Goal: Communication & Community: Share content

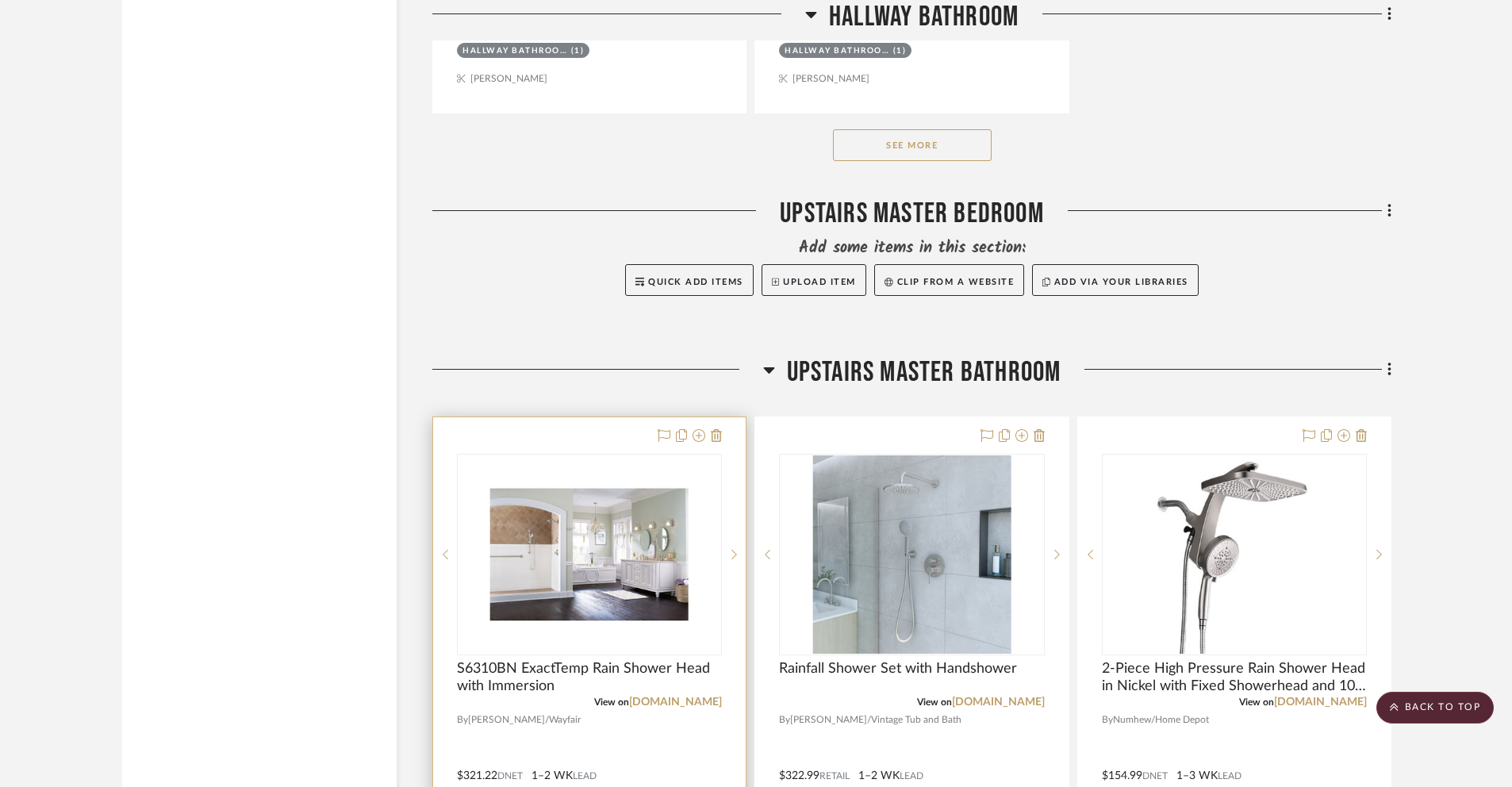
scroll to position [3116, 0]
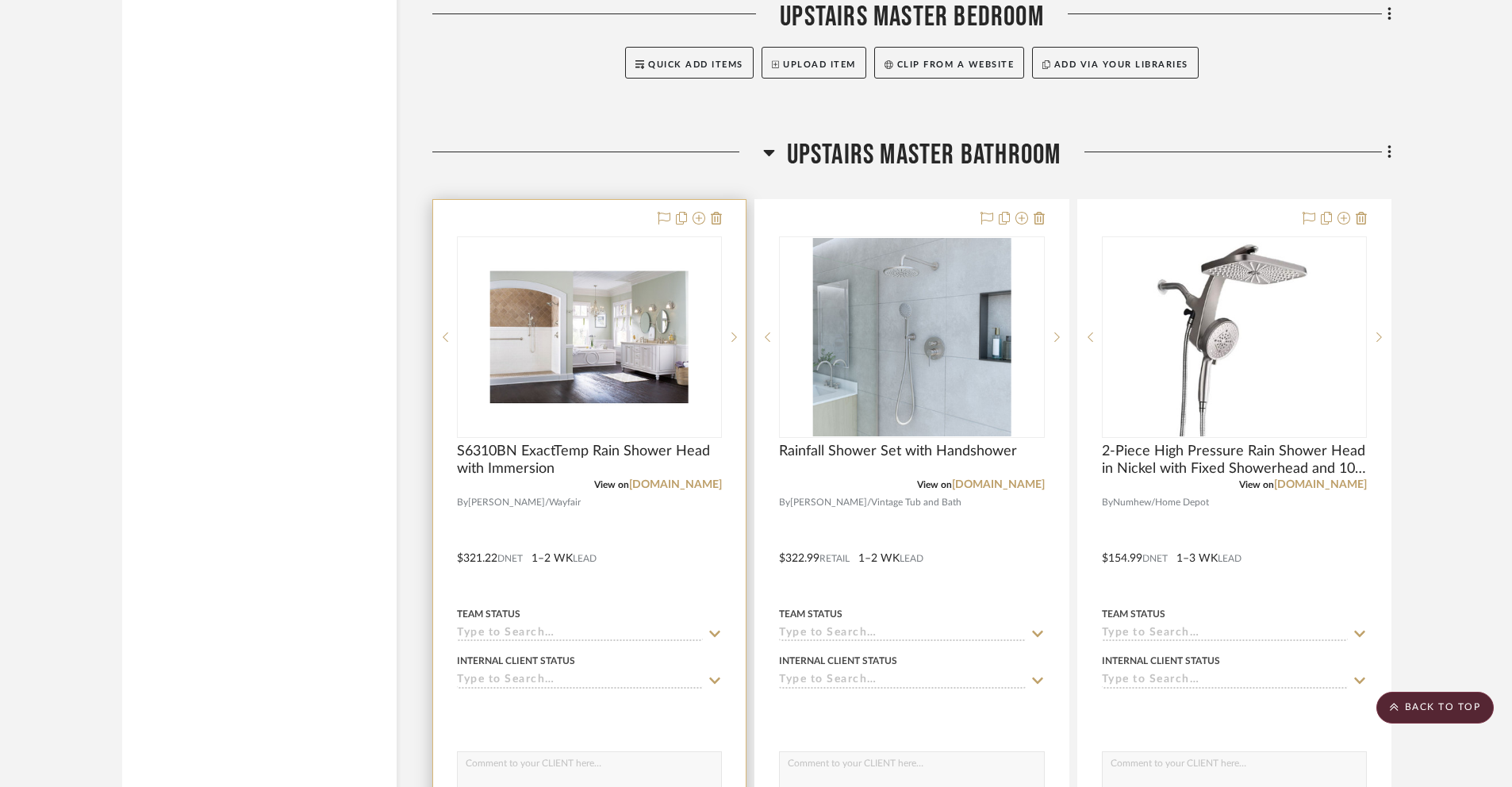
click at [506, 375] on img "0" at bounding box center [589, 337] width 198 height 198
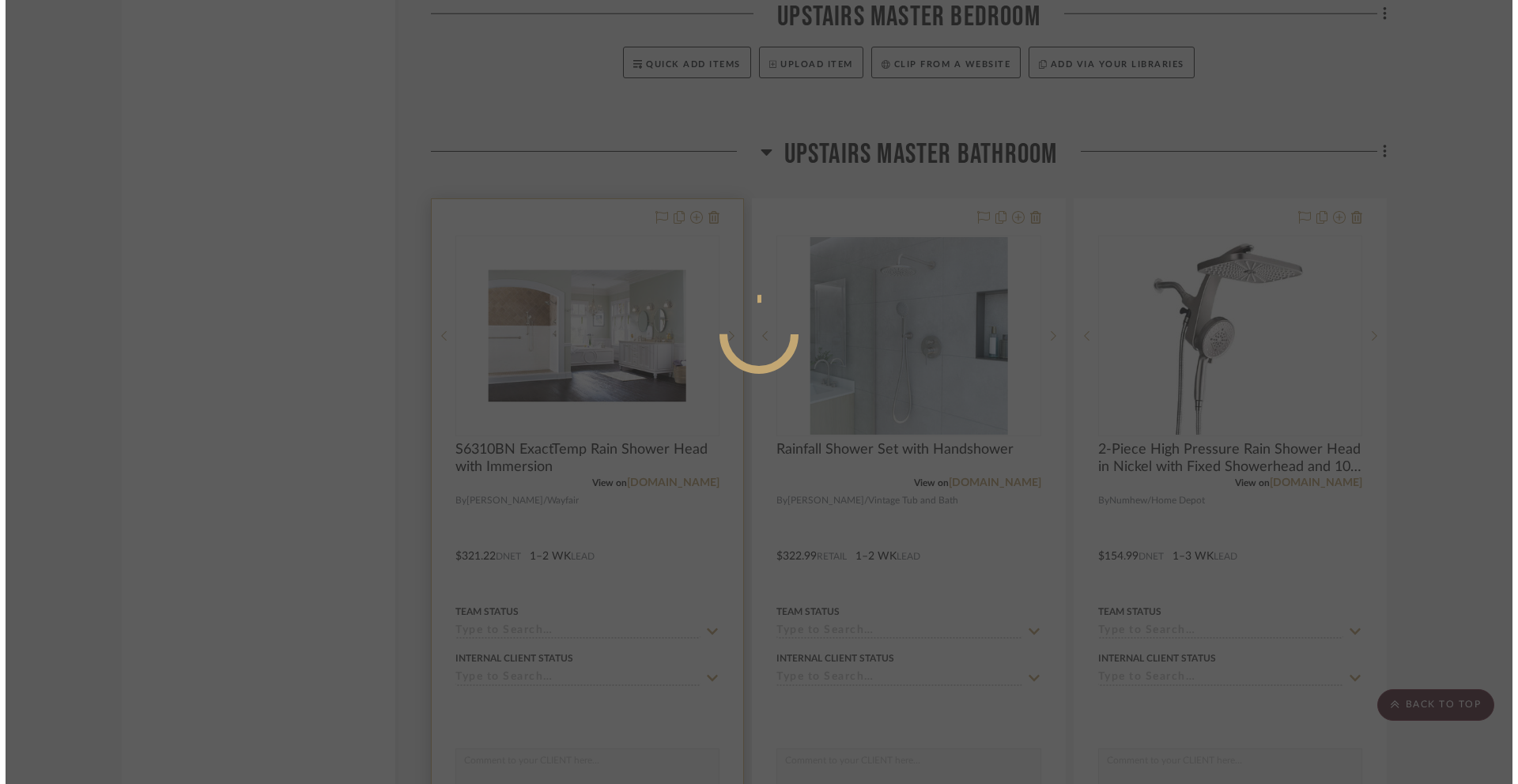
scroll to position [0, 0]
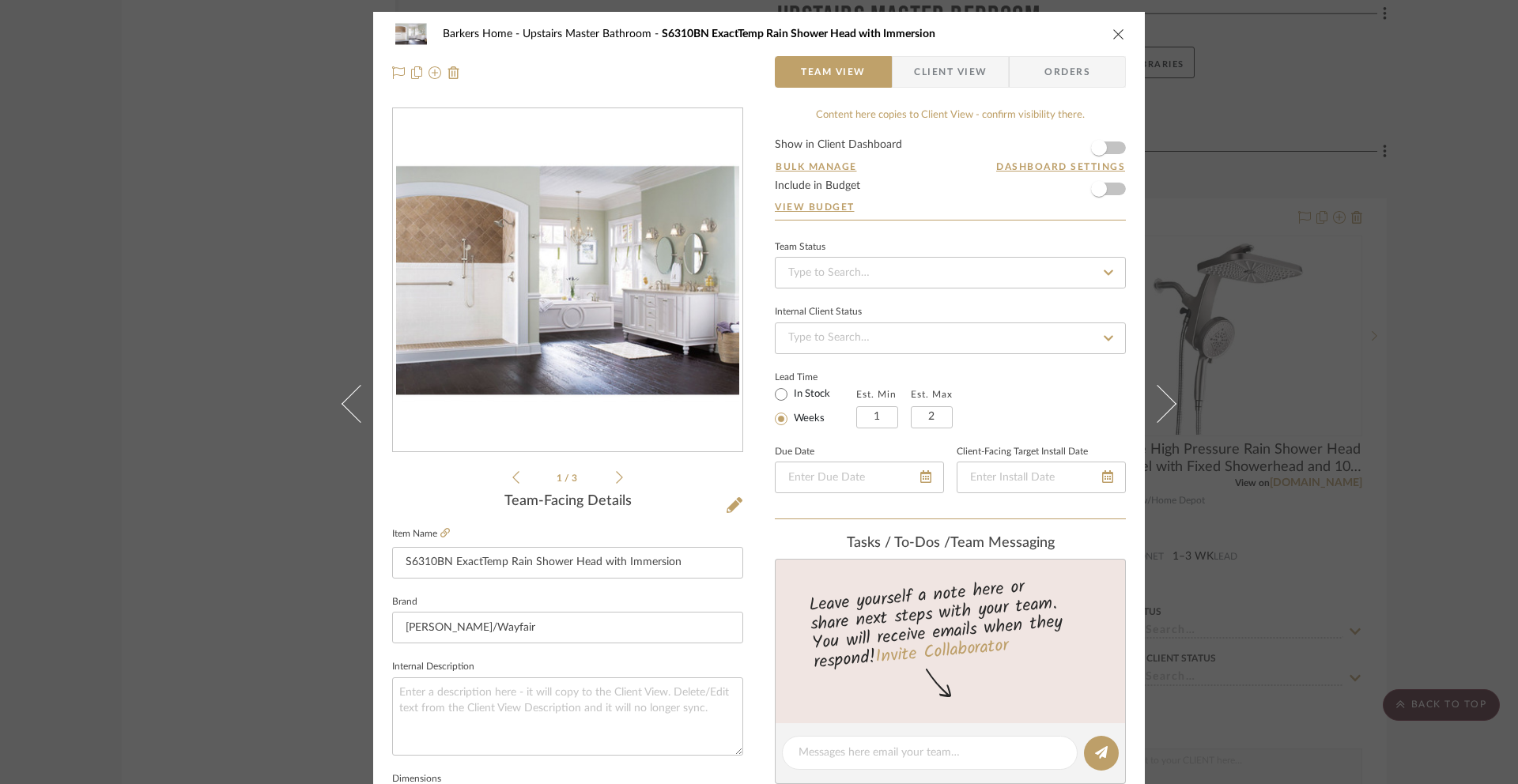
click at [616, 478] on icon at bounding box center [619, 477] width 7 height 14
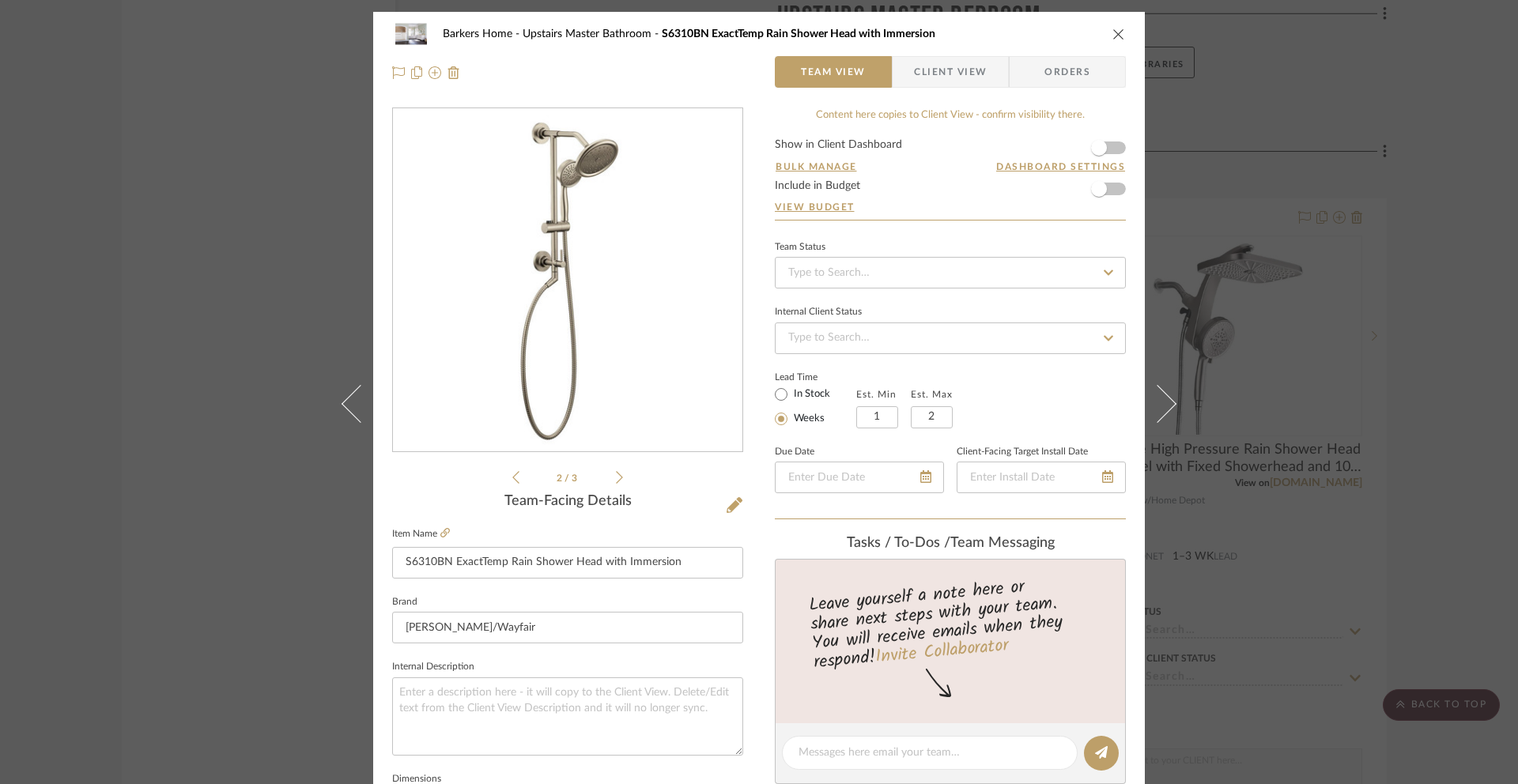
click at [616, 478] on icon at bounding box center [619, 477] width 7 height 14
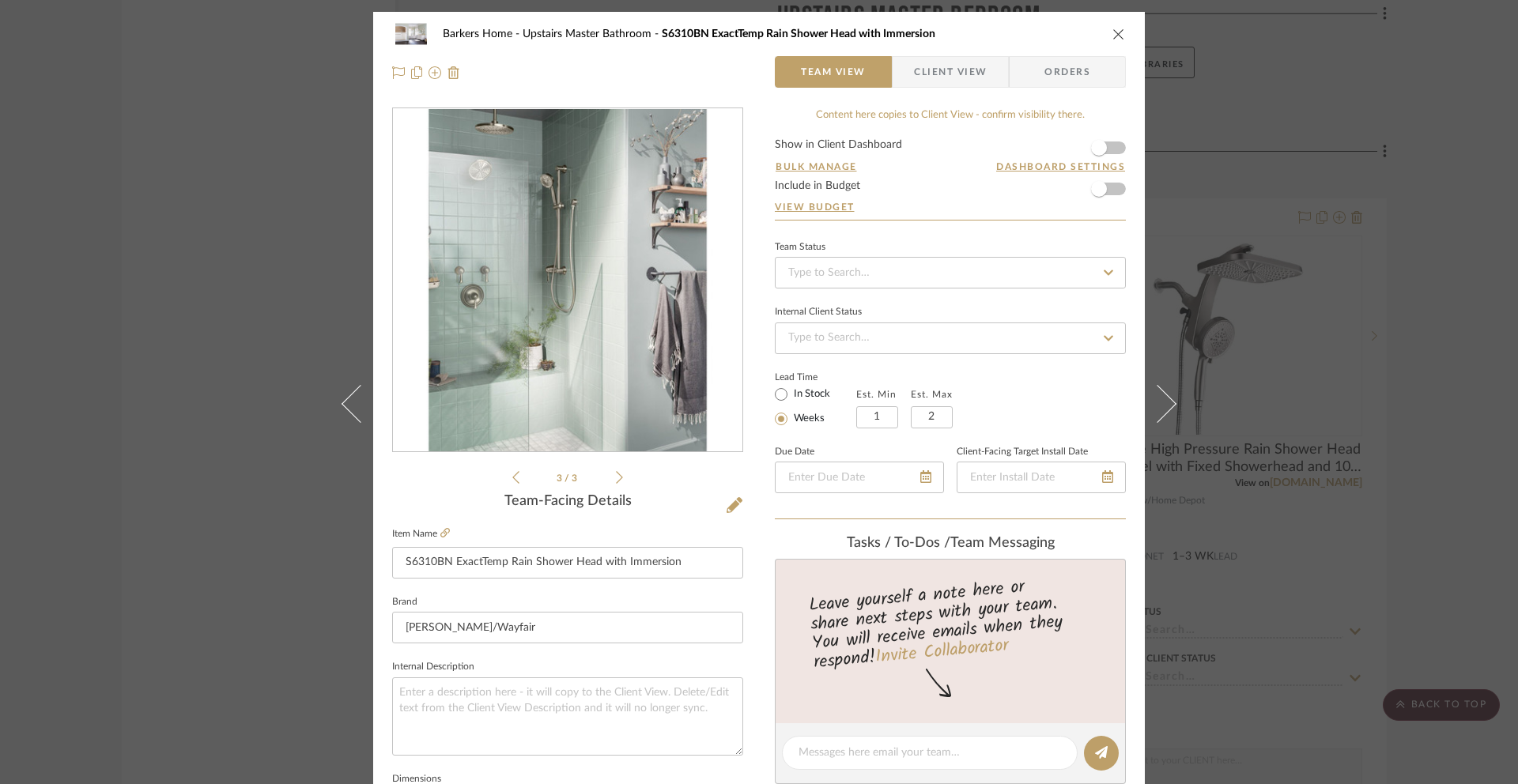
click at [616, 478] on icon at bounding box center [619, 477] width 7 height 14
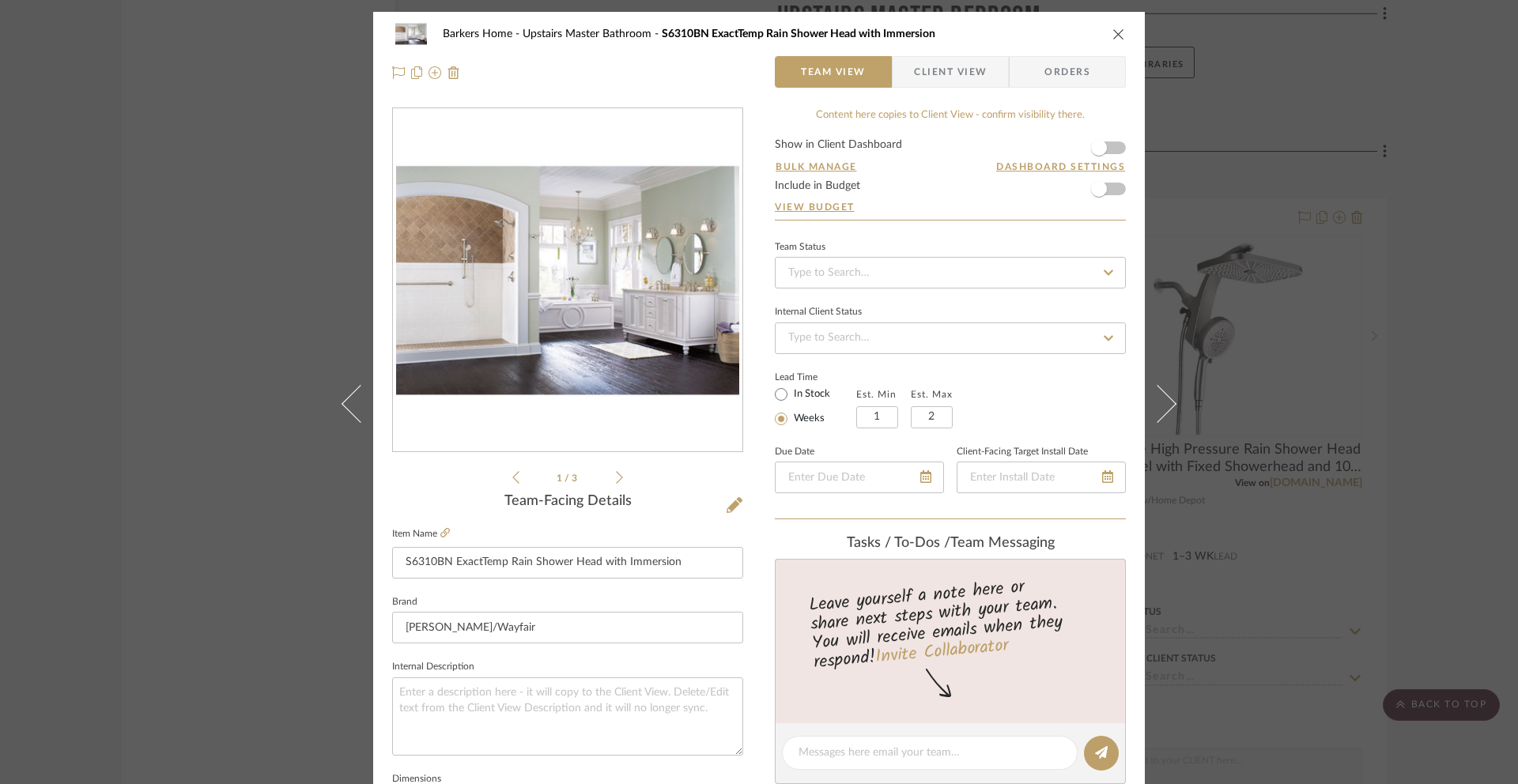
click at [1115, 34] on icon "close" at bounding box center [1119, 34] width 13 height 13
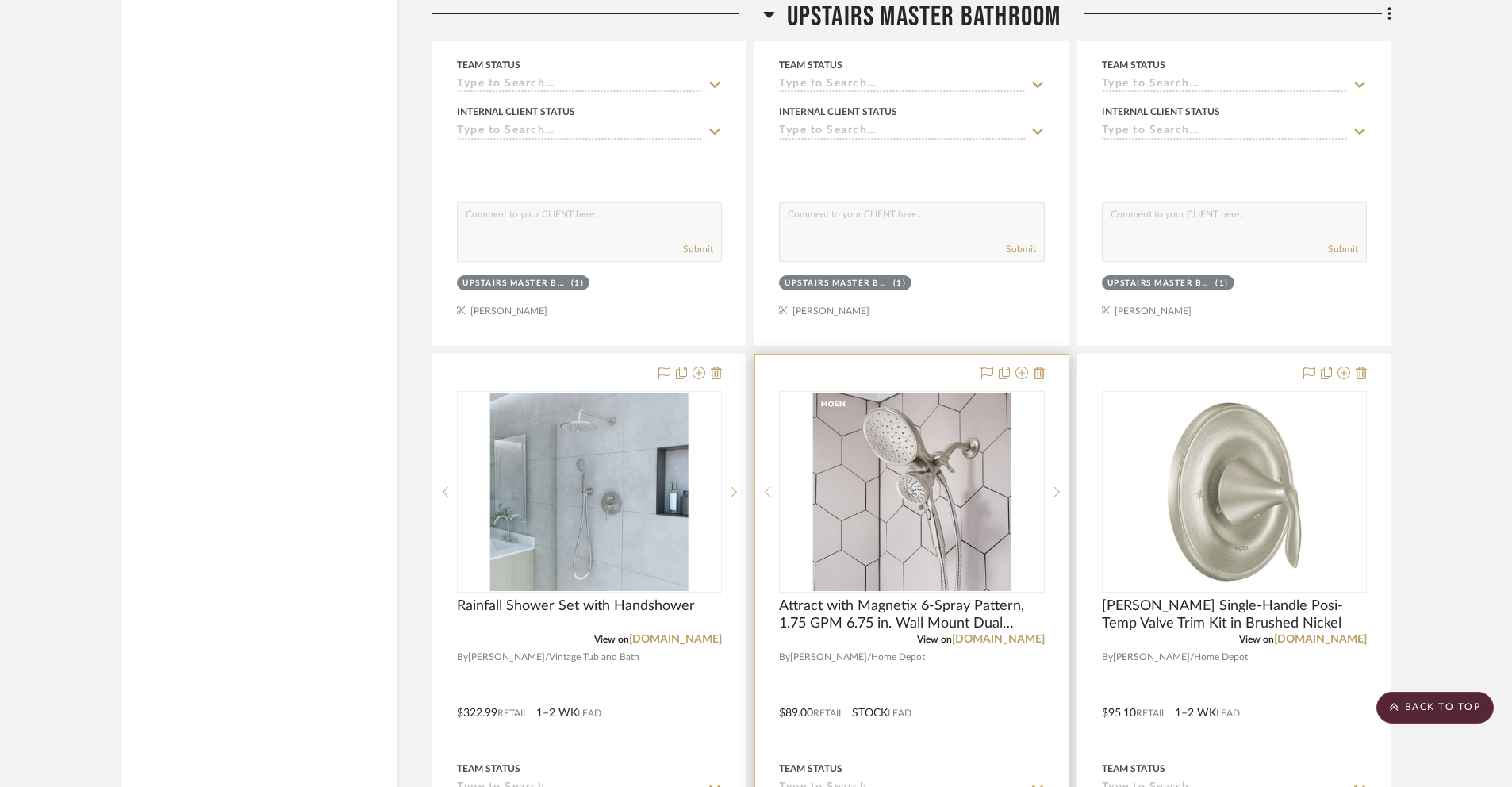
scroll to position [3659, 0]
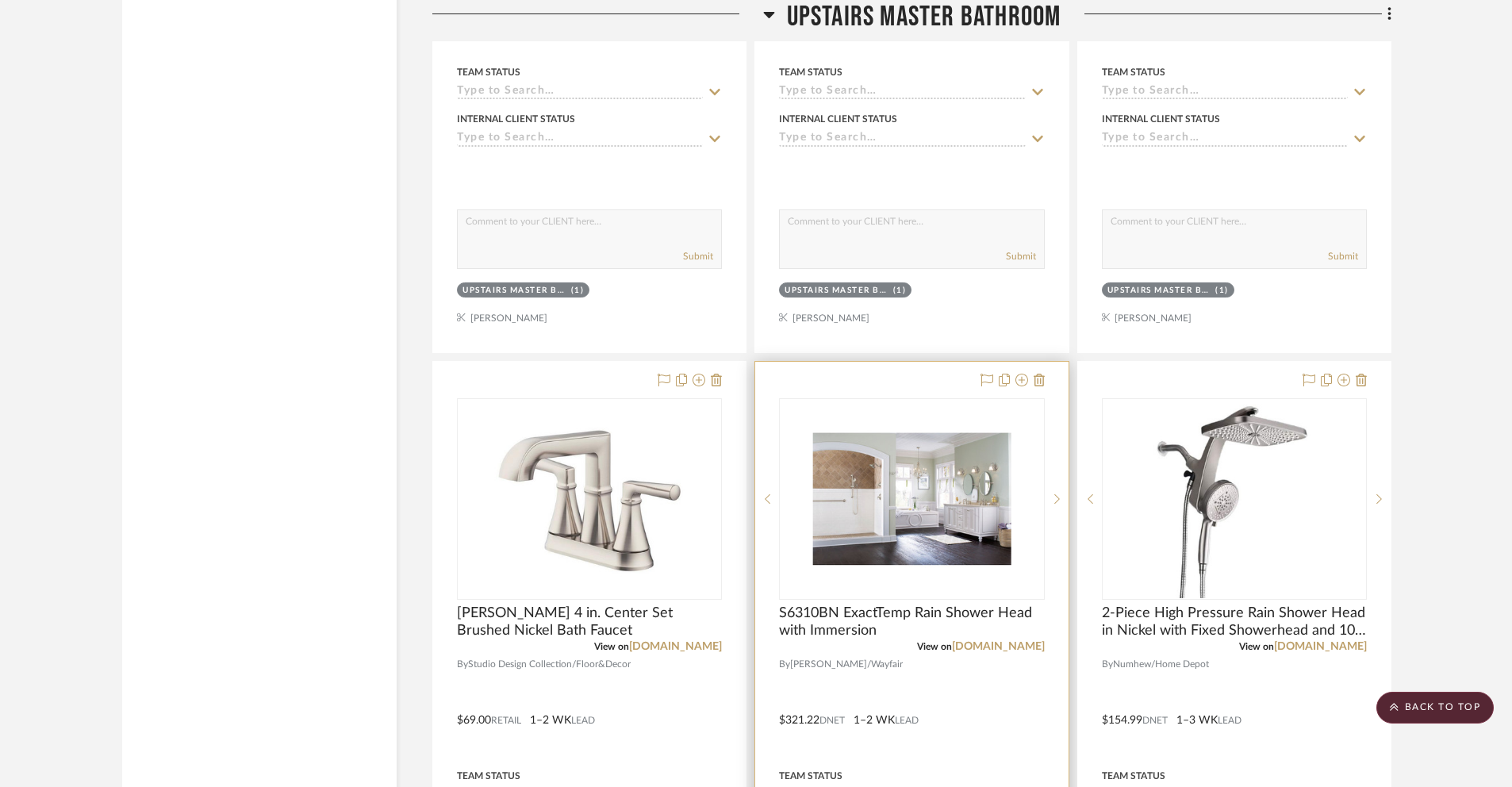
click at [944, 467] on img "0" at bounding box center [911, 498] width 198 height 198
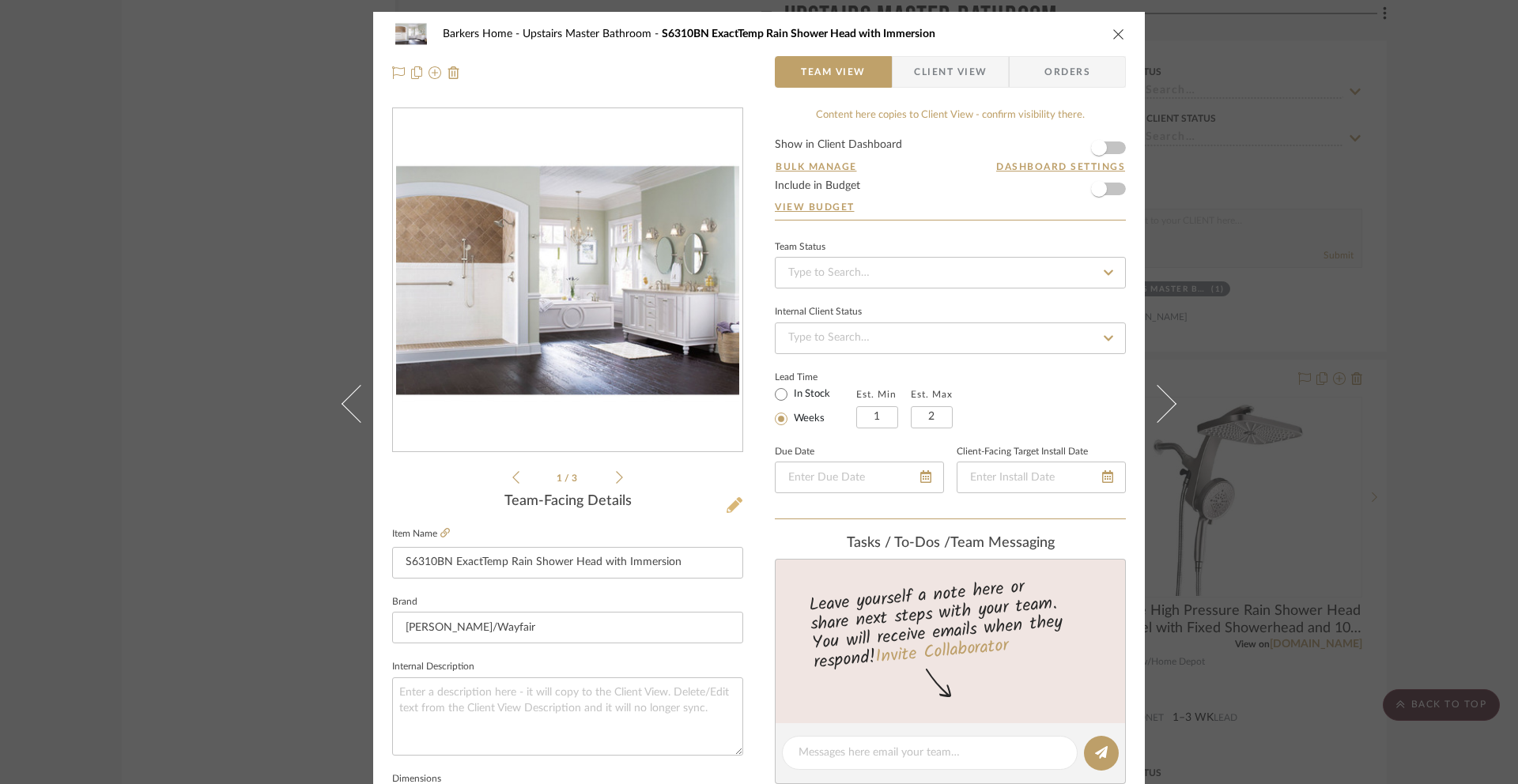
click at [727, 509] on icon at bounding box center [734, 505] width 16 height 16
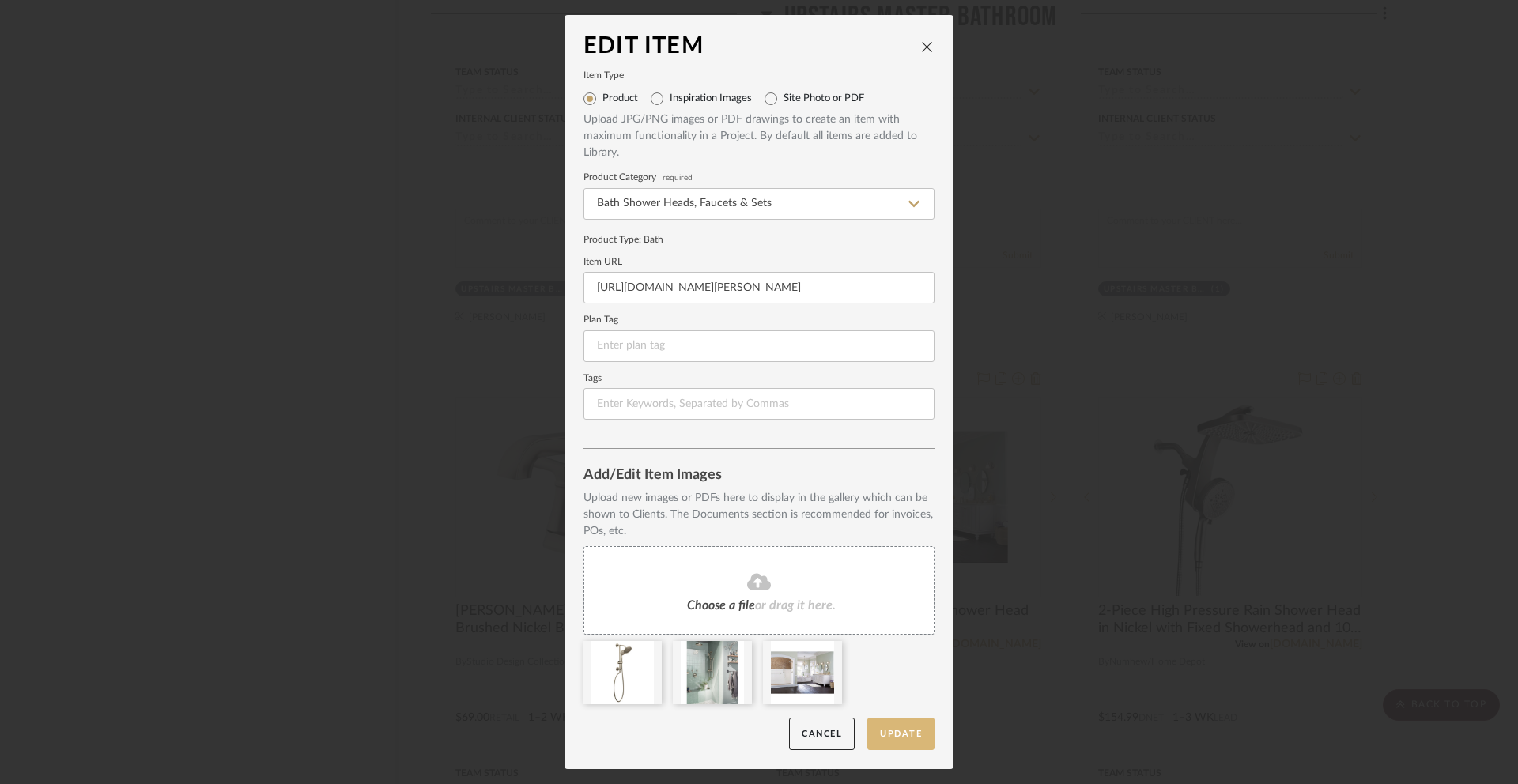
click at [906, 742] on button "Update" at bounding box center [901, 734] width 67 height 33
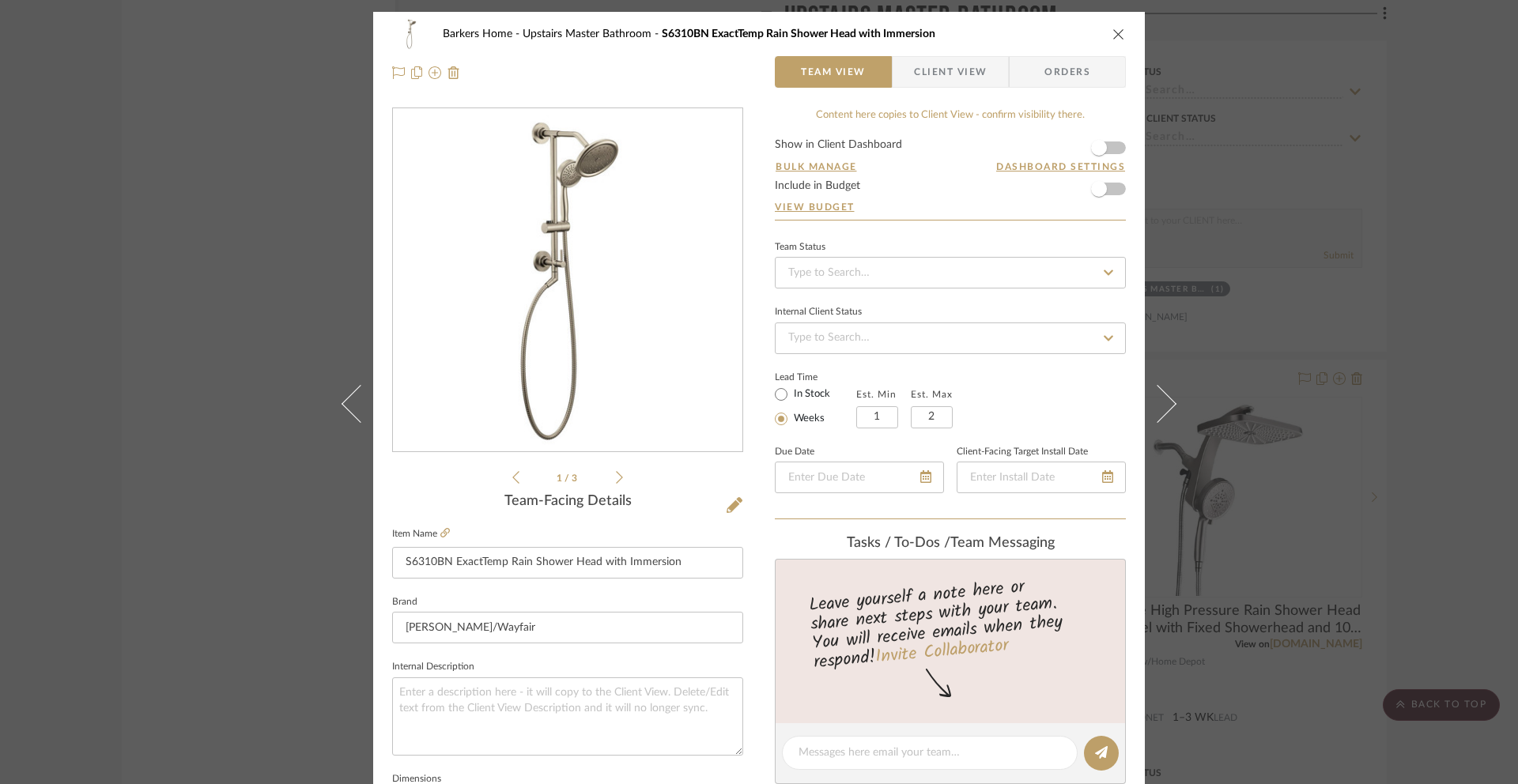
click at [1114, 32] on icon "close" at bounding box center [1119, 34] width 13 height 13
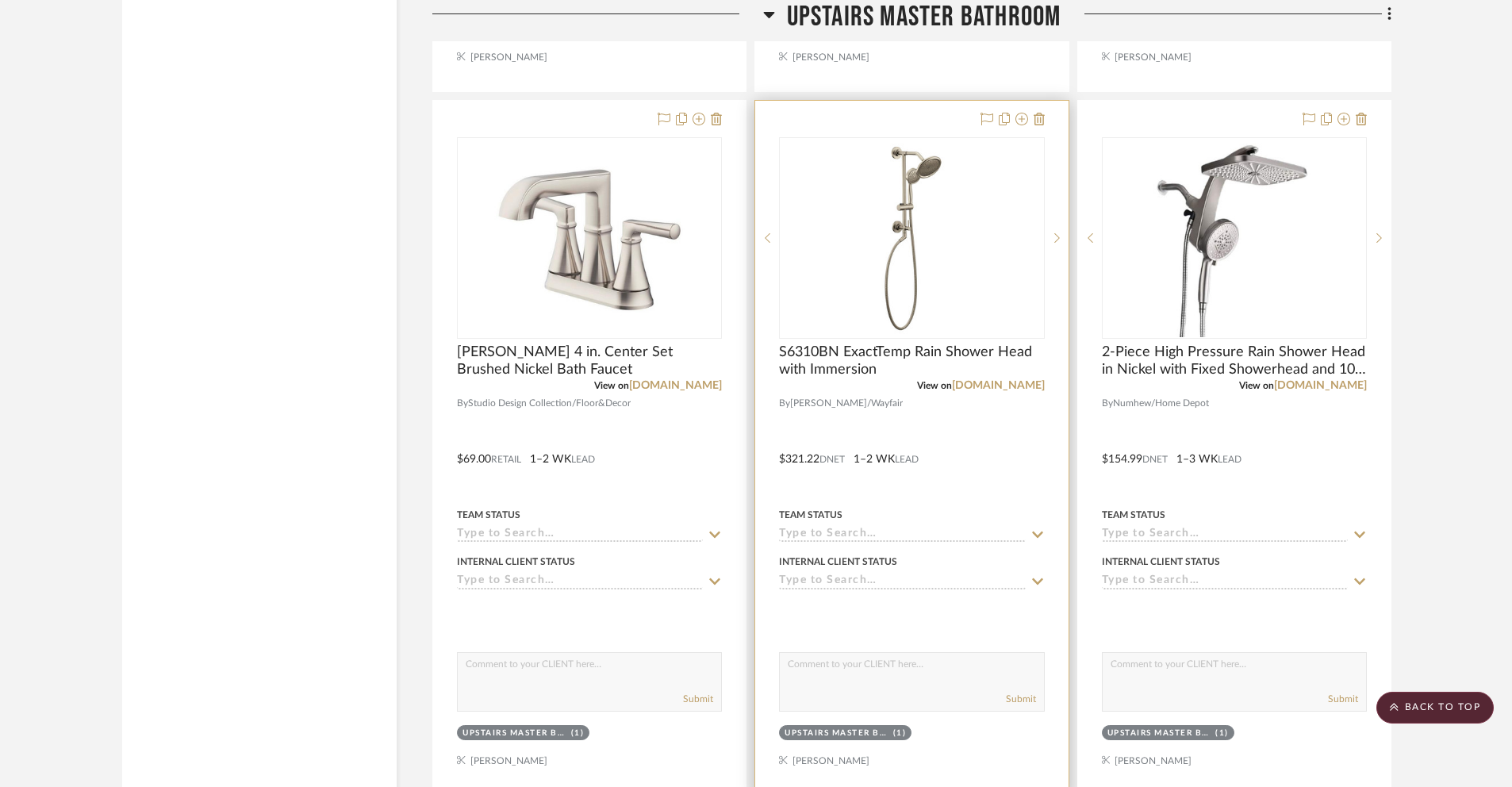
scroll to position [3920, 0]
click at [872, 351] on span "S6310BN ExactTemp Rain Shower Head with Immersion" at bounding box center [912, 359] width 265 height 35
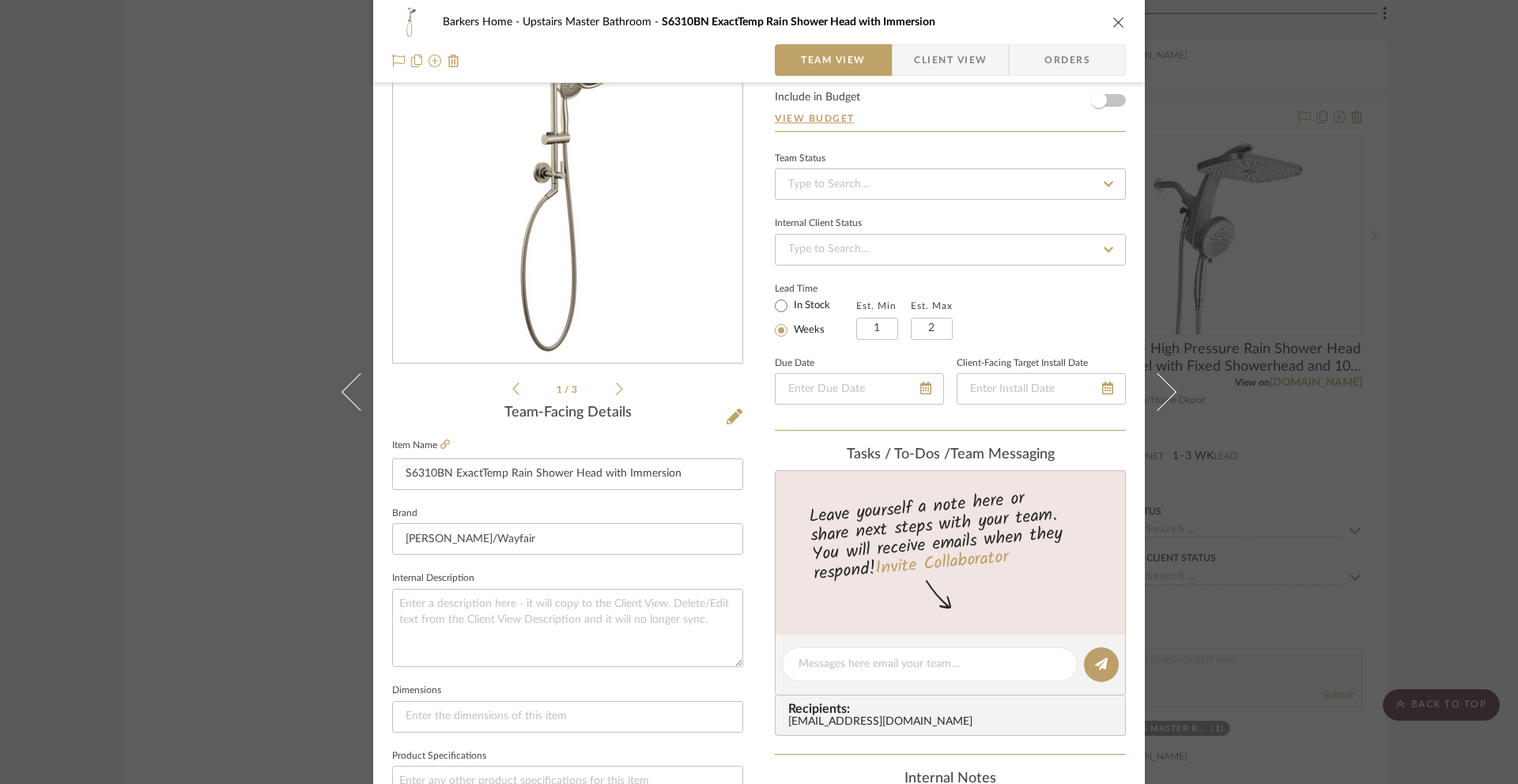
scroll to position [0, 0]
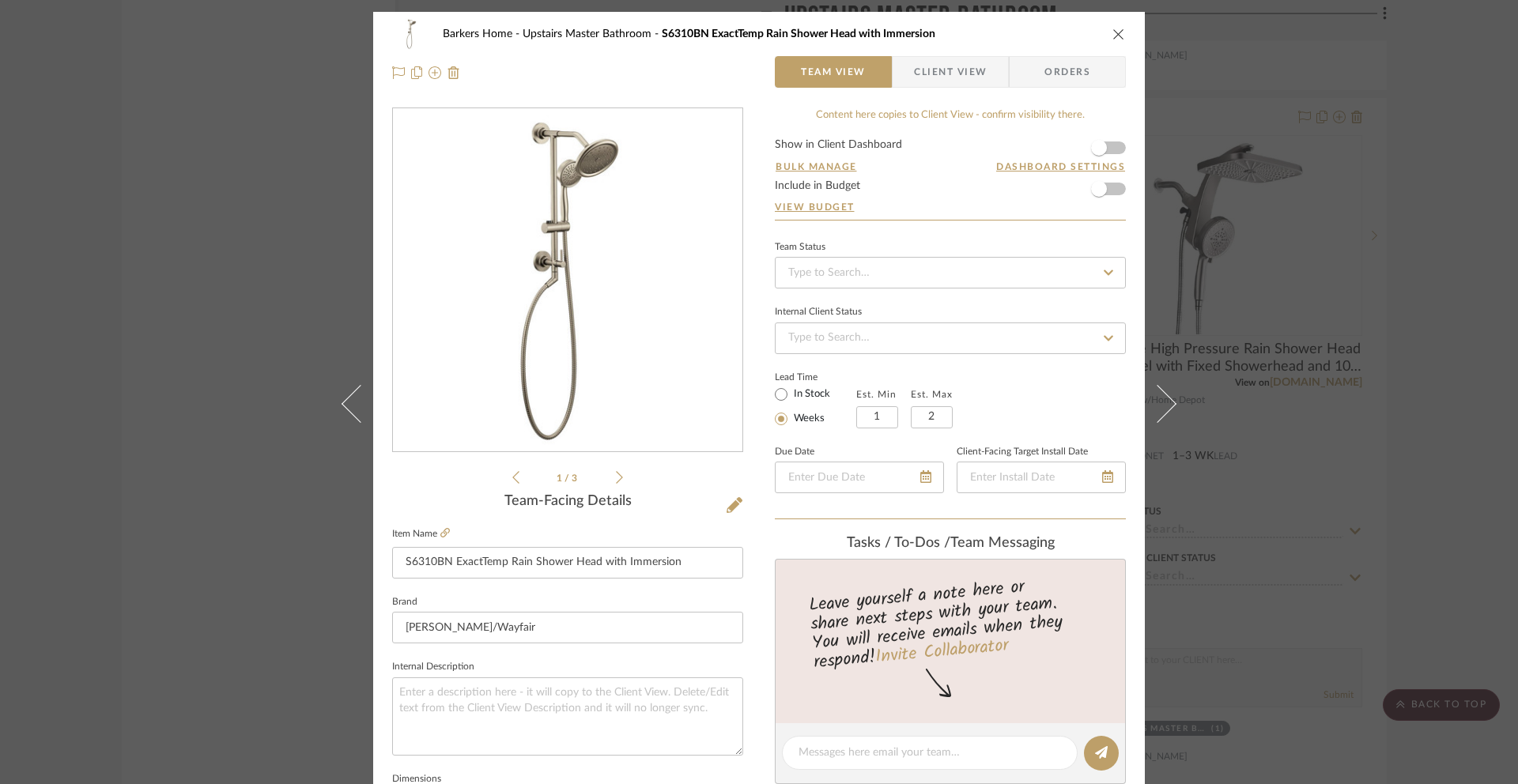
click at [942, 66] on span "Client View" at bounding box center [950, 72] width 73 height 32
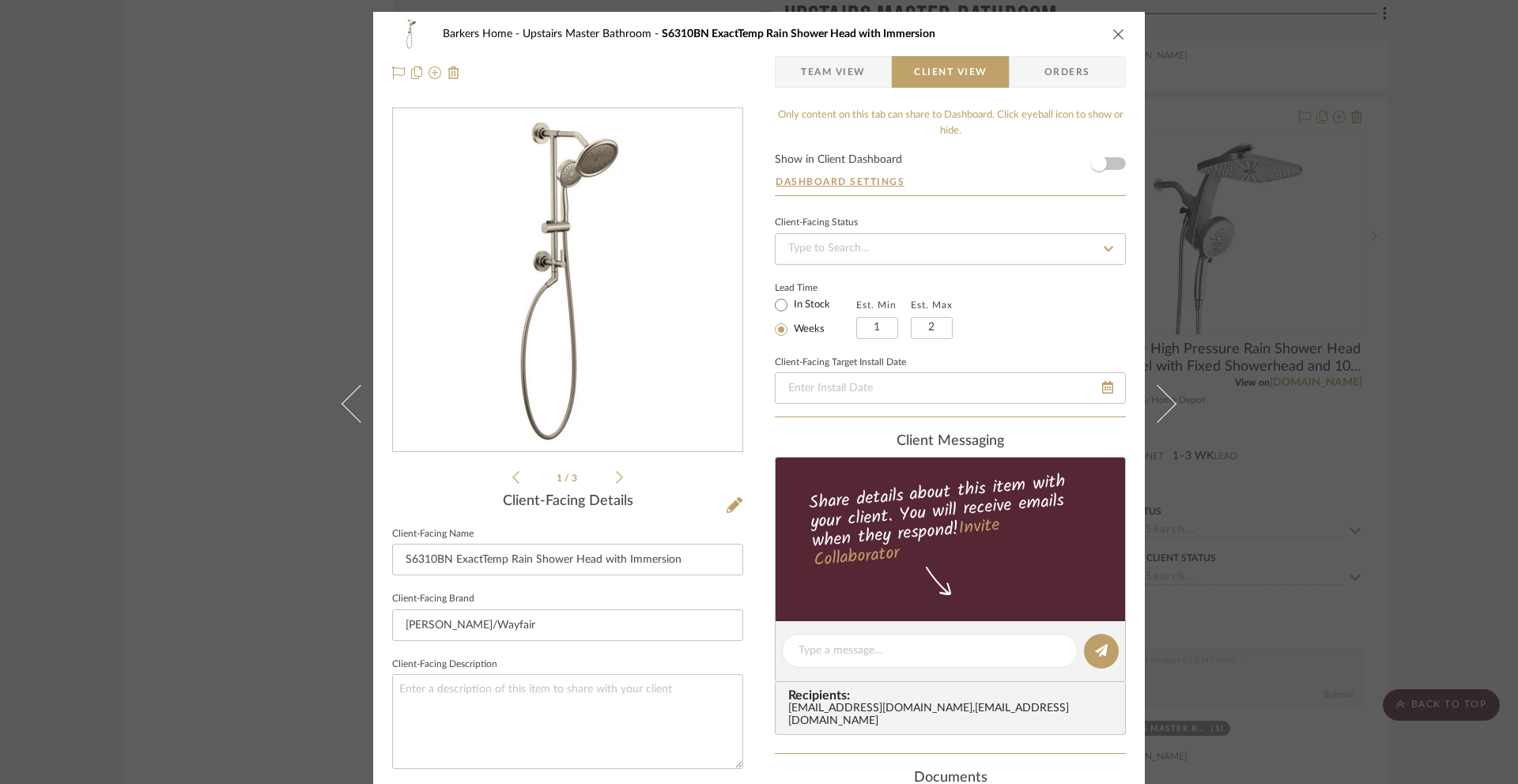
click at [854, 65] on span "Team View" at bounding box center [833, 72] width 65 height 32
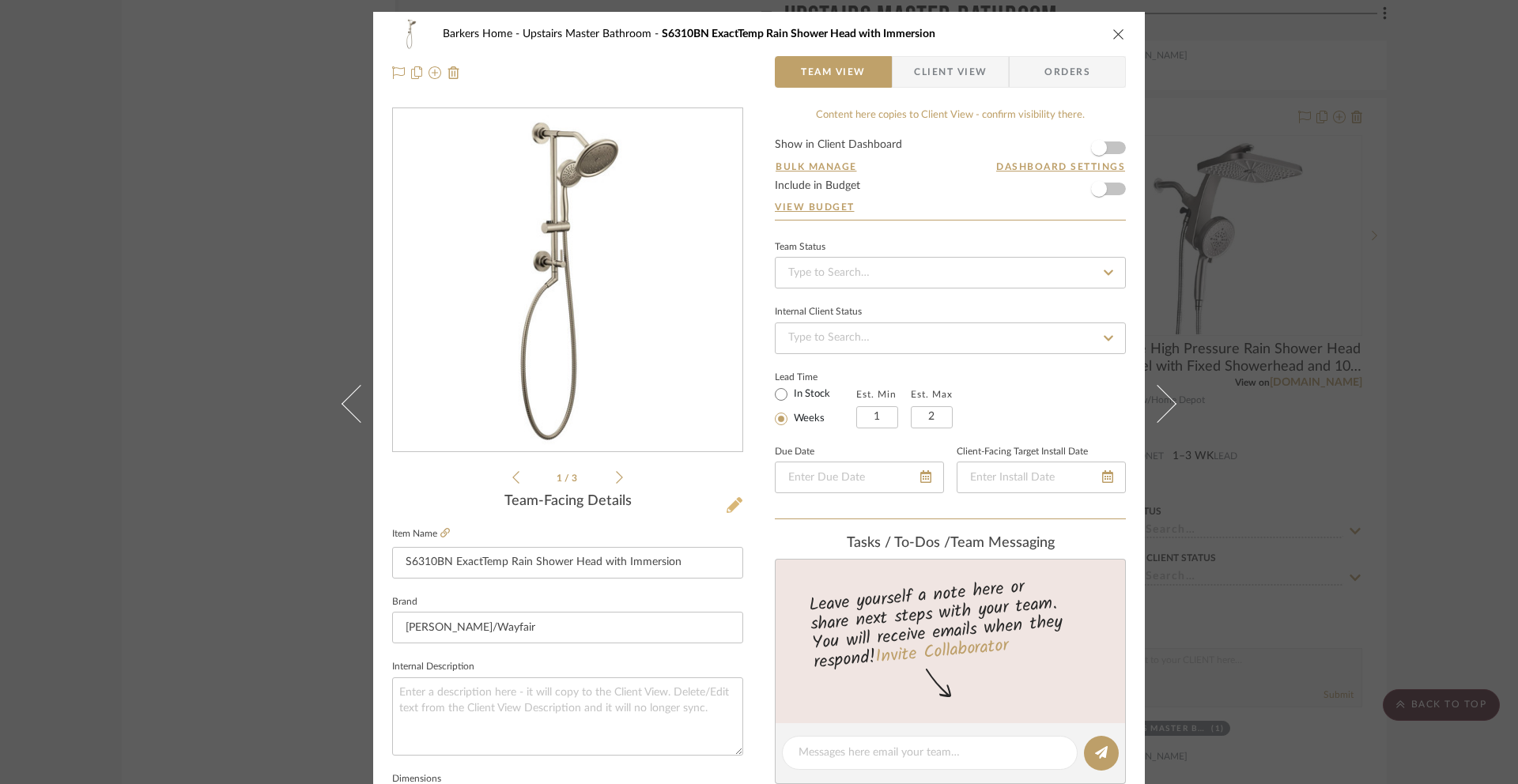
click at [727, 507] on icon at bounding box center [734, 505] width 16 height 16
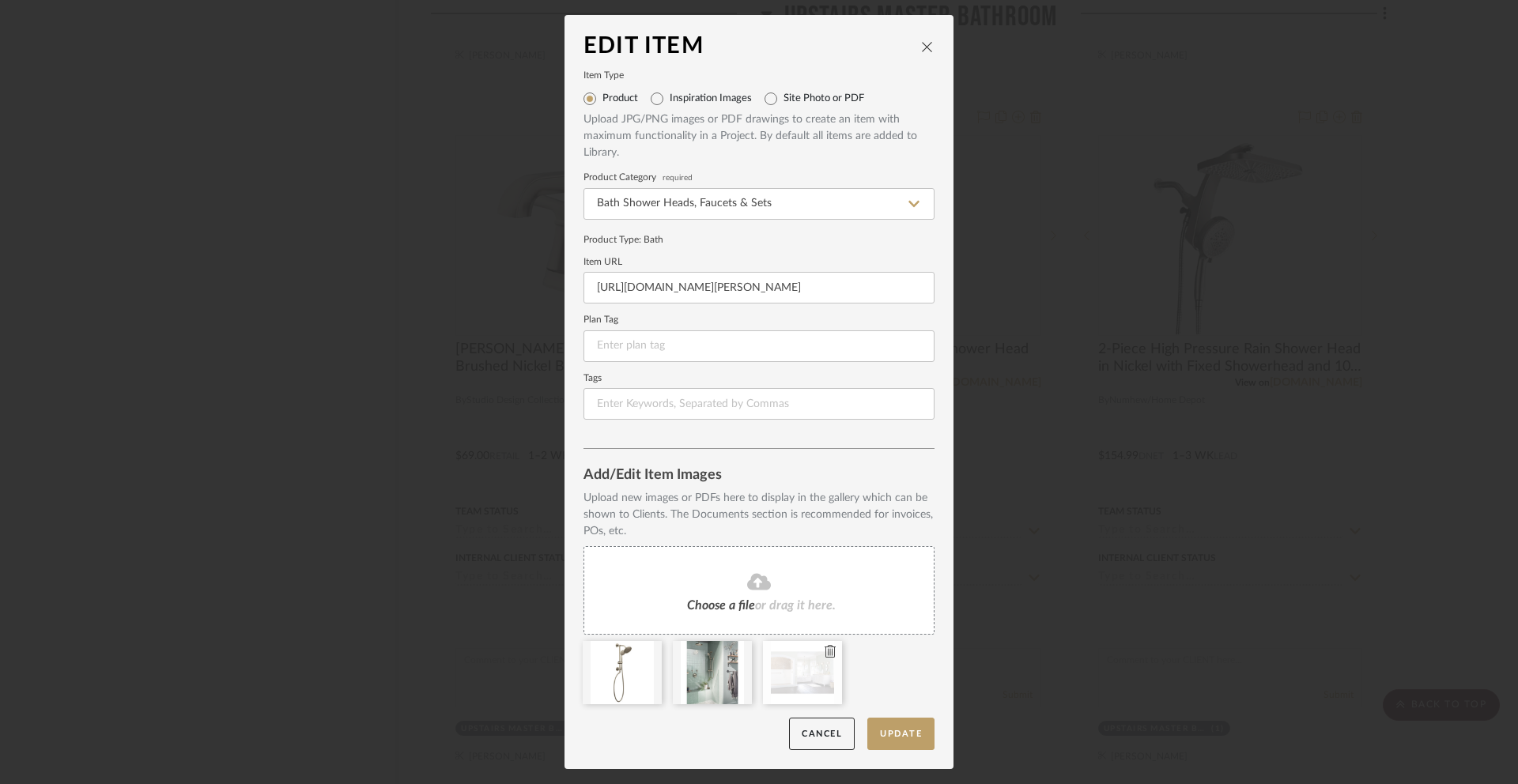
click at [803, 688] on div at bounding box center [803, 672] width 79 height 63
click at [907, 746] on button "Update" at bounding box center [901, 734] width 67 height 33
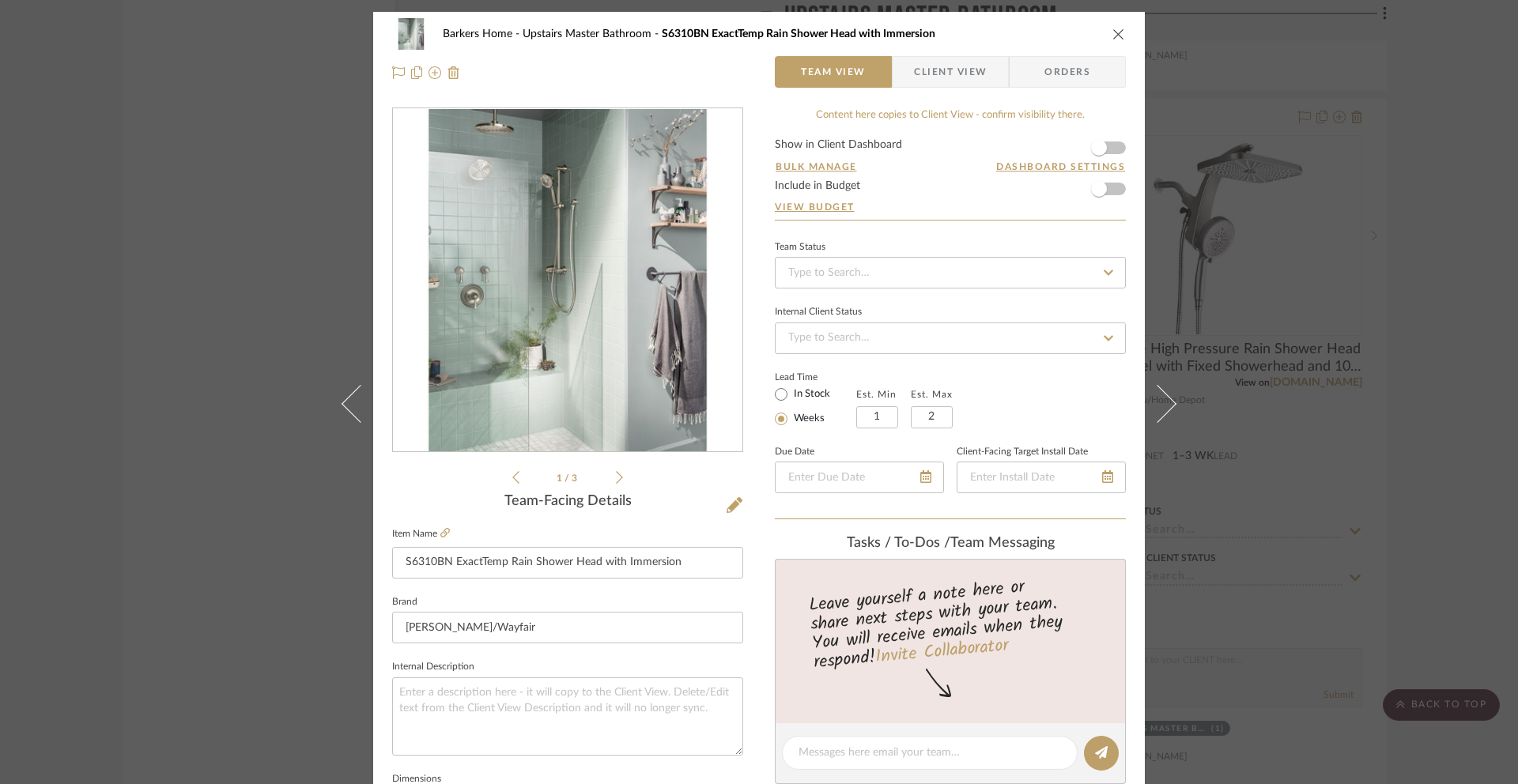
click at [1113, 33] on icon "close" at bounding box center [1119, 34] width 13 height 13
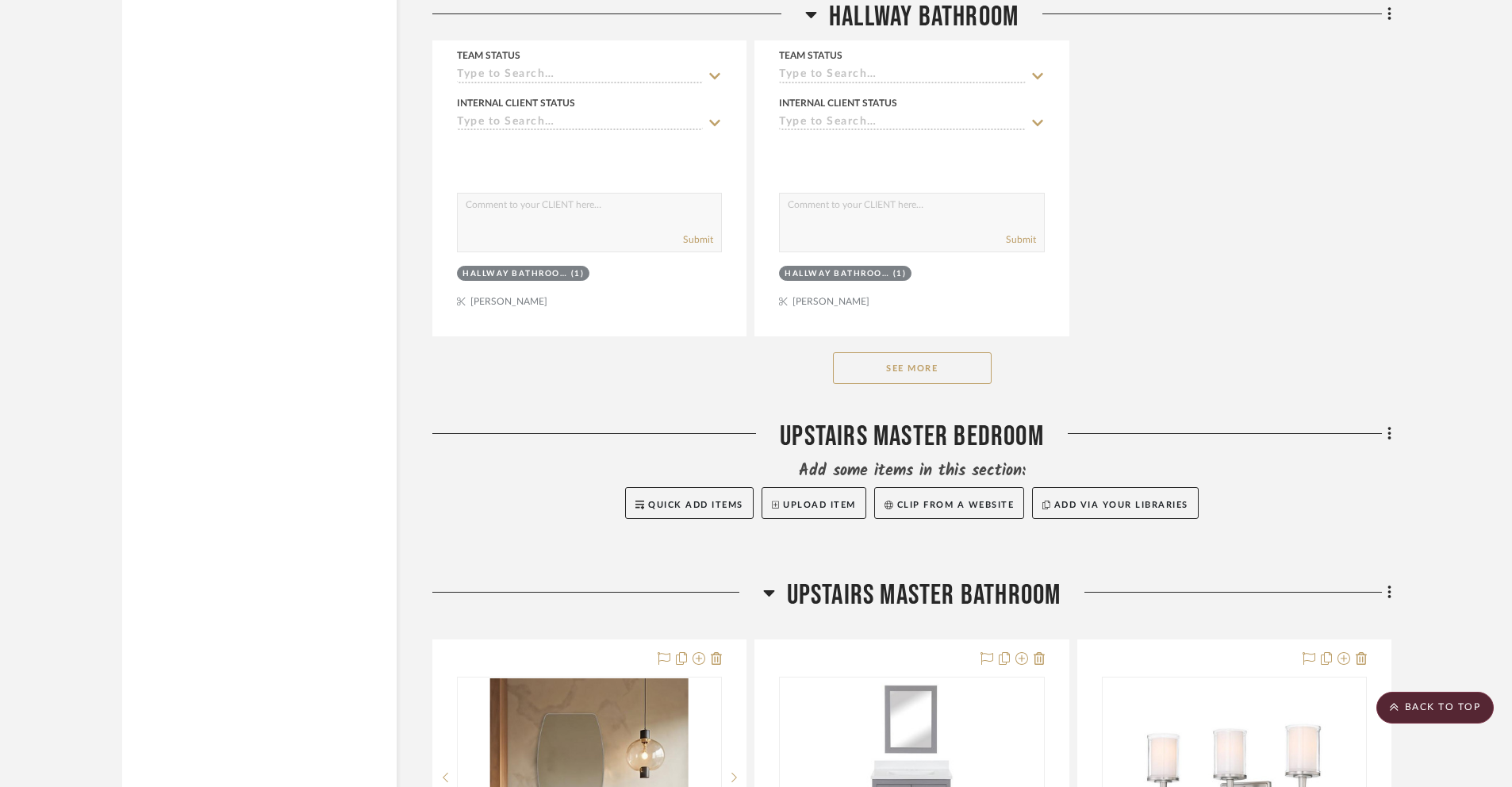
scroll to position [2559, 0]
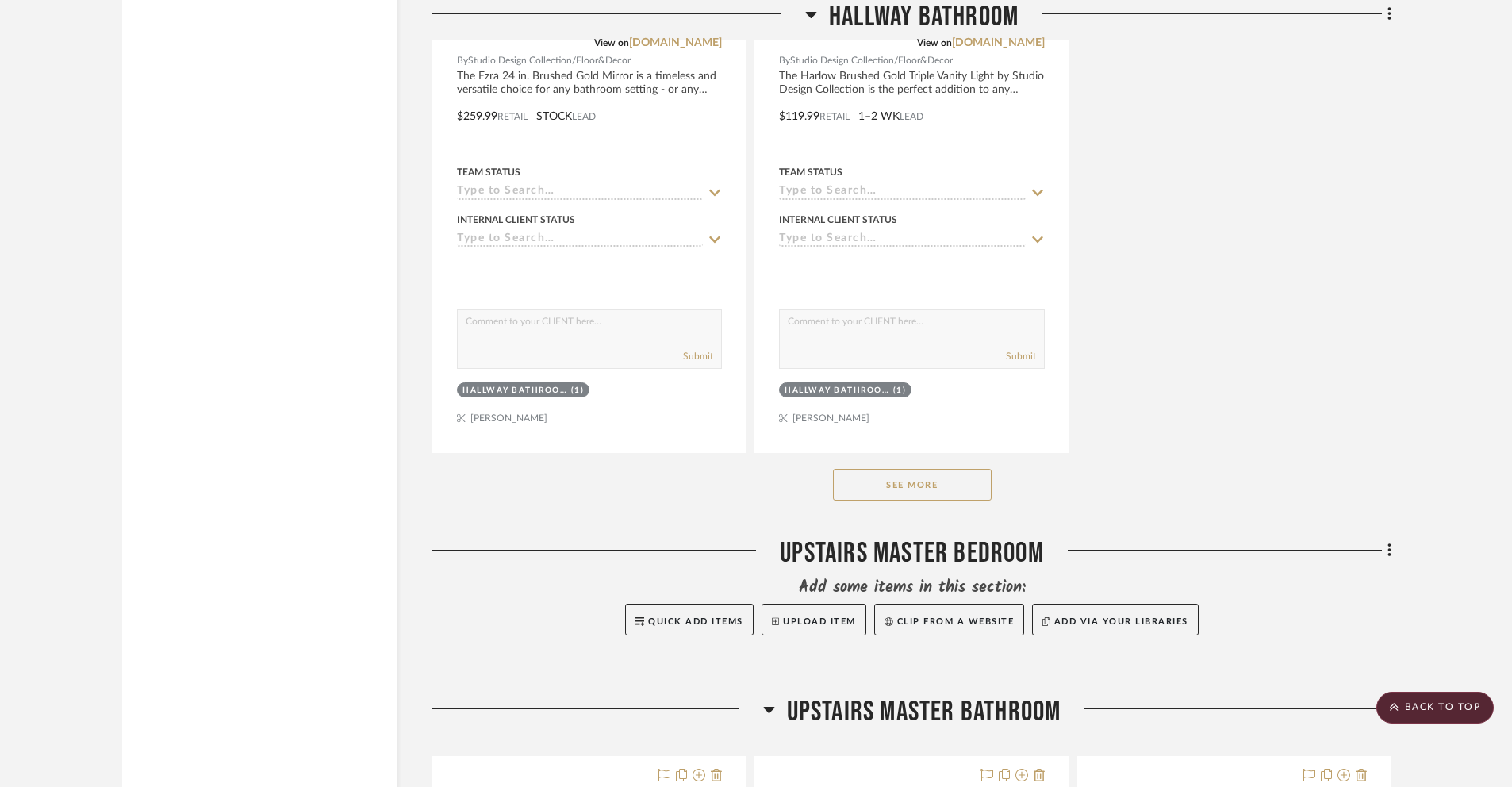
click at [953, 495] on button "See More" at bounding box center [912, 485] width 159 height 32
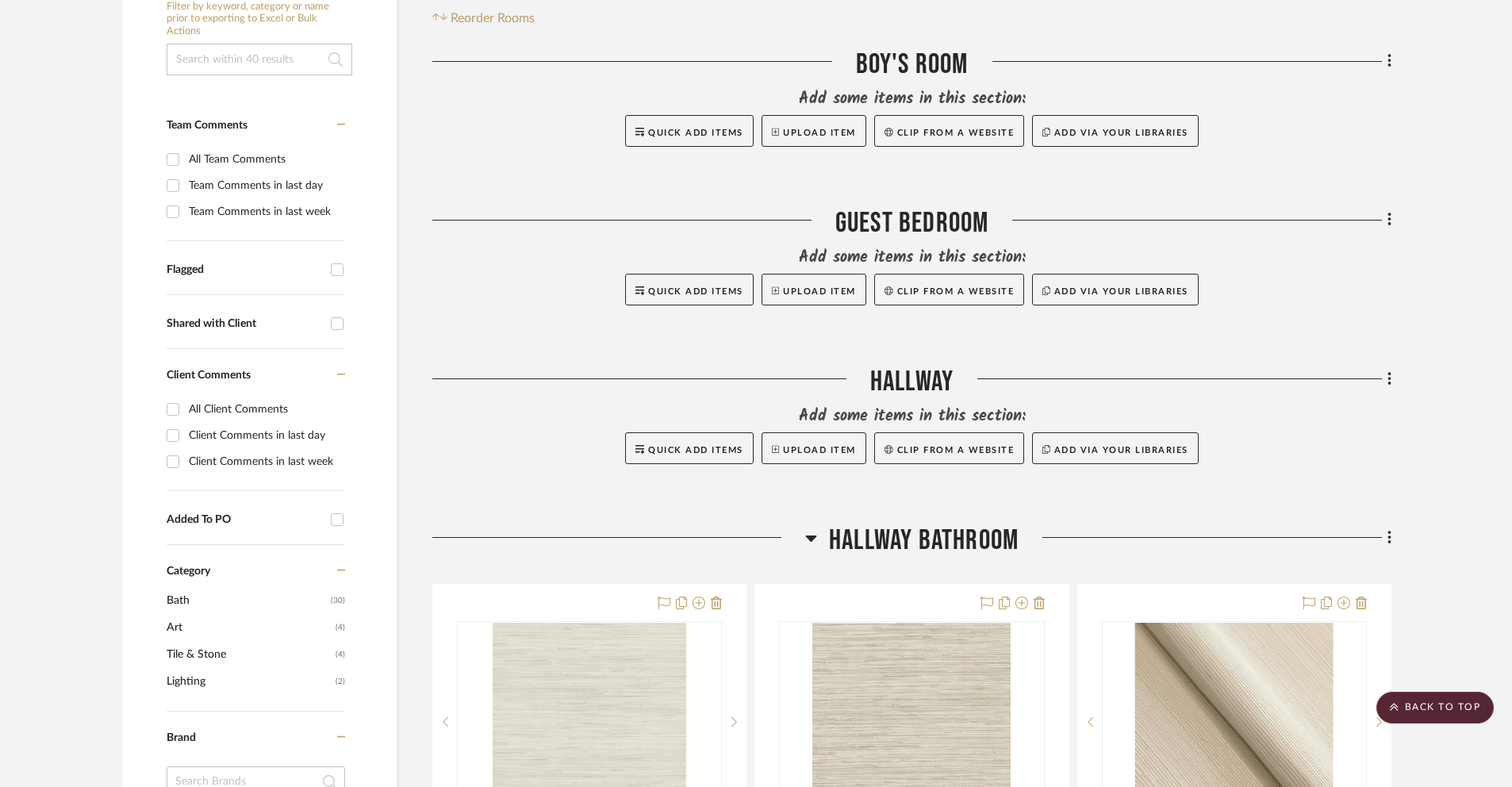
scroll to position [0, 0]
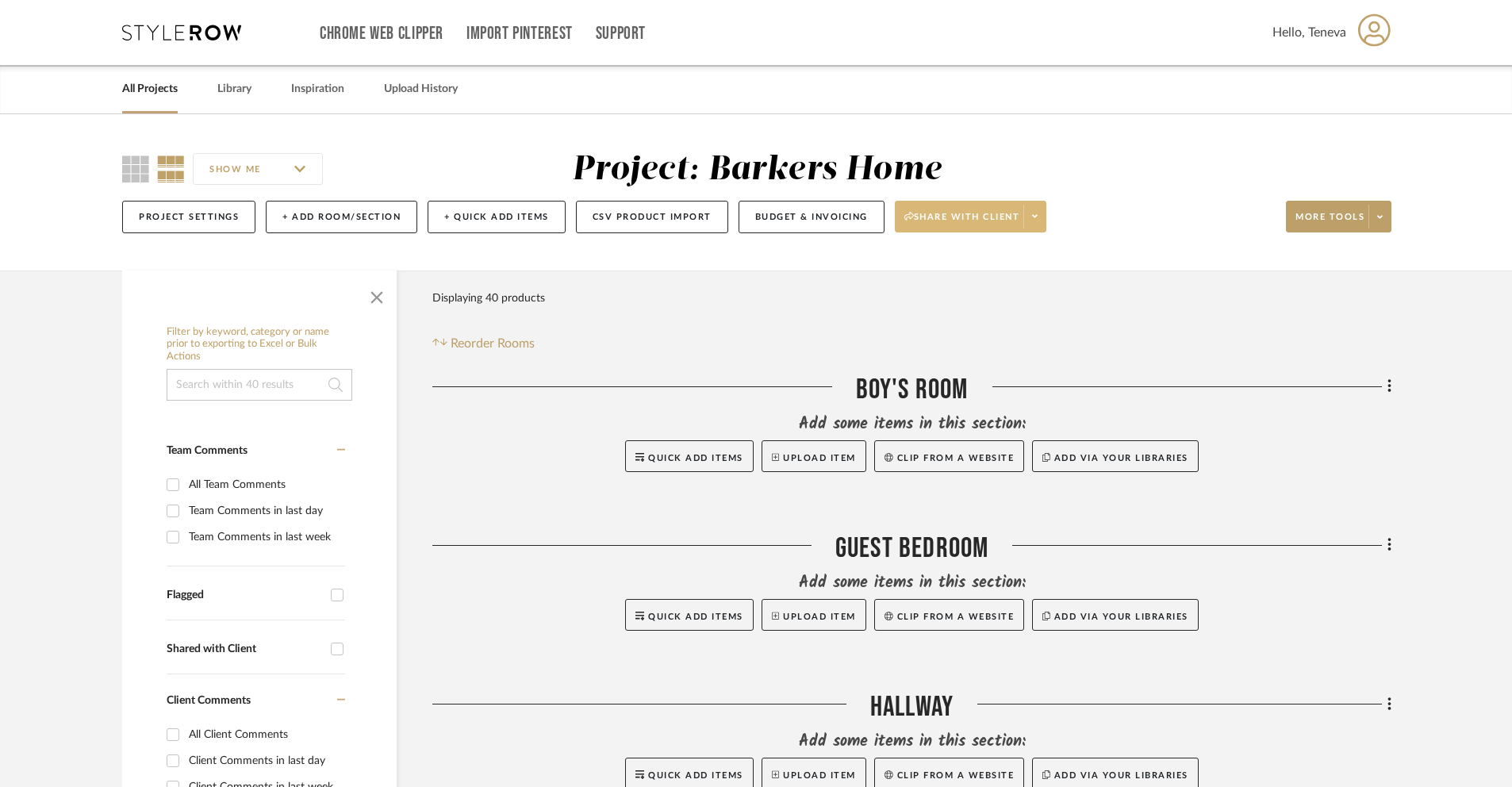
click at [1035, 214] on icon at bounding box center [1035, 216] width 5 height 9
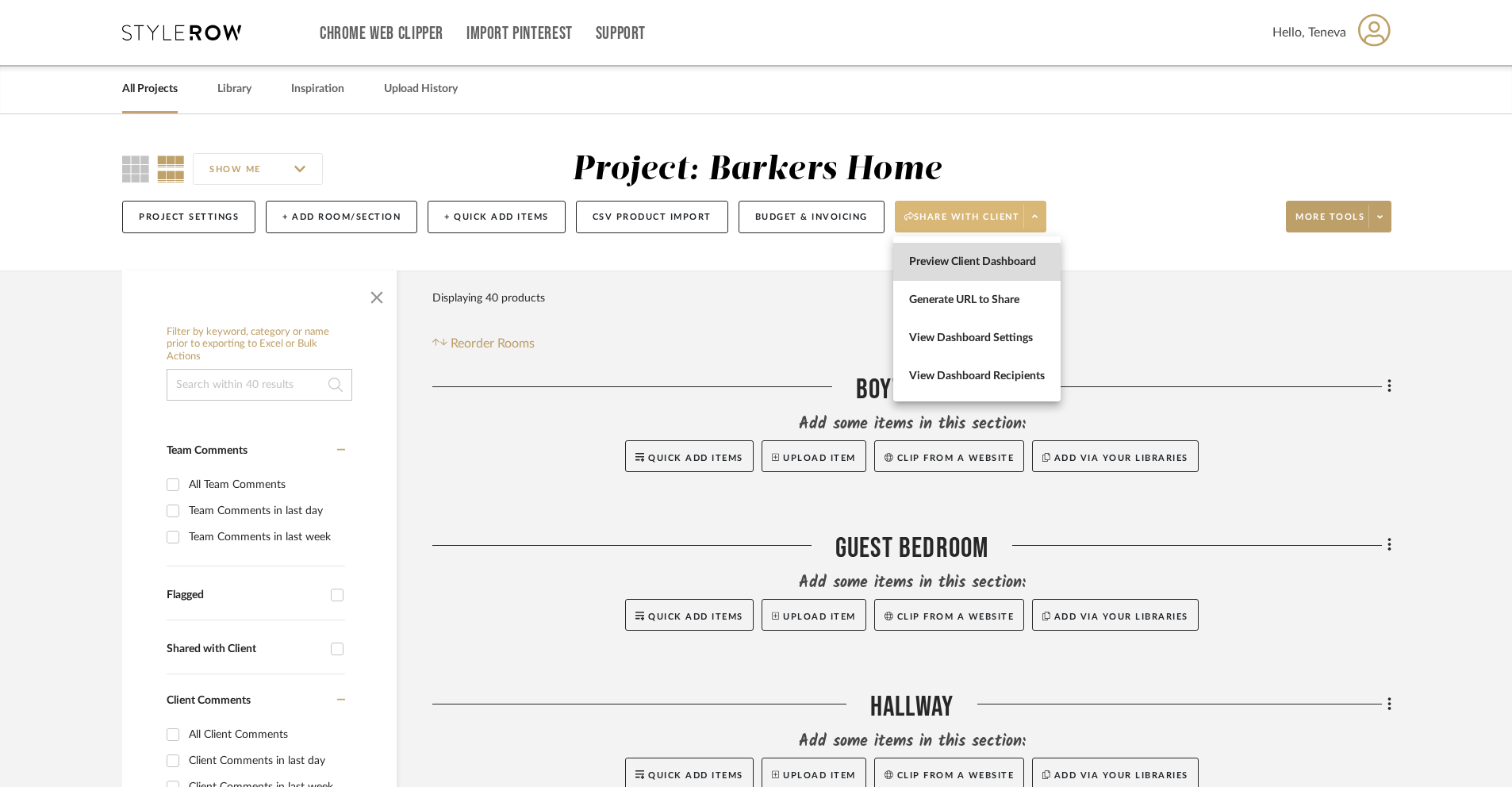
click at [966, 267] on span "Preview Client Dashboard" at bounding box center [977, 263] width 136 height 14
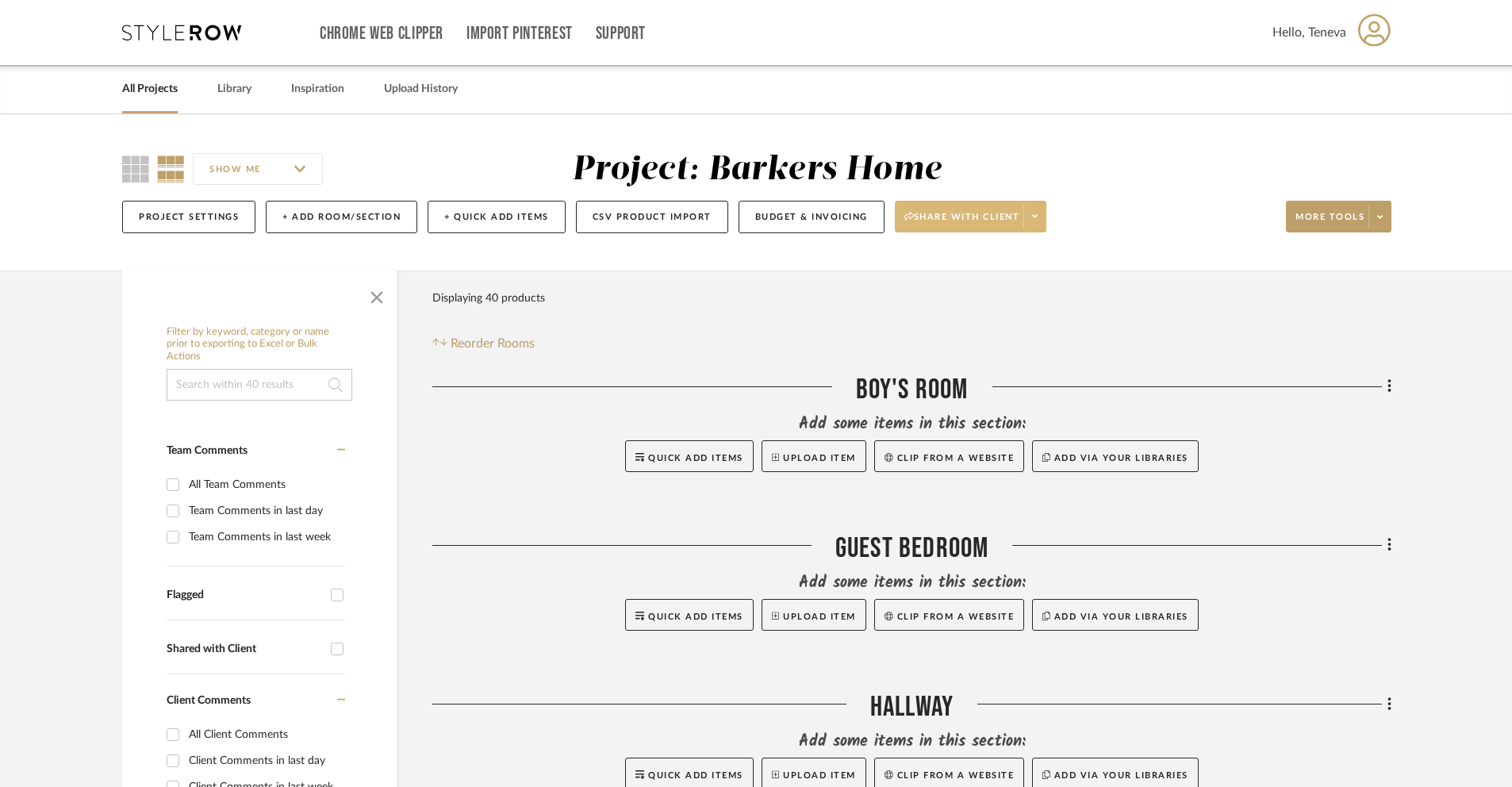
click at [1013, 215] on span "Share with client" at bounding box center [962, 222] width 116 height 23
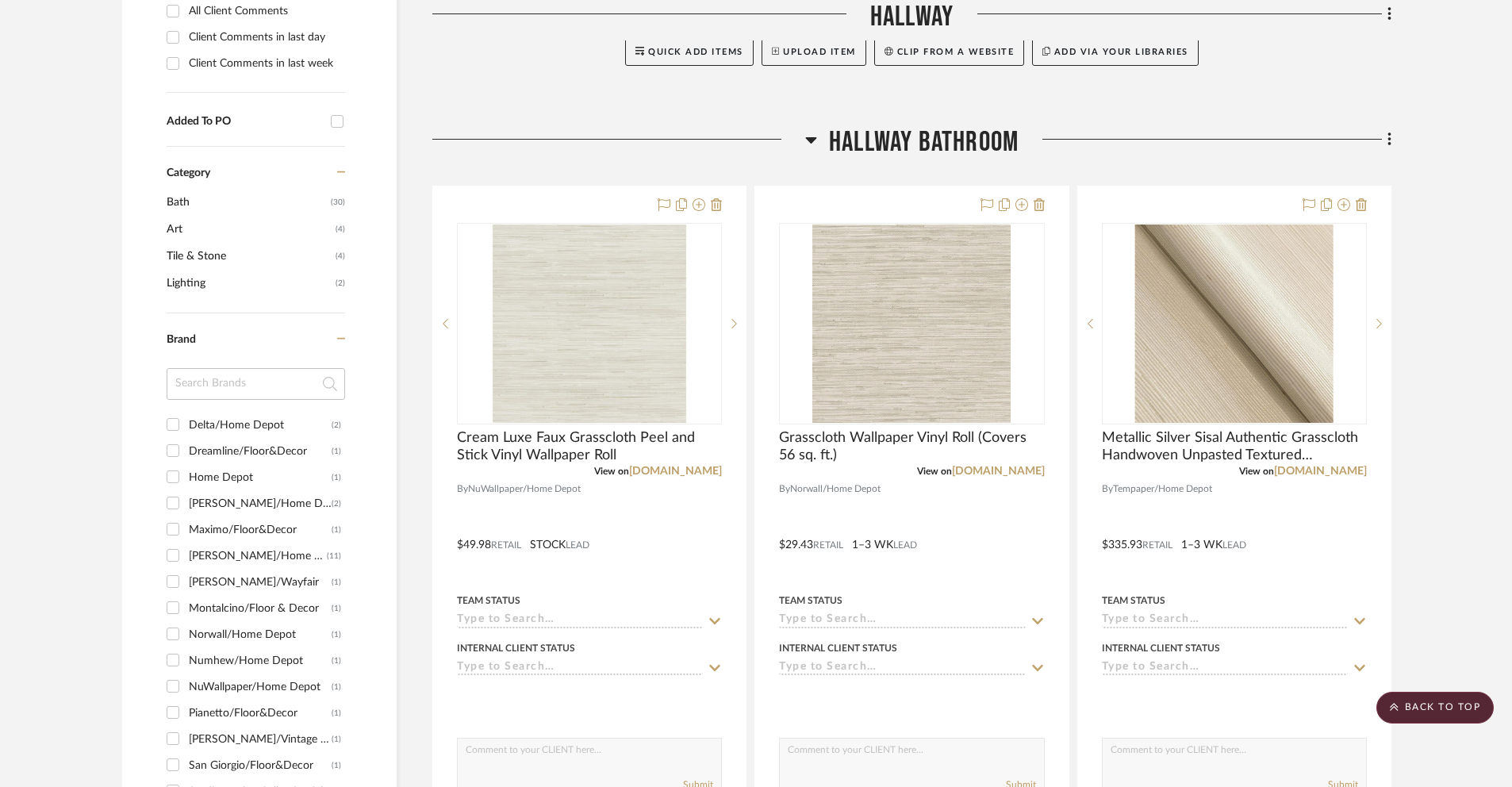
scroll to position [634, 0]
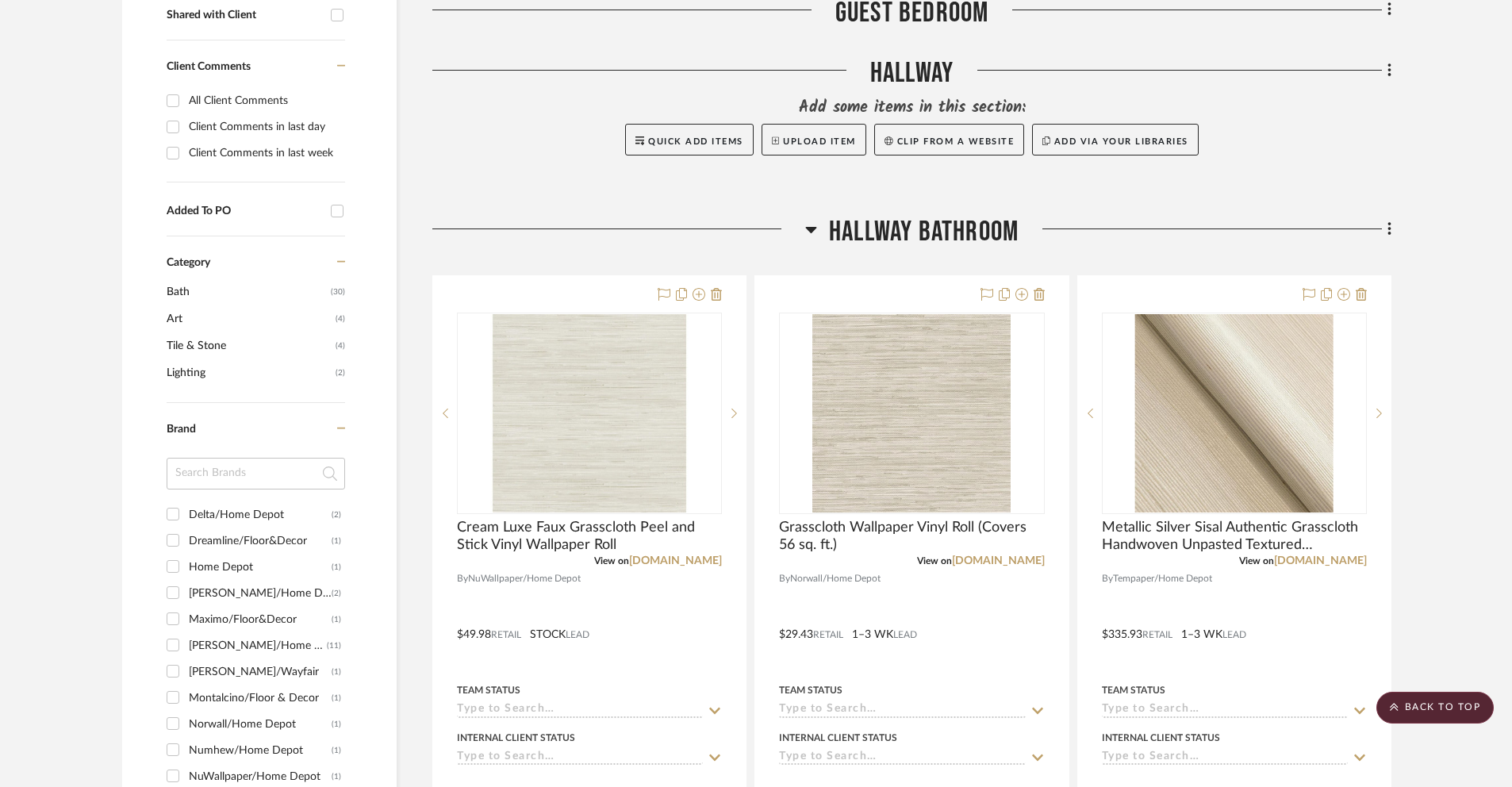
click at [1391, 228] on div at bounding box center [756, 394] width 1512 height 787
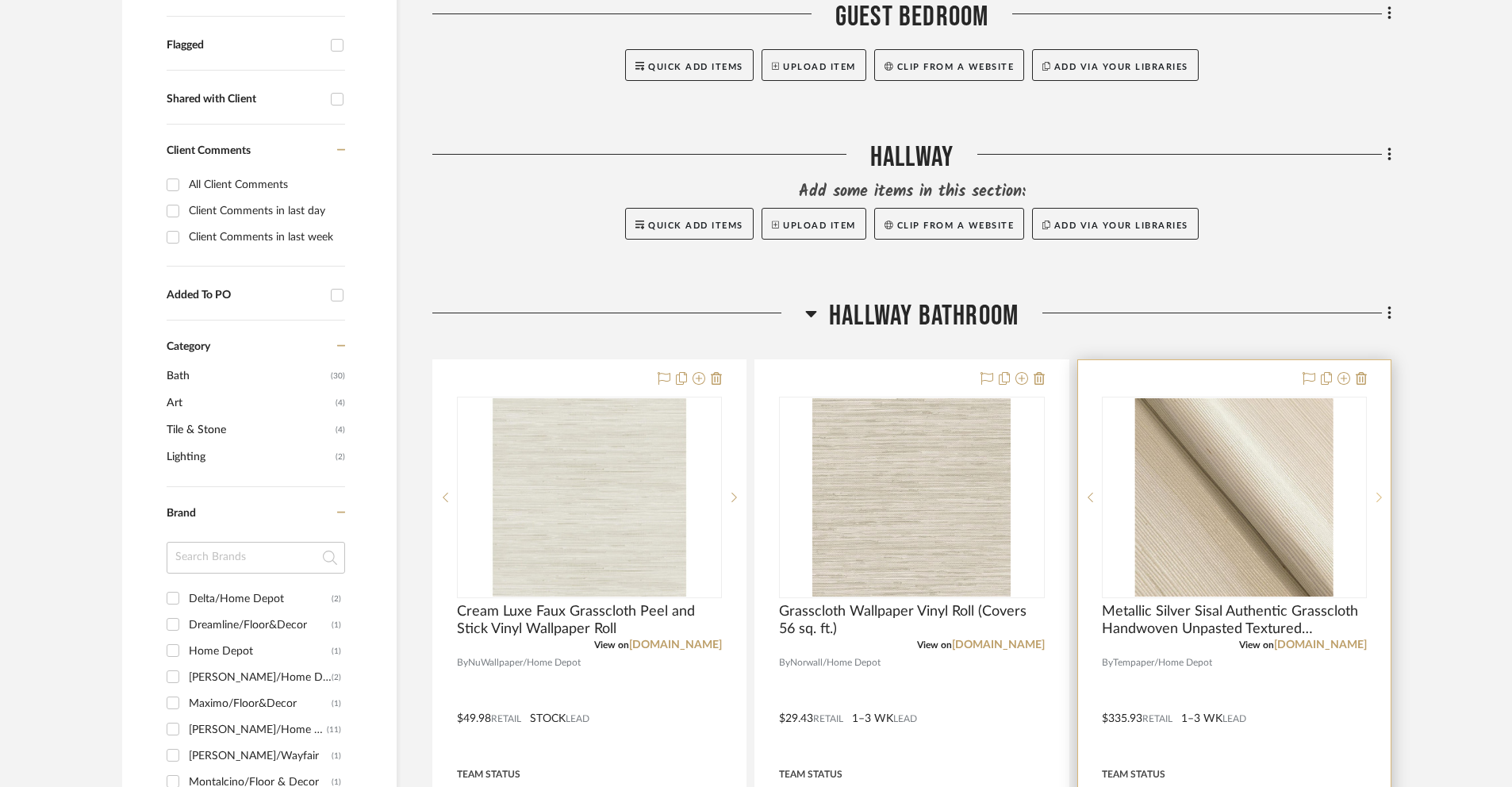
scroll to position [556, 0]
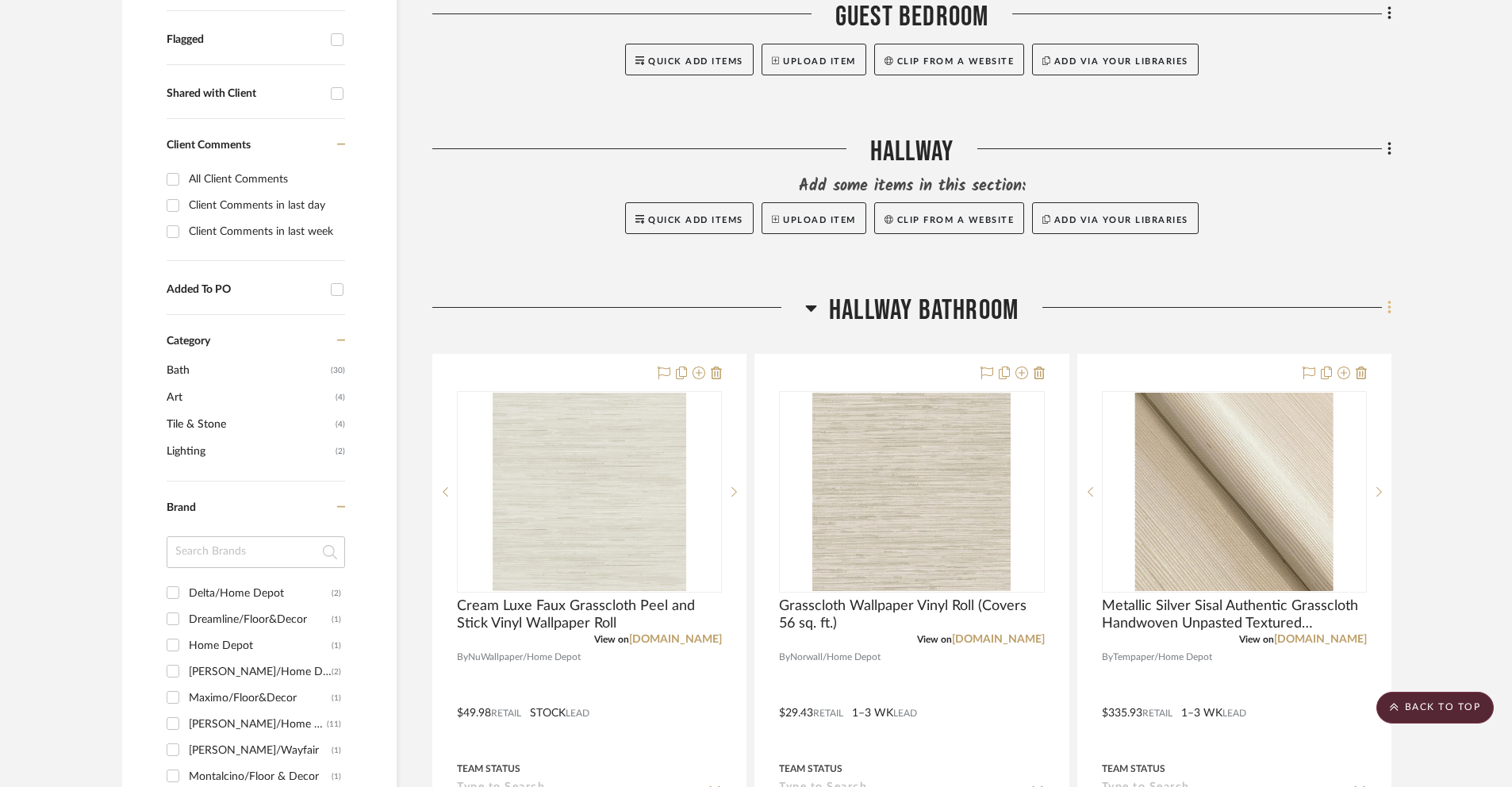
click at [1390, 309] on icon at bounding box center [1389, 308] width 3 height 14
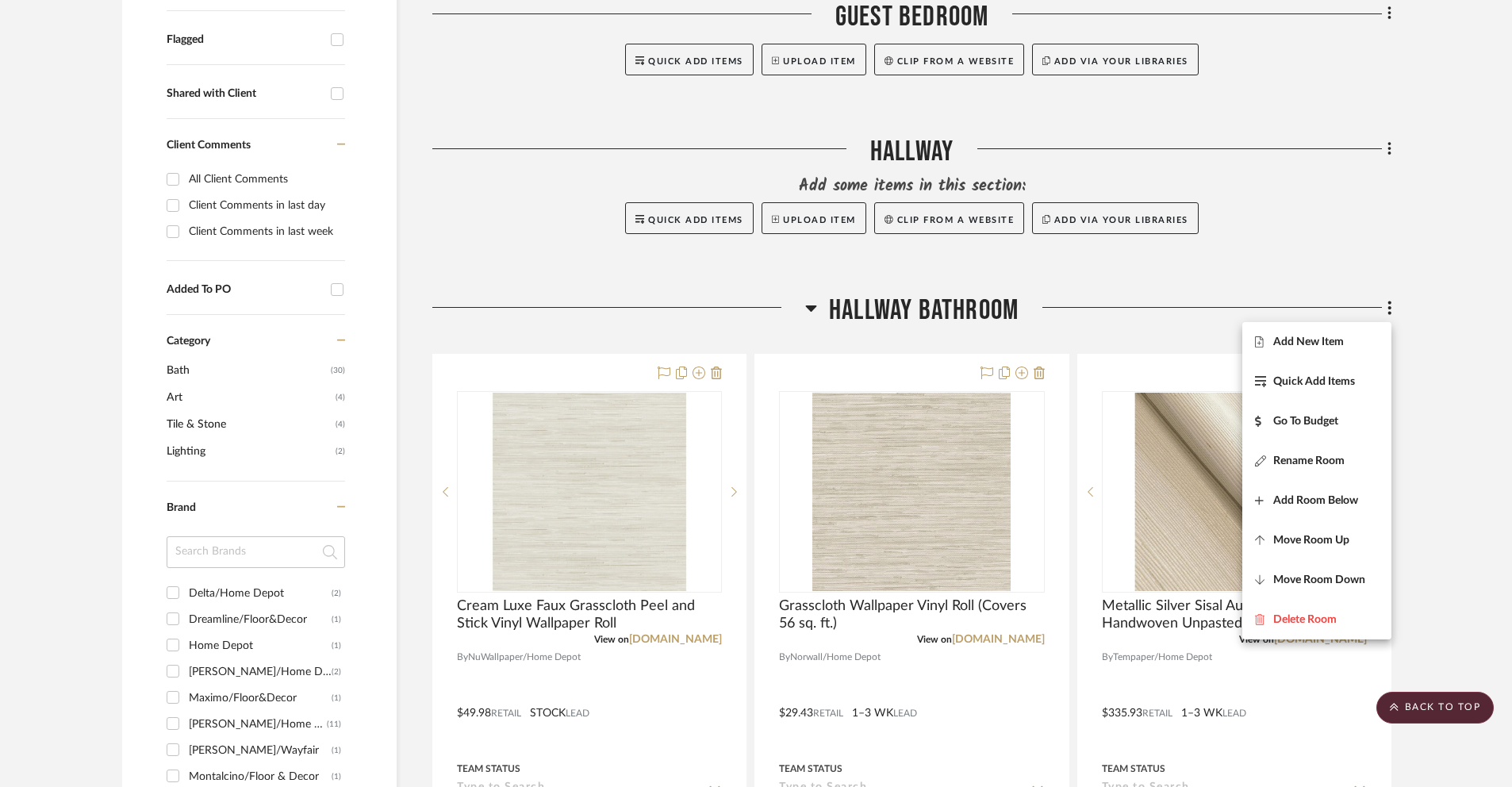
click at [1439, 310] on div at bounding box center [756, 394] width 1512 height 787
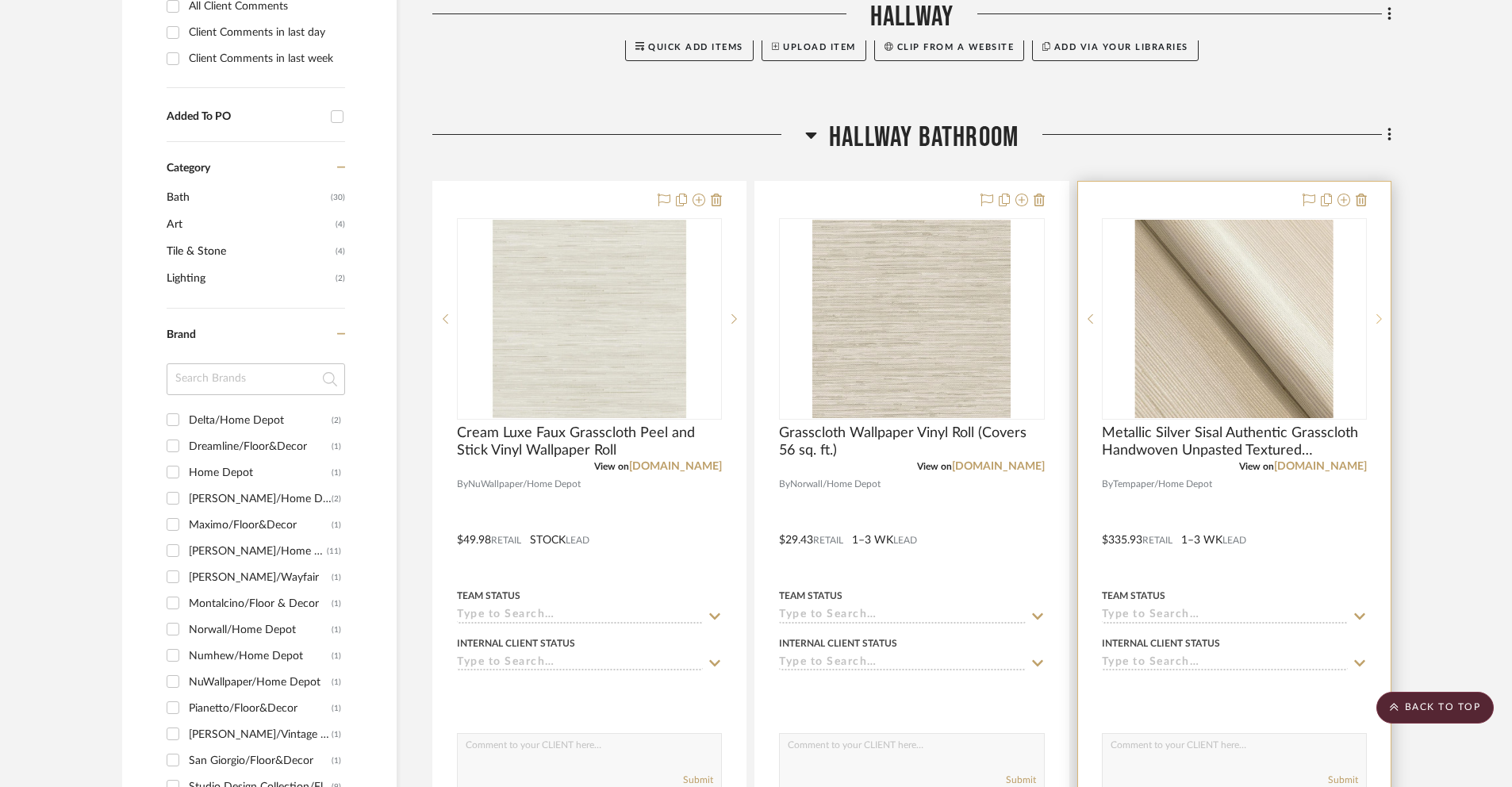
scroll to position [726, 0]
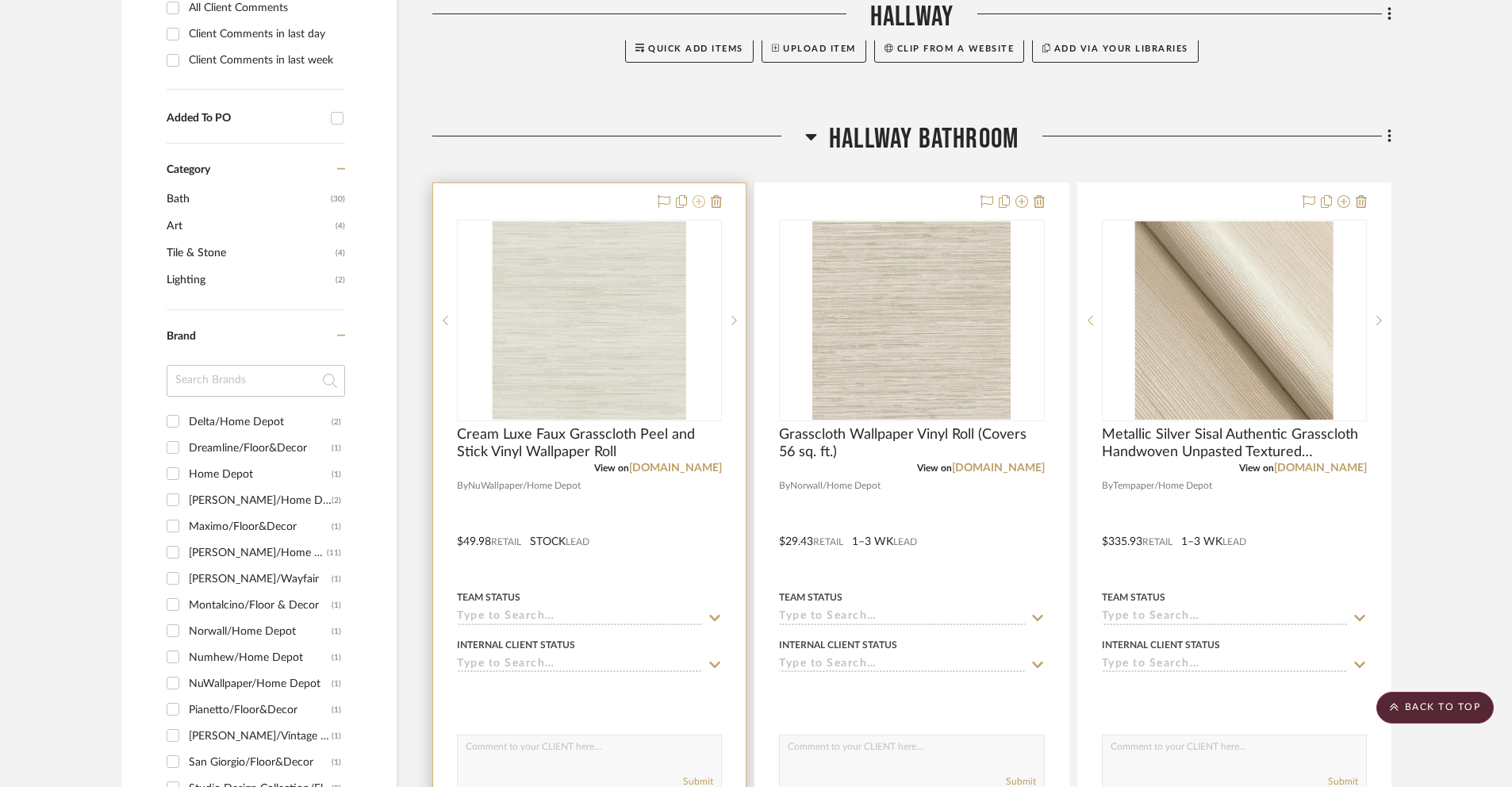
click at [701, 204] on icon at bounding box center [698, 201] width 13 height 13
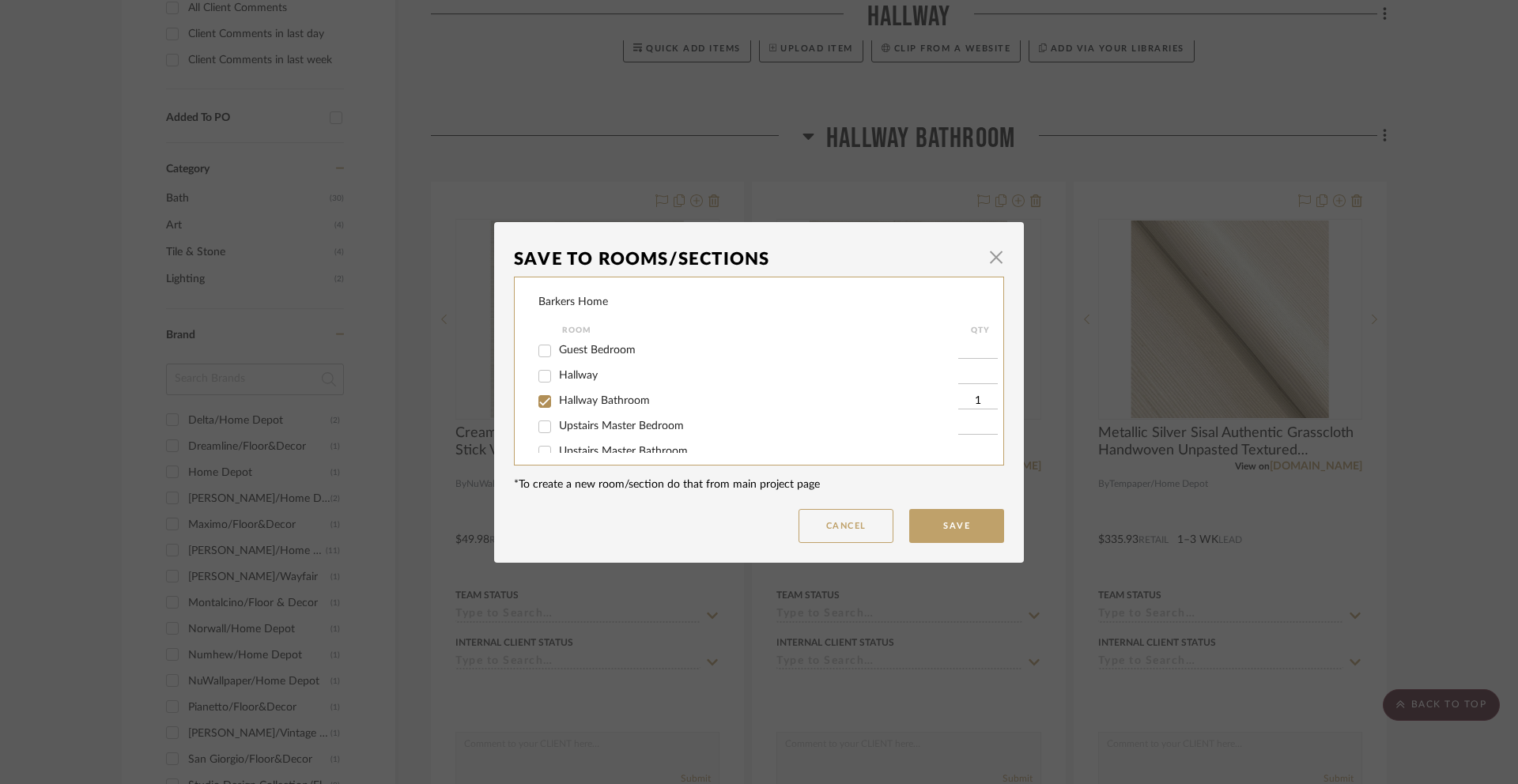
scroll to position [0, 0]
click at [996, 266] on span "button" at bounding box center [996, 257] width 32 height 32
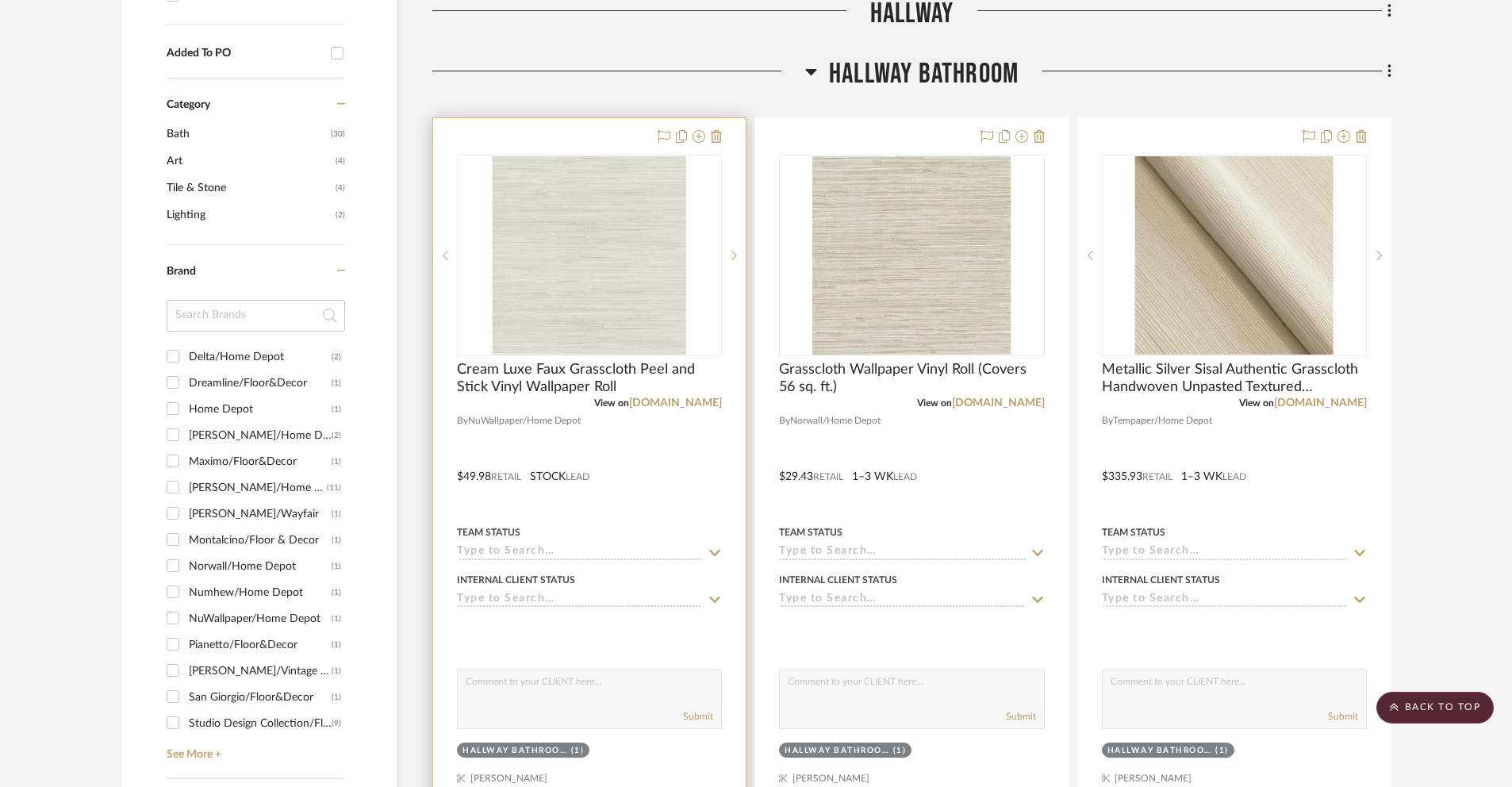
scroll to position [696, 0]
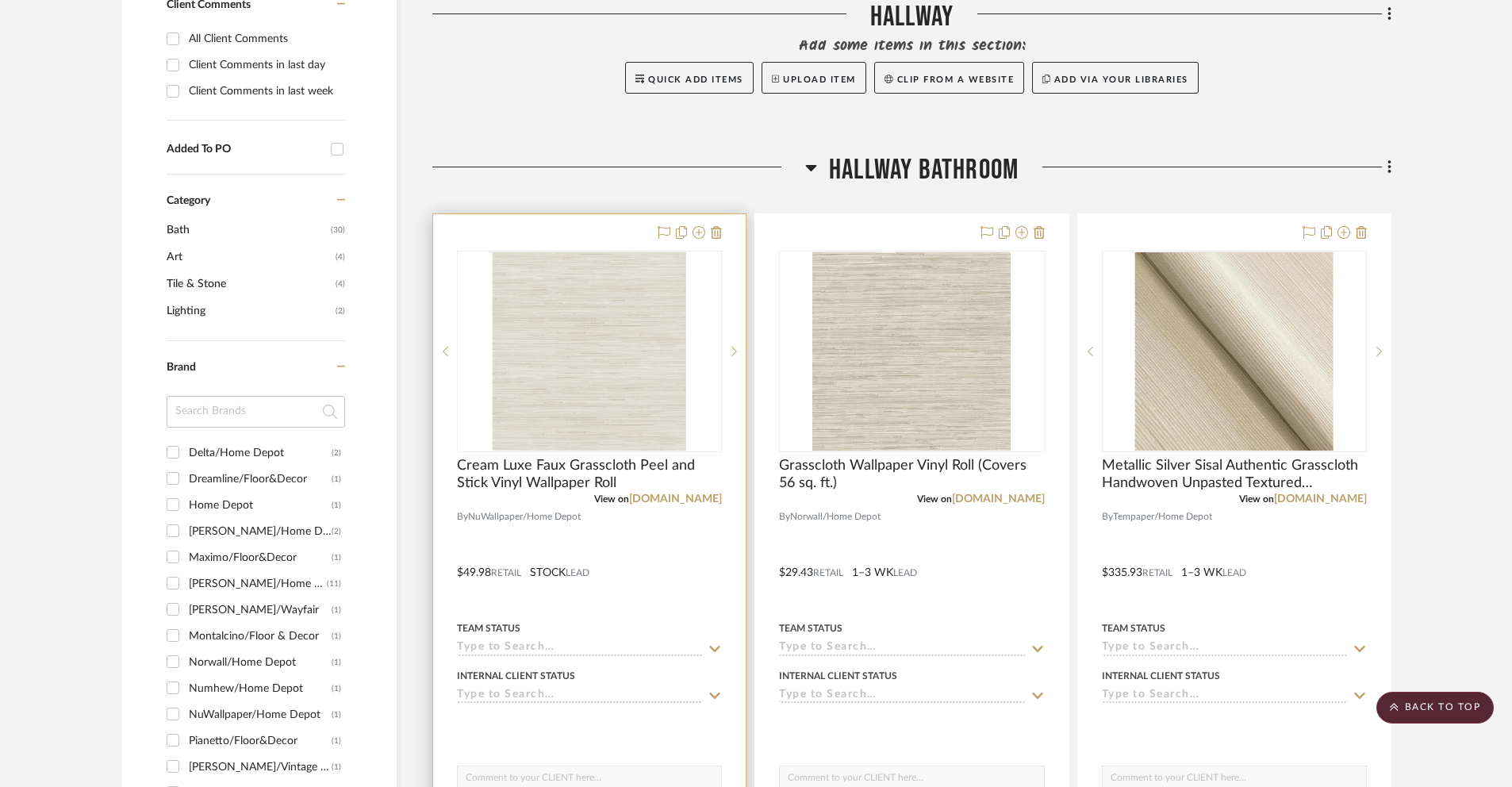
click at [607, 227] on div at bounding box center [589, 561] width 313 height 694
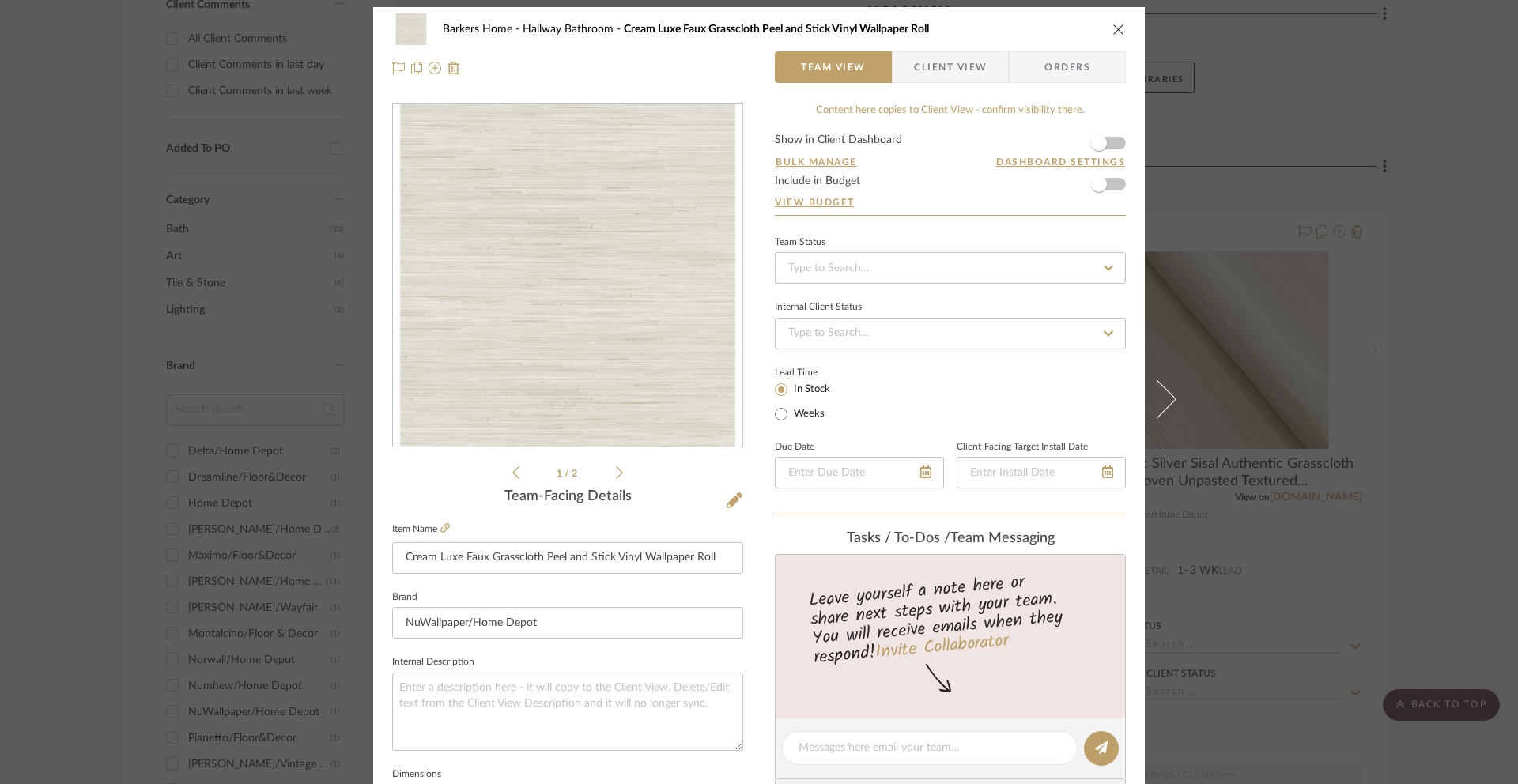
scroll to position [0, 0]
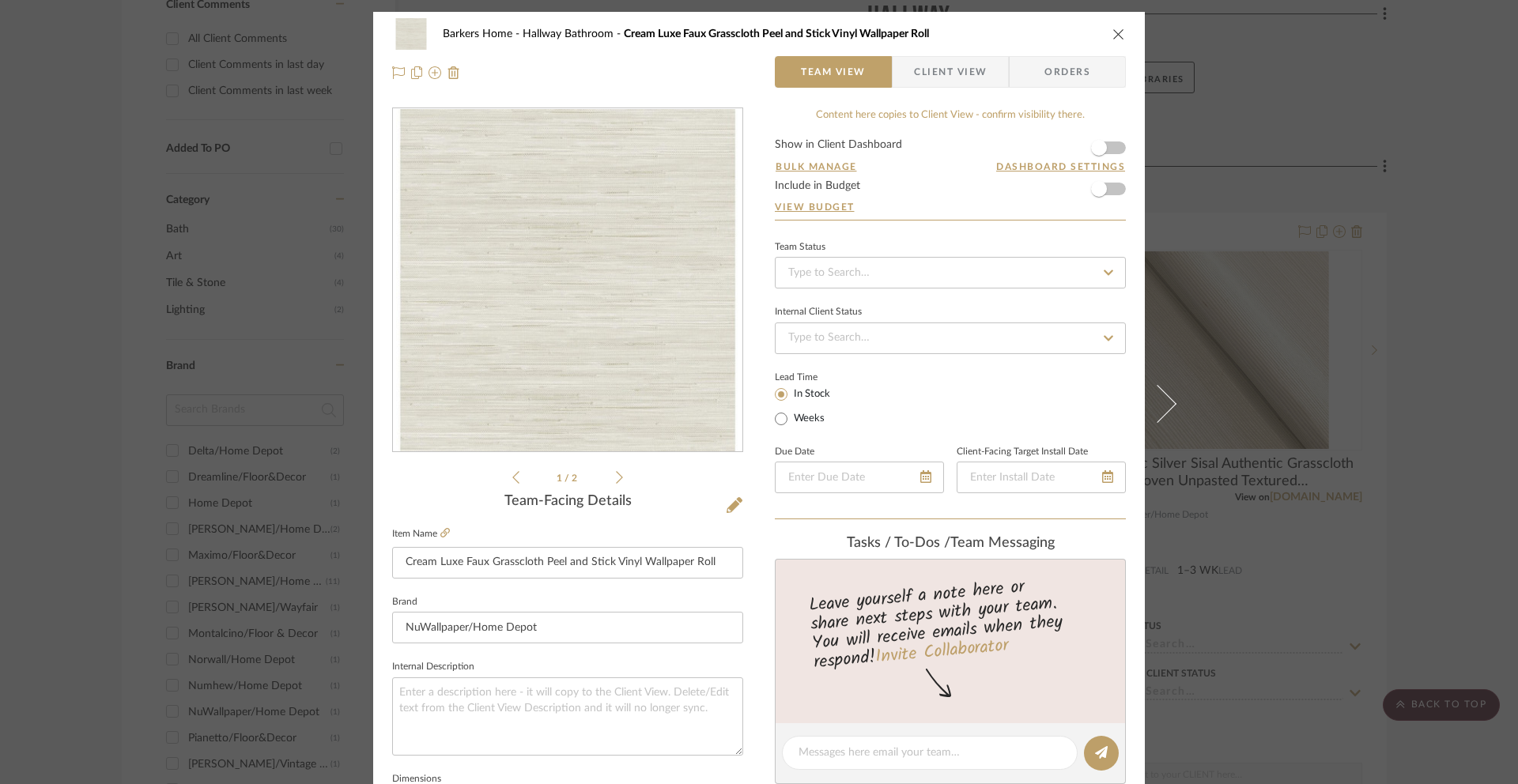
click at [925, 79] on span "Client View" at bounding box center [950, 72] width 73 height 32
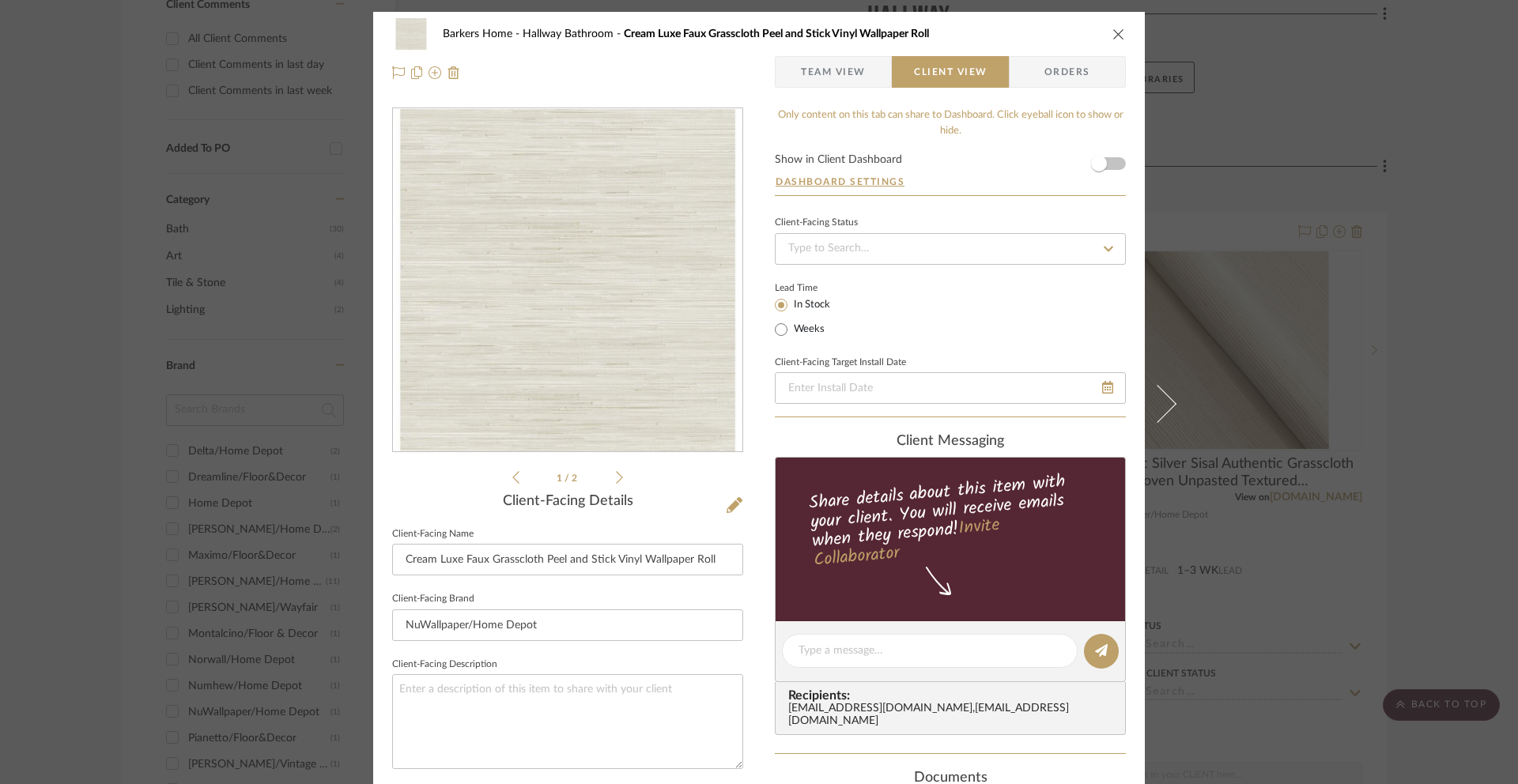
click at [1116, 34] on icon "close" at bounding box center [1119, 34] width 13 height 13
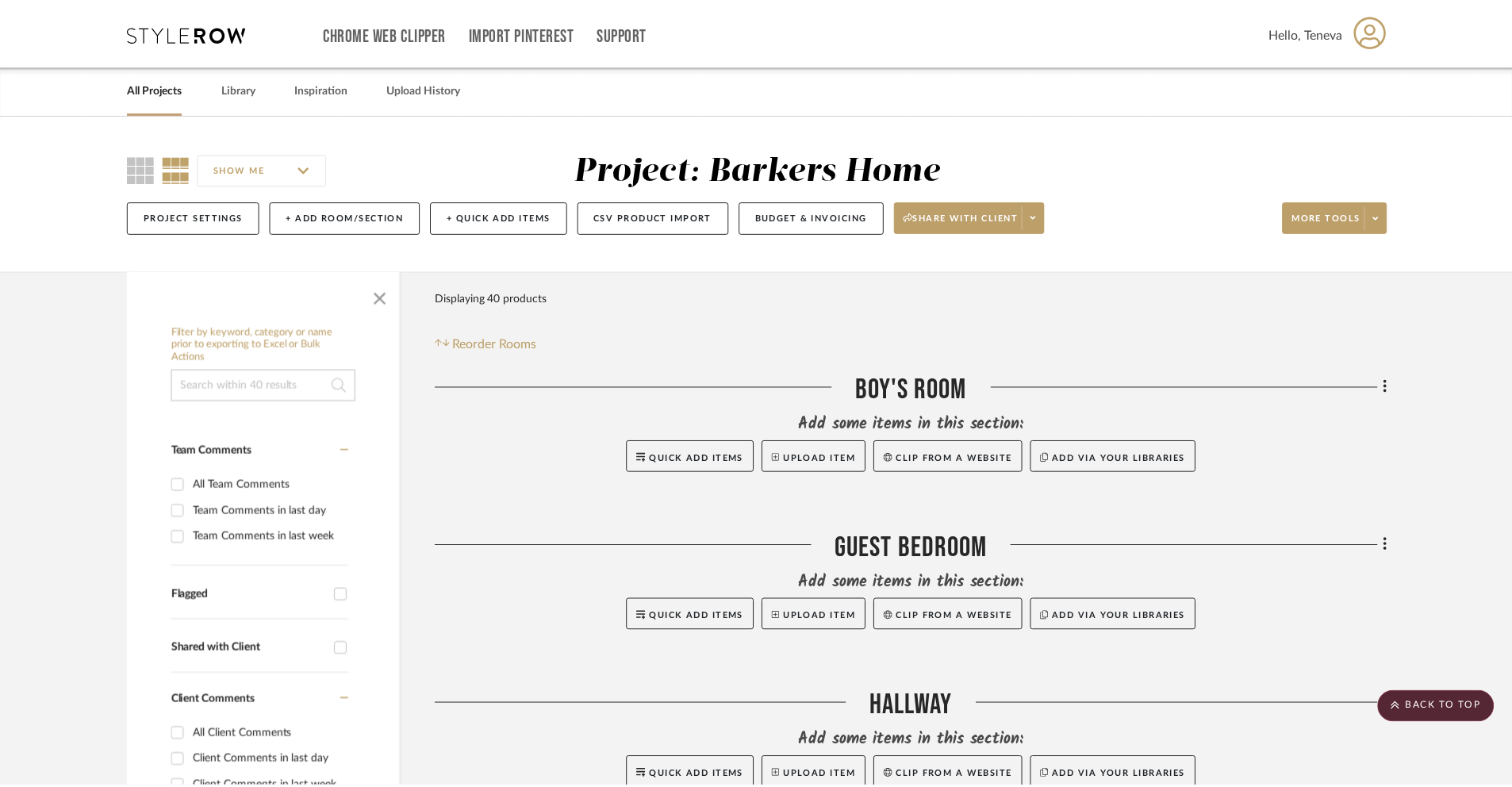
scroll to position [696, 0]
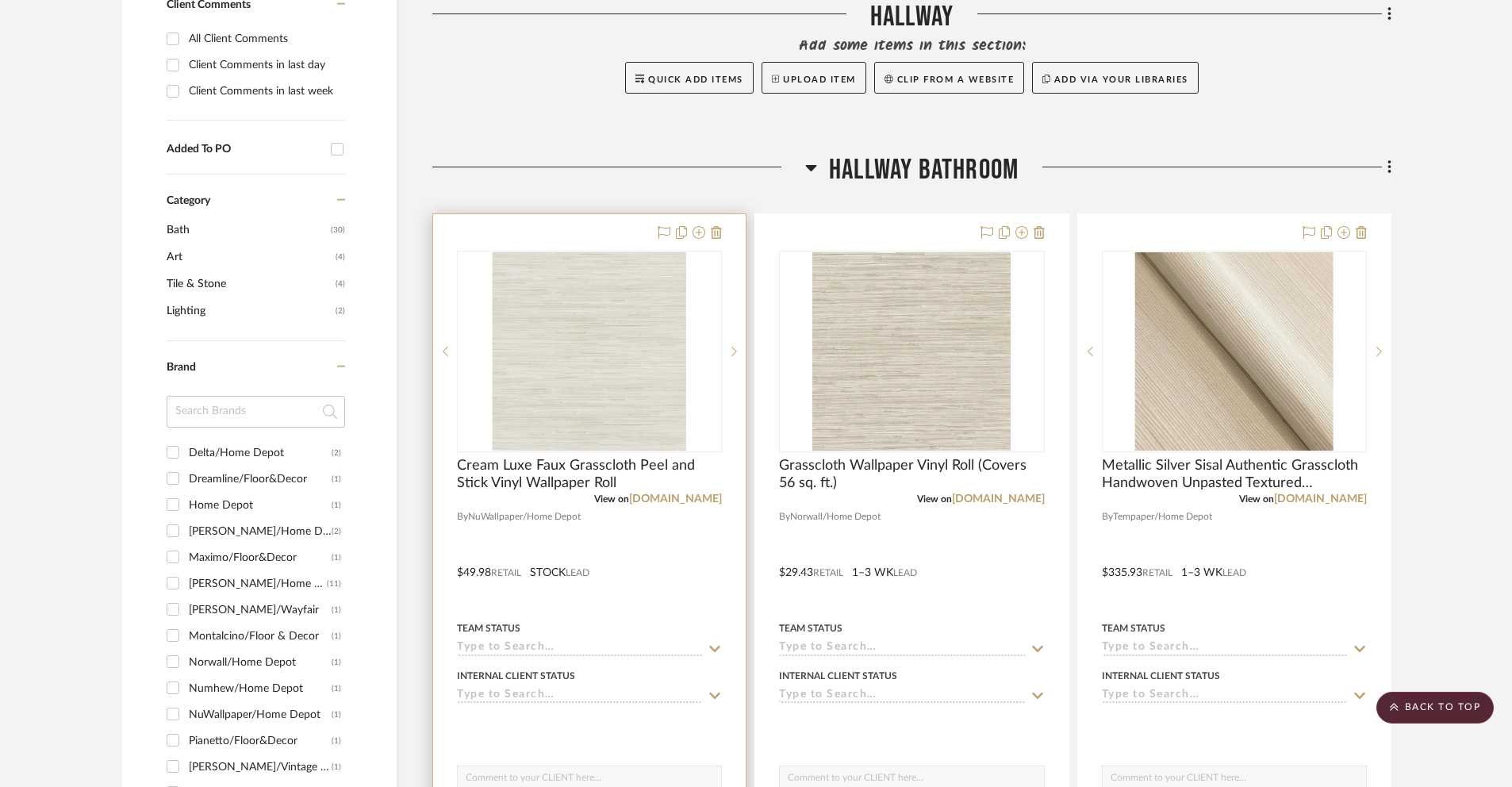
click at [561, 231] on div at bounding box center [589, 561] width 313 height 694
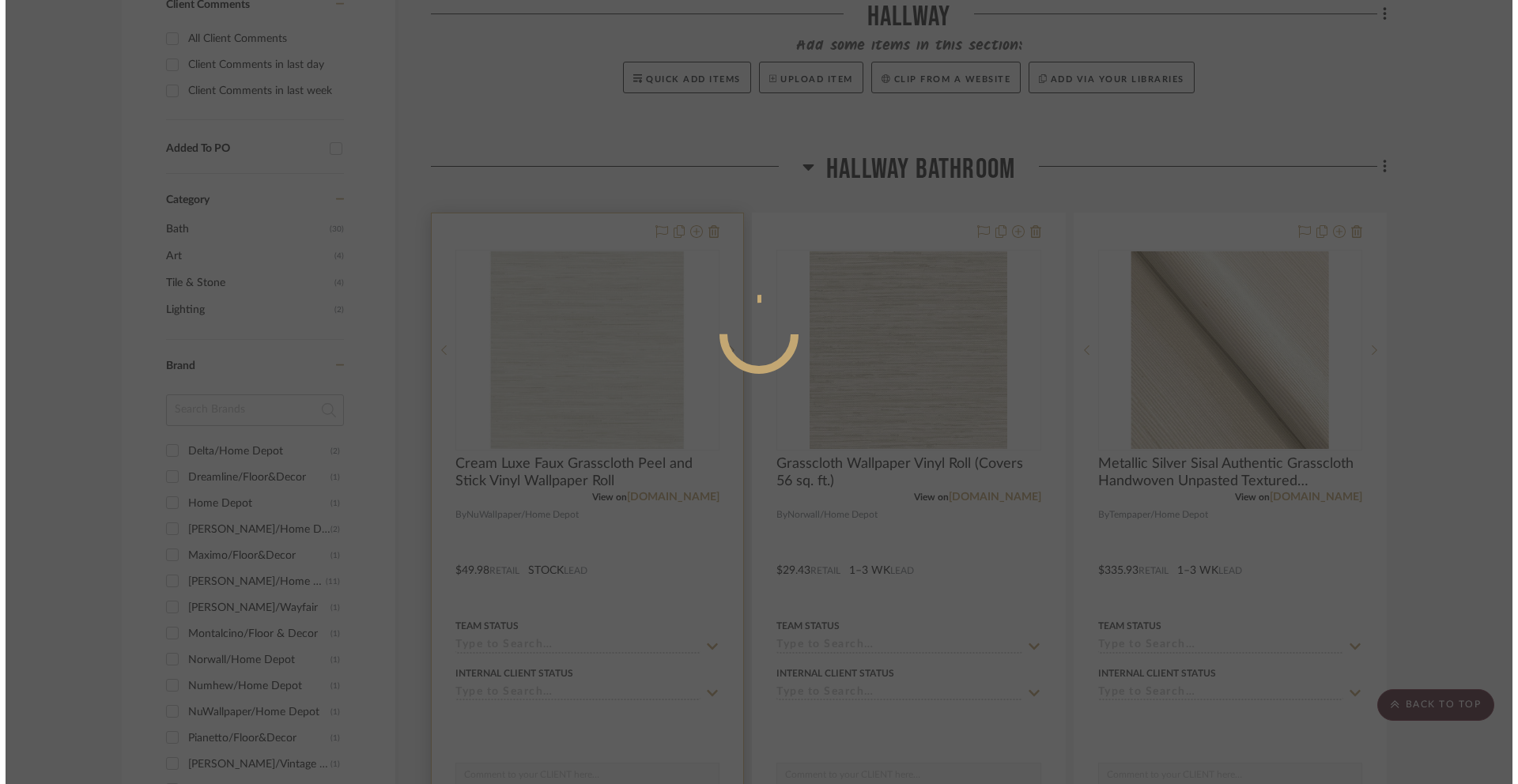
scroll to position [0, 0]
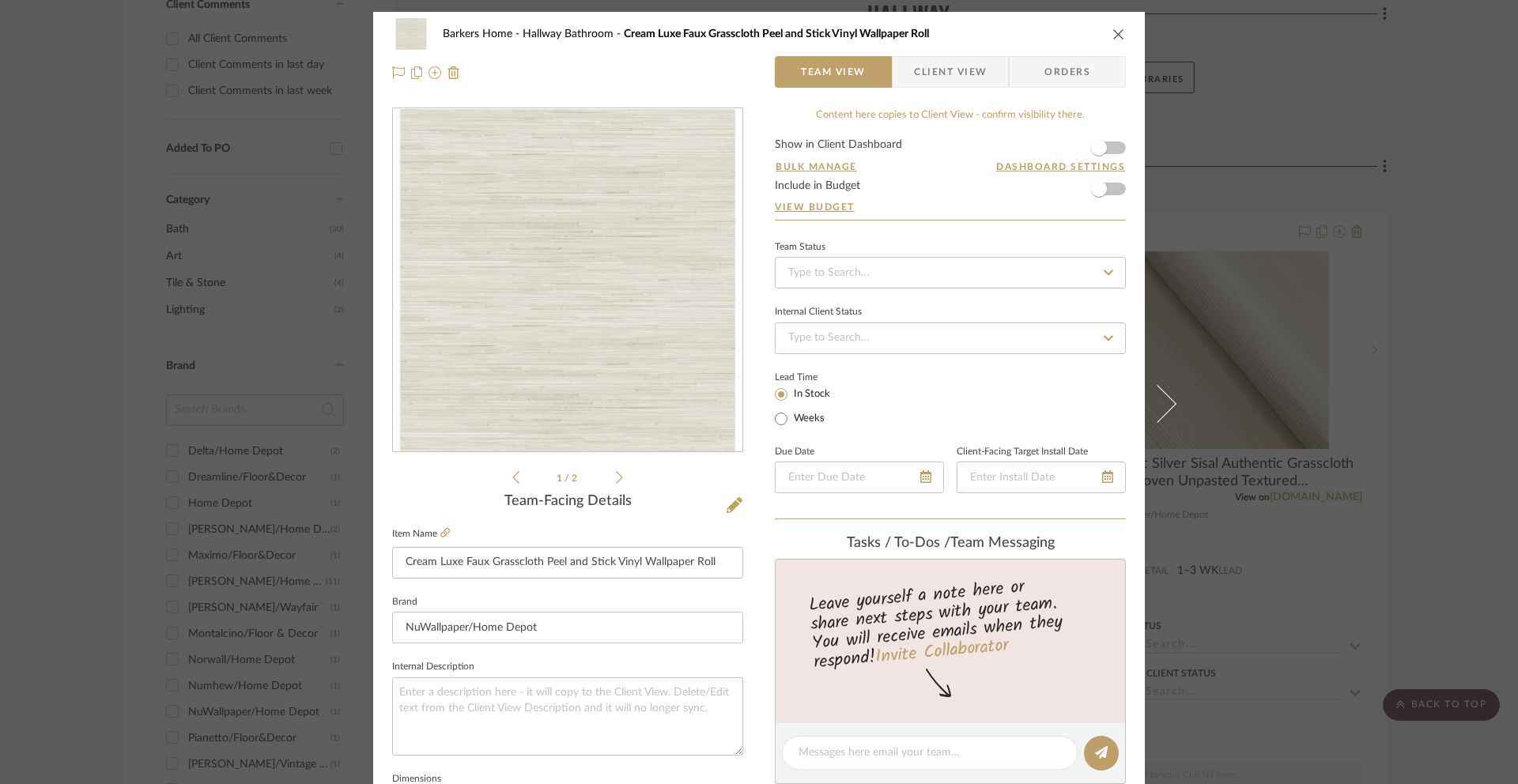
click at [928, 69] on span "Client View" at bounding box center [950, 72] width 73 height 32
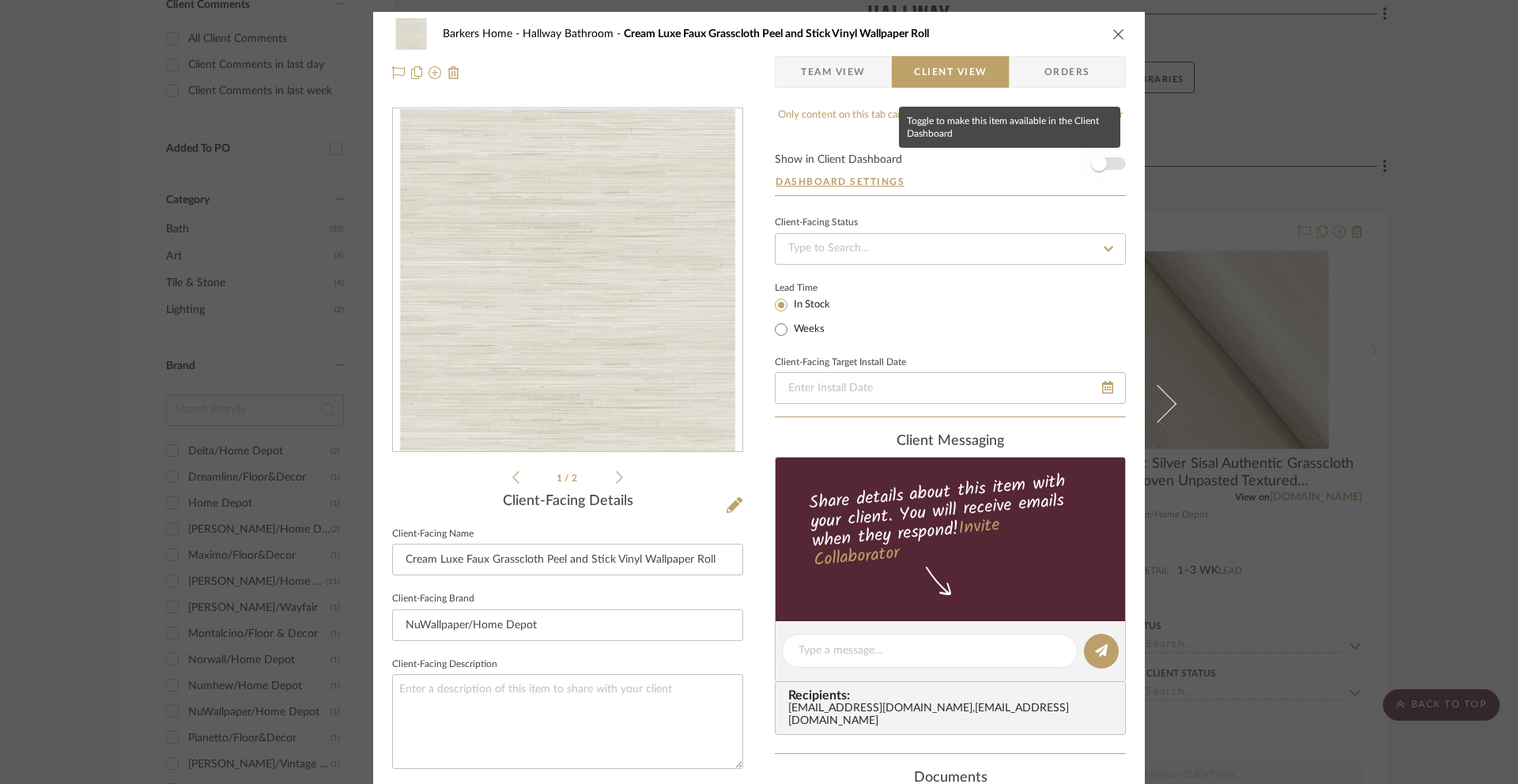
click at [1098, 163] on span "button" at bounding box center [1099, 163] width 16 height 16
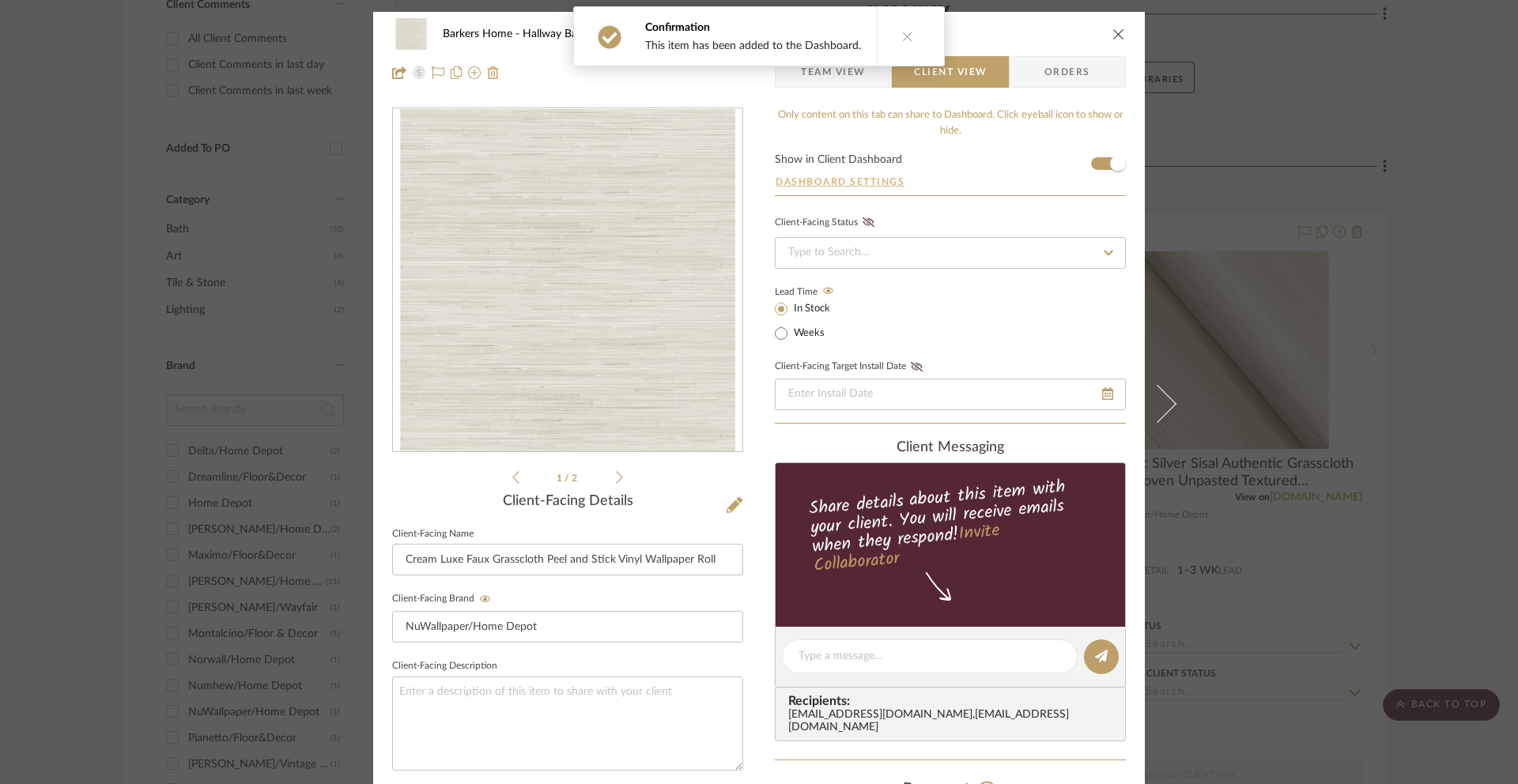
click at [845, 182] on button "Dashboard Settings" at bounding box center [840, 181] width 130 height 14
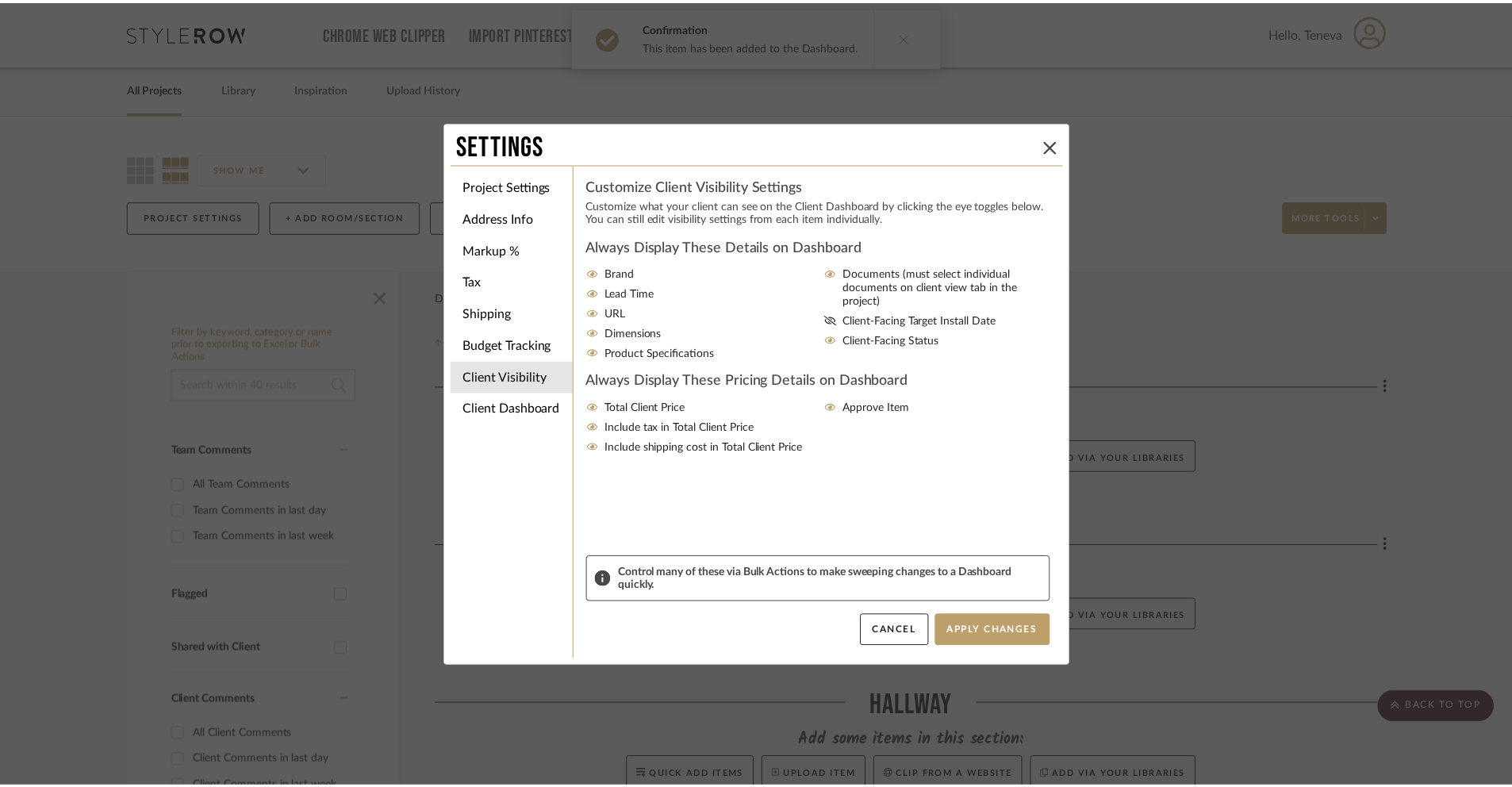
scroll to position [696, 0]
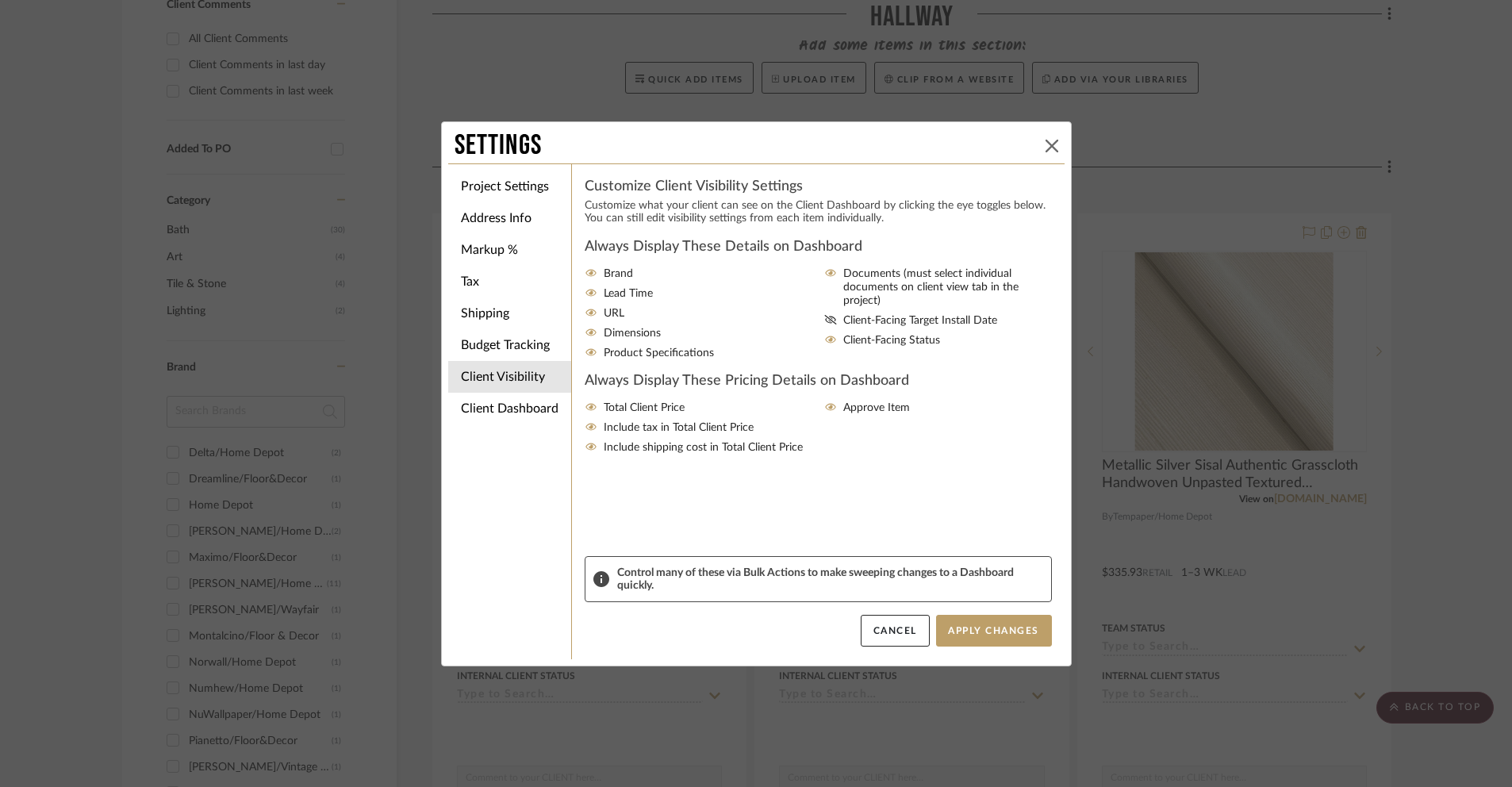
click at [1045, 147] on icon at bounding box center [1051, 146] width 13 height 13
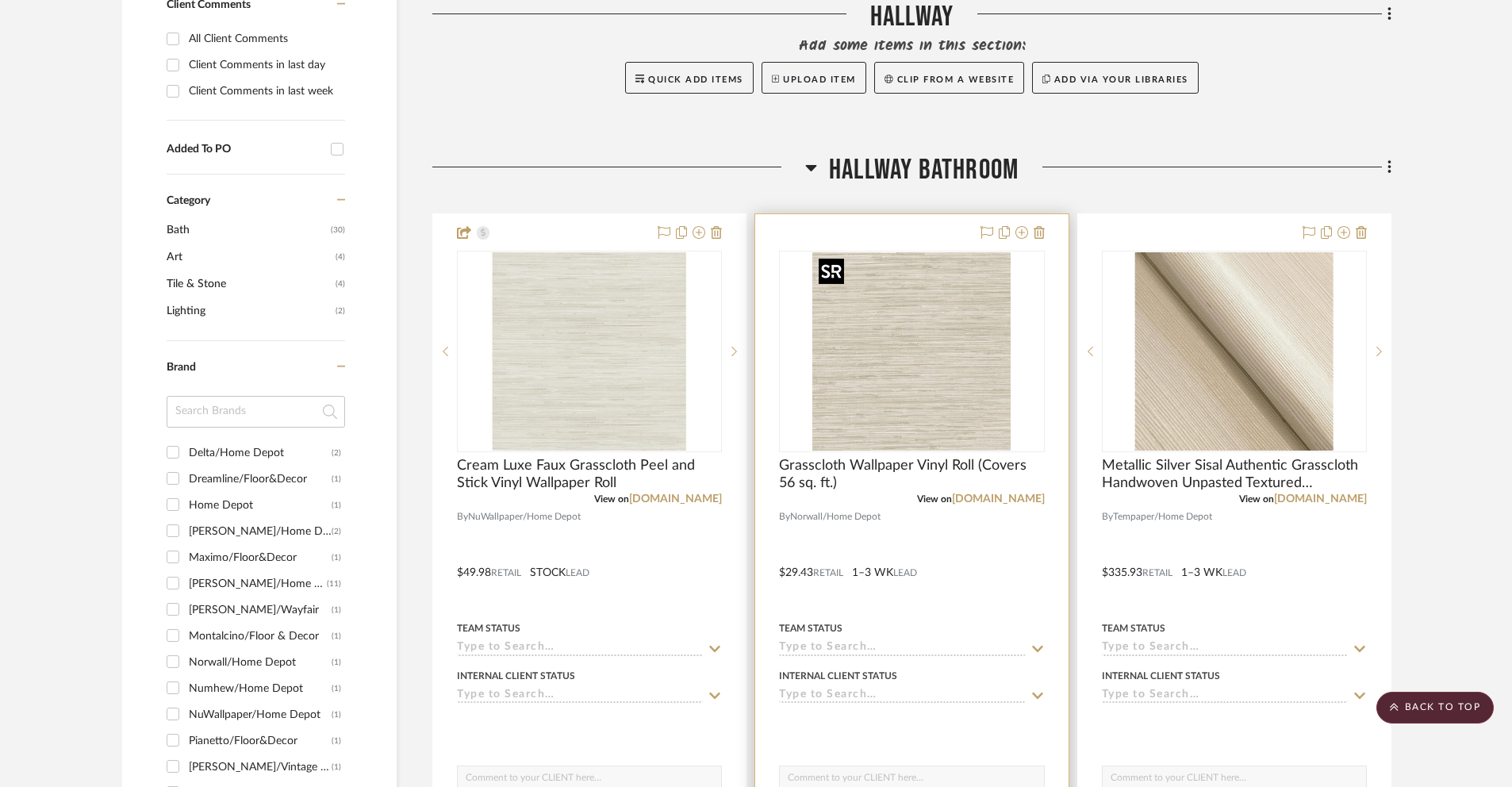
click at [896, 314] on img "0" at bounding box center [911, 351] width 198 height 198
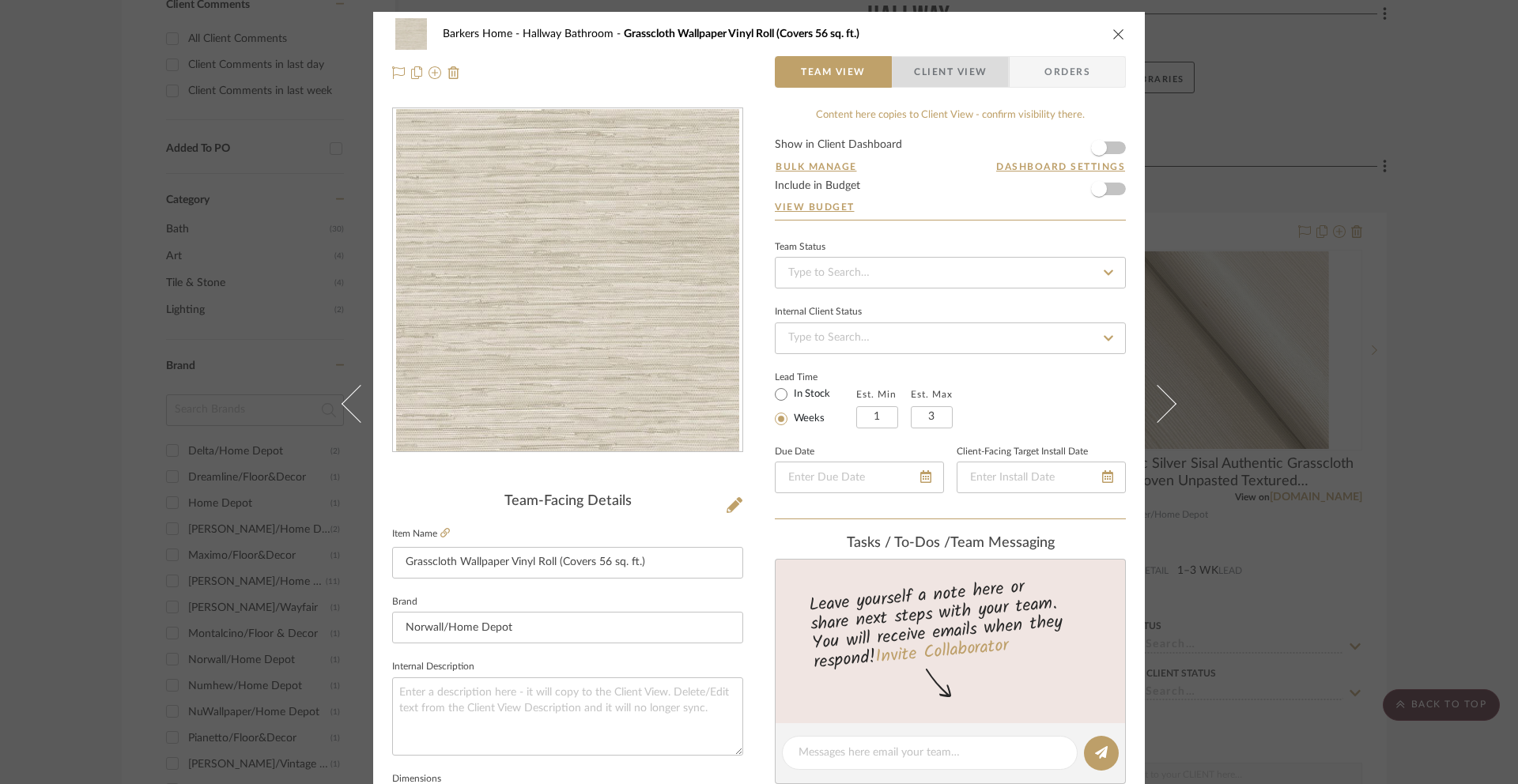
click at [922, 64] on span "Client View" at bounding box center [950, 72] width 73 height 32
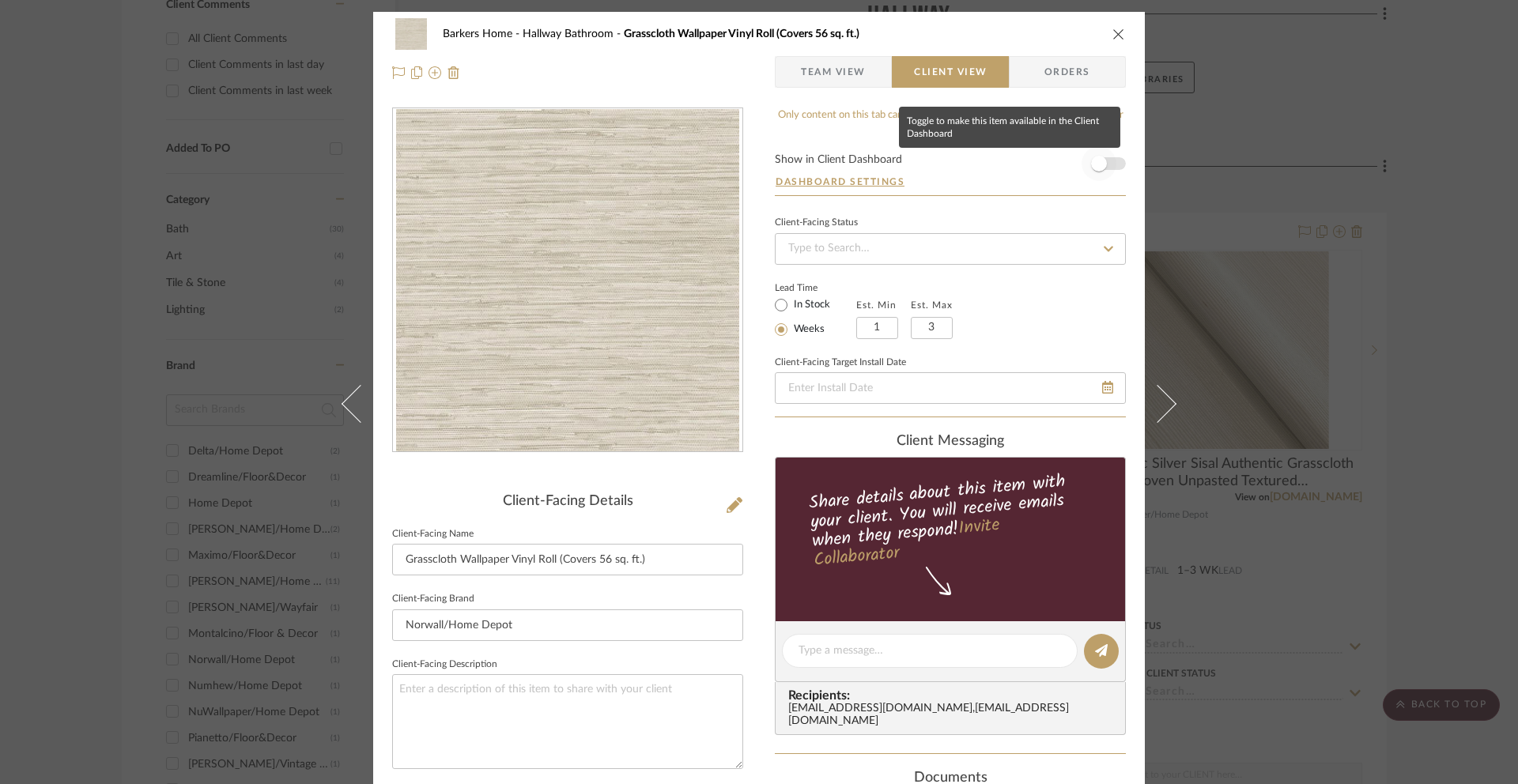
click at [1096, 159] on span "button" at bounding box center [1099, 163] width 16 height 16
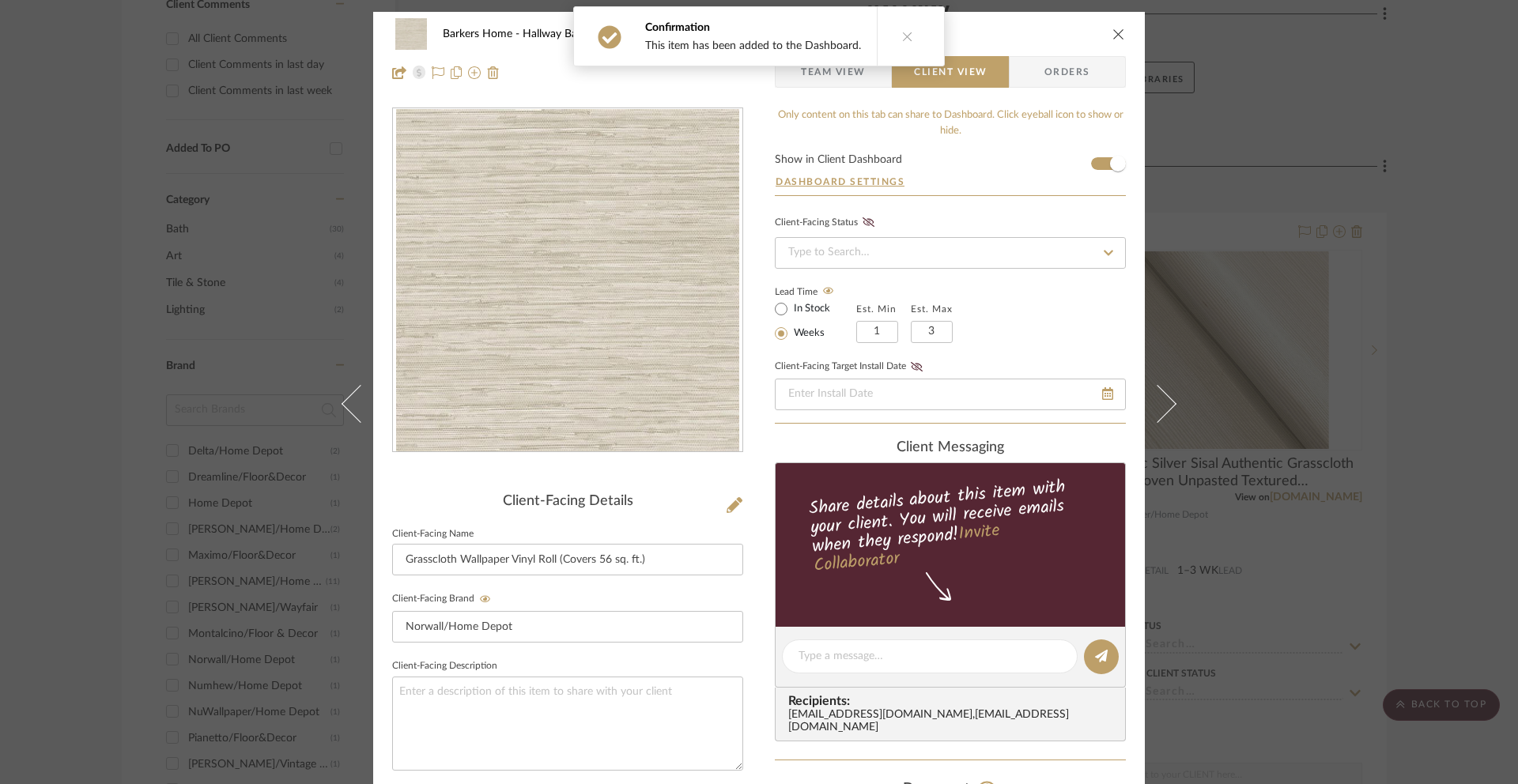
click at [1113, 32] on icon "close" at bounding box center [1119, 34] width 13 height 13
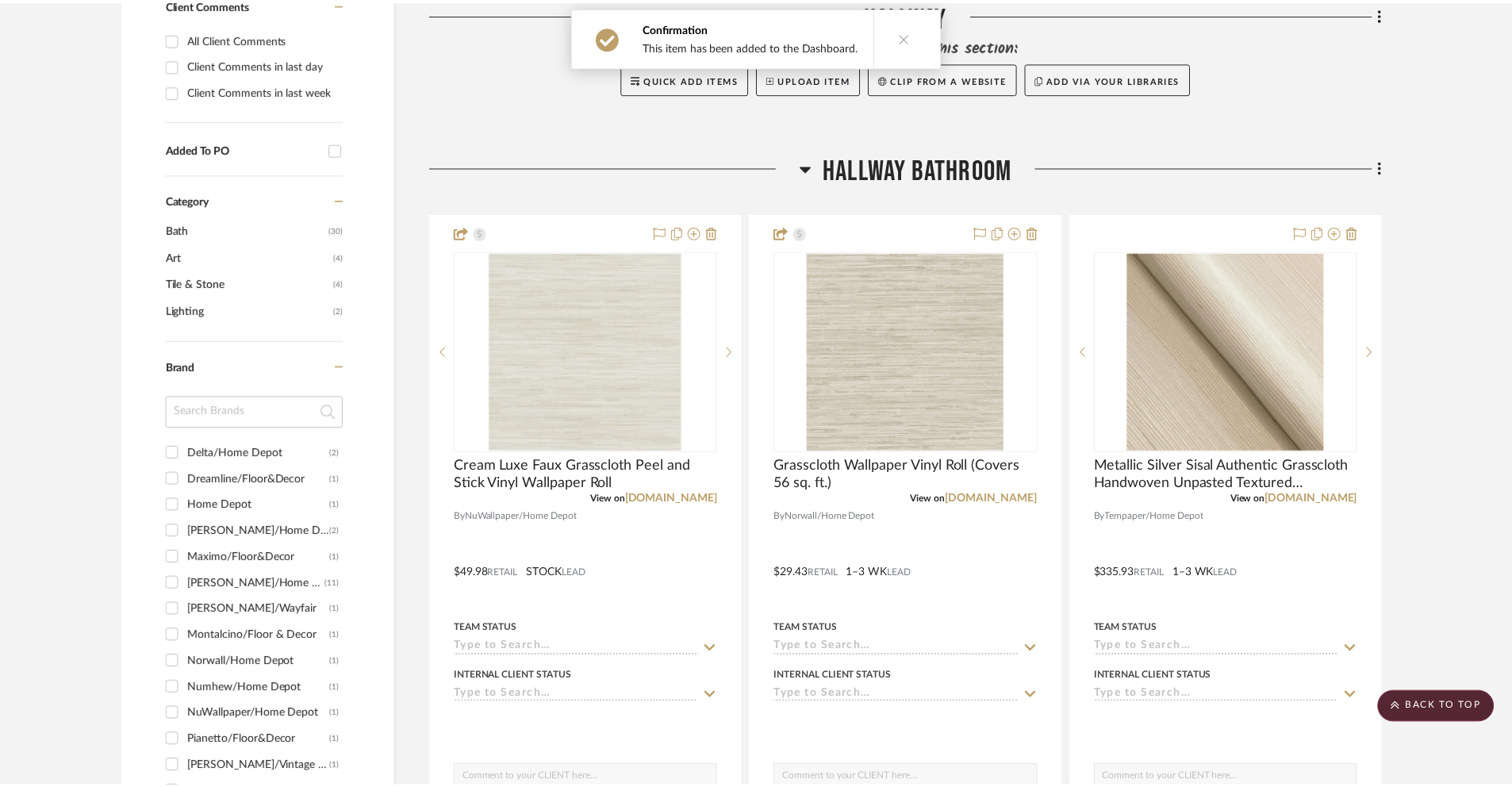
scroll to position [696, 0]
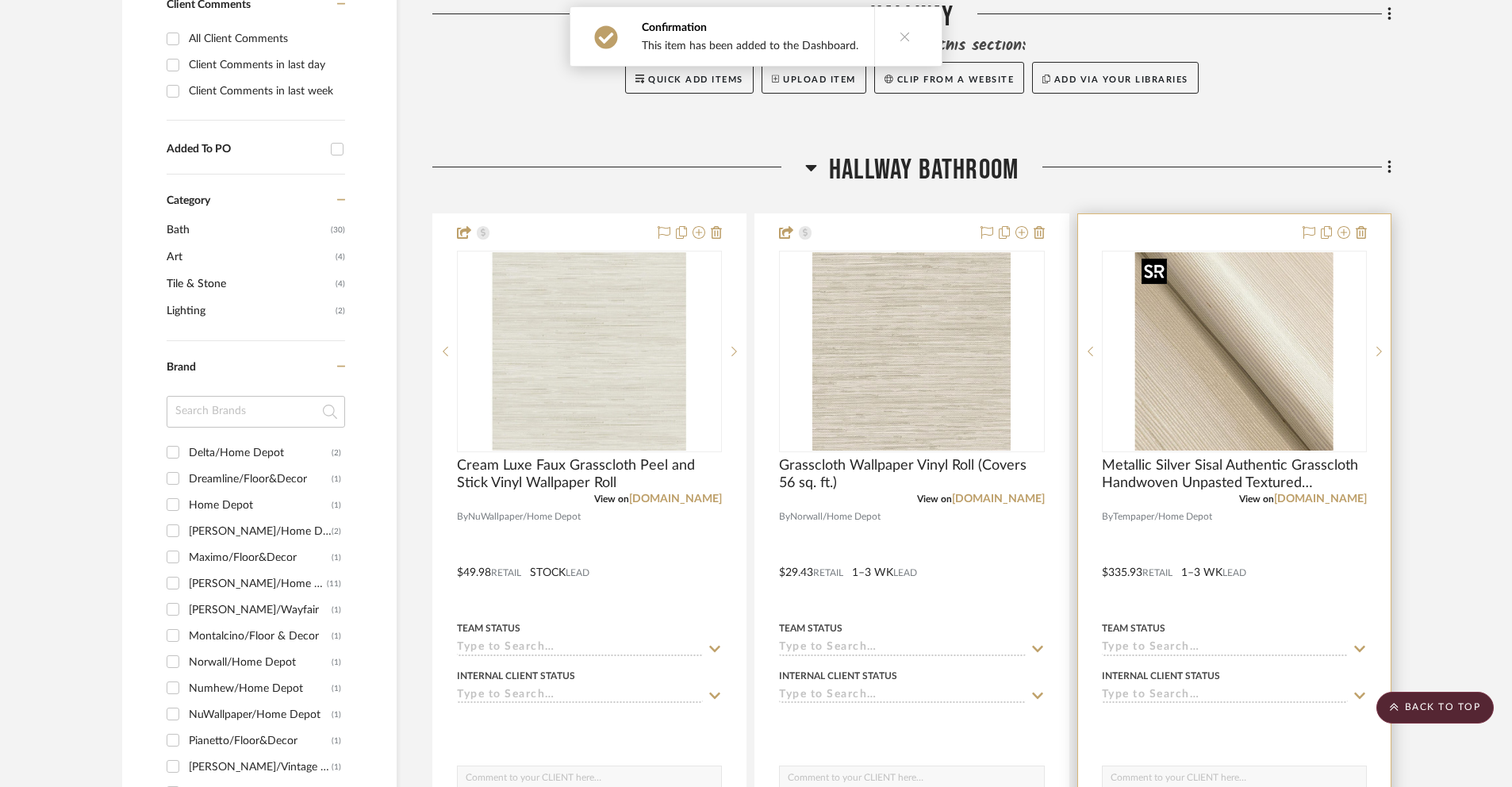
click at [1204, 335] on img "0" at bounding box center [1234, 351] width 198 height 198
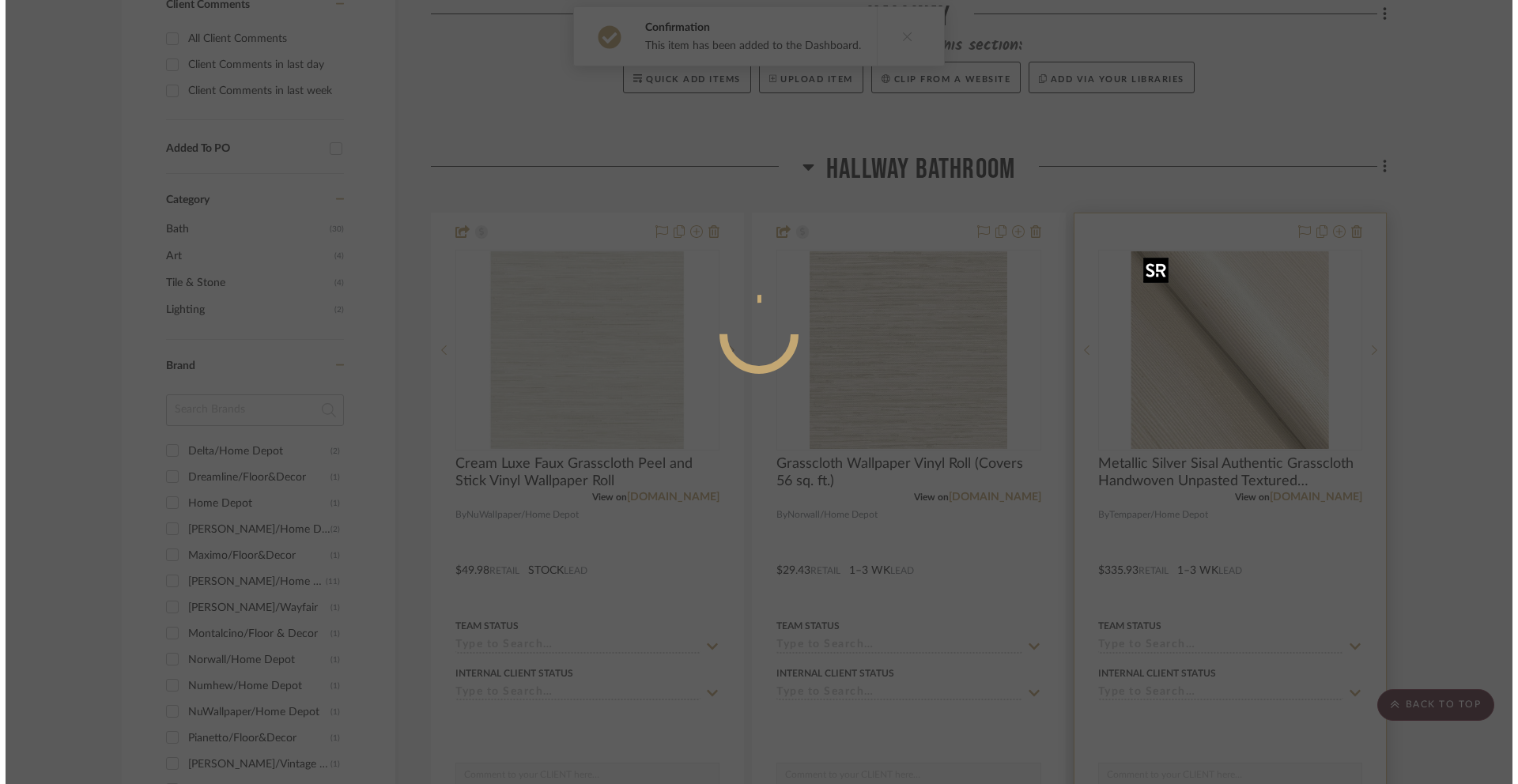
scroll to position [0, 0]
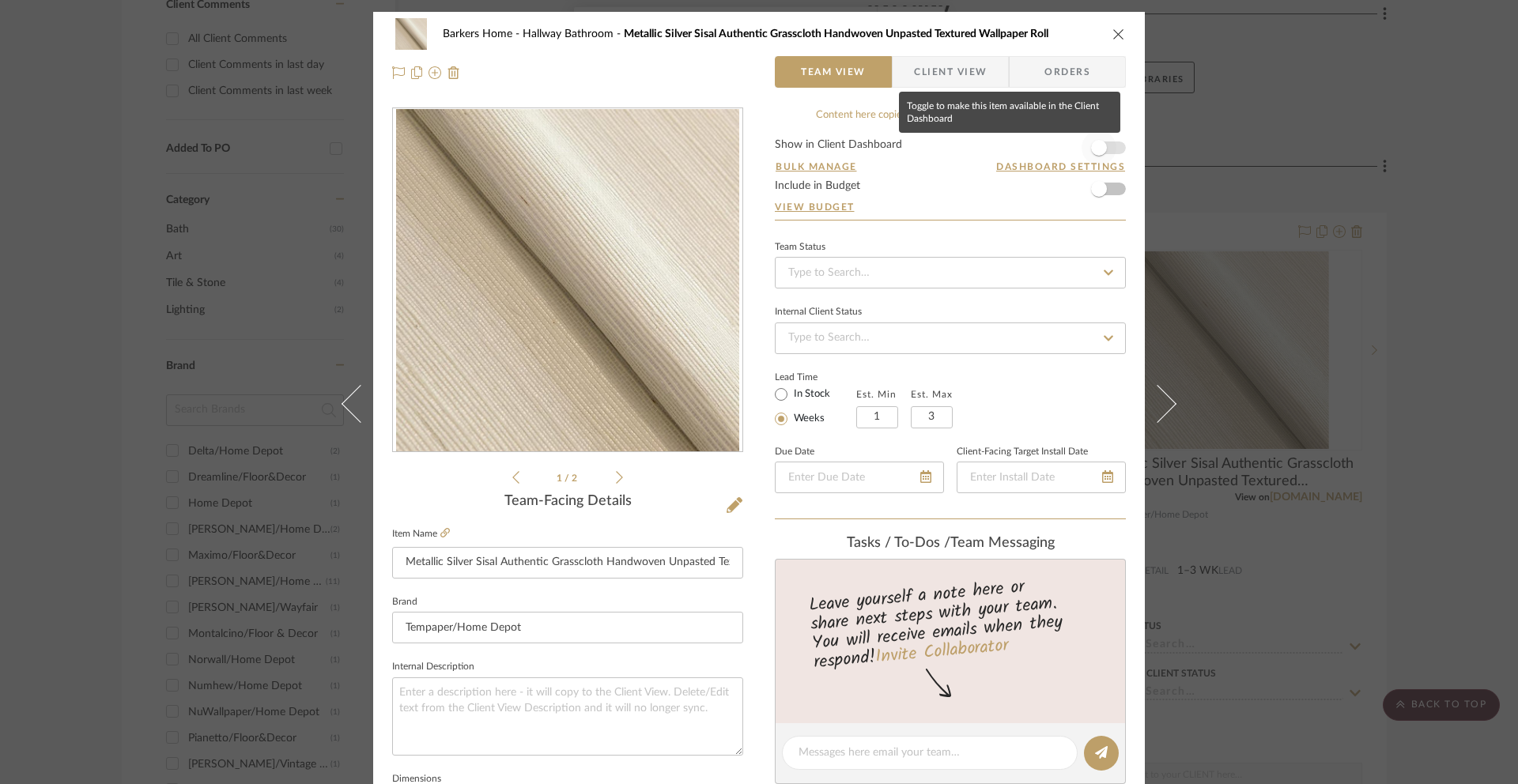
click at [1091, 147] on span "button" at bounding box center [1099, 148] width 16 height 16
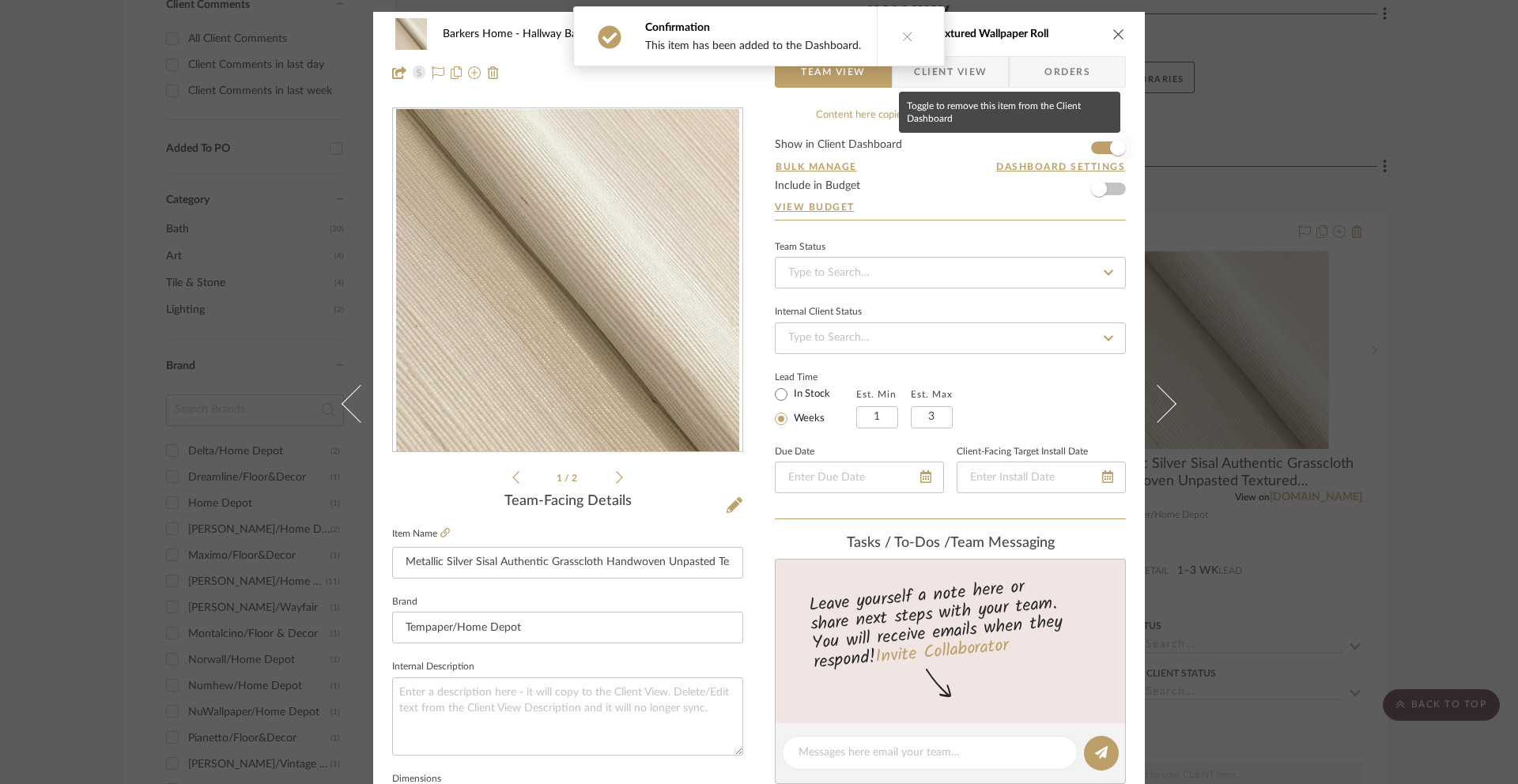
click at [1110, 150] on span "button" at bounding box center [1118, 148] width 16 height 16
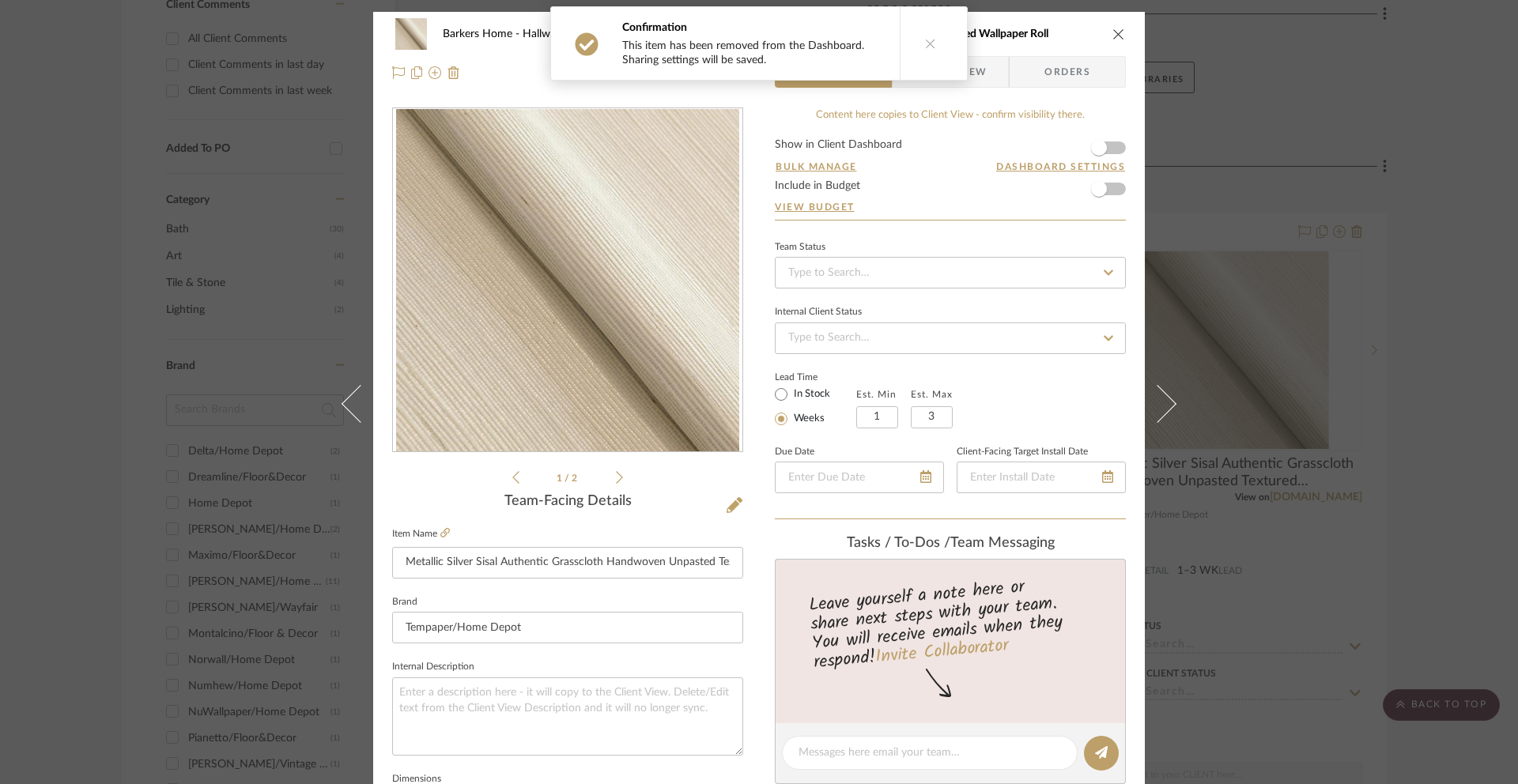
click at [956, 72] on div "Confirmation This item has been removed from the Dashboard. Sharing settings wi…" at bounding box center [759, 43] width 417 height 74
click at [979, 75] on span "Client View" at bounding box center [950, 72] width 73 height 32
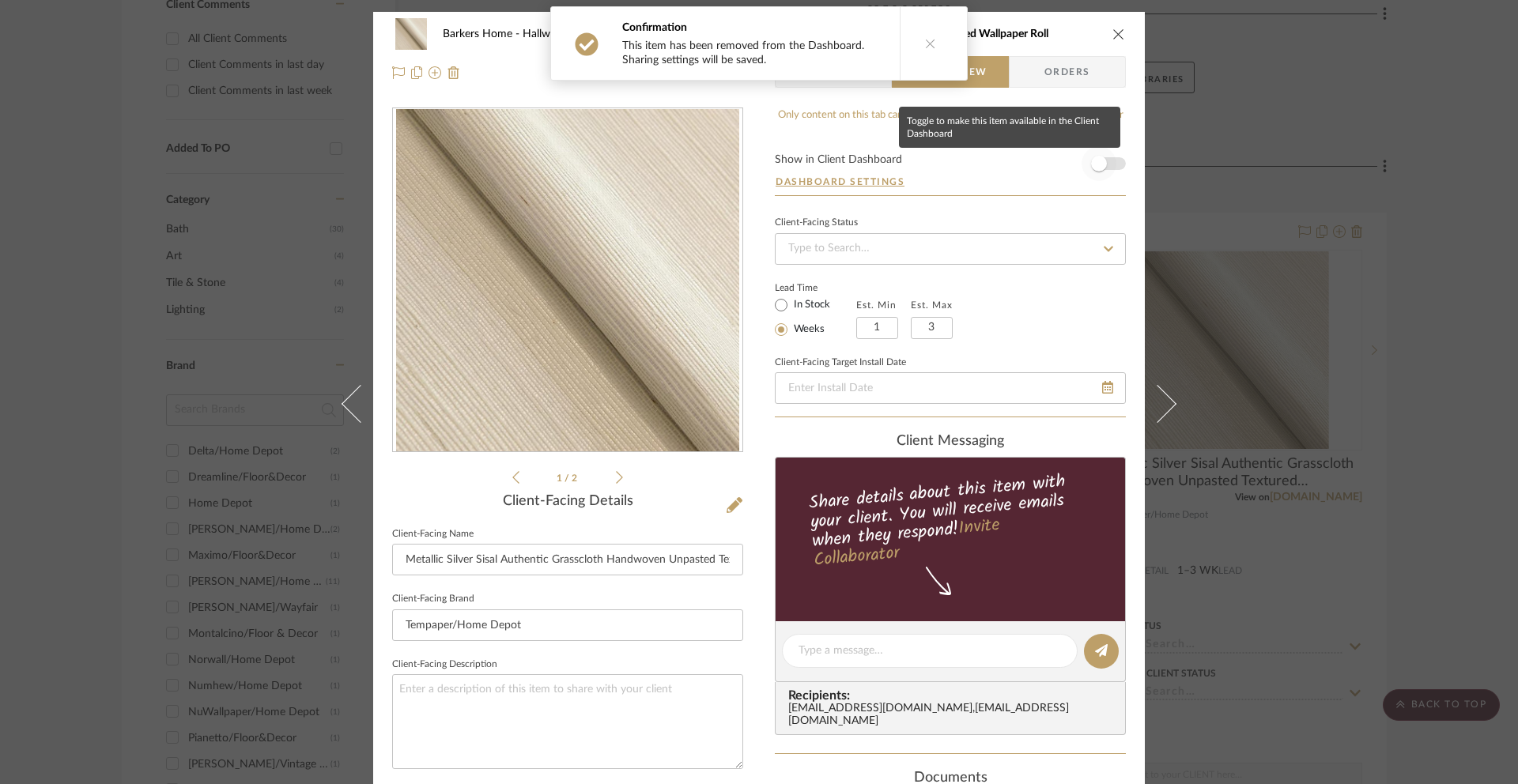
click at [1094, 163] on span "button" at bounding box center [1099, 163] width 16 height 16
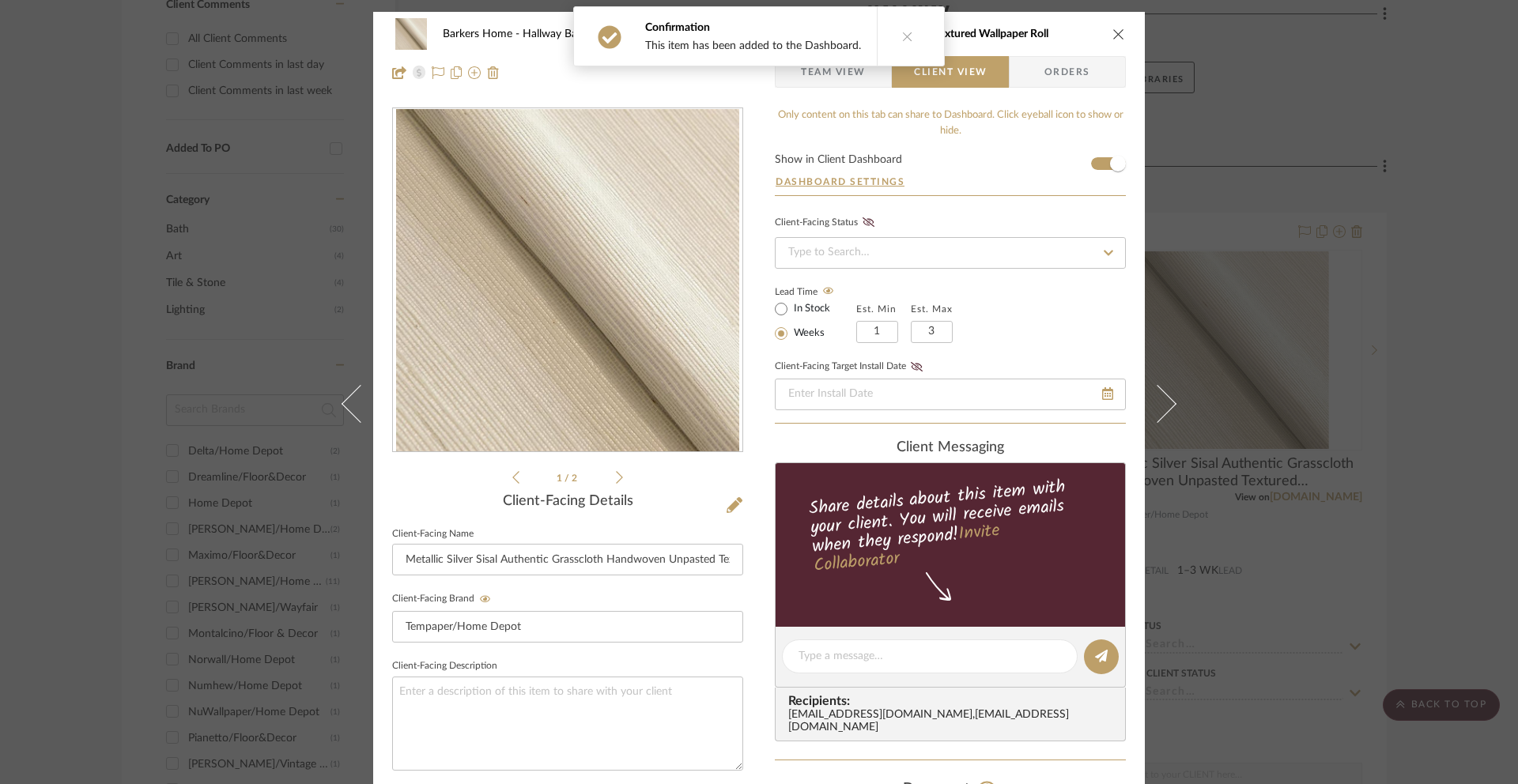
click at [1113, 37] on icon "close" at bounding box center [1119, 34] width 13 height 13
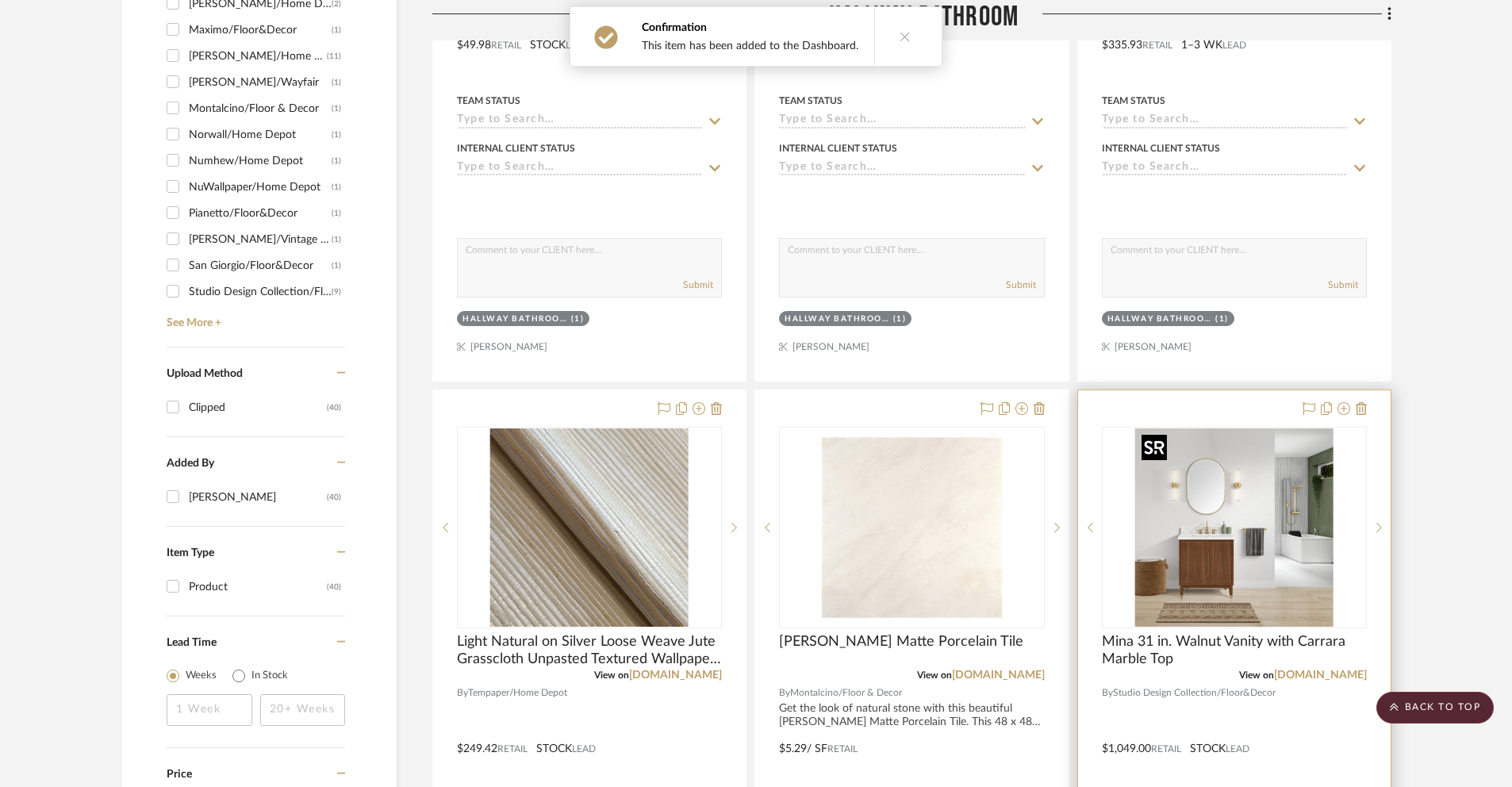
scroll to position [1233, 0]
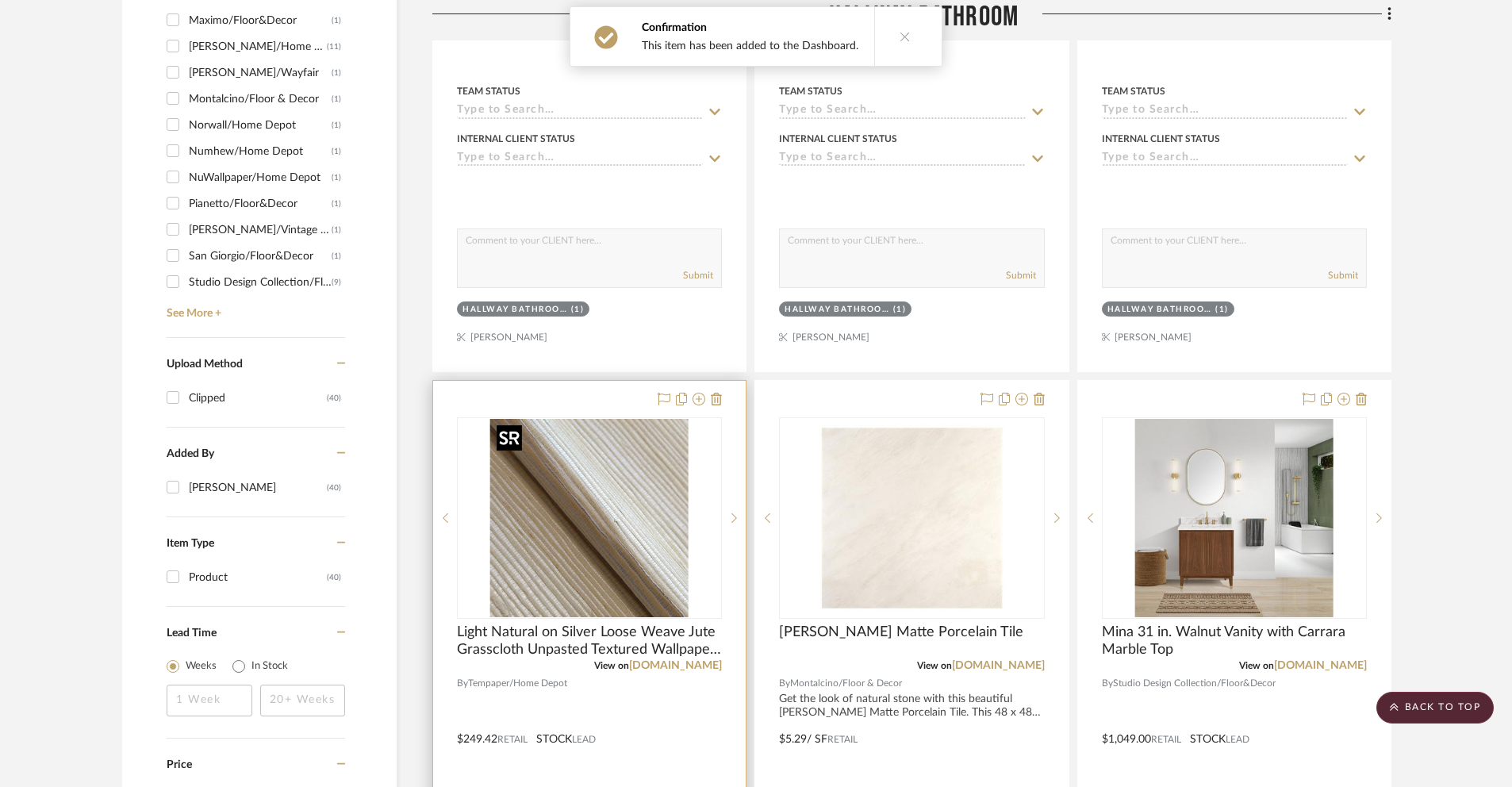
click at [670, 501] on img "0" at bounding box center [589, 517] width 198 height 198
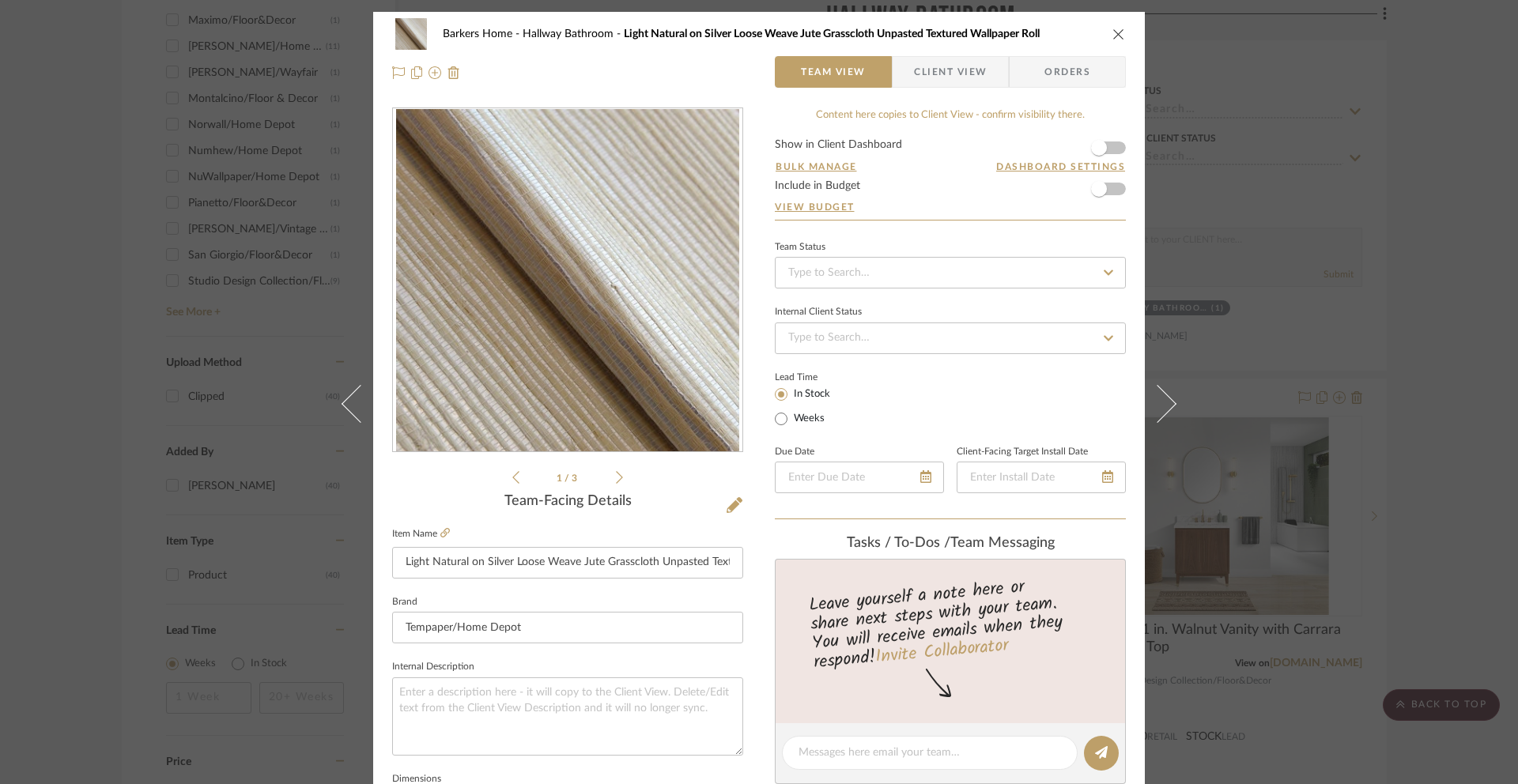
click at [969, 83] on span "Client View" at bounding box center [950, 72] width 73 height 32
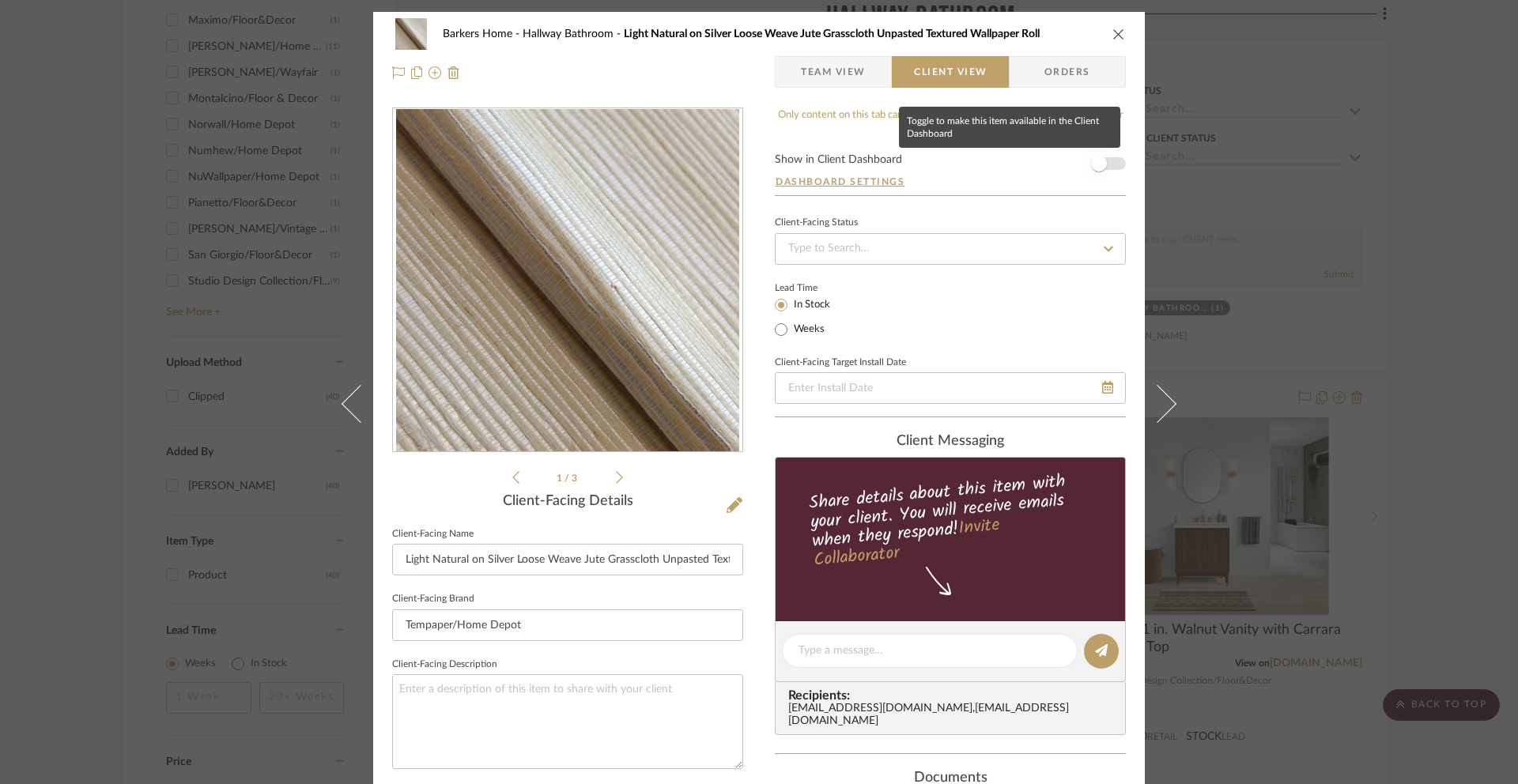
click at [1100, 161] on span "button" at bounding box center [1099, 163] width 16 height 16
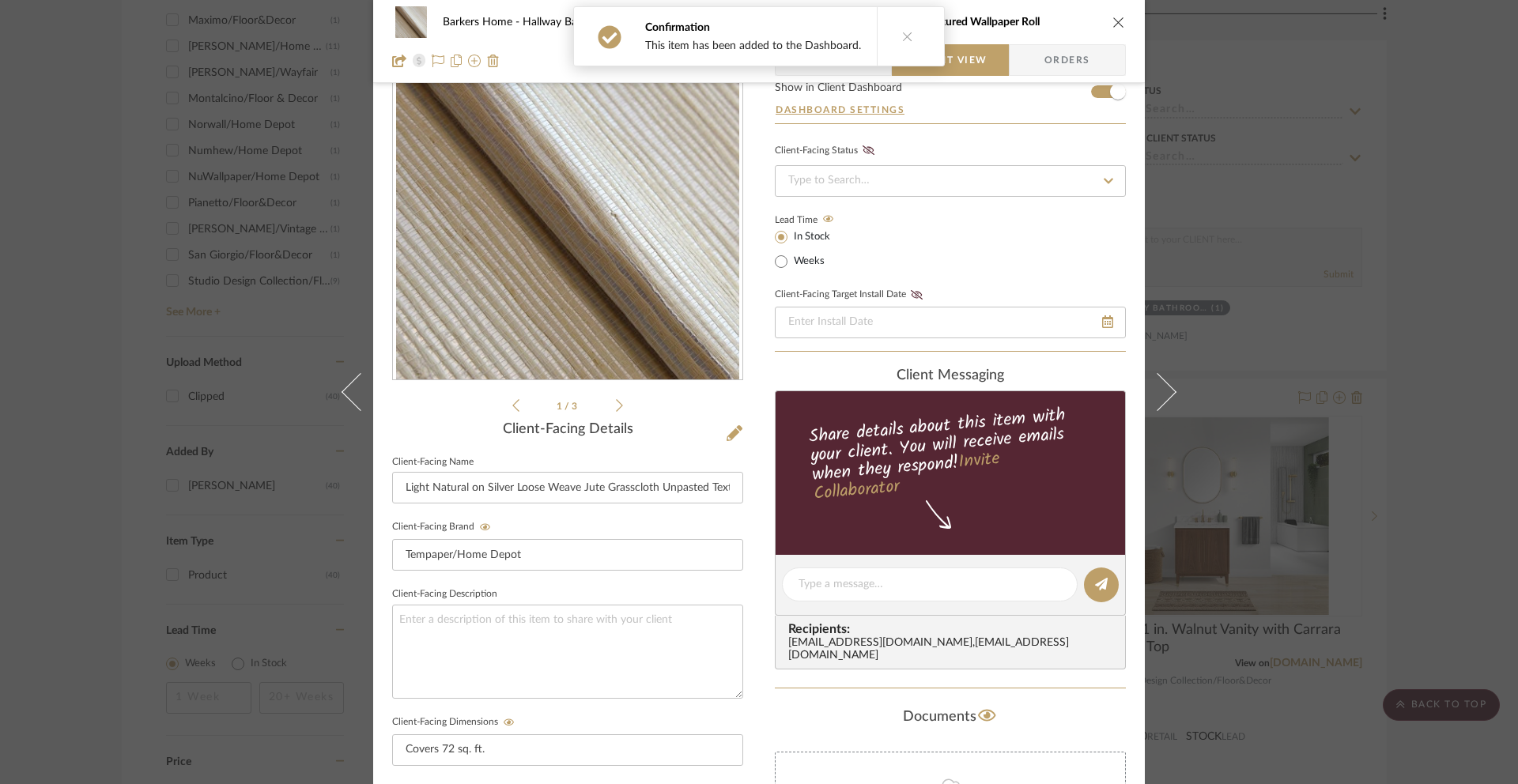
scroll to position [12, 0]
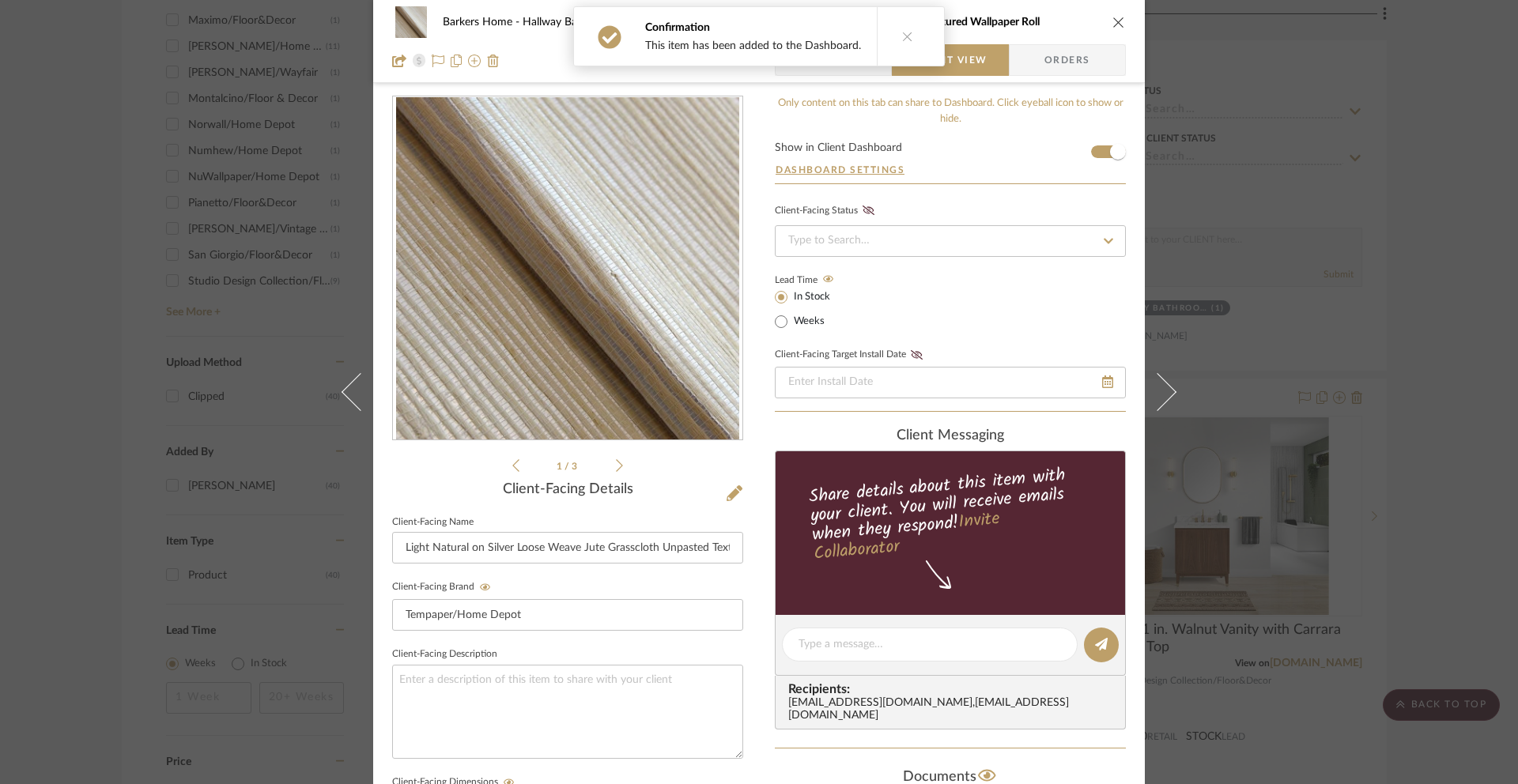
click at [1117, 22] on icon "close" at bounding box center [1119, 22] width 13 height 13
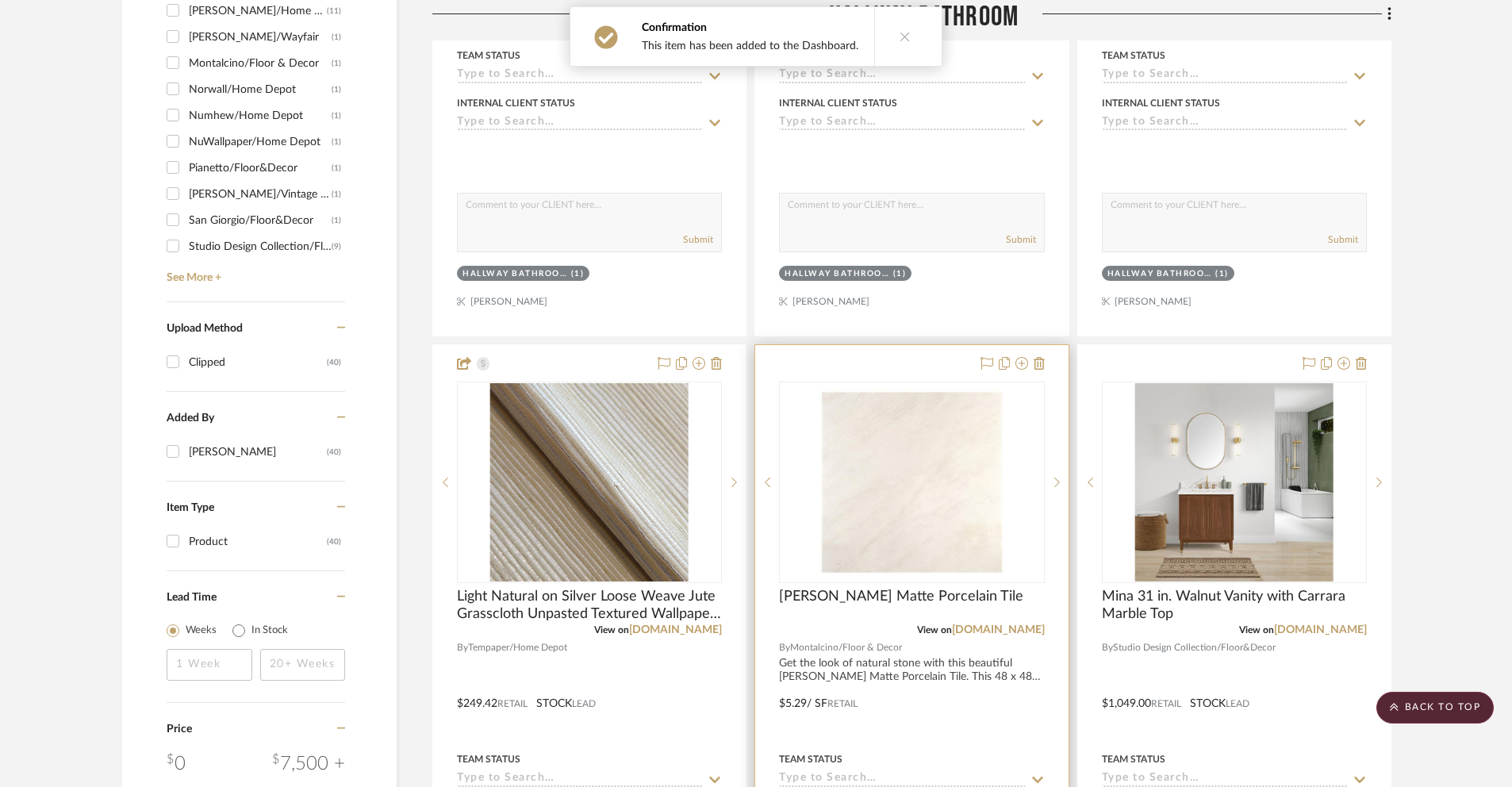
scroll to position [1348, 0]
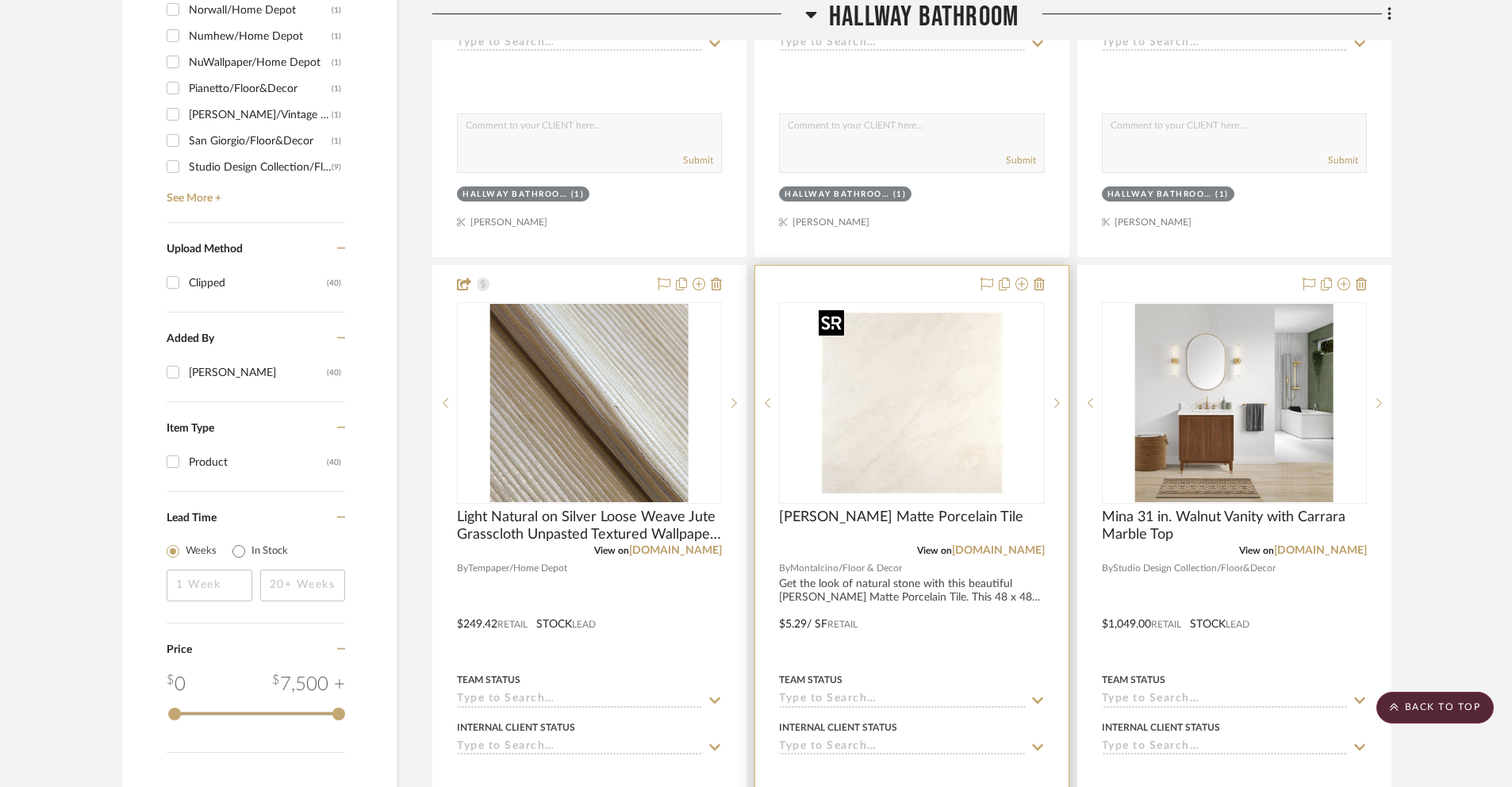
click at [983, 453] on img "0" at bounding box center [911, 403] width 198 height 198
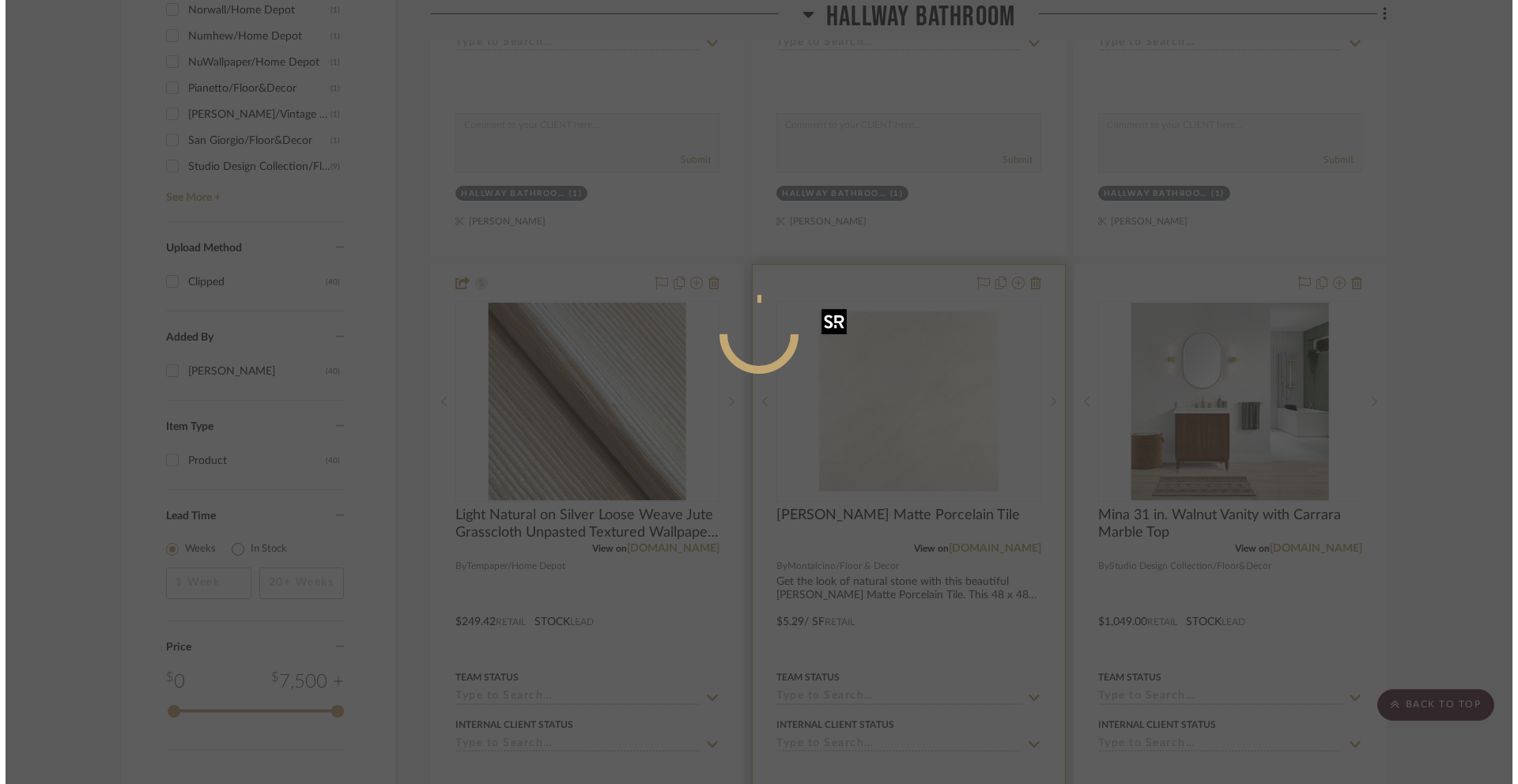
scroll to position [0, 0]
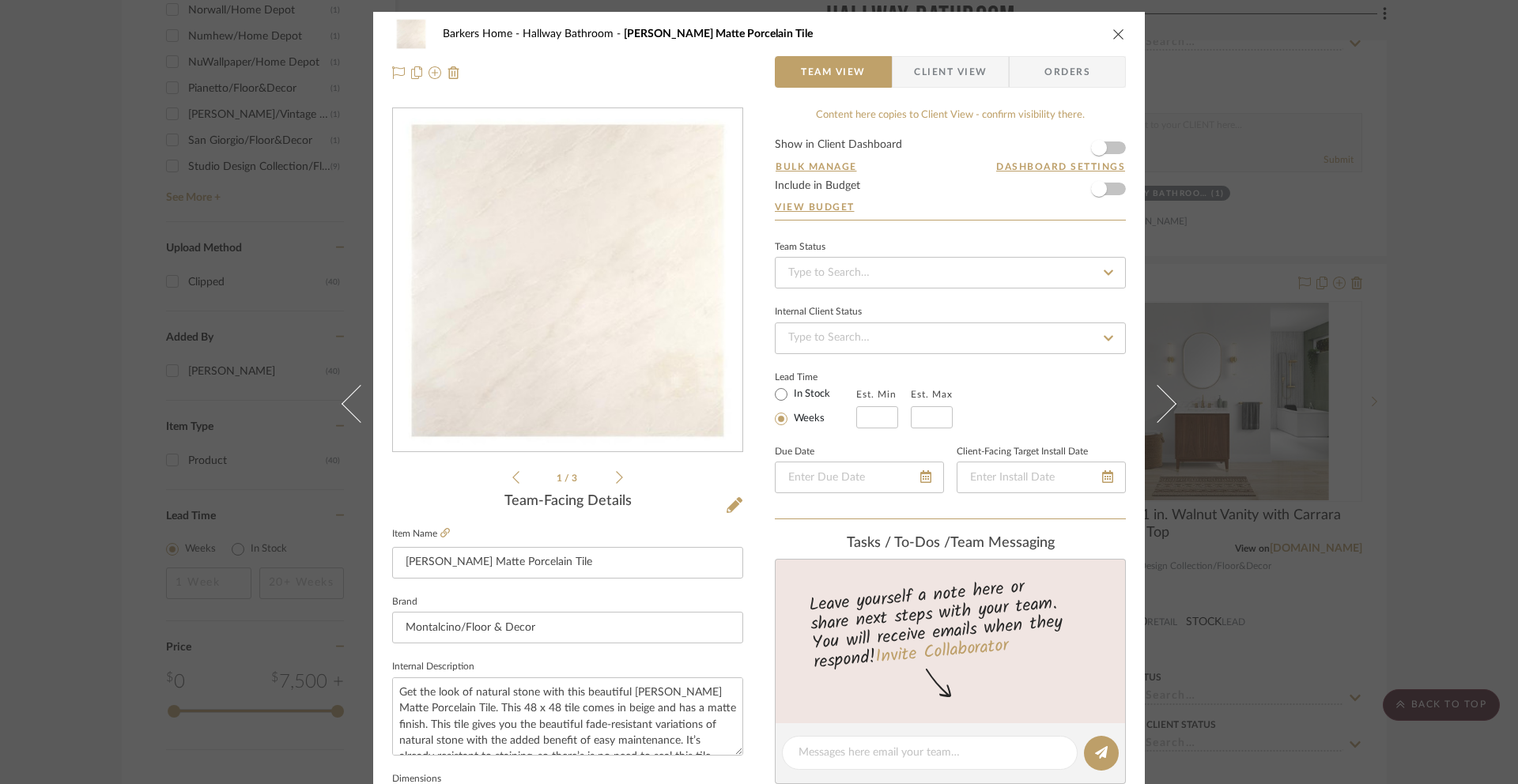
click at [944, 79] on span "Client View" at bounding box center [950, 72] width 73 height 32
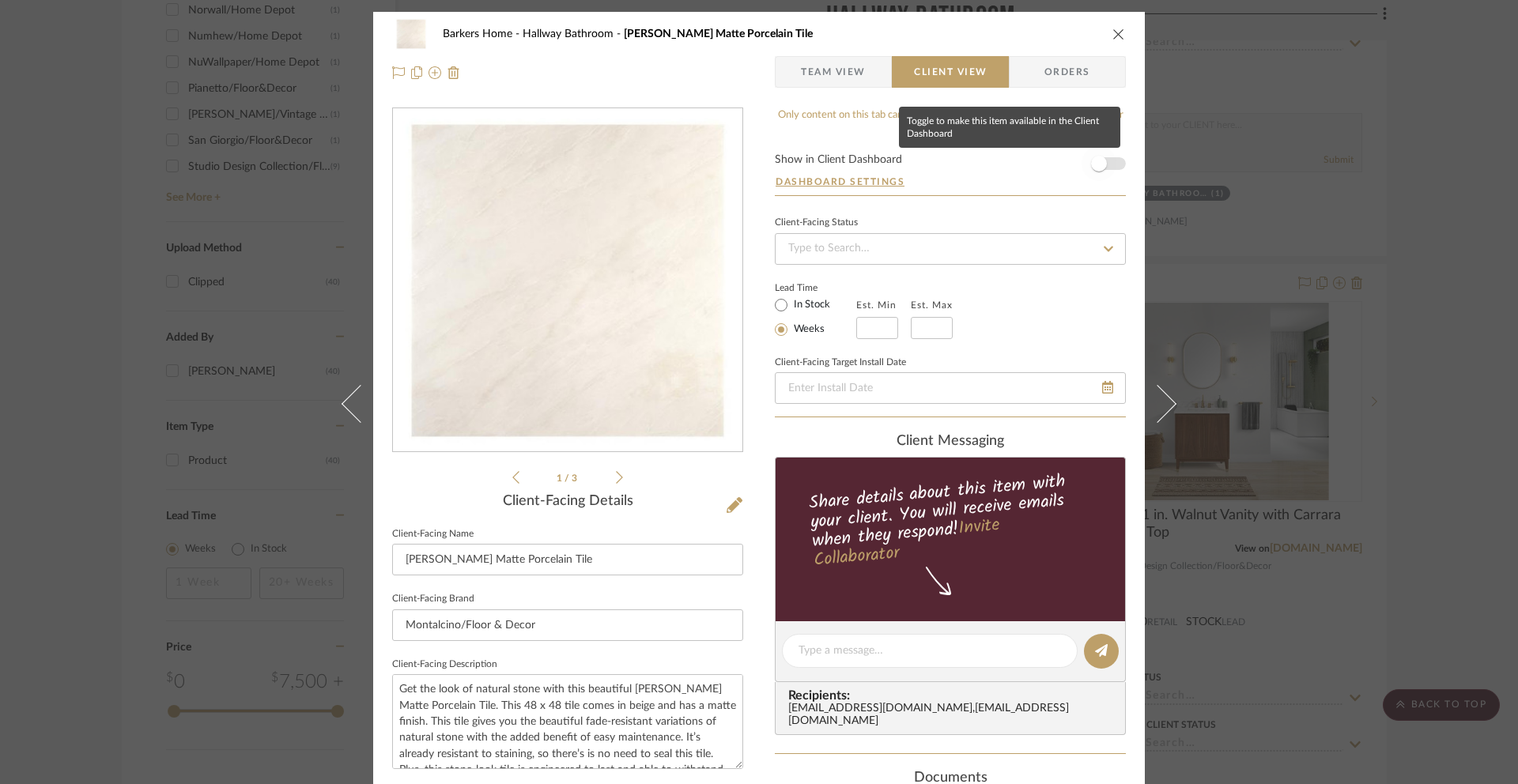
click at [1092, 161] on span "button" at bounding box center [1099, 163] width 16 height 16
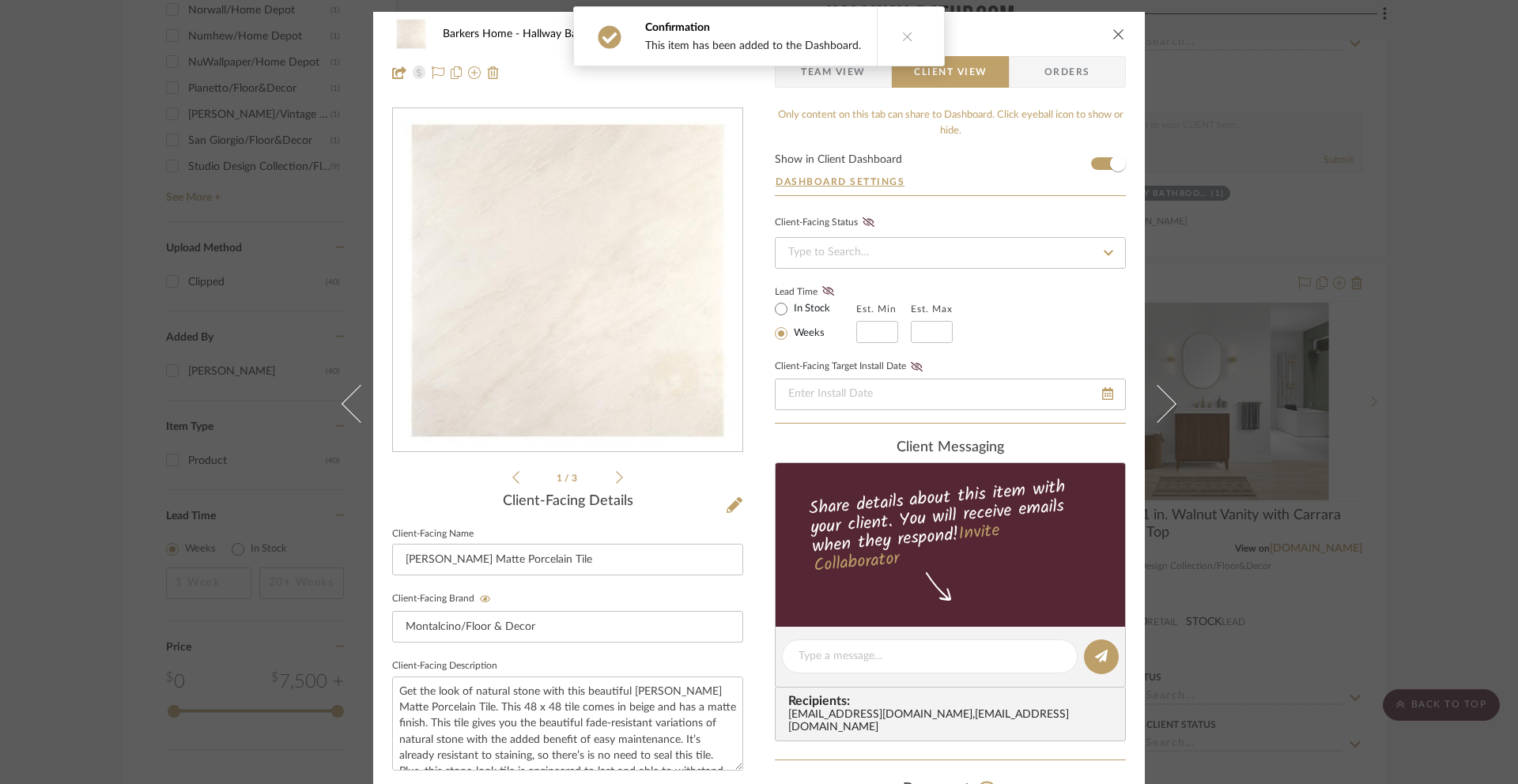
click at [1113, 34] on icon "close" at bounding box center [1119, 34] width 13 height 13
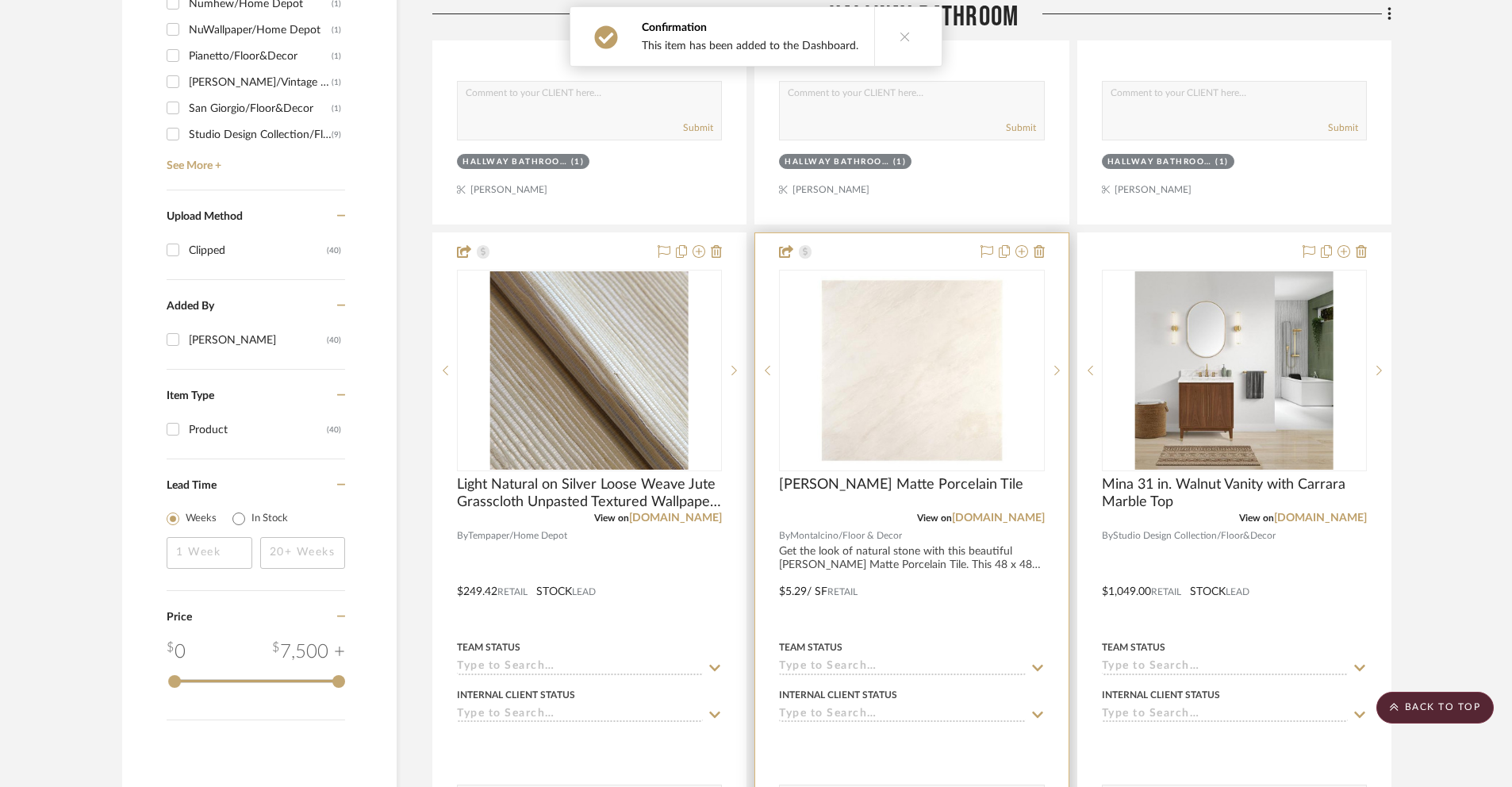
scroll to position [1614, 0]
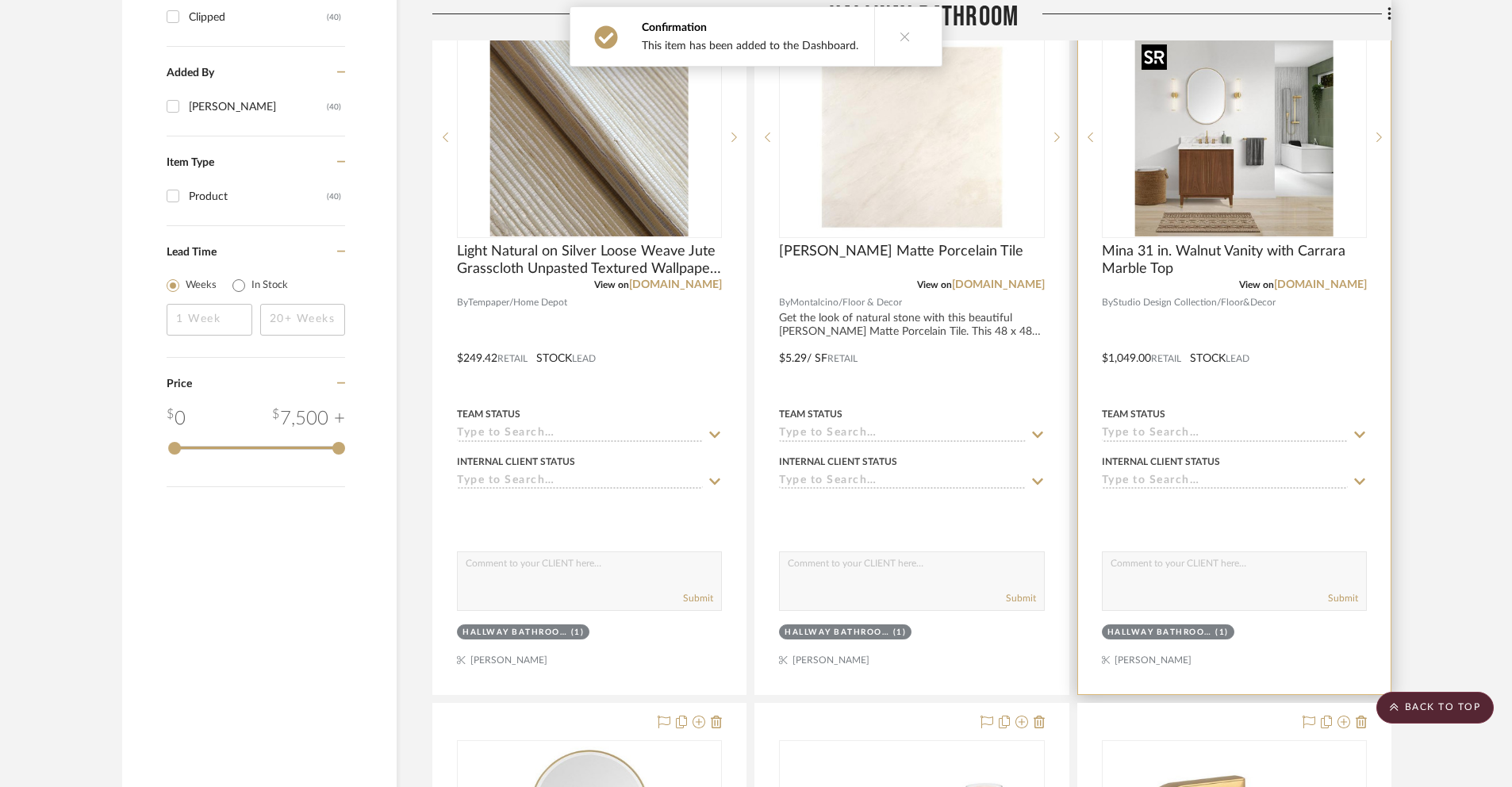
click at [1206, 201] on img "0" at bounding box center [1234, 137] width 198 height 198
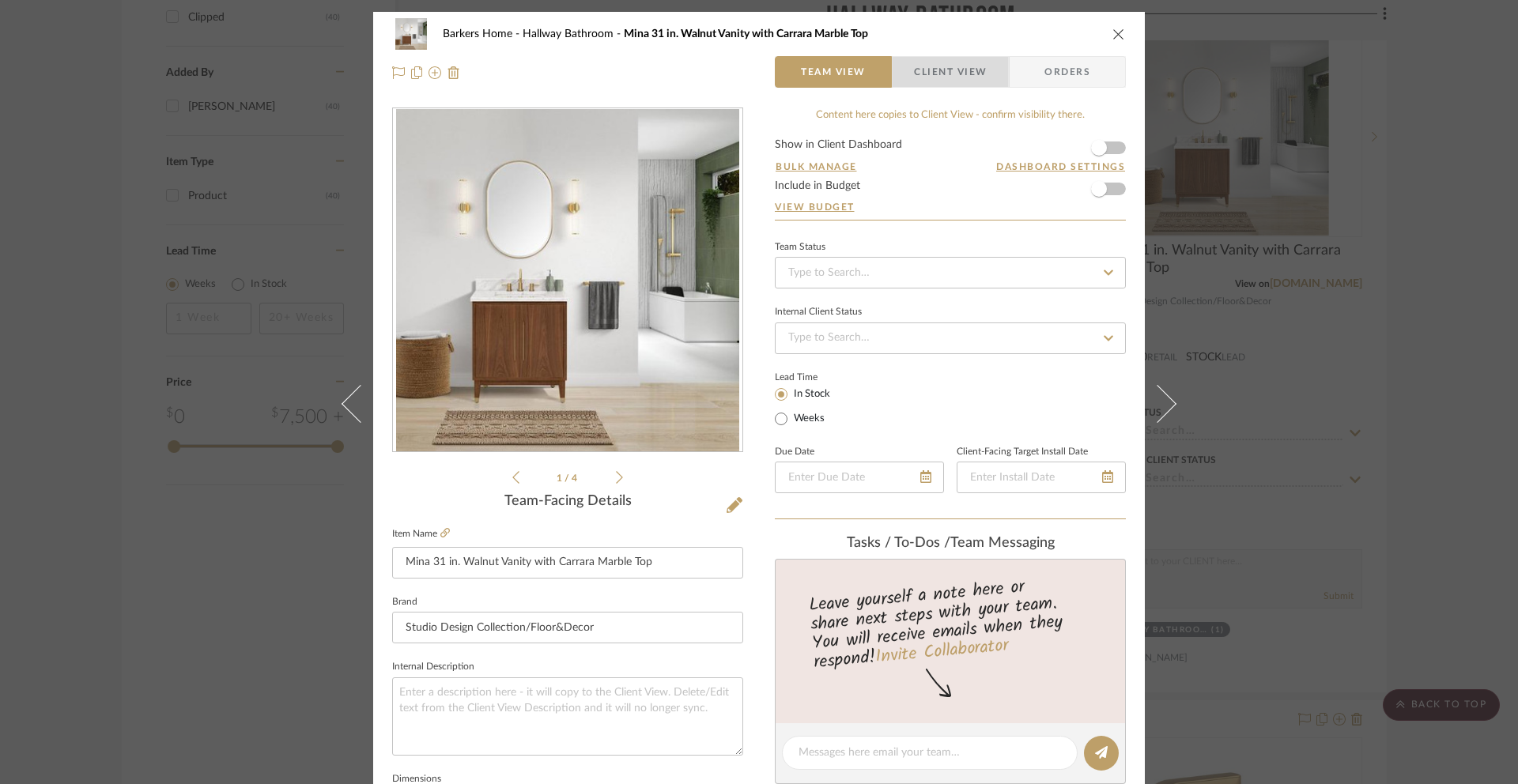
click at [972, 84] on span "Client View" at bounding box center [950, 72] width 73 height 32
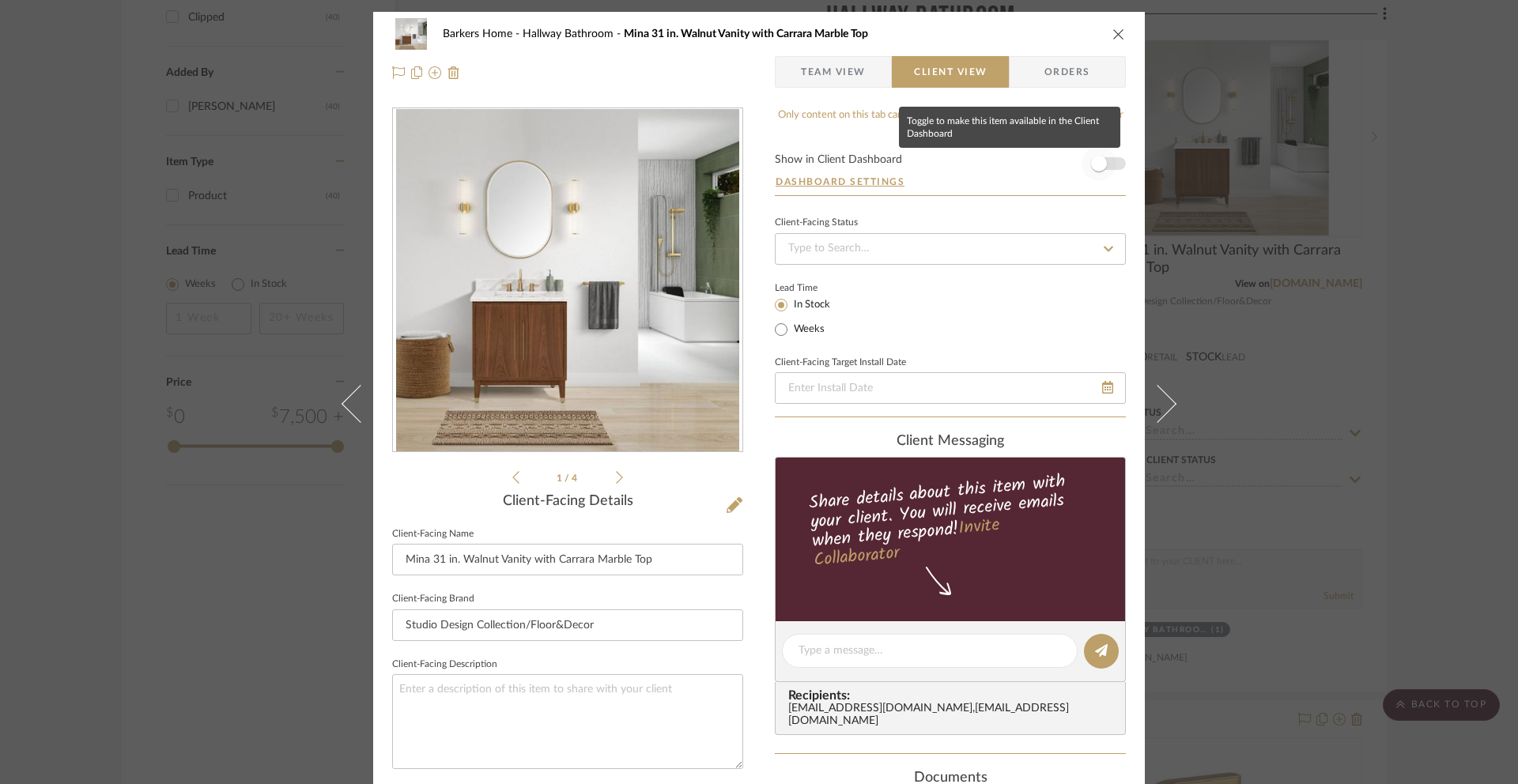
click at [1097, 165] on span "button" at bounding box center [1099, 163] width 16 height 16
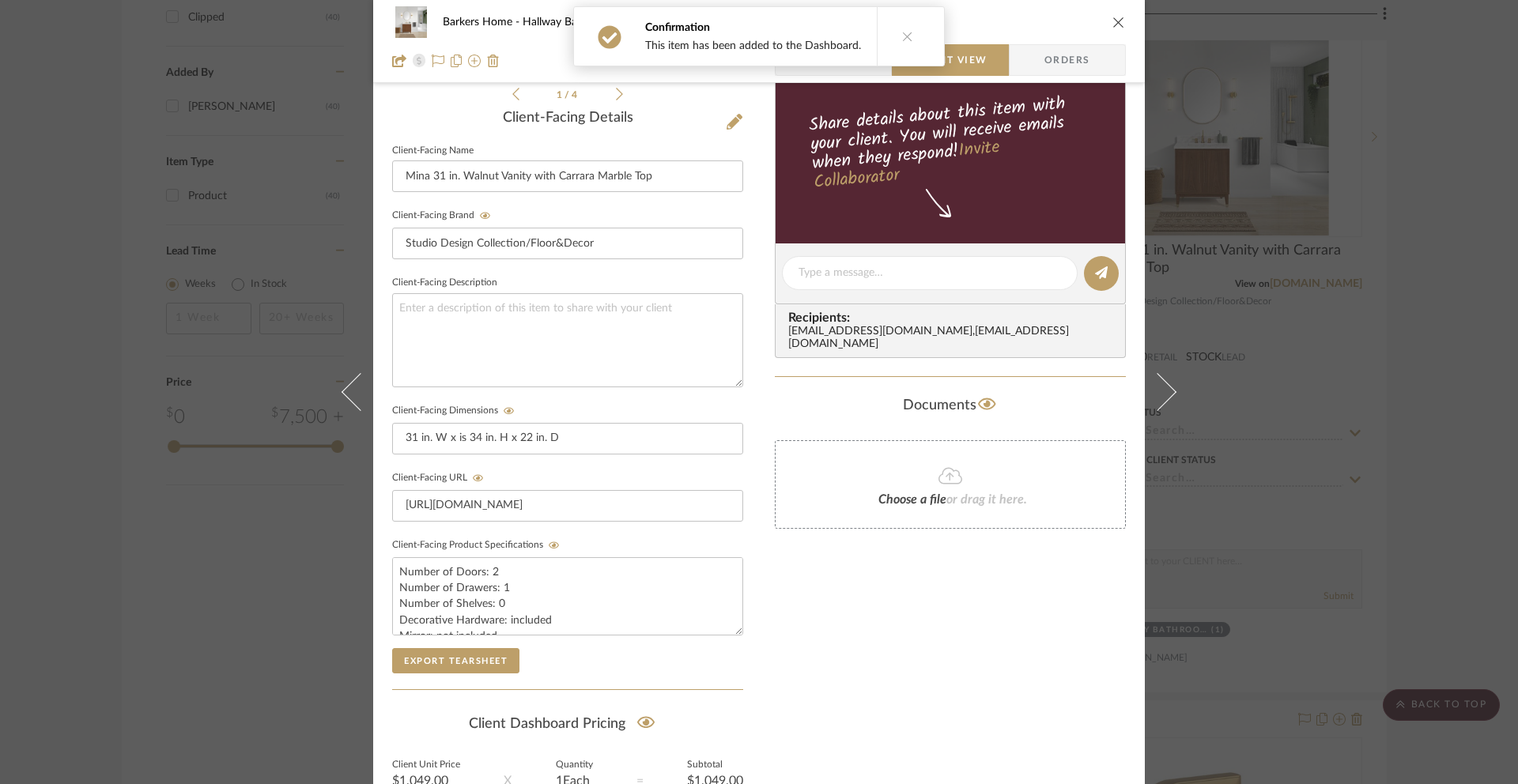
scroll to position [546, 0]
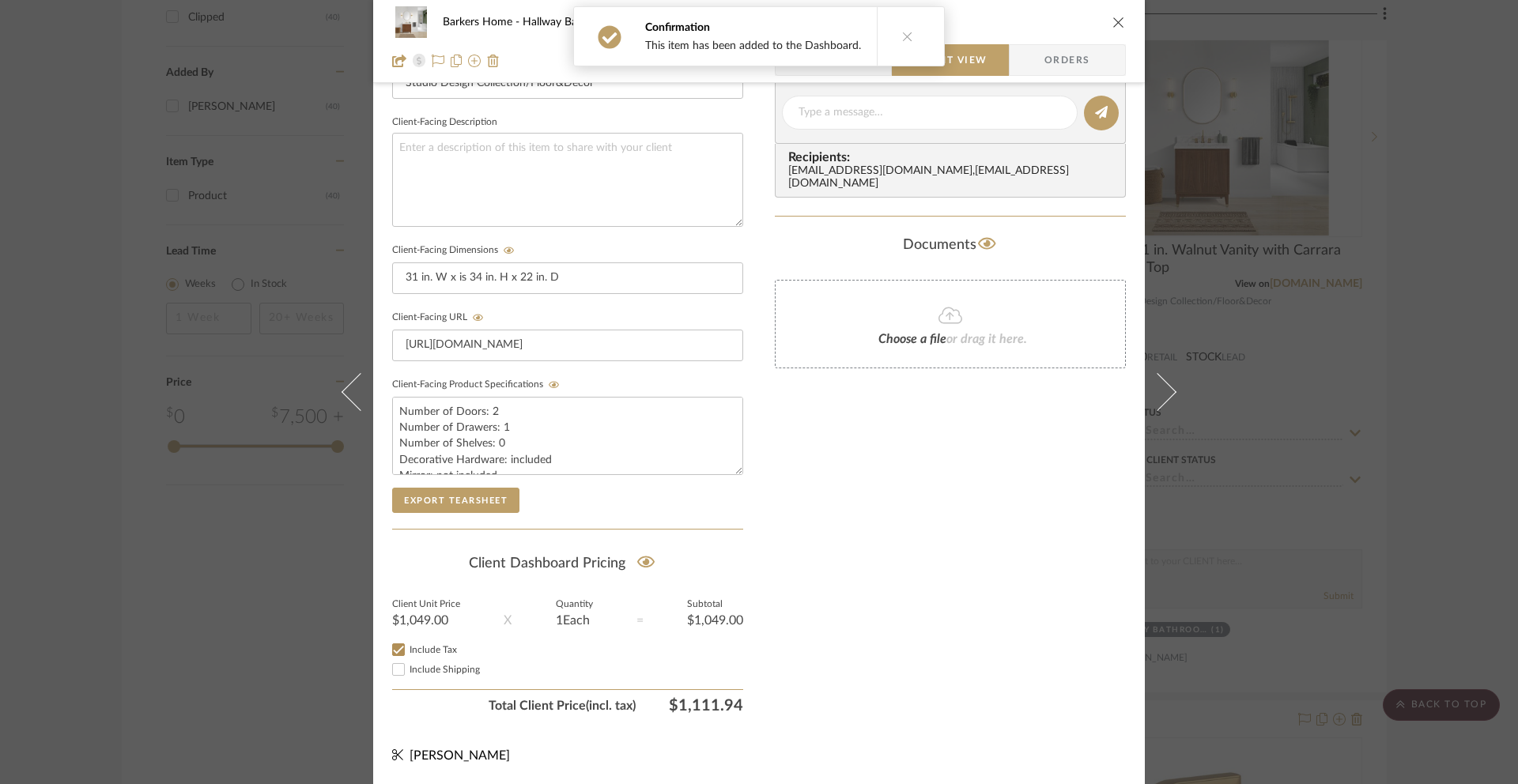
click at [1113, 28] on icon "close" at bounding box center [1119, 22] width 13 height 13
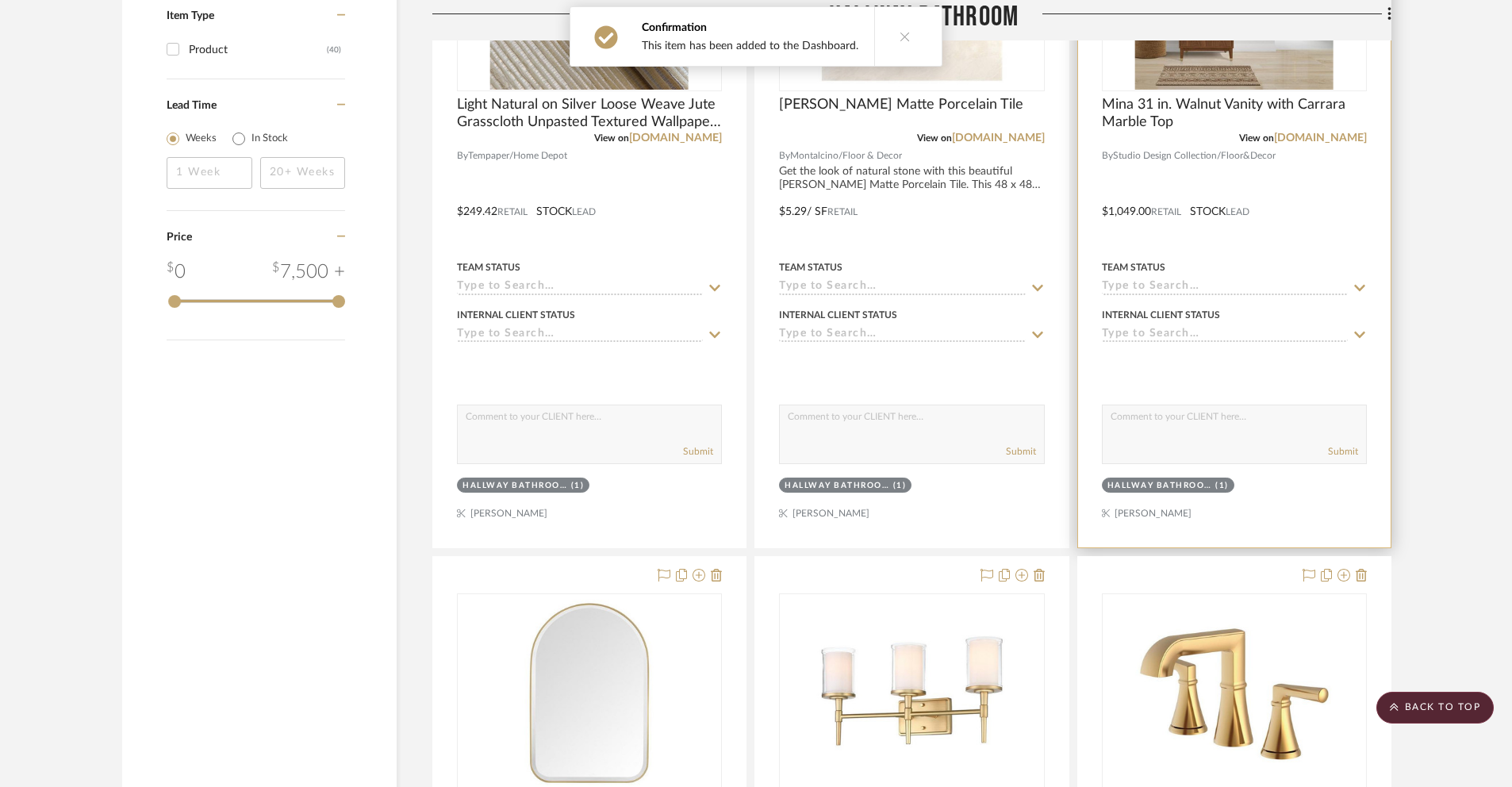
scroll to position [2111, 0]
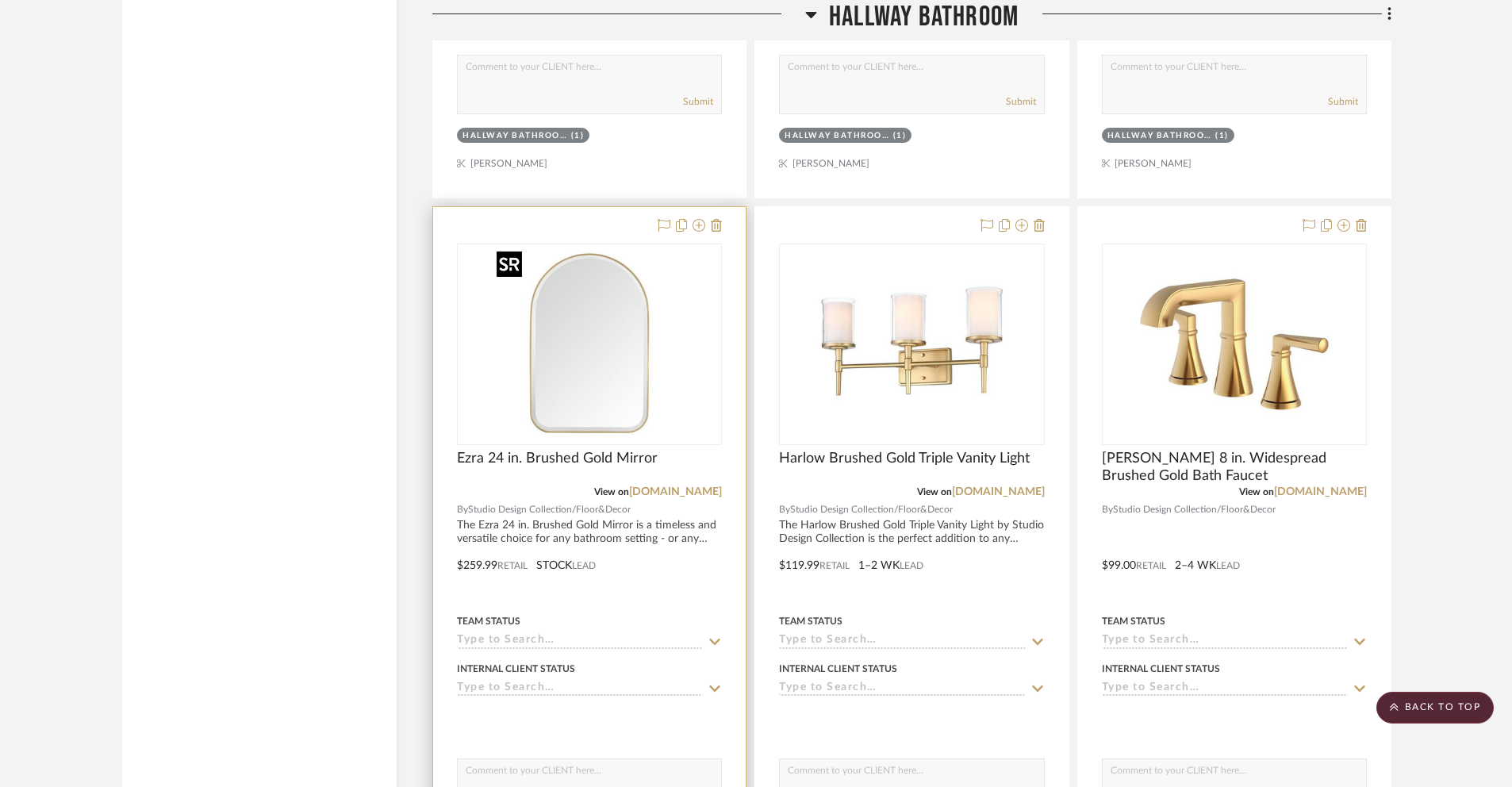
click at [617, 388] on img "0" at bounding box center [589, 344] width 198 height 198
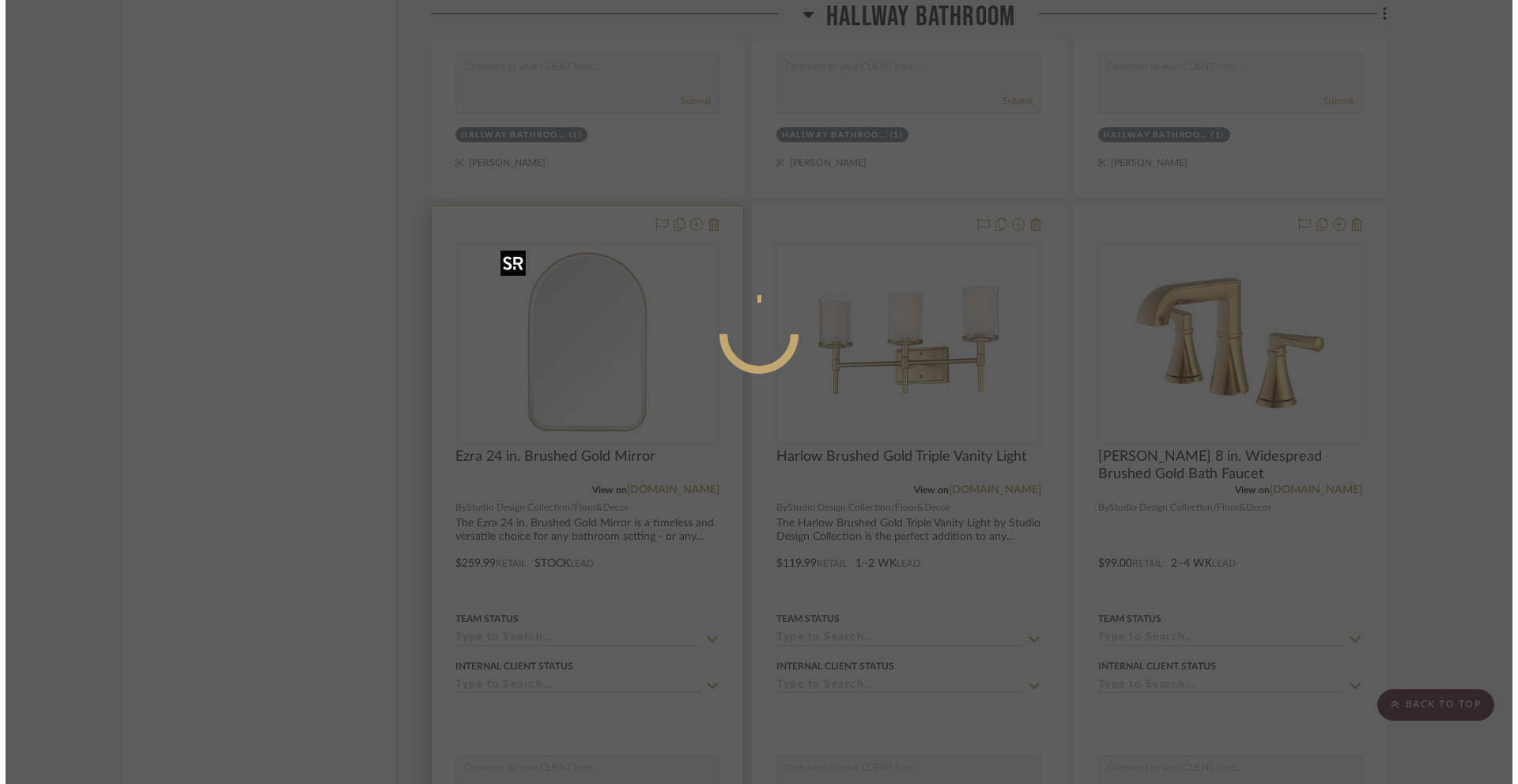
scroll to position [0, 0]
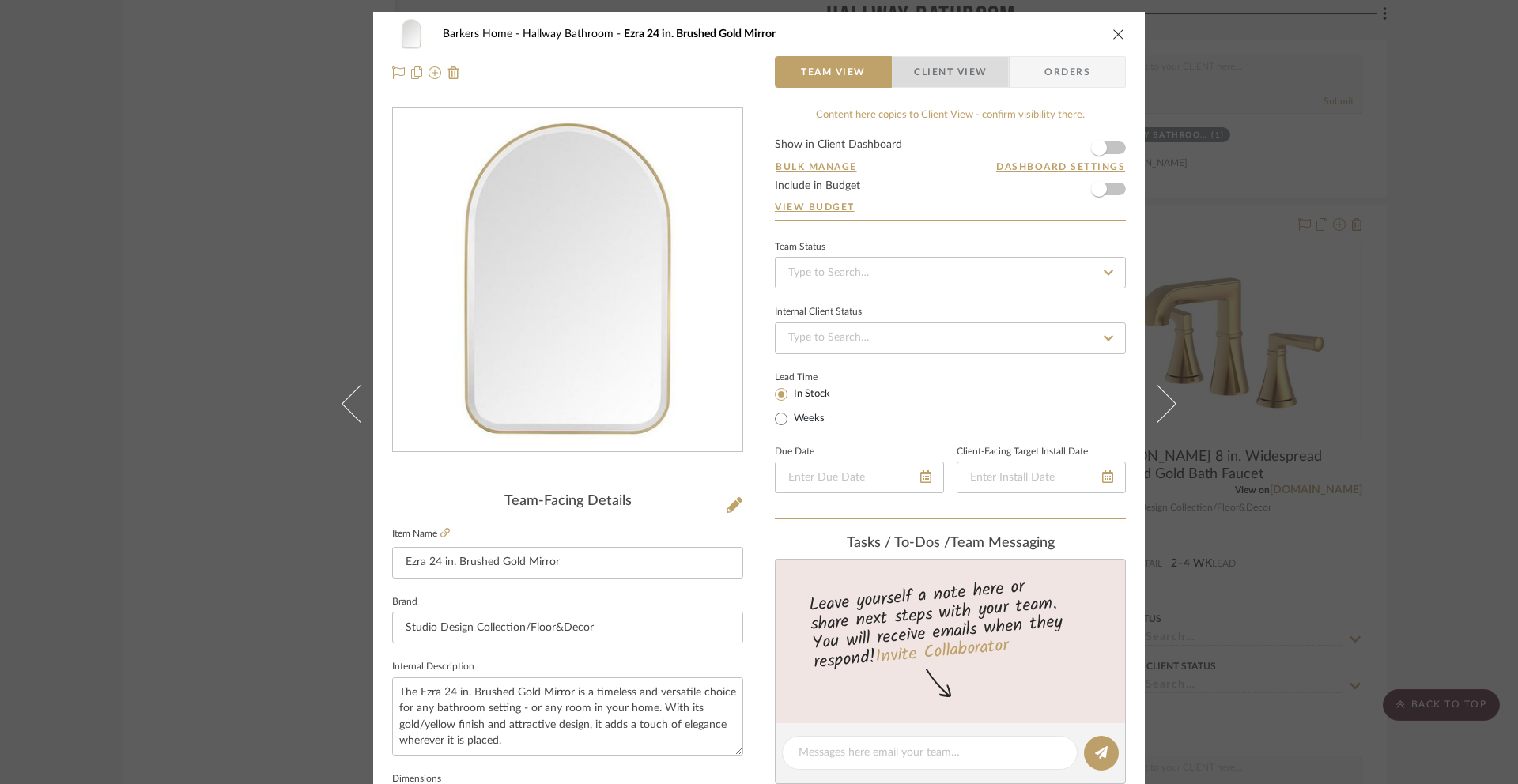
click at [966, 76] on span "Client View" at bounding box center [950, 72] width 73 height 32
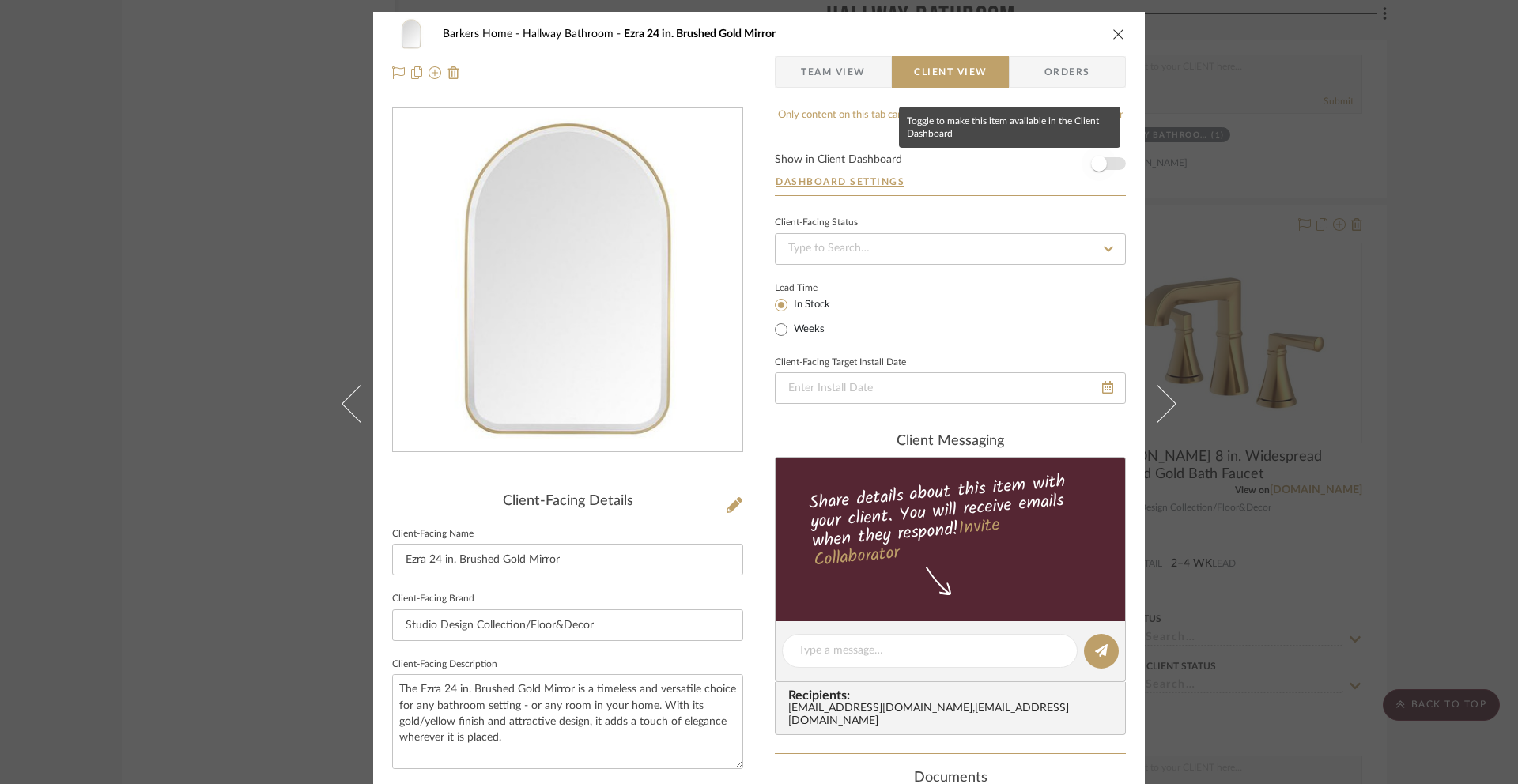
click at [1096, 167] on span "button" at bounding box center [1099, 163] width 16 height 16
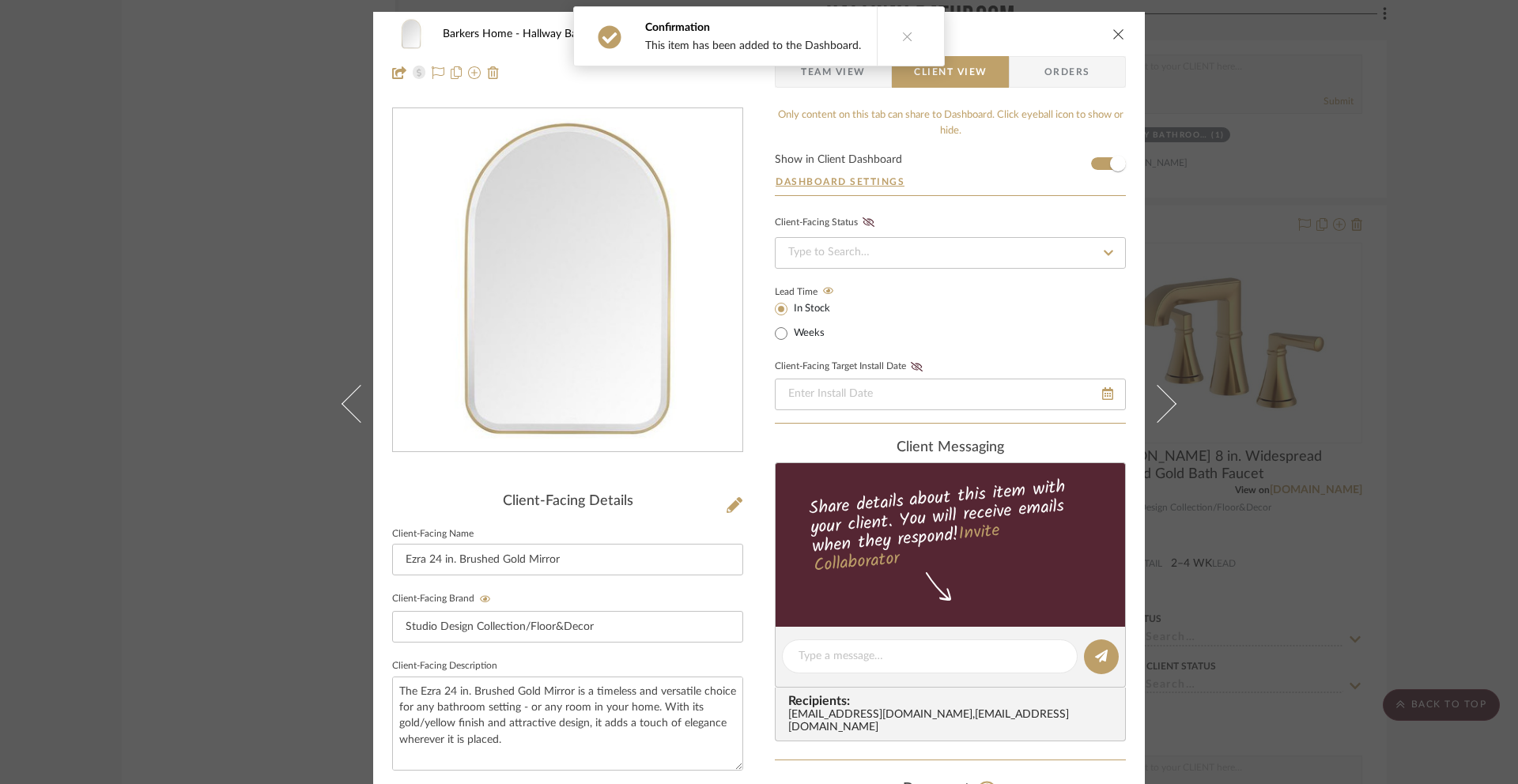
click at [1113, 33] on icon "close" at bounding box center [1119, 34] width 13 height 13
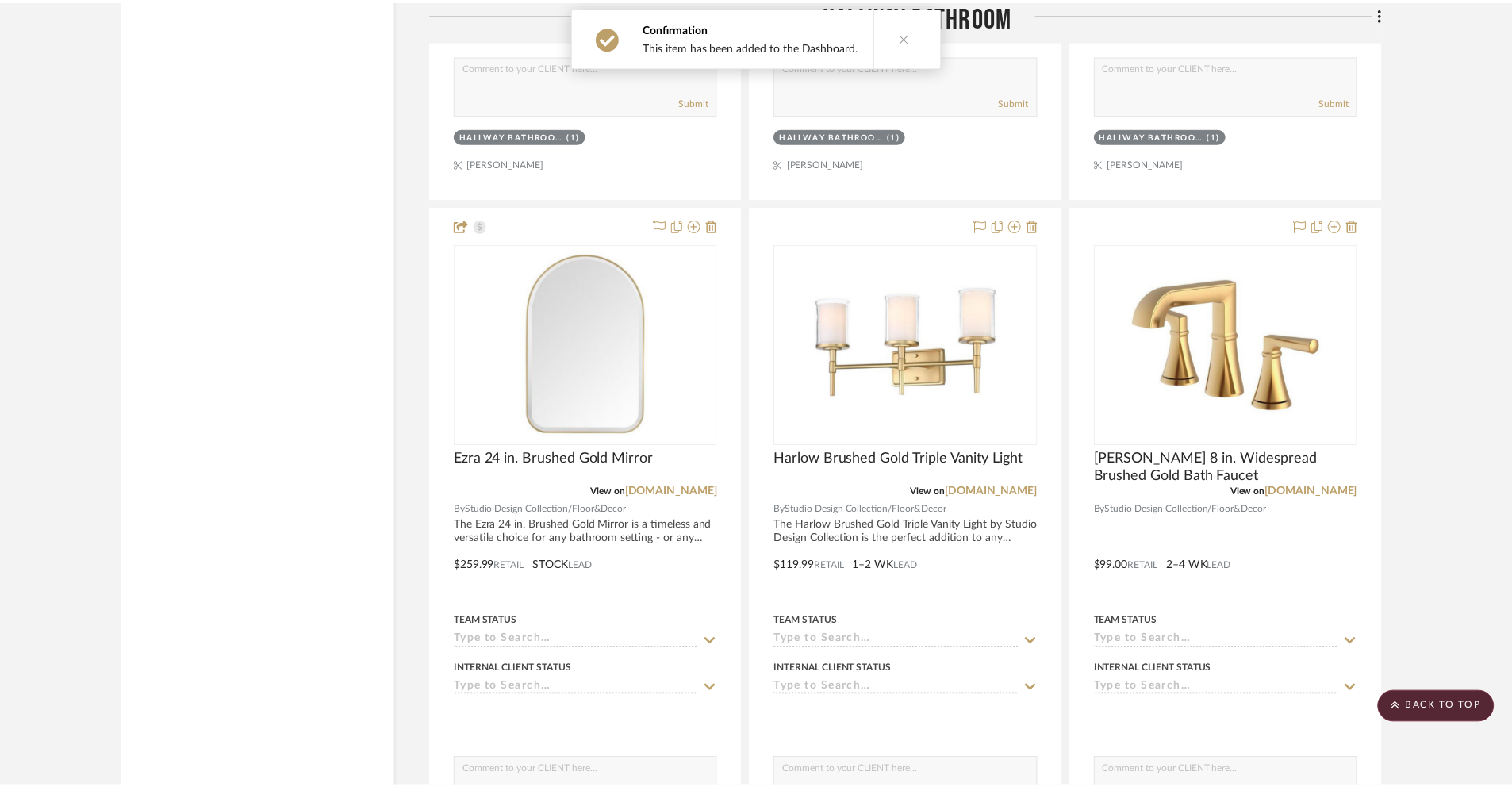
scroll to position [2111, 0]
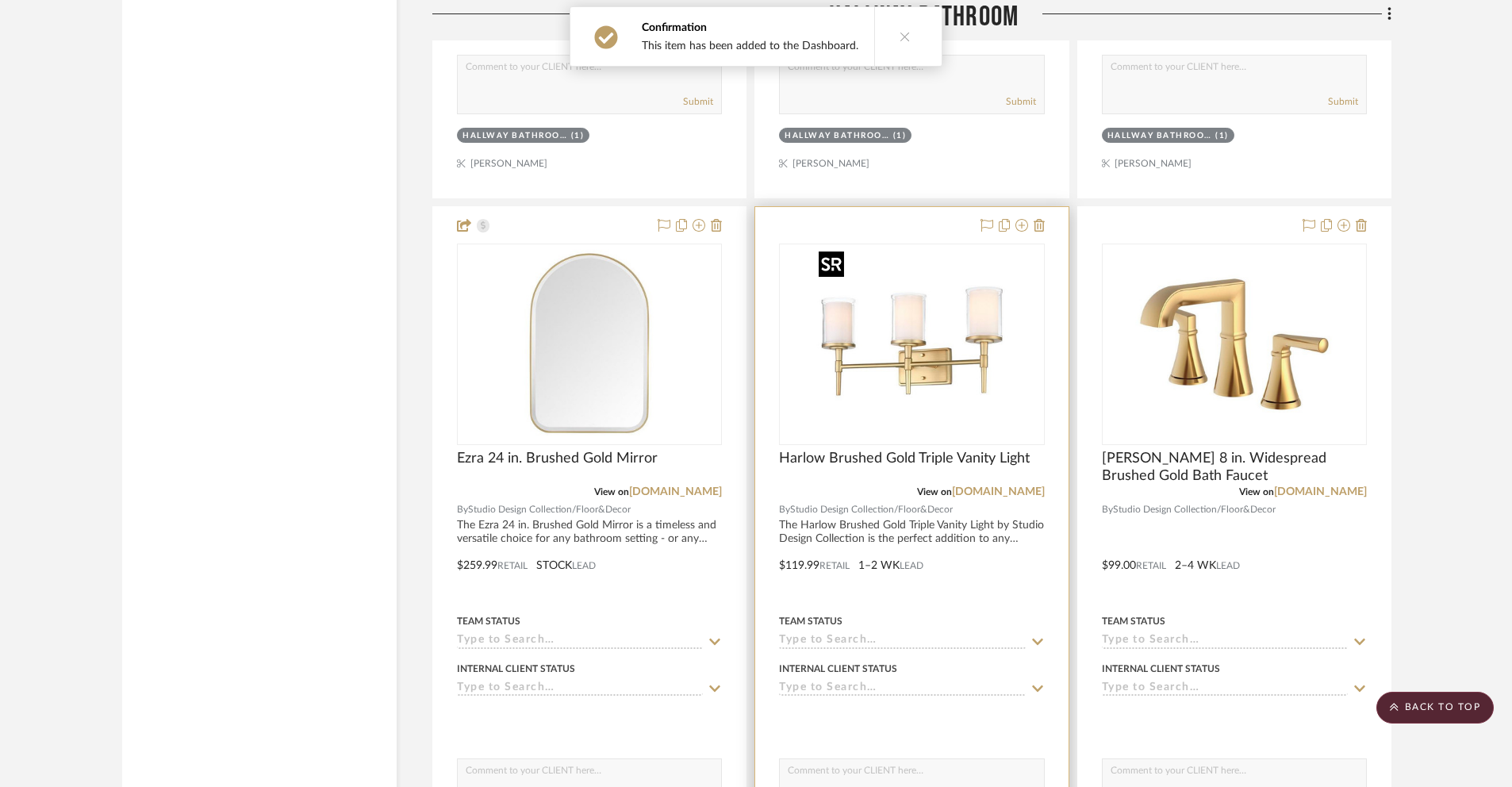
click at [886, 343] on img "0" at bounding box center [911, 344] width 198 height 198
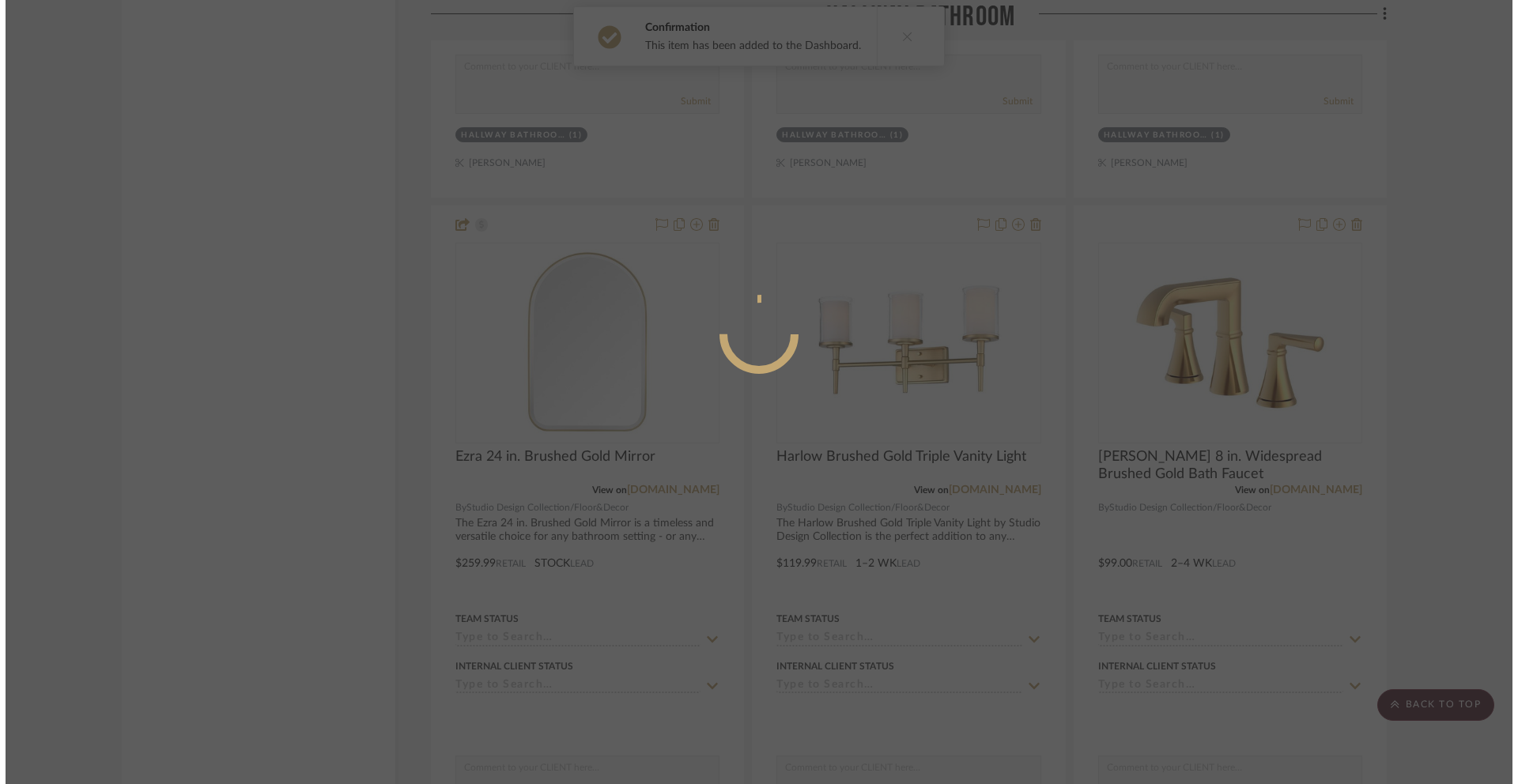
scroll to position [0, 0]
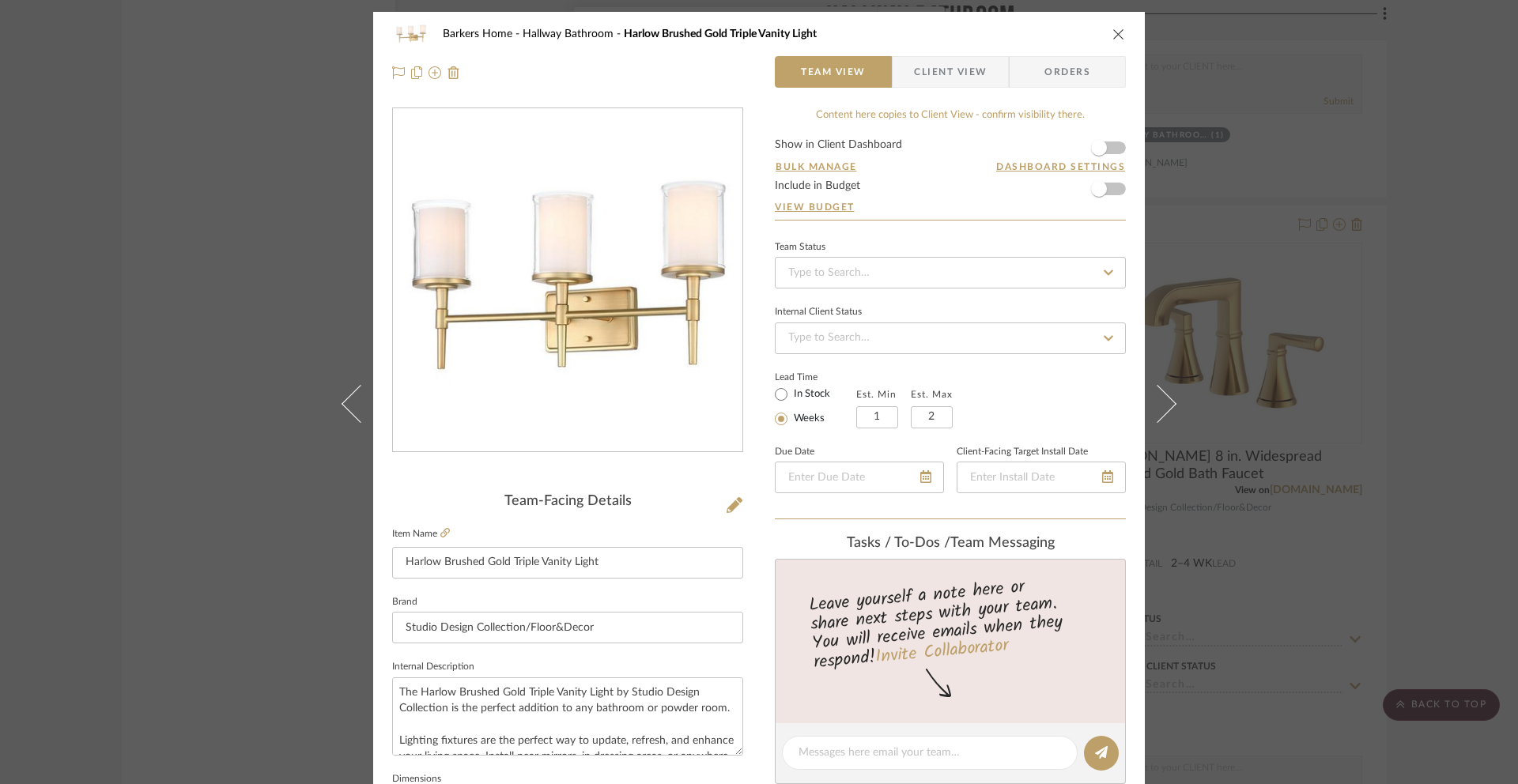
click at [927, 75] on span "Client View" at bounding box center [950, 72] width 73 height 32
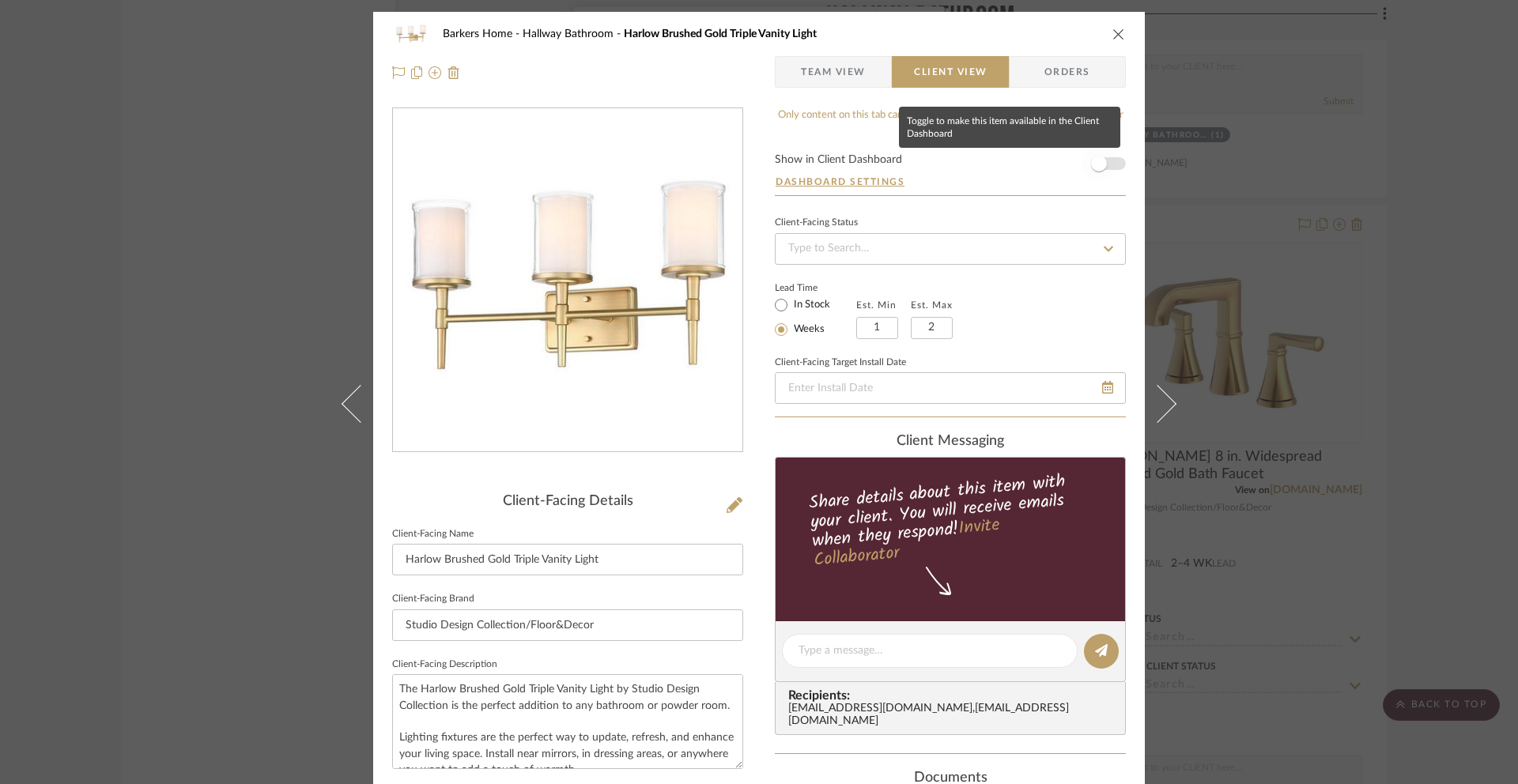
click at [1093, 158] on span "button" at bounding box center [1099, 163] width 16 height 16
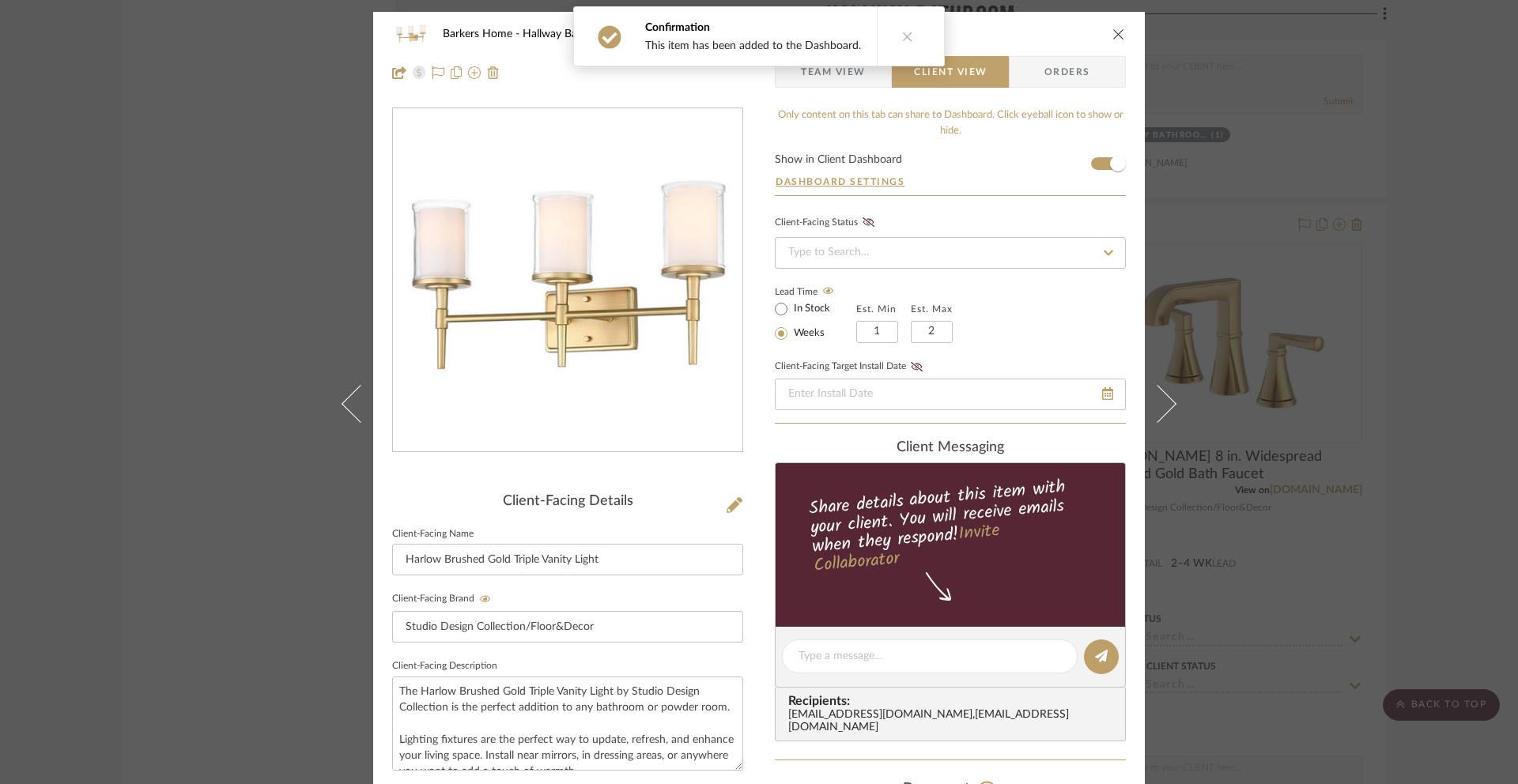
click at [1113, 39] on icon "close" at bounding box center [1119, 34] width 13 height 13
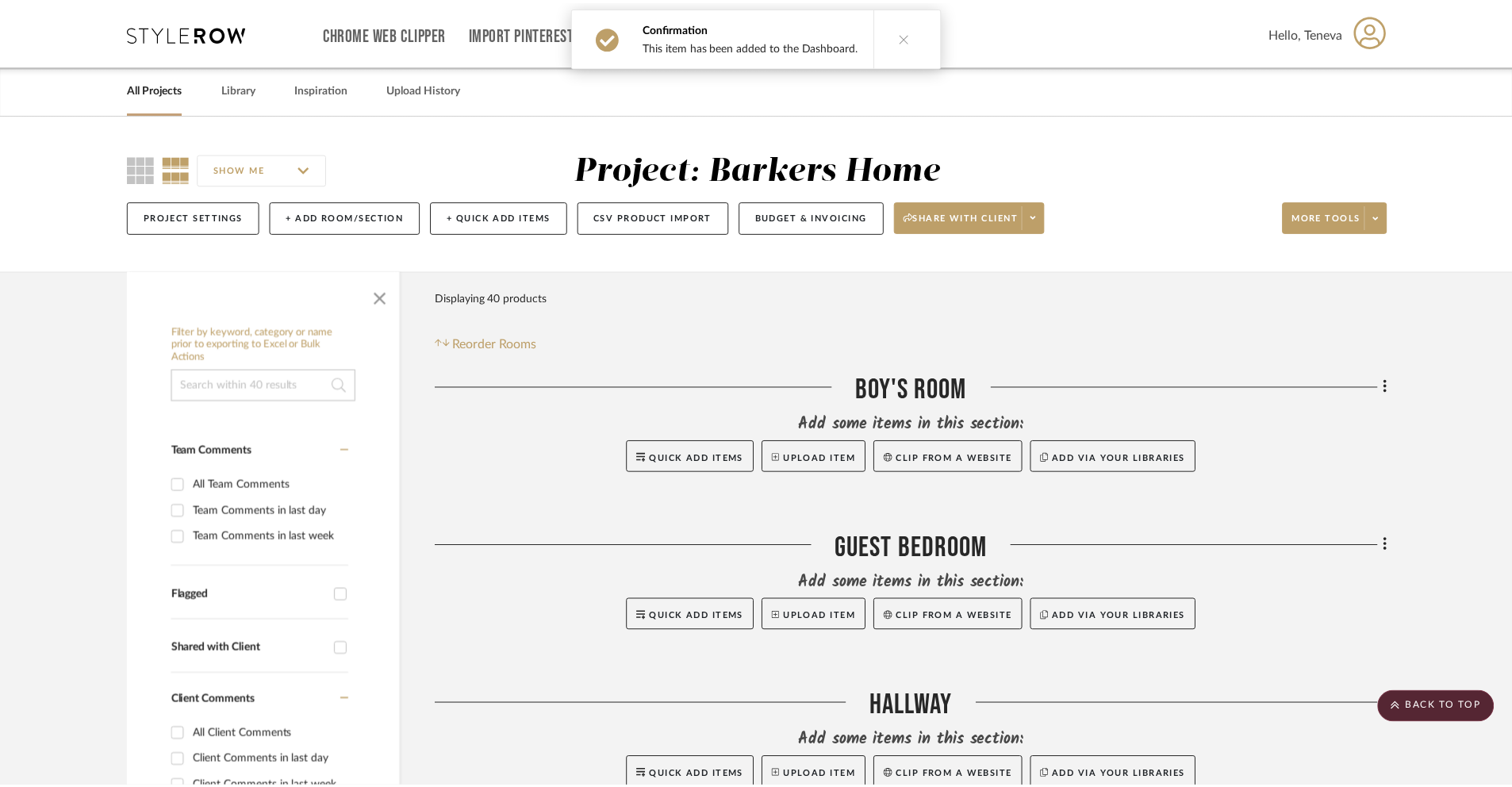
scroll to position [2111, 0]
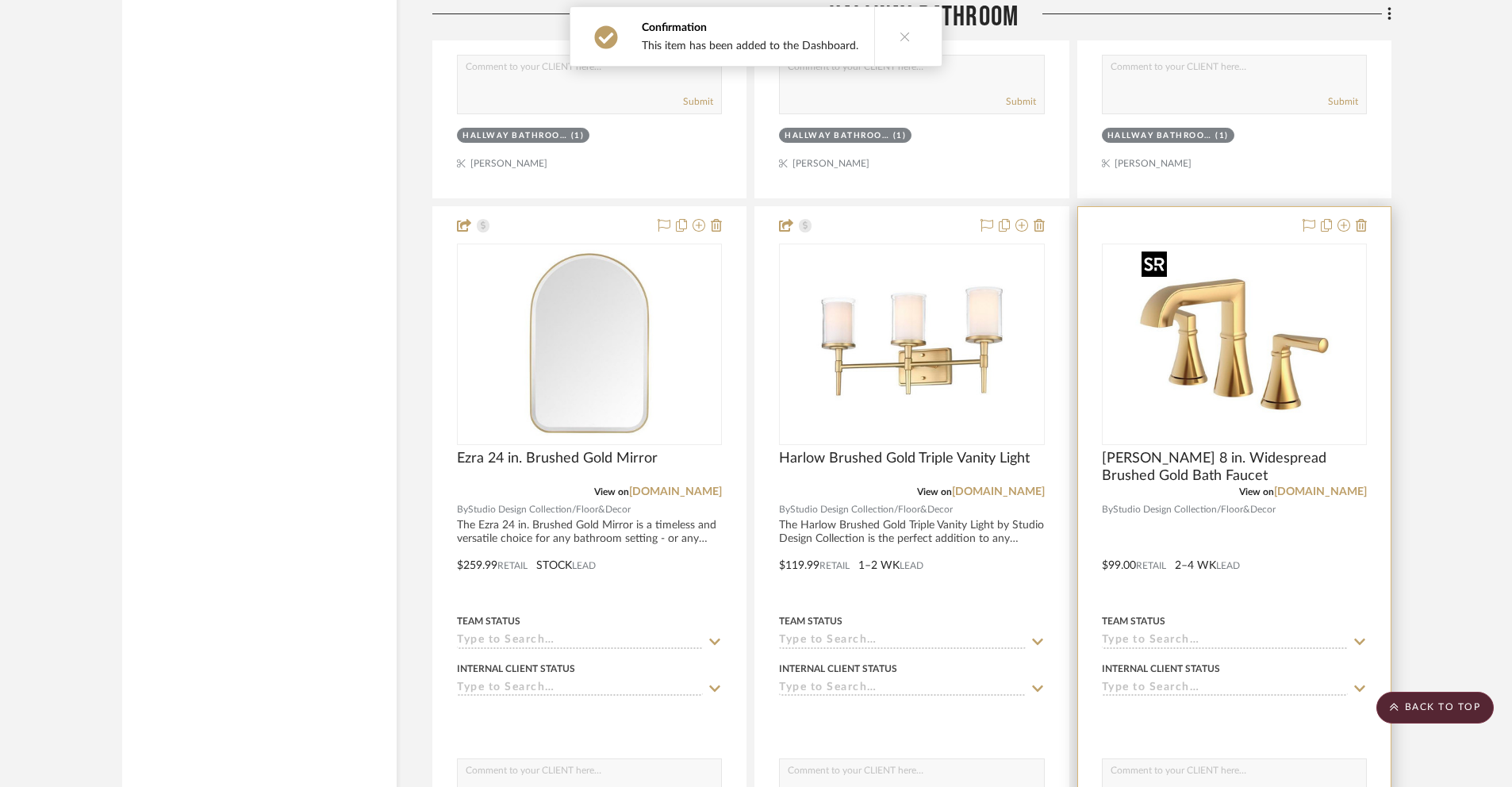
click at [1165, 304] on img "0" at bounding box center [1234, 344] width 198 height 198
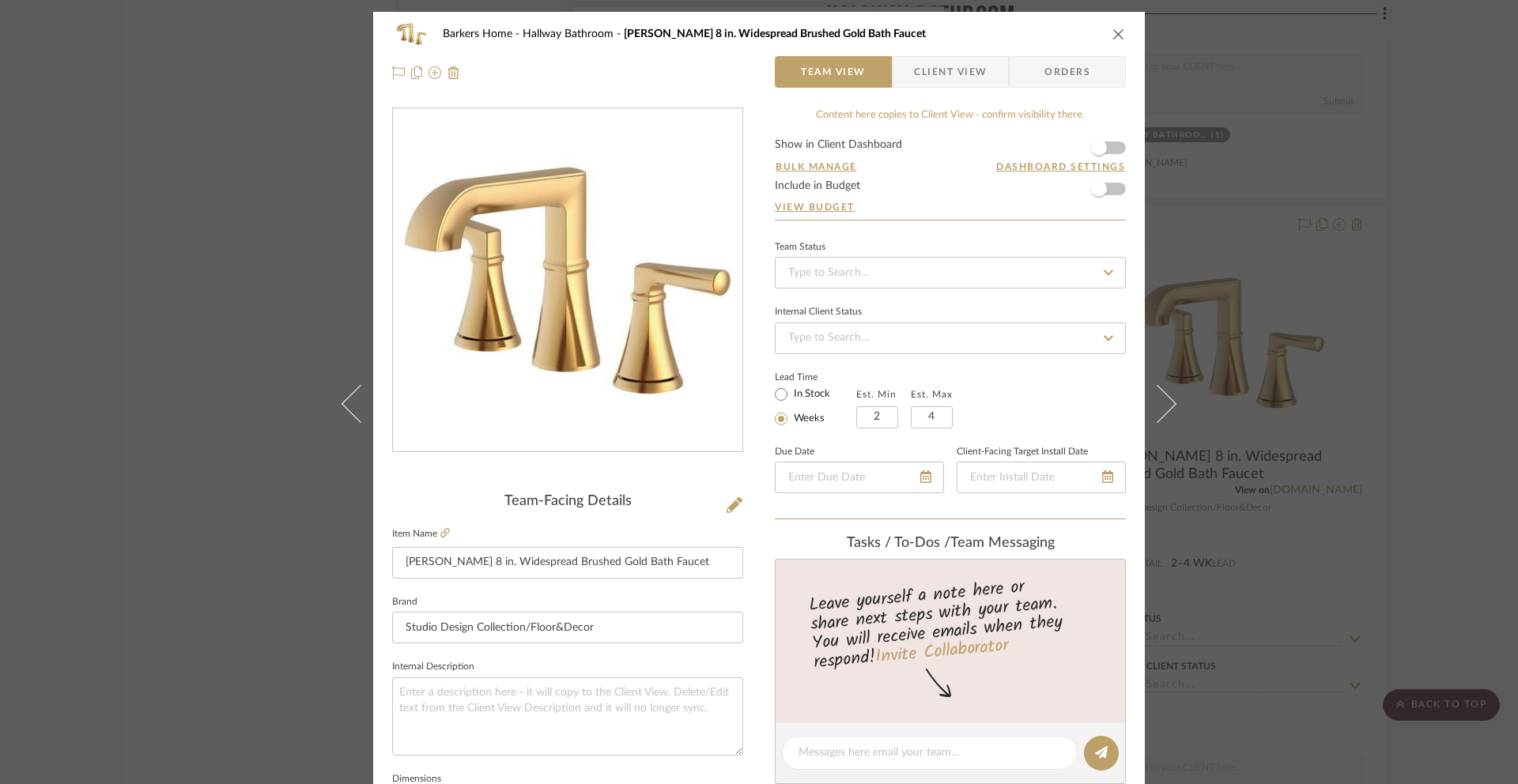
click at [938, 73] on span "Client View" at bounding box center [950, 72] width 73 height 32
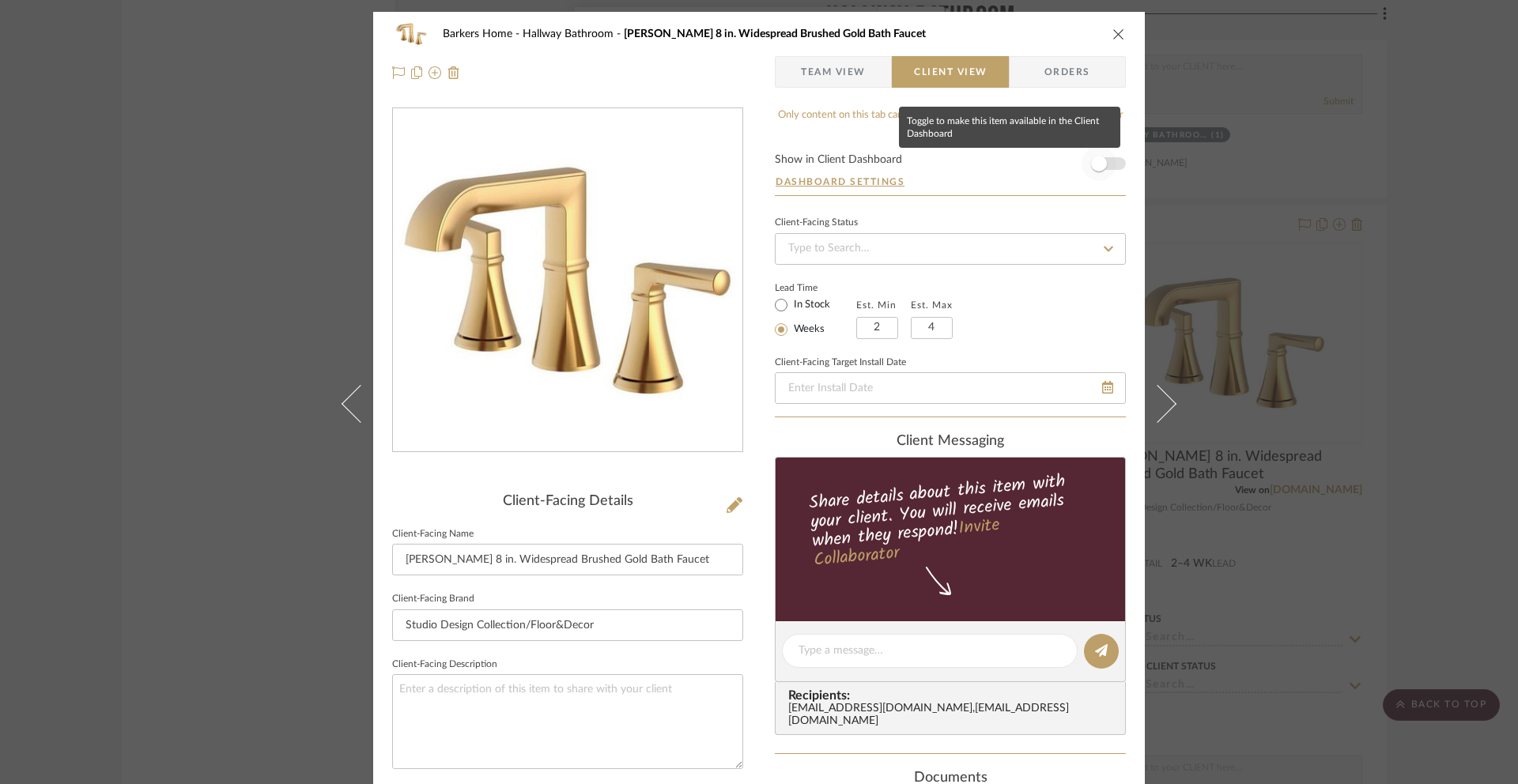
click at [1102, 158] on span "button" at bounding box center [1099, 163] width 35 height 35
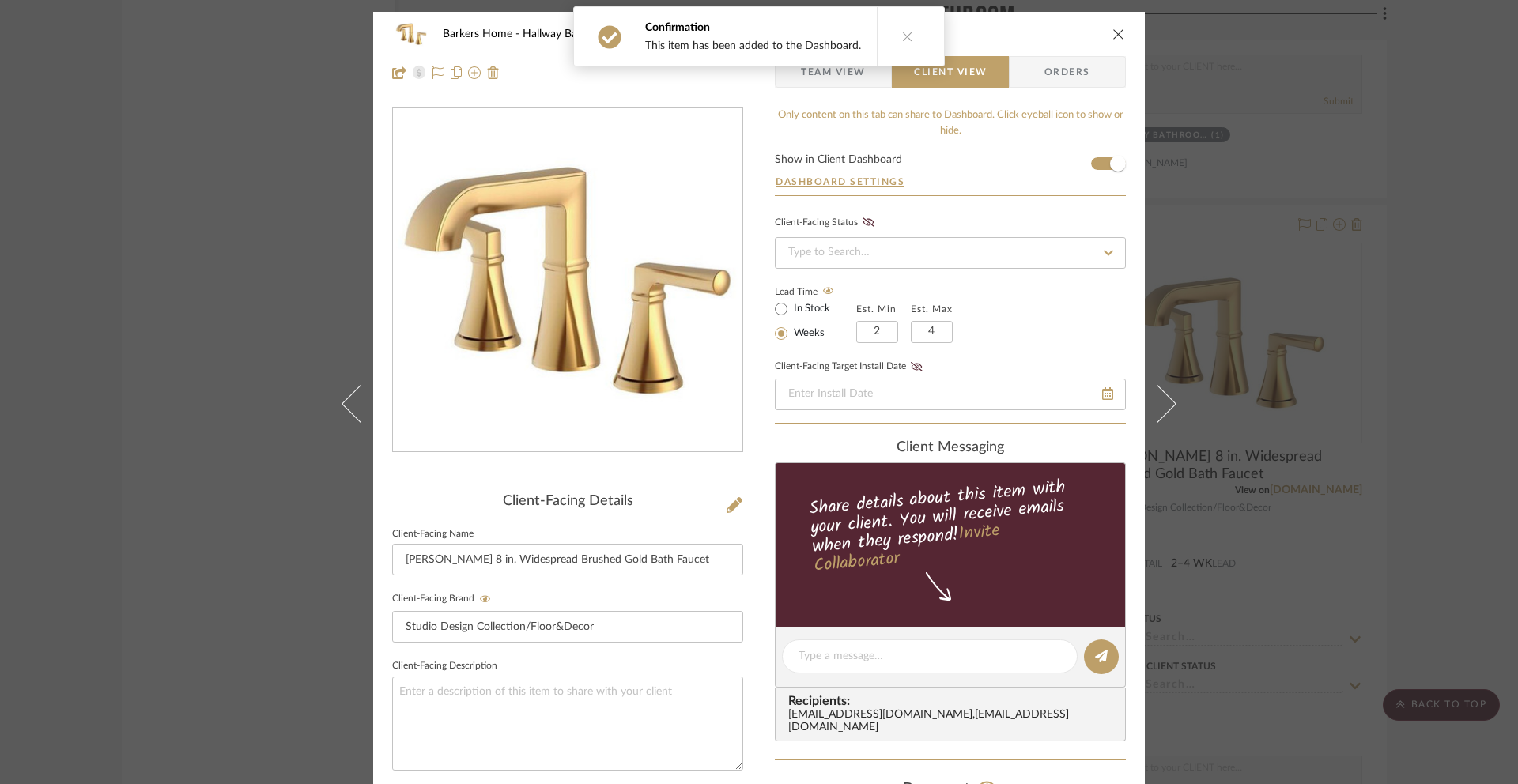
click at [1119, 39] on icon "close" at bounding box center [1119, 34] width 13 height 13
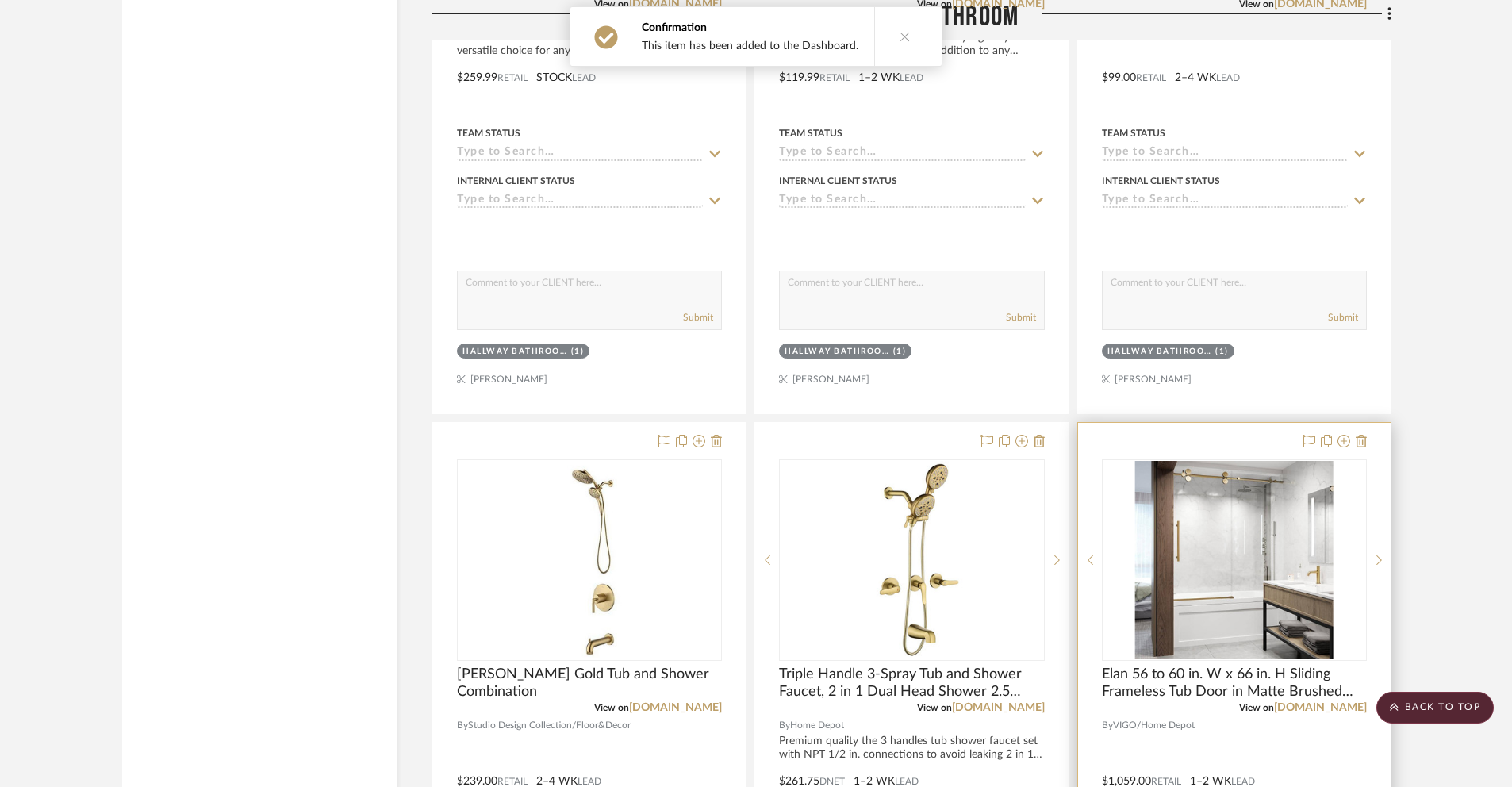
scroll to position [2653, 0]
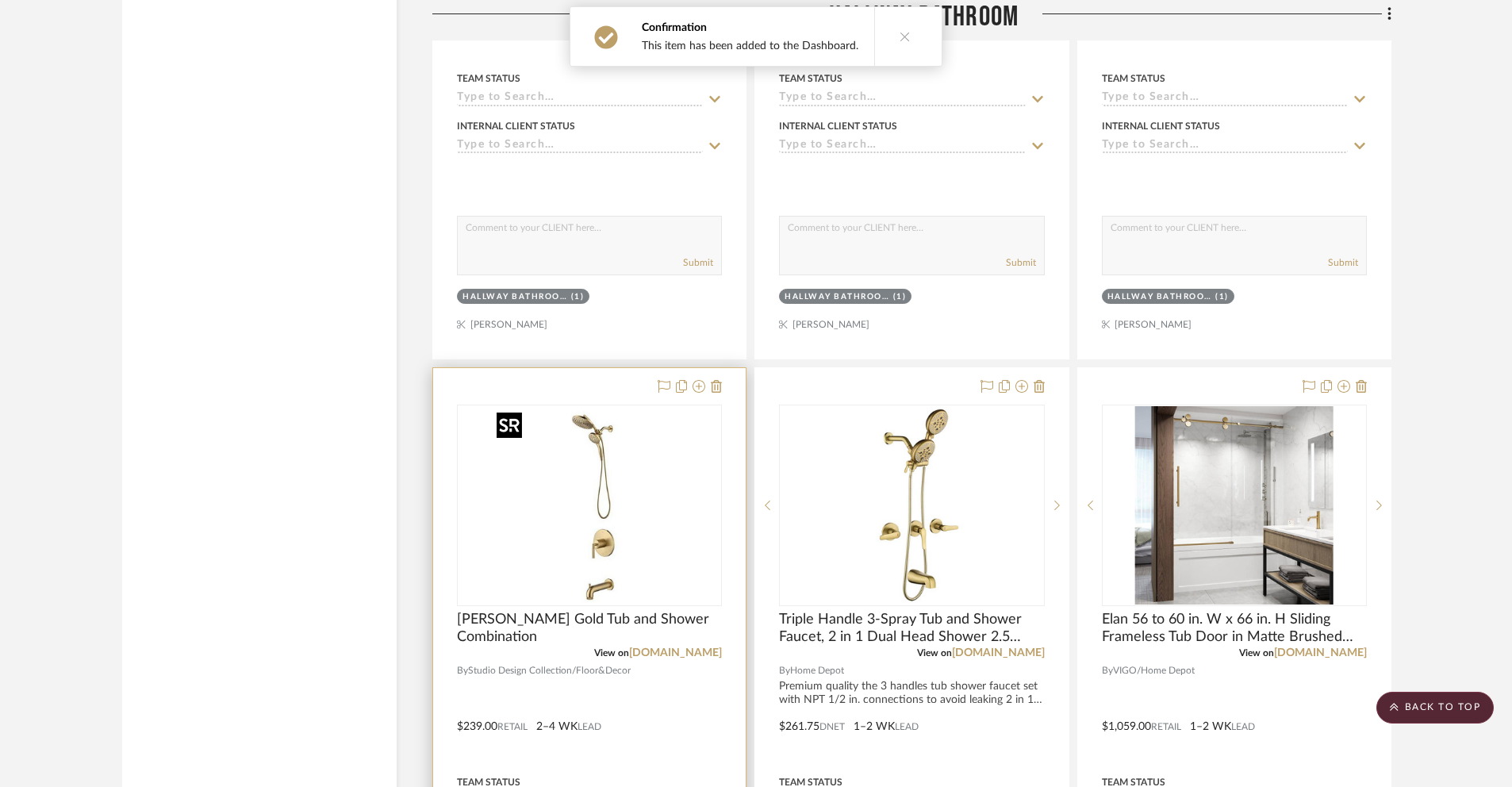
click at [0, 0] on img at bounding box center [0, 0] width 0 height 0
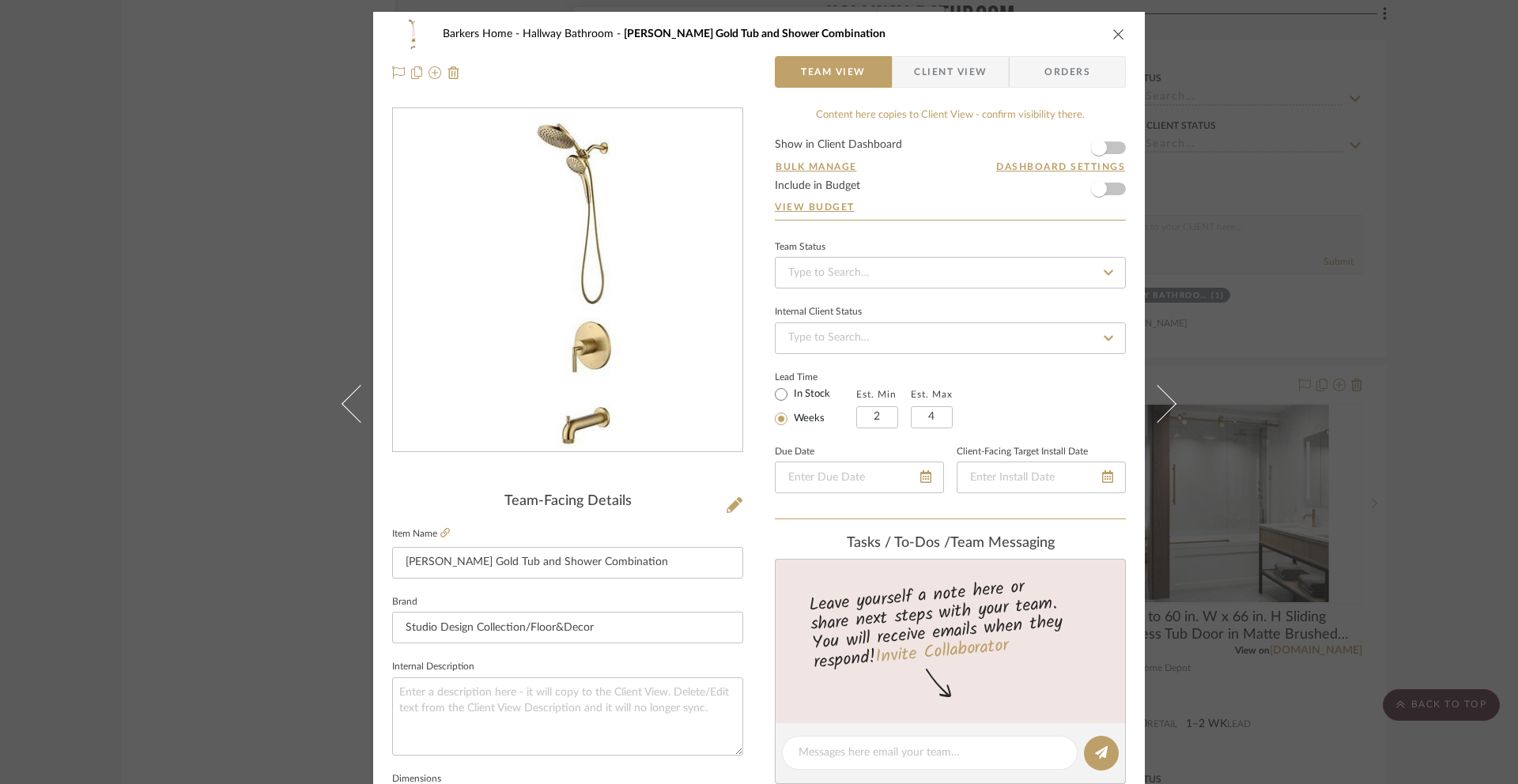
click at [946, 79] on span "Client View" at bounding box center [950, 72] width 73 height 32
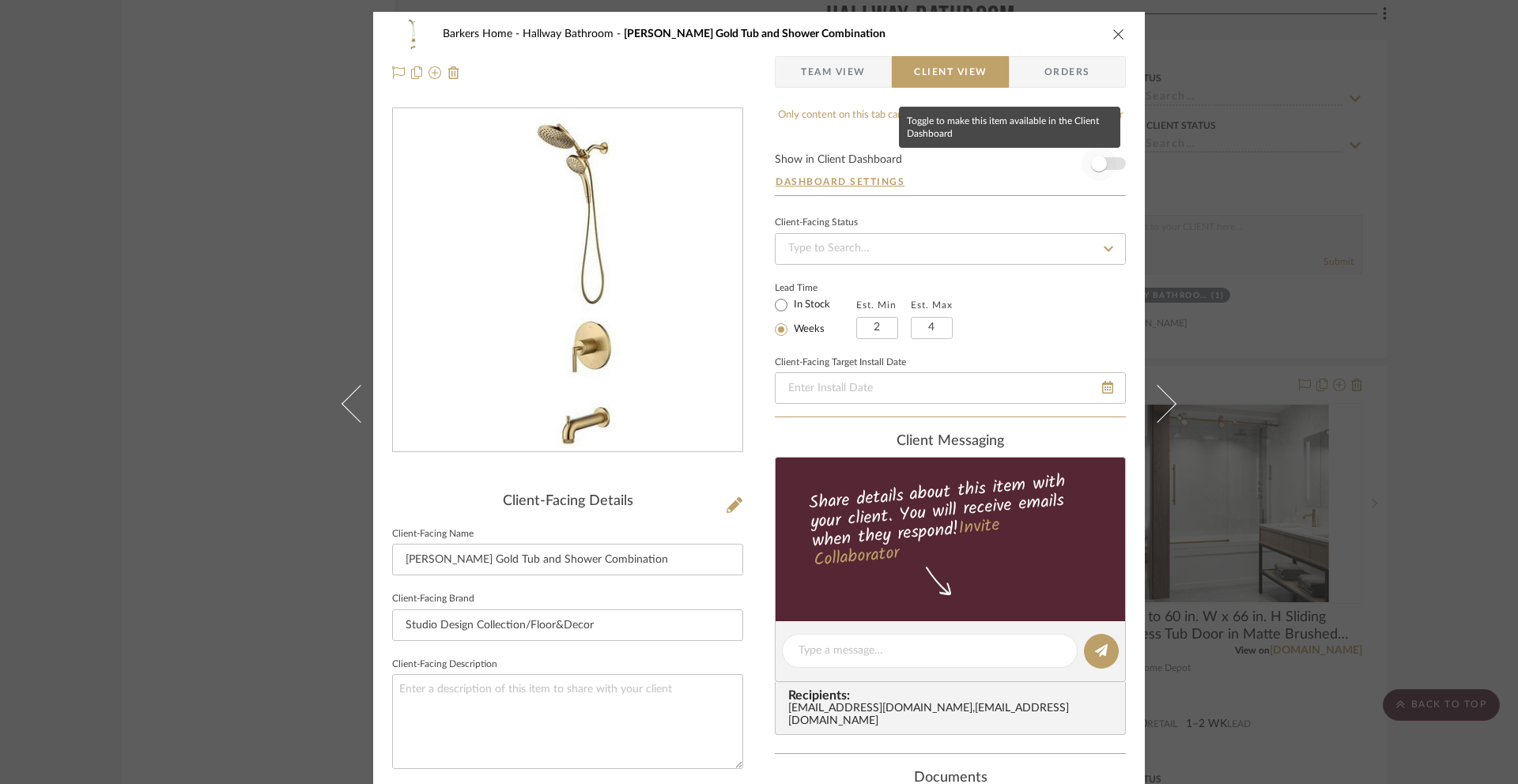
click at [1099, 163] on span "button" at bounding box center [1099, 163] width 16 height 16
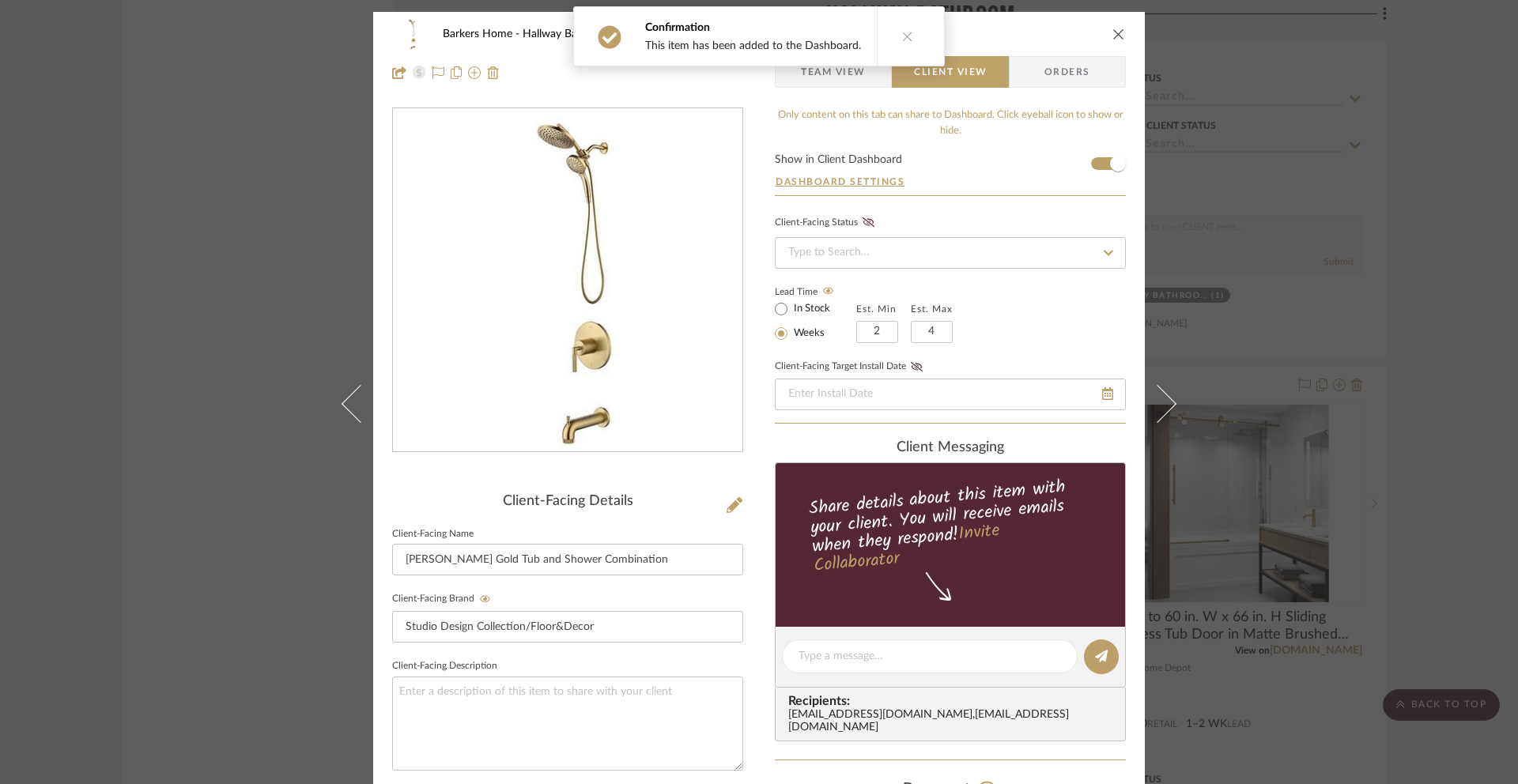
click at [1113, 33] on icon "close" at bounding box center [1119, 34] width 13 height 13
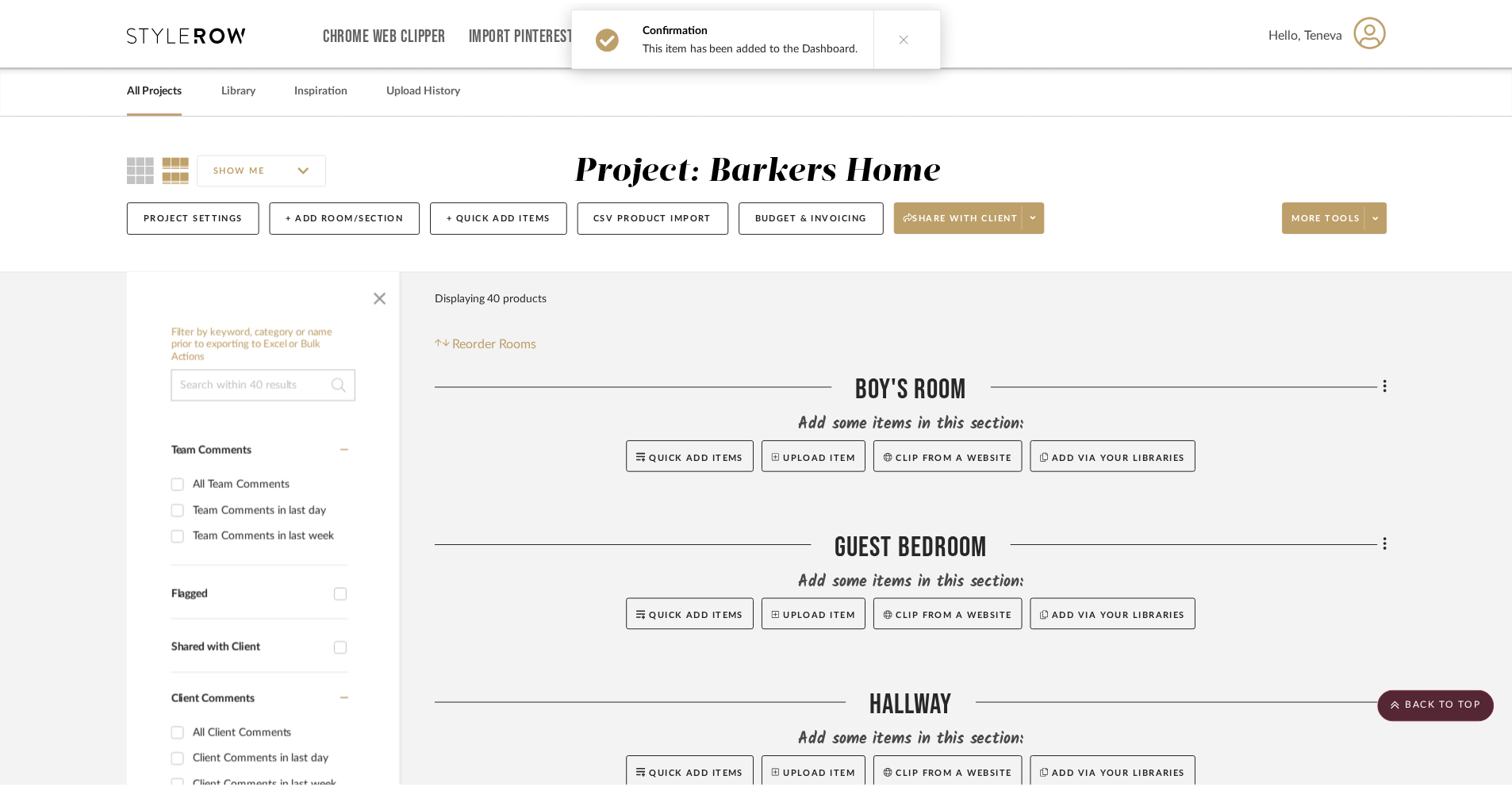
scroll to position [2653, 0]
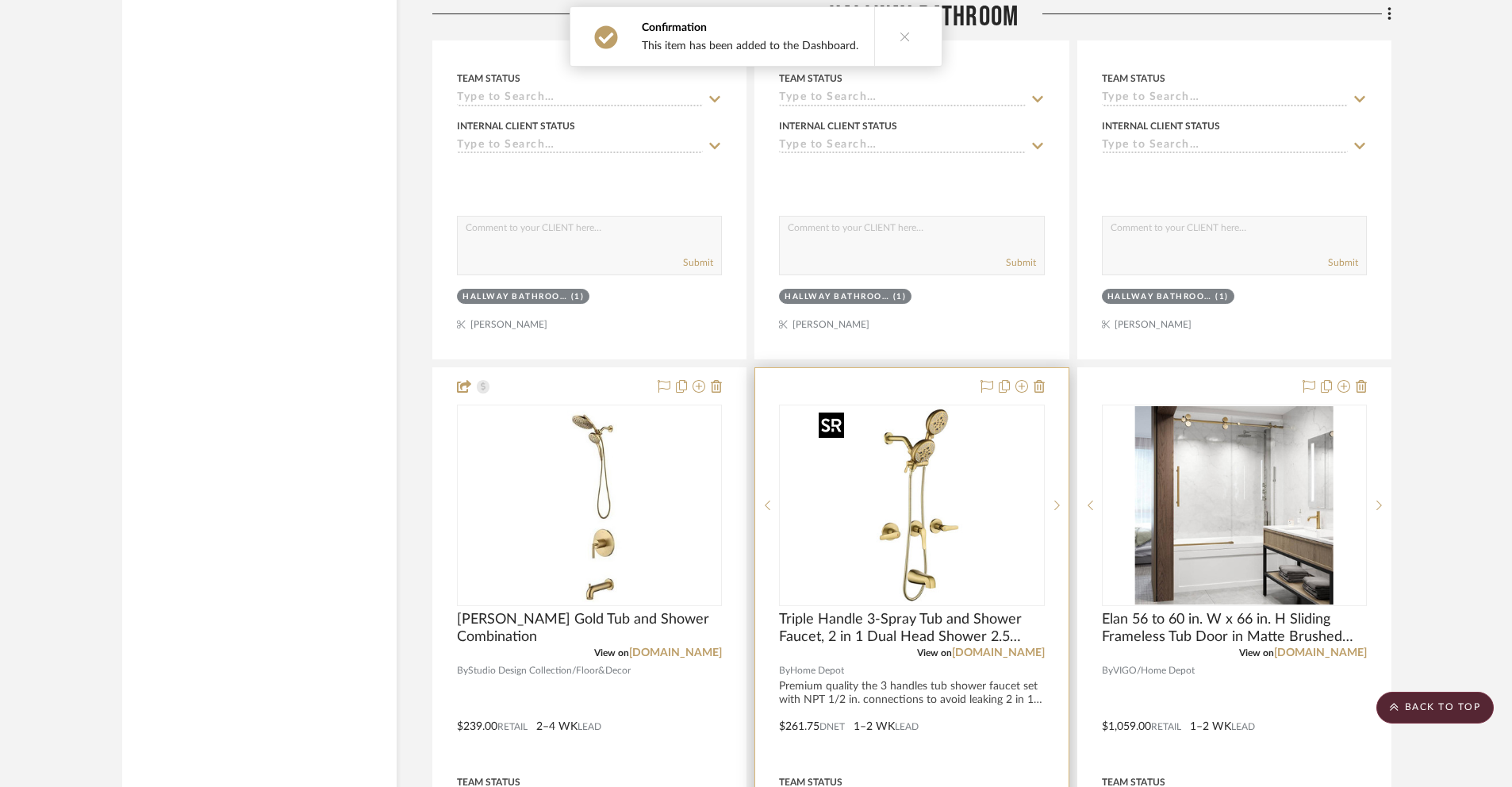
click at [912, 550] on img "0" at bounding box center [911, 505] width 198 height 198
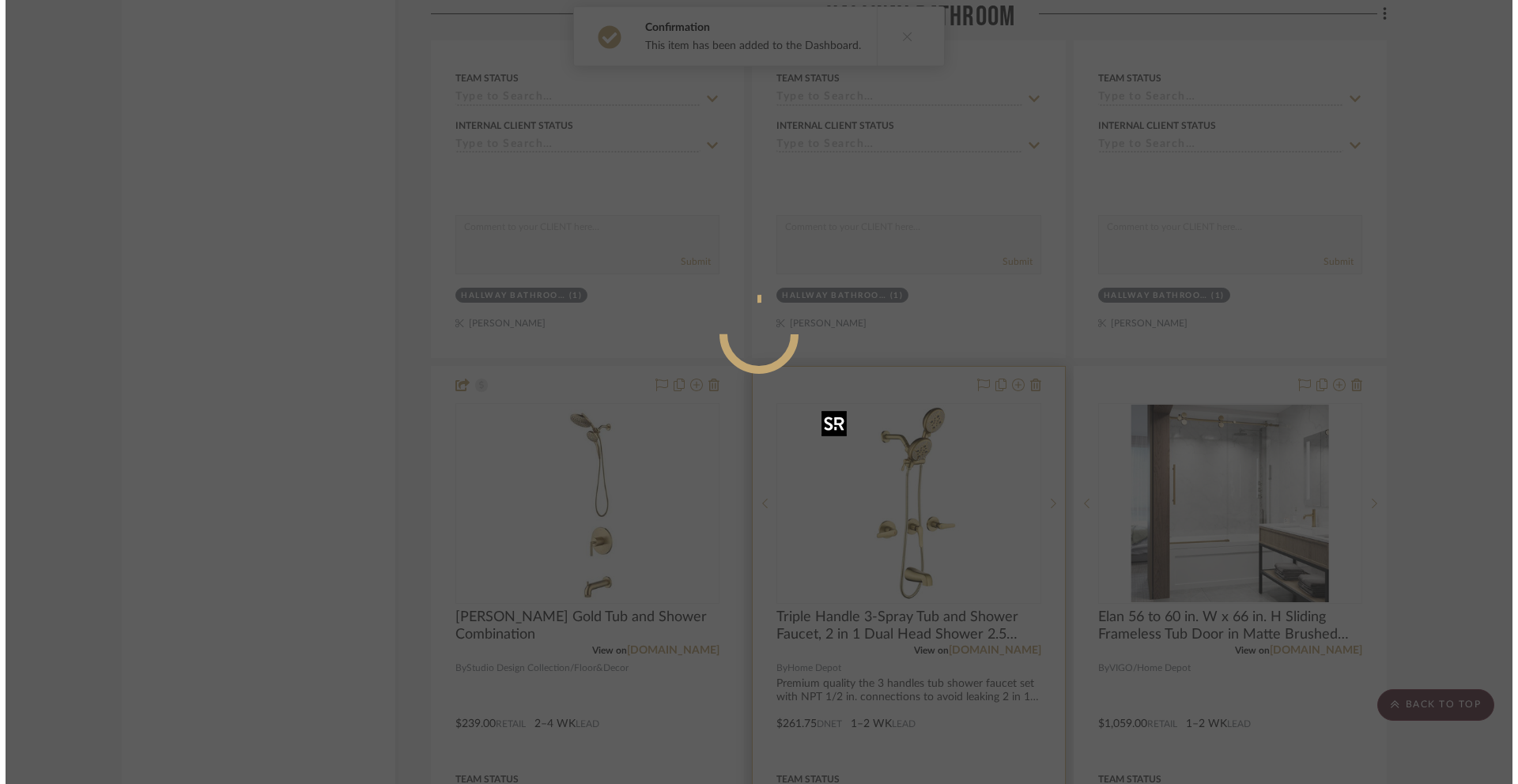
scroll to position [0, 0]
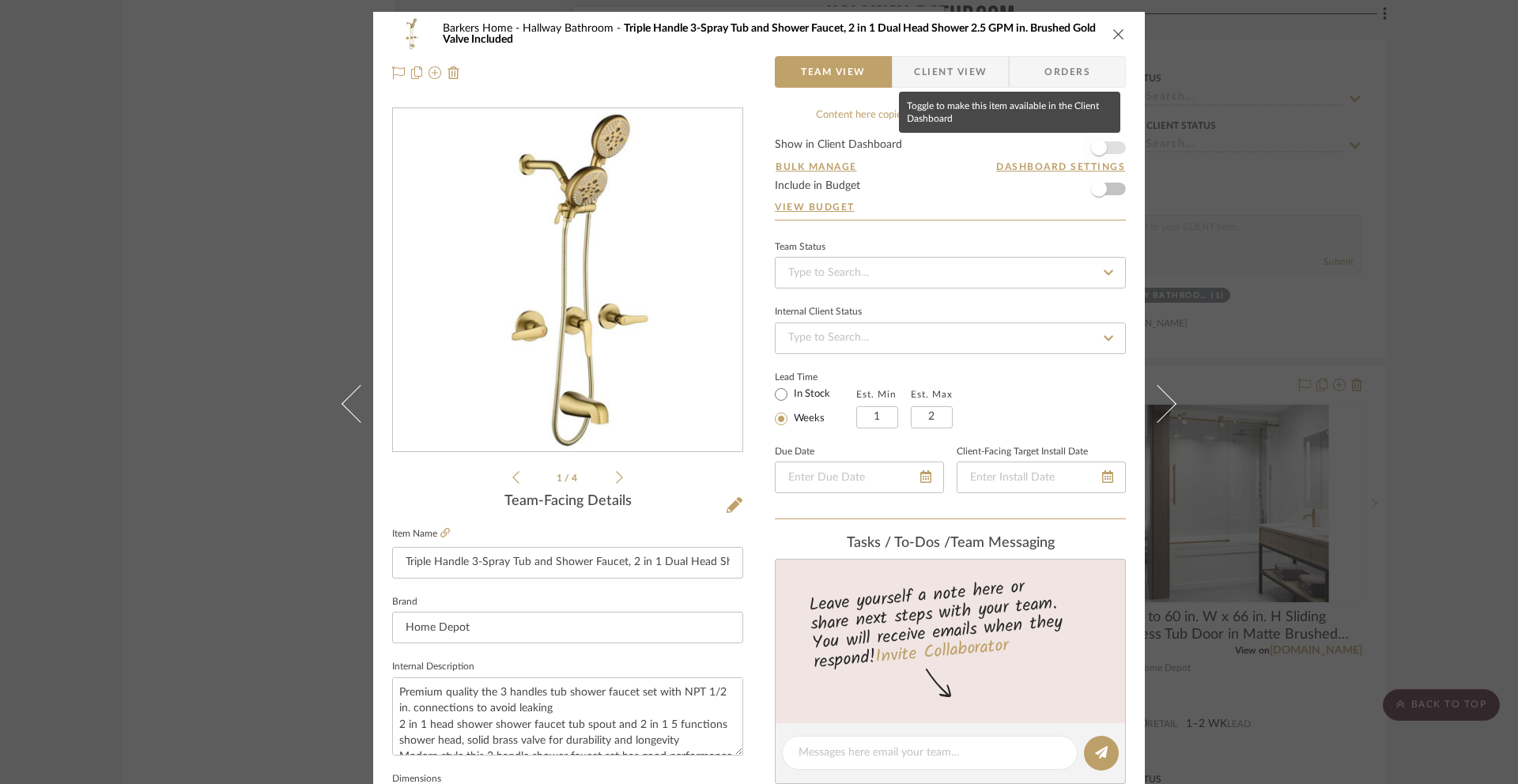
click at [1091, 153] on span "button" at bounding box center [1099, 148] width 16 height 16
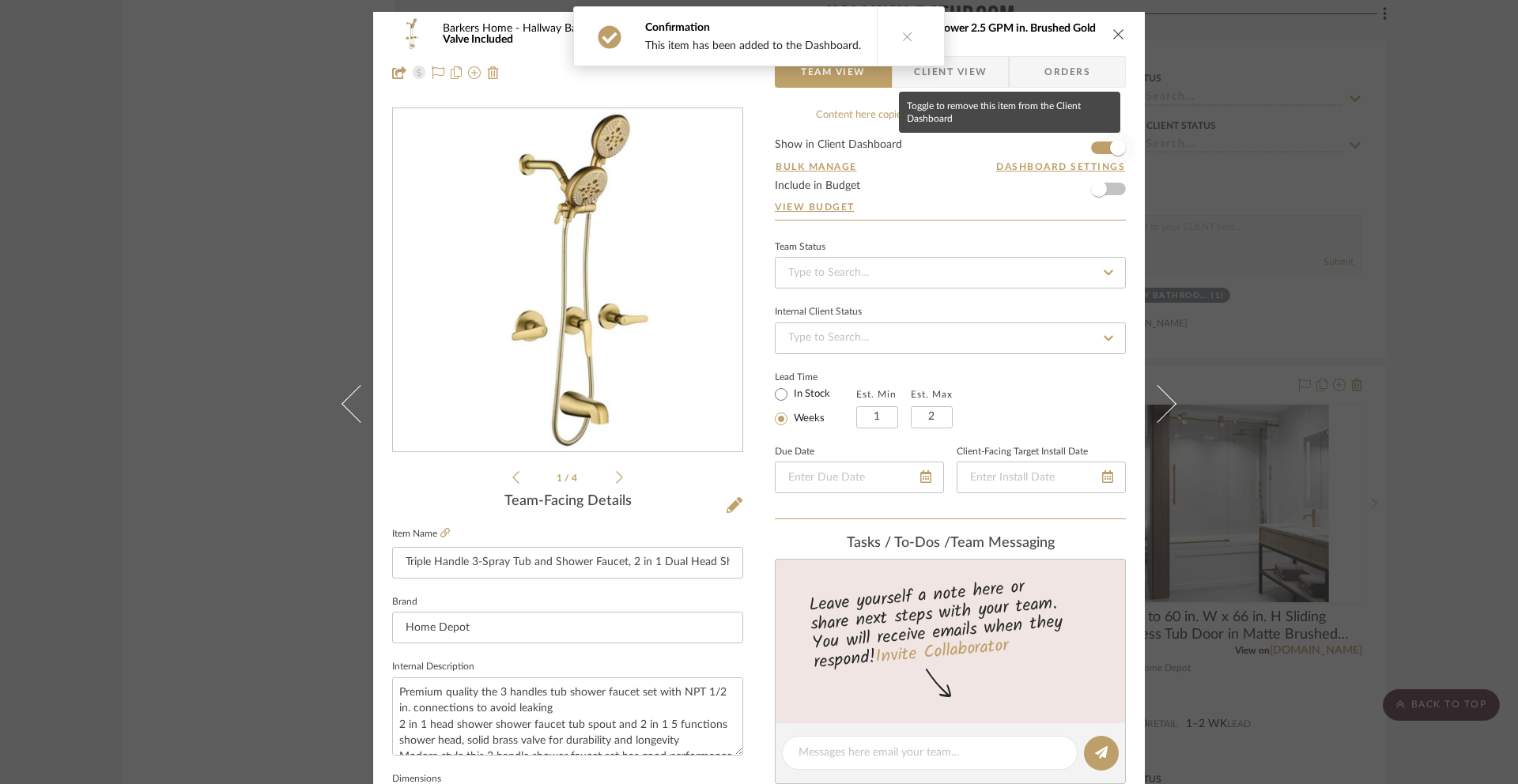
click at [1110, 149] on span "button" at bounding box center [1118, 148] width 16 height 16
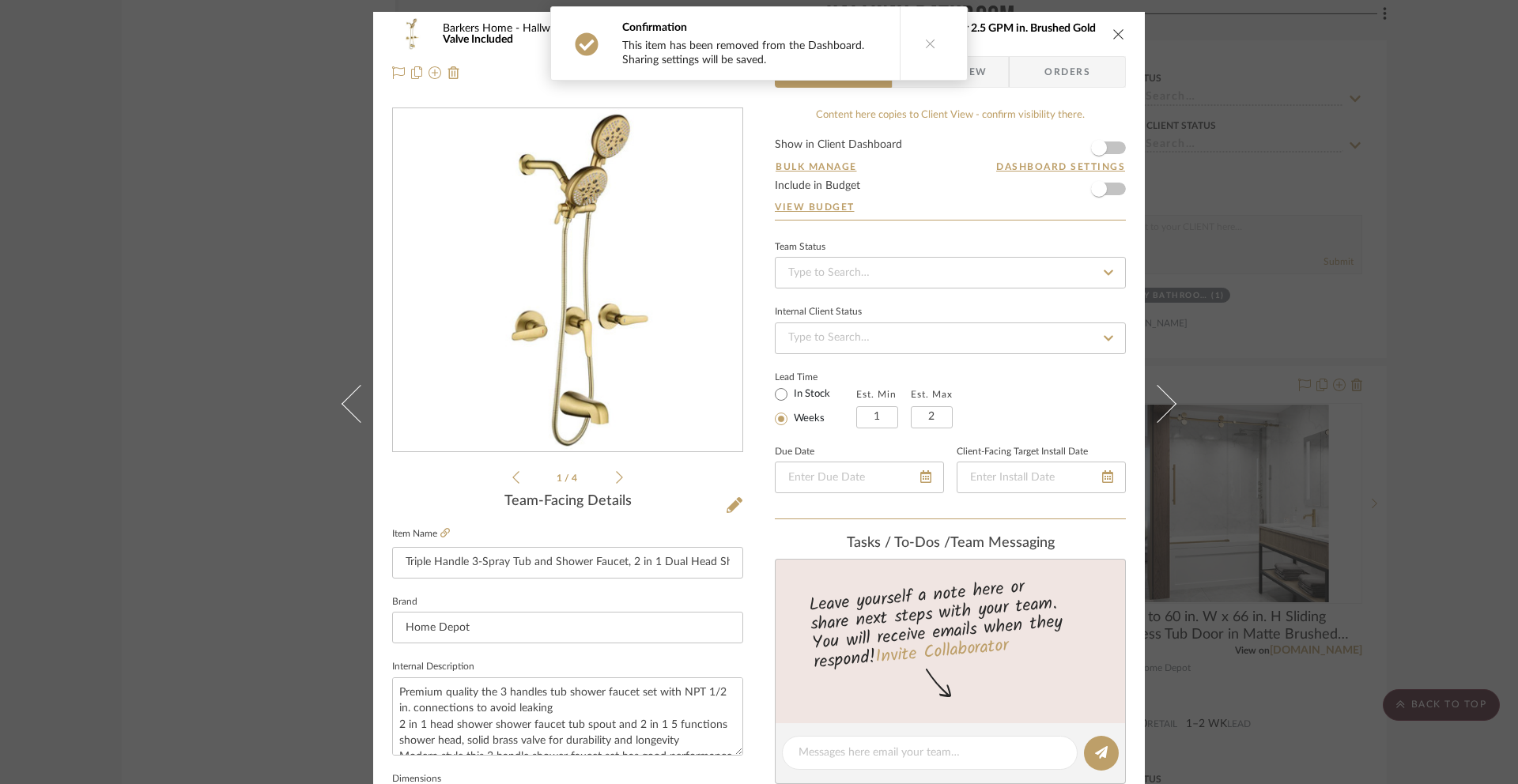
click at [929, 69] on button at bounding box center [930, 43] width 60 height 73
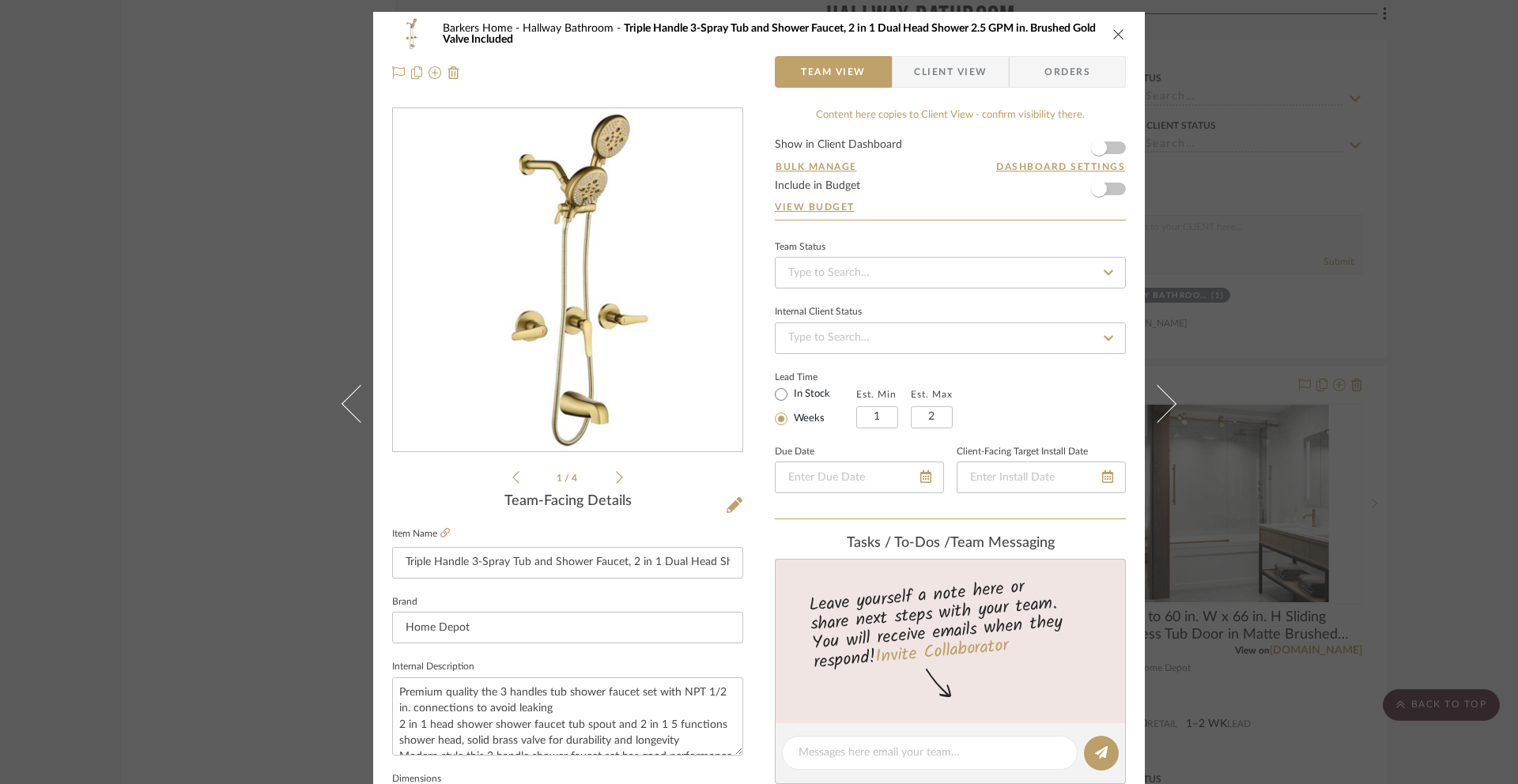
click at [977, 79] on span "Client View" at bounding box center [950, 72] width 73 height 32
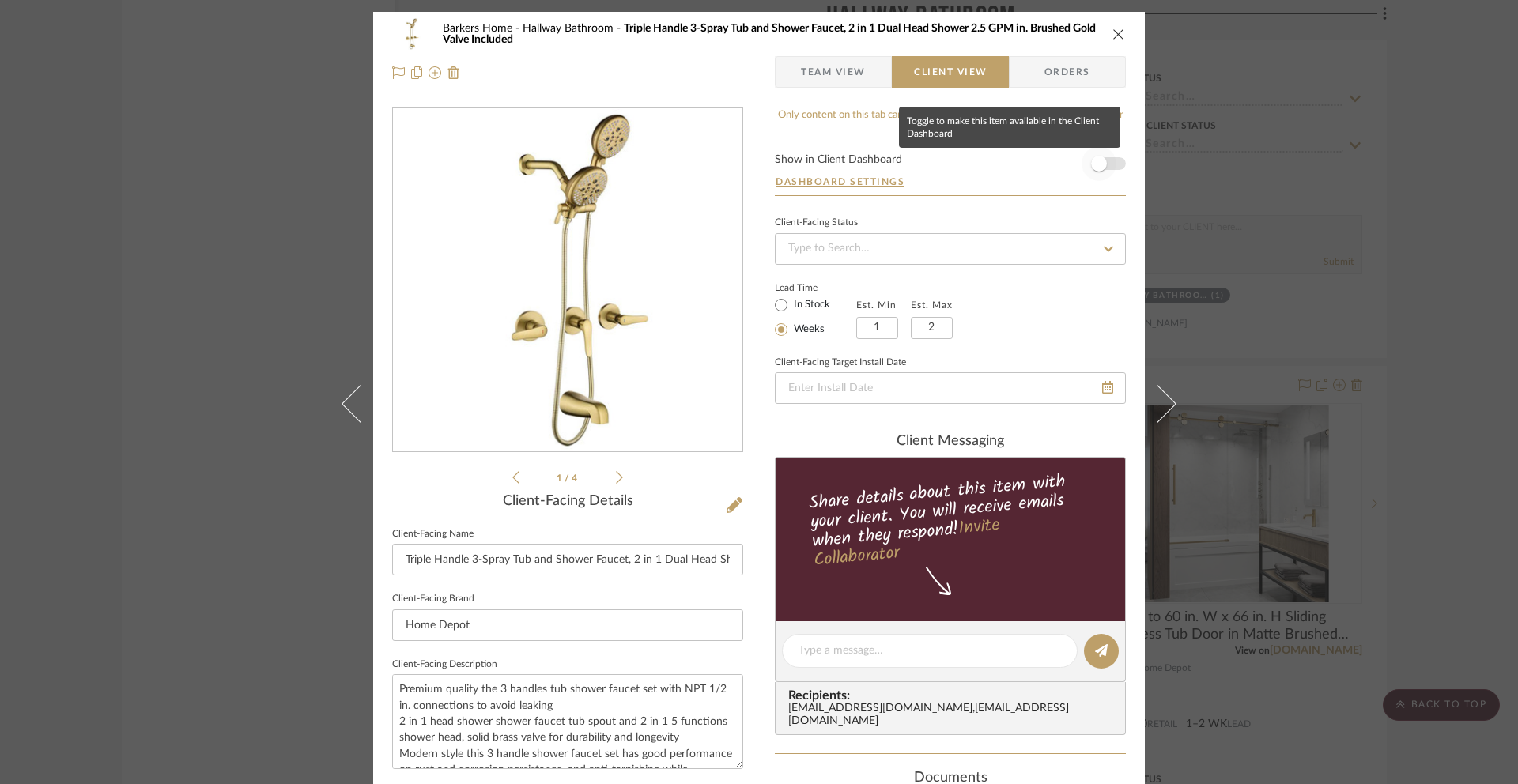
click at [1095, 159] on span "button" at bounding box center [1099, 163] width 16 height 16
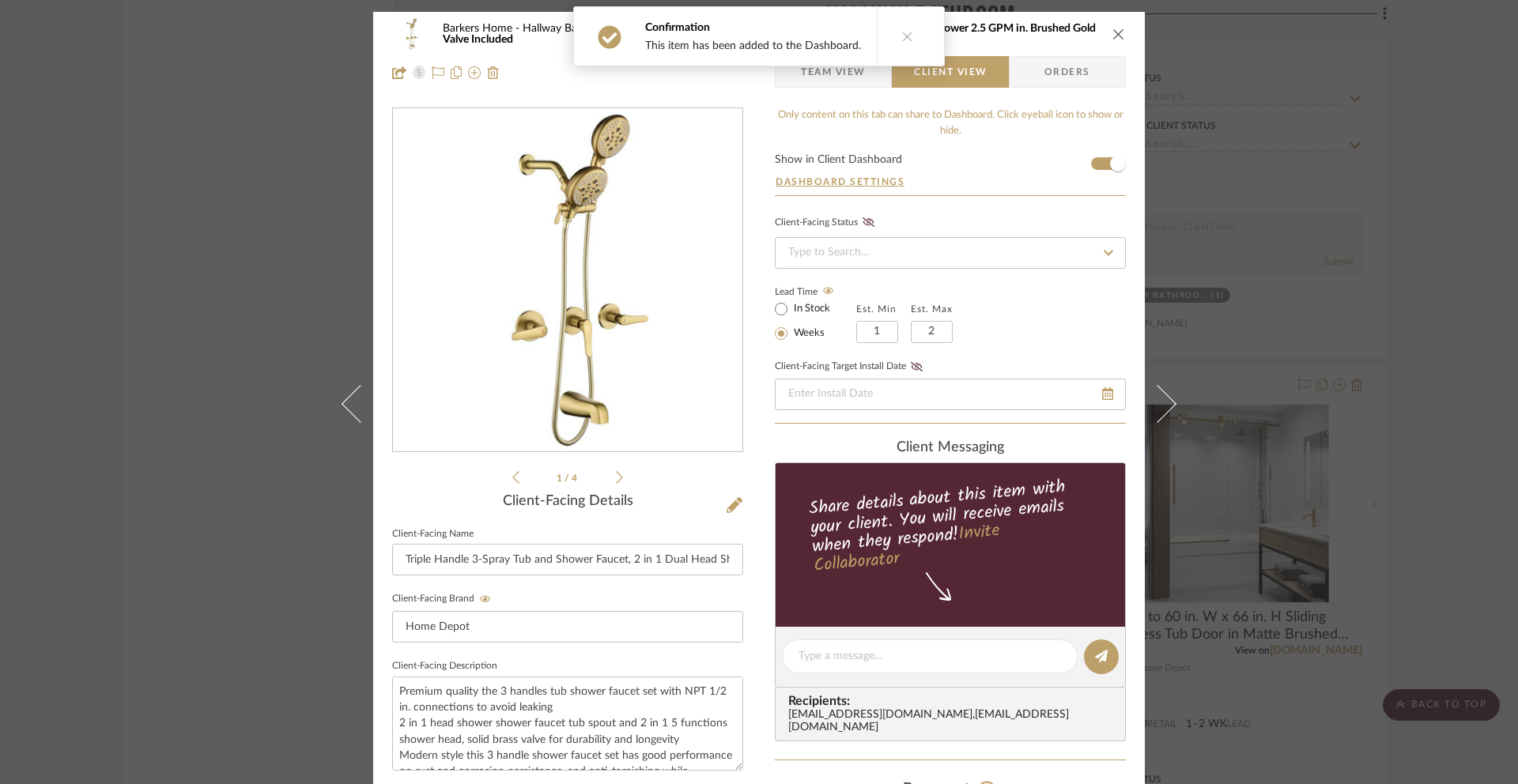
click at [1113, 38] on icon "close" at bounding box center [1119, 34] width 13 height 13
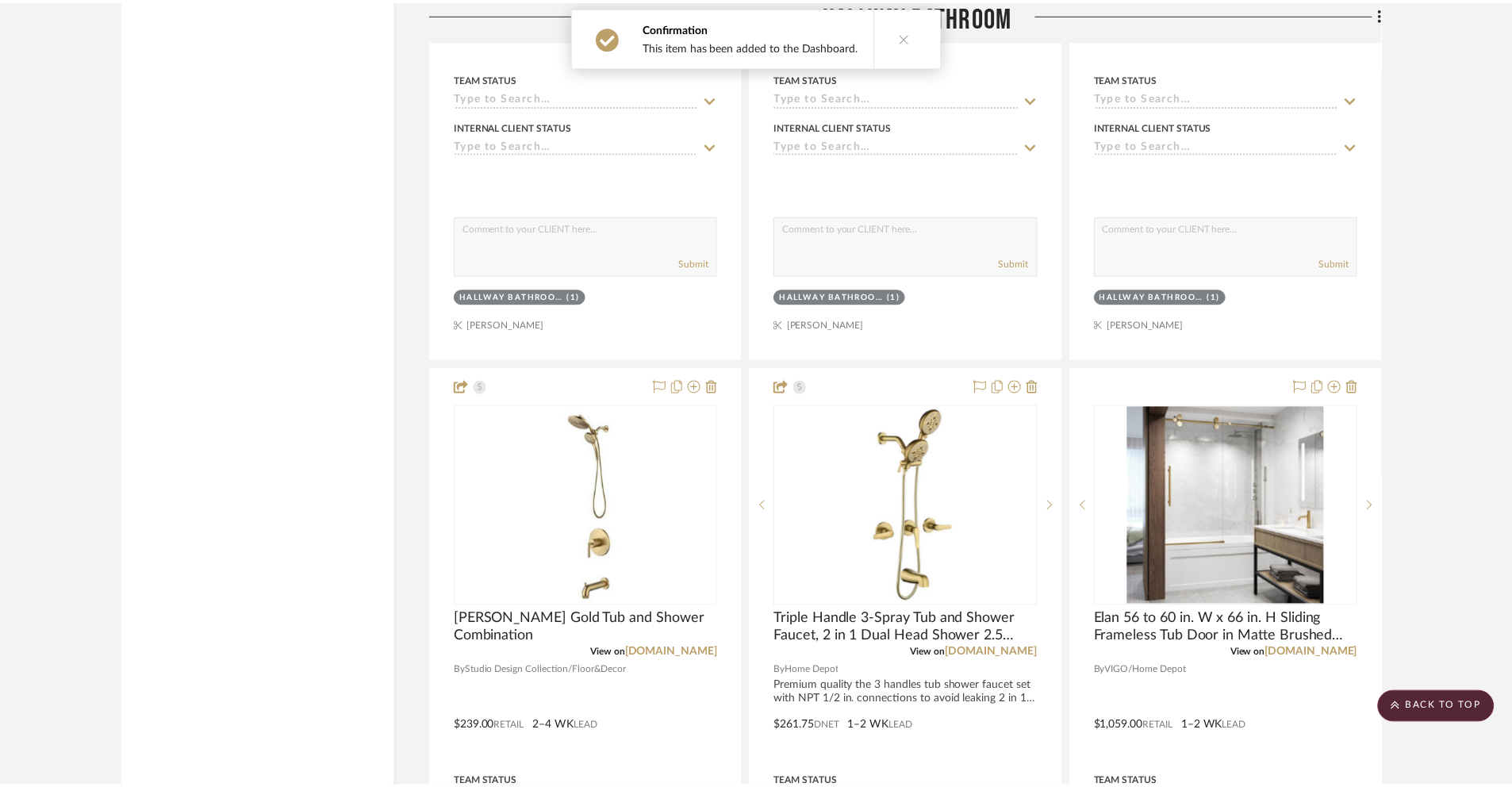
scroll to position [2653, 0]
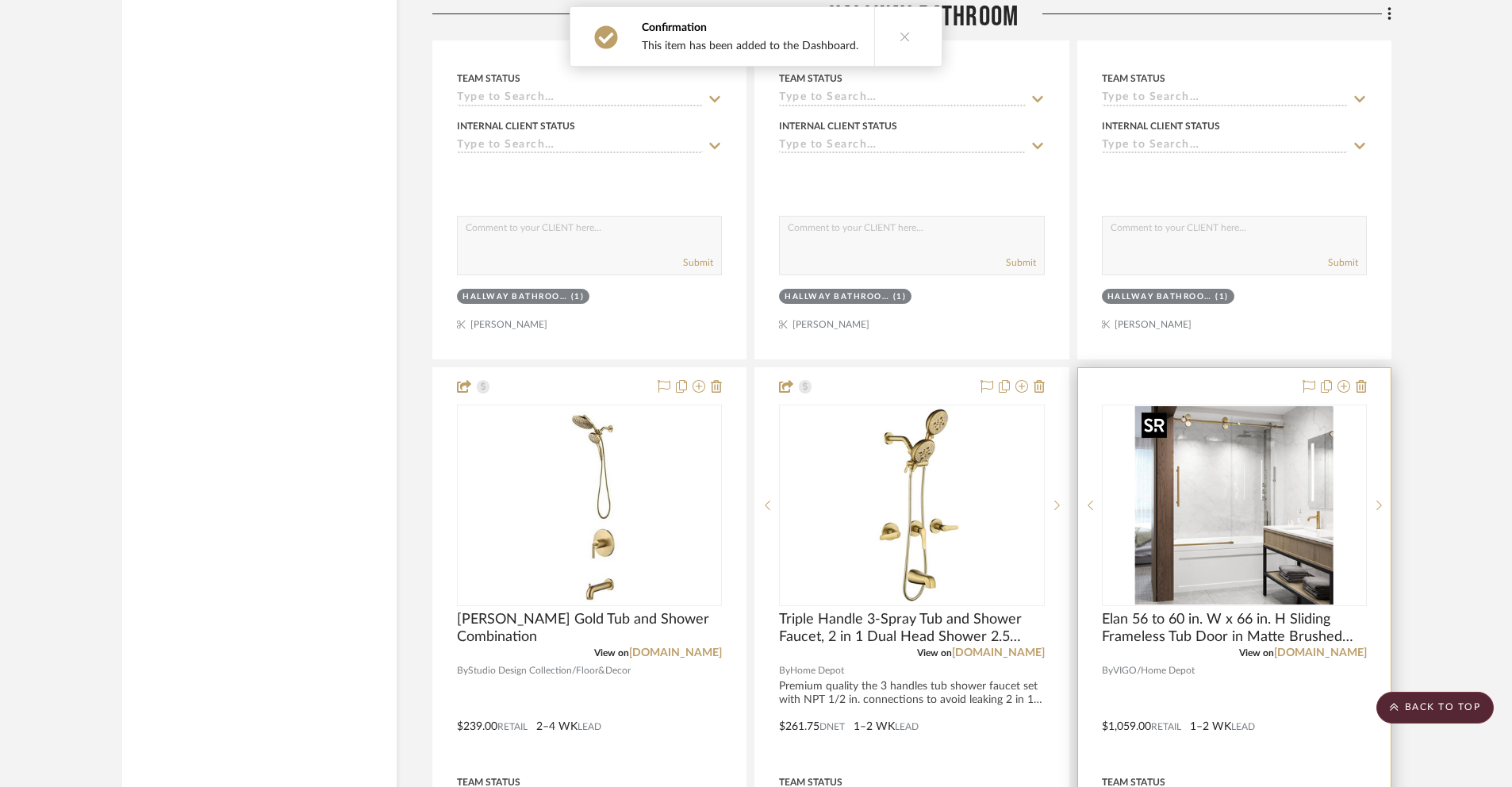
click at [1217, 495] on img "0" at bounding box center [1234, 505] width 198 height 198
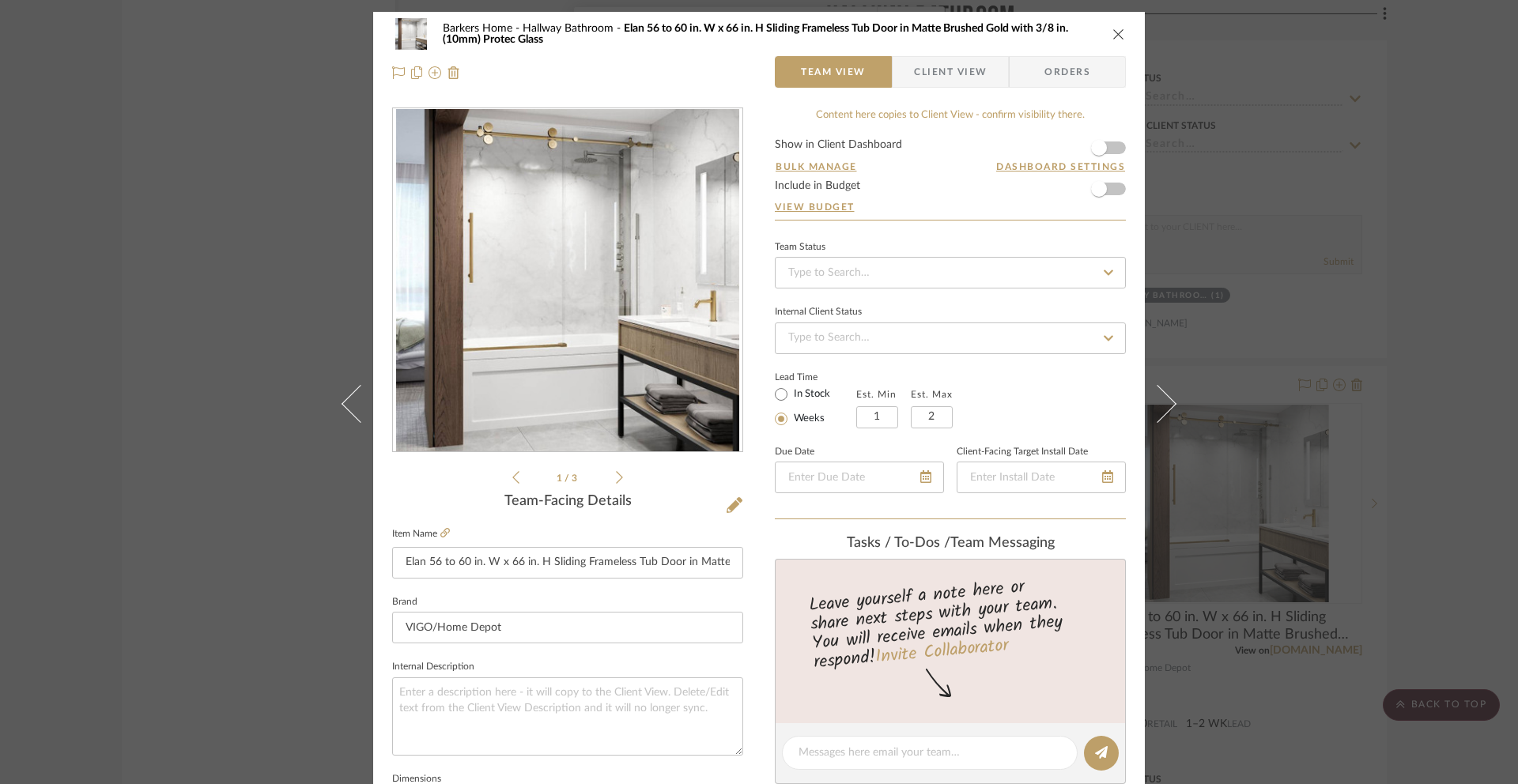
click at [982, 77] on span "Client View" at bounding box center [950, 72] width 116 height 32
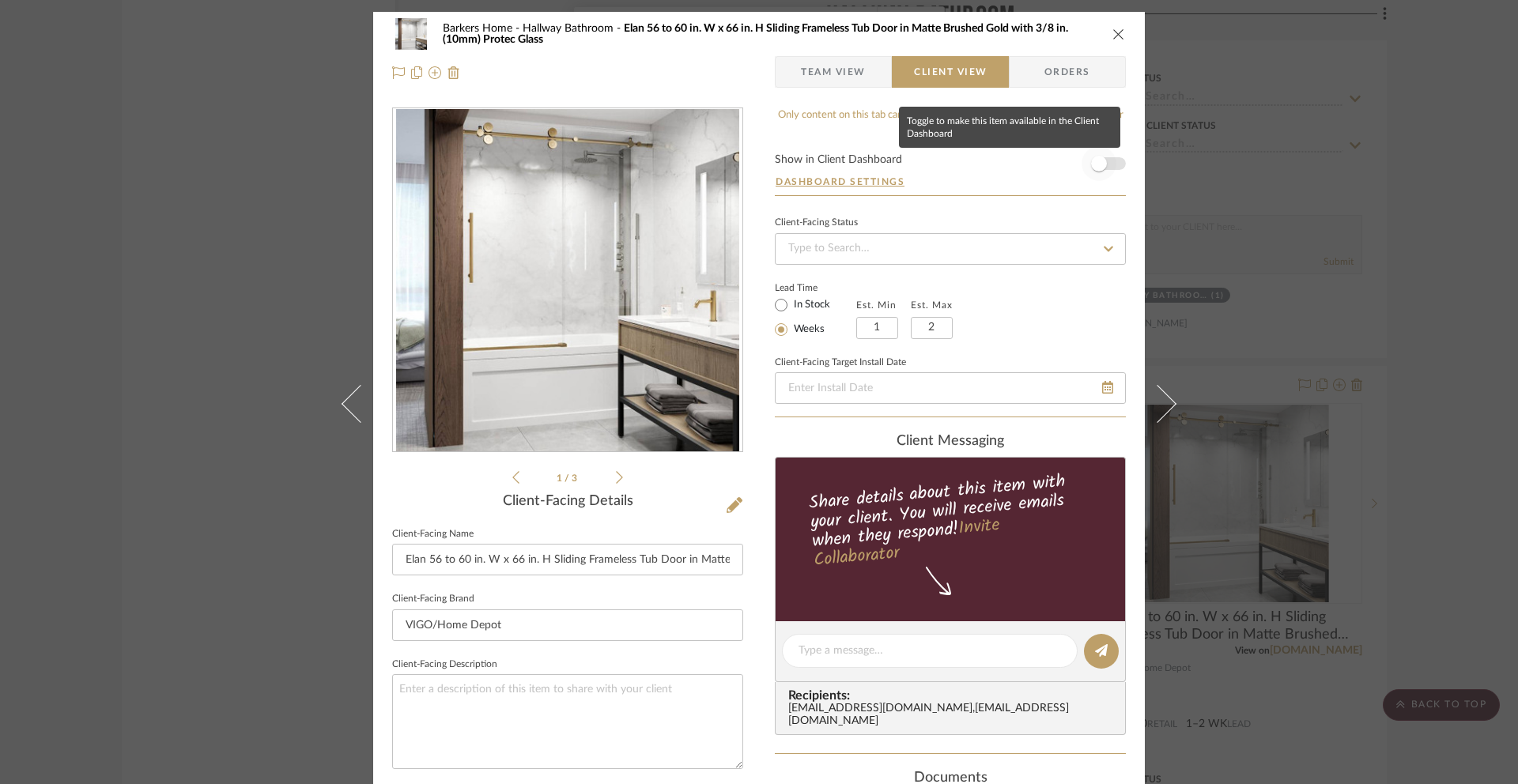
click at [1092, 162] on span "button" at bounding box center [1099, 163] width 16 height 16
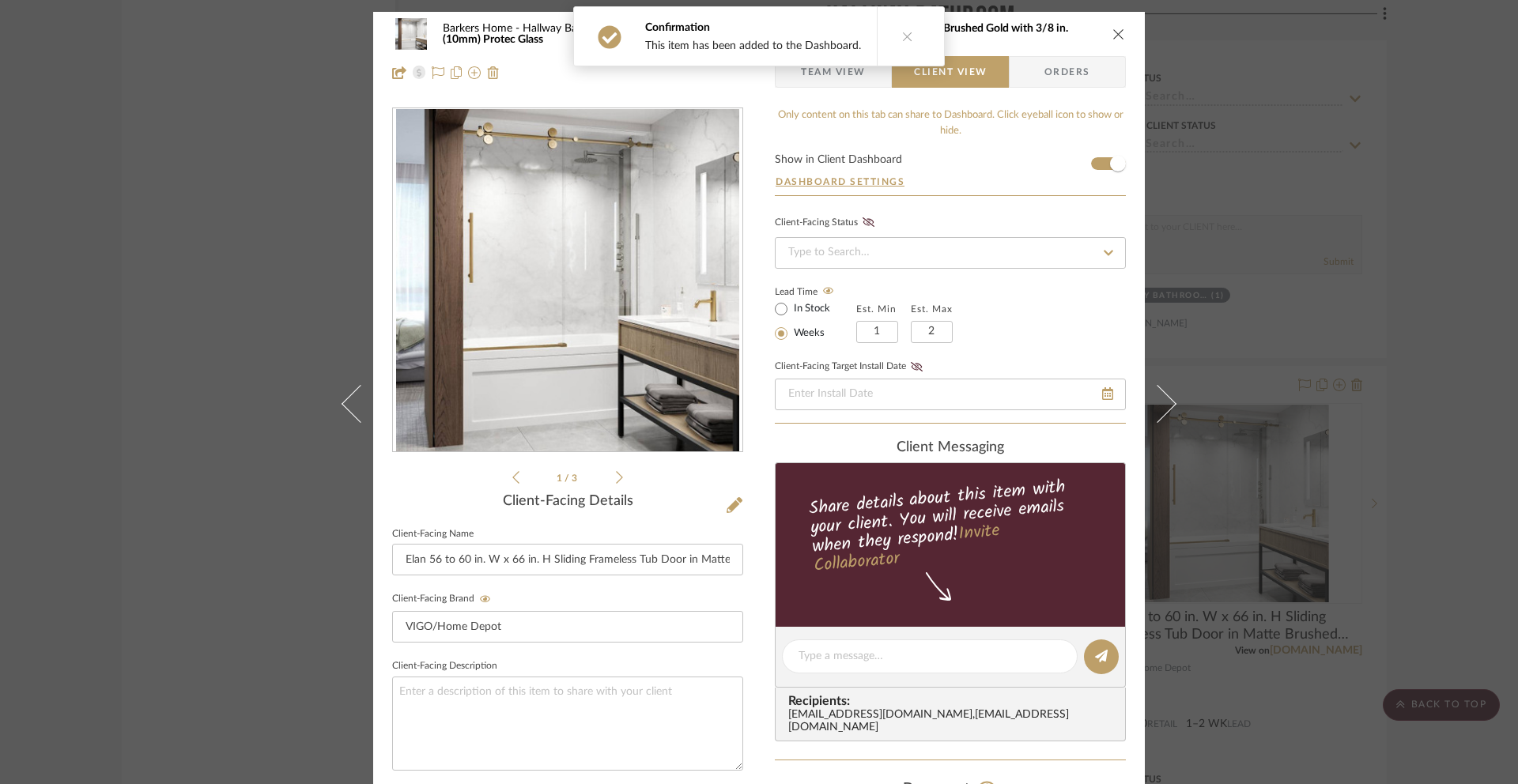
click at [1113, 36] on icon "close" at bounding box center [1119, 34] width 13 height 13
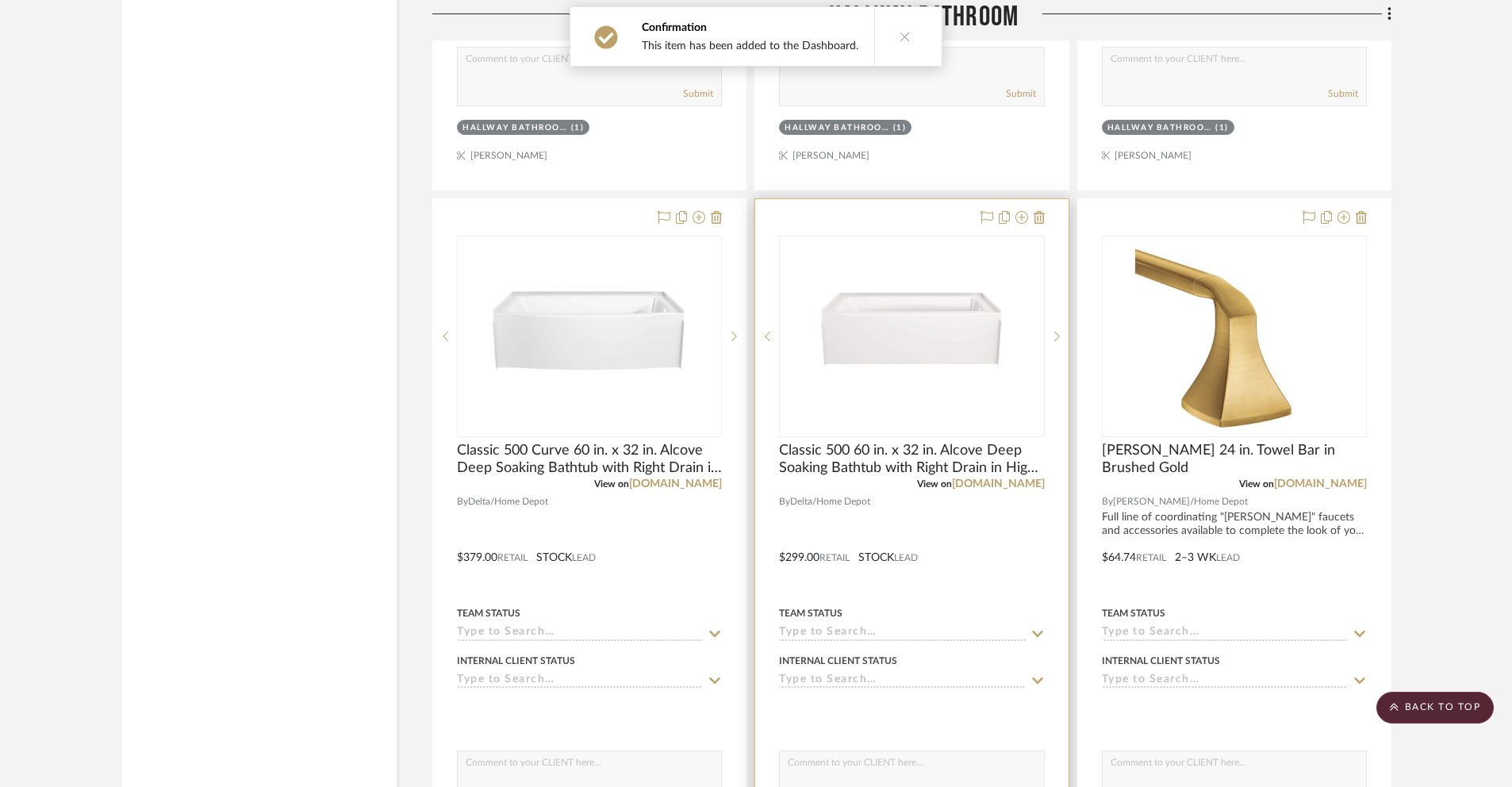
scroll to position [3597, 0]
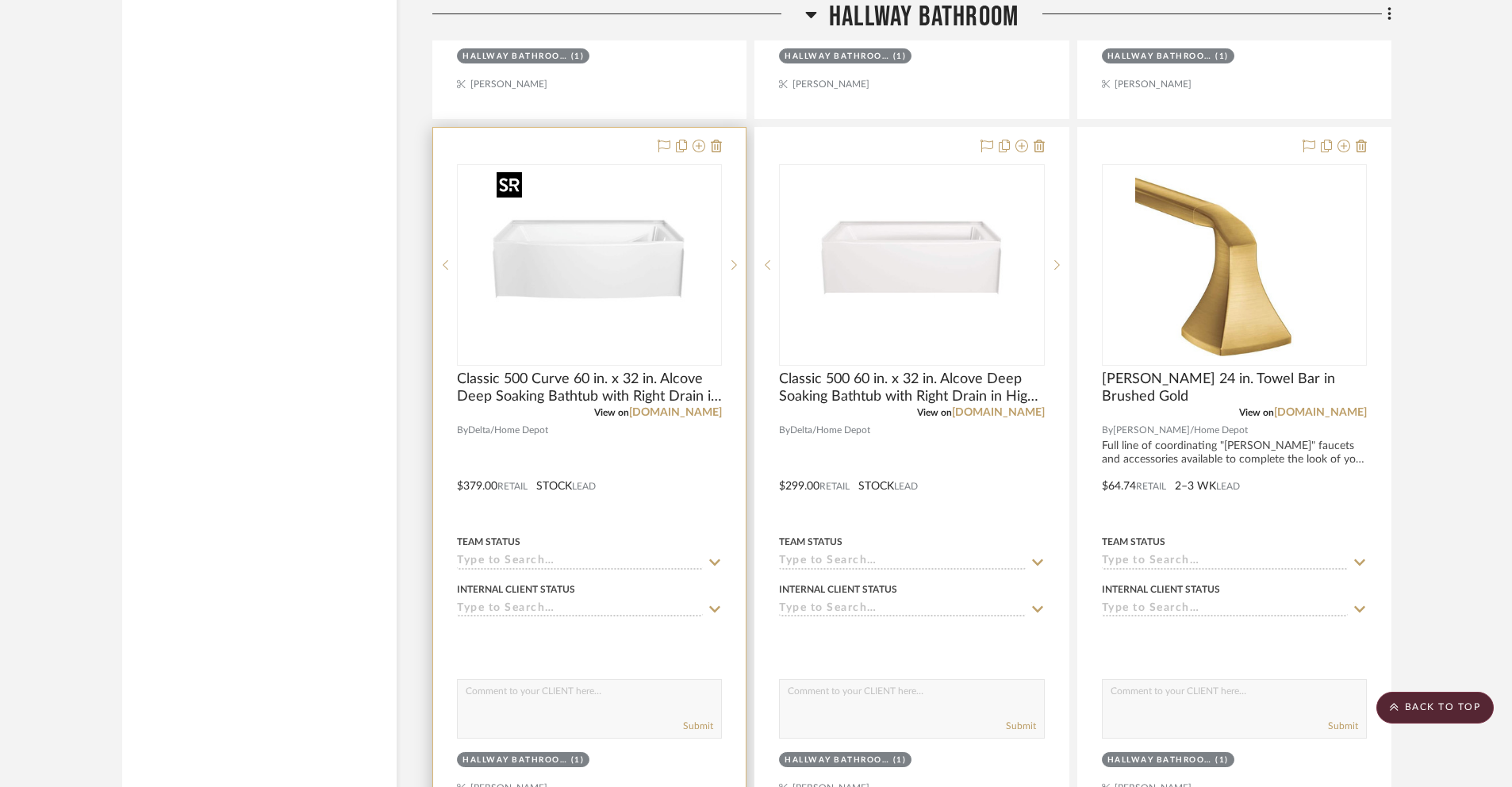
click at [646, 293] on img "0" at bounding box center [589, 264] width 198 height 198
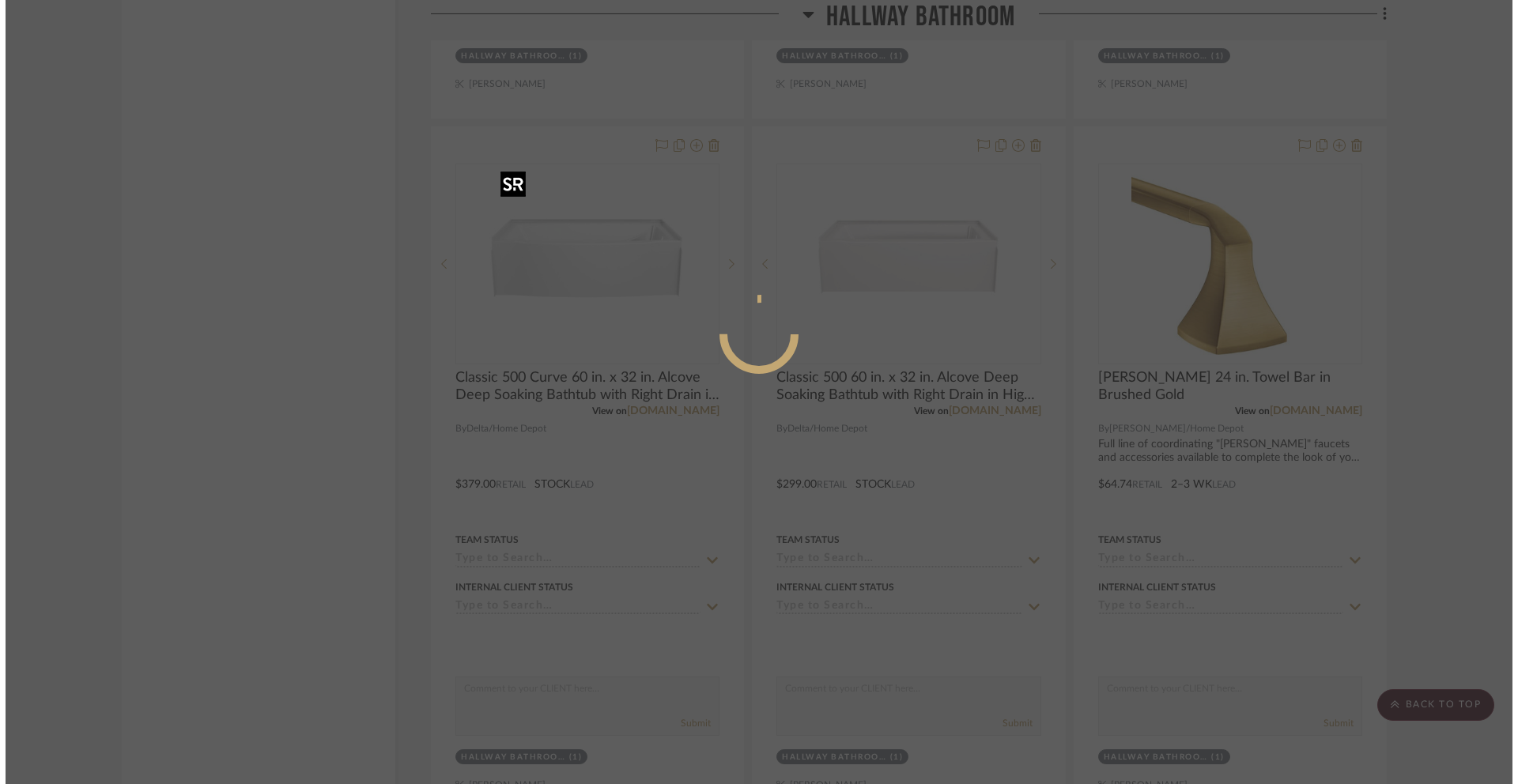
scroll to position [0, 0]
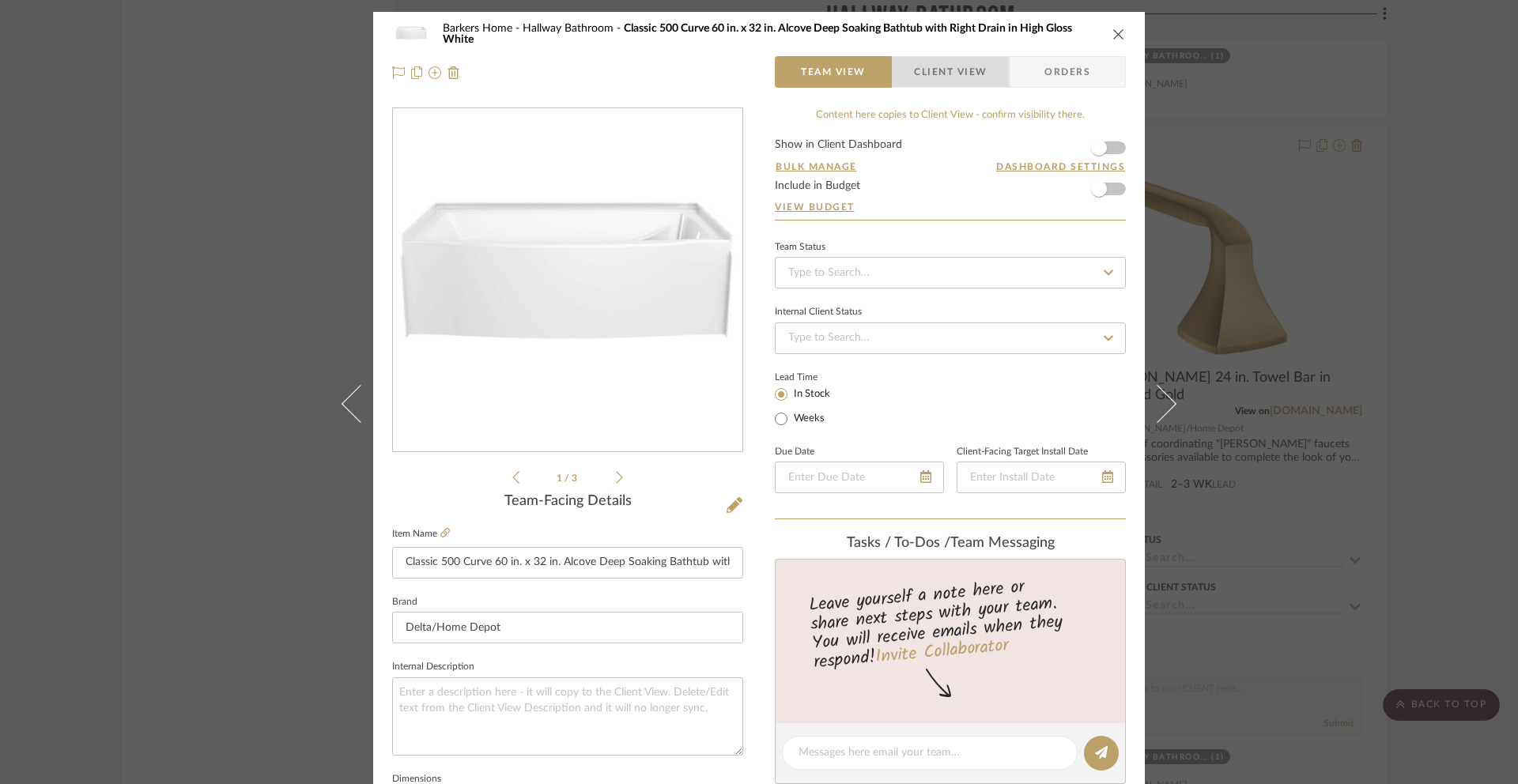
click at [942, 87] on span "Client View" at bounding box center [950, 72] width 73 height 32
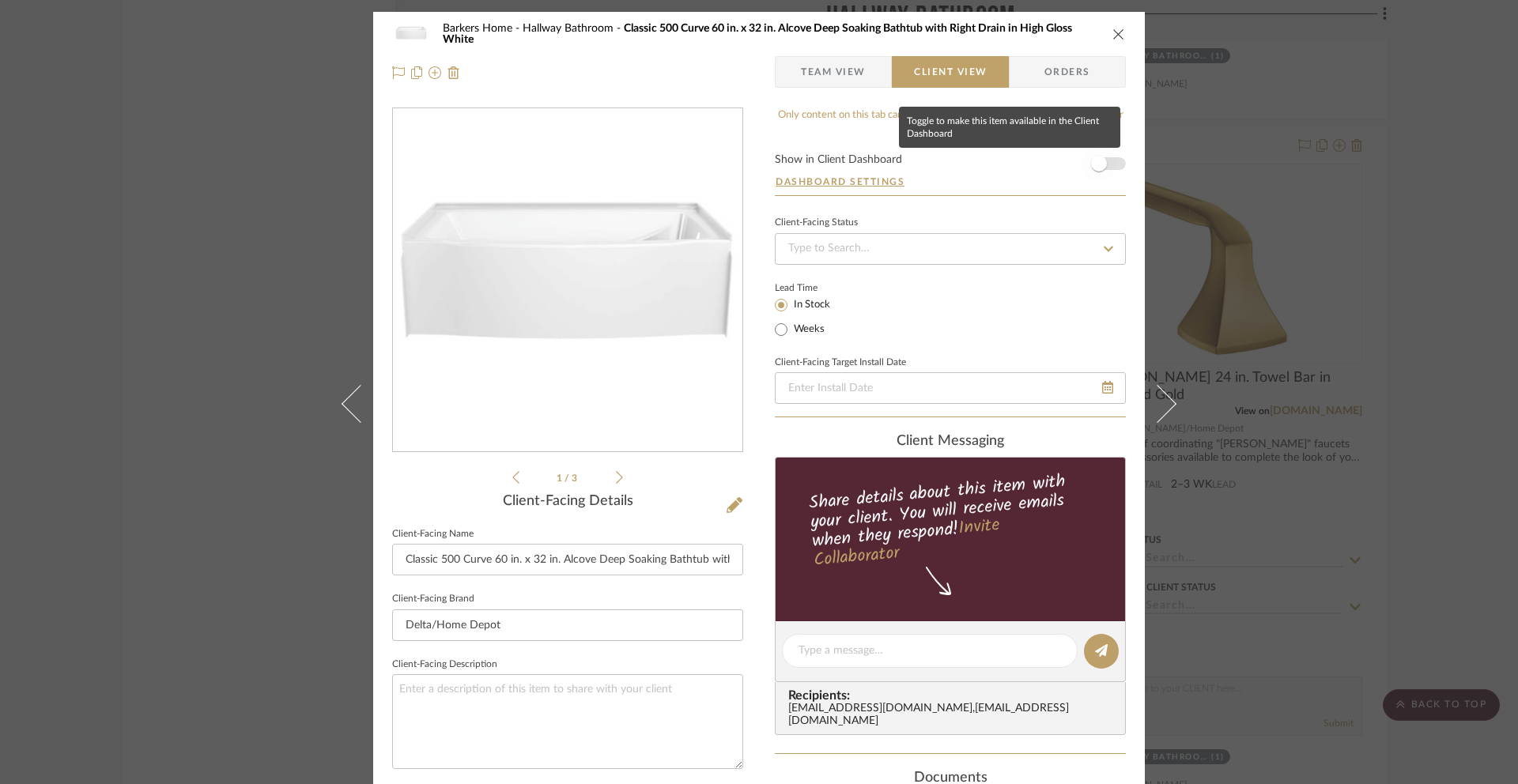
click at [1106, 167] on span "button" at bounding box center [1099, 163] width 35 height 35
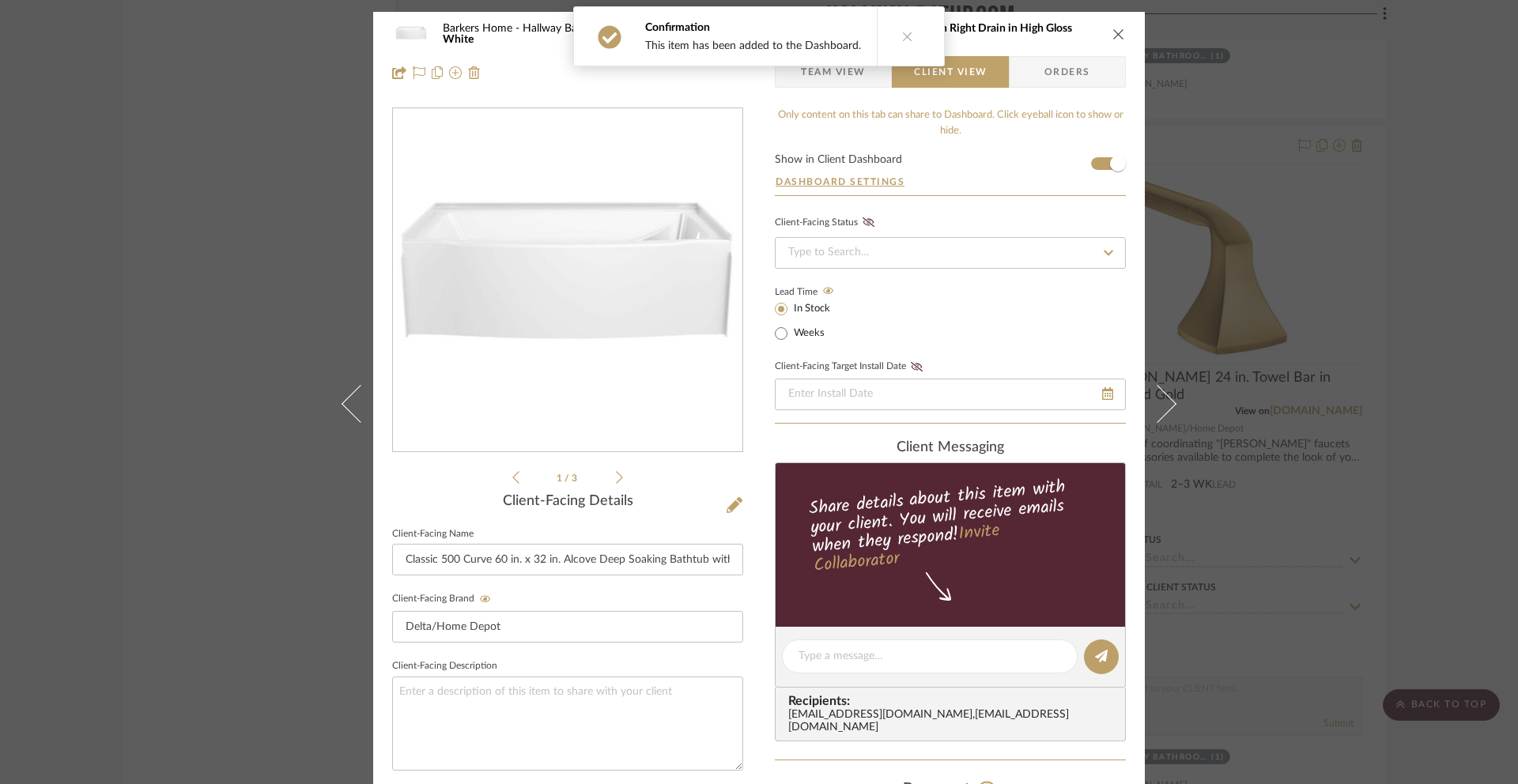
click at [1115, 35] on icon "close" at bounding box center [1119, 34] width 13 height 13
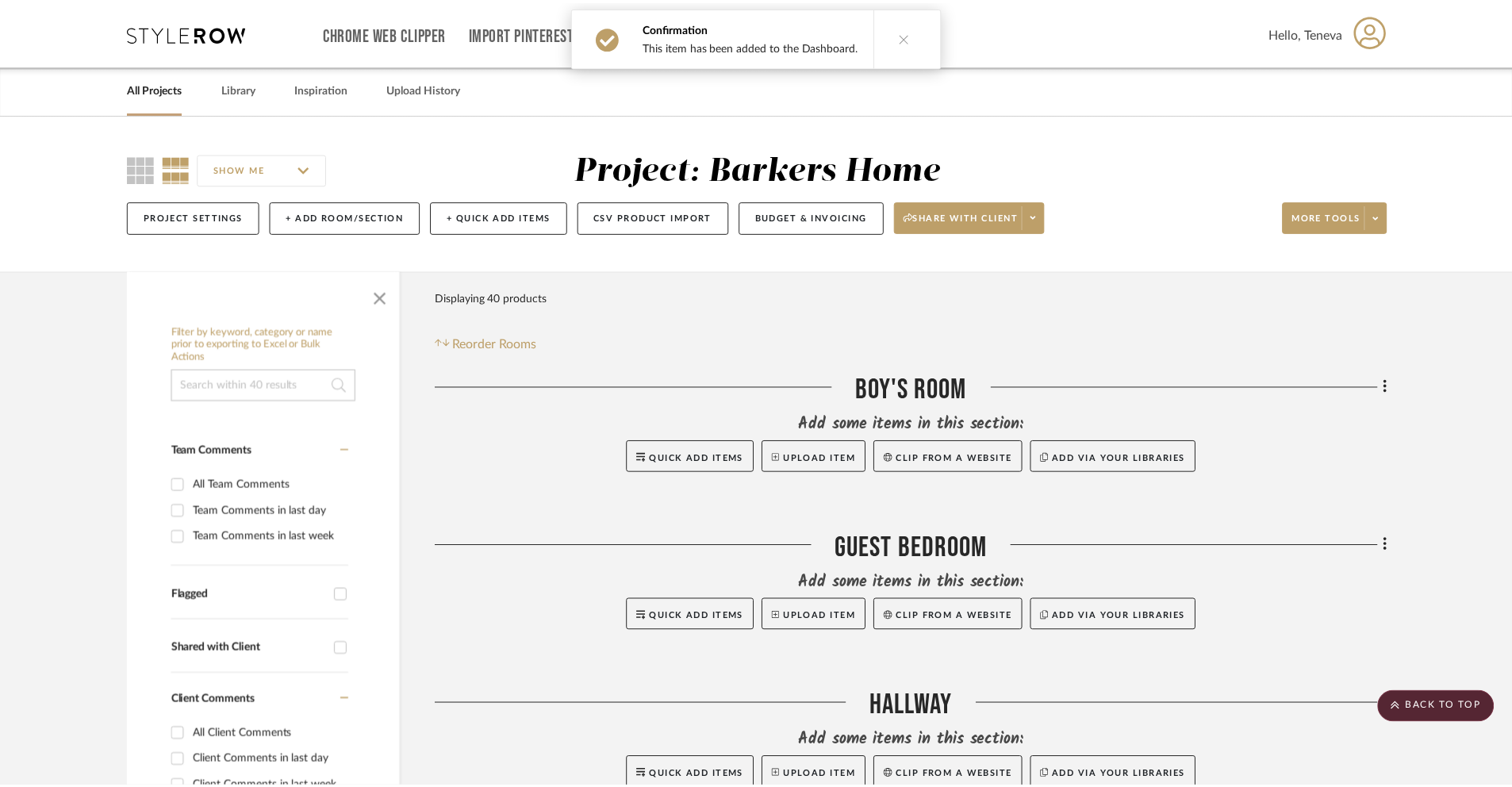
scroll to position [3597, 0]
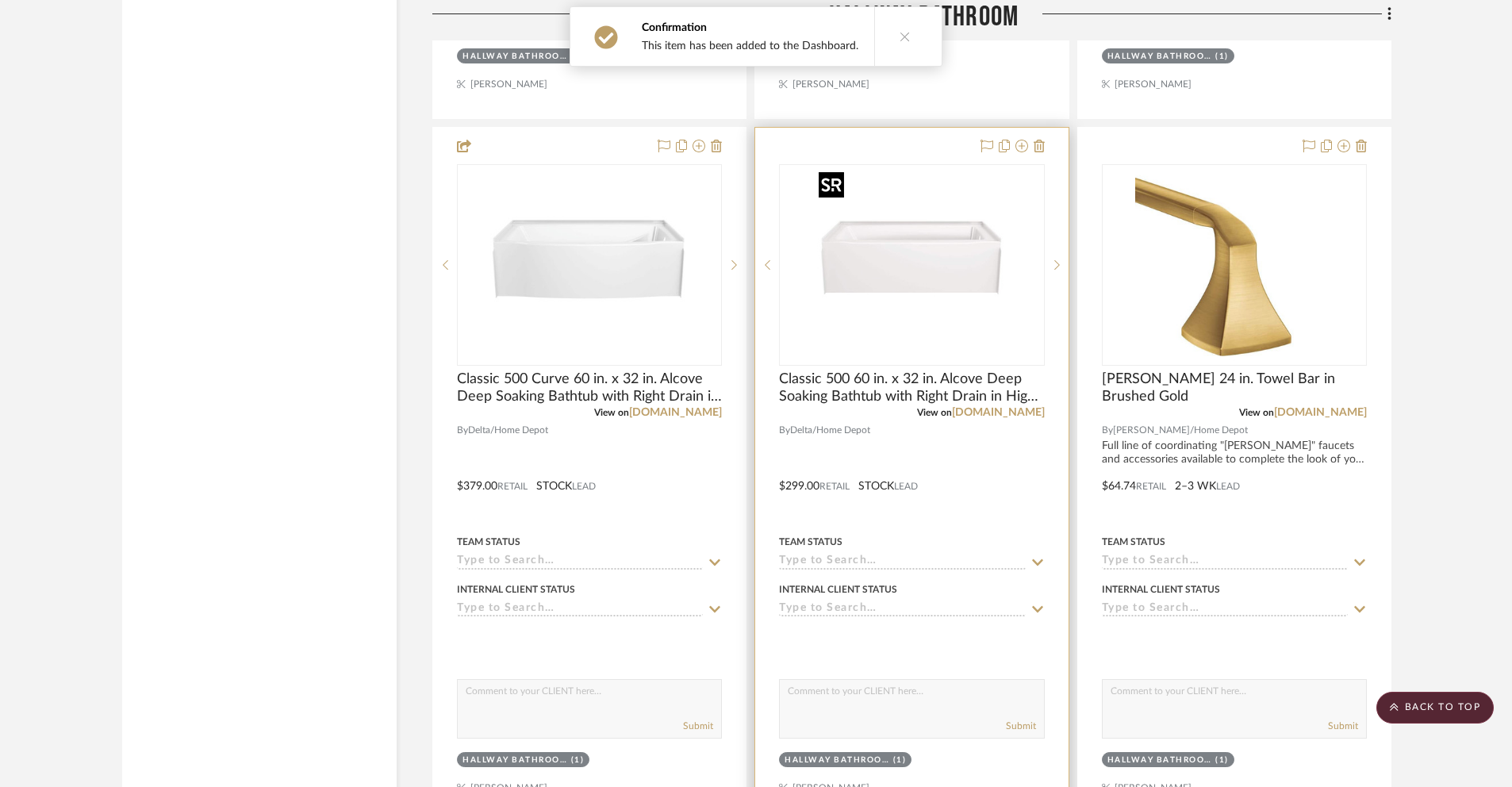
click at [924, 259] on img "0" at bounding box center [911, 264] width 198 height 198
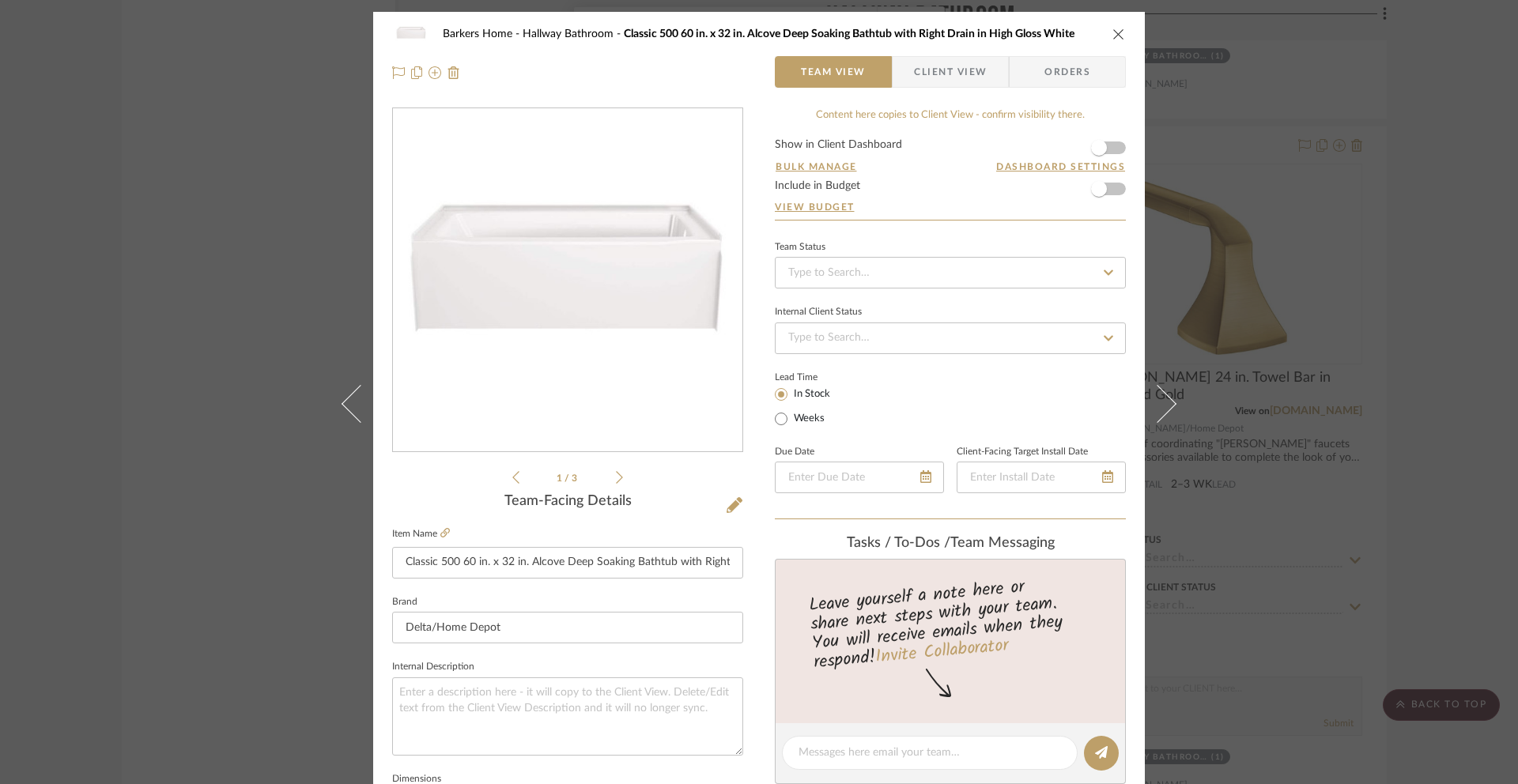
click at [923, 74] on span "Client View" at bounding box center [950, 72] width 73 height 32
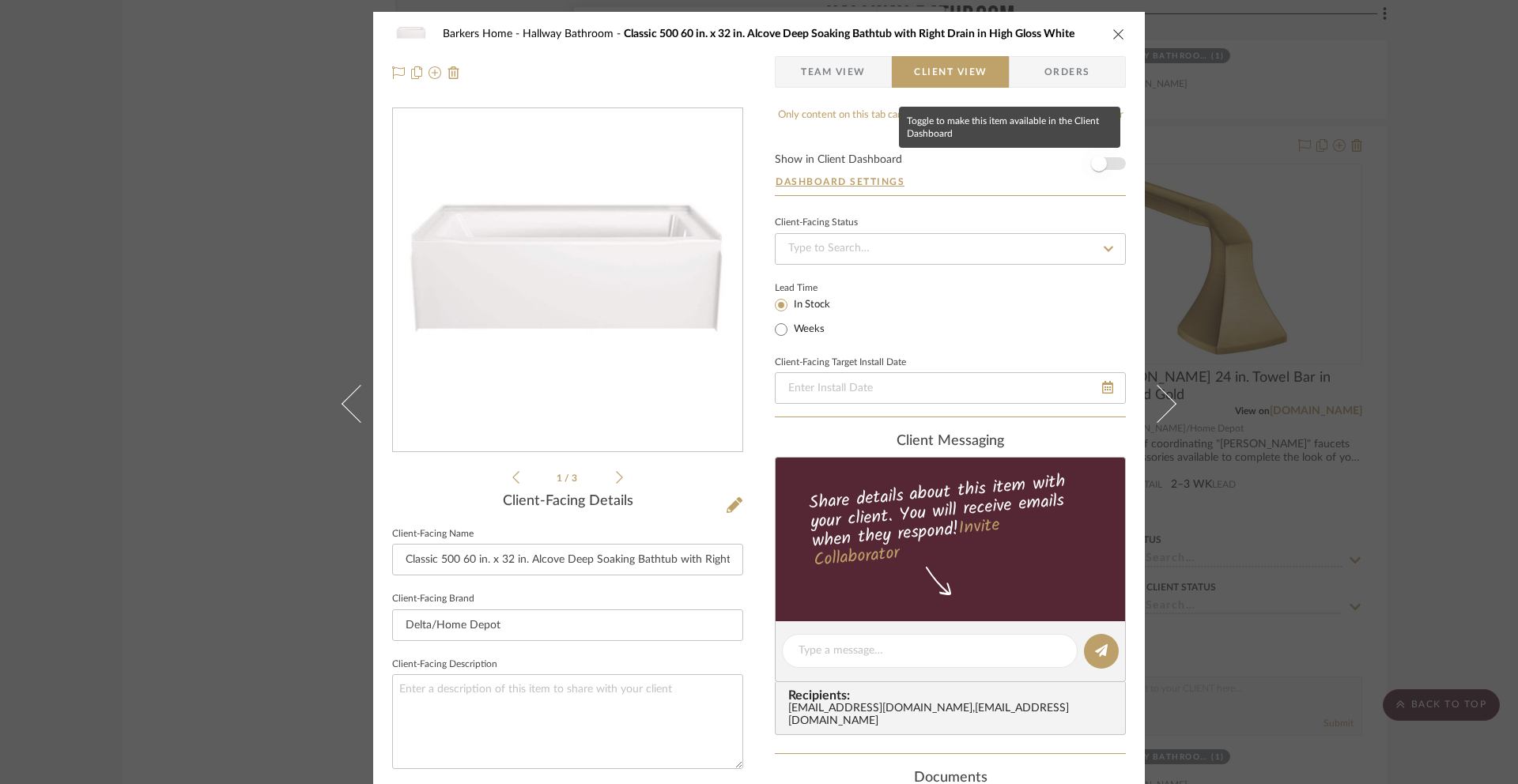
click at [1102, 164] on span "button" at bounding box center [1099, 163] width 35 height 35
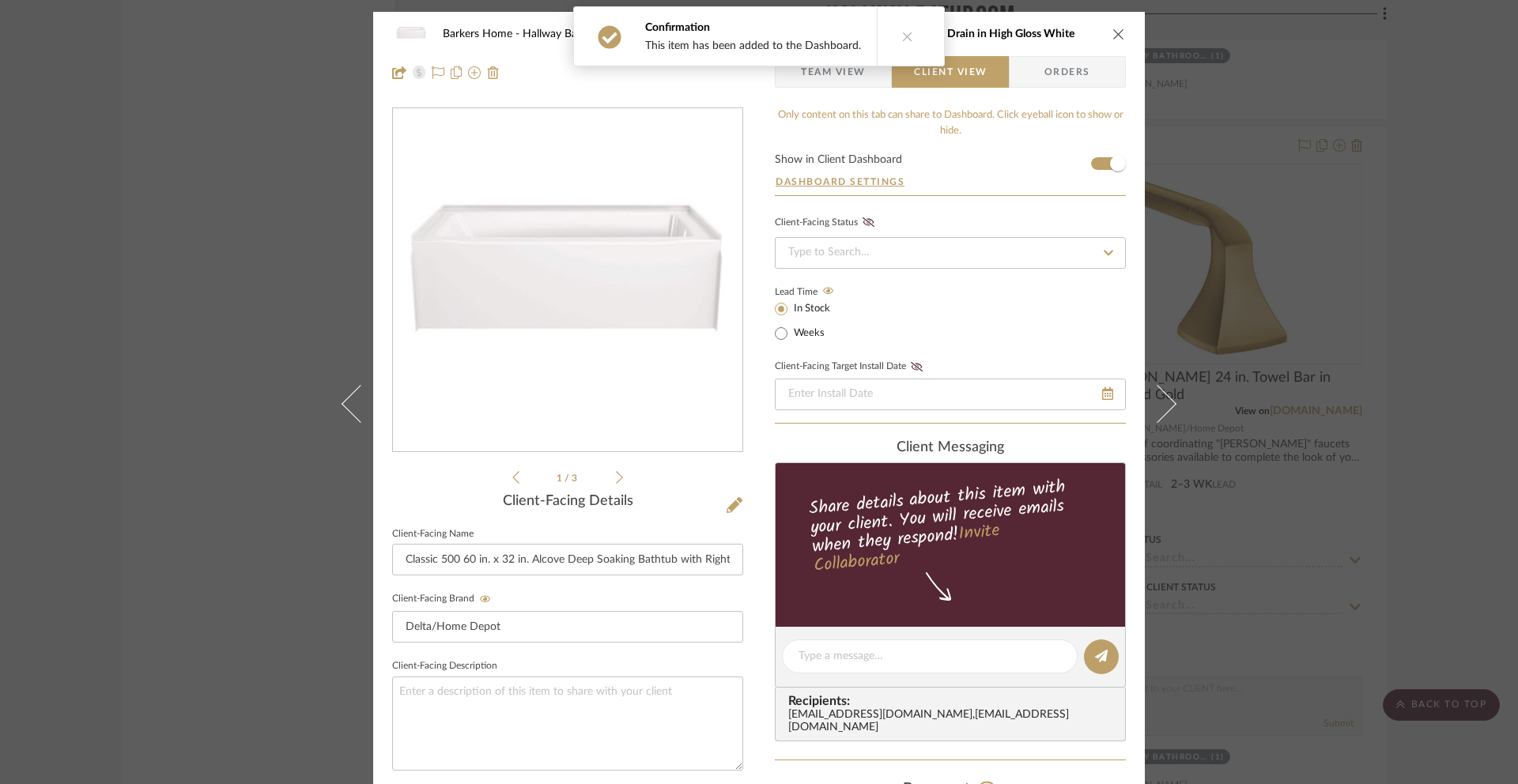
click at [1113, 33] on icon "close" at bounding box center [1119, 34] width 13 height 13
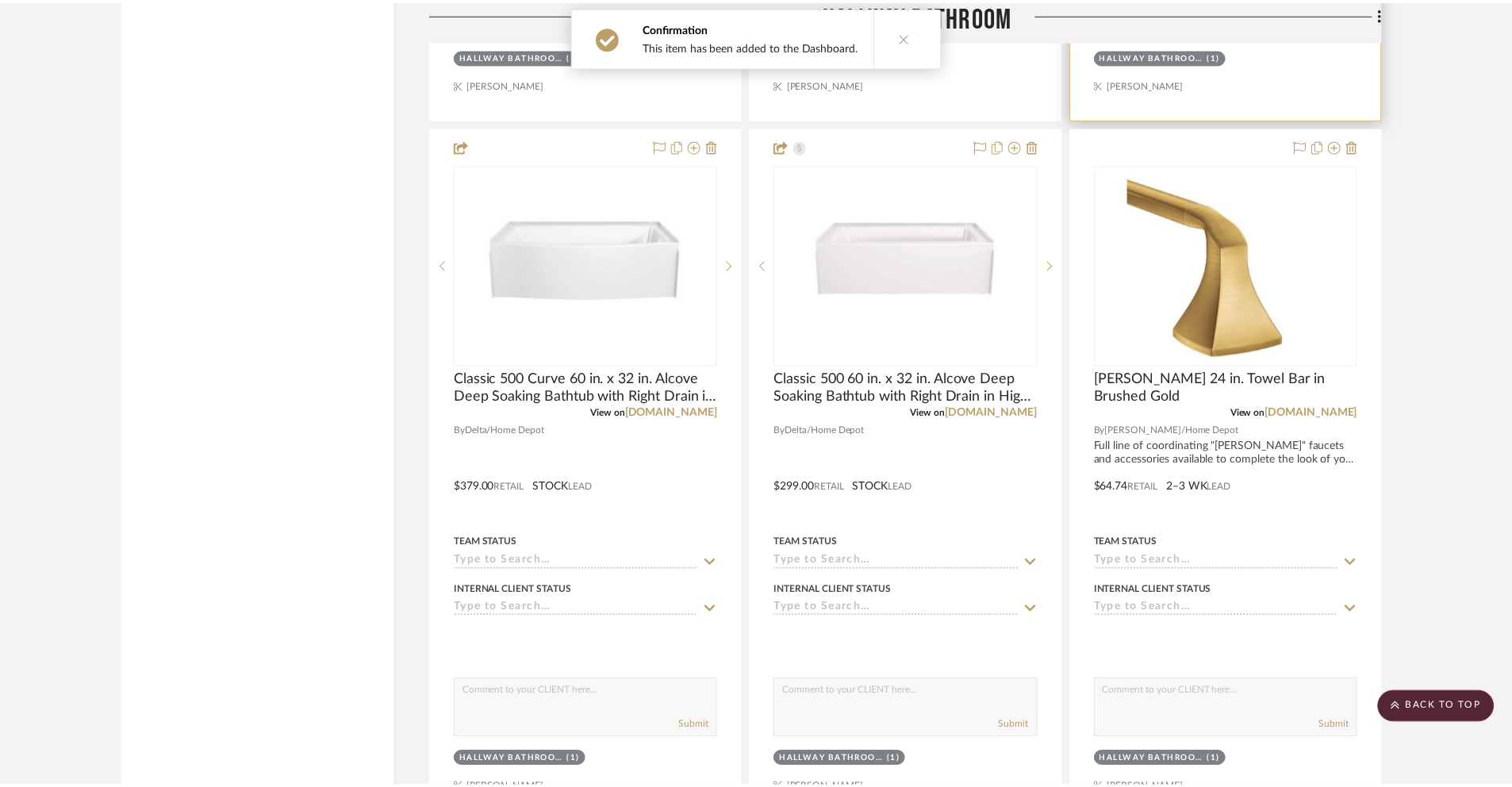
scroll to position [3597, 0]
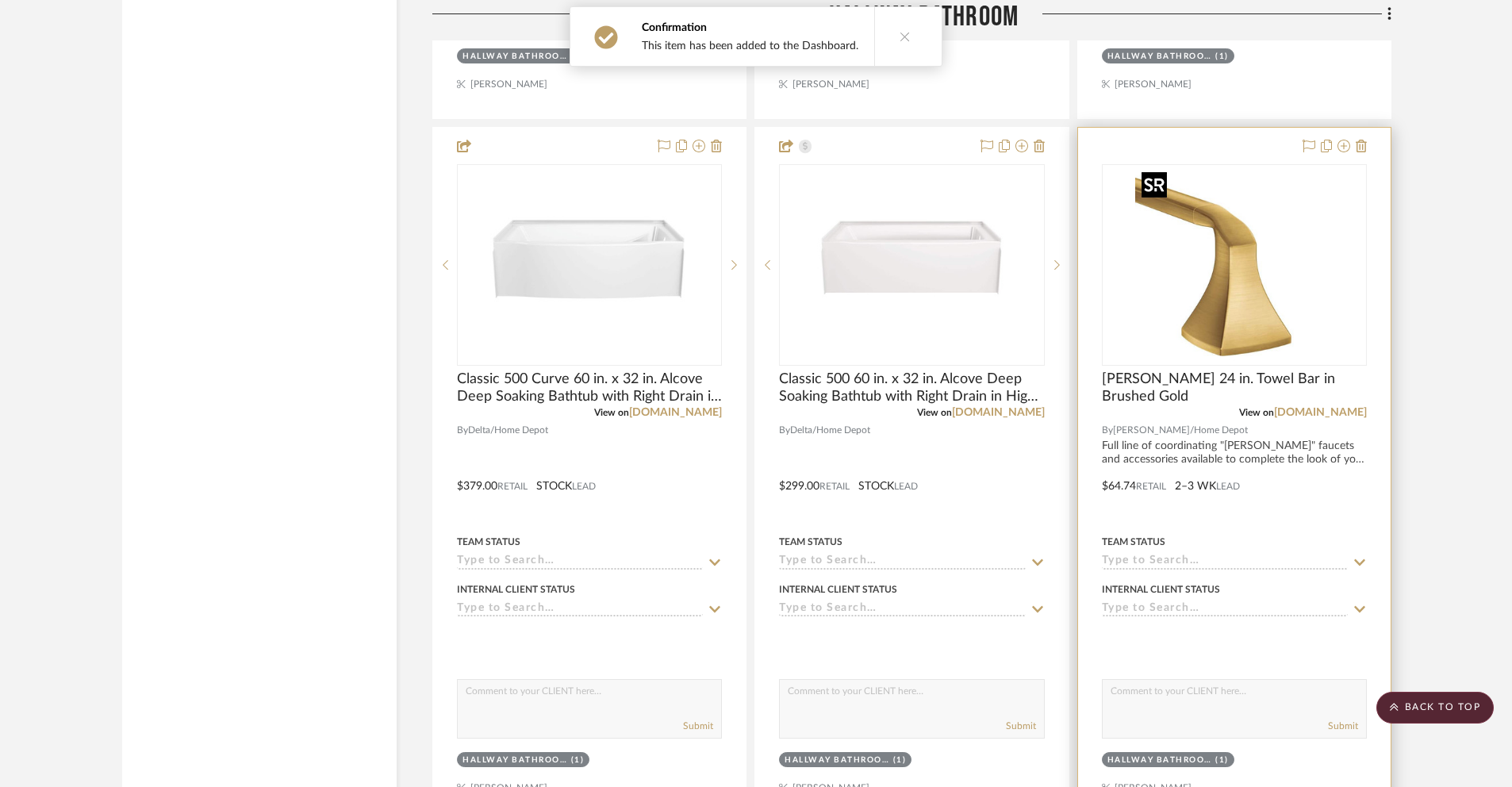
click at [1223, 333] on img "0" at bounding box center [1234, 264] width 198 height 198
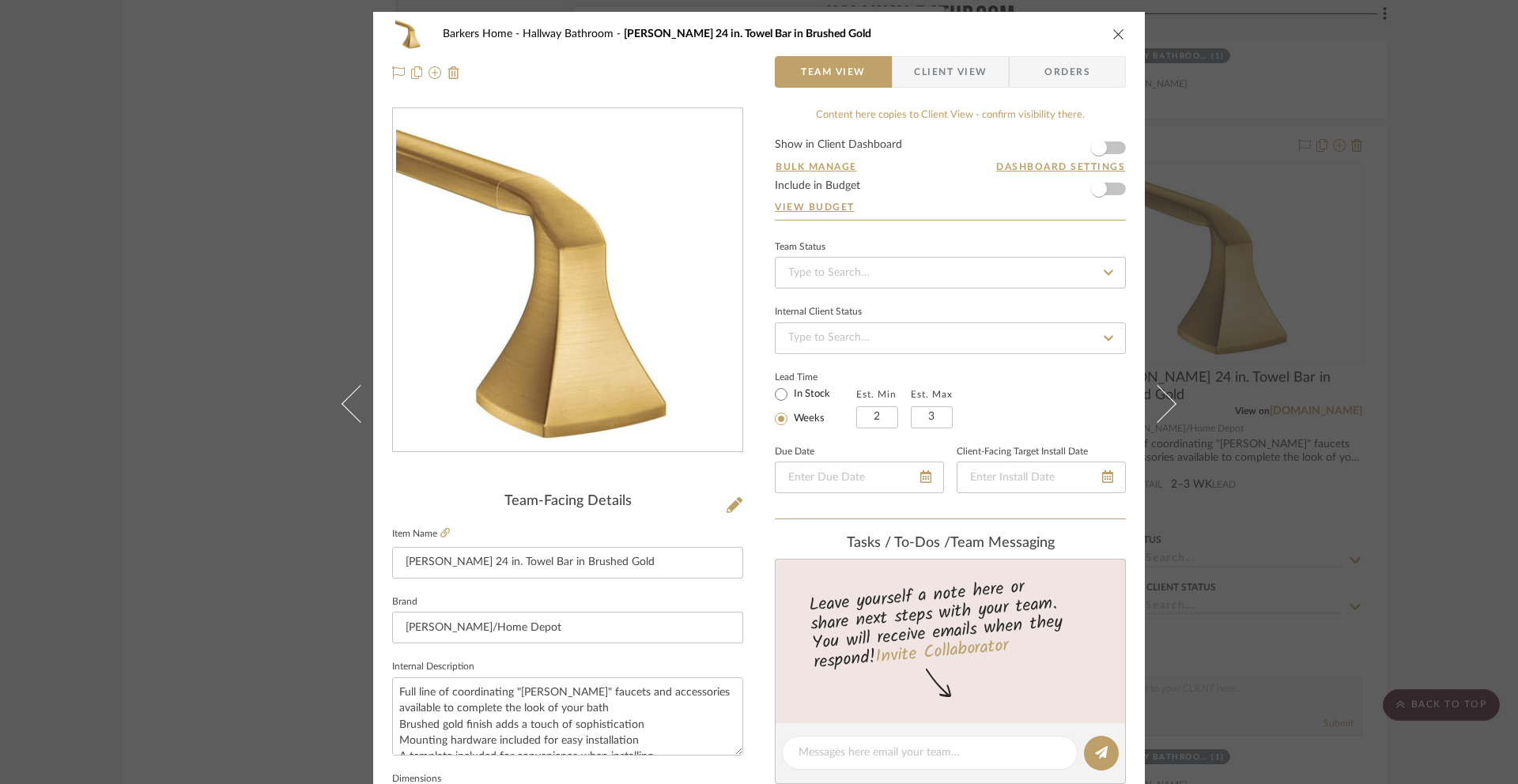
click at [965, 73] on span "Client View" at bounding box center [950, 72] width 73 height 32
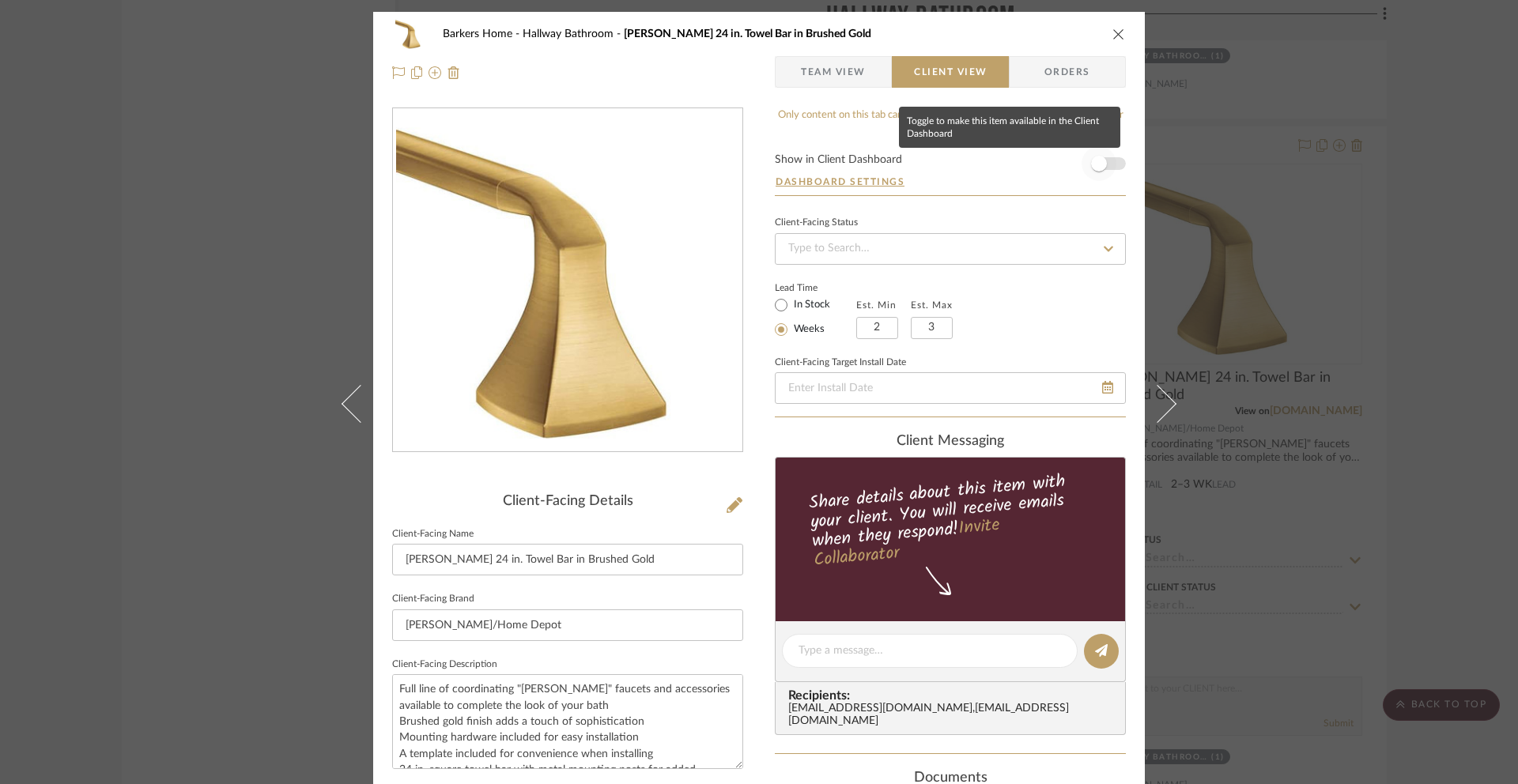
click at [1094, 165] on span "button" at bounding box center [1099, 163] width 16 height 16
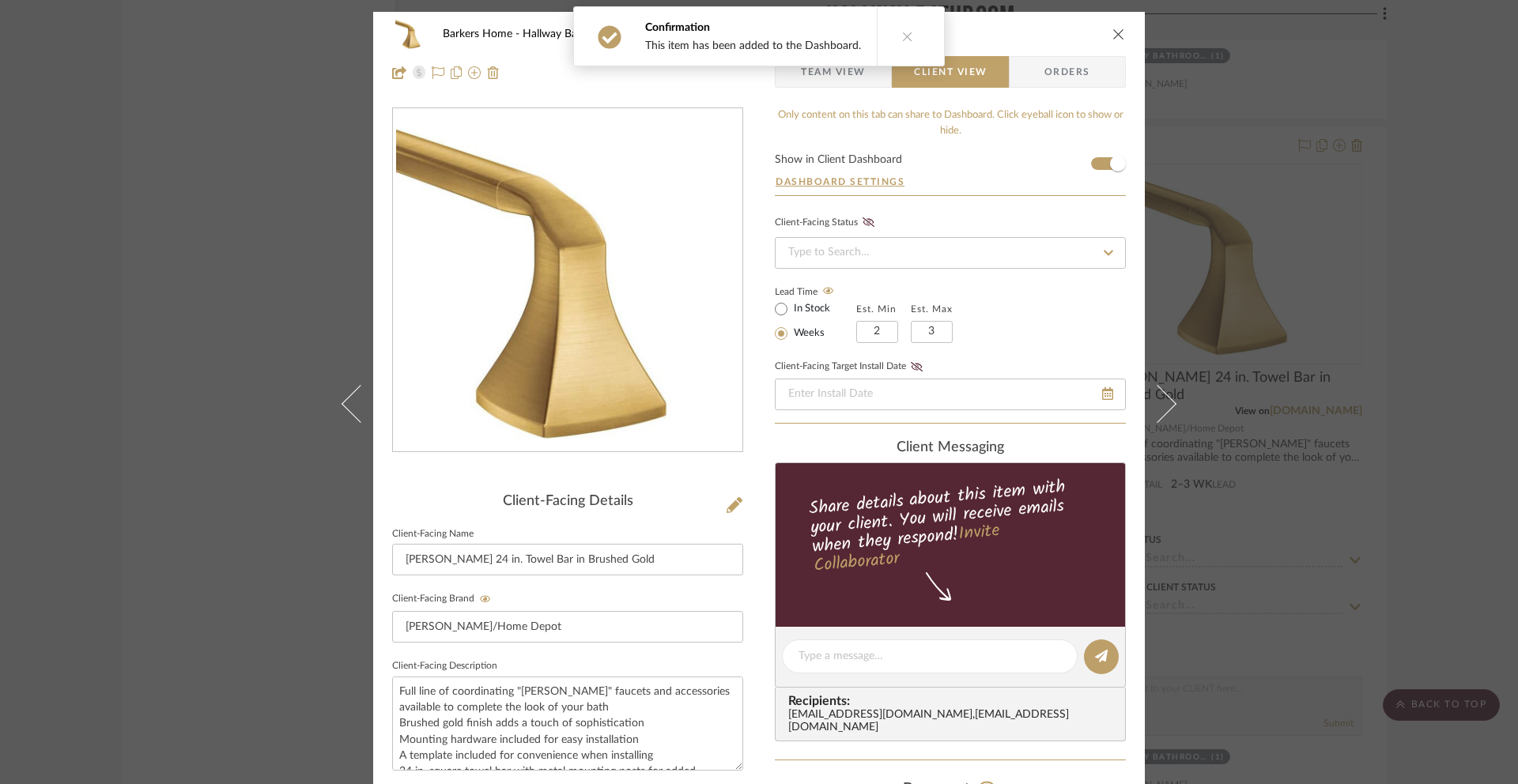
click at [1116, 41] on button "close" at bounding box center [1119, 34] width 14 height 14
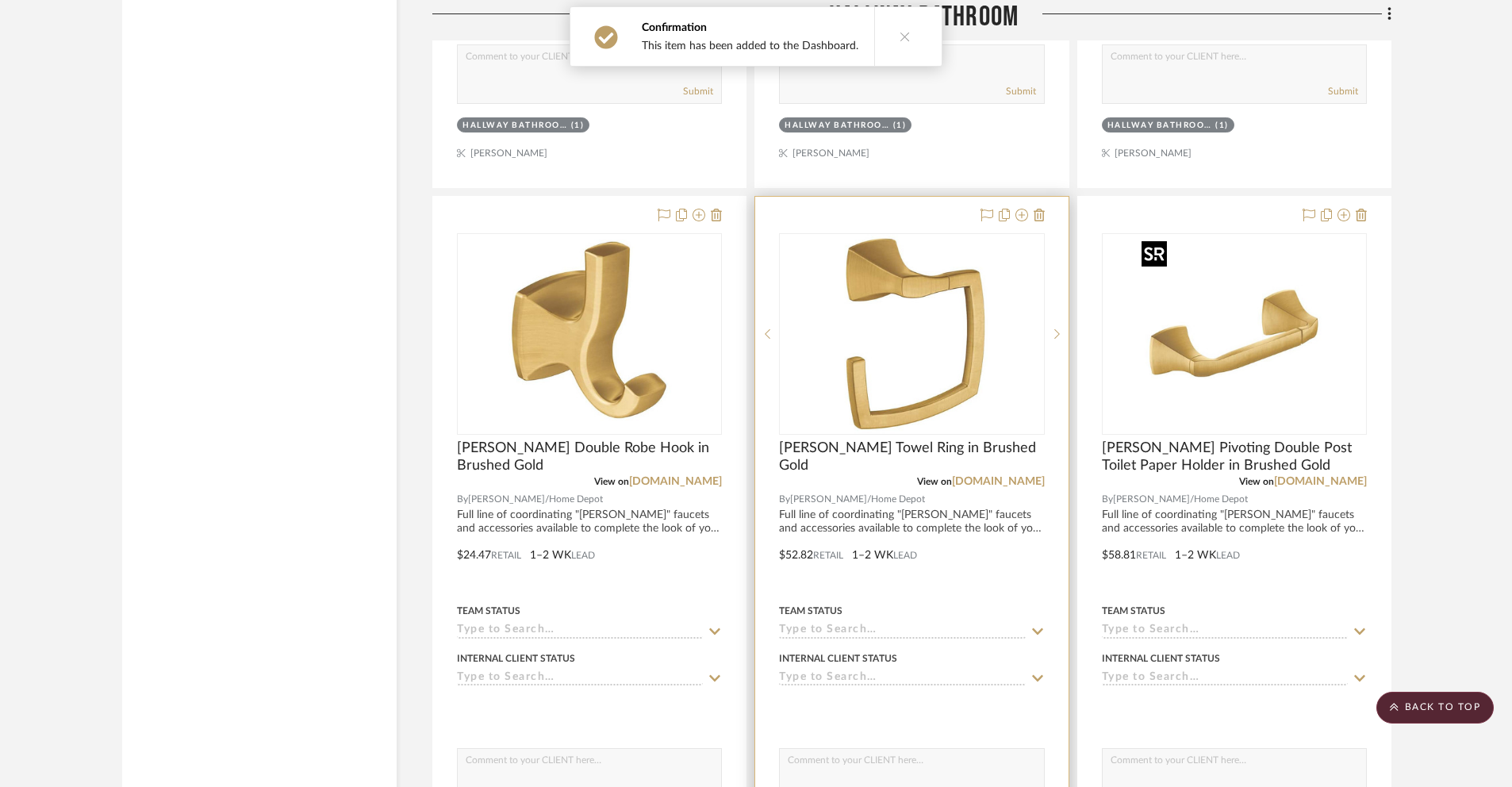
scroll to position [4233, 0]
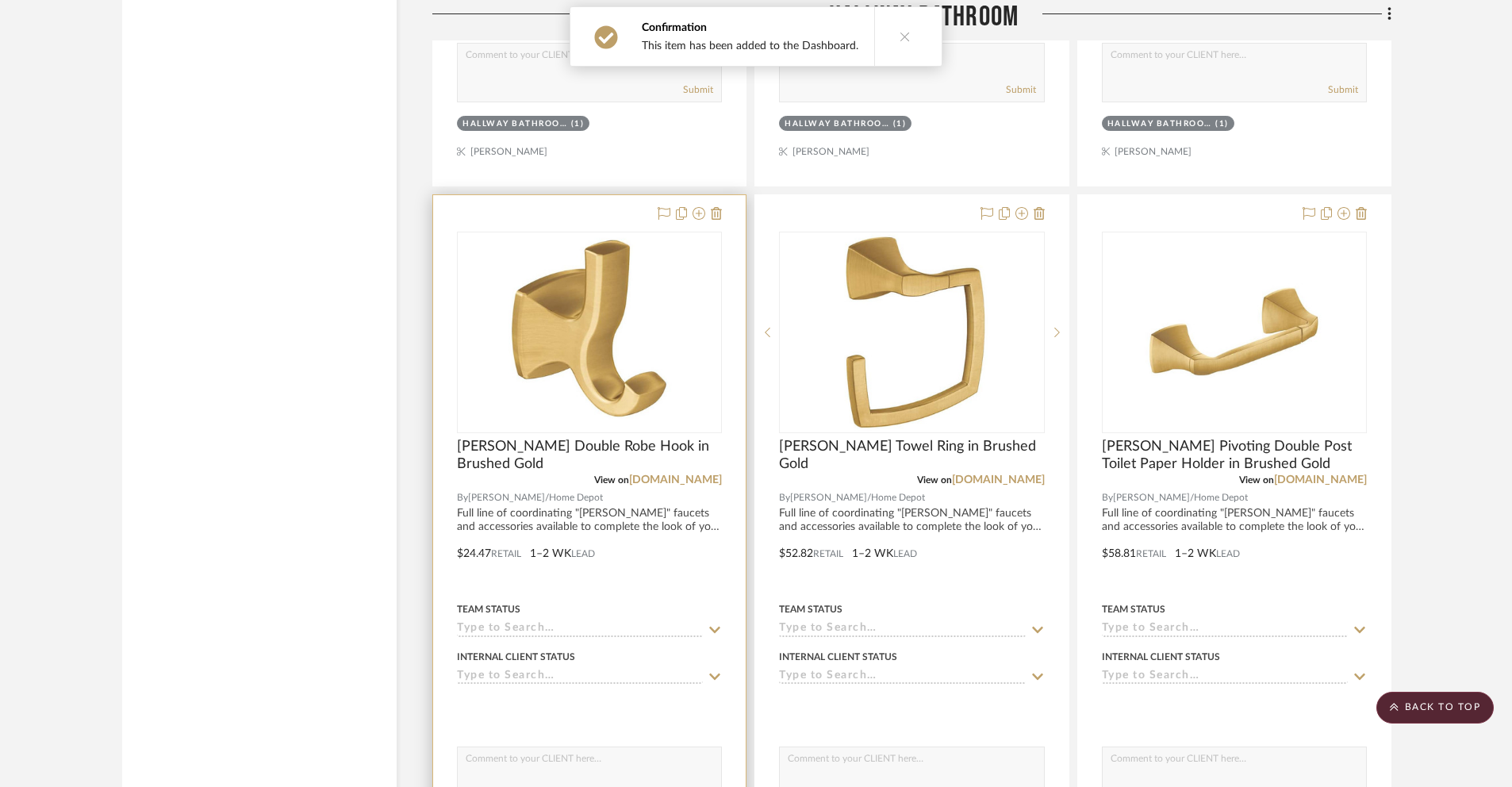
click at [654, 353] on img "0" at bounding box center [589, 332] width 198 height 198
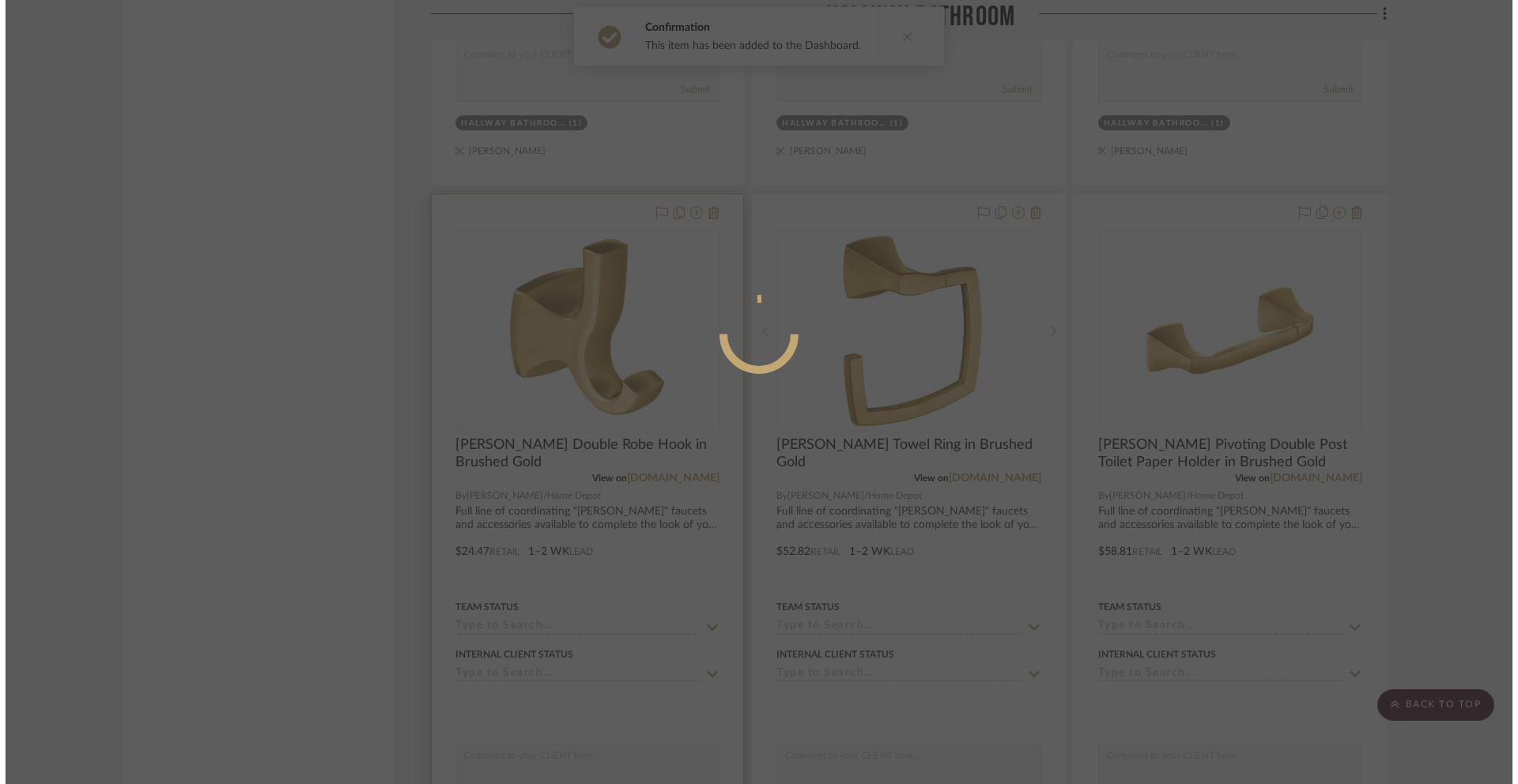
scroll to position [0, 0]
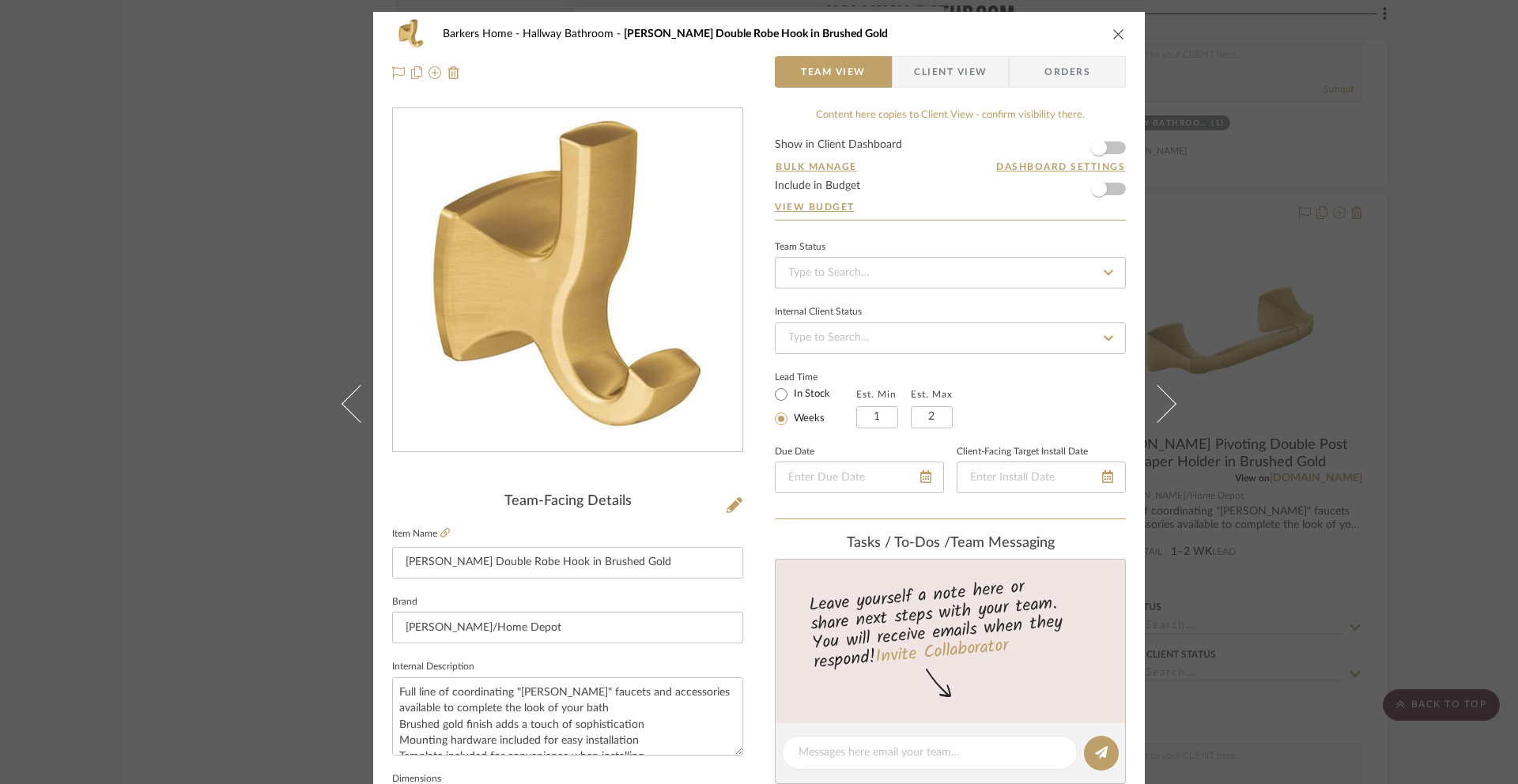
click at [938, 88] on div "Barkers Home Hallway Bathroom Voss Double Robe Hook in Brushed Gold Team View C…" at bounding box center [759, 54] width 772 height 83
click at [923, 68] on span "Client View" at bounding box center [950, 72] width 73 height 32
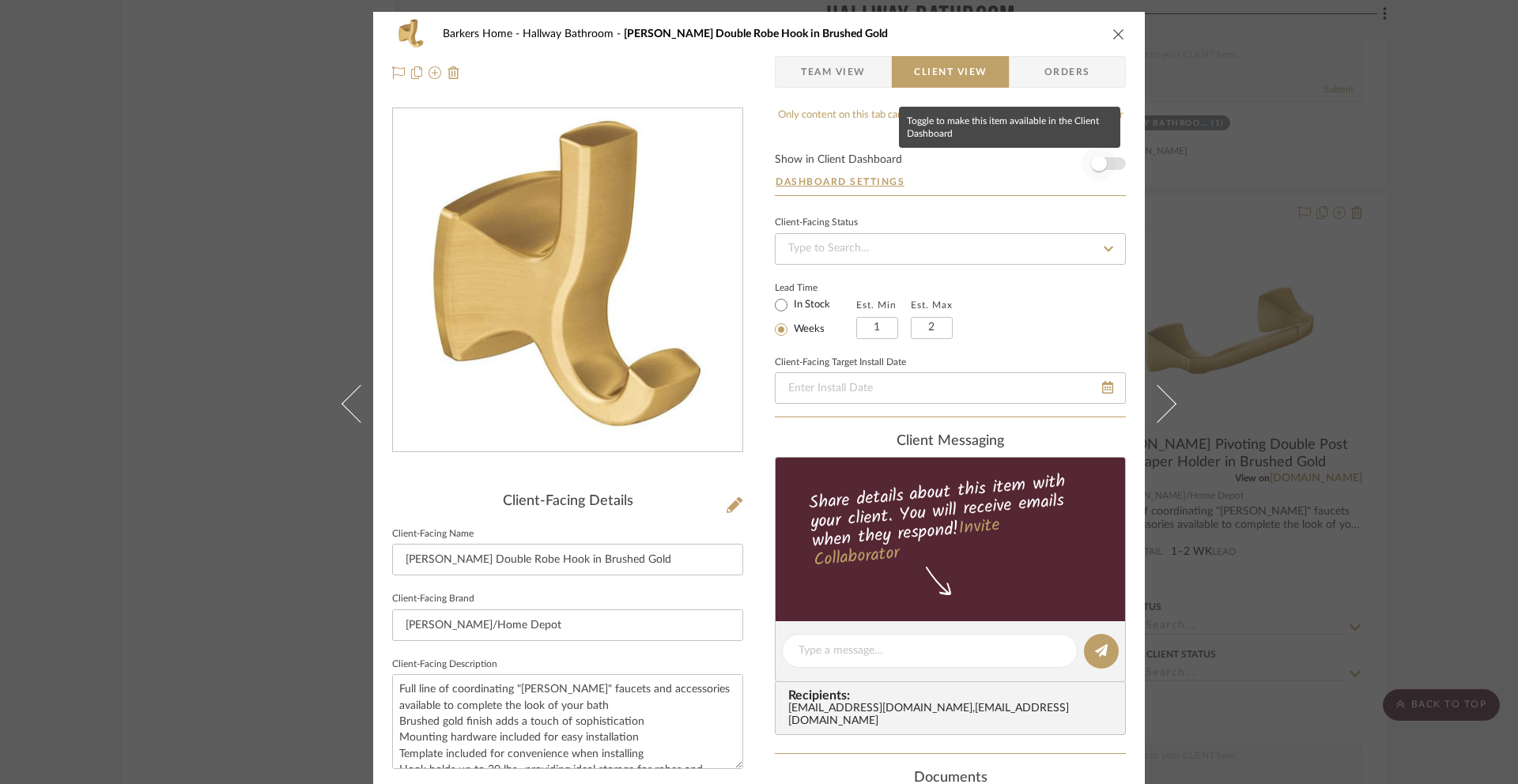
click at [1098, 157] on span "button" at bounding box center [1099, 163] width 16 height 16
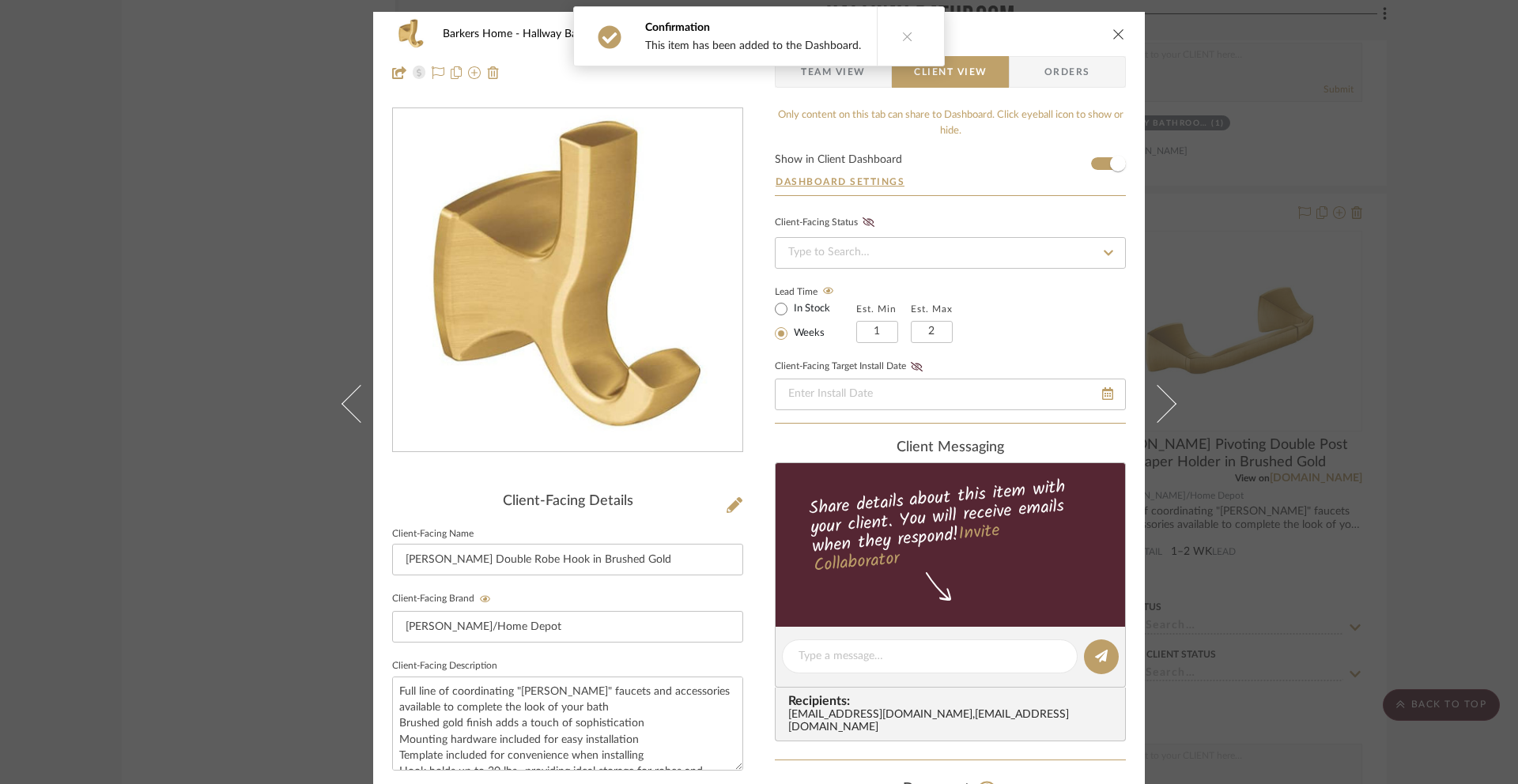
click at [1121, 35] on div "Barkers Home Hallway Bathroom Voss Double Robe Hook in Brushed Gold Team View C…" at bounding box center [759, 54] width 772 height 83
click at [1119, 37] on icon "close" at bounding box center [1119, 34] width 13 height 13
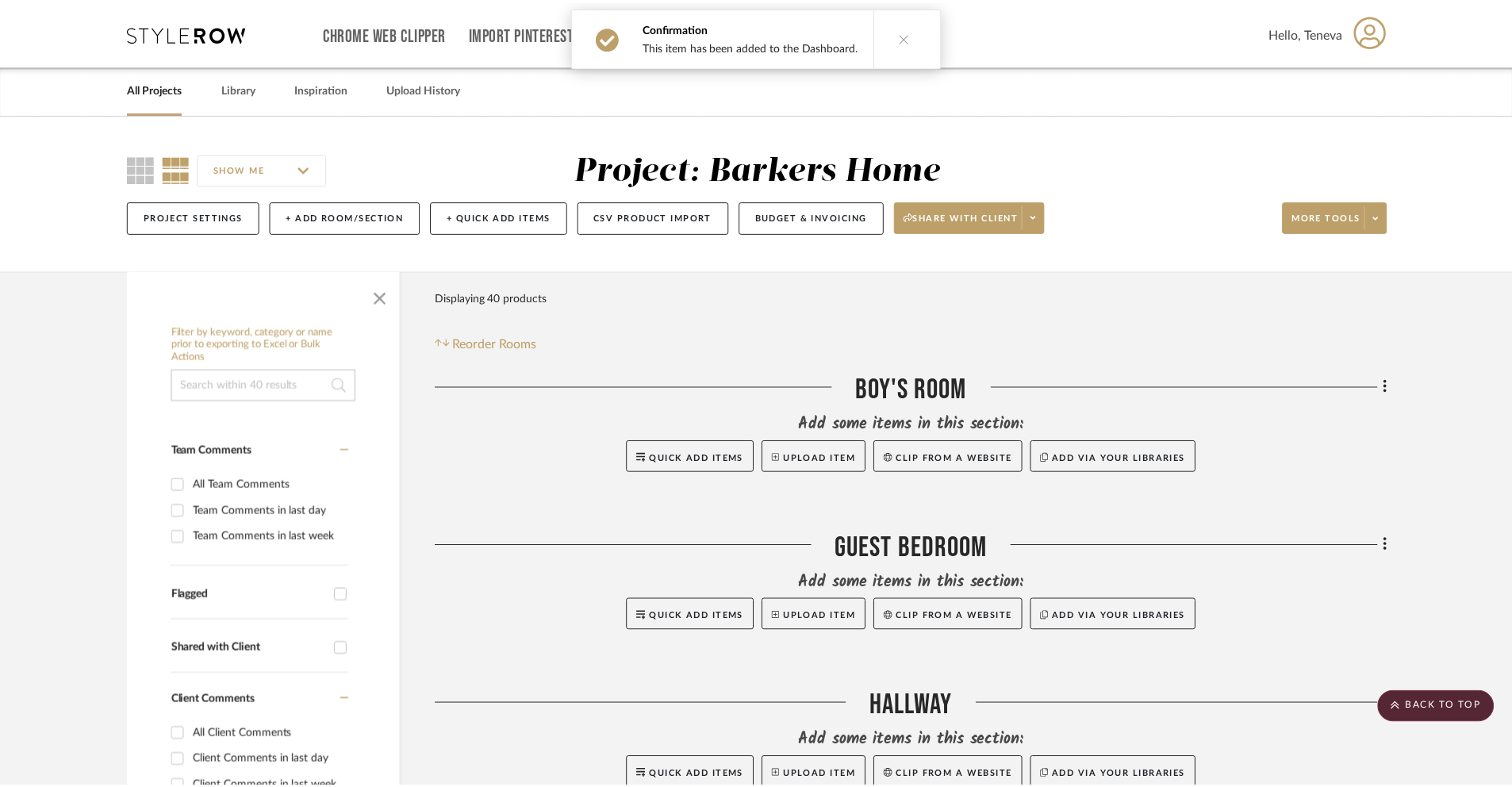
scroll to position [4233, 0]
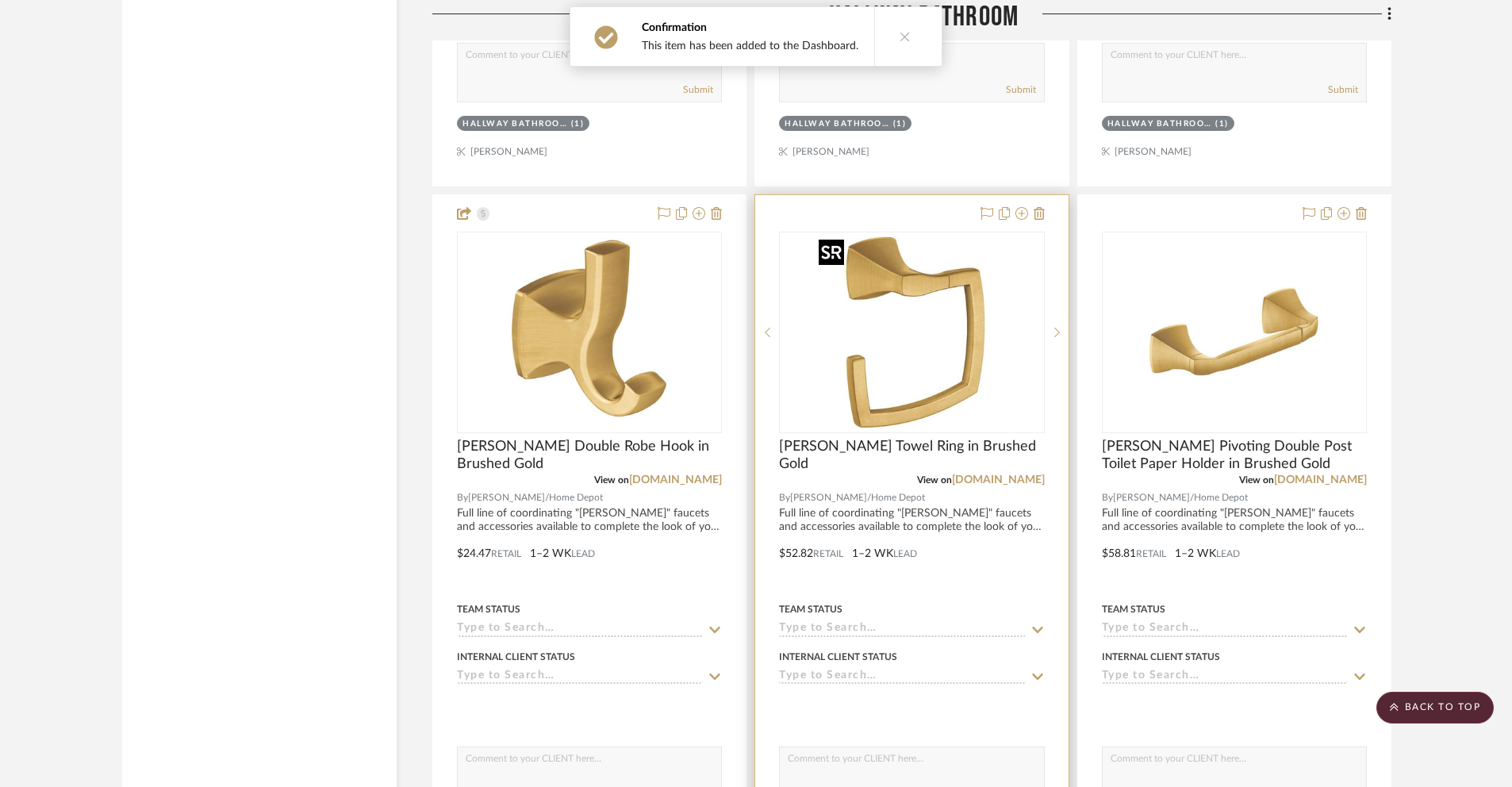
click at [925, 335] on img "0" at bounding box center [911, 332] width 198 height 198
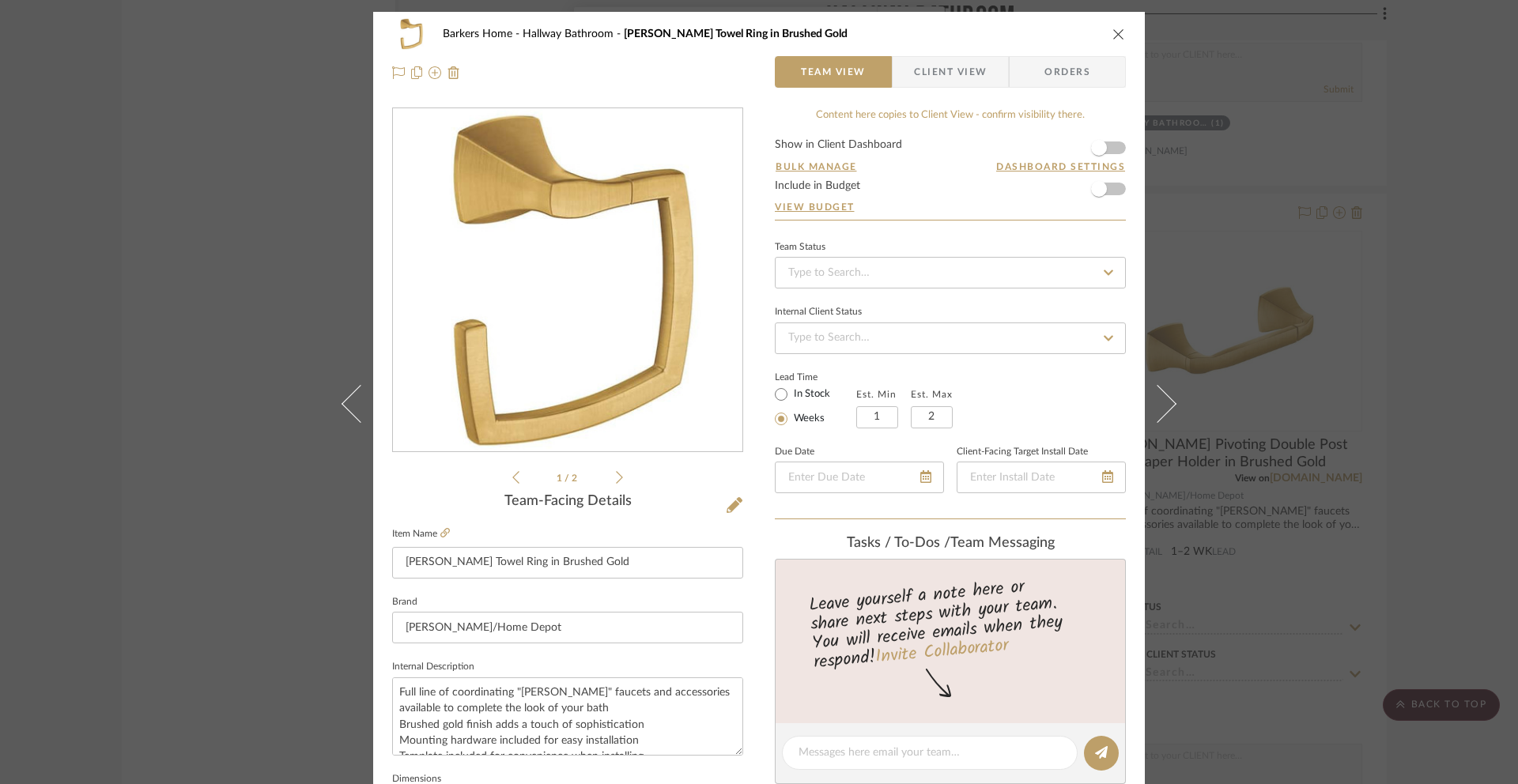
click at [947, 75] on span "Client View" at bounding box center [950, 72] width 73 height 32
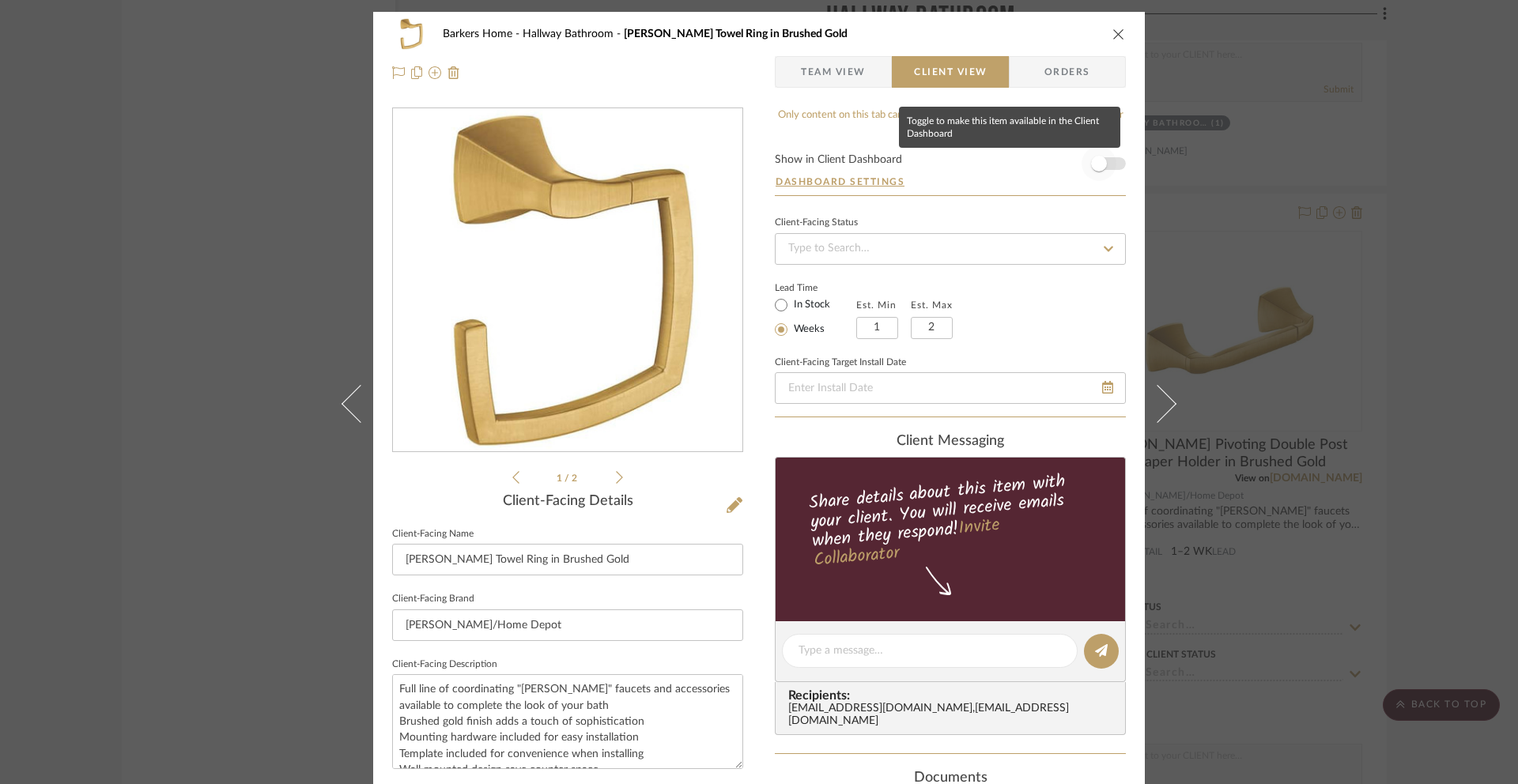
click at [1093, 170] on span "button" at bounding box center [1099, 163] width 16 height 16
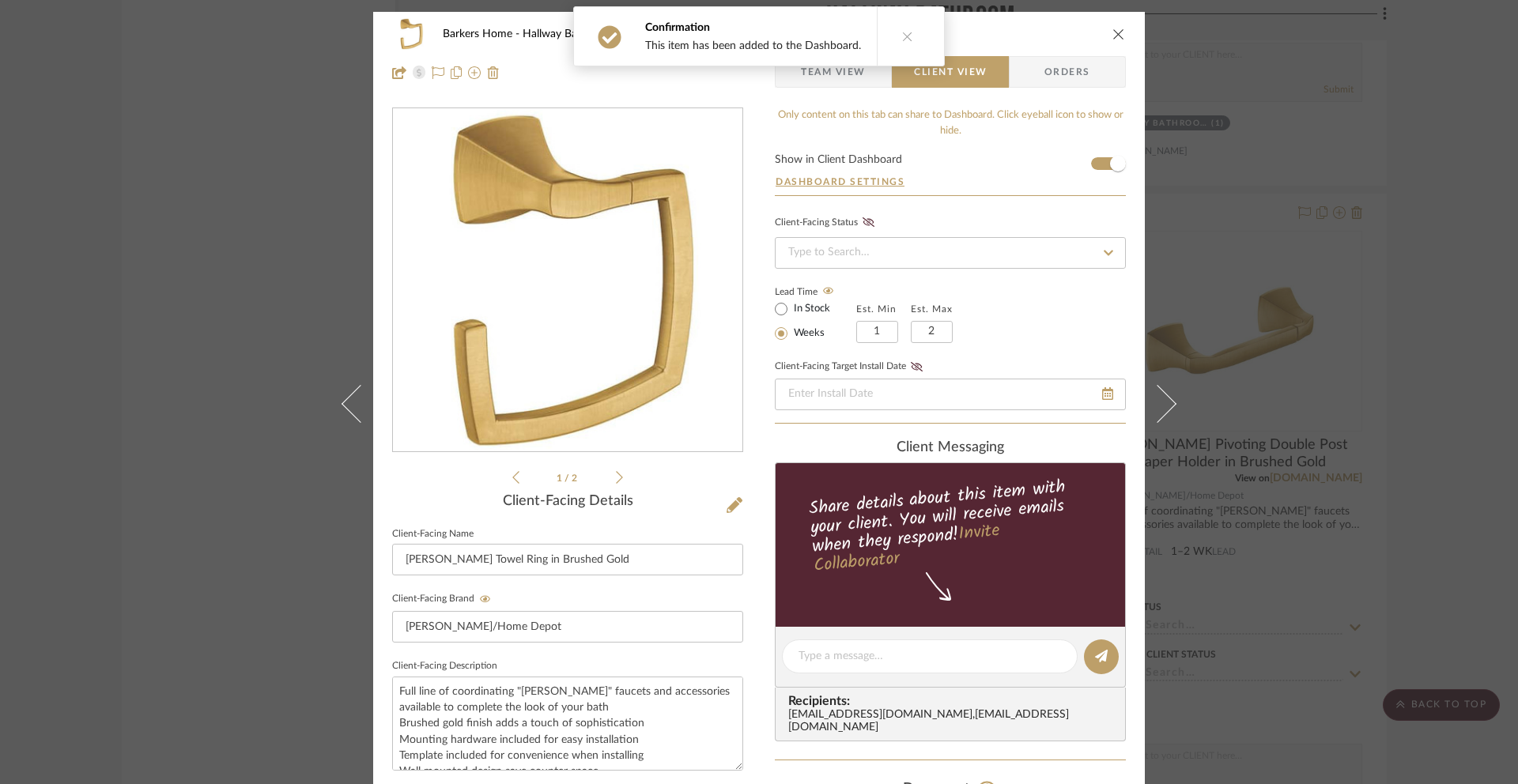
click at [1119, 39] on icon "close" at bounding box center [1119, 34] width 13 height 13
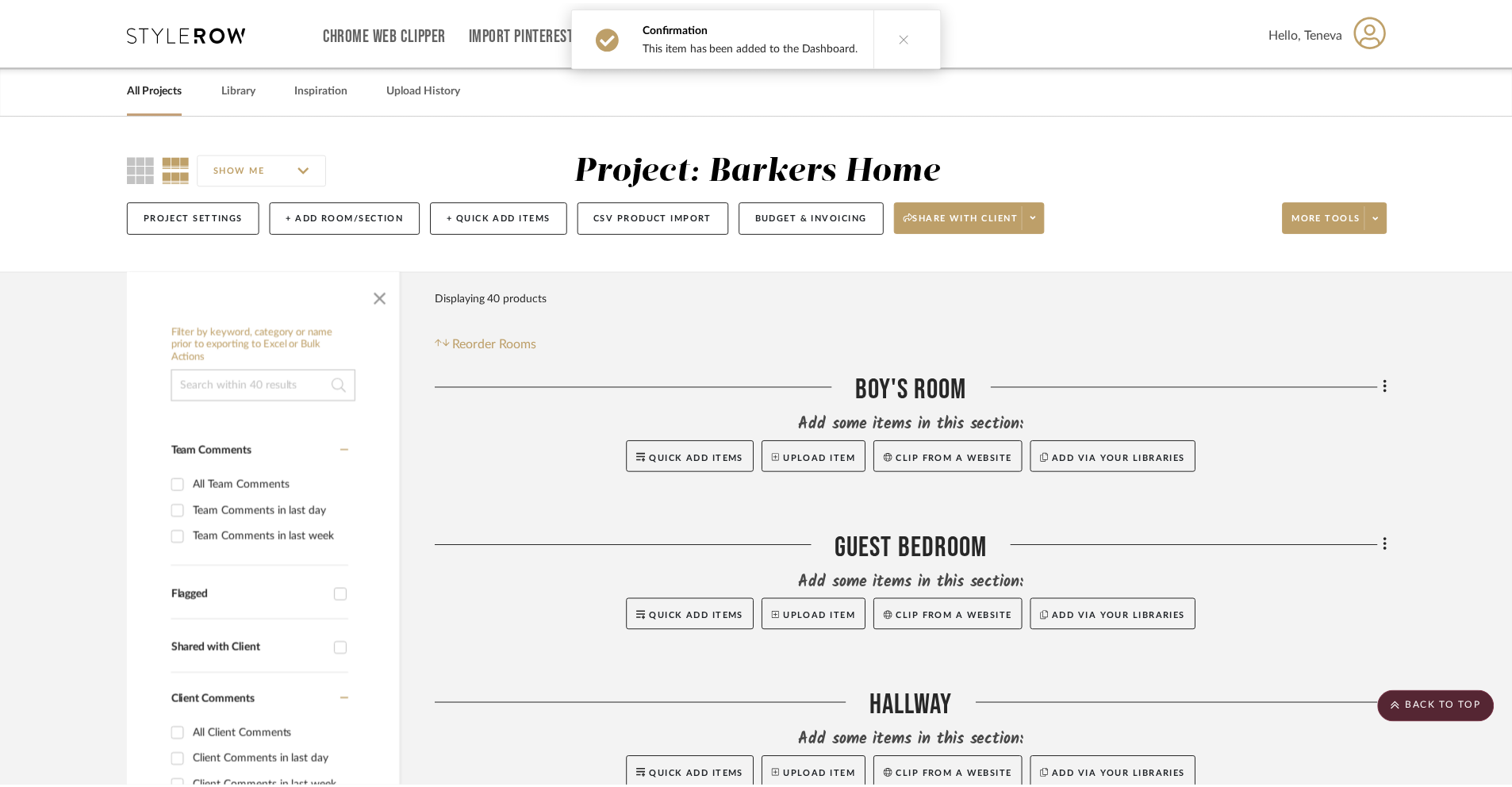
scroll to position [4233, 0]
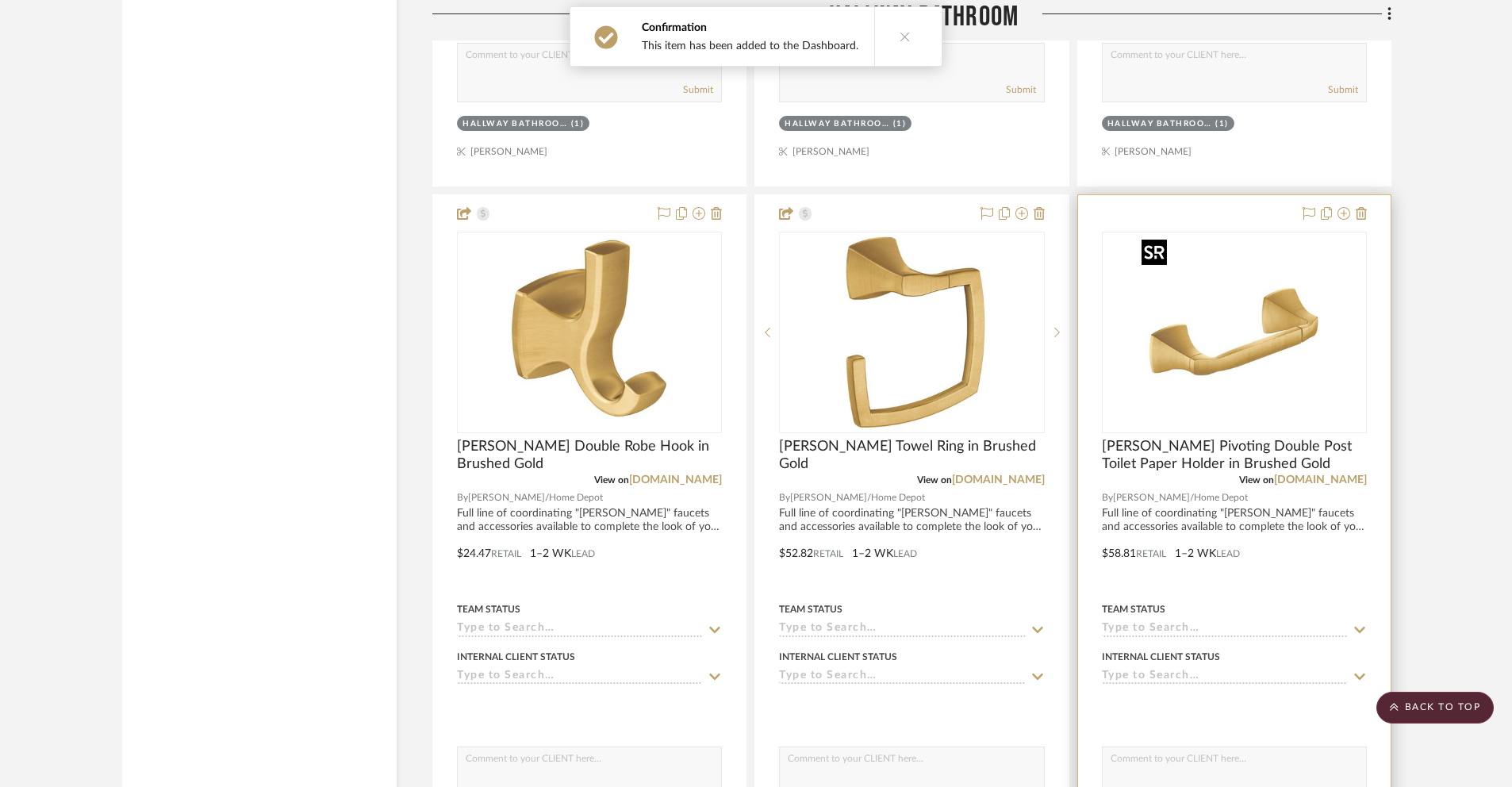
click at [1253, 318] on img "0" at bounding box center [1234, 332] width 198 height 198
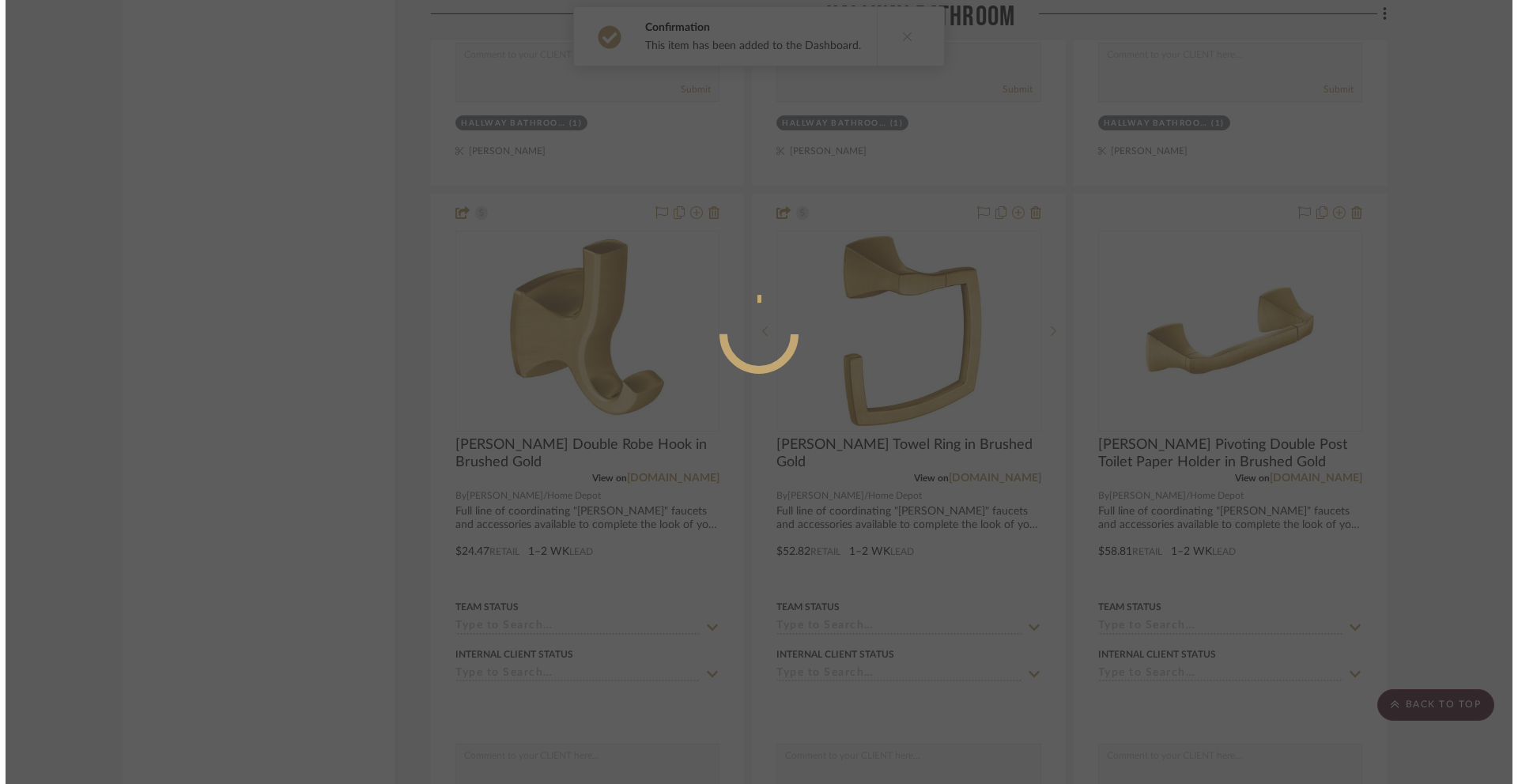
scroll to position [0, 0]
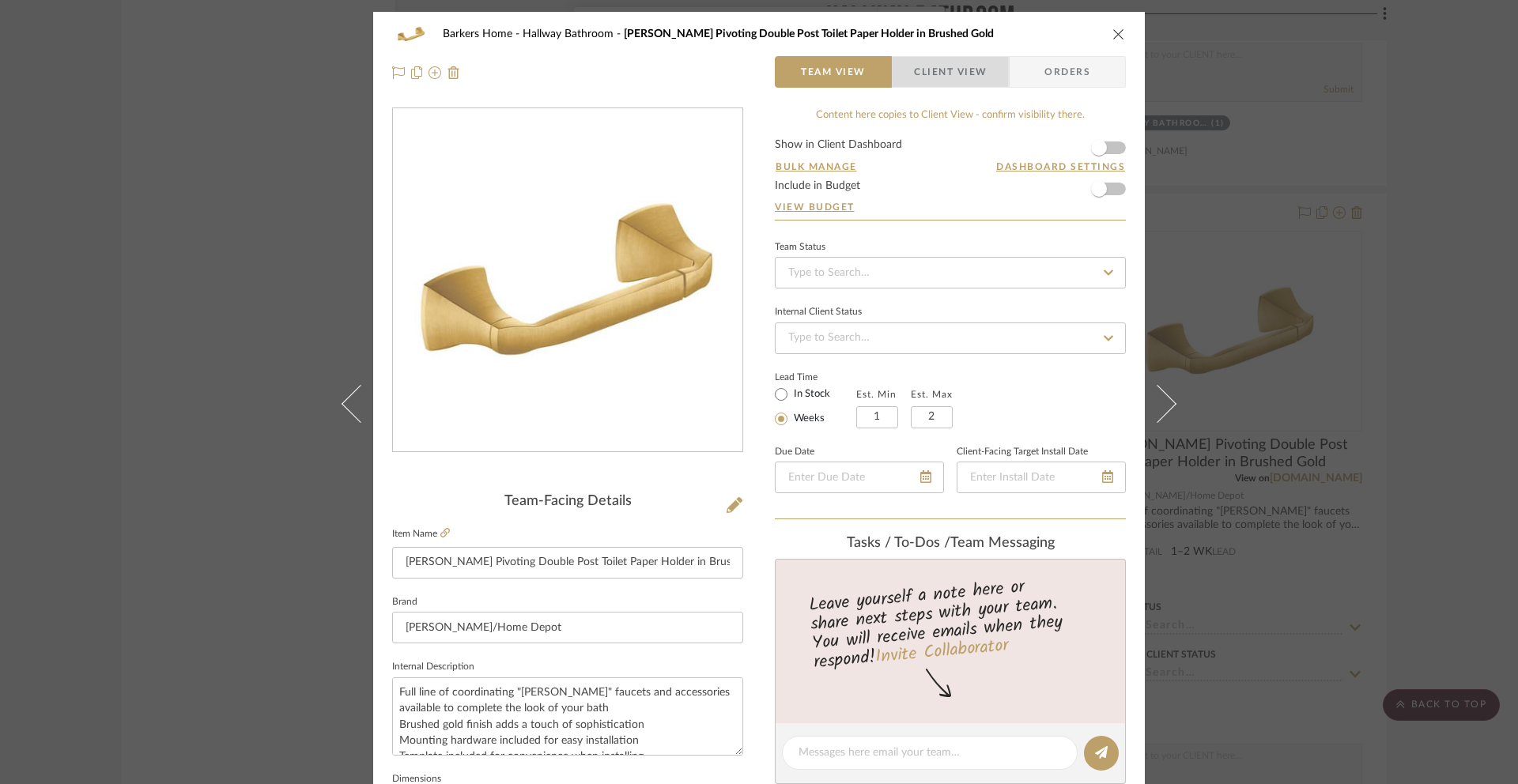
click at [962, 81] on span "Client View" at bounding box center [950, 72] width 73 height 32
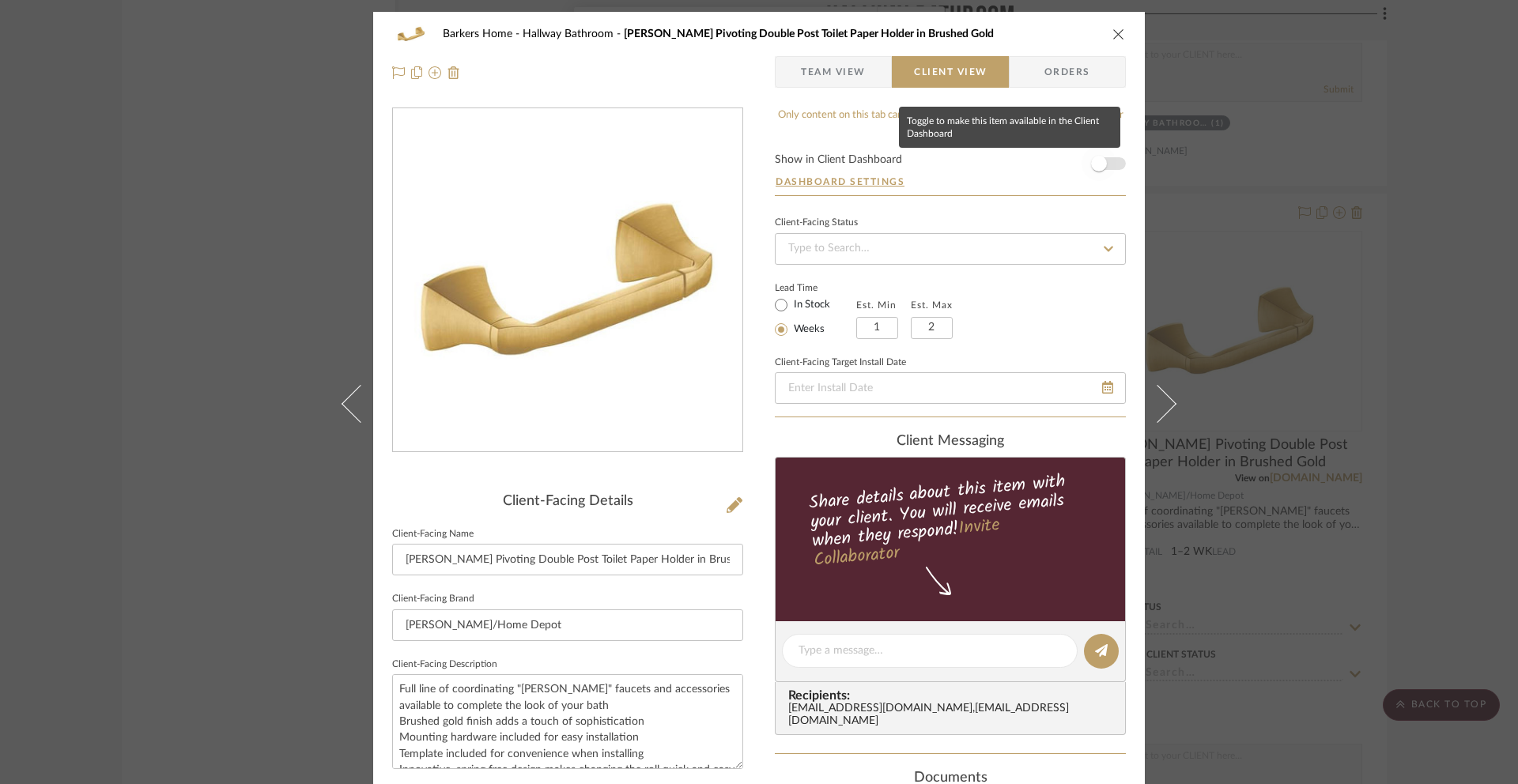
click at [1103, 160] on span "button" at bounding box center [1099, 163] width 35 height 35
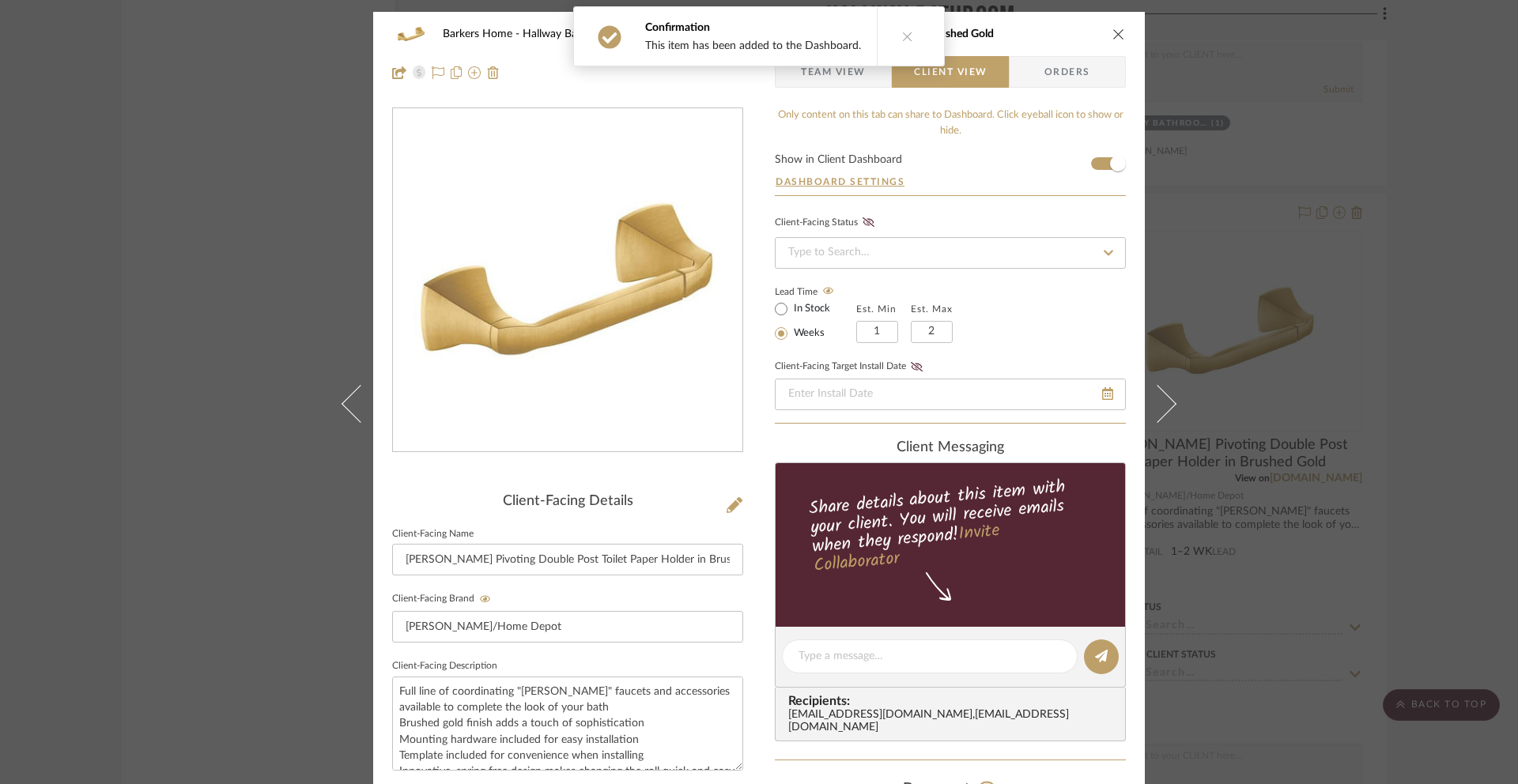
click at [1115, 43] on div "Barkers Home Hallway Bathroom Voss Pivoting Double Post Toilet Paper Holder in …" at bounding box center [759, 34] width 734 height 32
click at [1113, 35] on icon "close" at bounding box center [1119, 34] width 13 height 13
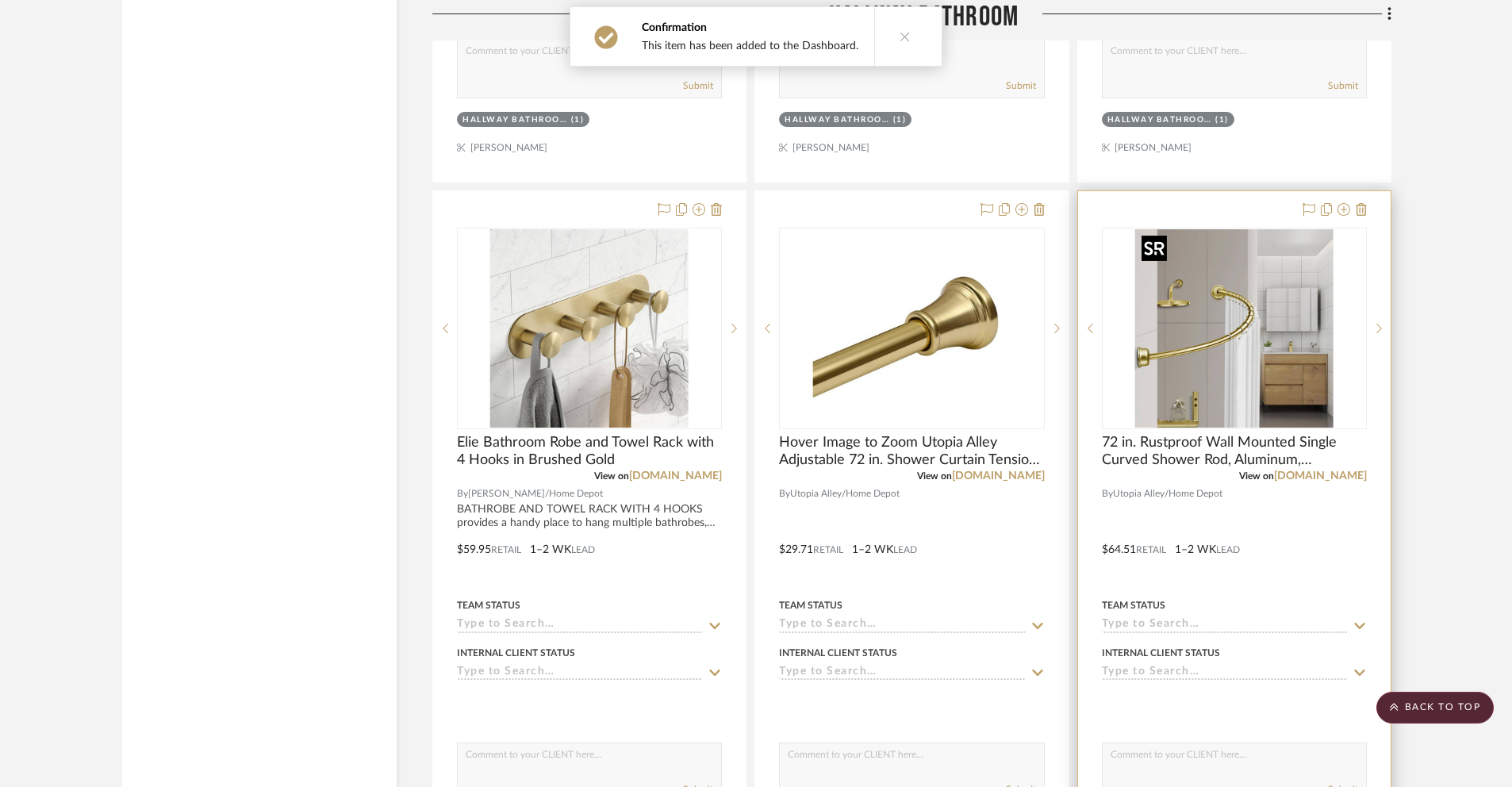
scroll to position [4943, 0]
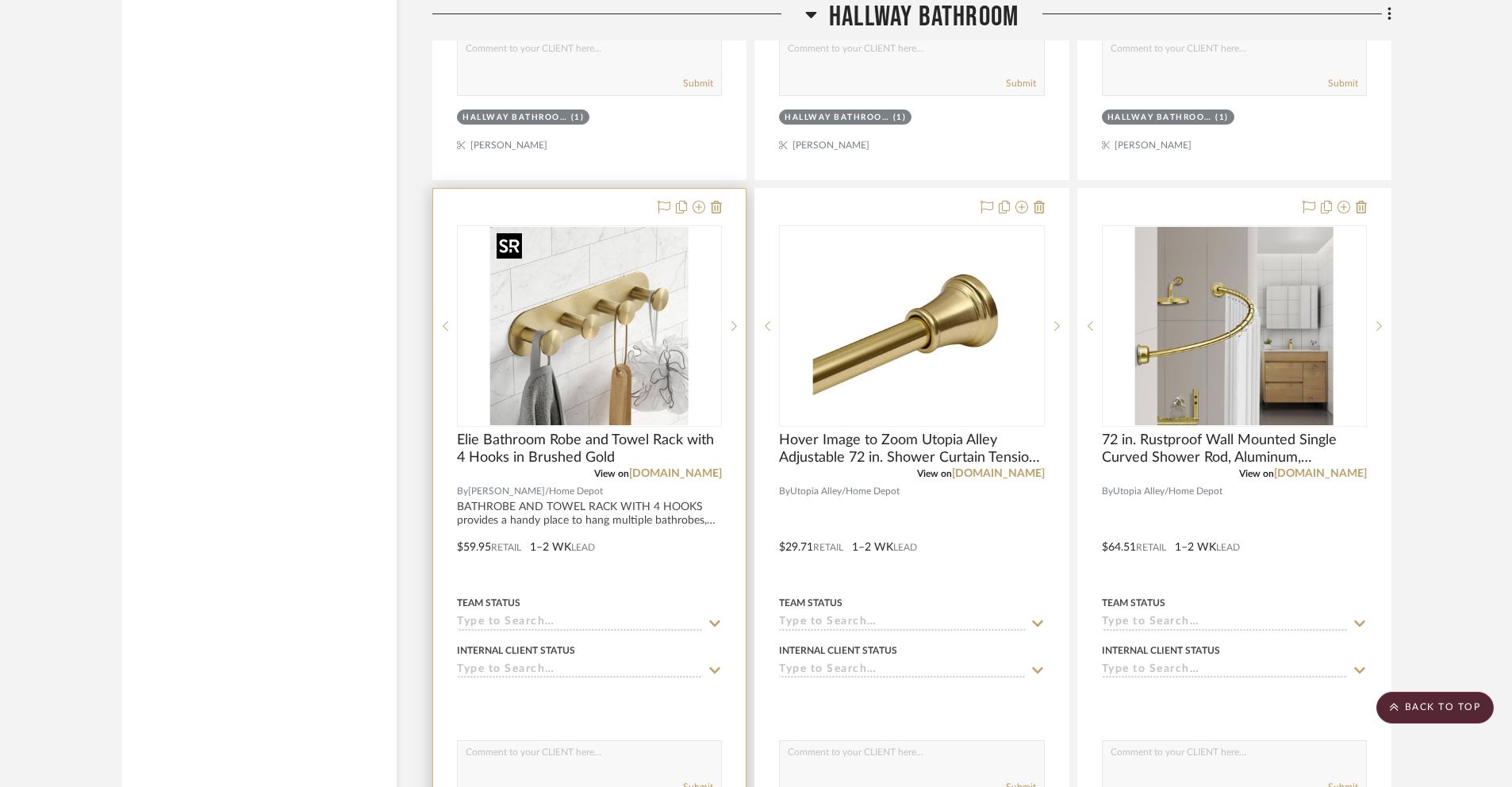
click at [667, 380] on img "0" at bounding box center [589, 326] width 198 height 198
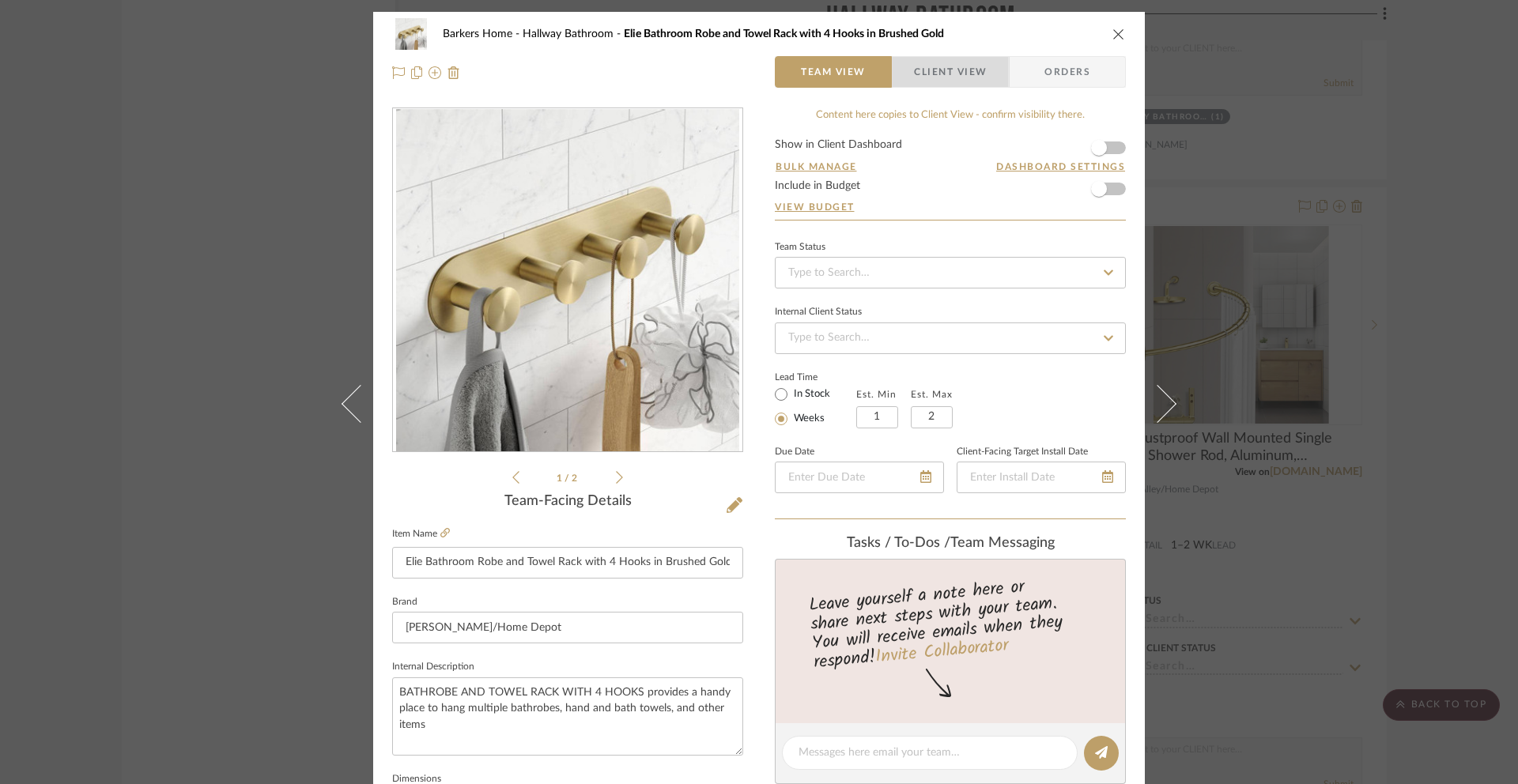
click at [950, 65] on span "Client View" at bounding box center [950, 72] width 73 height 32
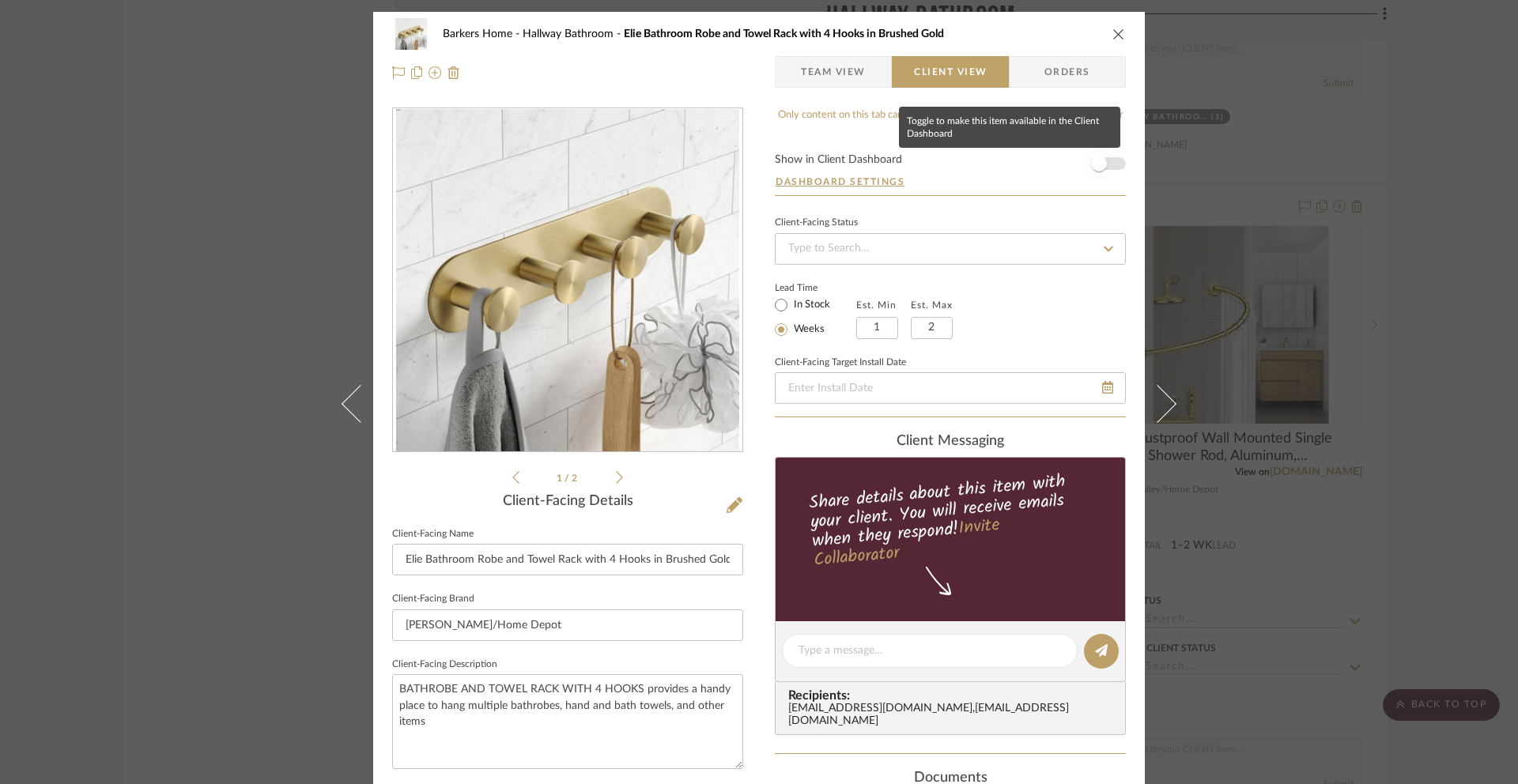
click at [1093, 161] on span "button" at bounding box center [1099, 163] width 16 height 16
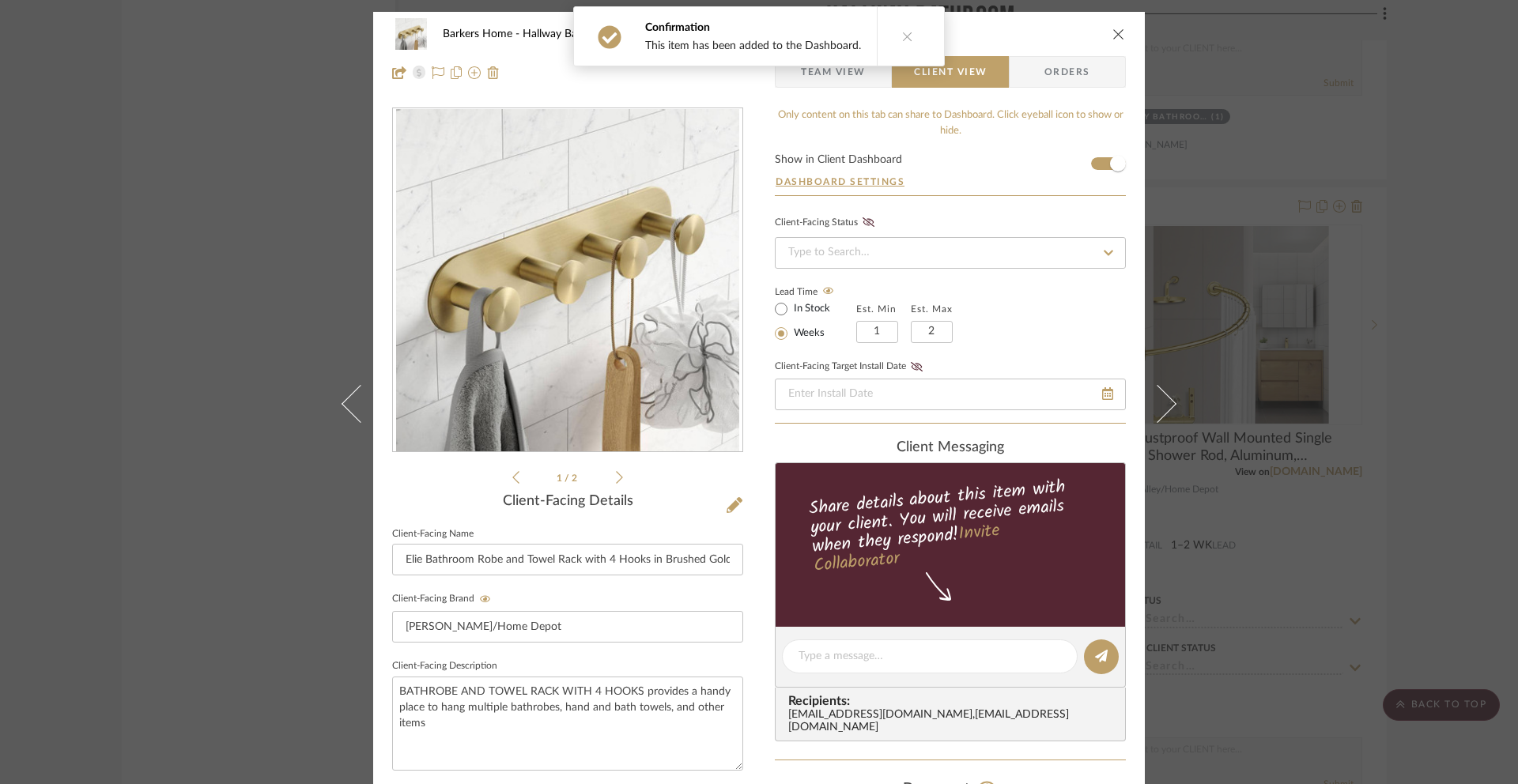
click at [1113, 32] on icon "close" at bounding box center [1119, 34] width 13 height 13
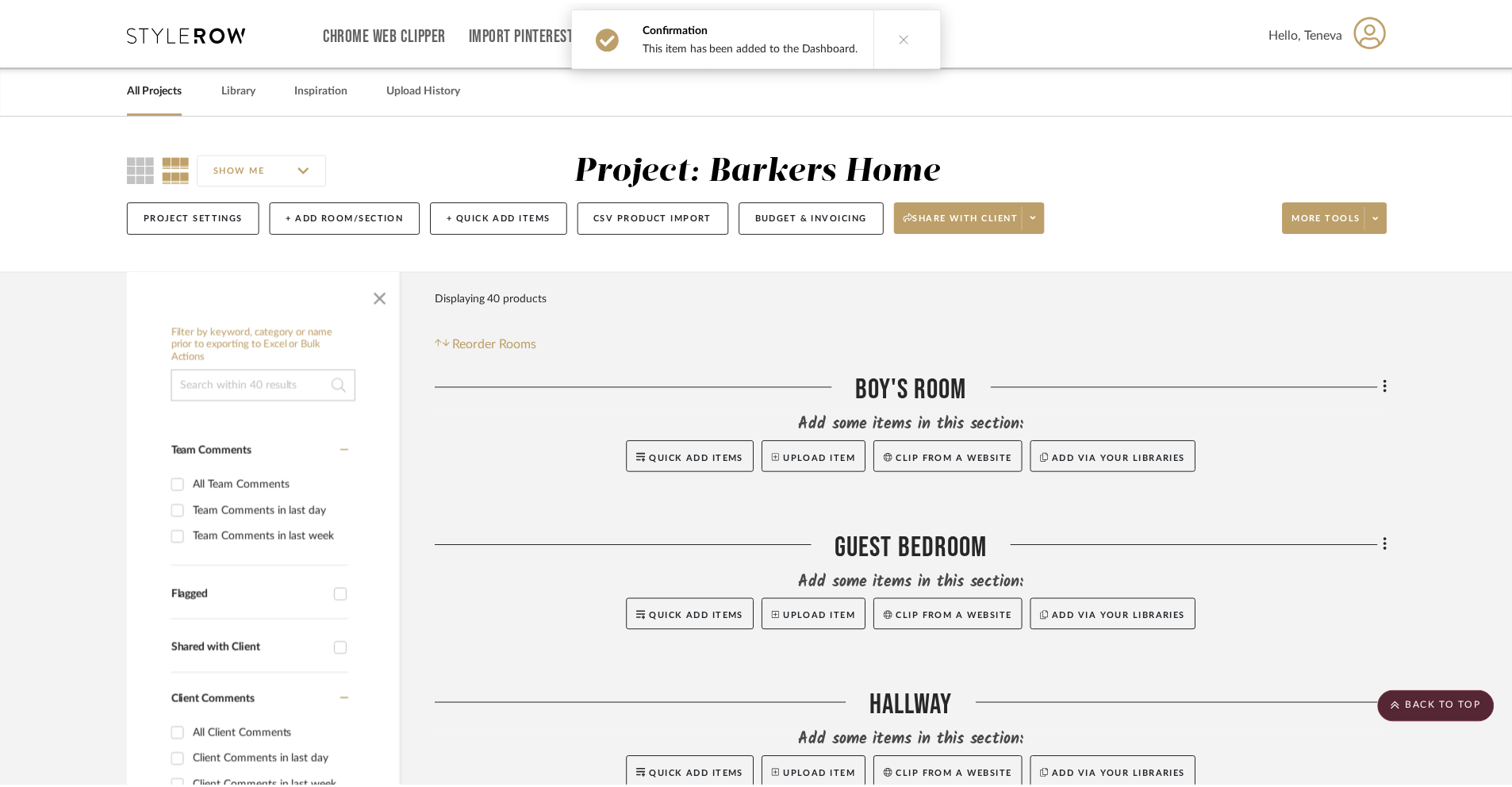
scroll to position [4943, 0]
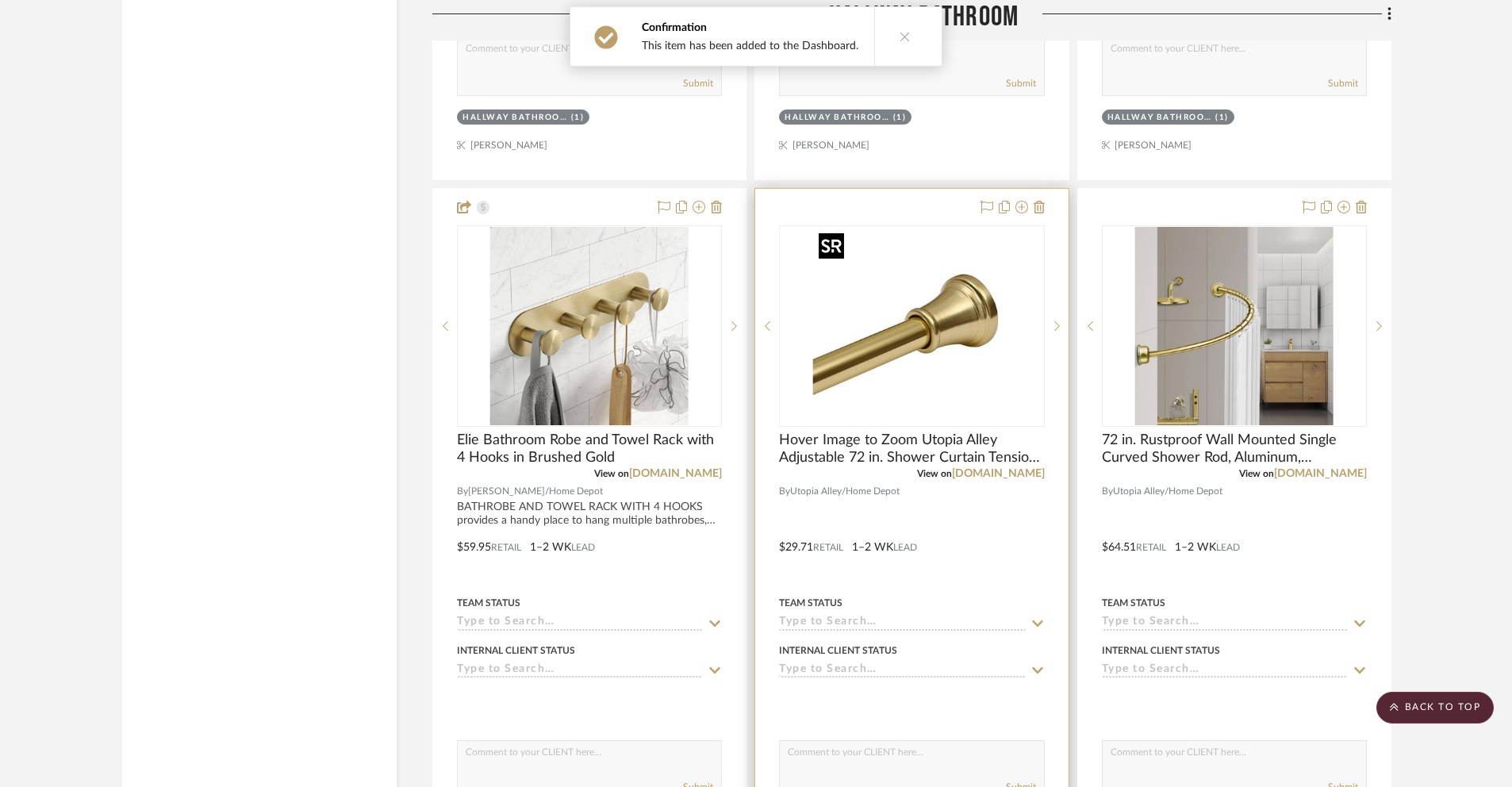
click at [944, 351] on img "0" at bounding box center [911, 326] width 198 height 198
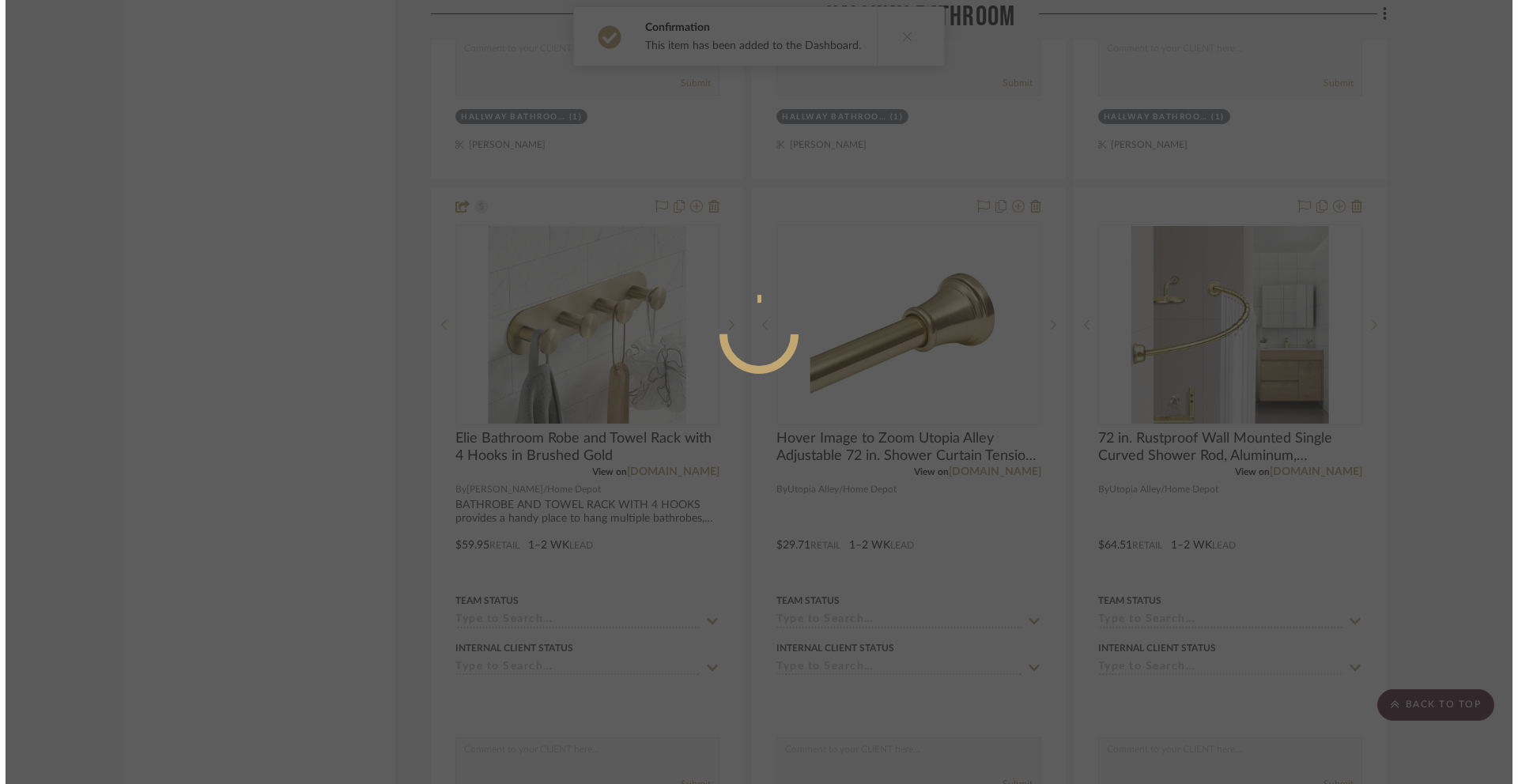
scroll to position [0, 0]
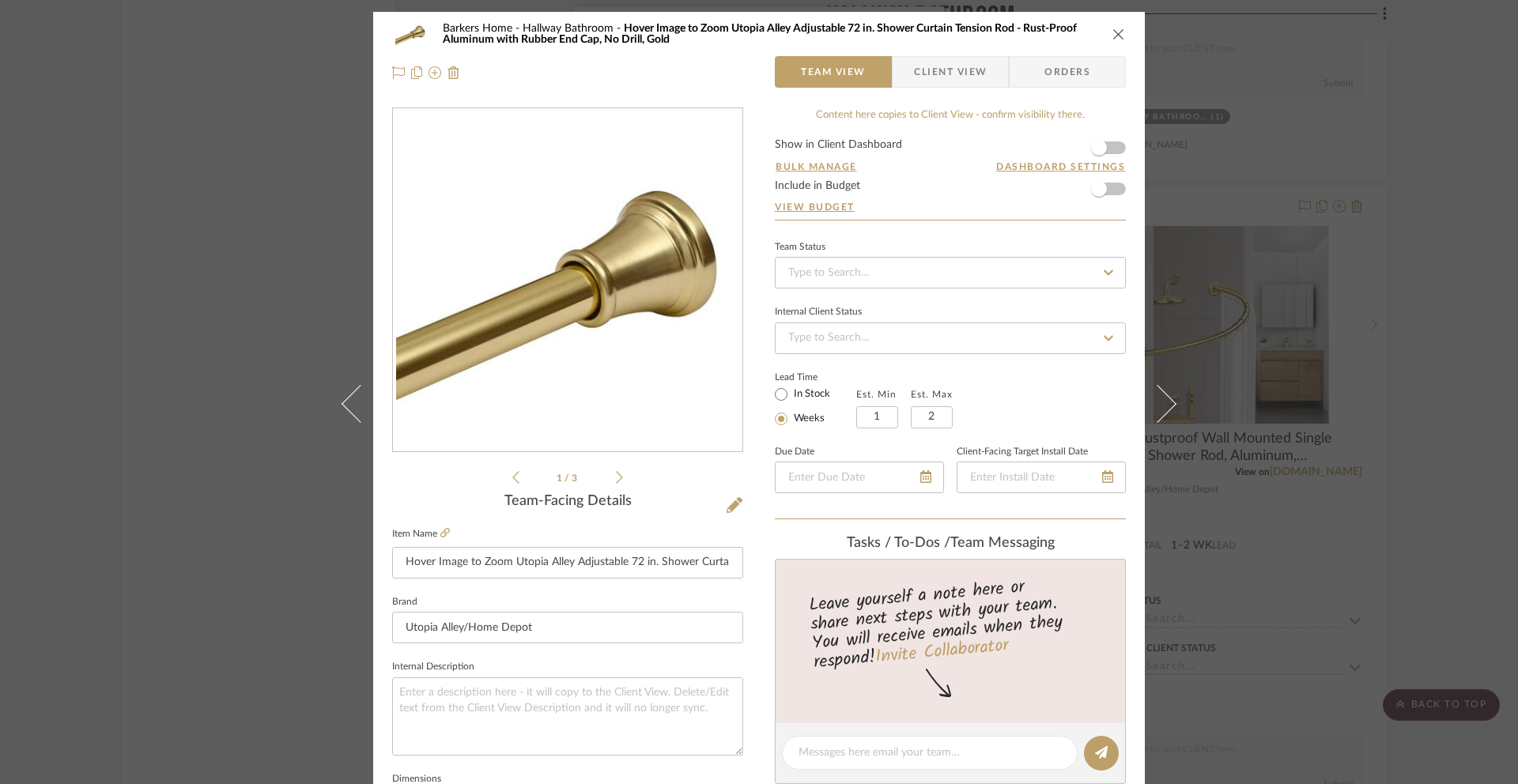
click at [951, 69] on span "Client View" at bounding box center [950, 72] width 73 height 32
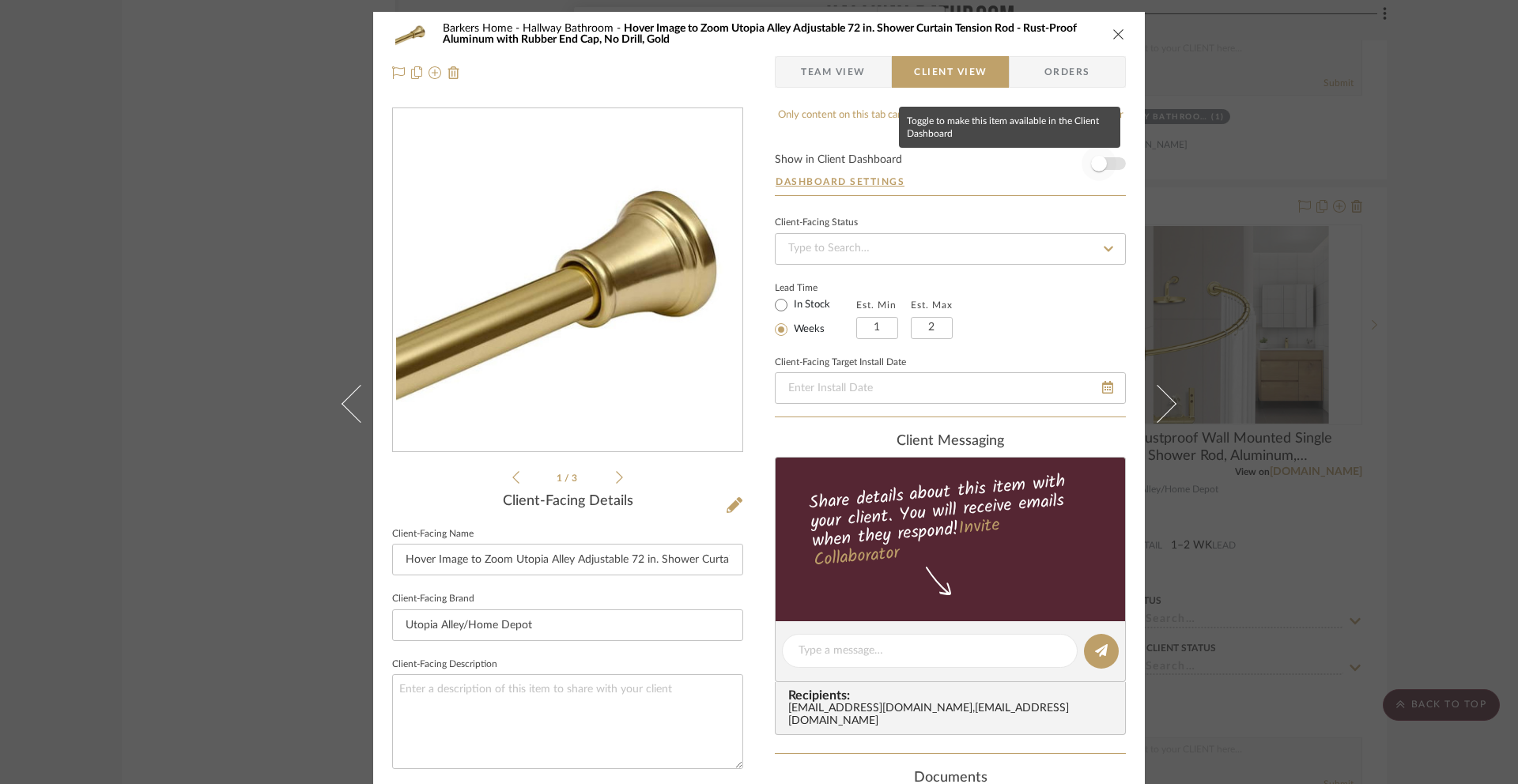
click at [1091, 165] on span "button" at bounding box center [1099, 163] width 16 height 16
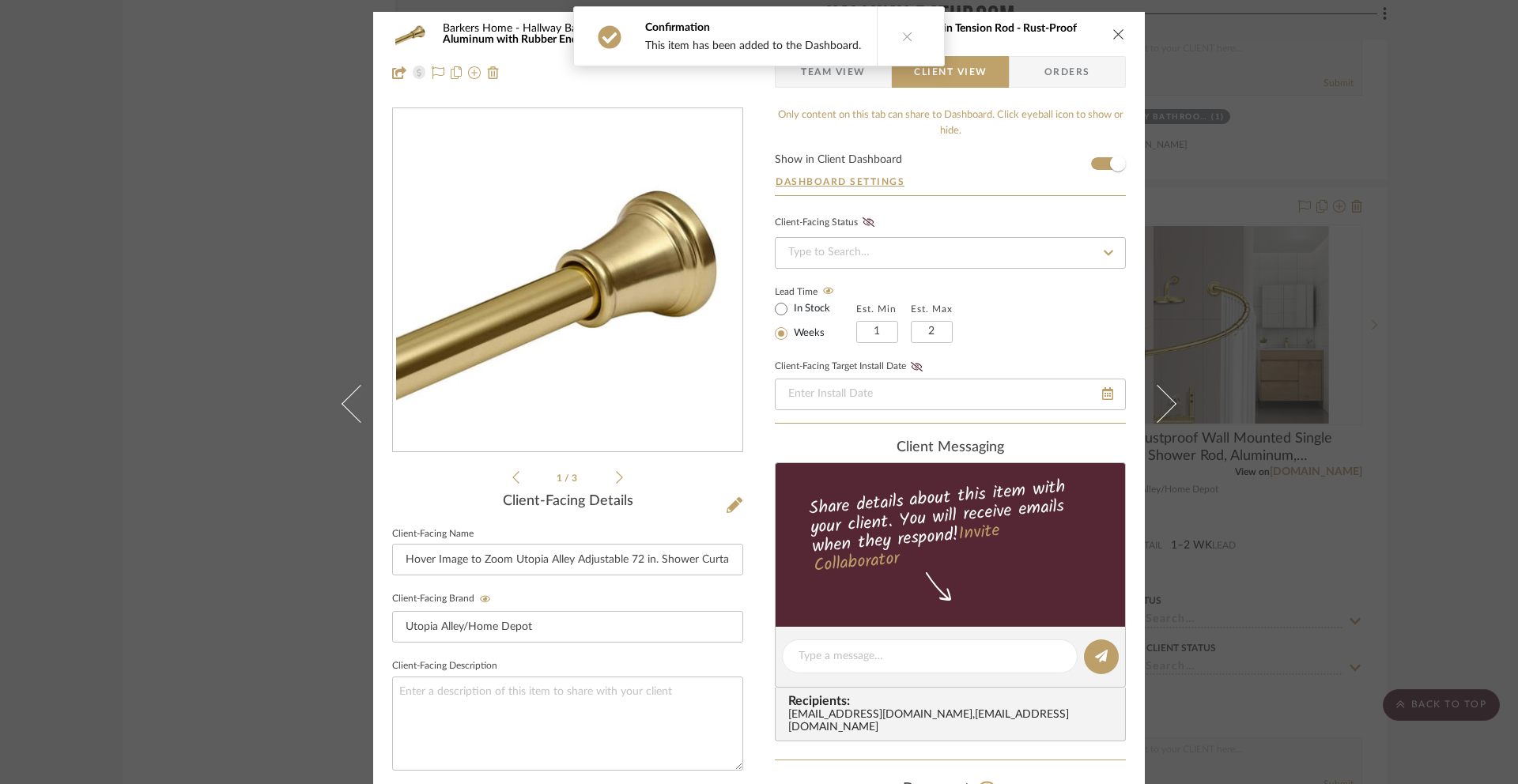
click at [1116, 37] on icon "close" at bounding box center [1119, 34] width 13 height 13
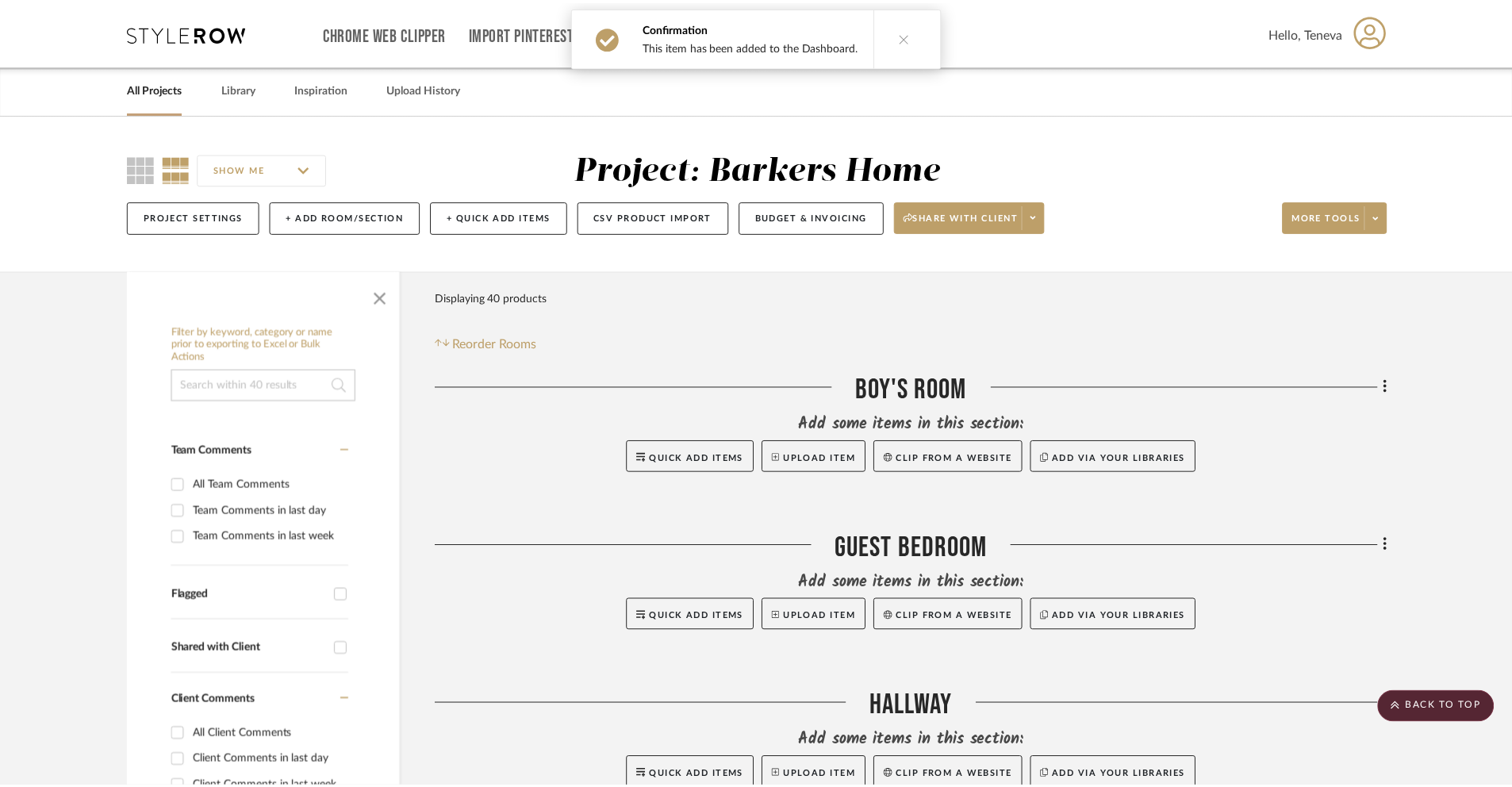
scroll to position [4943, 0]
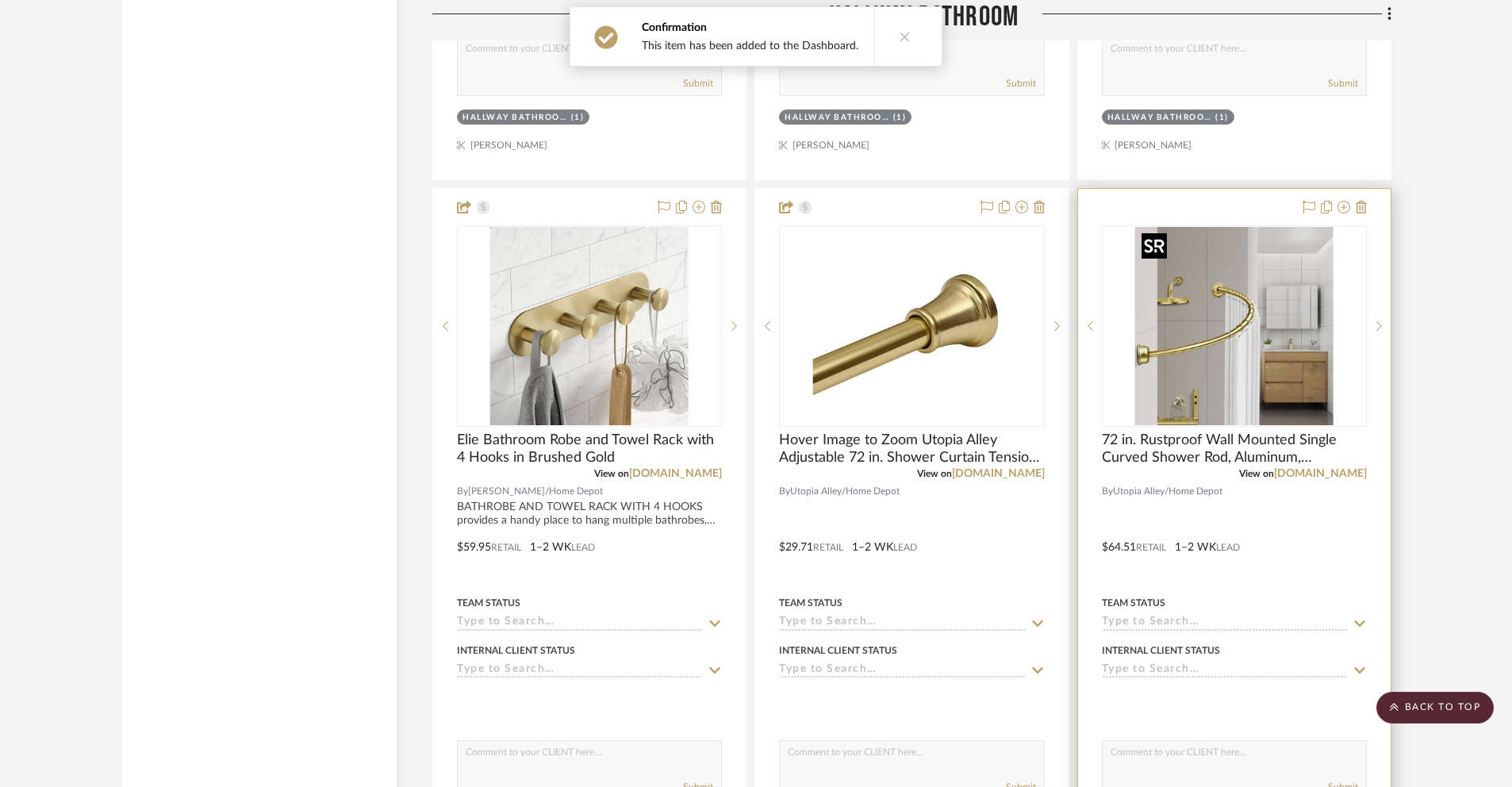
click at [1223, 352] on img "0" at bounding box center [1234, 326] width 198 height 198
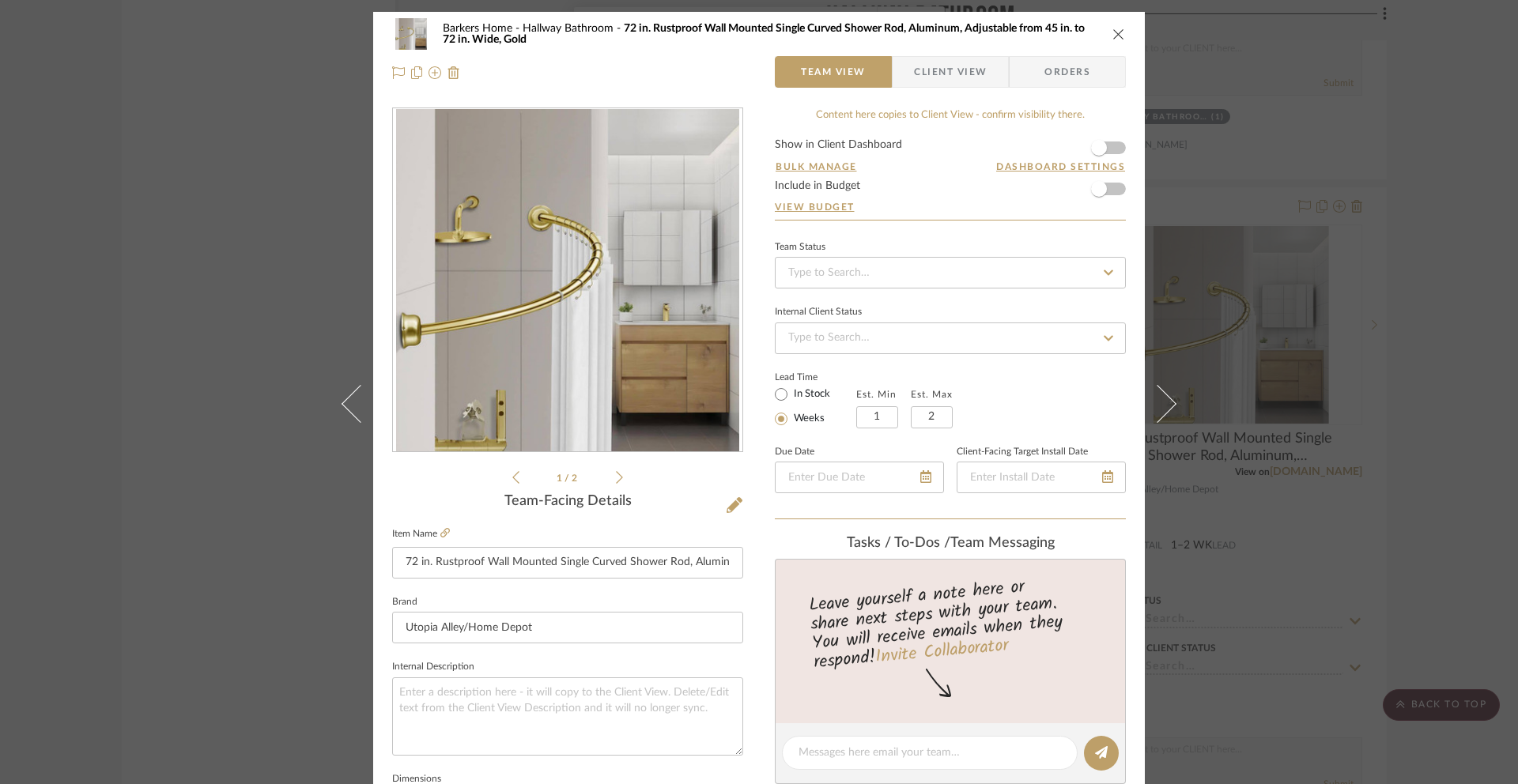
click at [974, 77] on span "Client View" at bounding box center [950, 72] width 73 height 32
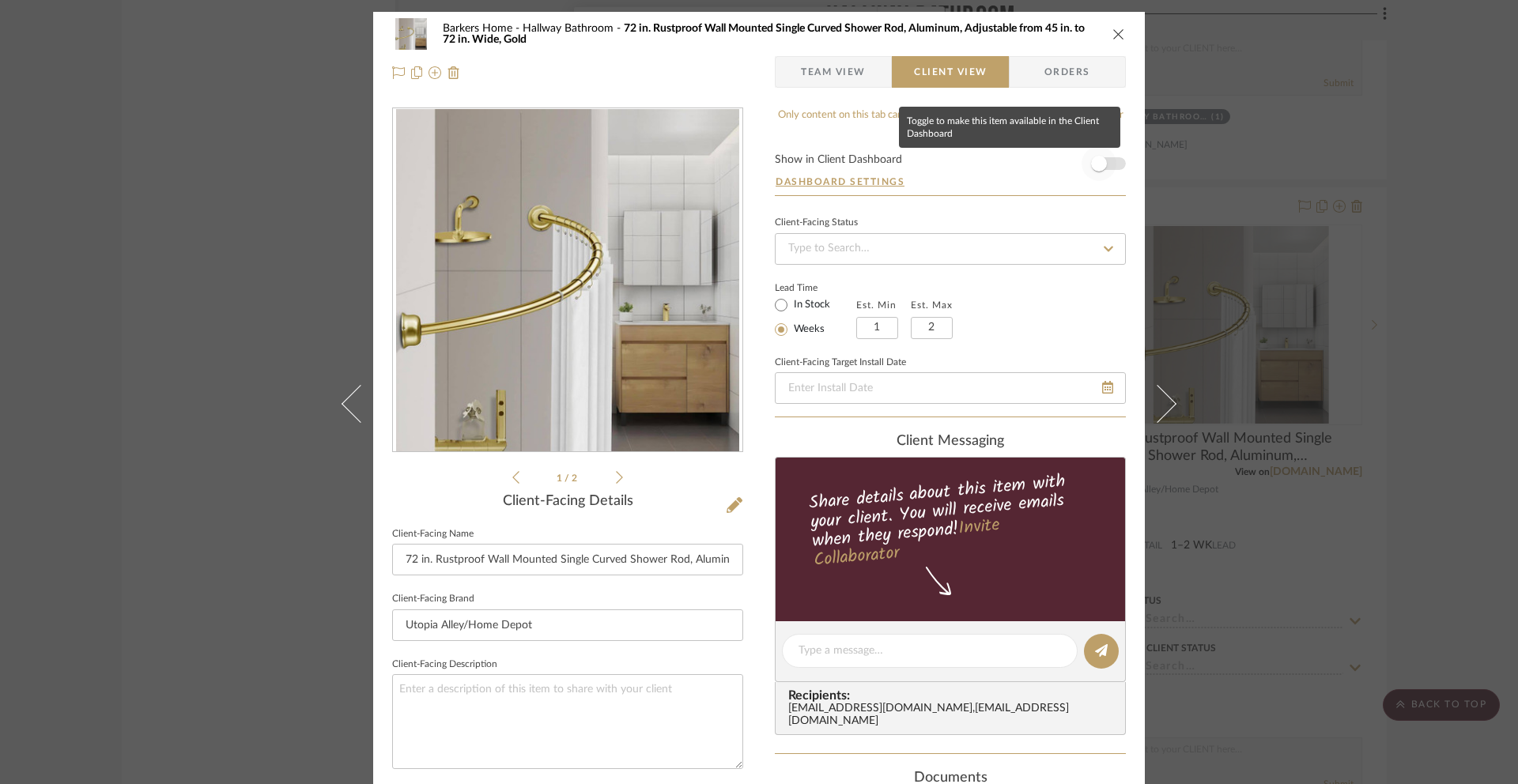
click at [1098, 166] on span "button" at bounding box center [1099, 163] width 16 height 16
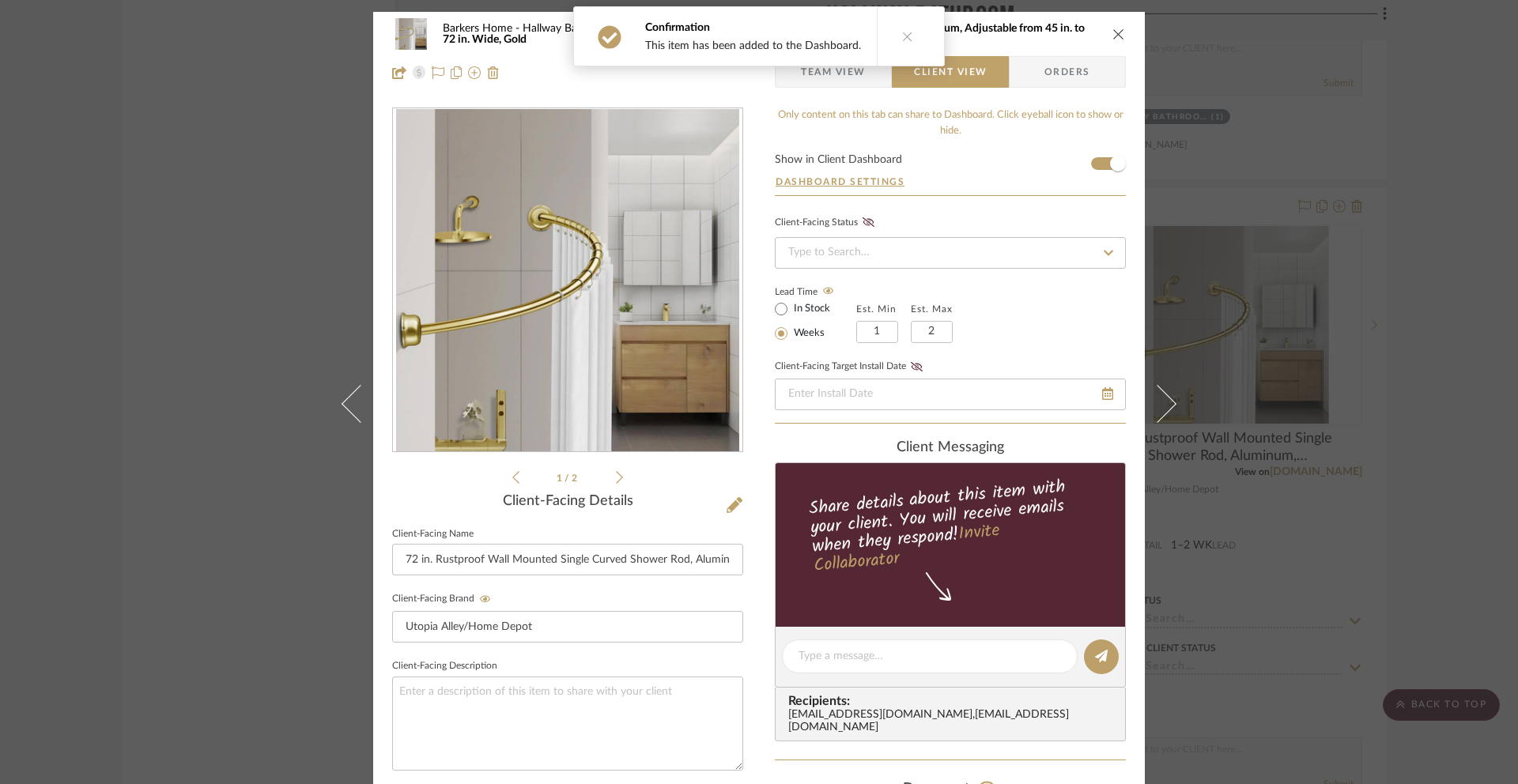
click at [1121, 39] on div "Barkers Home Hallway Bathroom 72 in. Rustproof Wall Mounted Single Curved Showe…" at bounding box center [759, 54] width 772 height 83
click at [1116, 36] on icon "close" at bounding box center [1119, 34] width 13 height 13
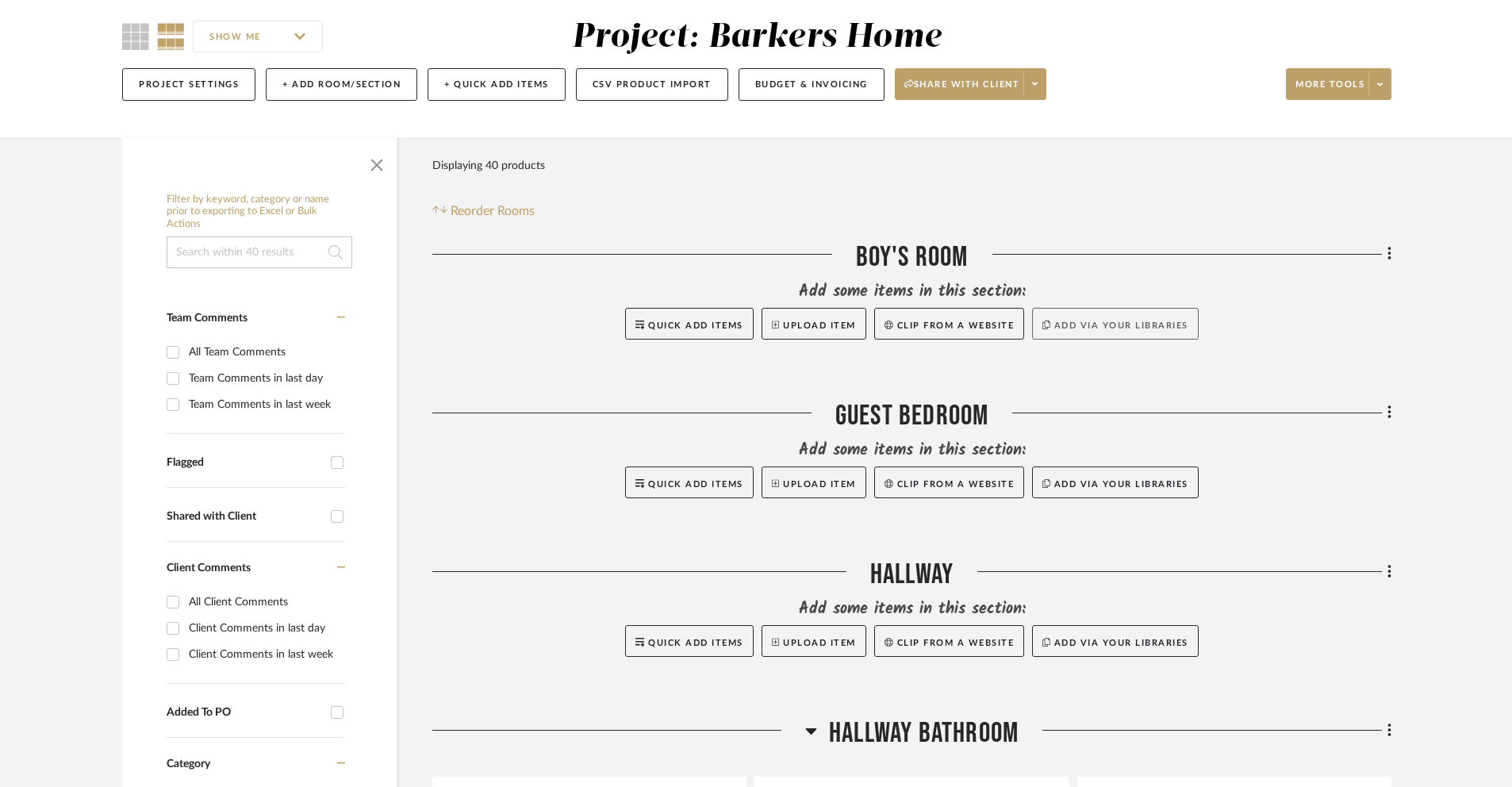
scroll to position [122, 0]
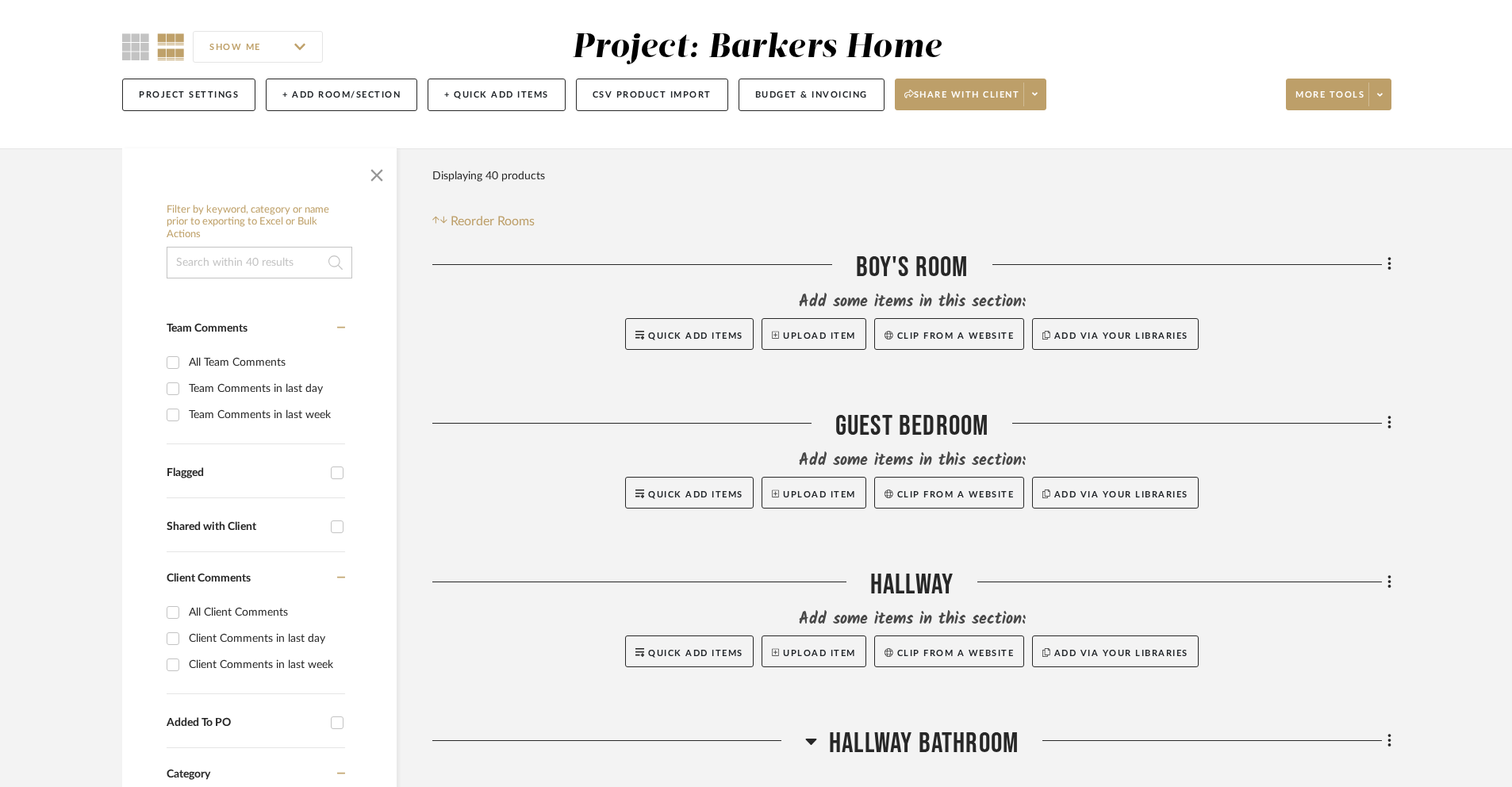
click at [1042, 88] on span at bounding box center [1035, 94] width 23 height 23
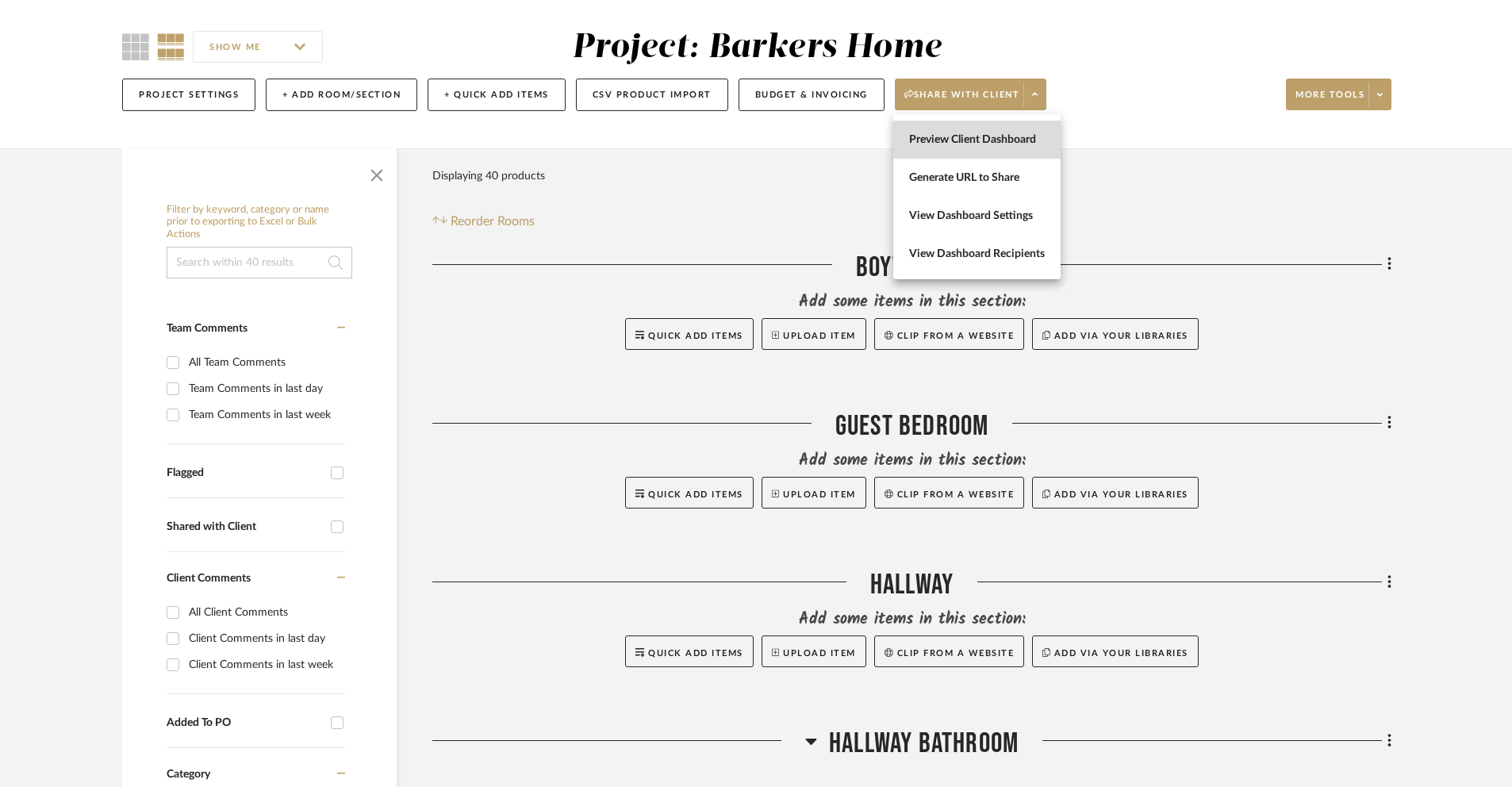
click at [1011, 141] on span "Preview Client Dashboard" at bounding box center [977, 140] width 136 height 14
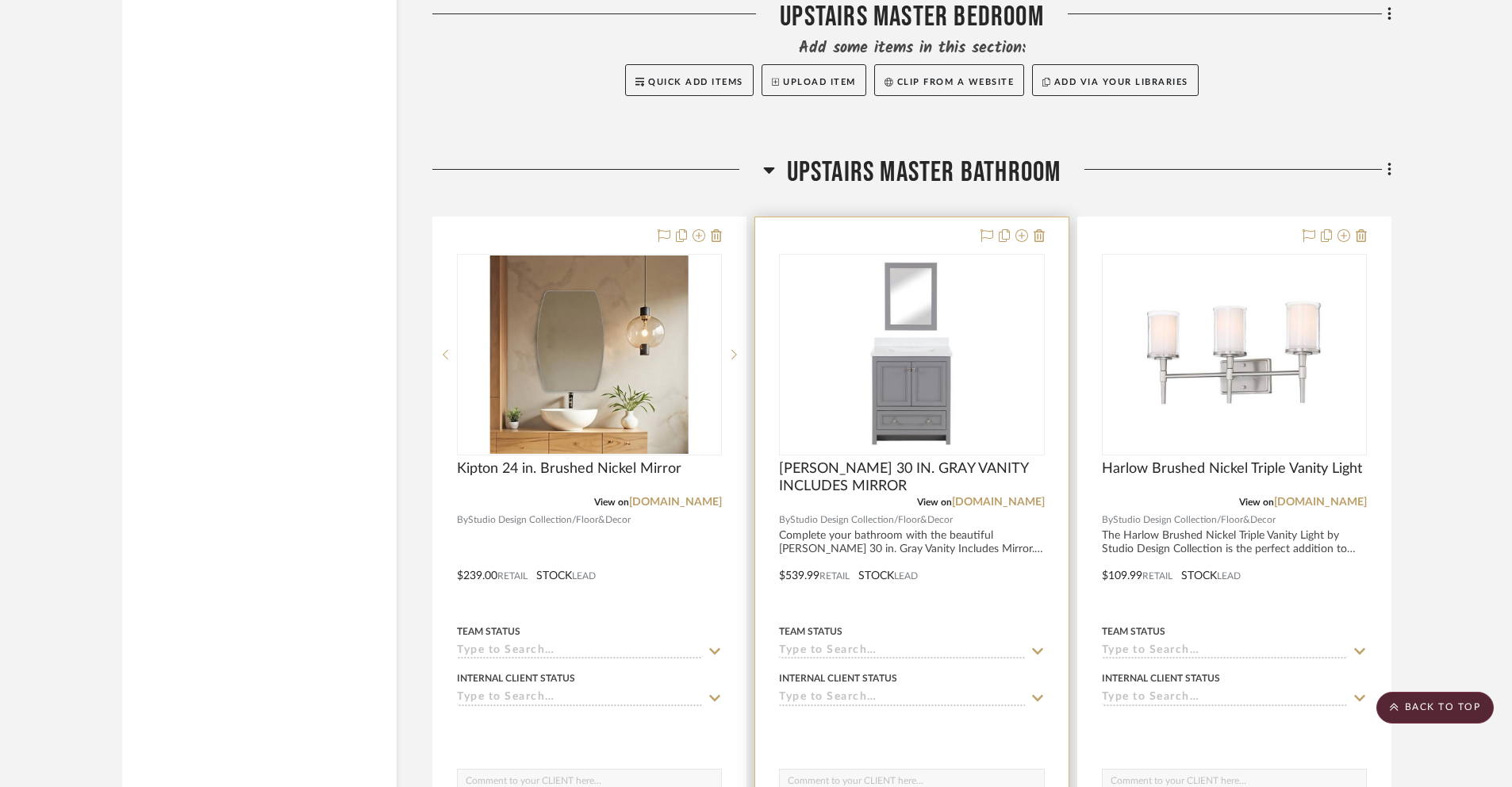
scroll to position [5880, 0]
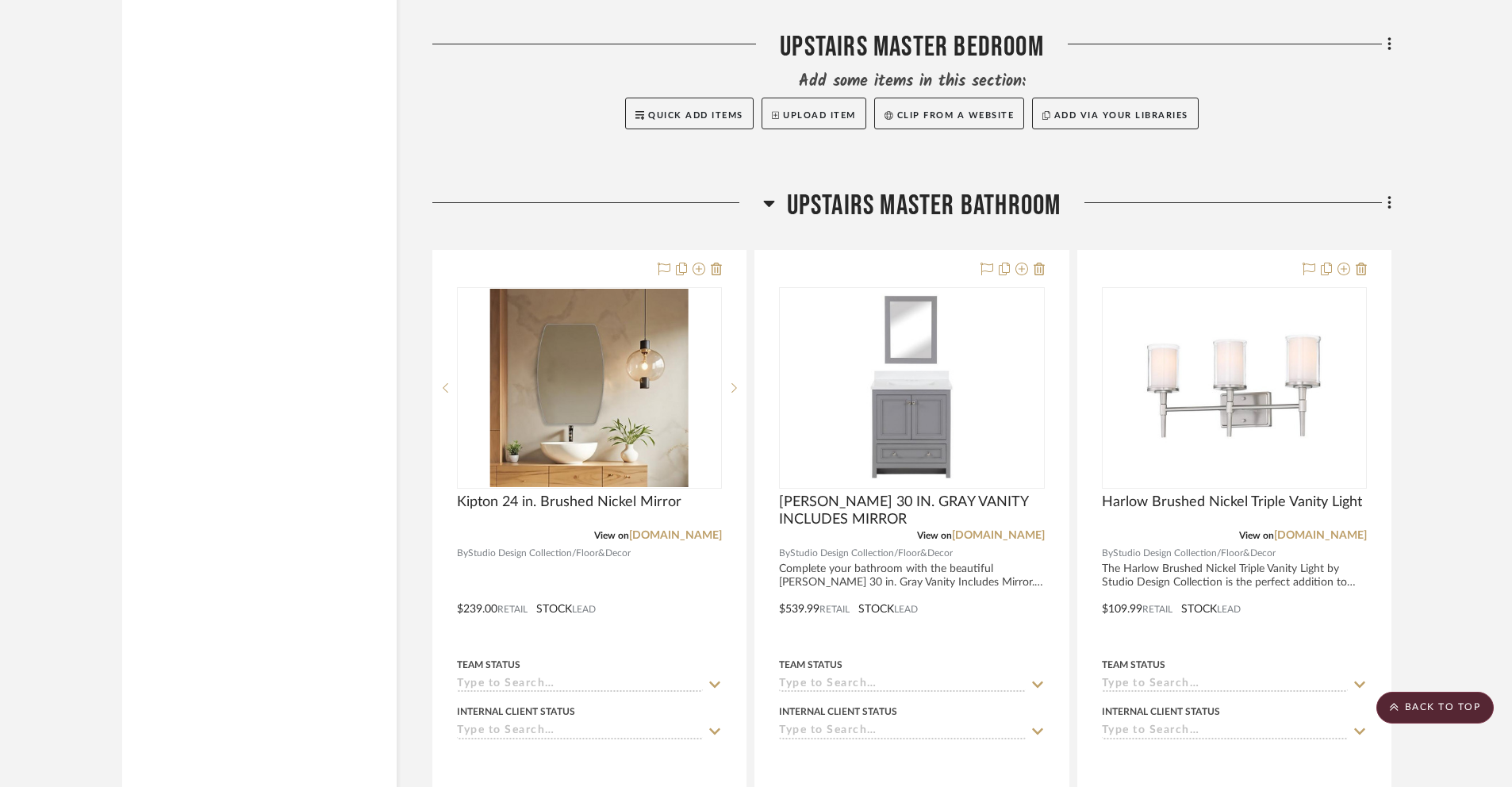
click at [1389, 205] on icon at bounding box center [1389, 204] width 3 height 14
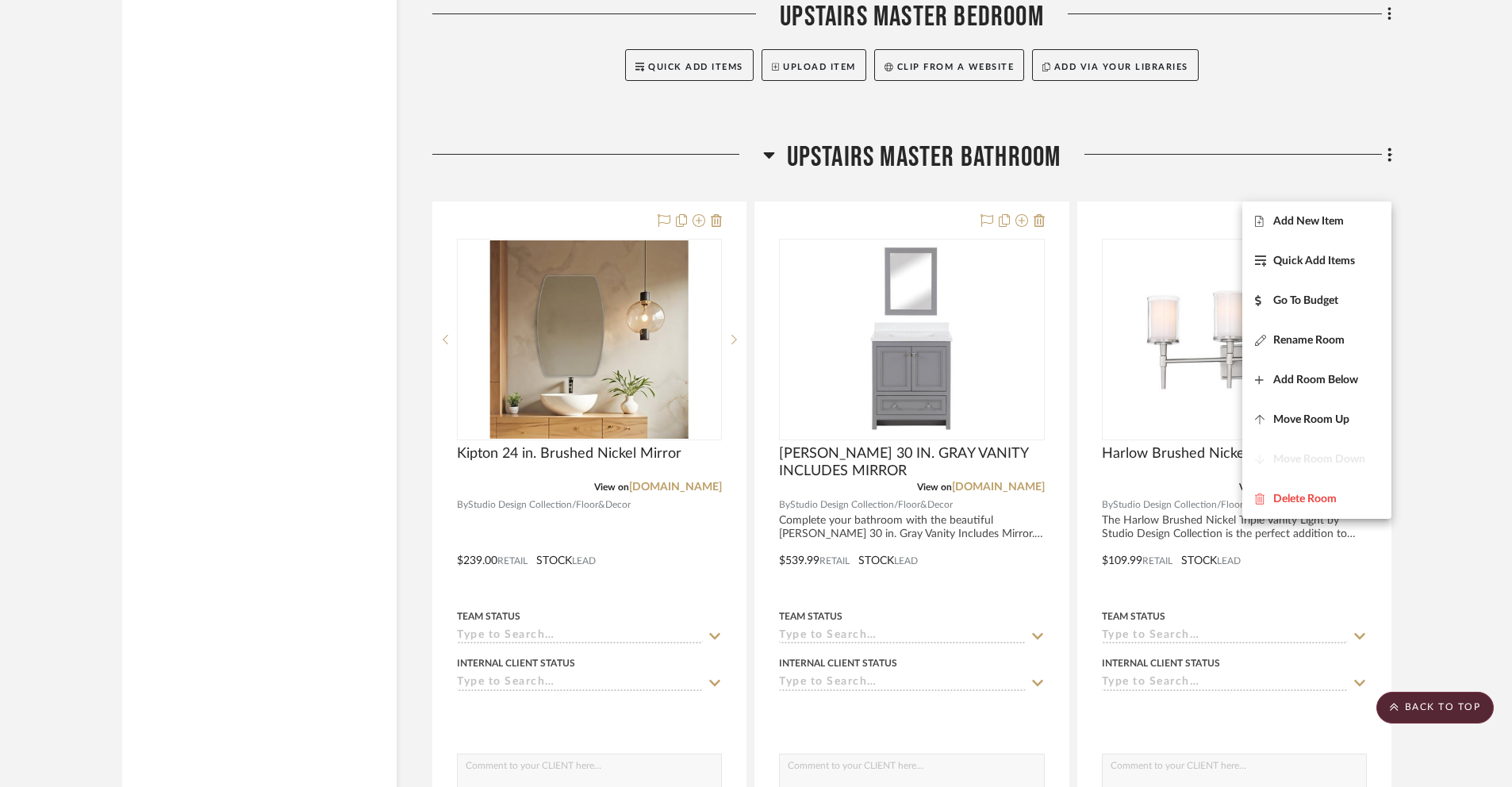
scroll to position [5979, 0]
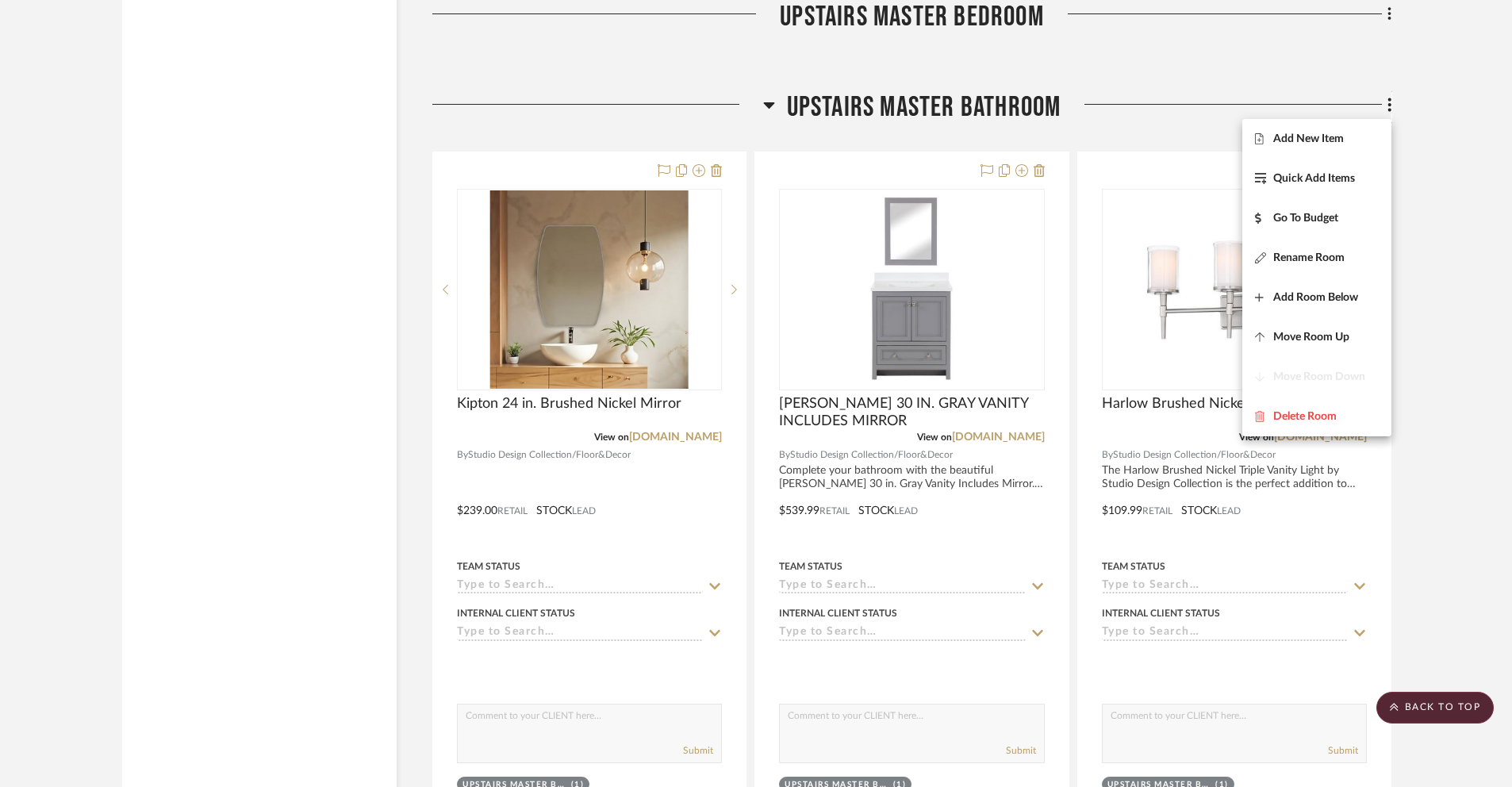
click at [1447, 297] on div at bounding box center [756, 394] width 1512 height 787
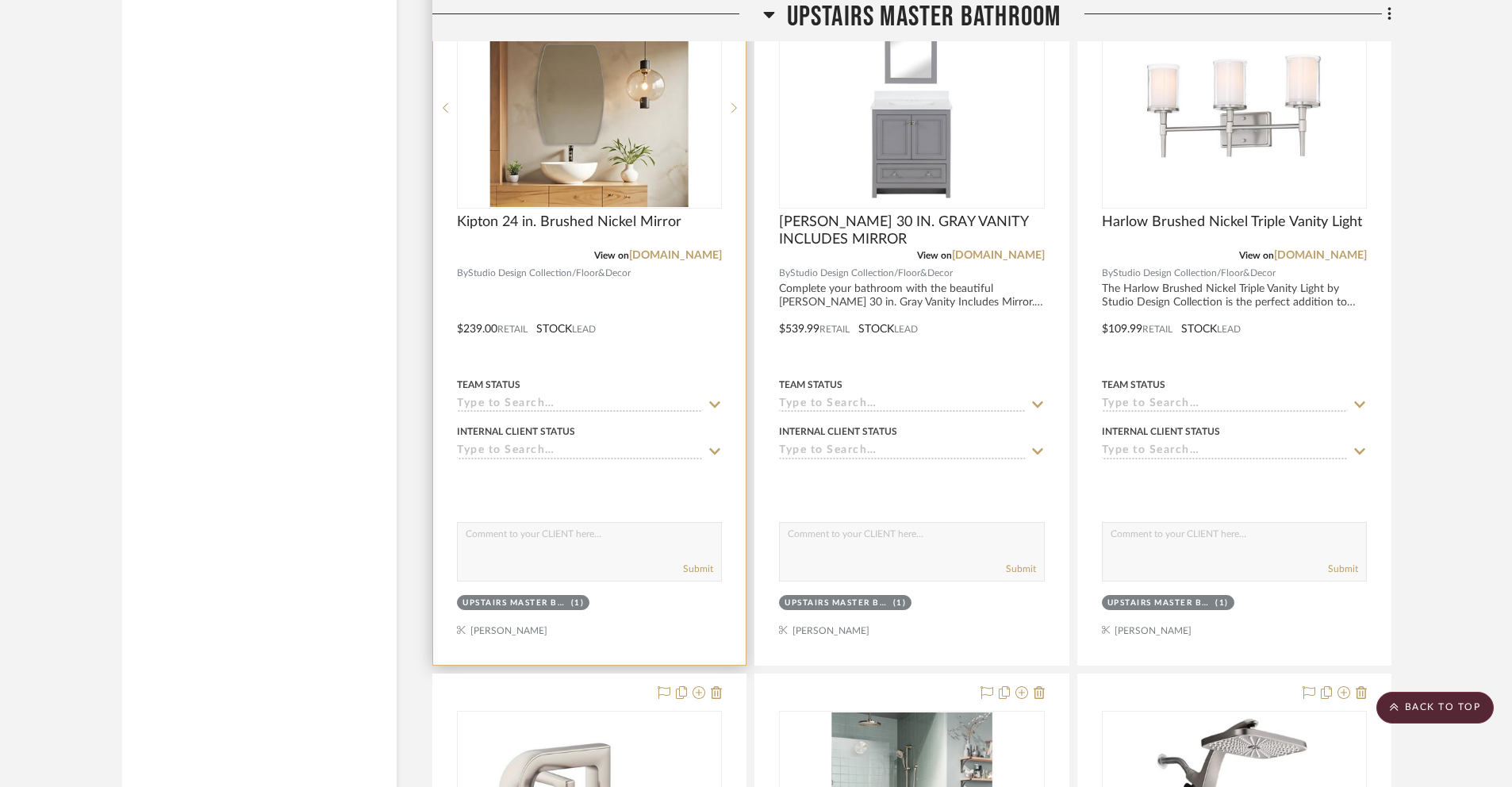
scroll to position [6002, 0]
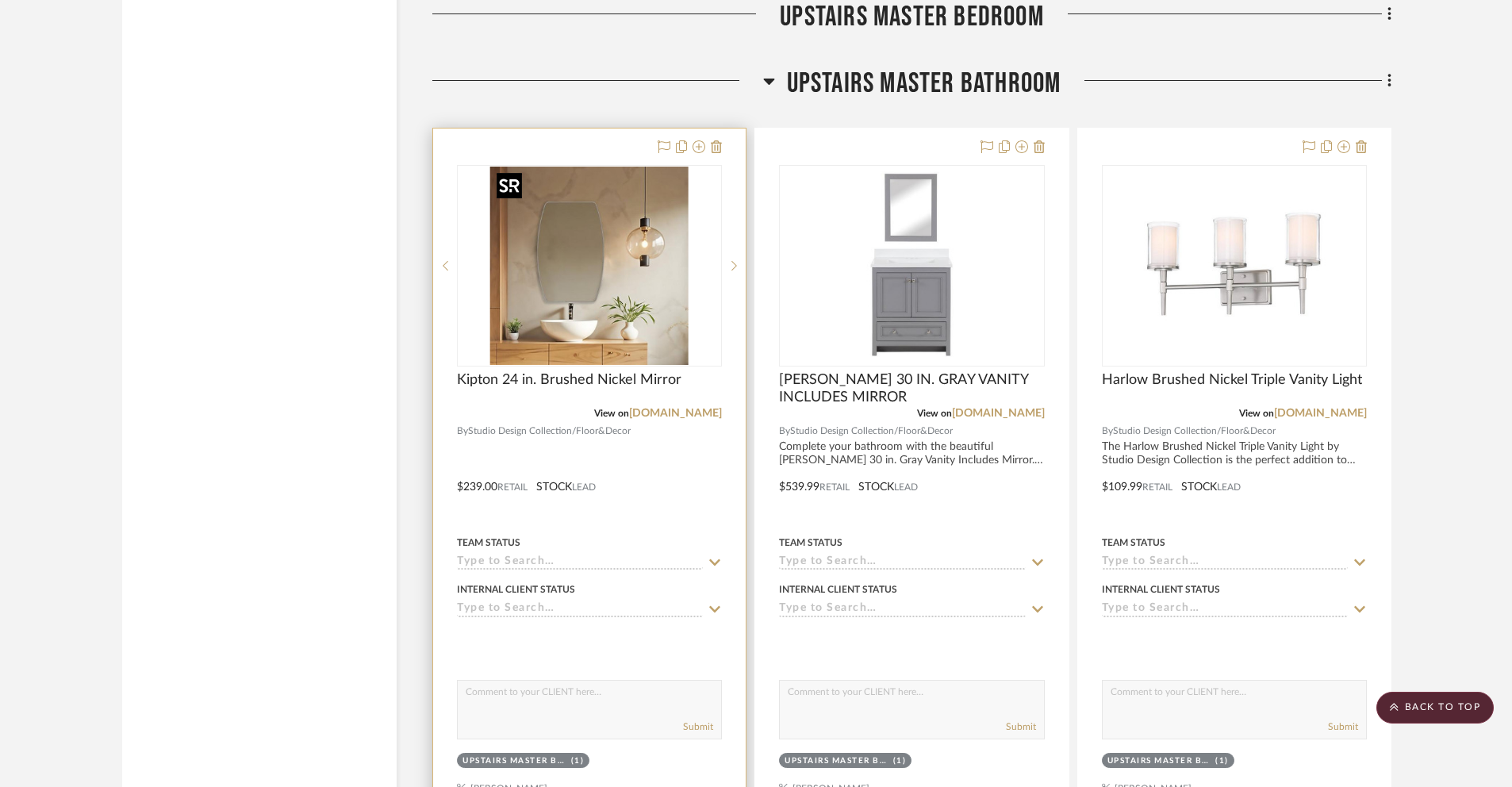
click at [670, 332] on img "0" at bounding box center [589, 265] width 198 height 198
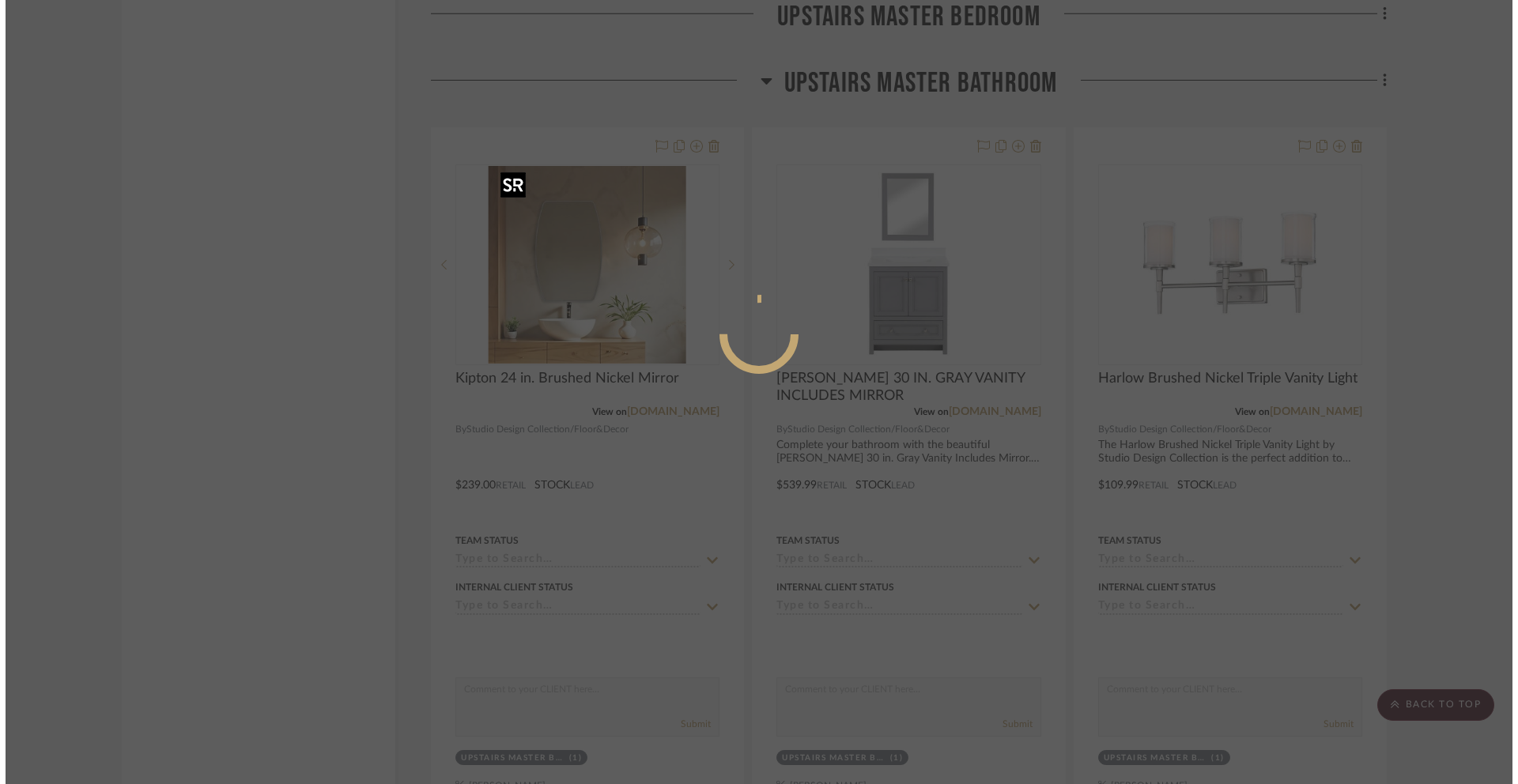
scroll to position [0, 0]
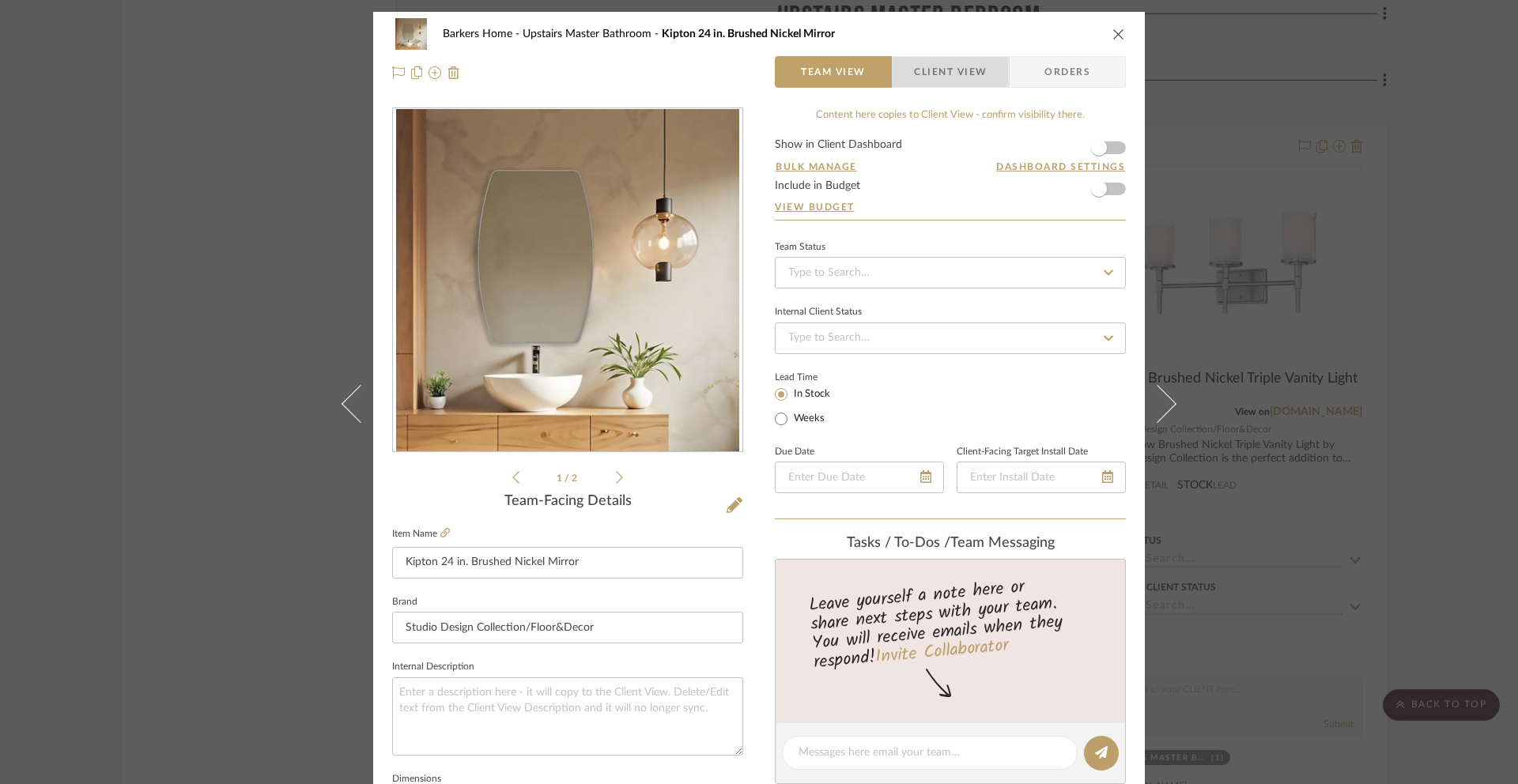
click at [907, 72] on span "button" at bounding box center [903, 72] width 22 height 32
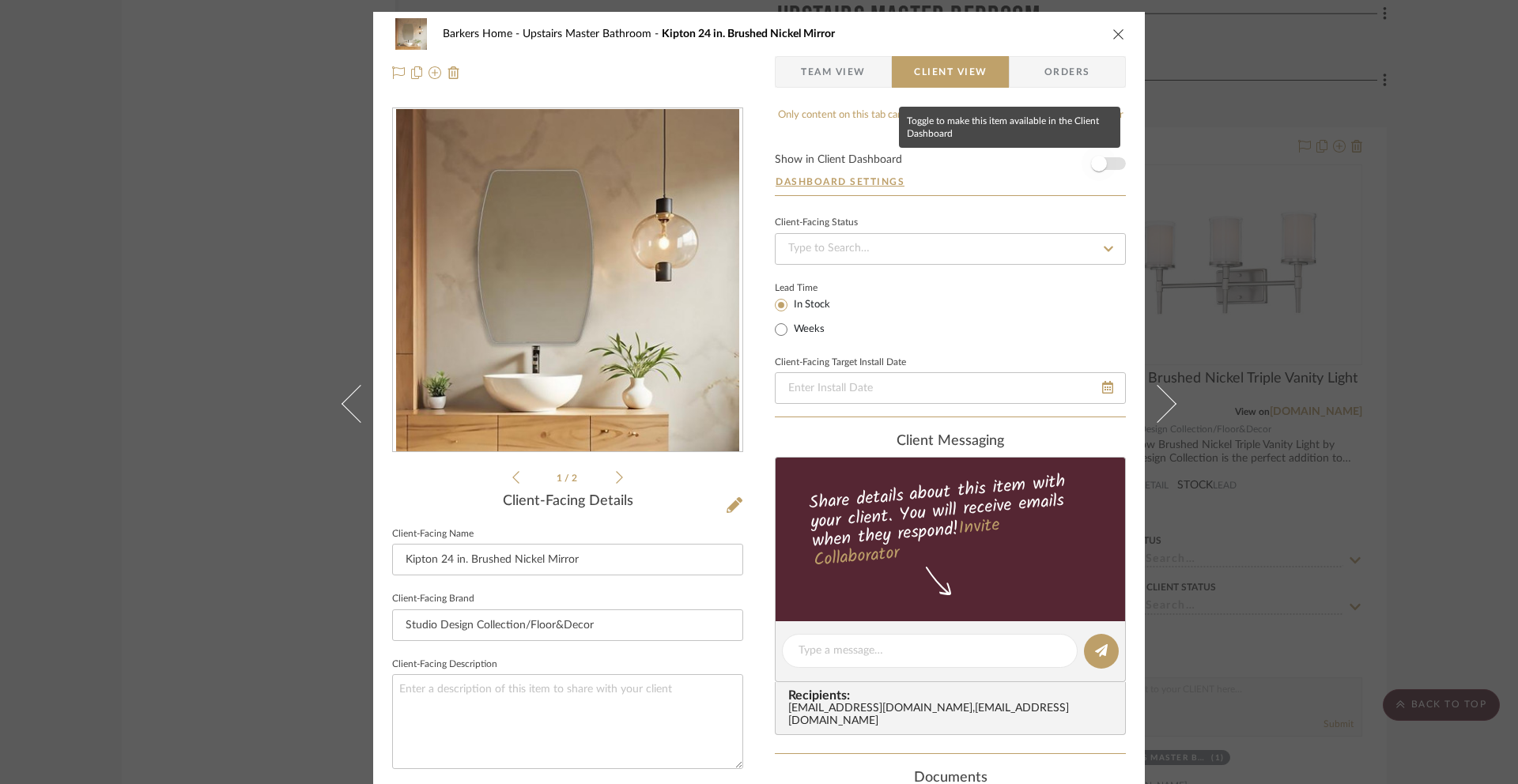
click at [1106, 163] on span "button" at bounding box center [1099, 163] width 35 height 35
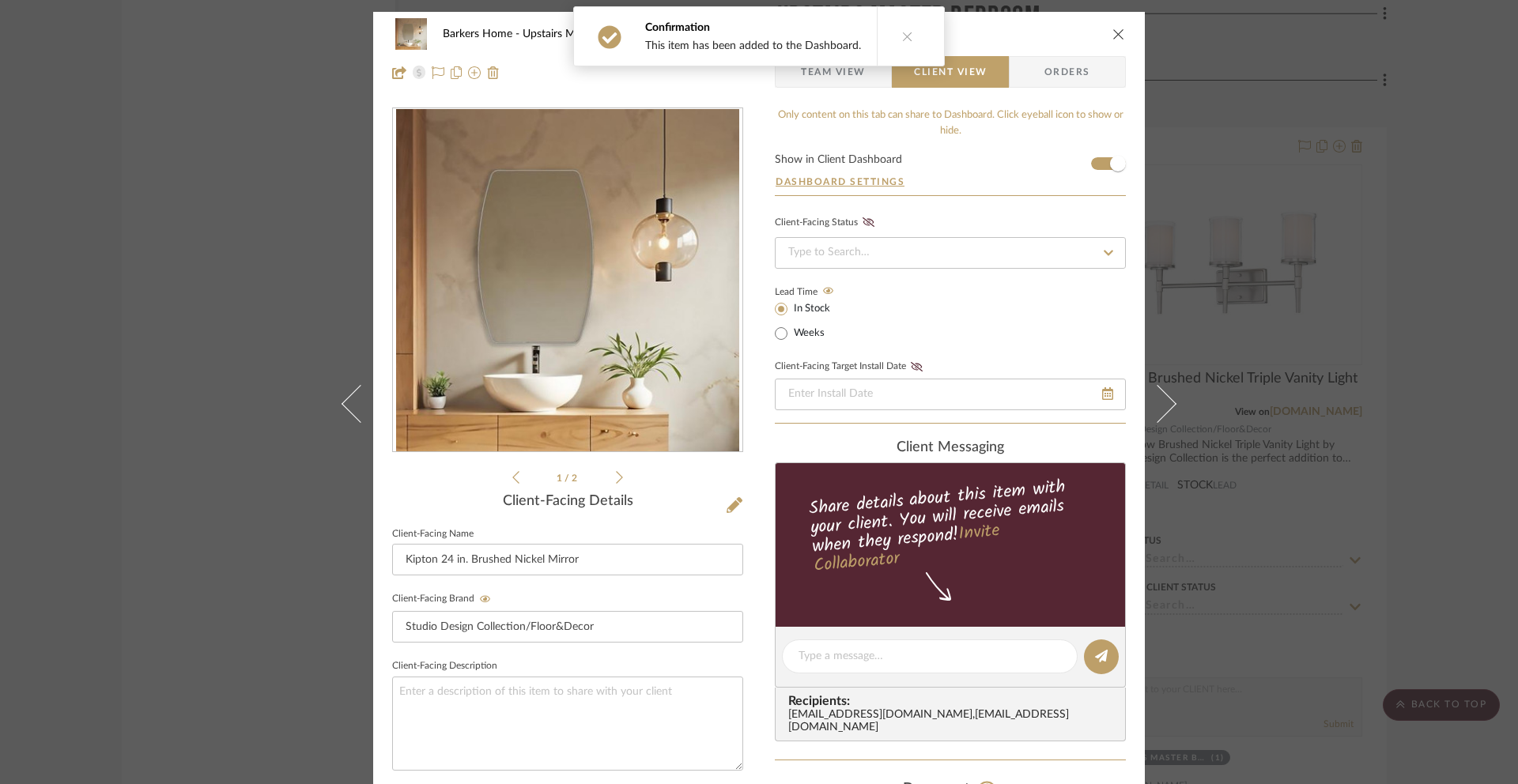
drag, startPoint x: 1115, startPoint y: 28, endPoint x: 1125, endPoint y: 28, distance: 10.0
click at [1115, 28] on icon "close" at bounding box center [1119, 34] width 13 height 13
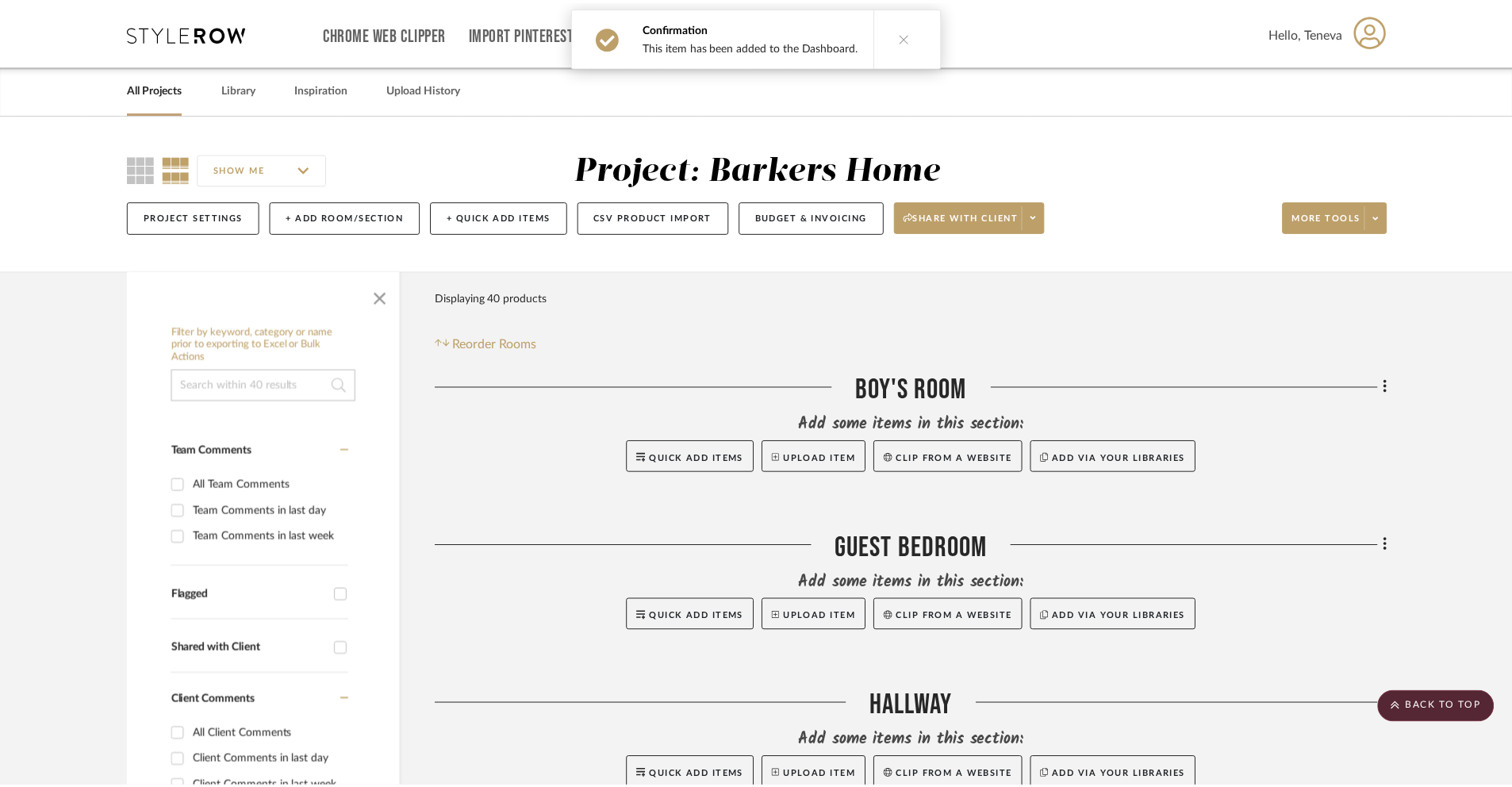
scroll to position [6002, 0]
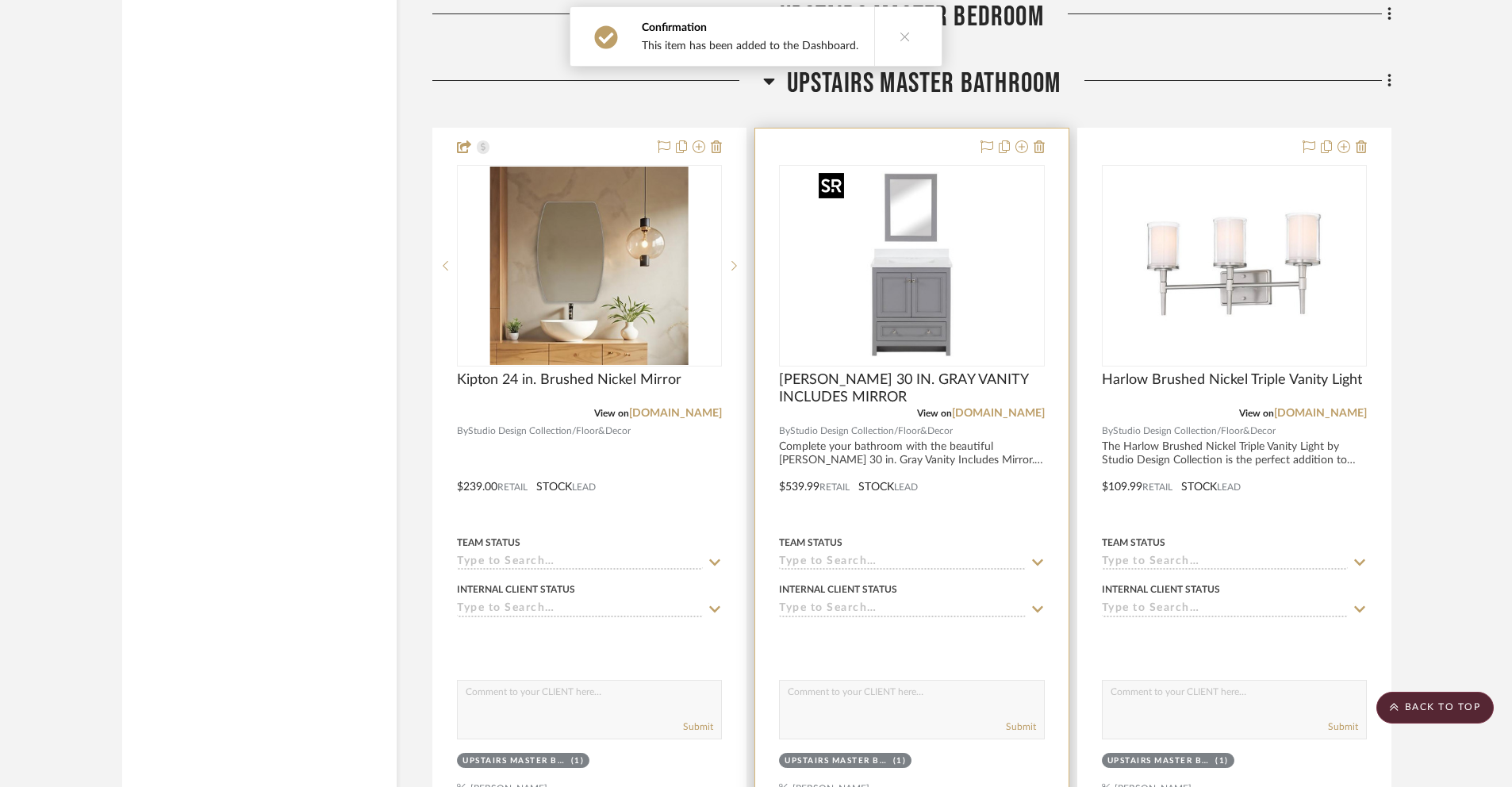
click at [916, 250] on img "0" at bounding box center [911, 265] width 198 height 198
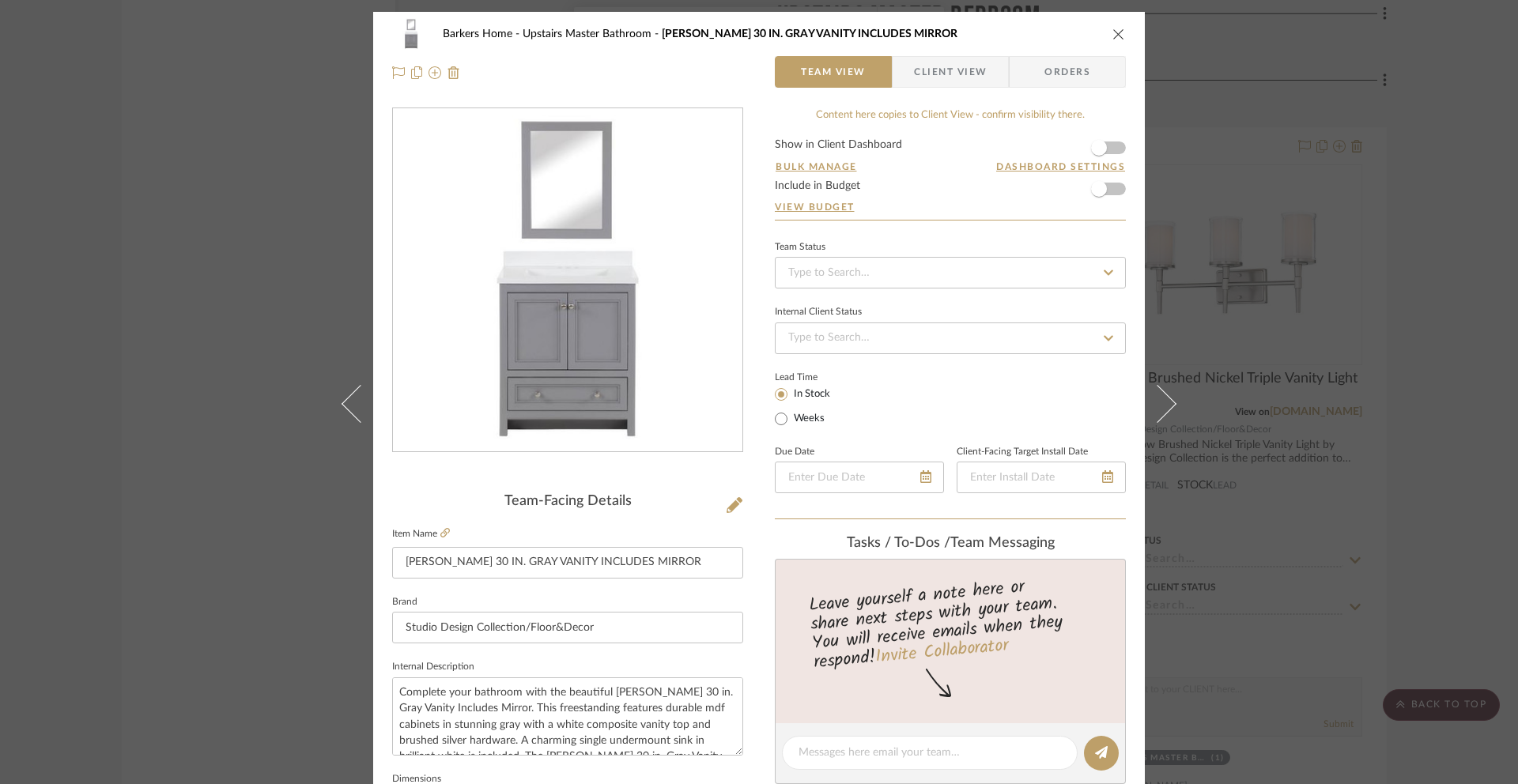
click at [948, 79] on span "Client View" at bounding box center [950, 72] width 73 height 32
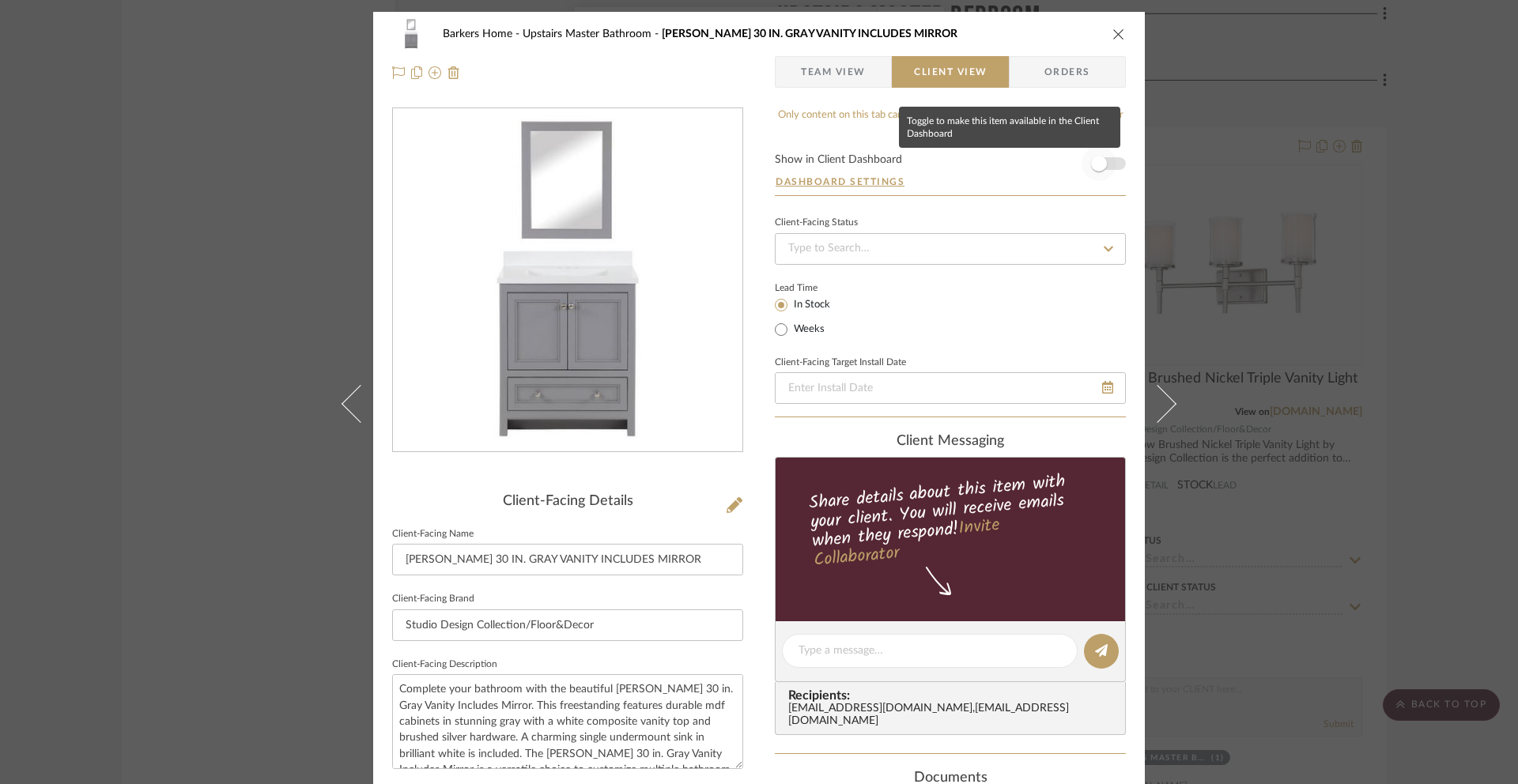
click at [1101, 164] on span "button" at bounding box center [1099, 163] width 16 height 16
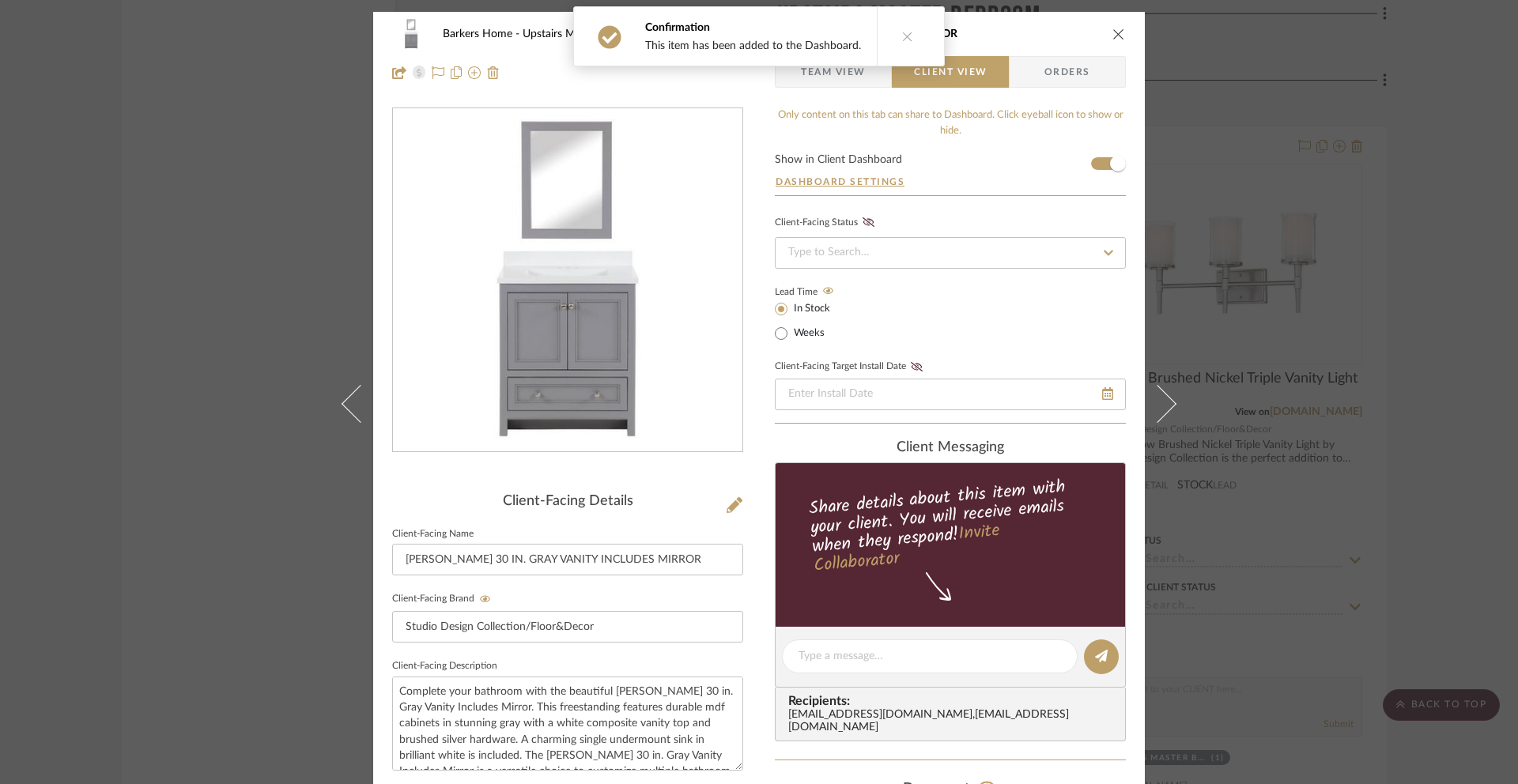
click at [907, 36] on button at bounding box center [907, 36] width 60 height 59
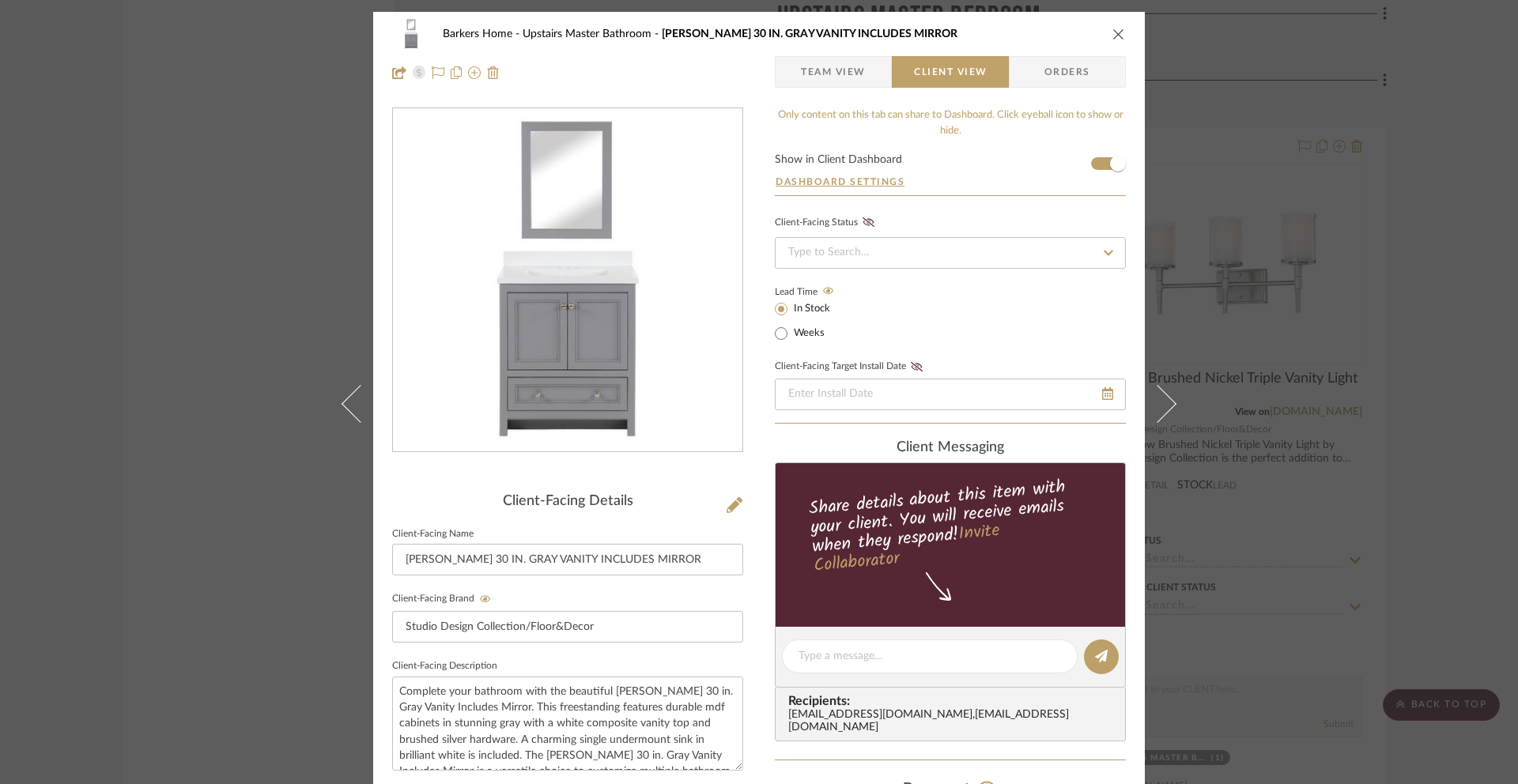
click at [1113, 33] on icon "close" at bounding box center [1119, 34] width 13 height 13
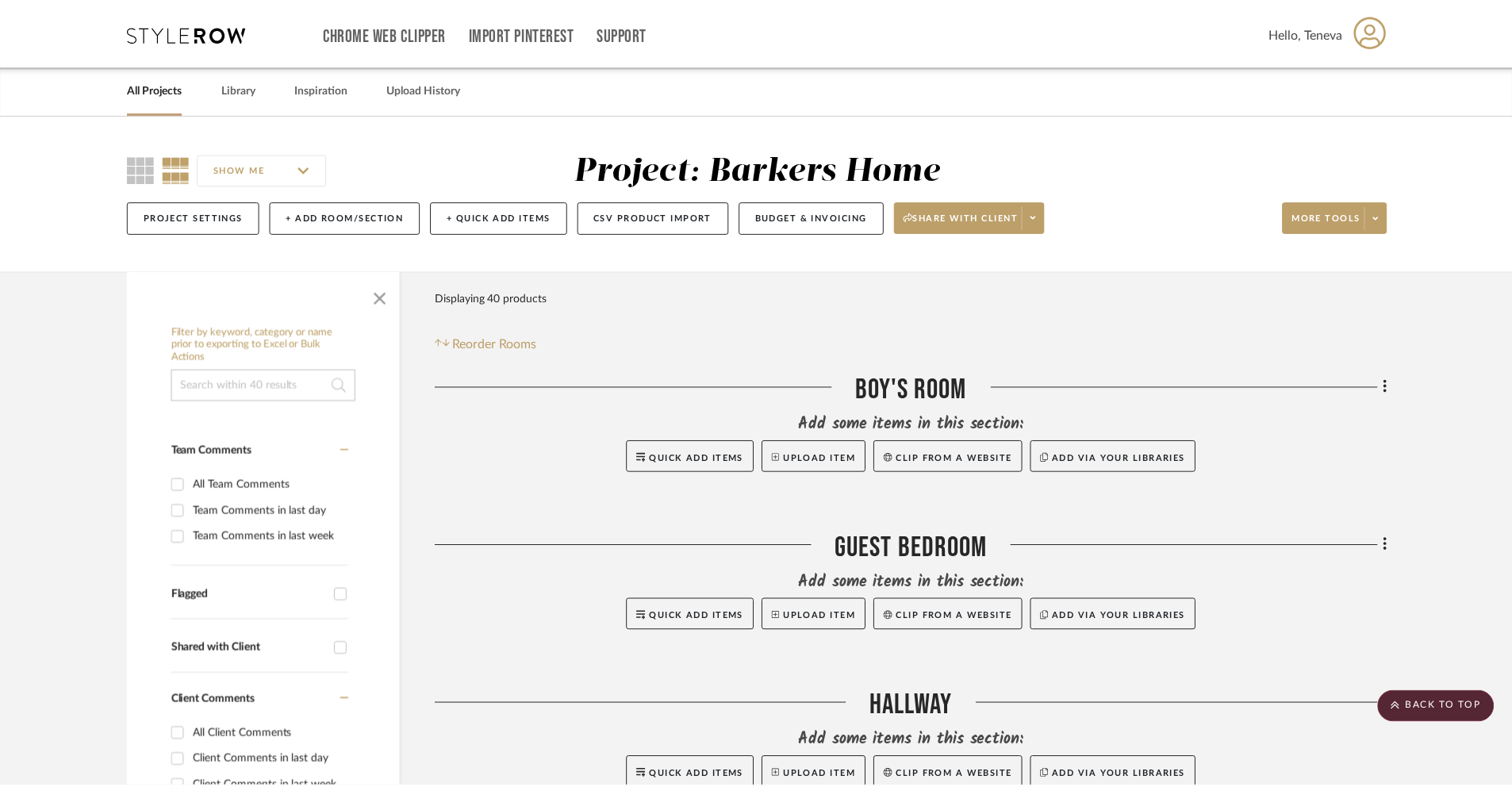
scroll to position [6002, 0]
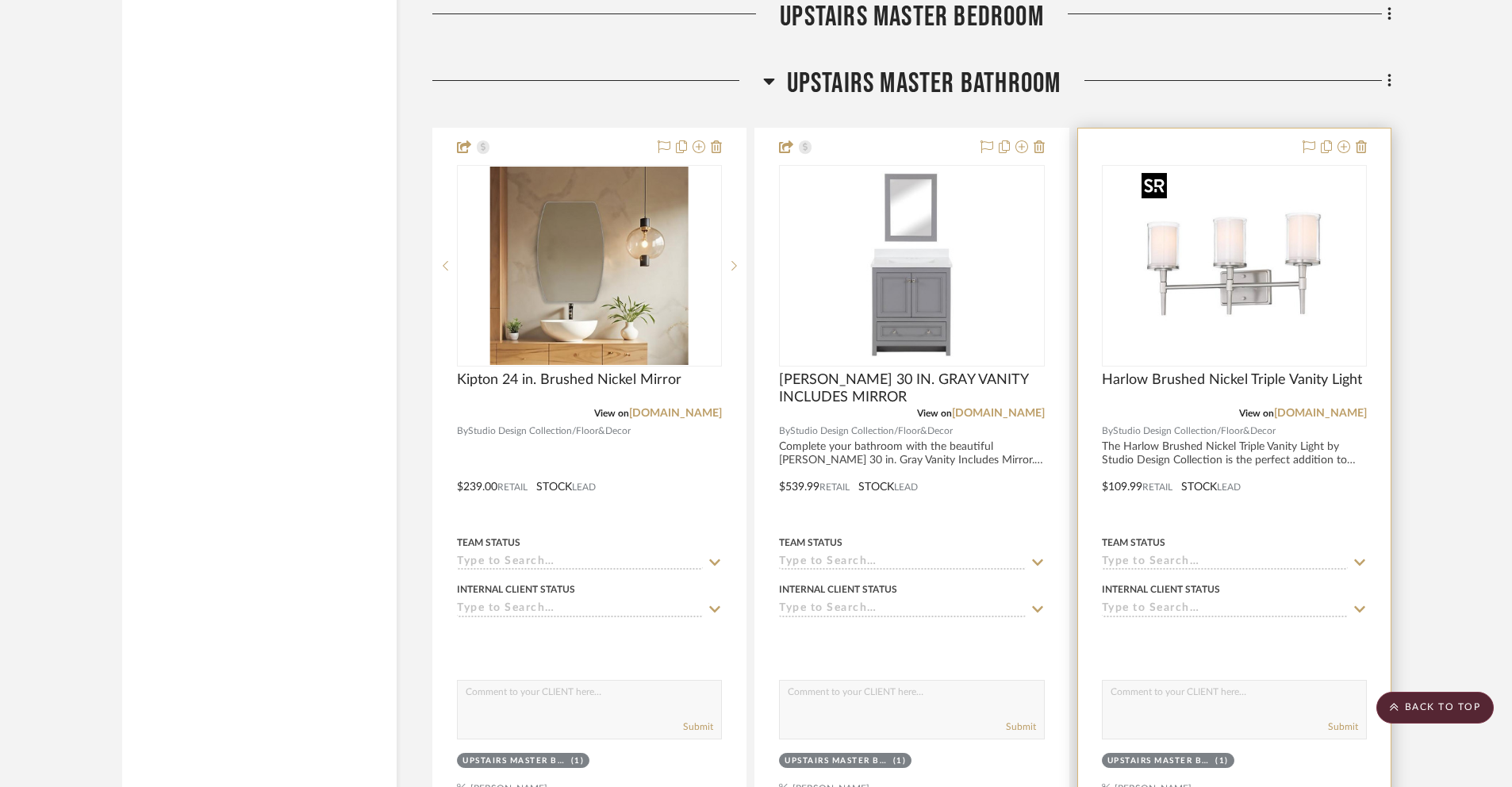
click at [1219, 276] on img "0" at bounding box center [1234, 265] width 198 height 198
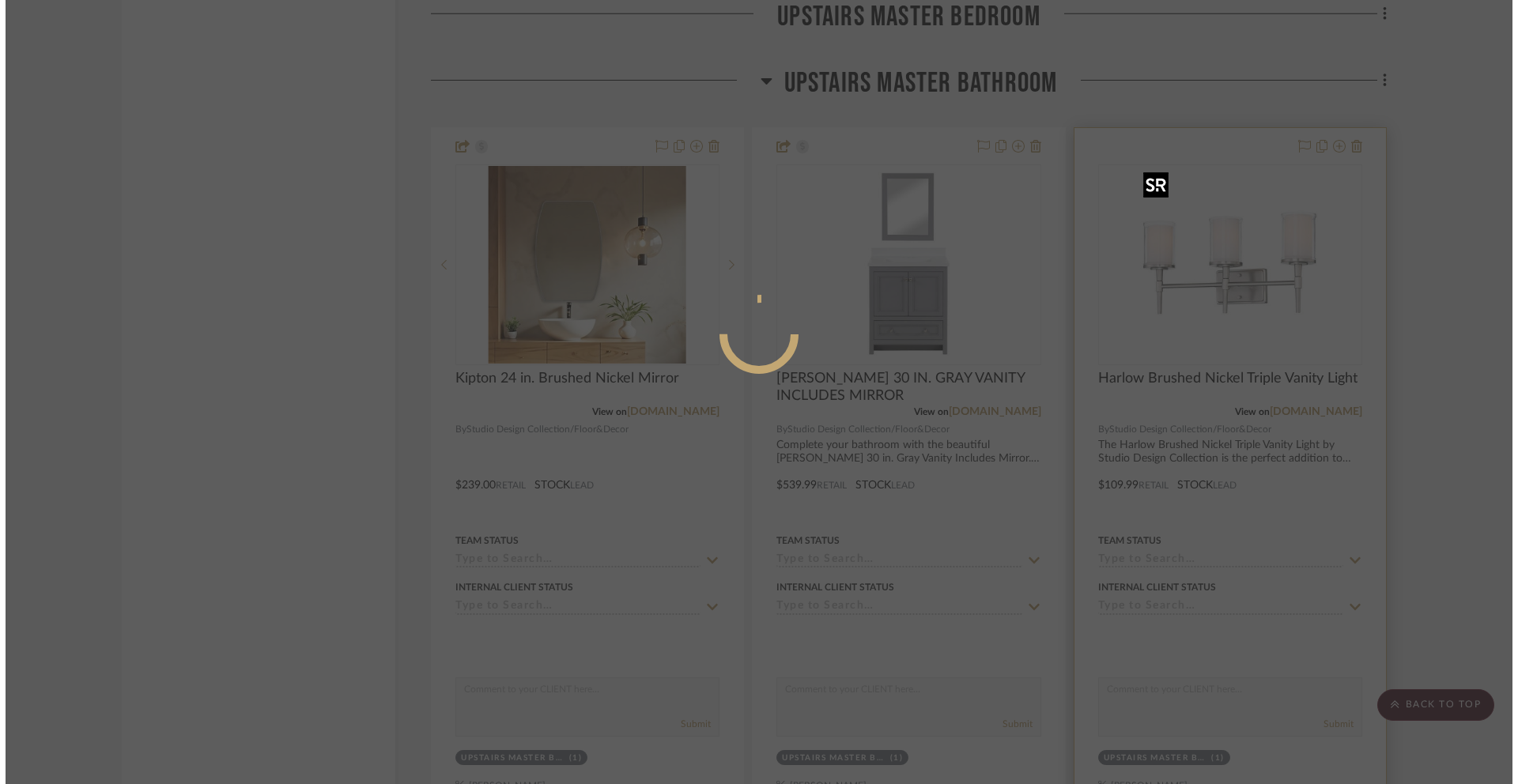
scroll to position [0, 0]
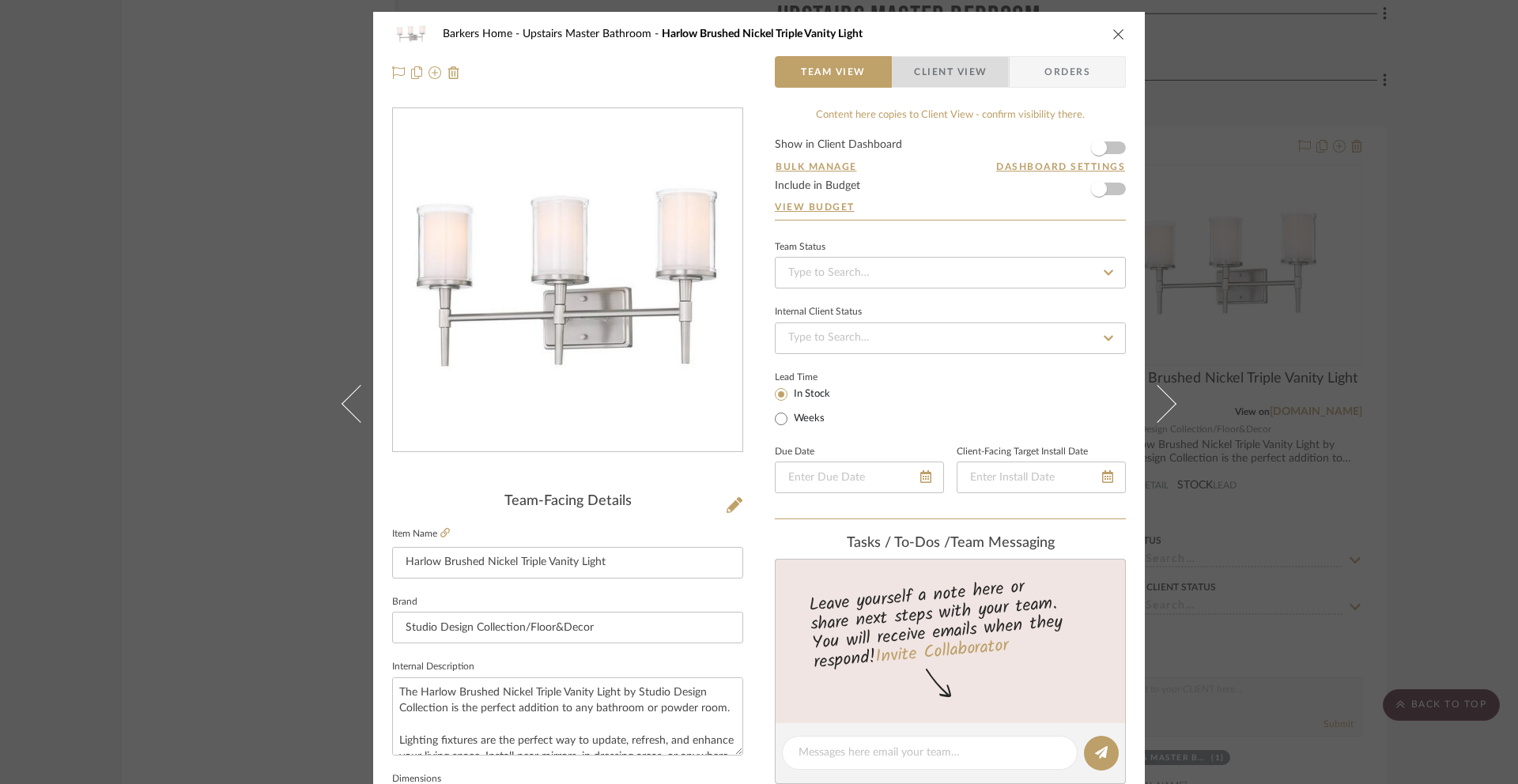
click at [969, 87] on span "Client View" at bounding box center [950, 72] width 73 height 32
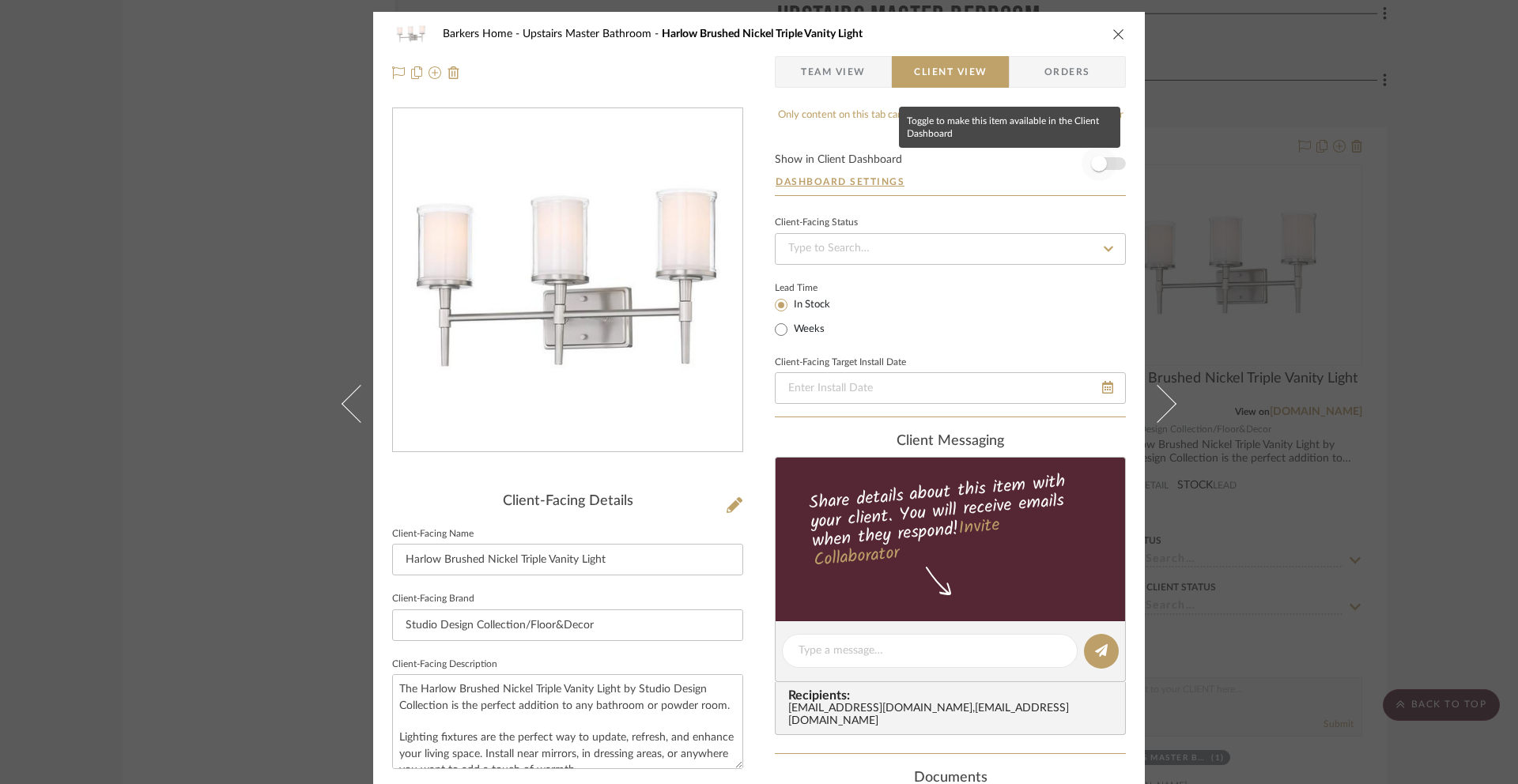
click at [1104, 162] on span "button" at bounding box center [1099, 163] width 35 height 35
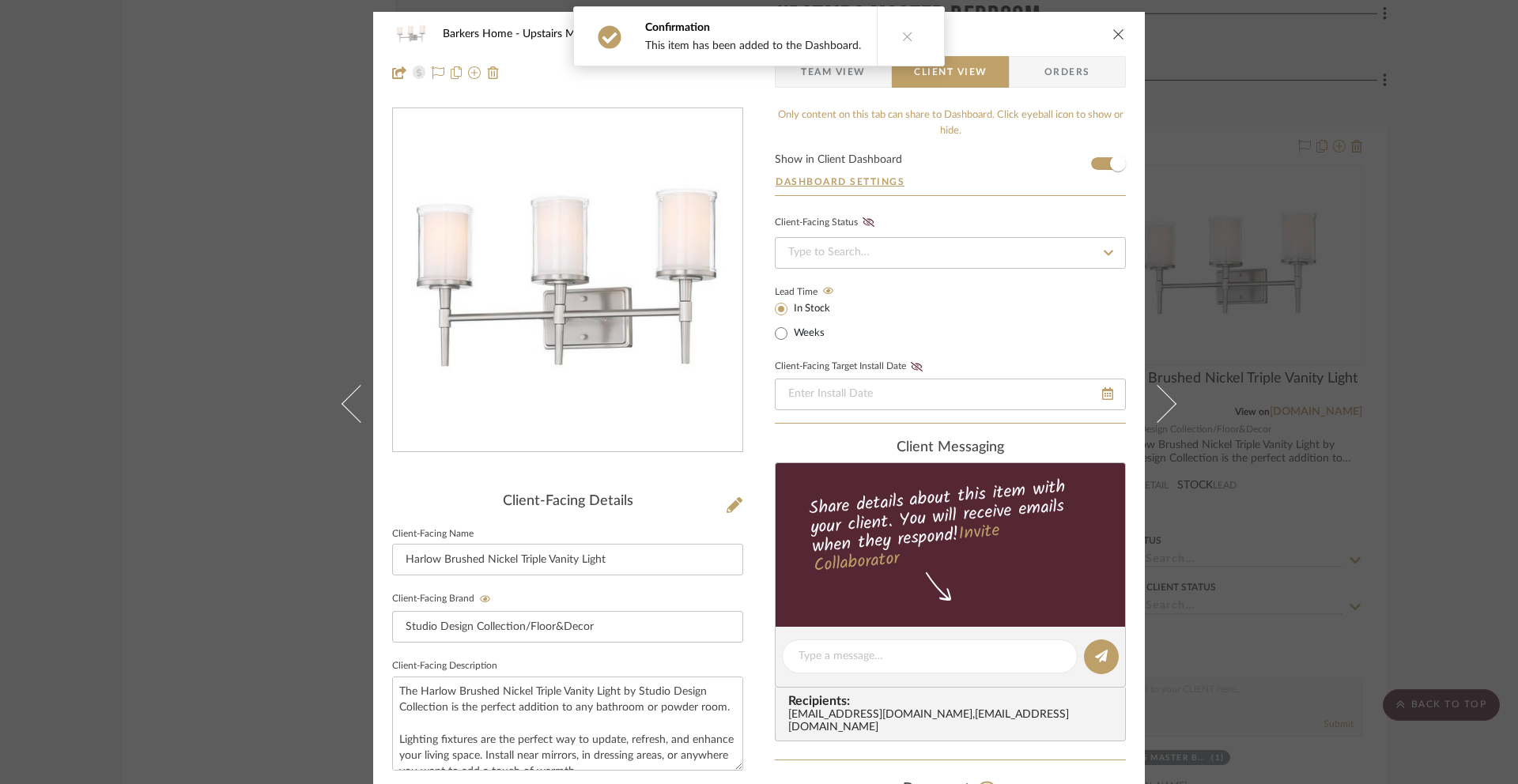
click at [1115, 29] on icon "close" at bounding box center [1119, 34] width 13 height 13
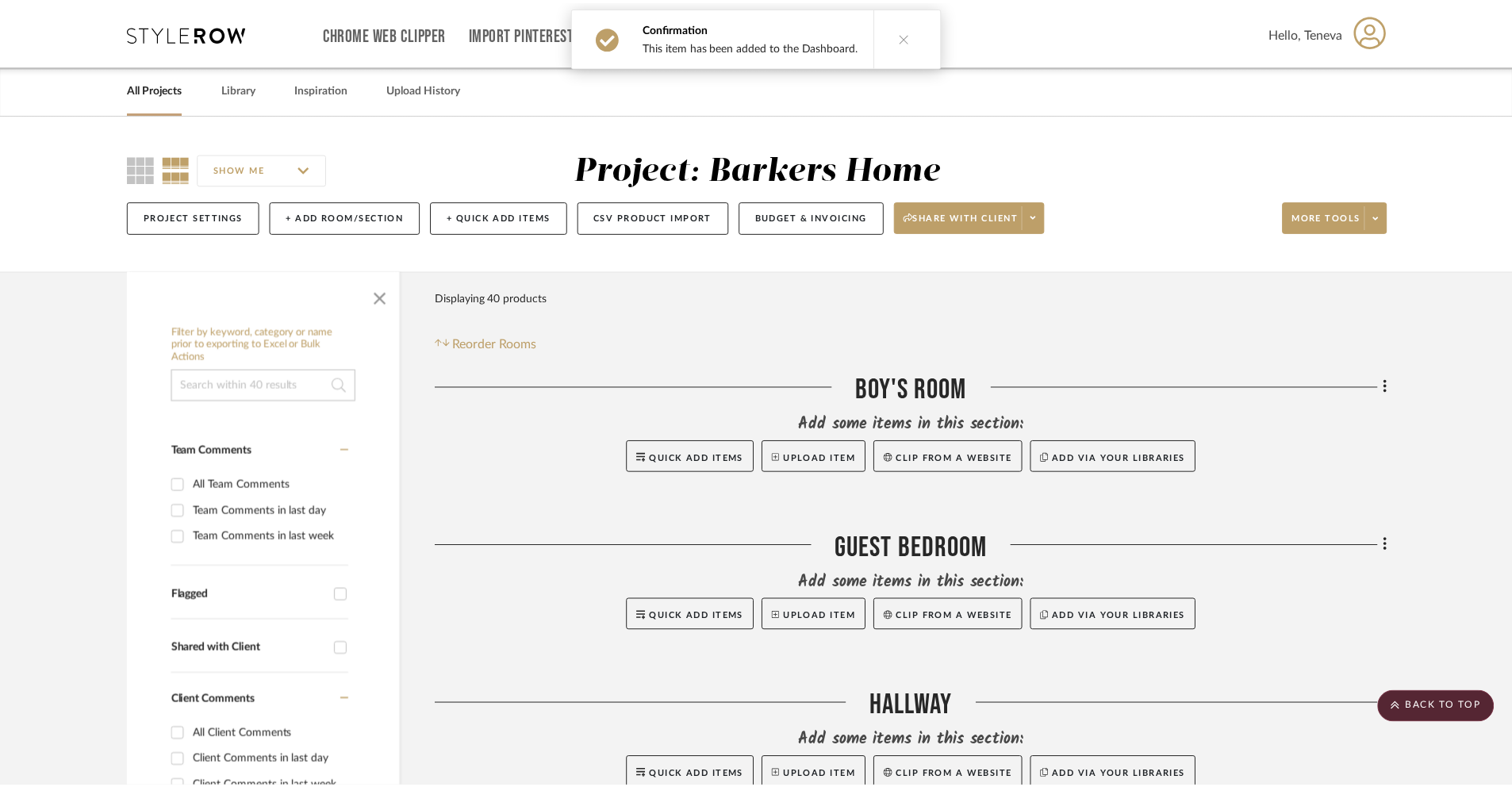
scroll to position [6002, 0]
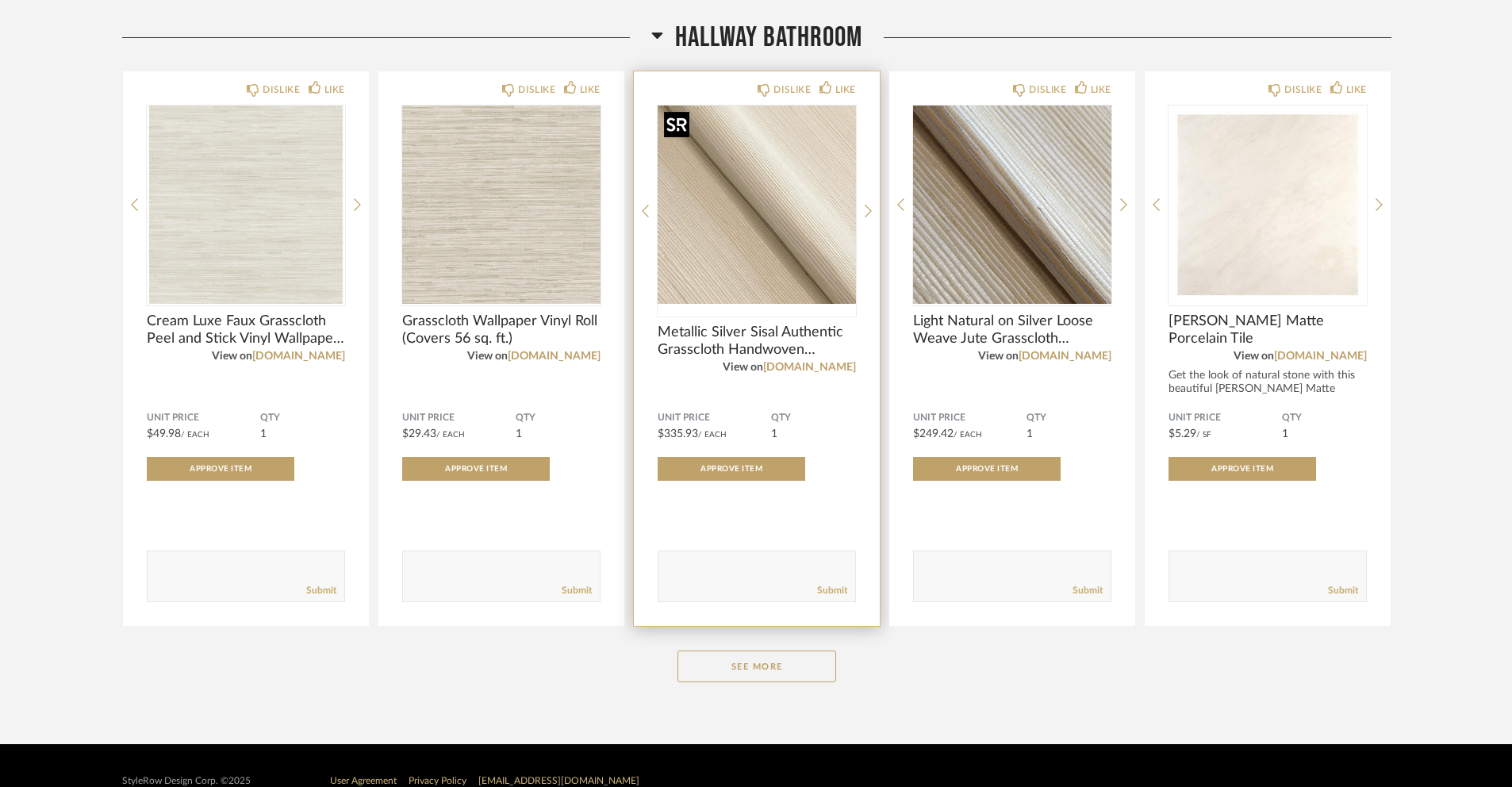
scroll to position [250, 0]
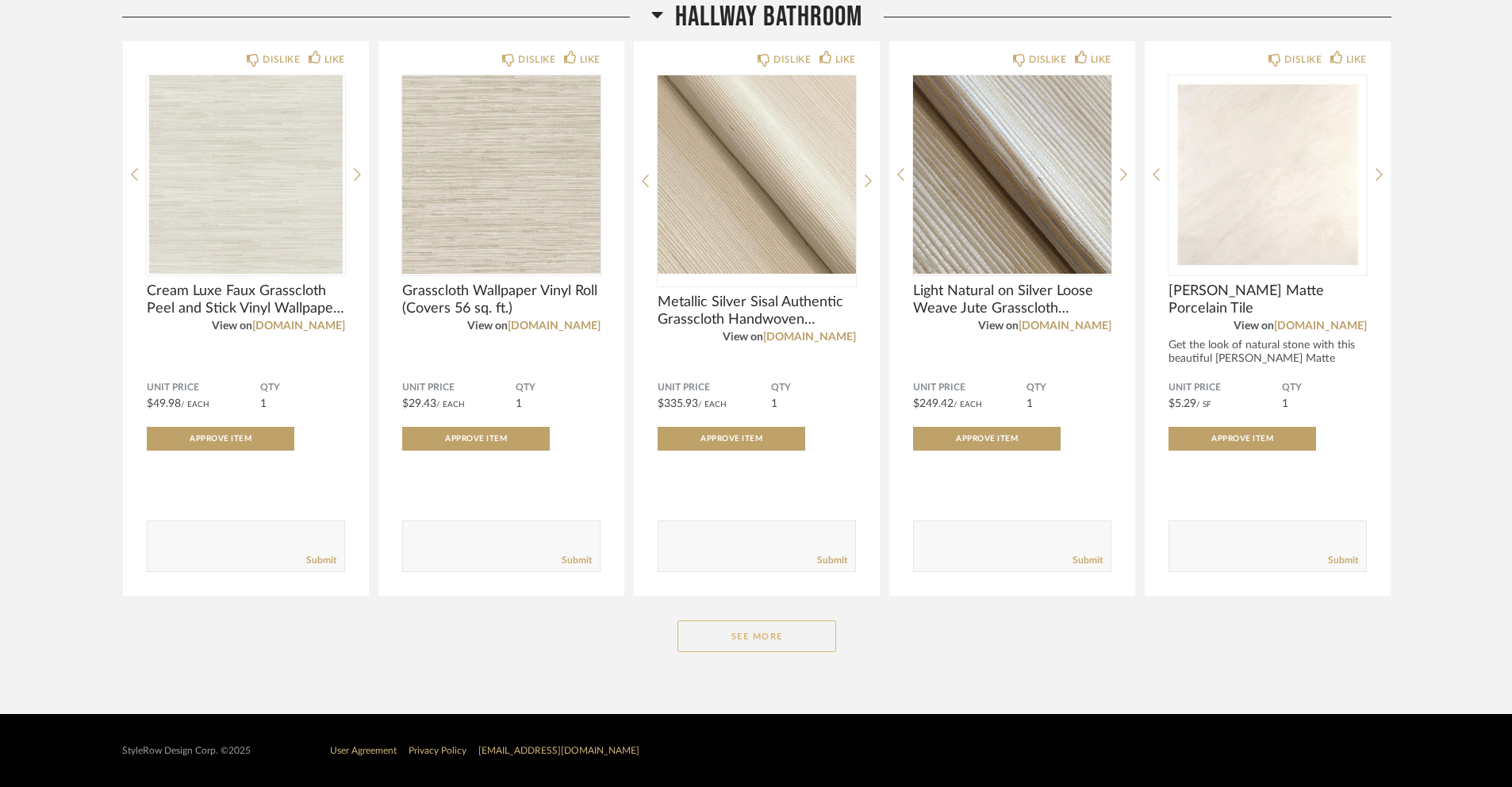
click at [757, 647] on button "See More" at bounding box center [756, 636] width 159 height 32
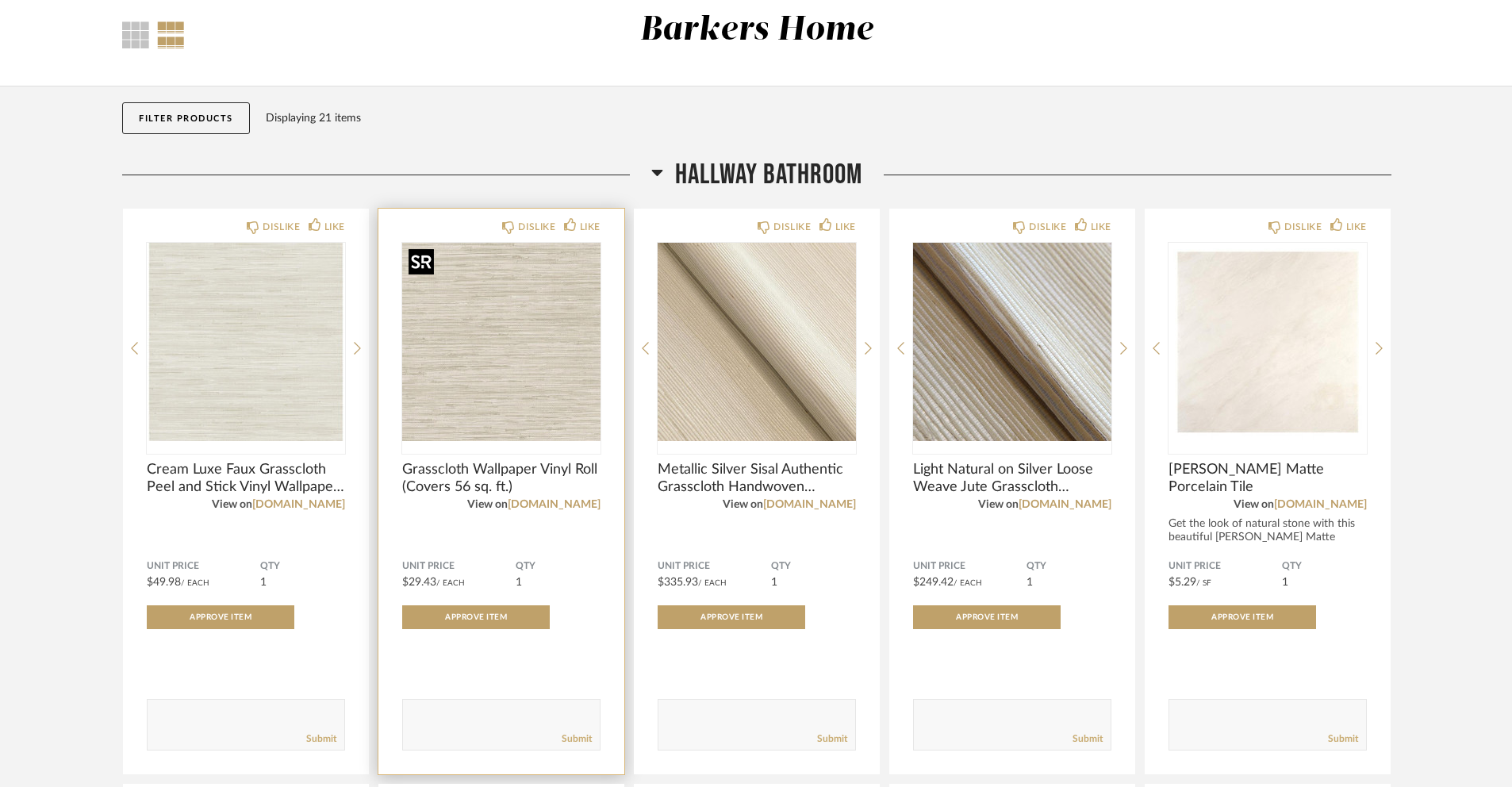
scroll to position [0, 0]
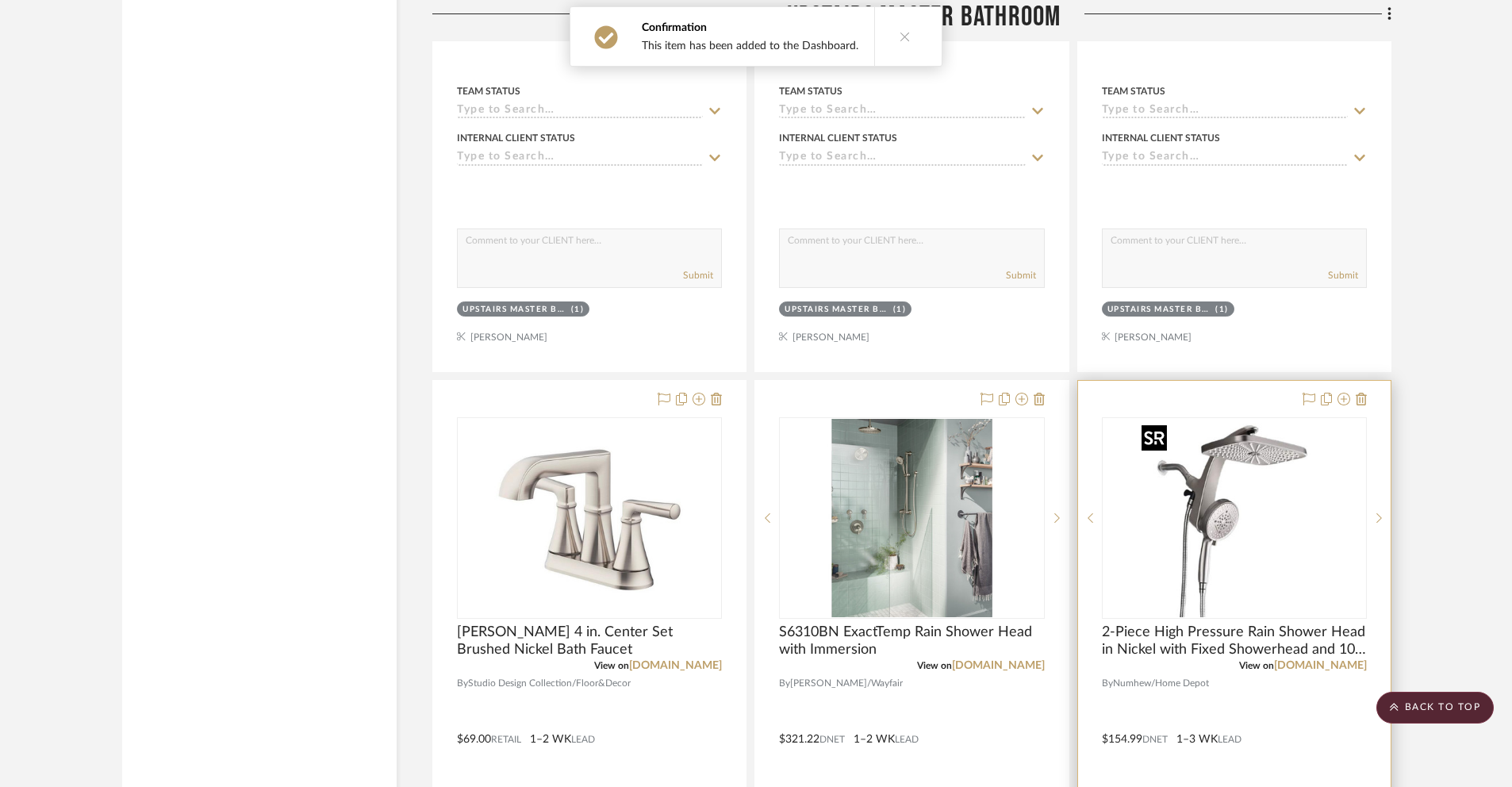
scroll to position [6457, 0]
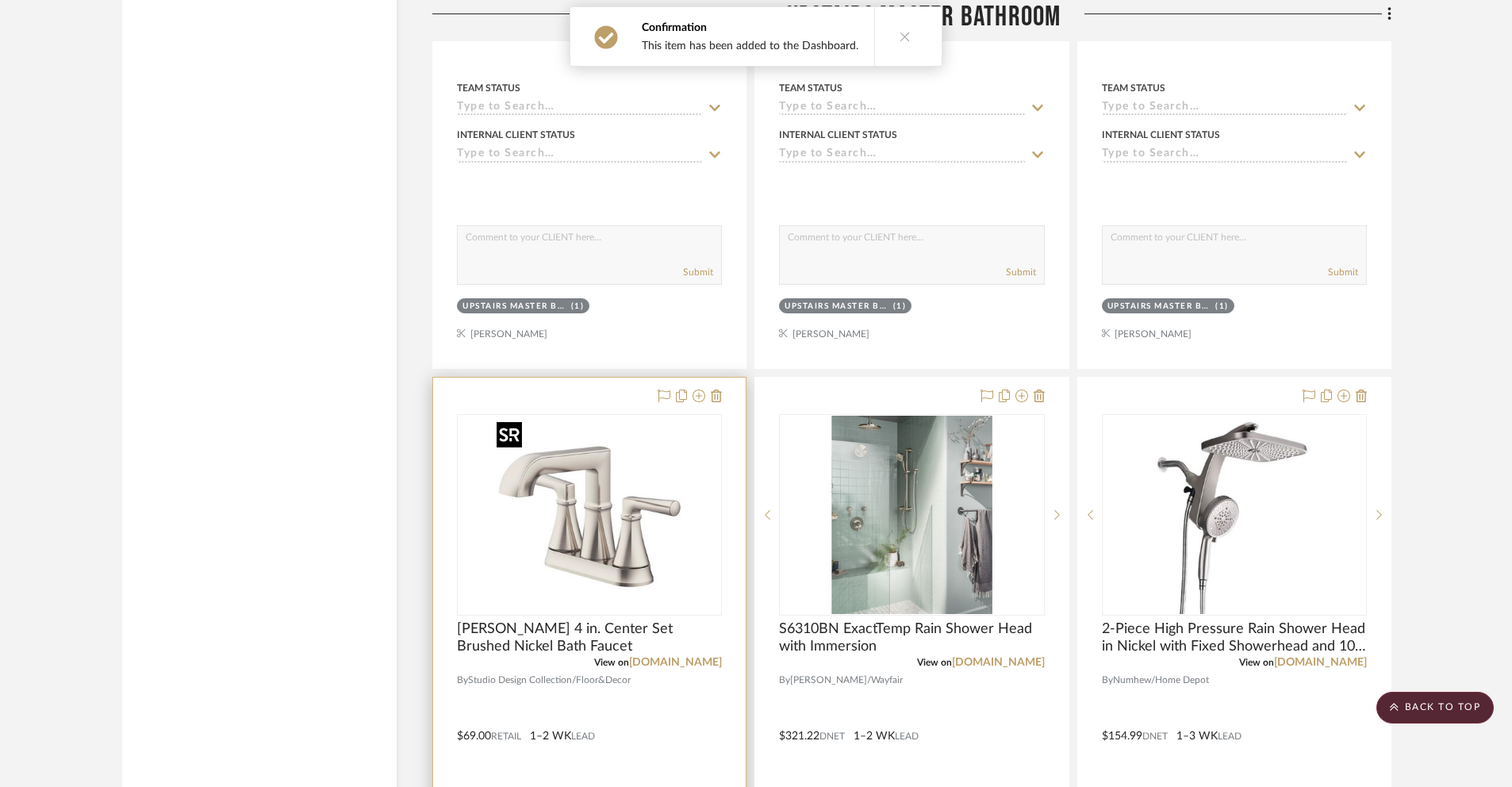
click at [655, 511] on img "0" at bounding box center [589, 515] width 198 height 198
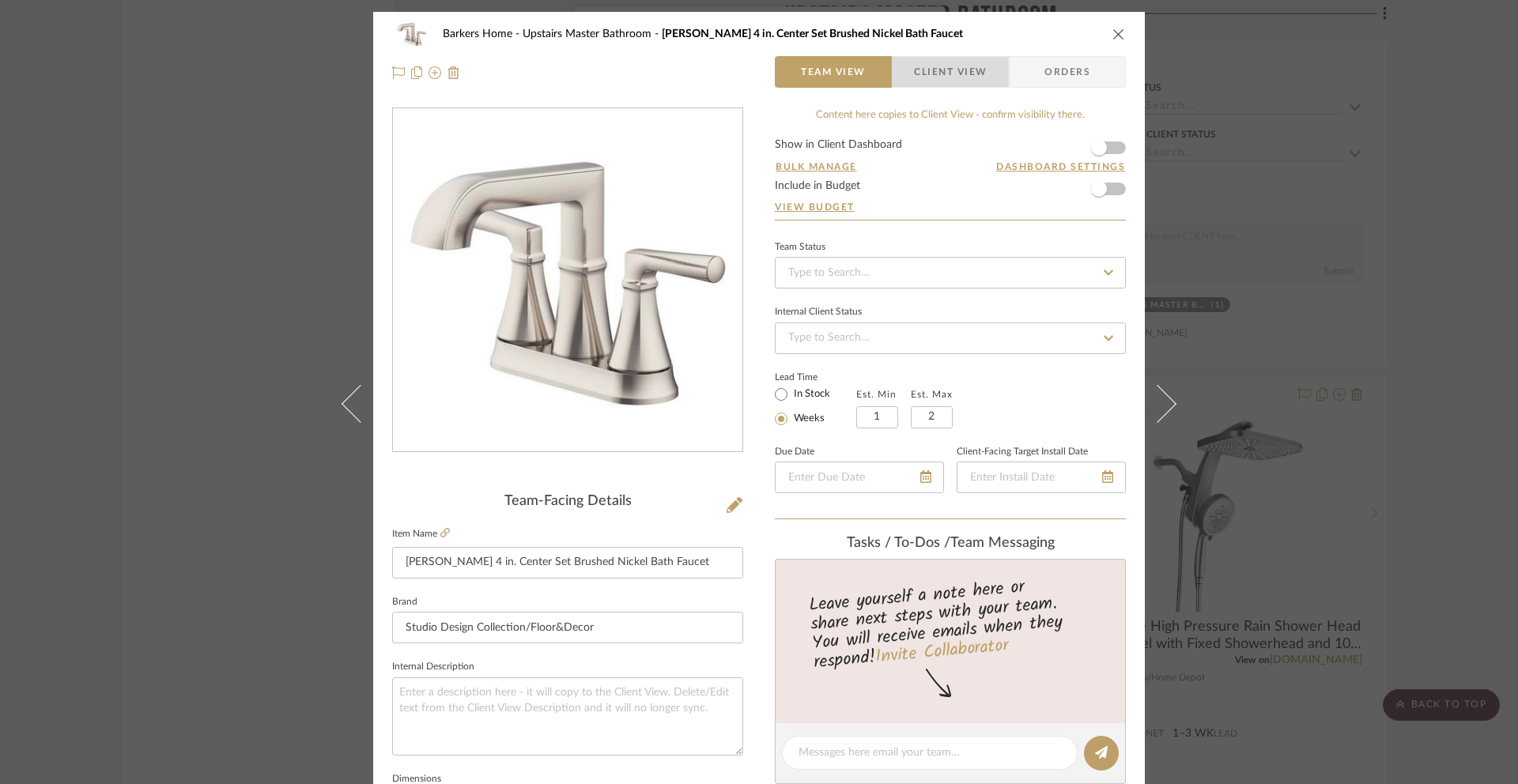
click at [948, 70] on span "Client View" at bounding box center [950, 72] width 73 height 32
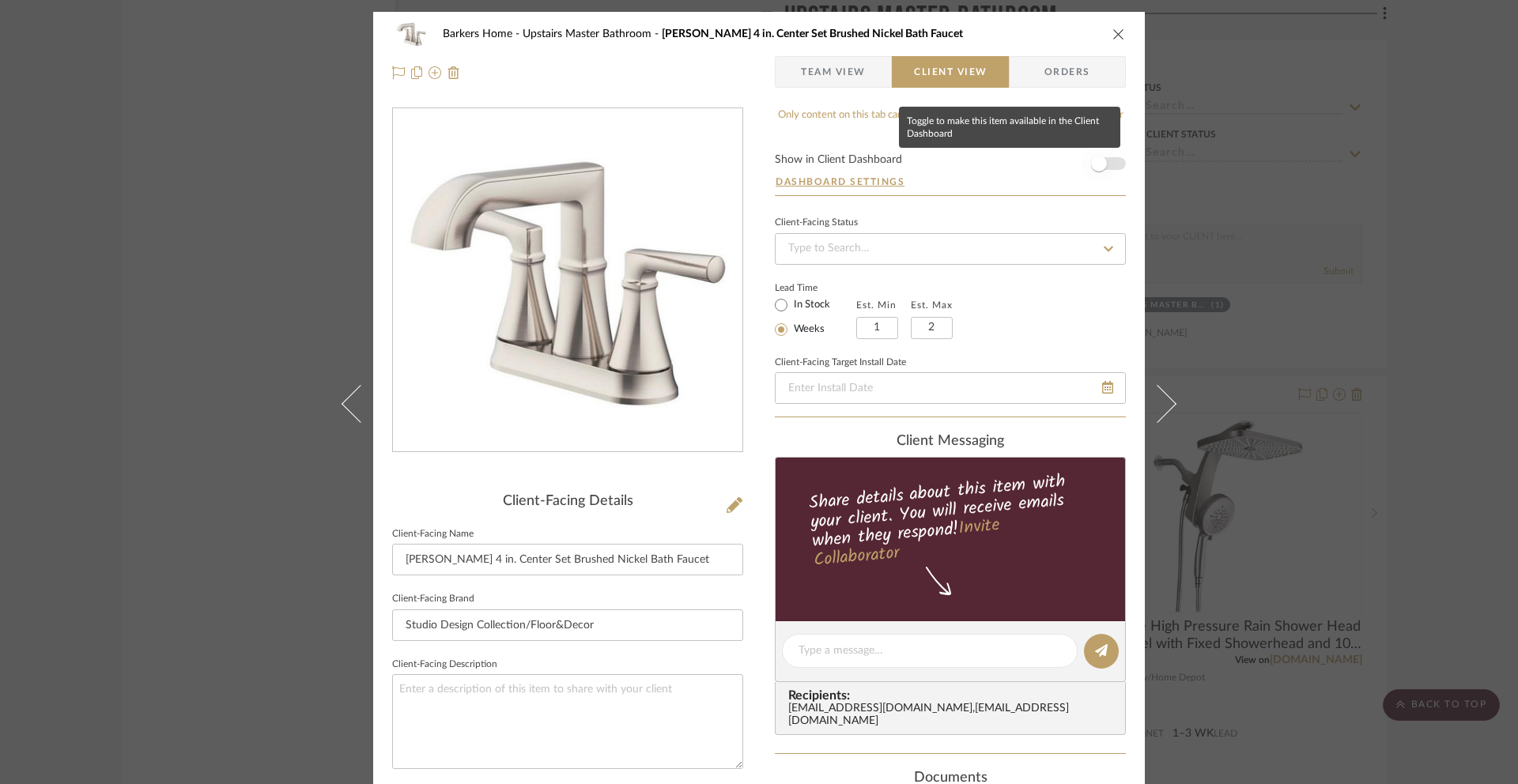
click at [1101, 164] on span "button" at bounding box center [1099, 163] width 16 height 16
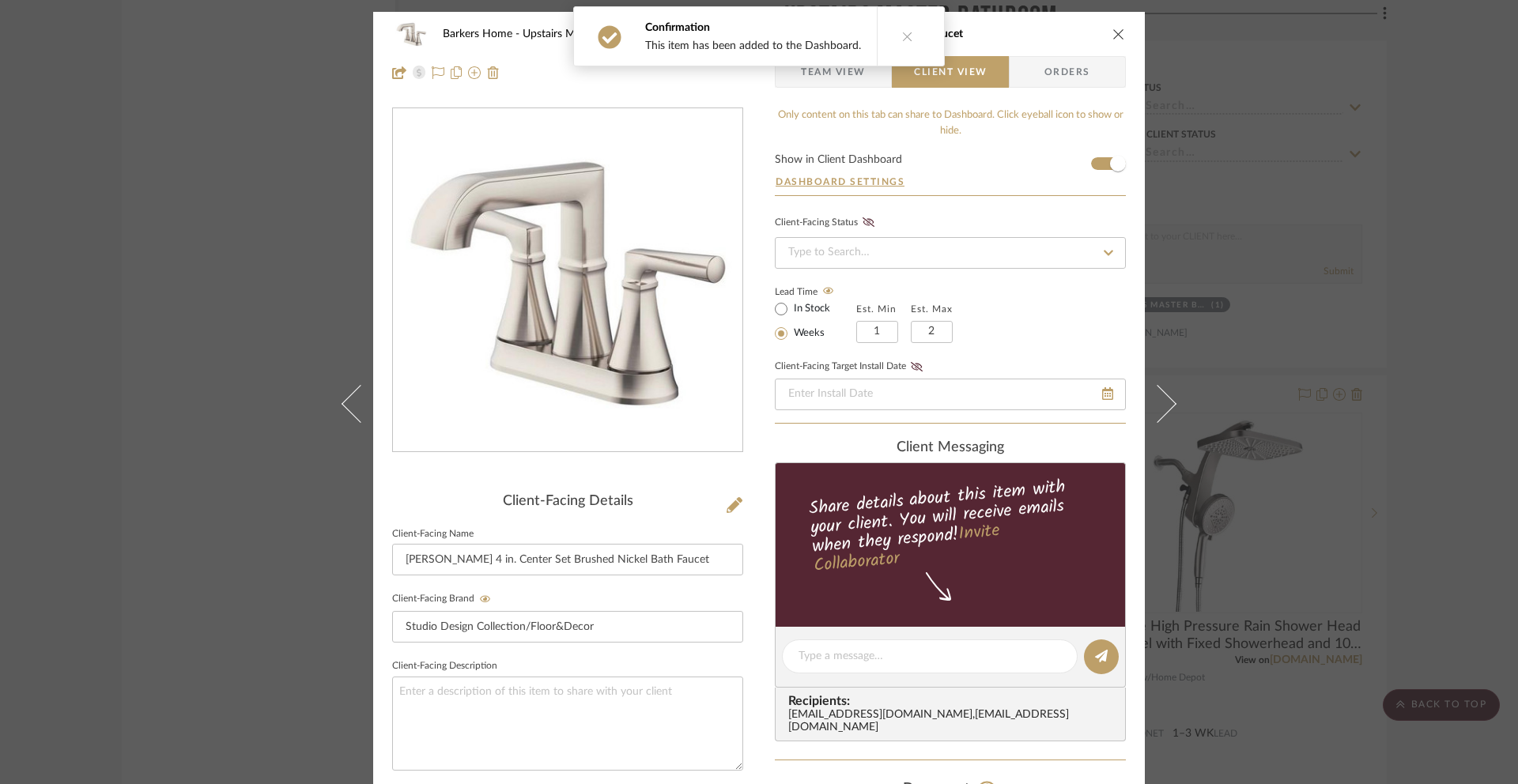
click at [1113, 33] on icon "close" at bounding box center [1119, 34] width 13 height 13
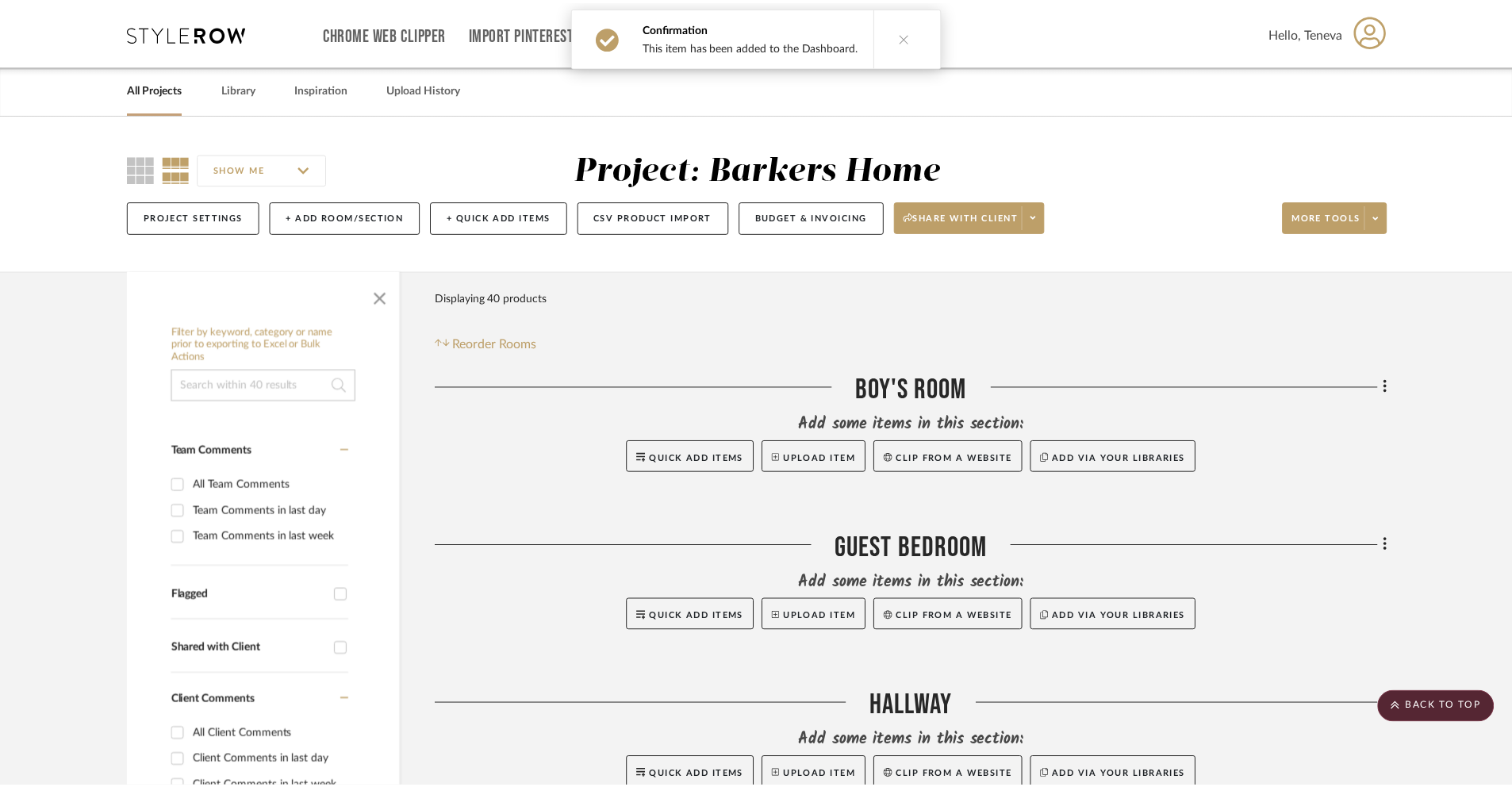
scroll to position [6457, 0]
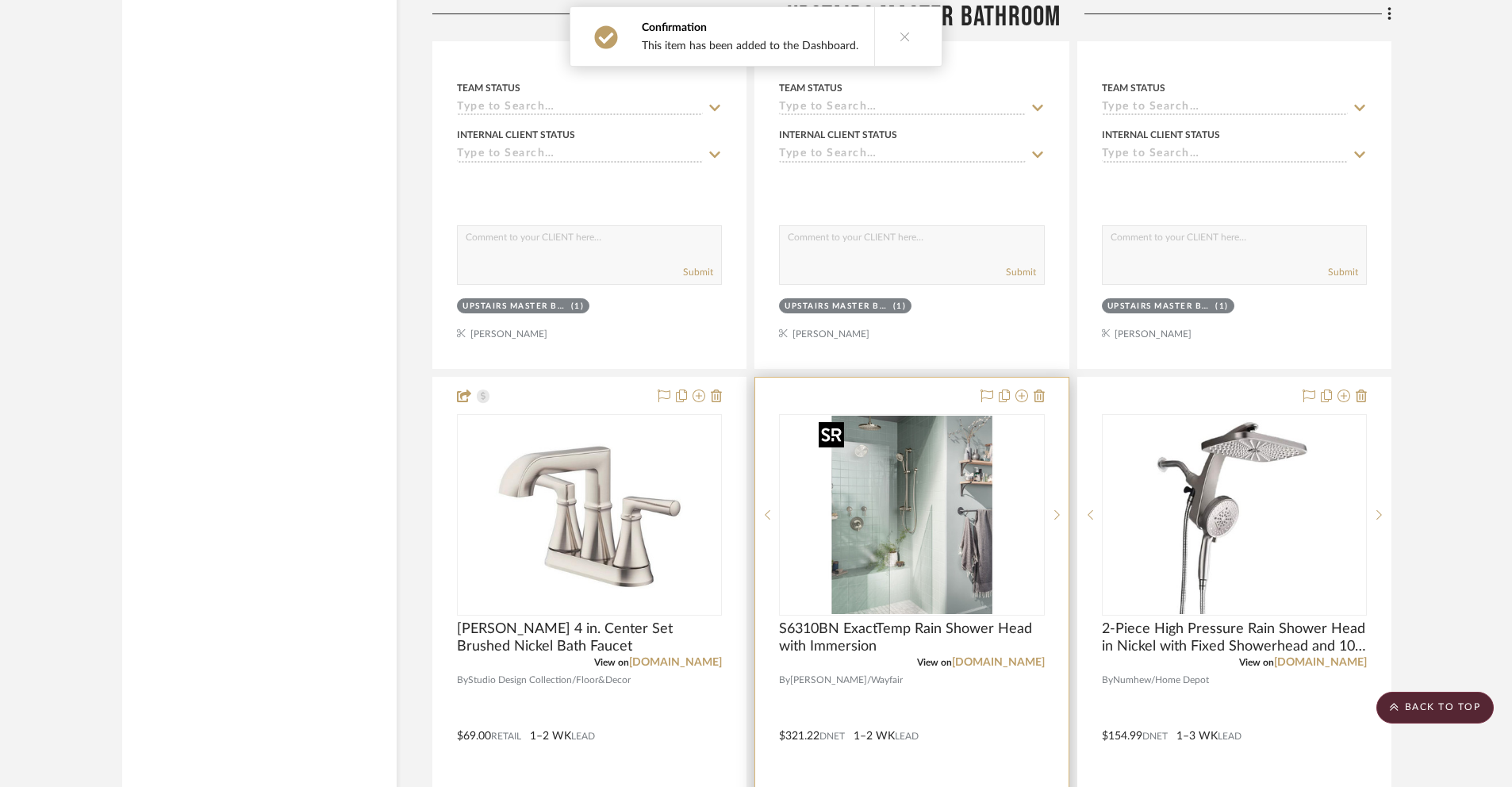
click at [920, 495] on img "0" at bounding box center [911, 515] width 198 height 198
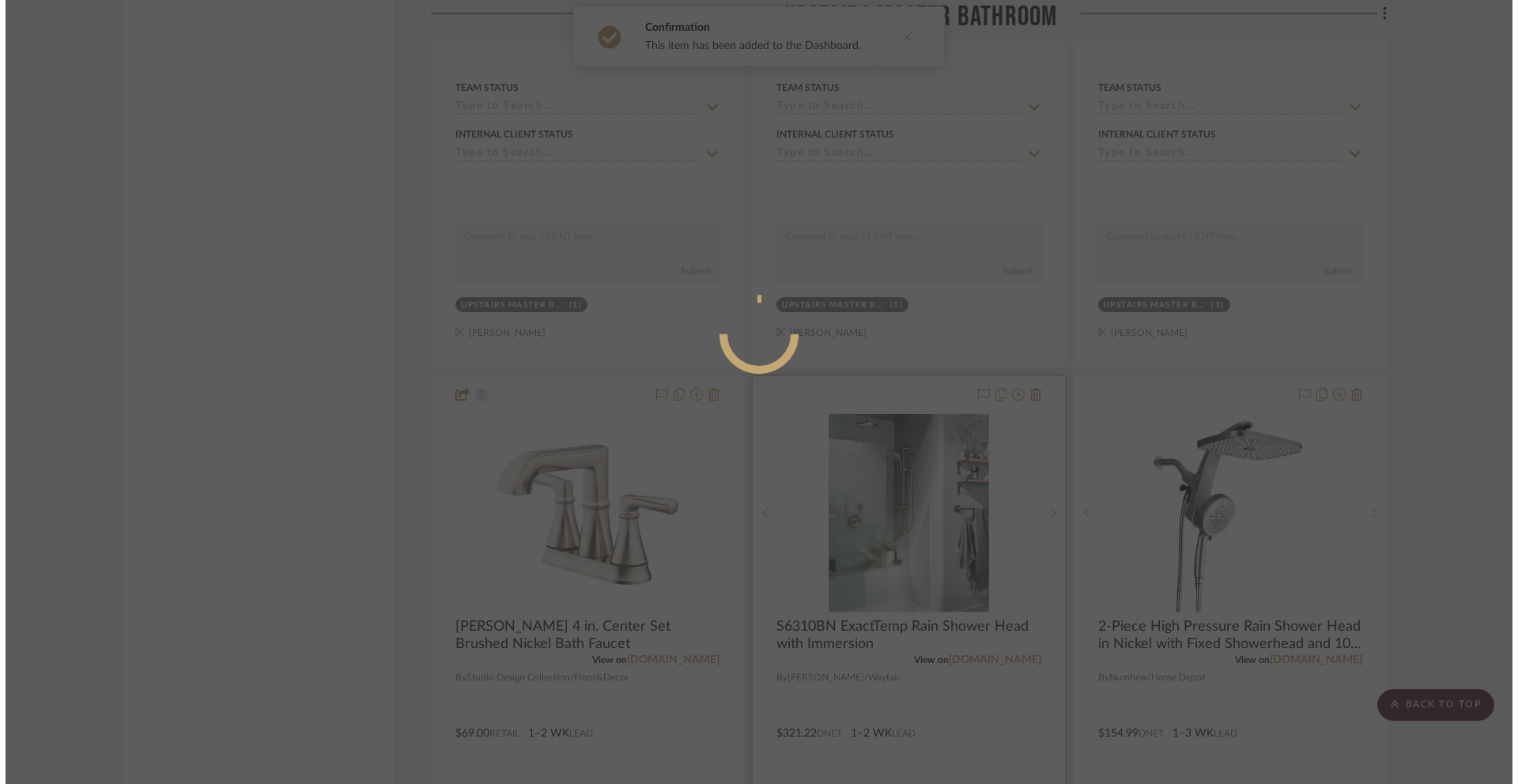
scroll to position [0, 0]
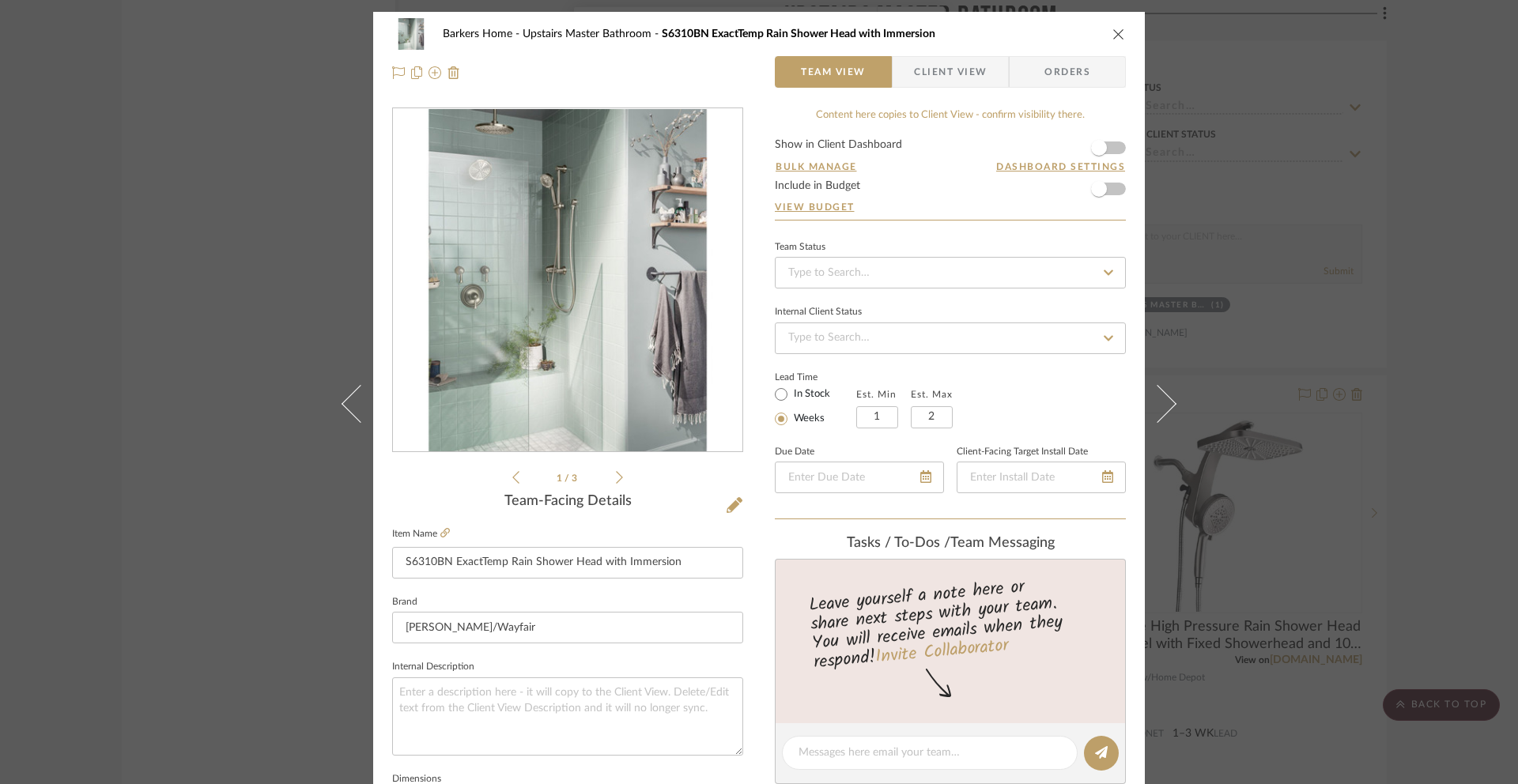
click at [920, 74] on span "Client View" at bounding box center [950, 72] width 73 height 32
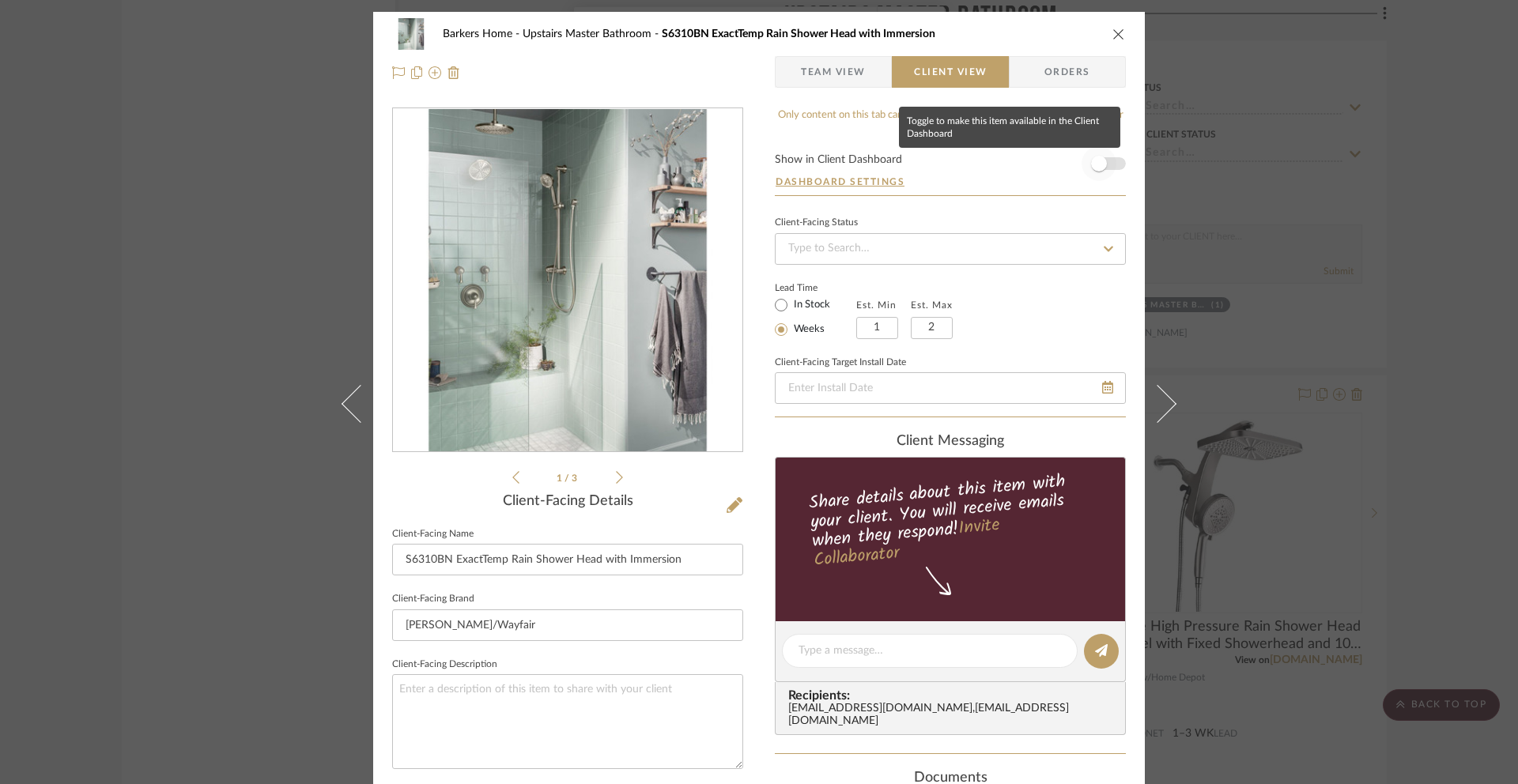
click at [1101, 168] on span "button" at bounding box center [1099, 163] width 35 height 35
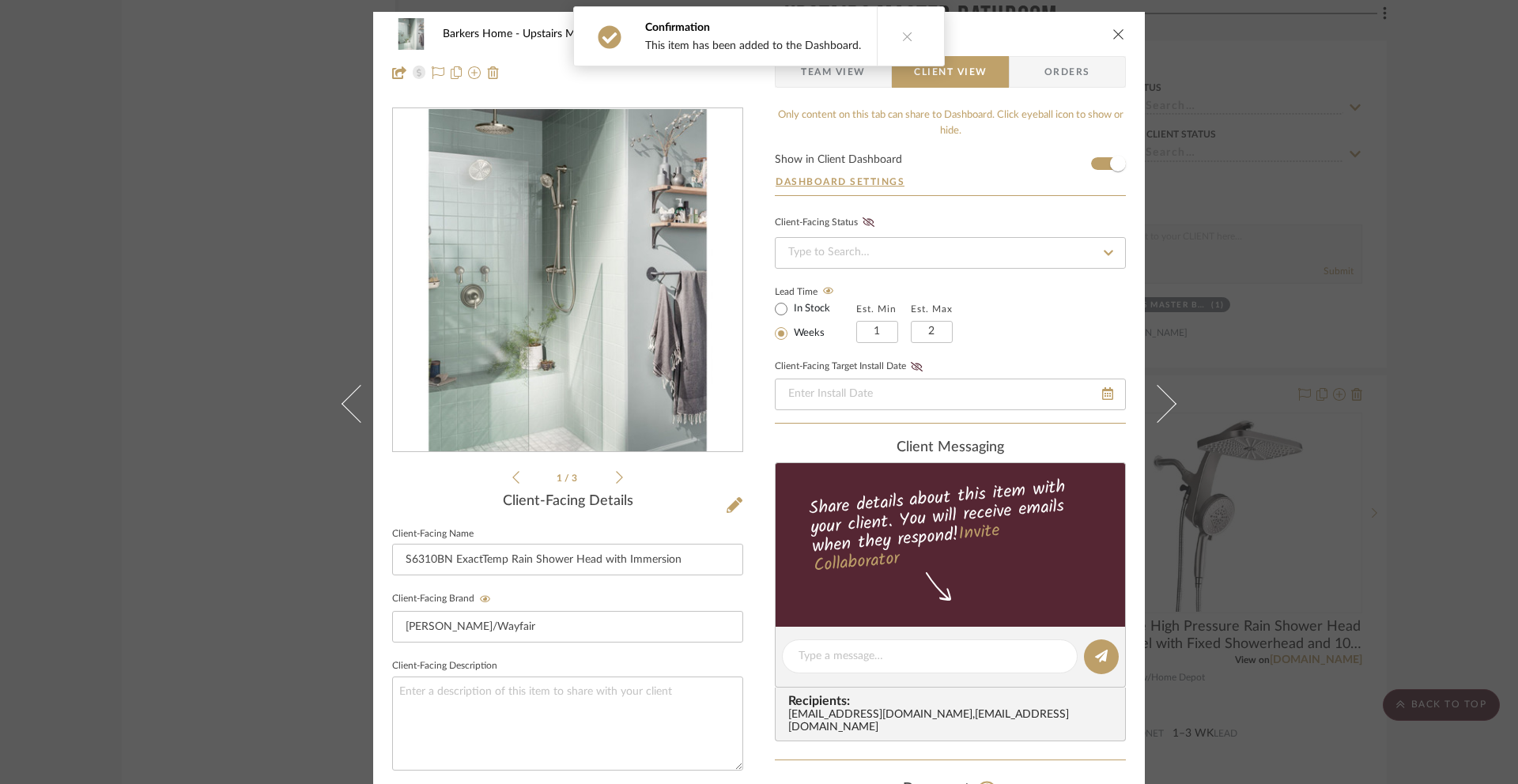
click at [1113, 36] on icon "close" at bounding box center [1119, 34] width 13 height 13
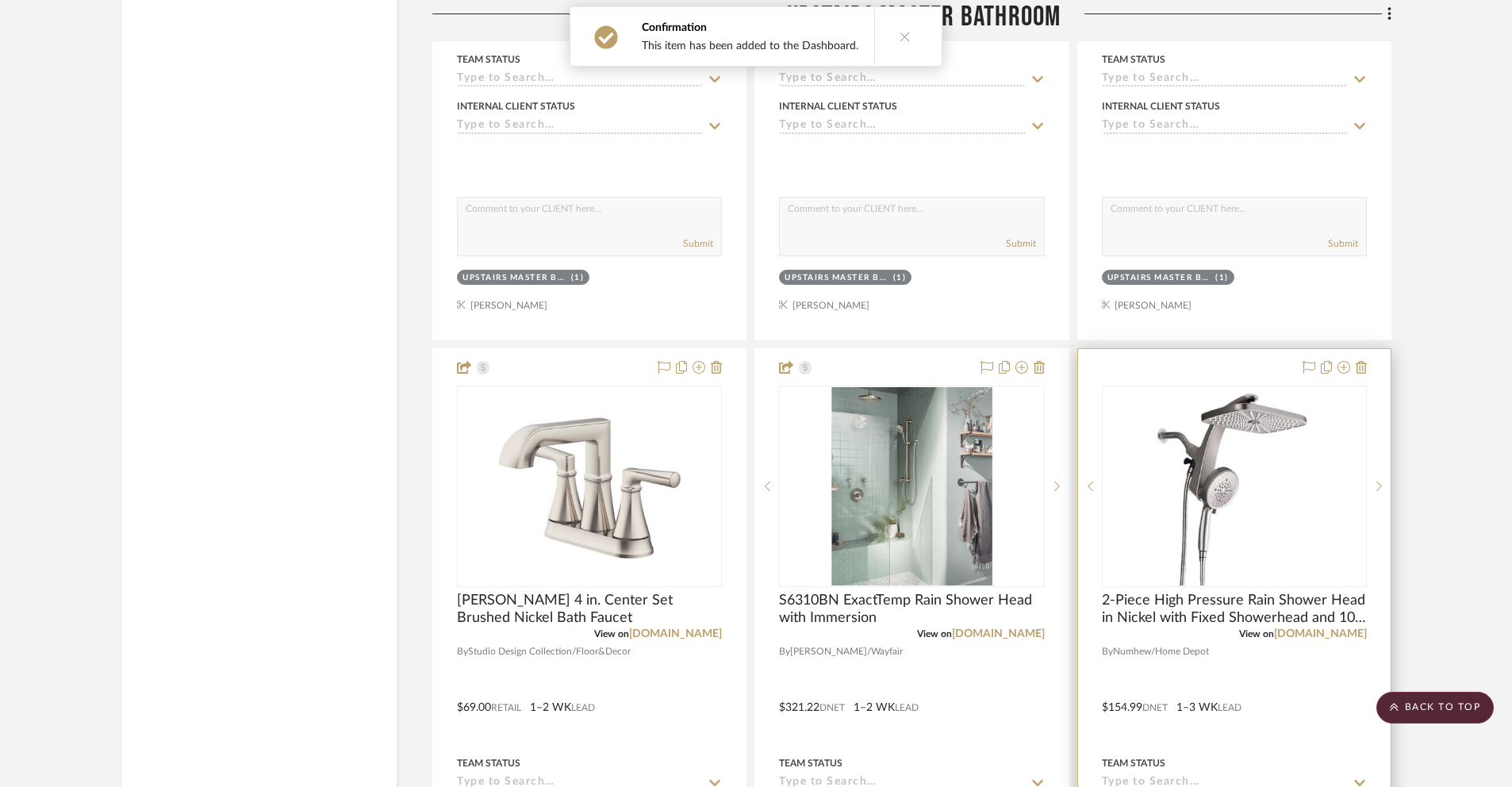
scroll to position [6591, 0]
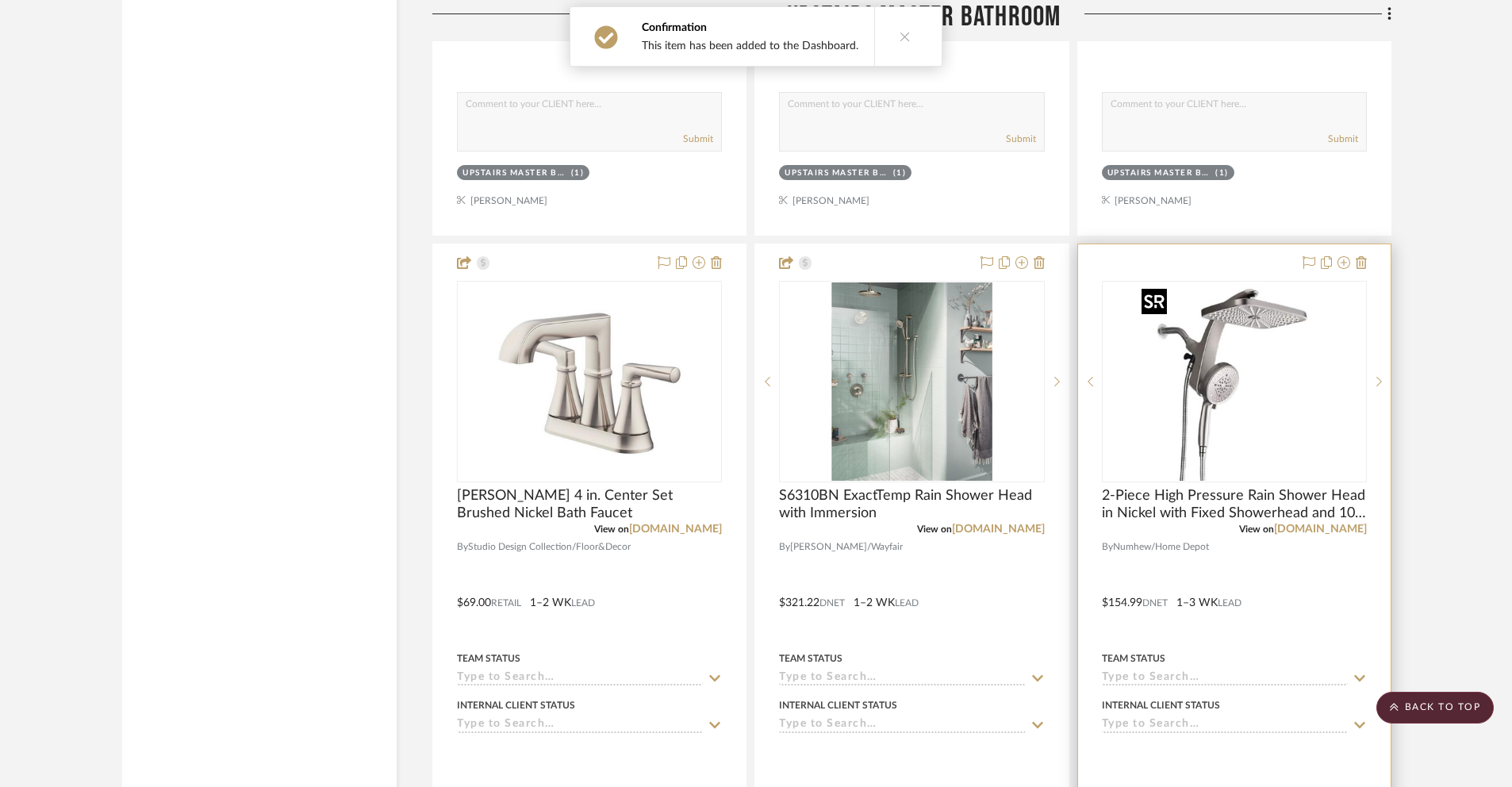
click at [1226, 396] on img "0" at bounding box center [1234, 381] width 198 height 198
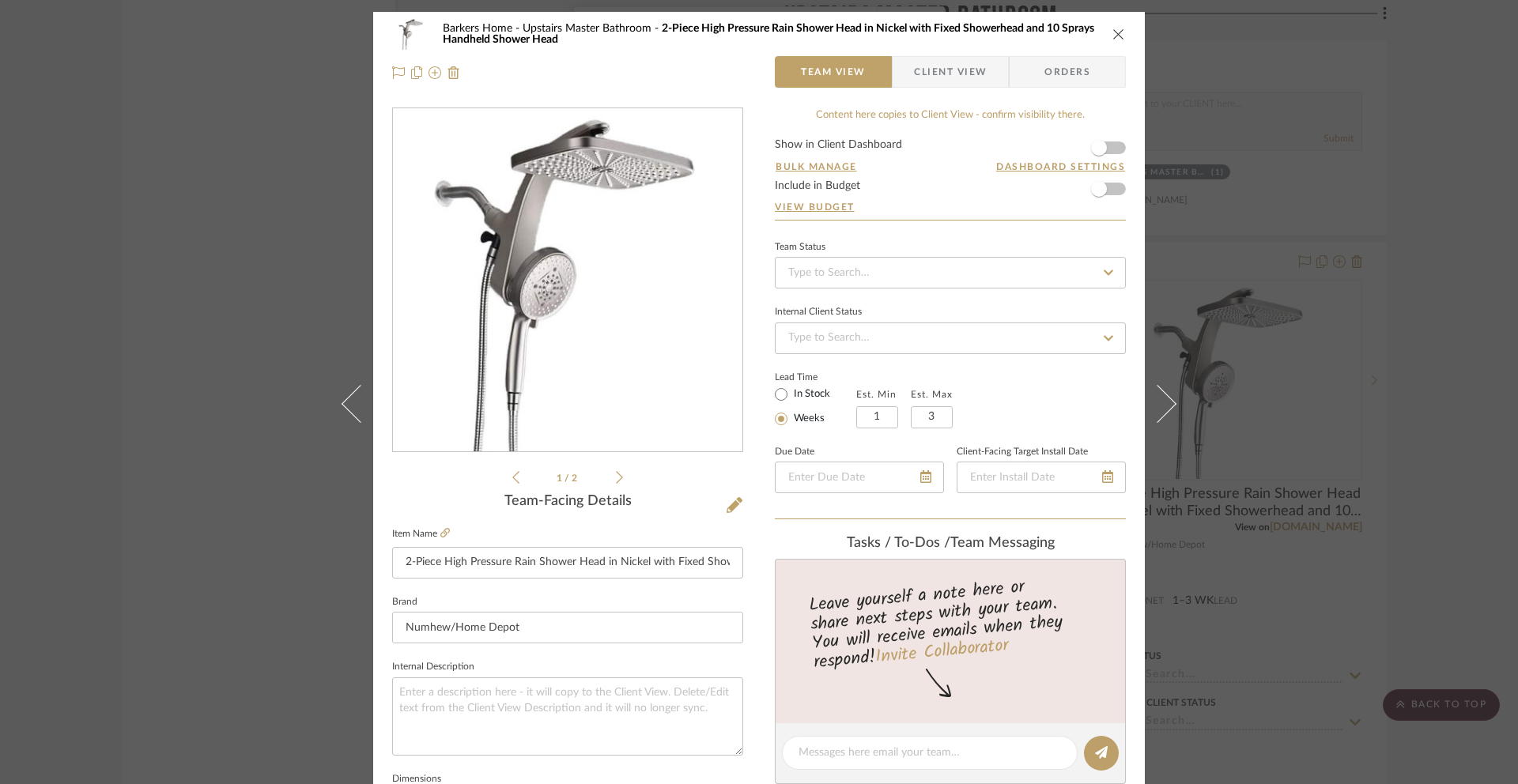
click at [943, 76] on span "Client View" at bounding box center [950, 72] width 73 height 32
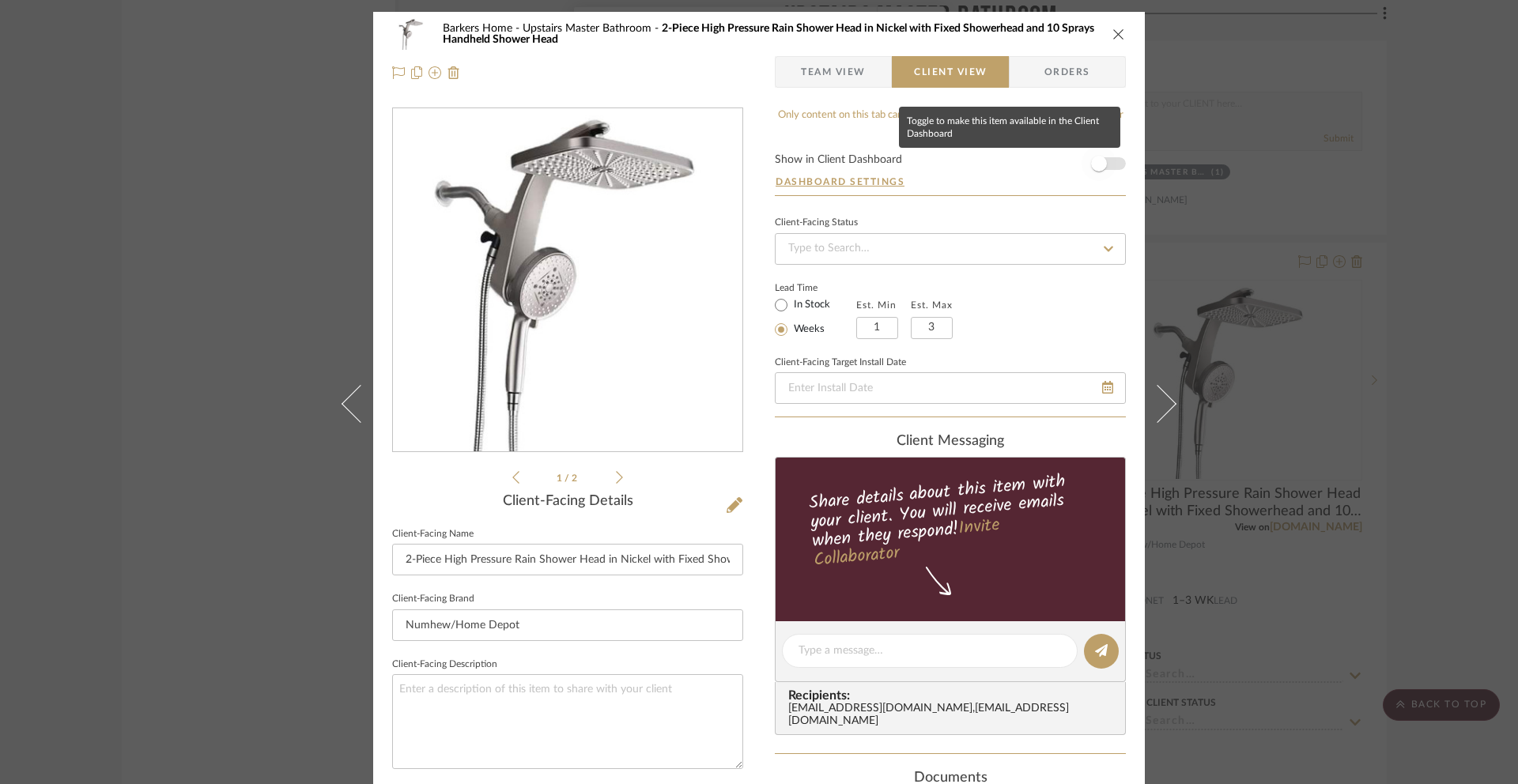
click at [1092, 167] on span "button" at bounding box center [1099, 163] width 16 height 16
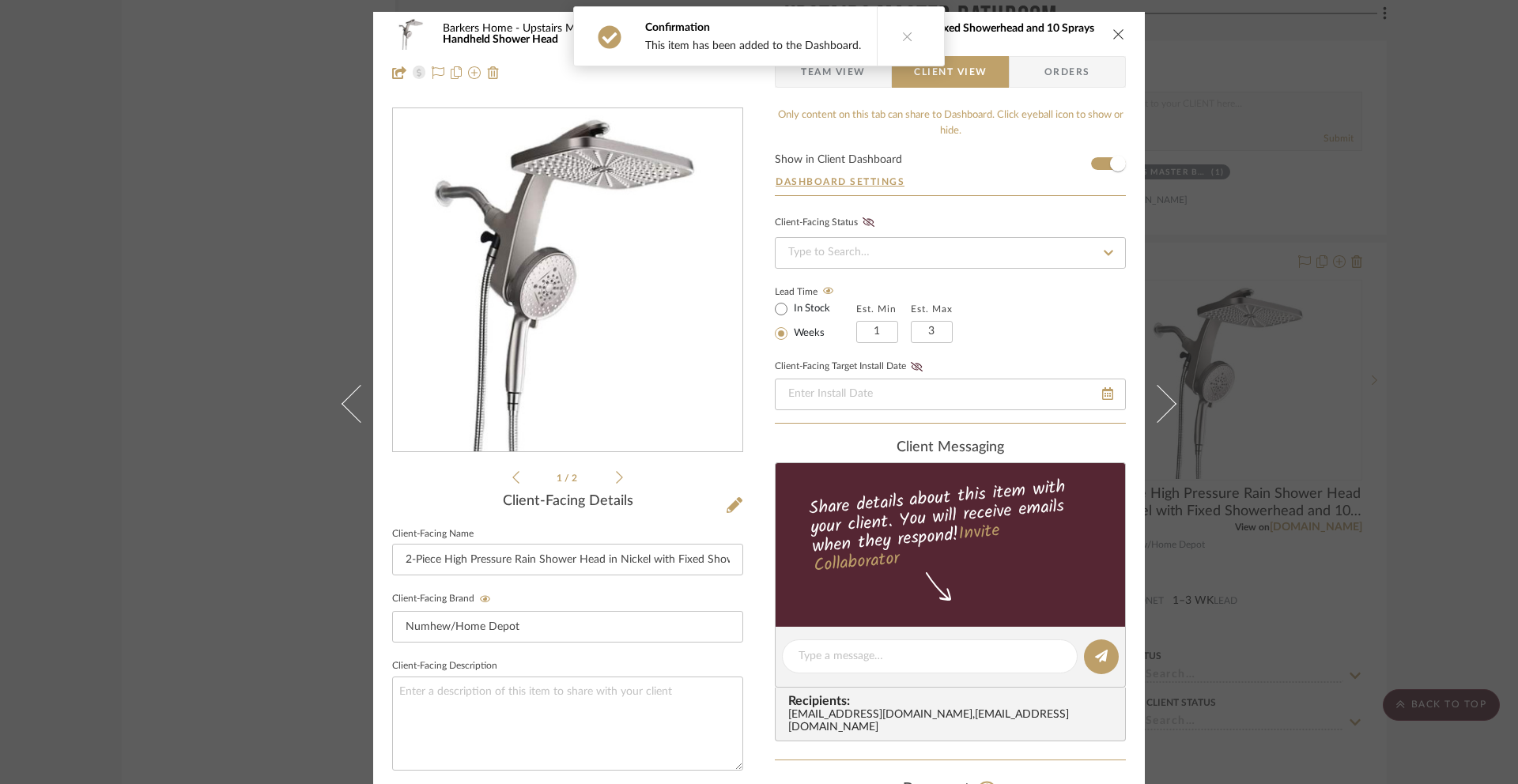
click at [1115, 35] on icon "close" at bounding box center [1119, 34] width 13 height 13
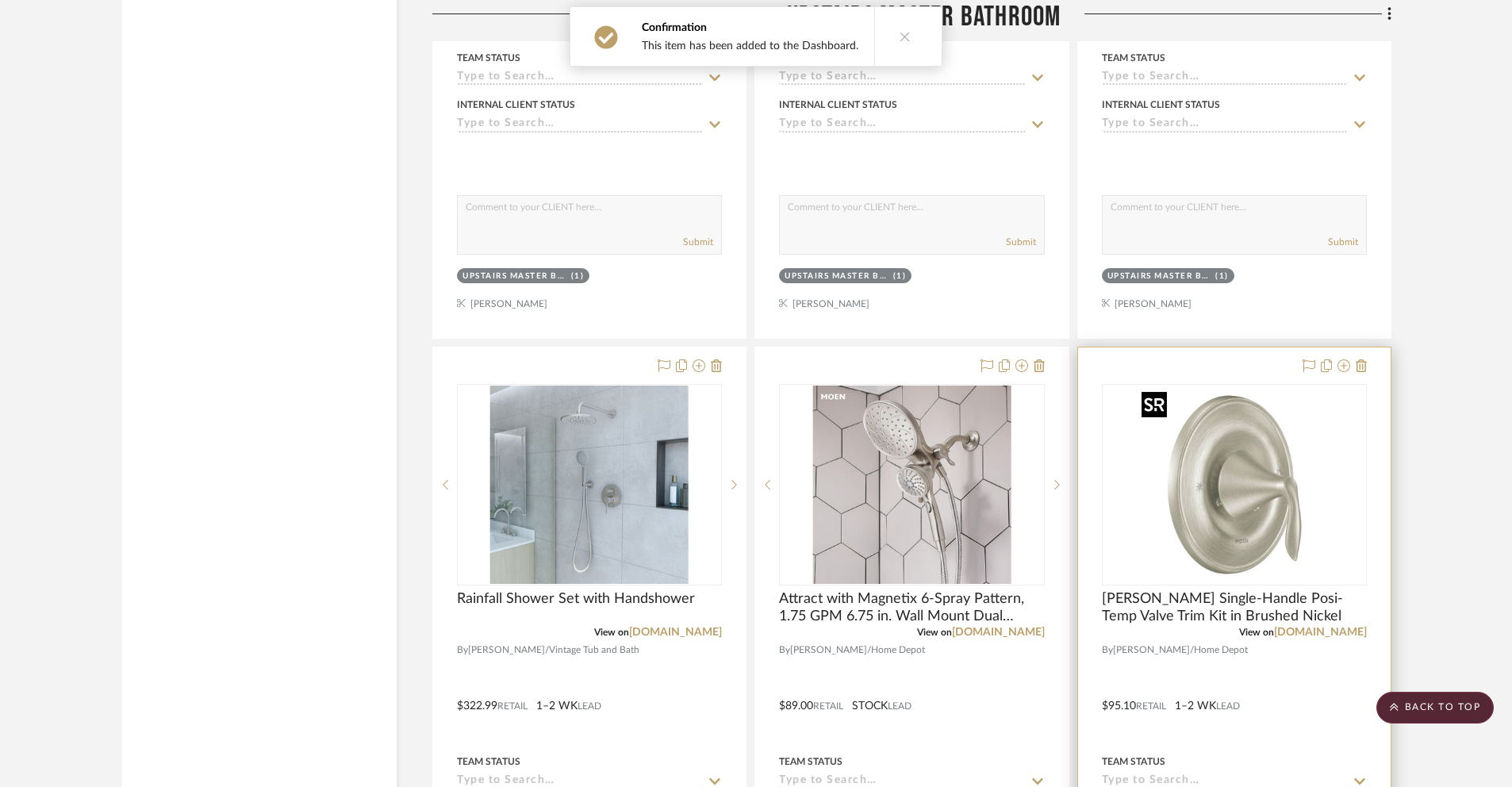
scroll to position [7329, 0]
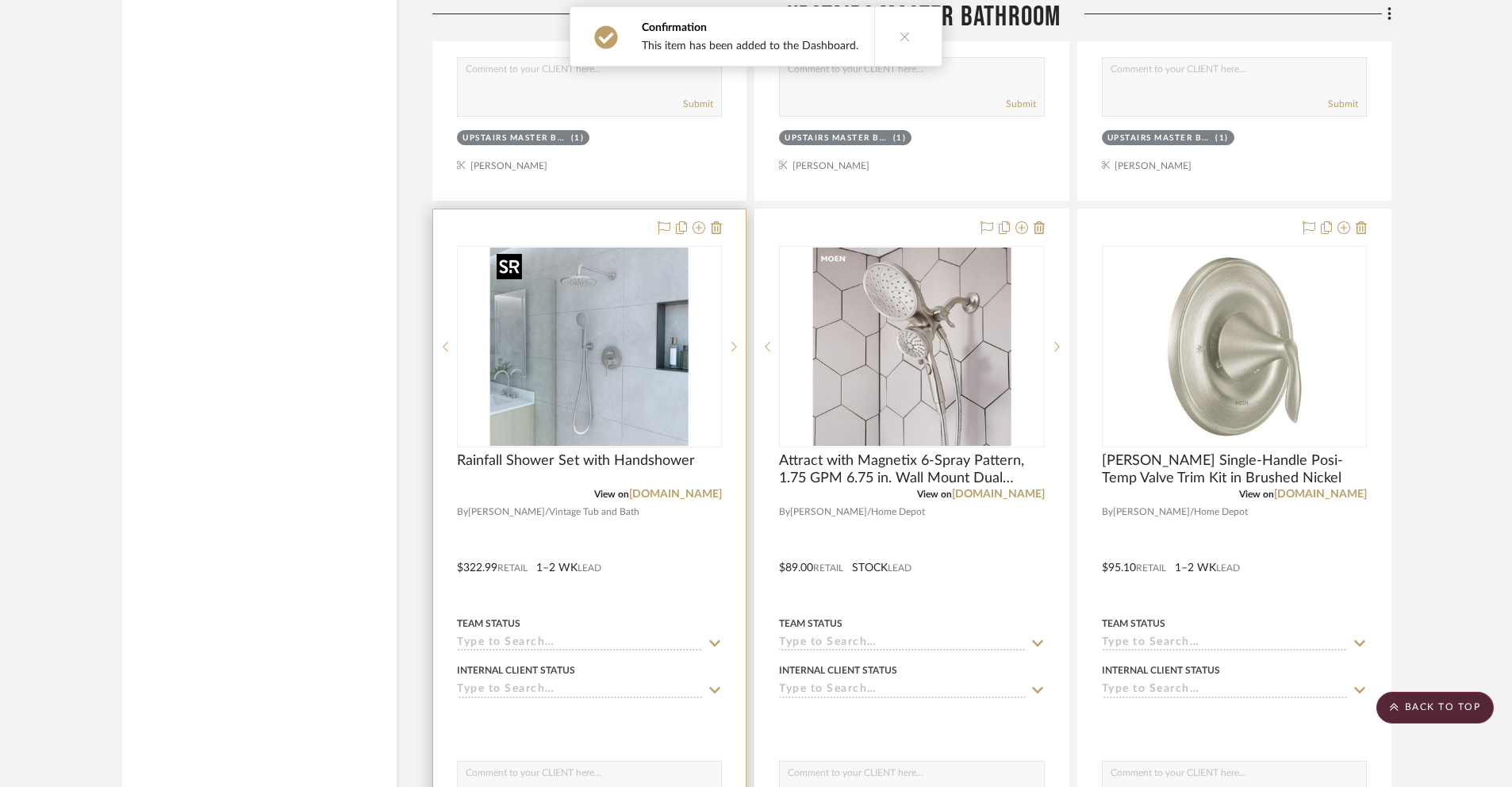
click at [574, 387] on img "0" at bounding box center [589, 347] width 198 height 198
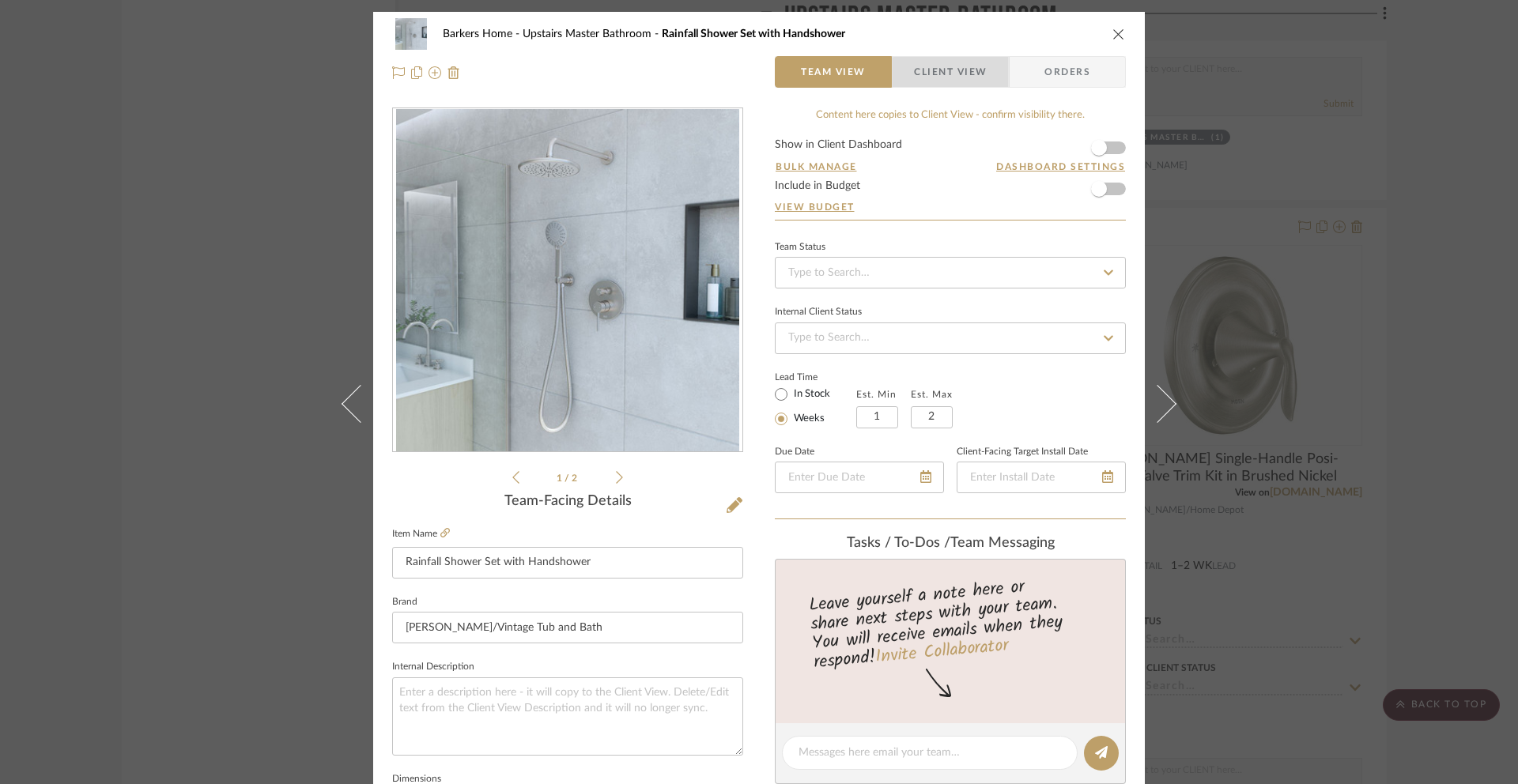
click at [959, 82] on span "Client View" at bounding box center [950, 72] width 73 height 32
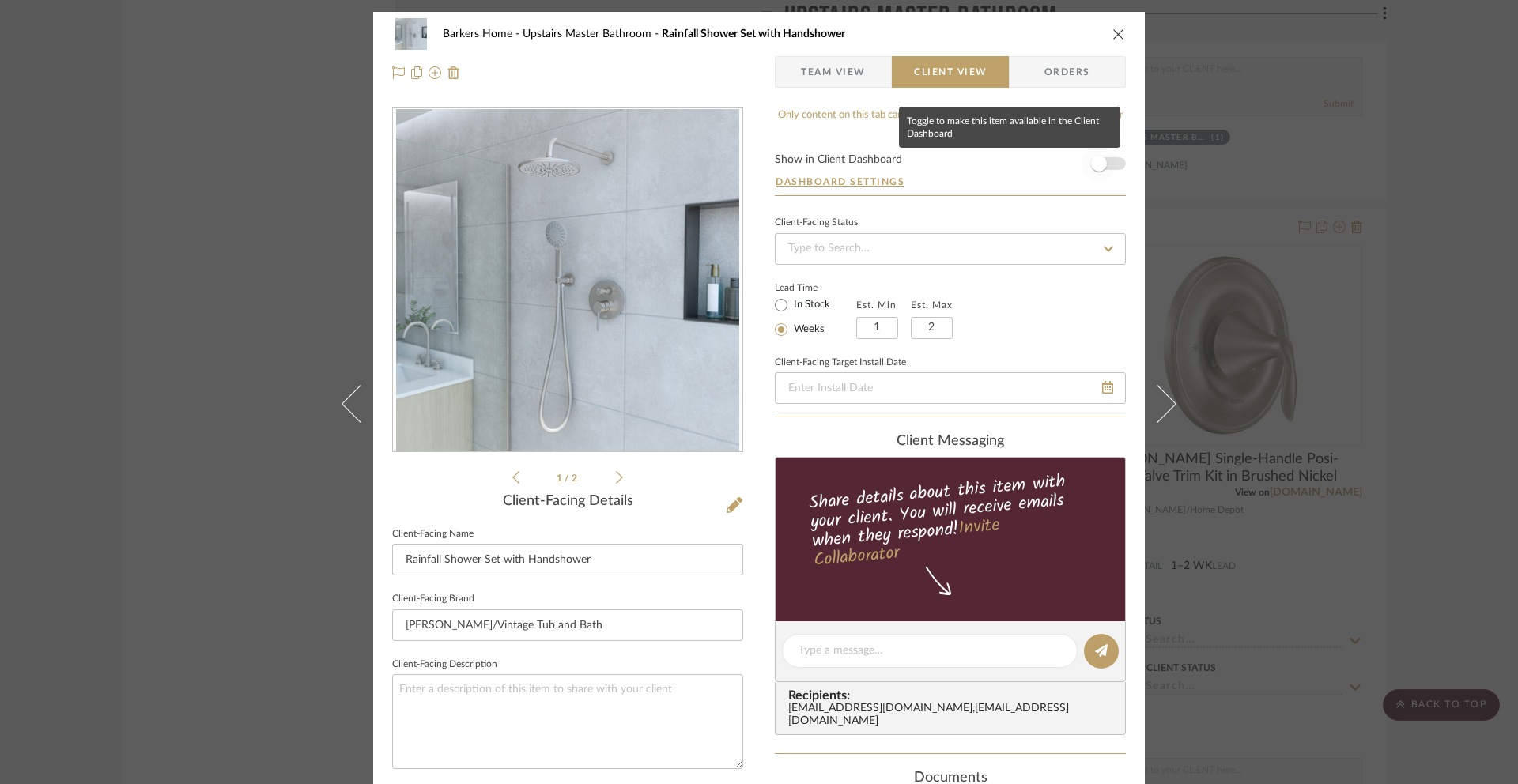
click at [1094, 163] on span "button" at bounding box center [1099, 163] width 16 height 16
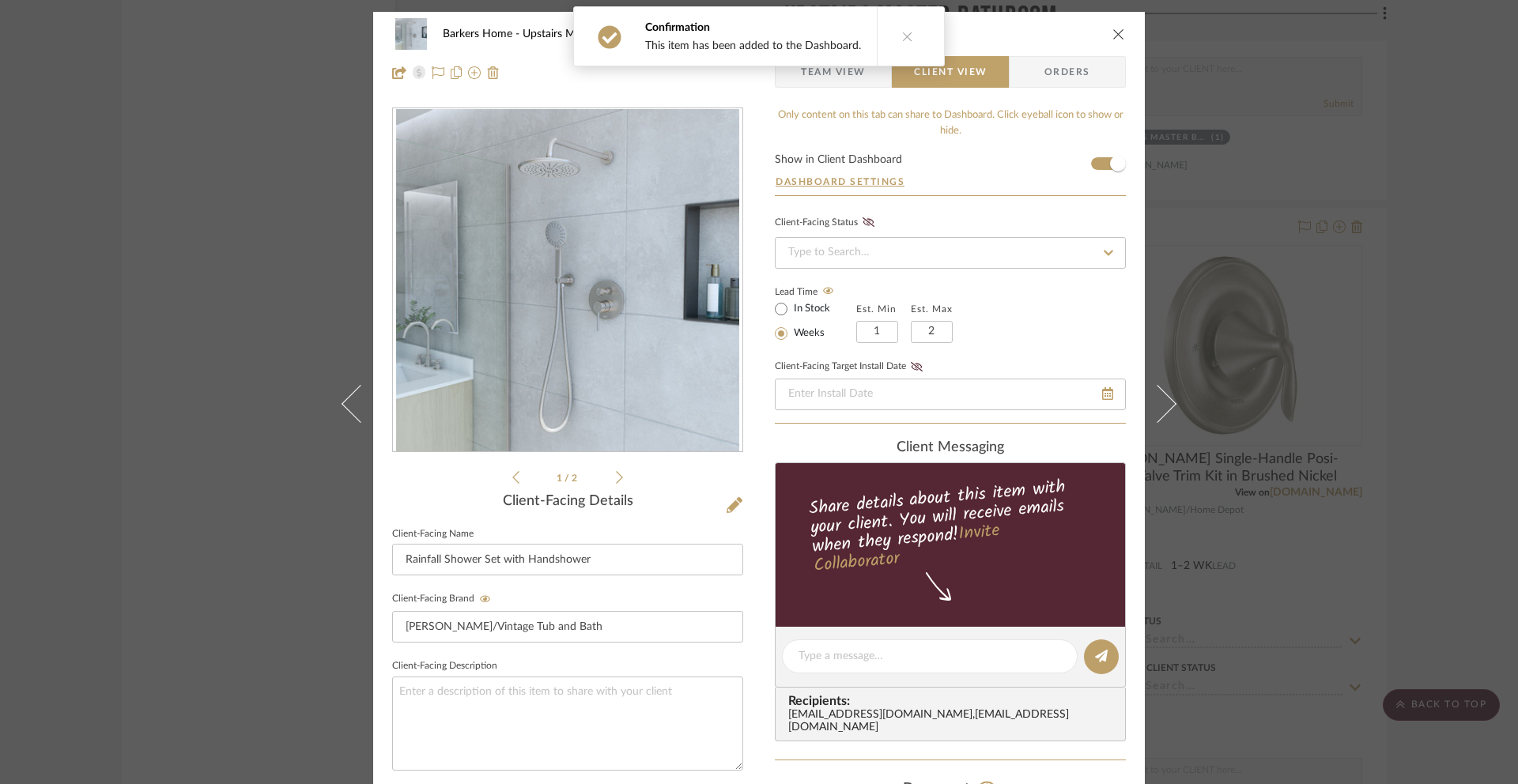
click at [1114, 35] on icon "close" at bounding box center [1119, 34] width 13 height 13
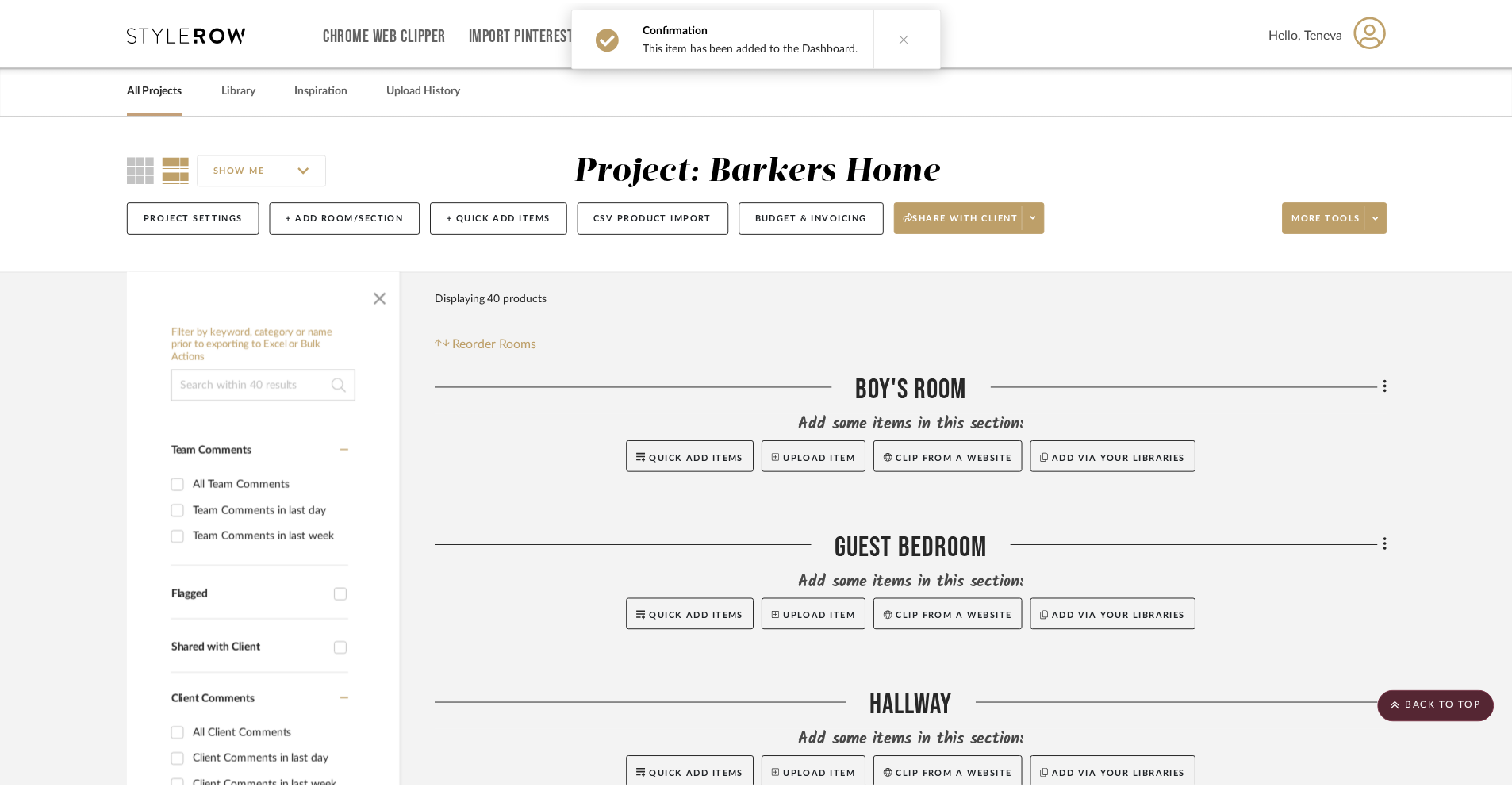
scroll to position [7329, 0]
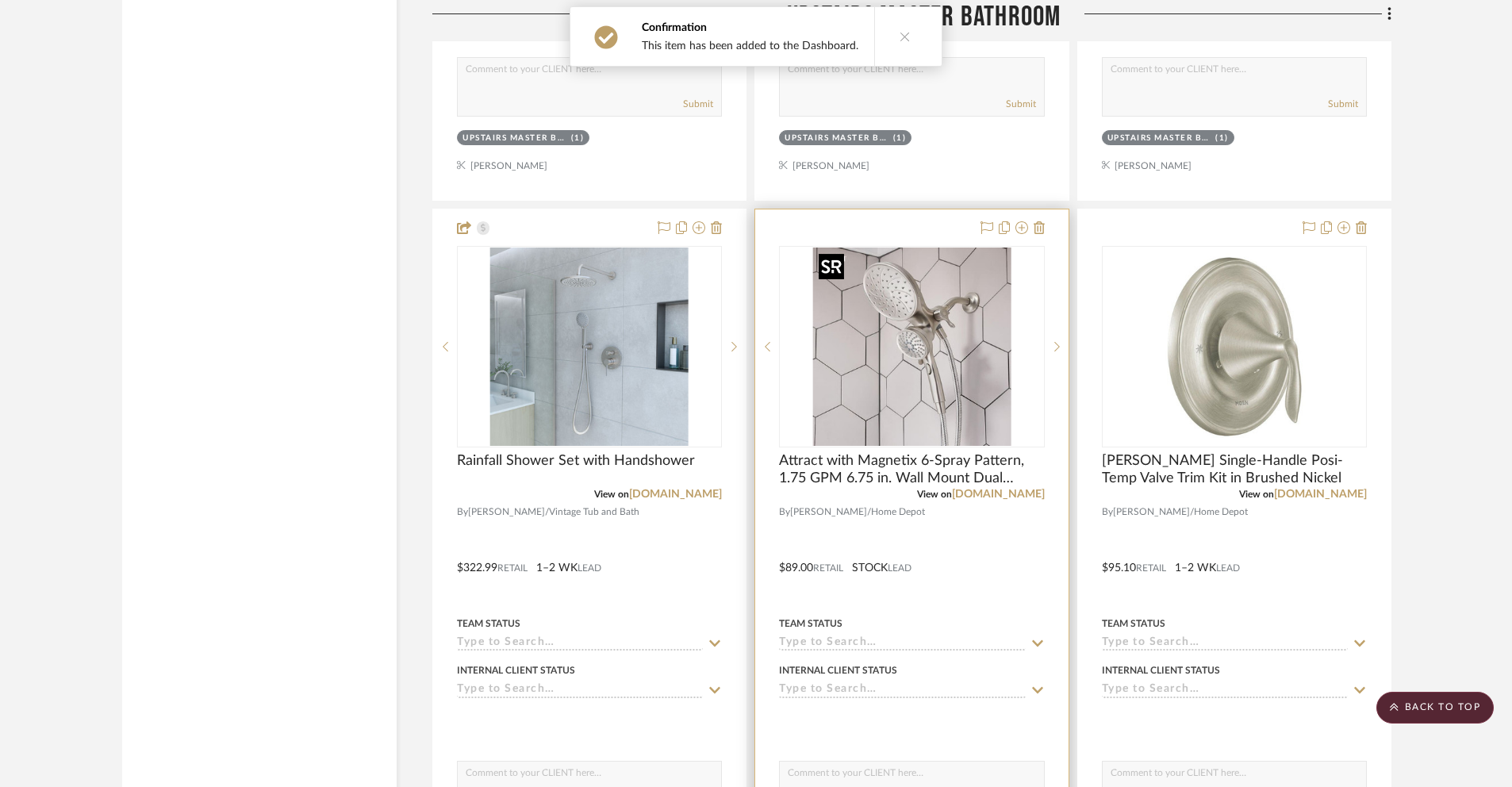
click at [899, 353] on img "0" at bounding box center [911, 347] width 198 height 198
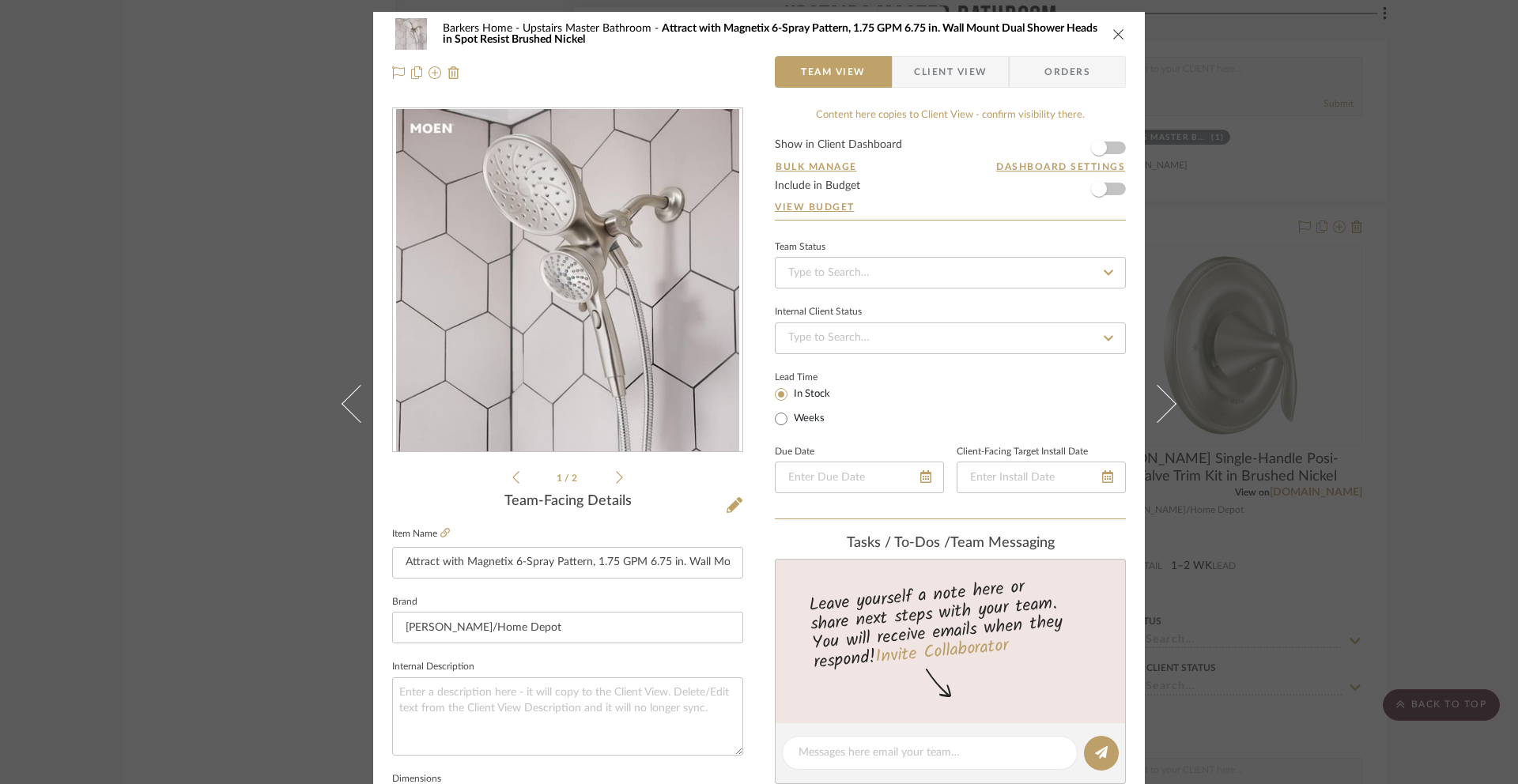
click at [956, 68] on span "Client View" at bounding box center [950, 72] width 73 height 32
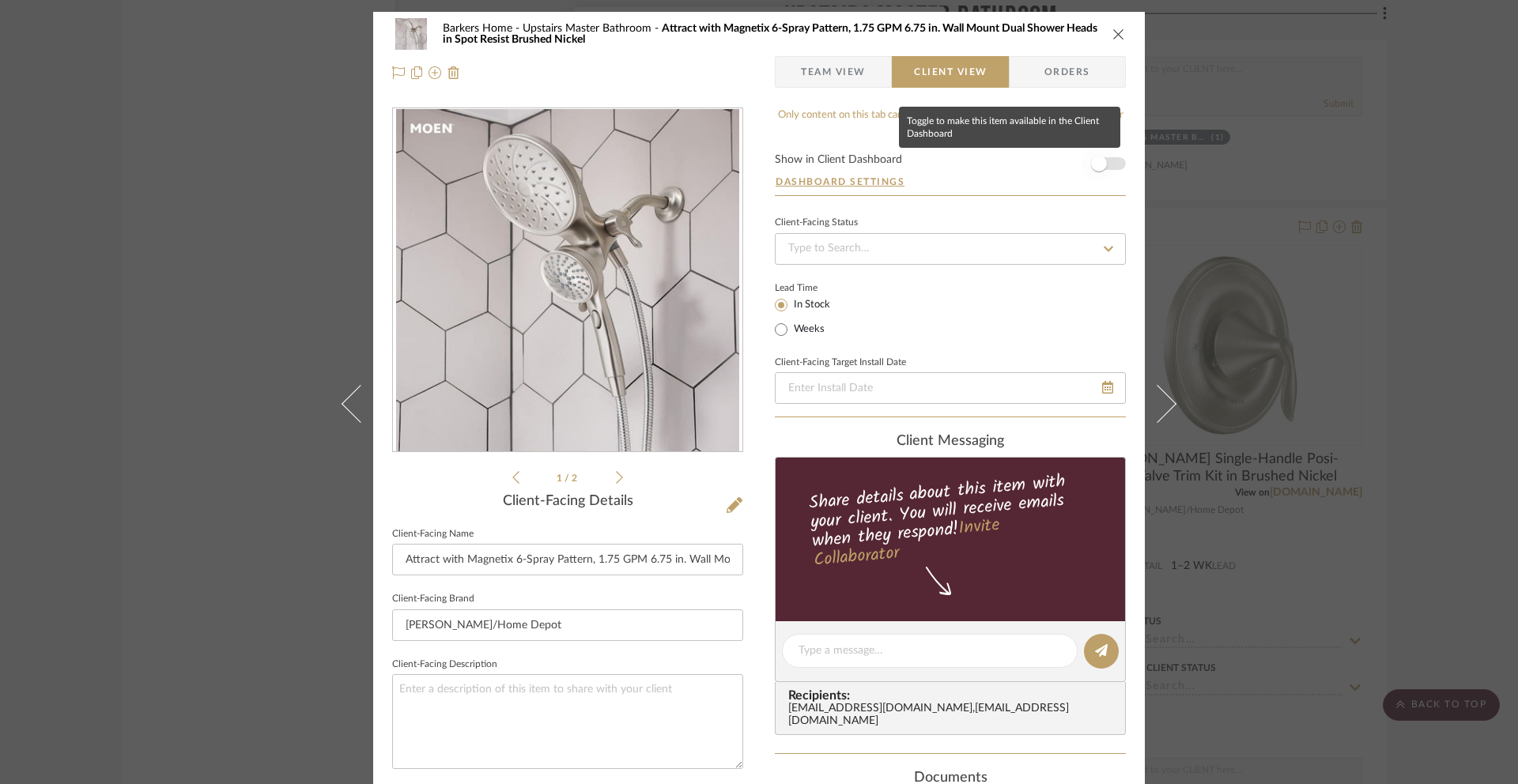
click at [1091, 167] on span "button" at bounding box center [1099, 163] width 16 height 16
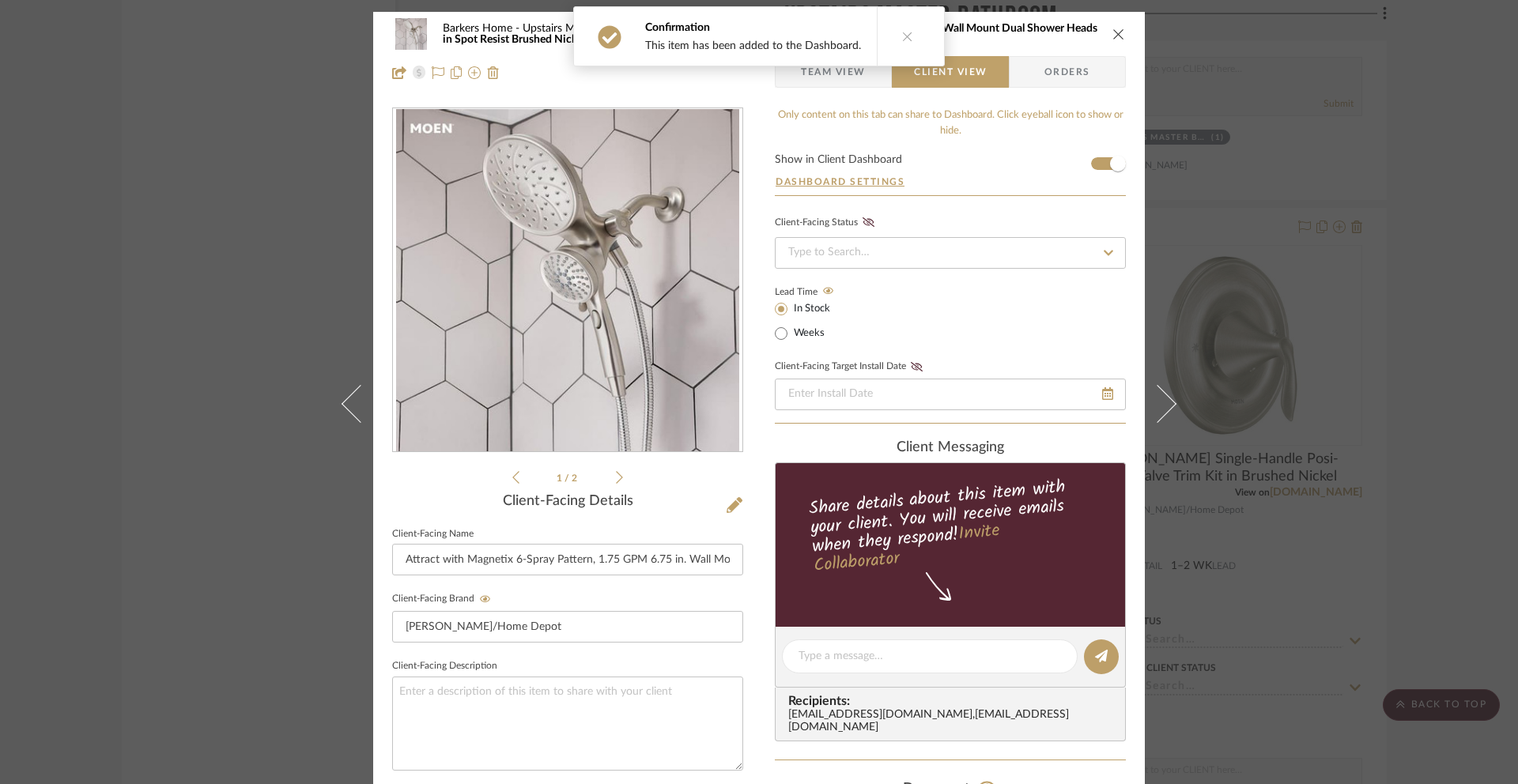
click at [1113, 35] on icon "close" at bounding box center [1119, 34] width 13 height 13
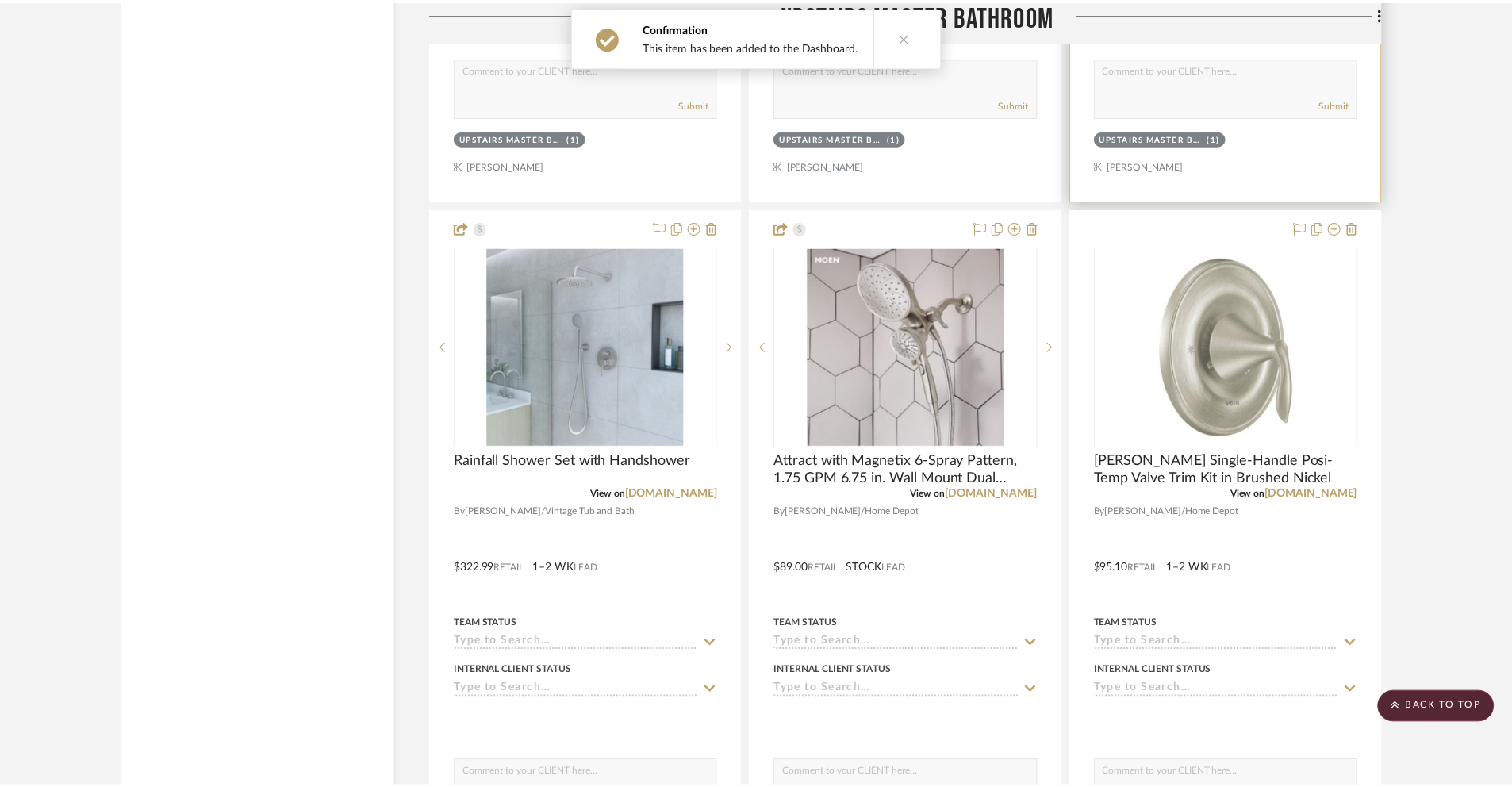
scroll to position [7329, 0]
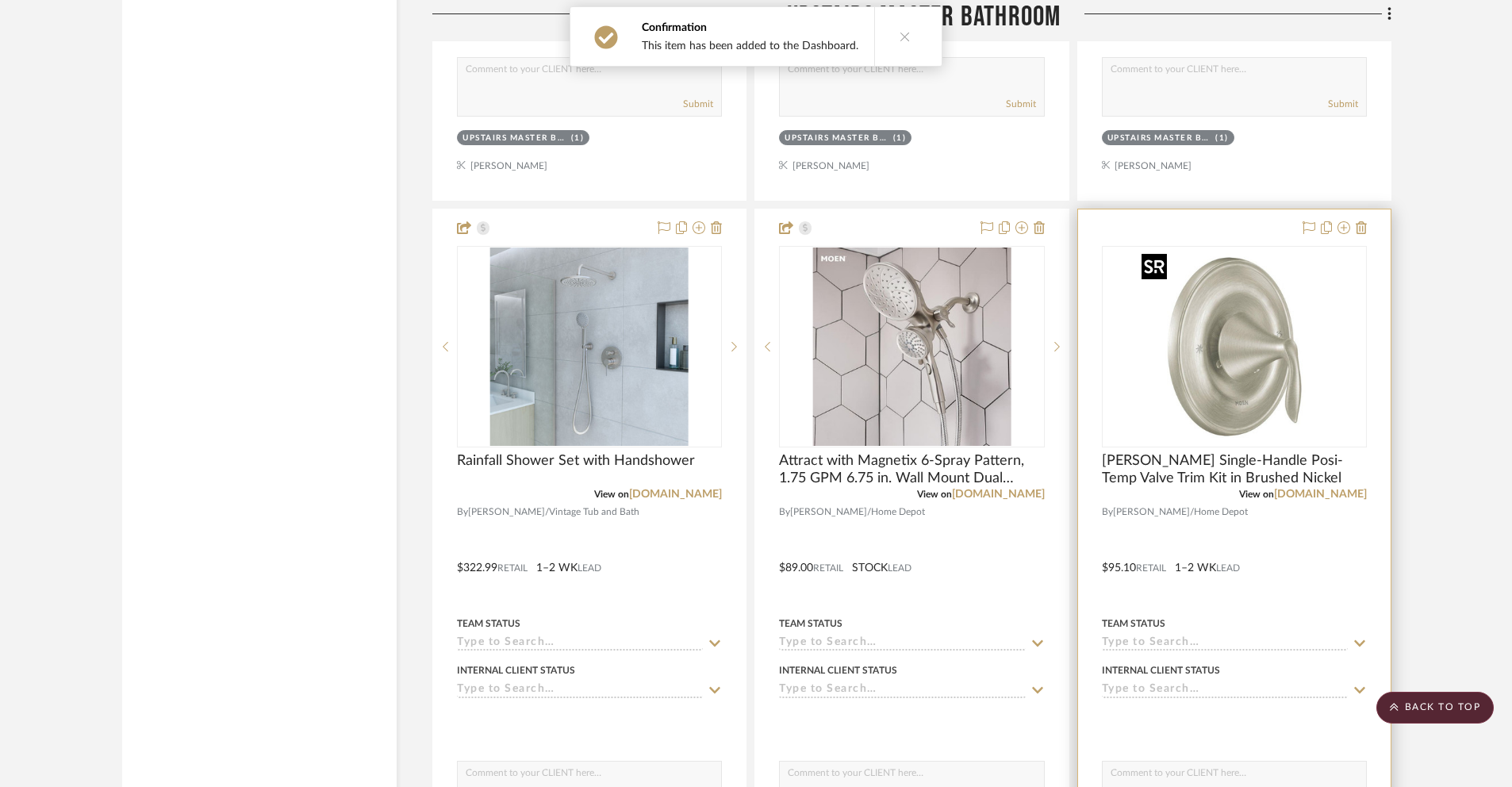
click at [1184, 352] on img "0" at bounding box center [1234, 347] width 198 height 198
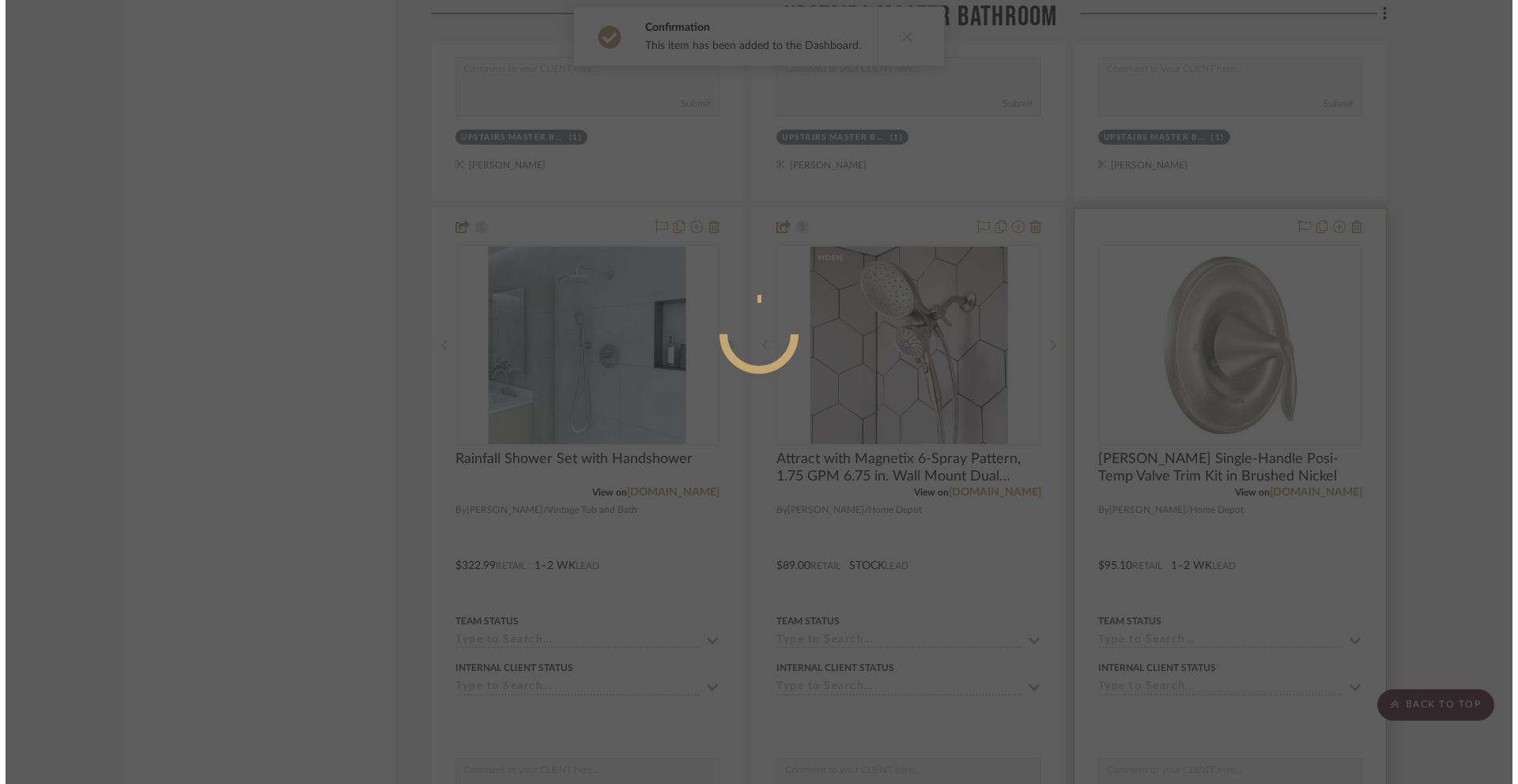
scroll to position [0, 0]
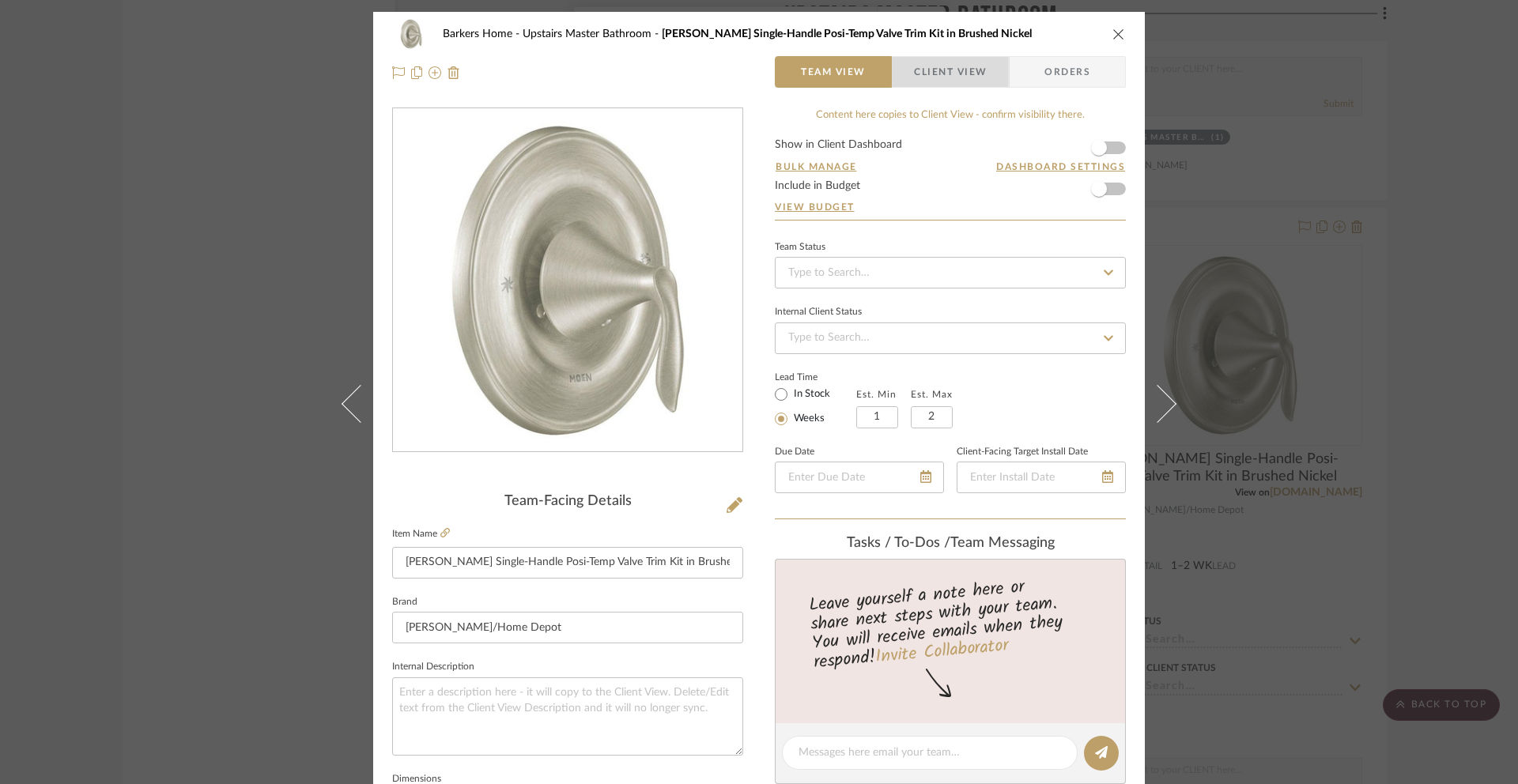
click at [935, 72] on span "Client View" at bounding box center [950, 72] width 73 height 32
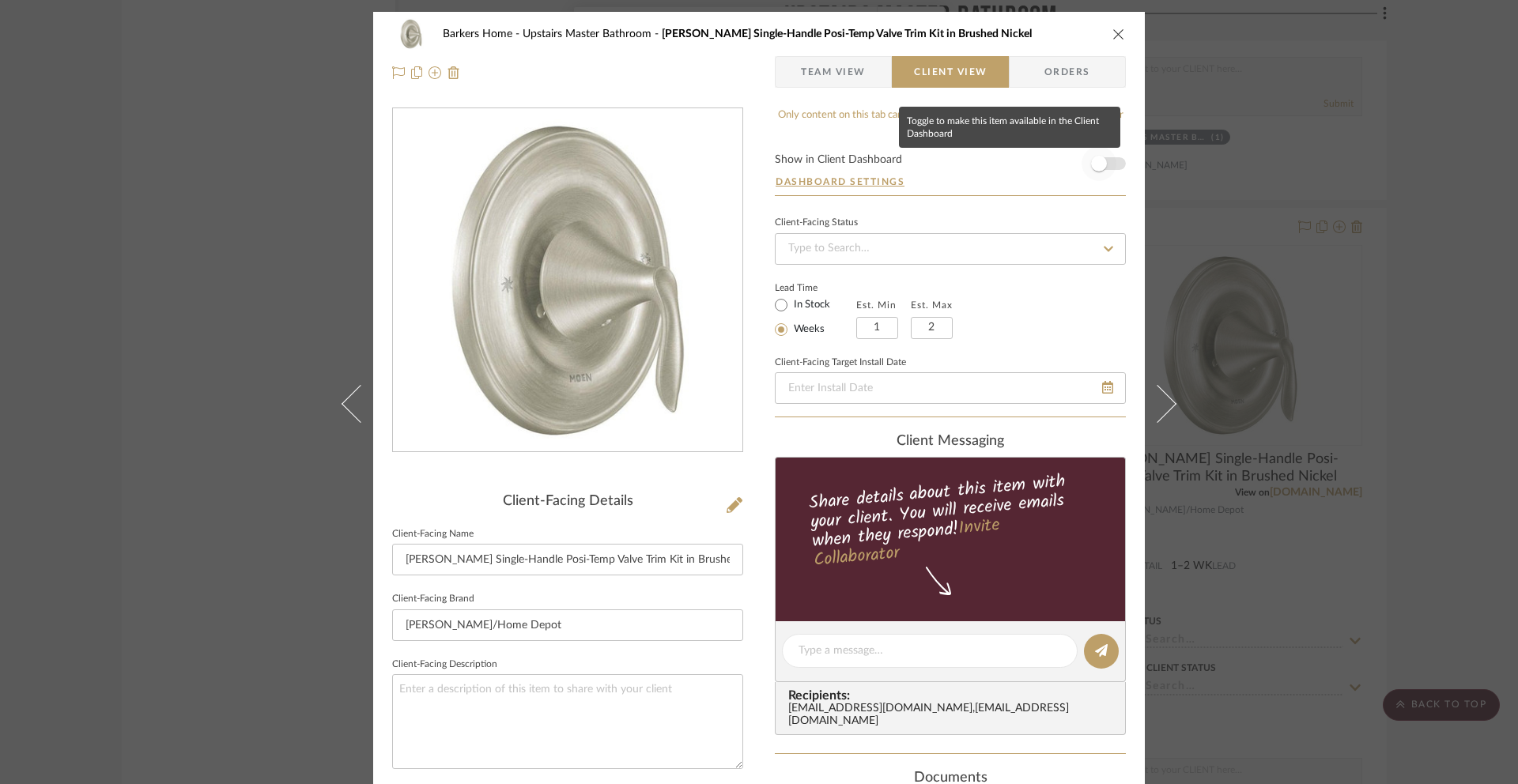
click at [1091, 161] on span "button" at bounding box center [1099, 163] width 16 height 16
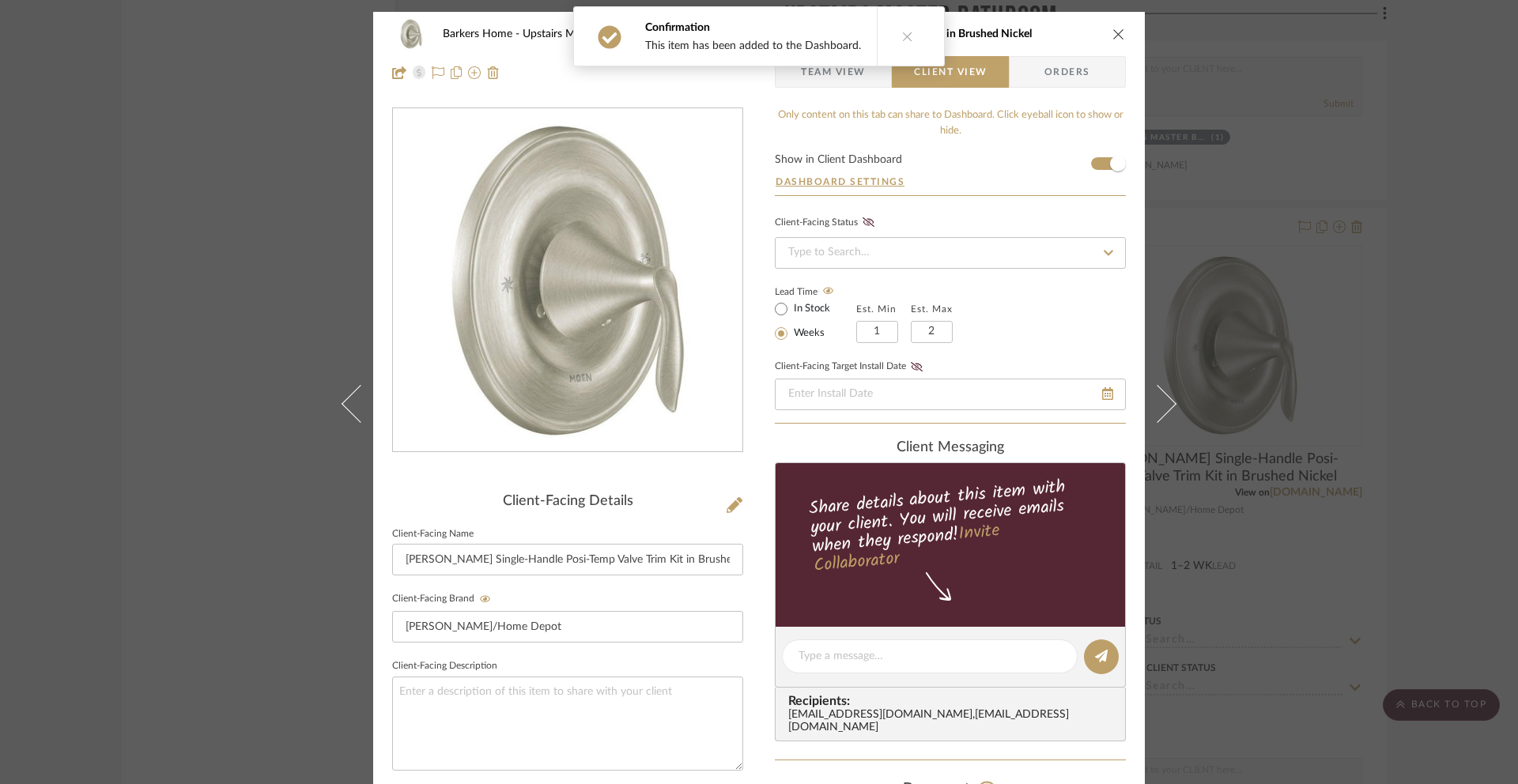
click at [1113, 28] on icon "close" at bounding box center [1119, 34] width 13 height 13
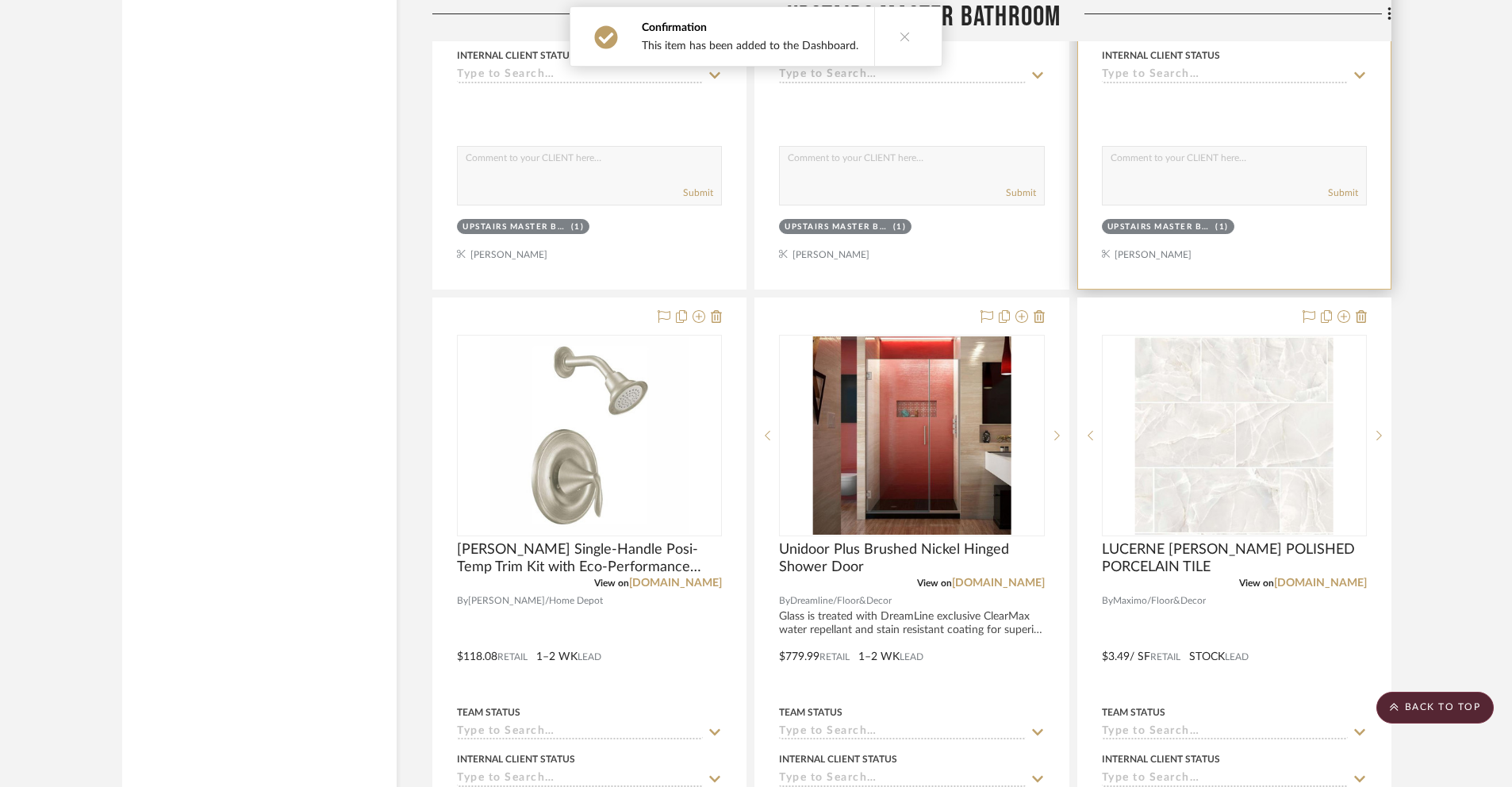
scroll to position [7945, 0]
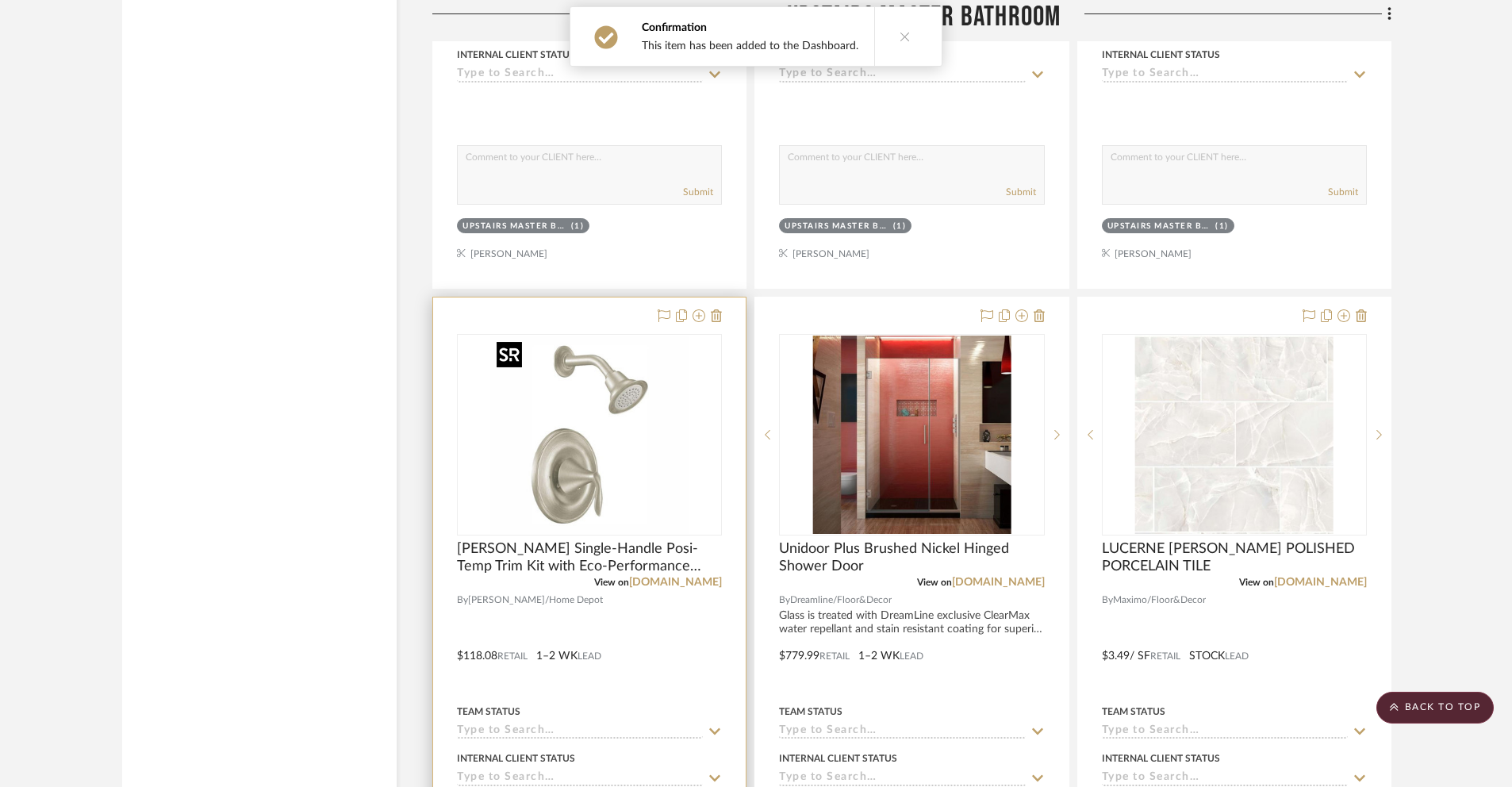
click at [0, 0] on img at bounding box center [0, 0] width 0 height 0
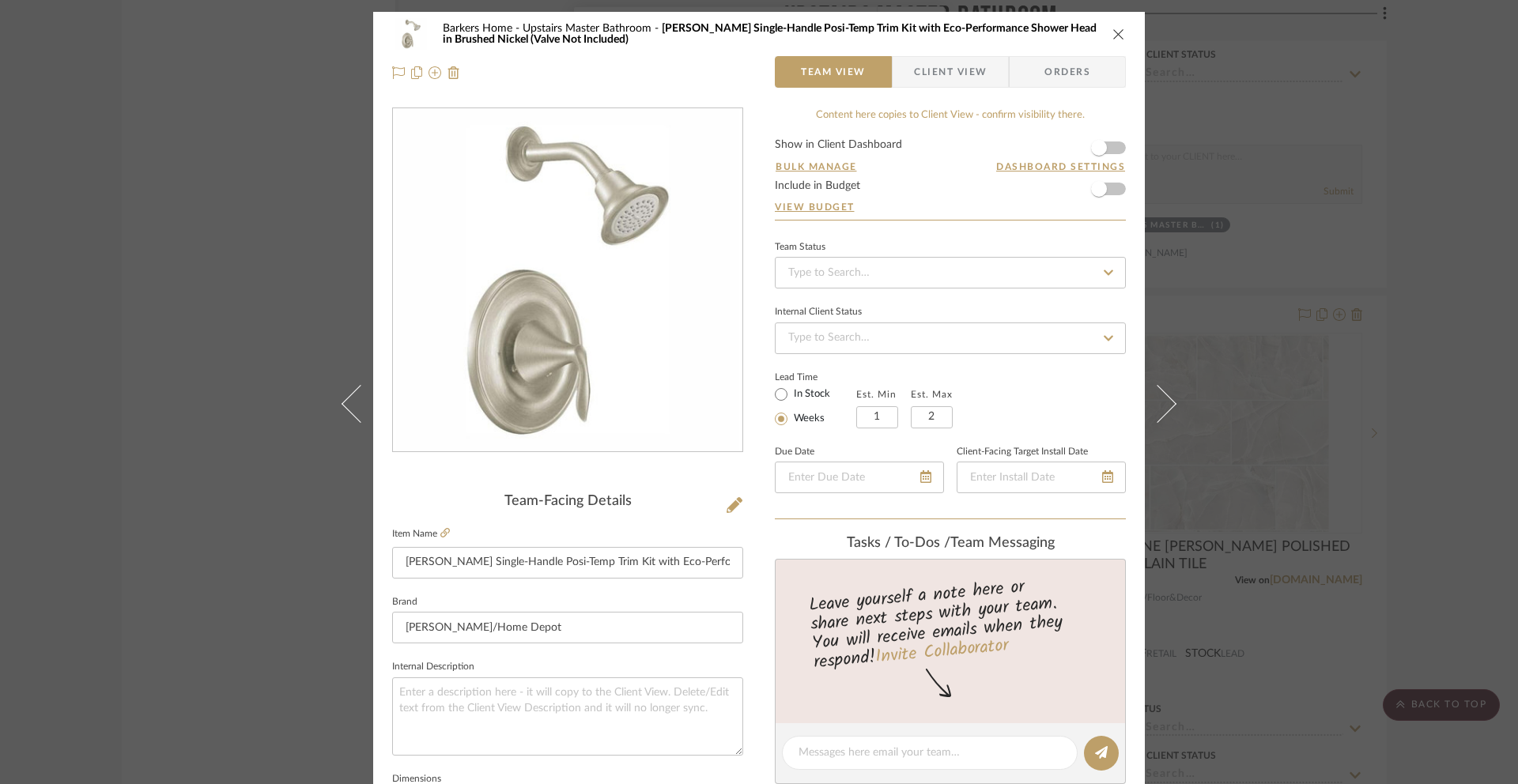
click at [968, 82] on span "Client View" at bounding box center [950, 72] width 73 height 32
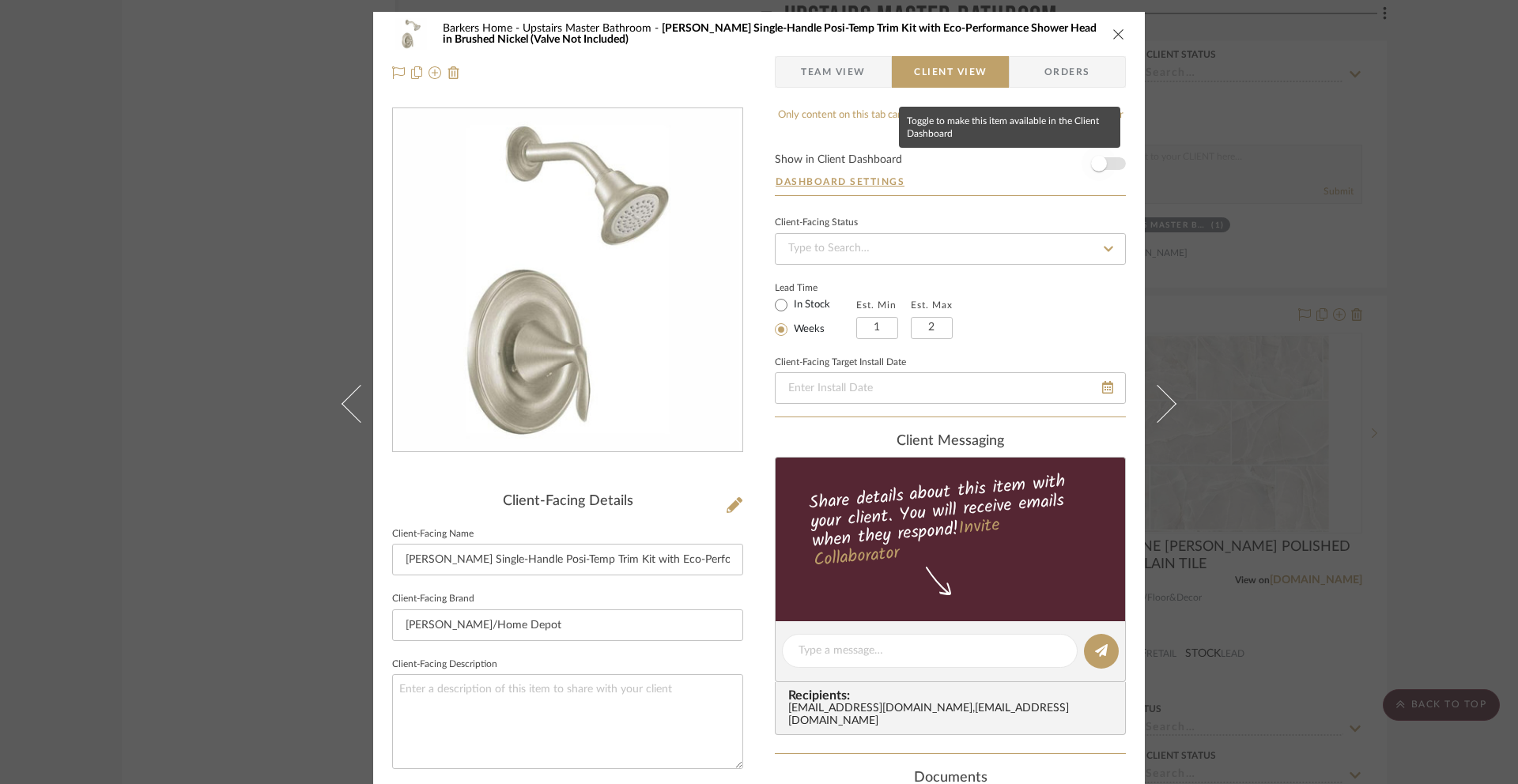
click at [1103, 163] on span "button" at bounding box center [1099, 163] width 35 height 35
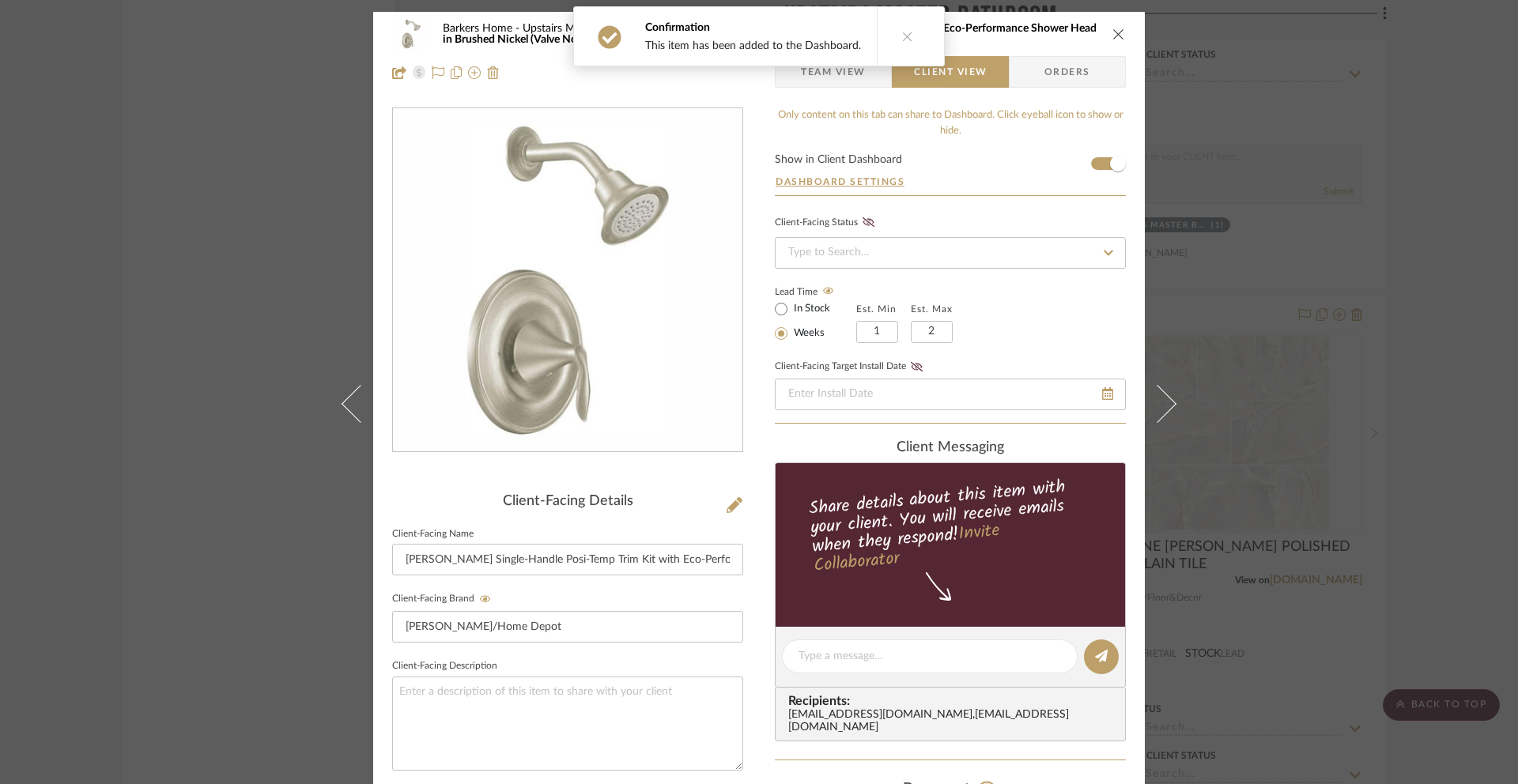
click at [1113, 32] on icon "close" at bounding box center [1119, 34] width 13 height 13
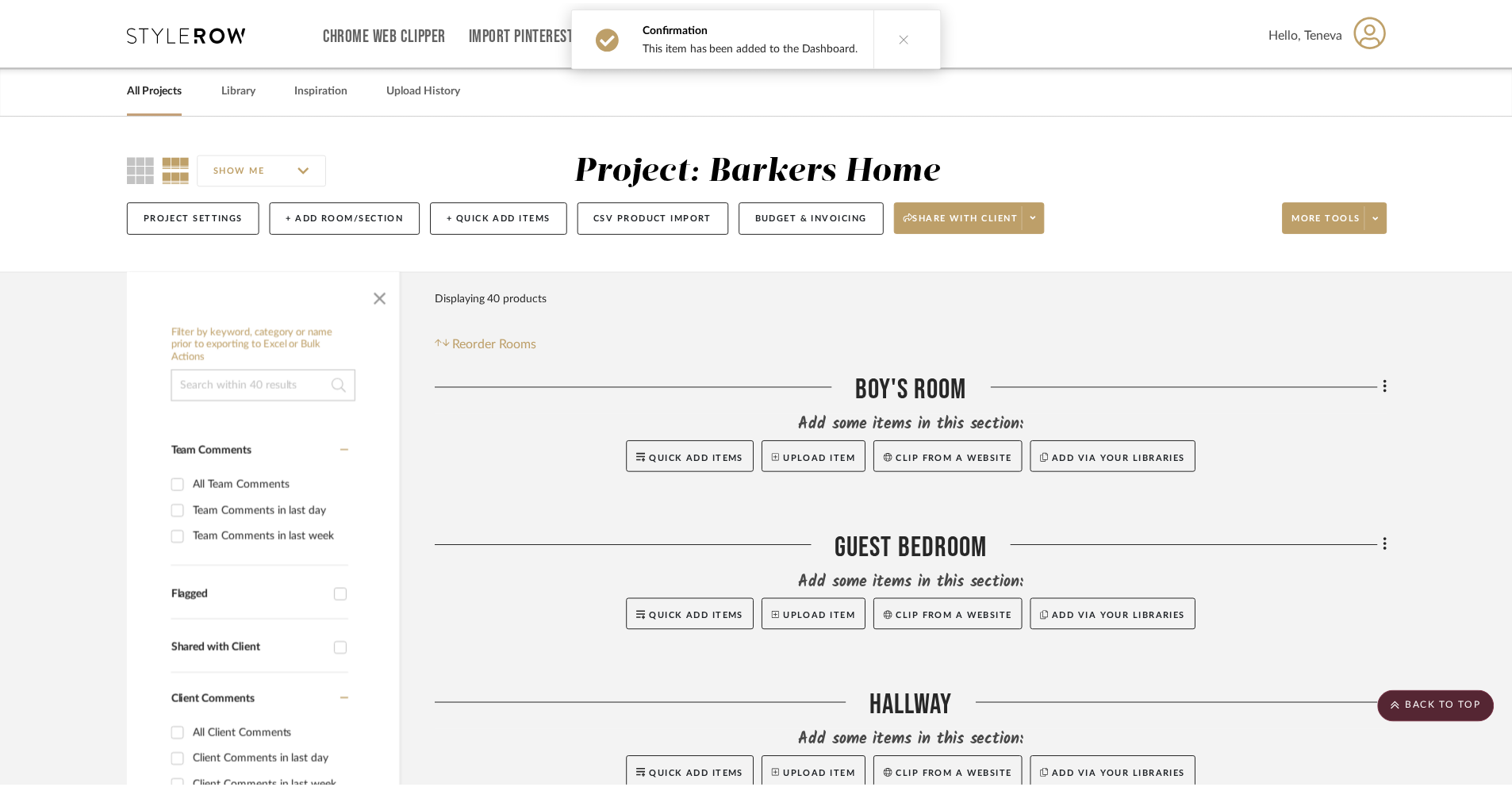
scroll to position [7945, 0]
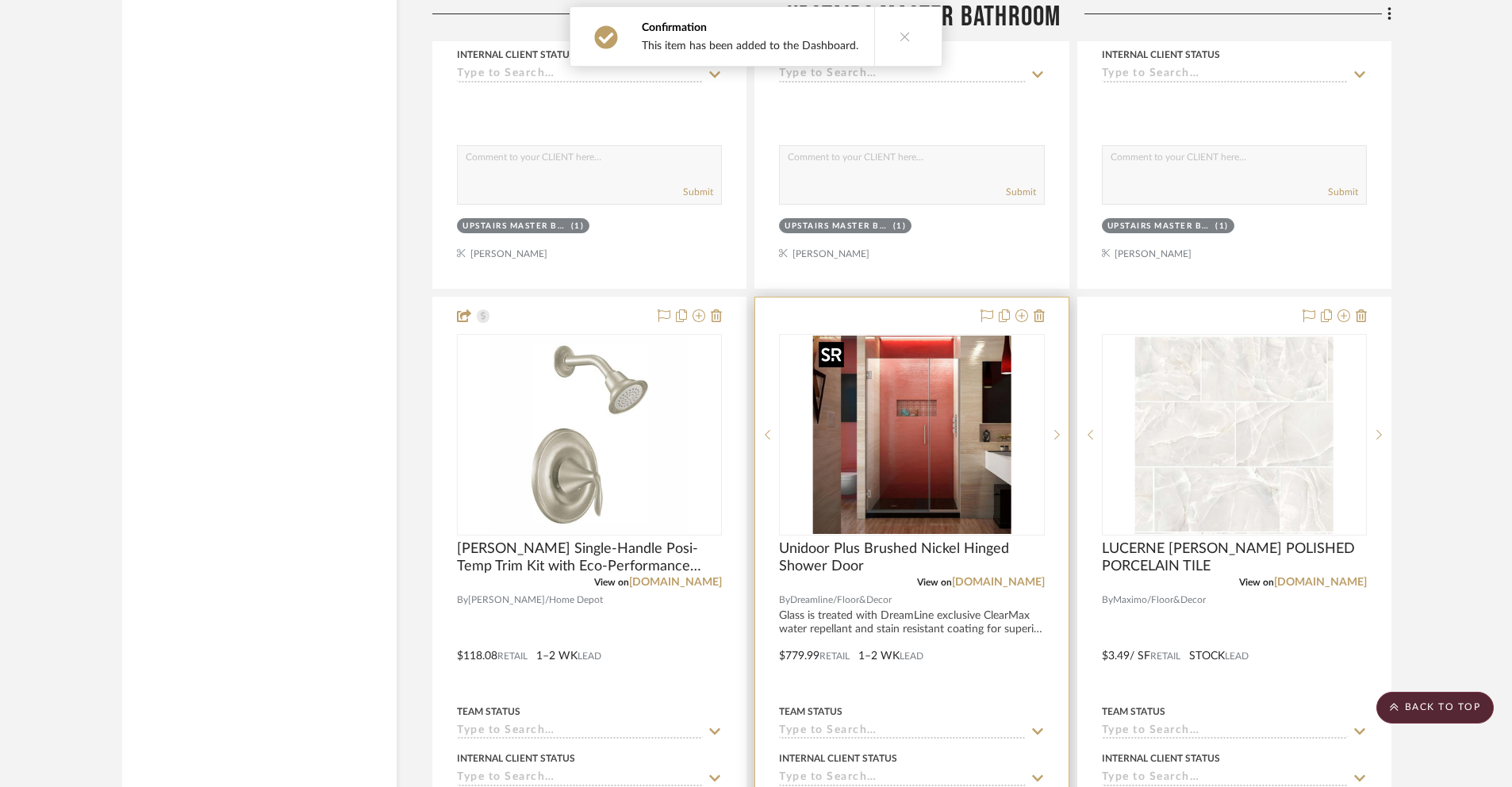
click at [943, 452] on img "0" at bounding box center [911, 434] width 198 height 198
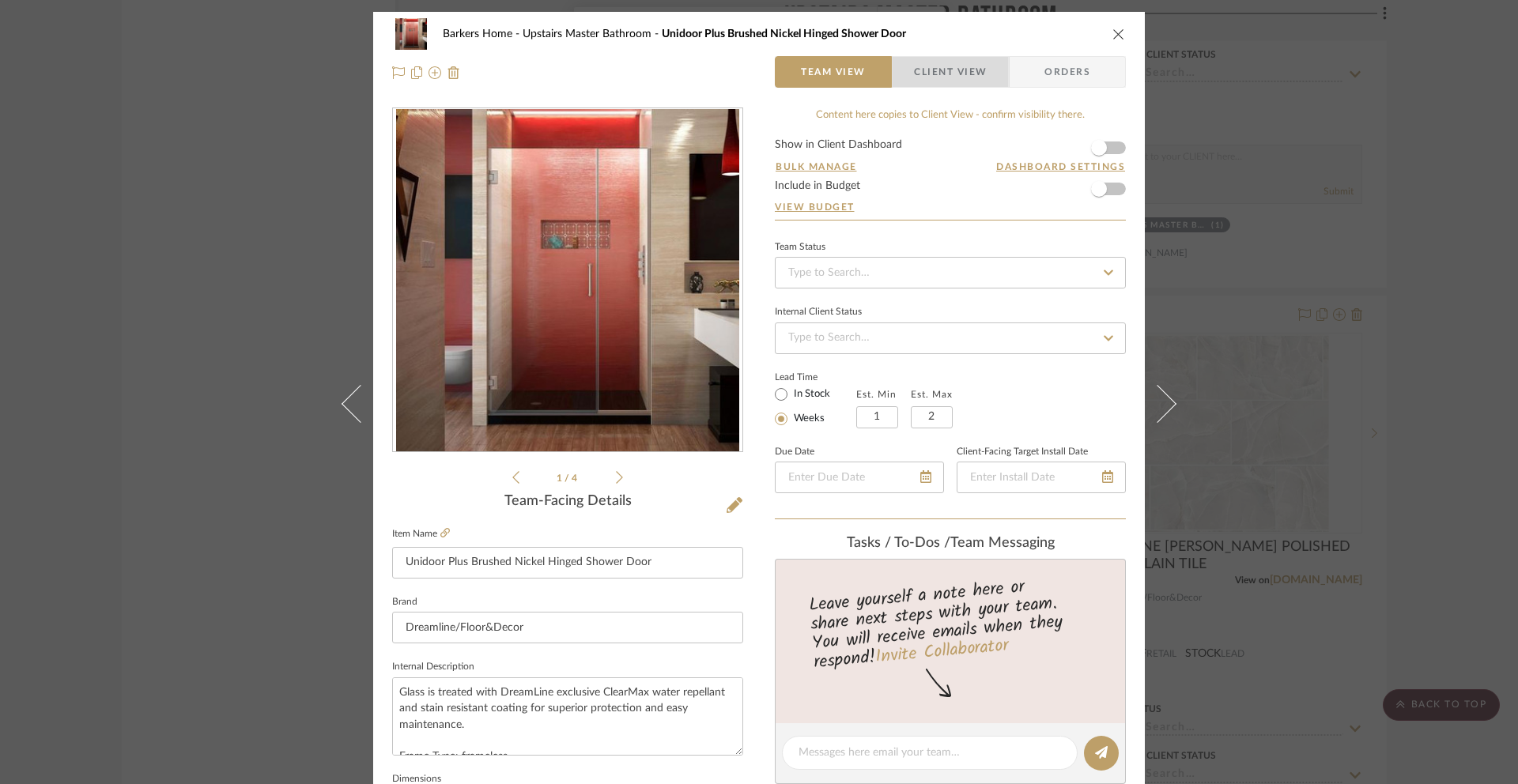
click at [980, 72] on span "Client View" at bounding box center [950, 72] width 73 height 32
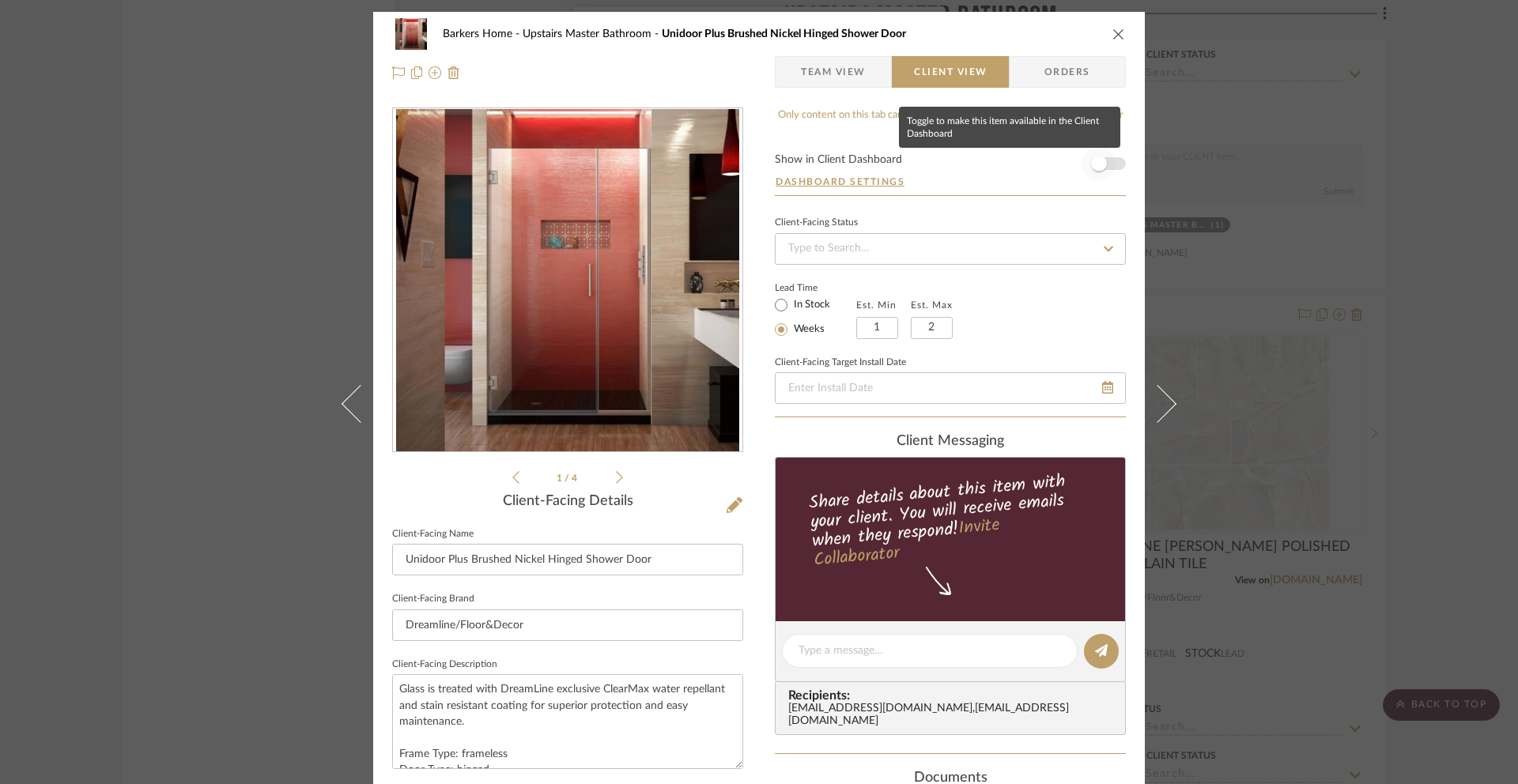
click at [1091, 165] on span "button" at bounding box center [1099, 163] width 16 height 16
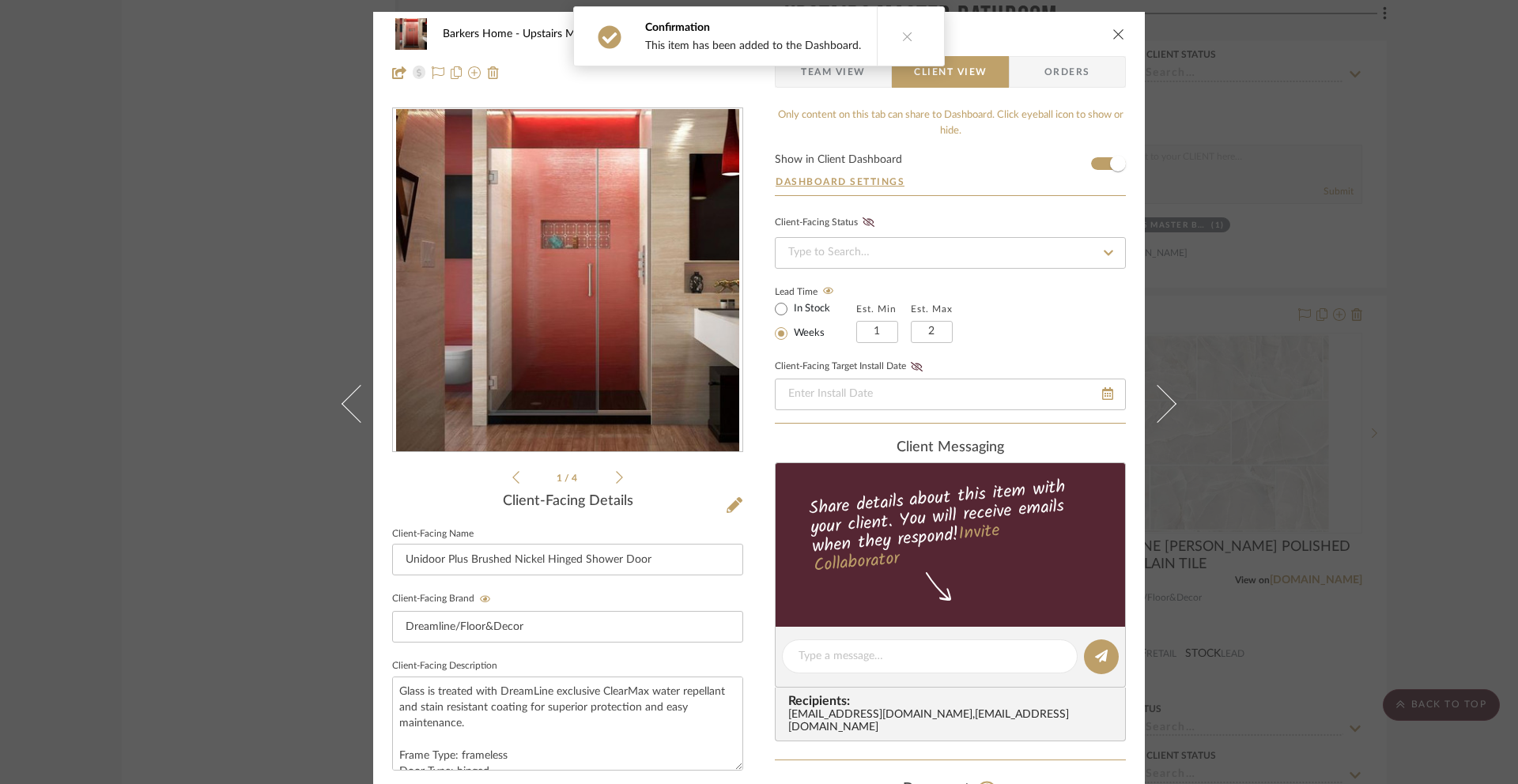
click at [1116, 37] on icon "close" at bounding box center [1119, 34] width 13 height 13
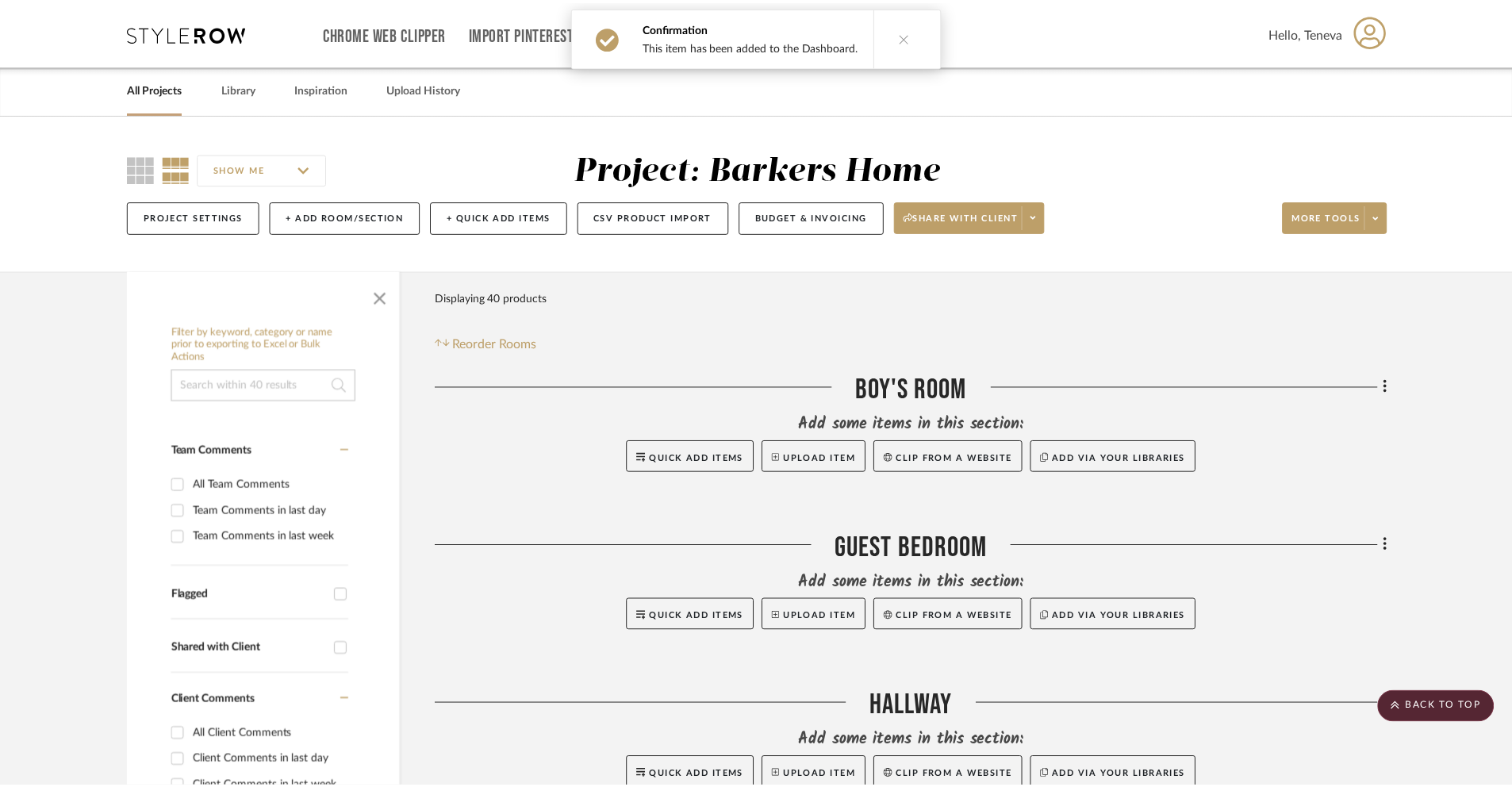
scroll to position [7945, 0]
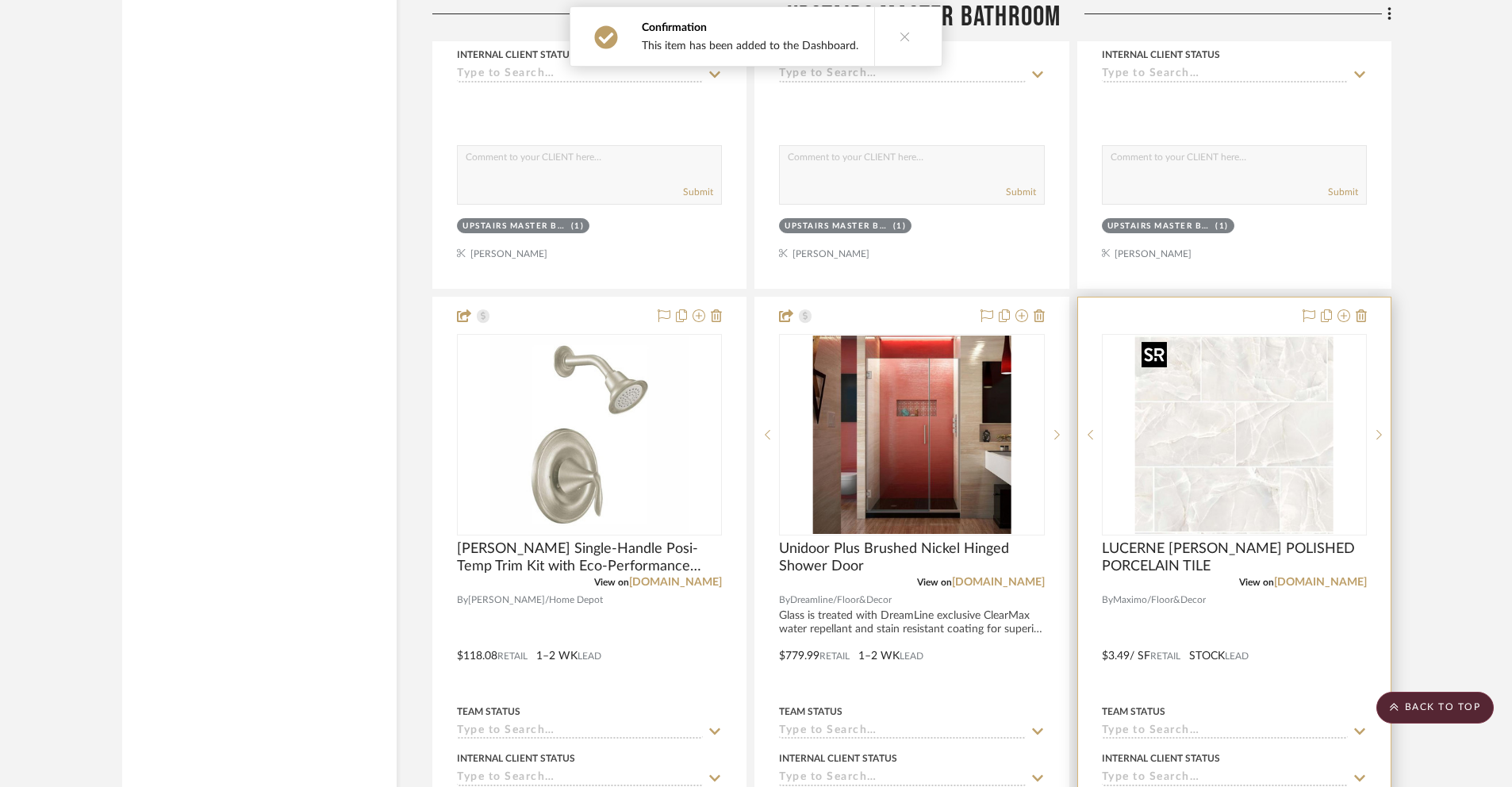
click at [1201, 410] on img "0" at bounding box center [1234, 434] width 198 height 198
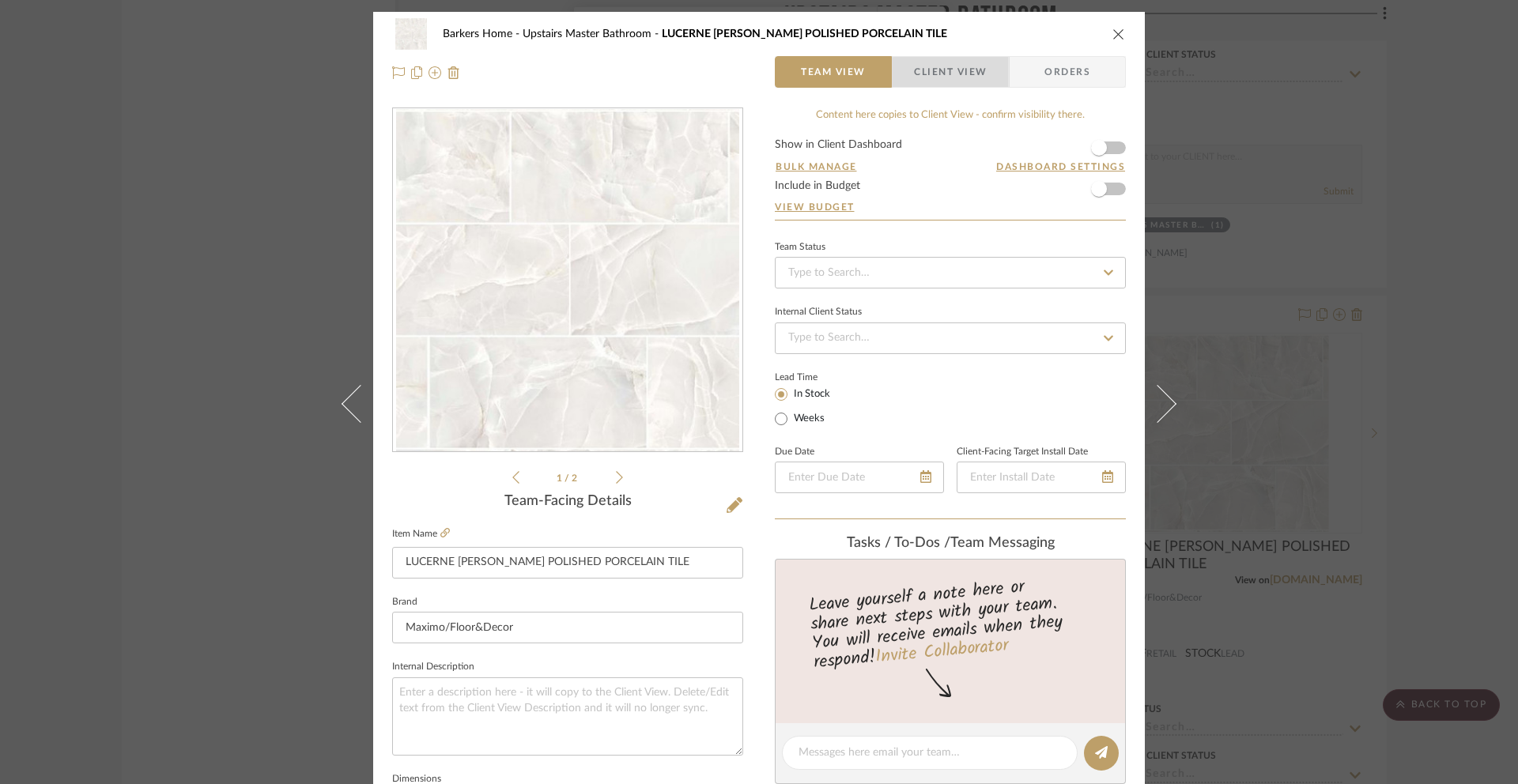
click at [948, 82] on span "Client View" at bounding box center [950, 72] width 73 height 32
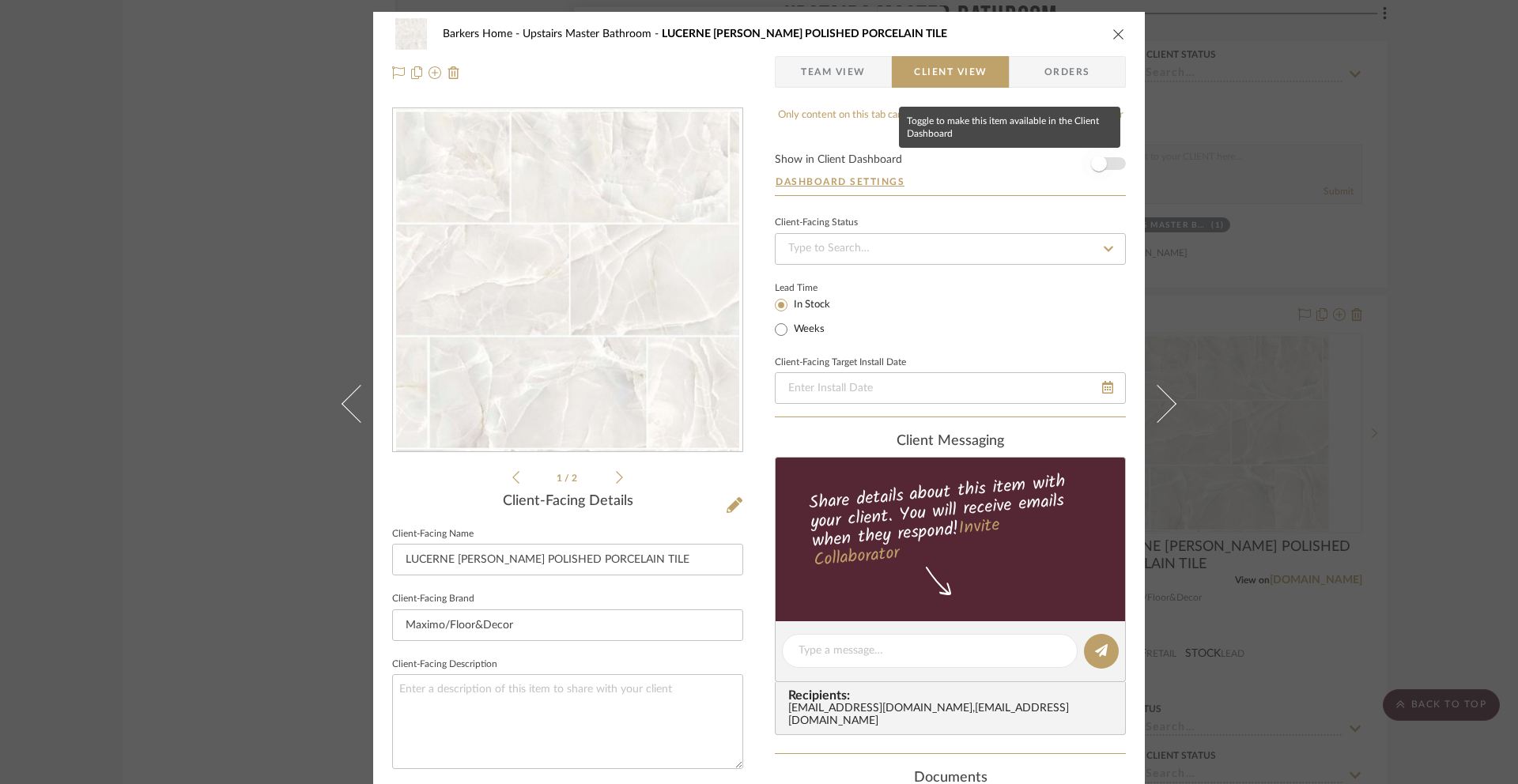
click at [1096, 162] on span "button" at bounding box center [1099, 163] width 16 height 16
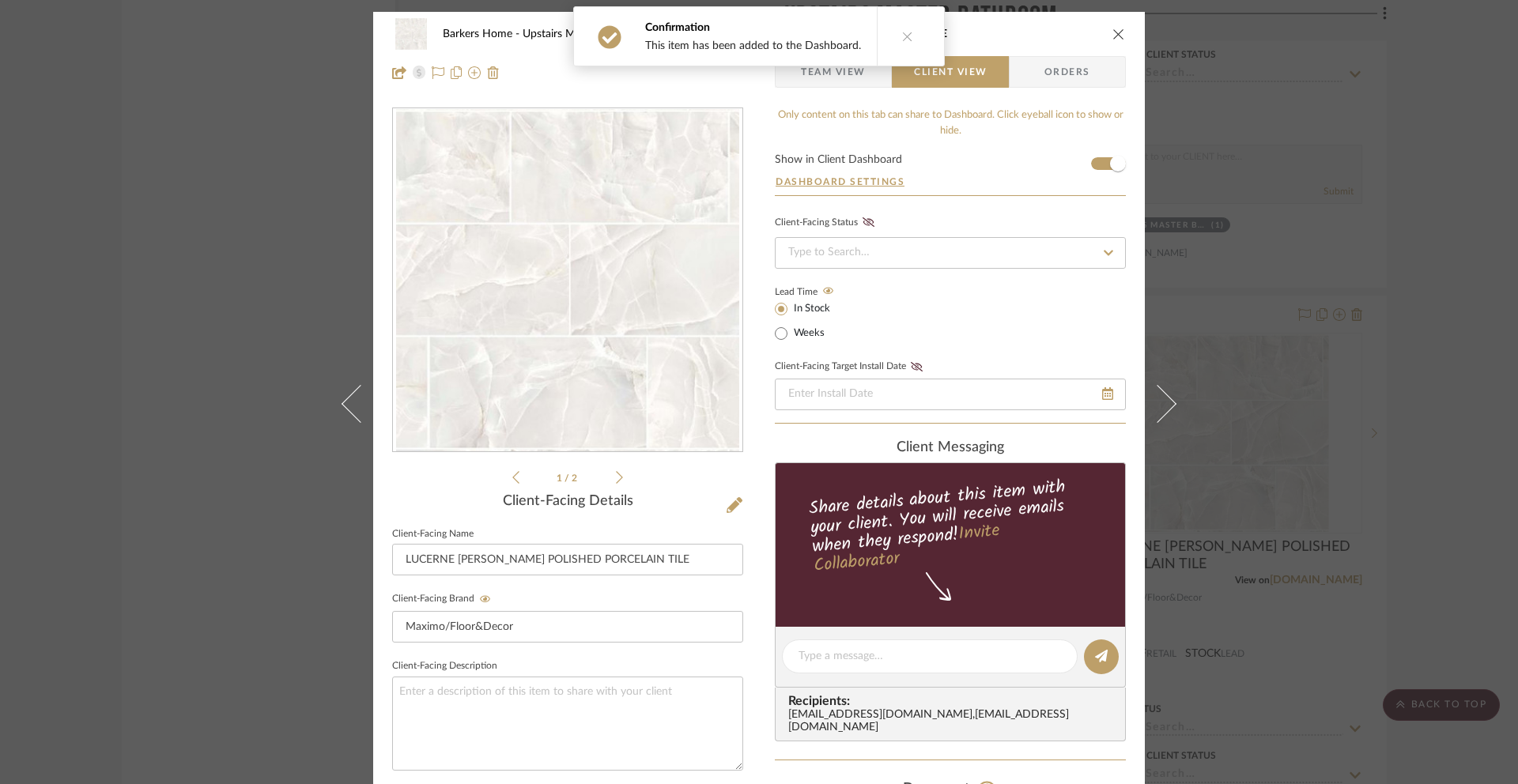
click at [1113, 31] on icon "close" at bounding box center [1119, 34] width 13 height 13
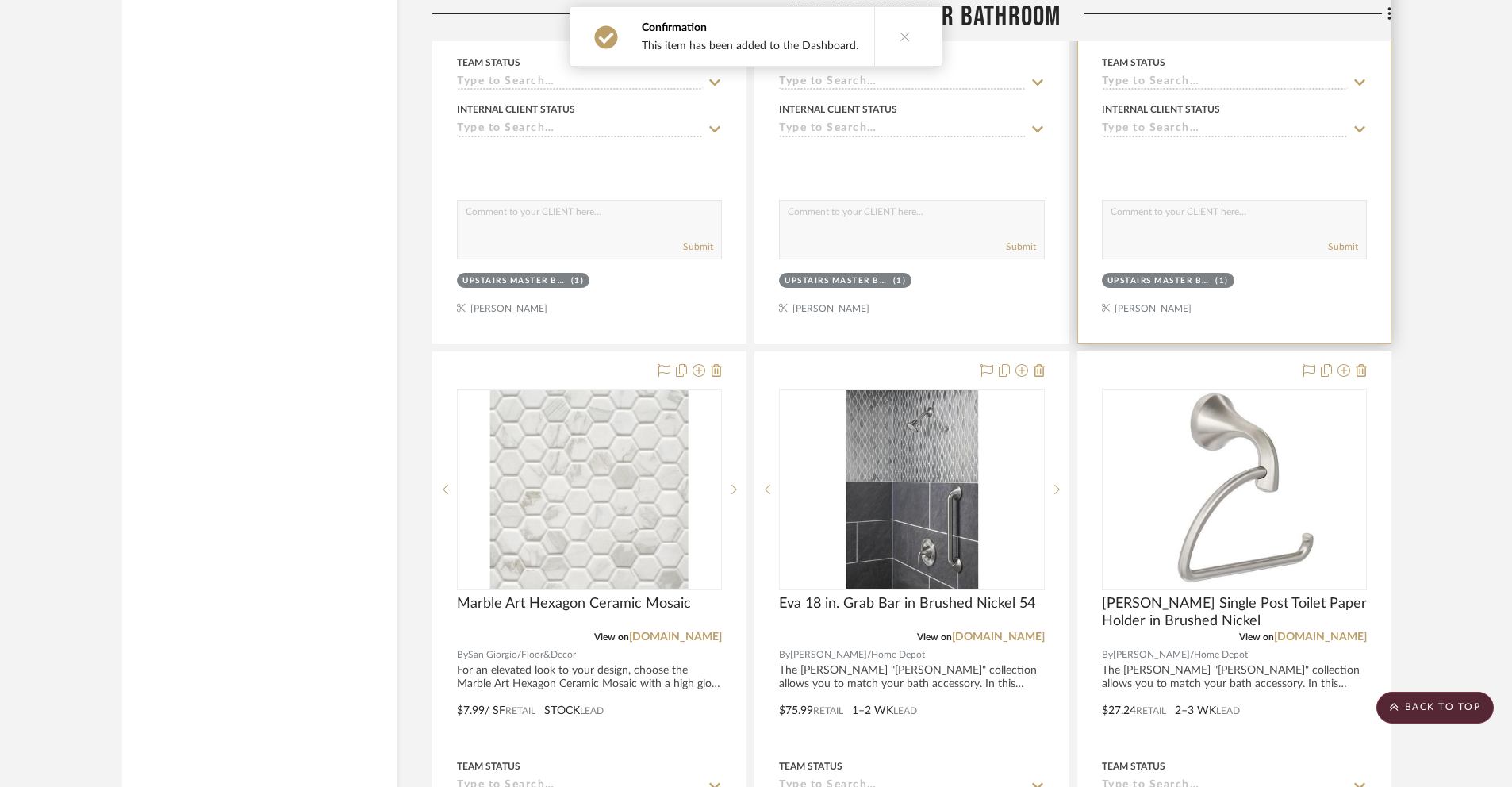
scroll to position [8740, 0]
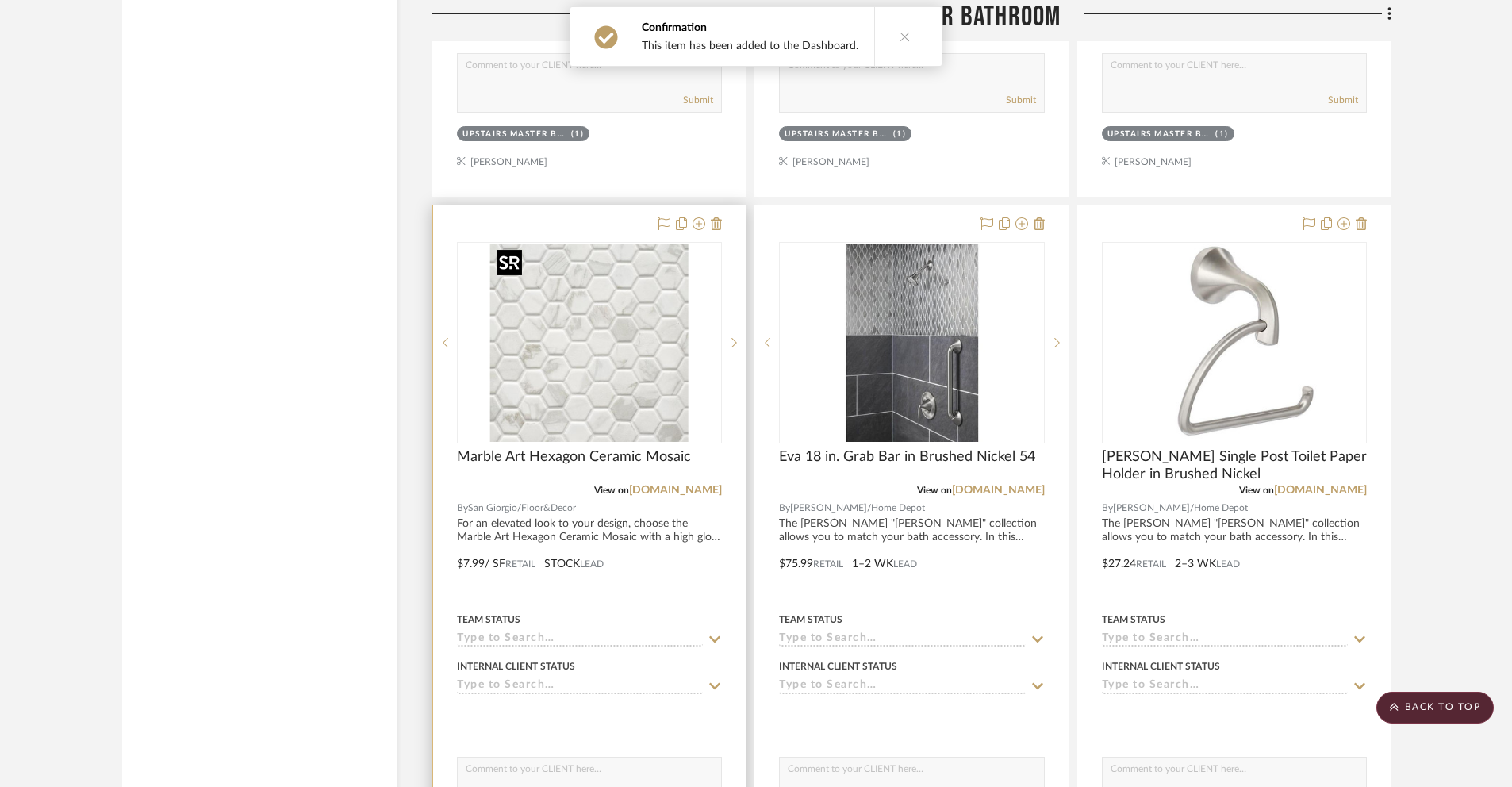
click at [680, 373] on img "0" at bounding box center [589, 342] width 198 height 198
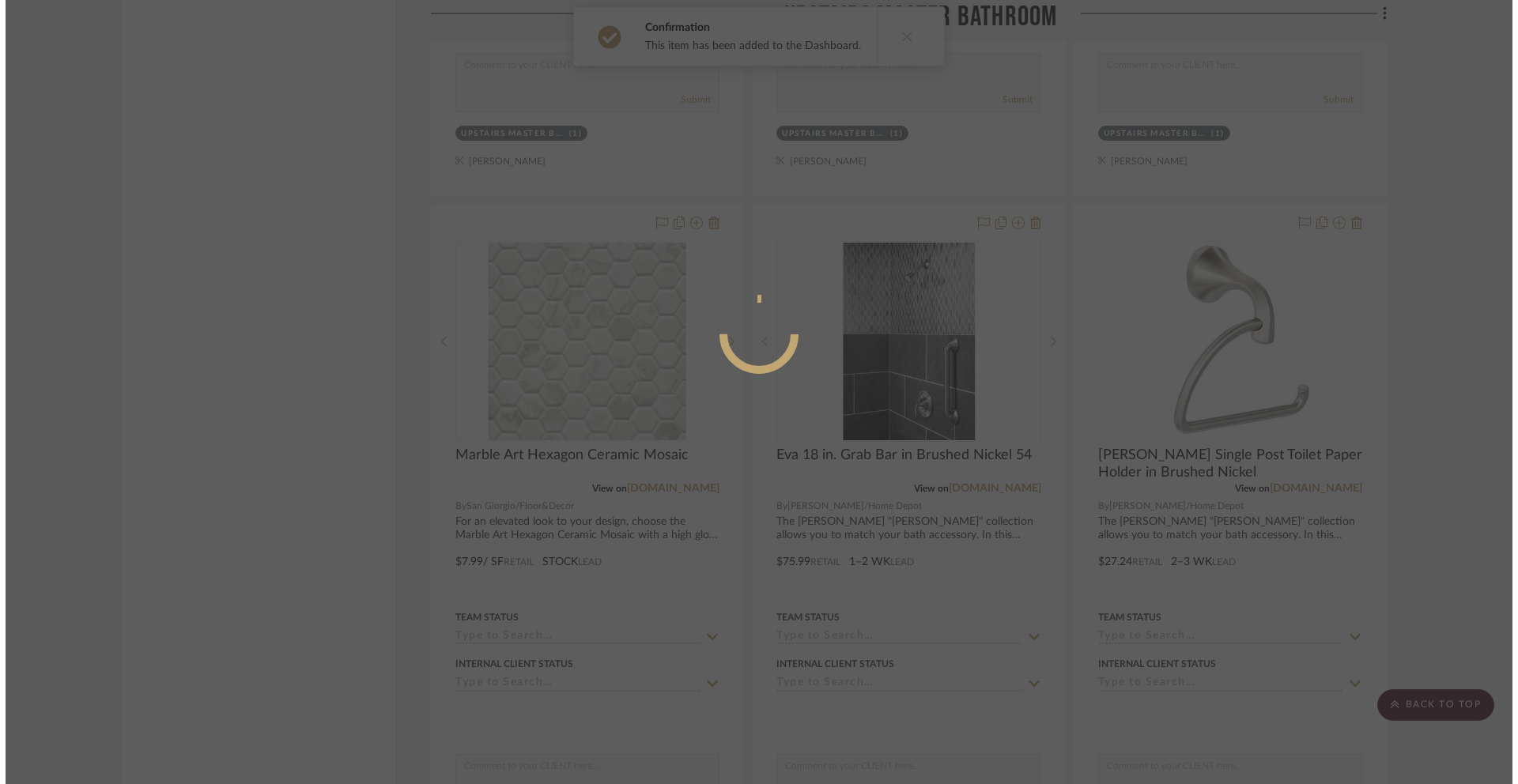
scroll to position [0, 0]
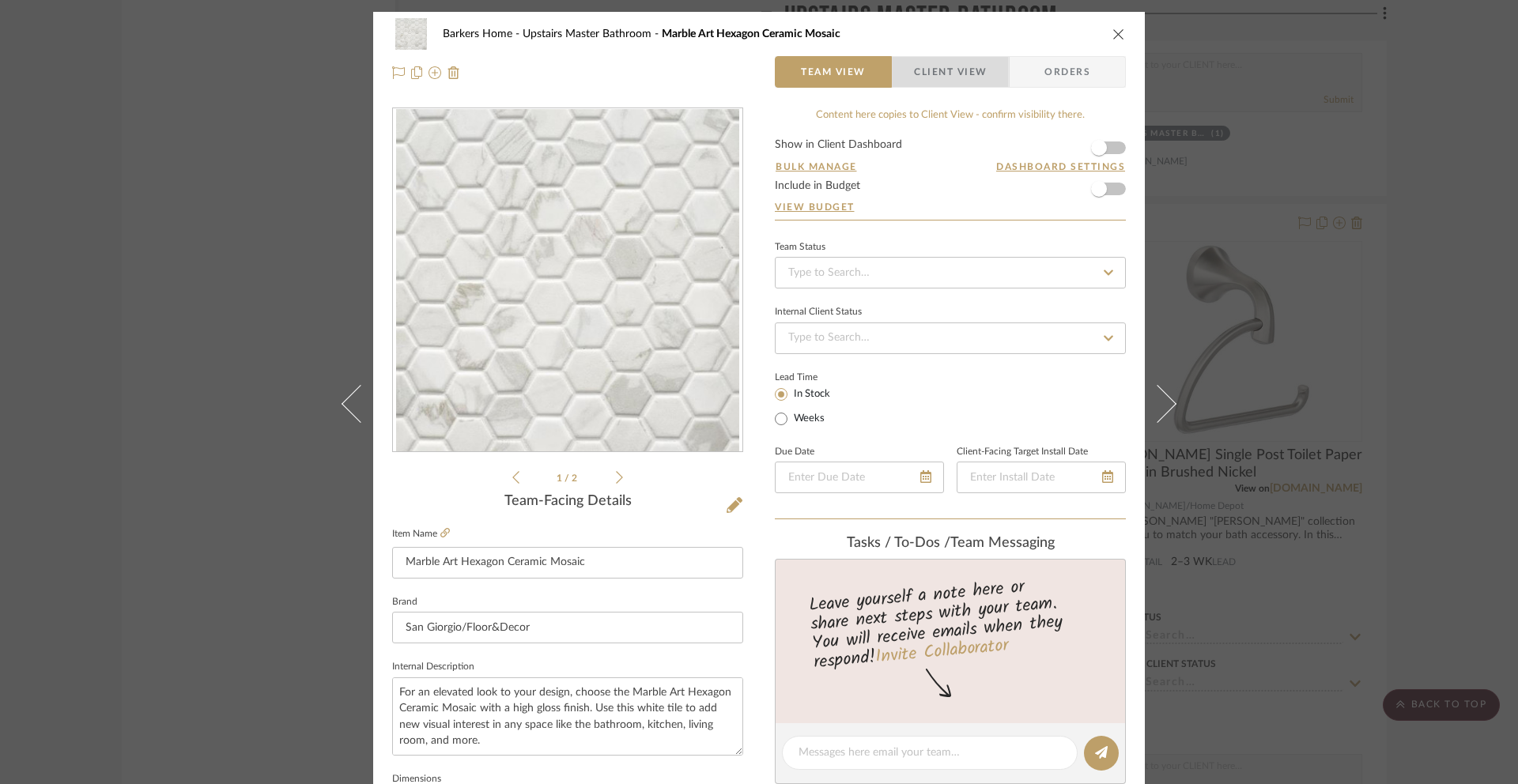
click at [928, 66] on span "Client View" at bounding box center [950, 72] width 73 height 32
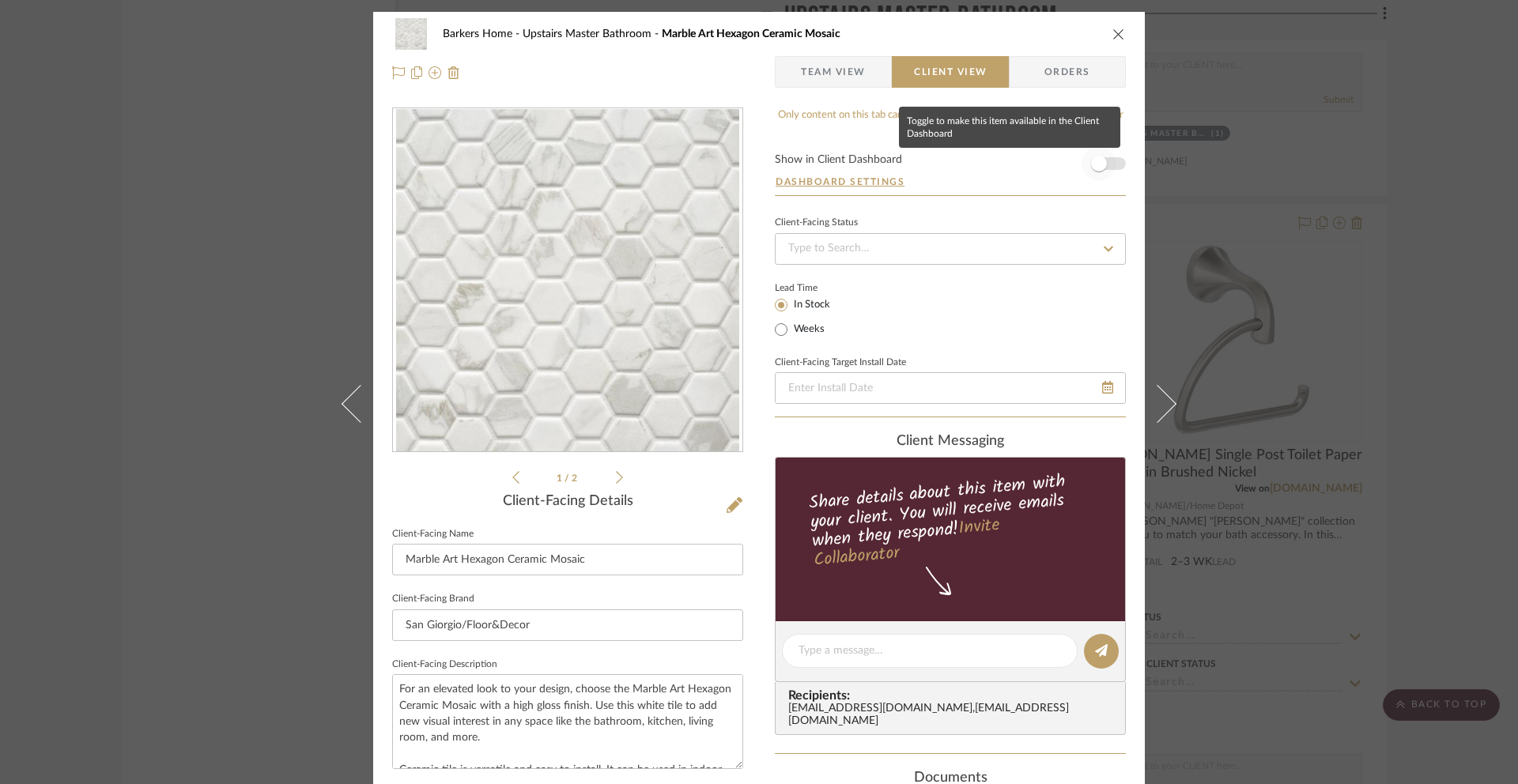
click at [1095, 159] on span "button" at bounding box center [1099, 163] width 16 height 16
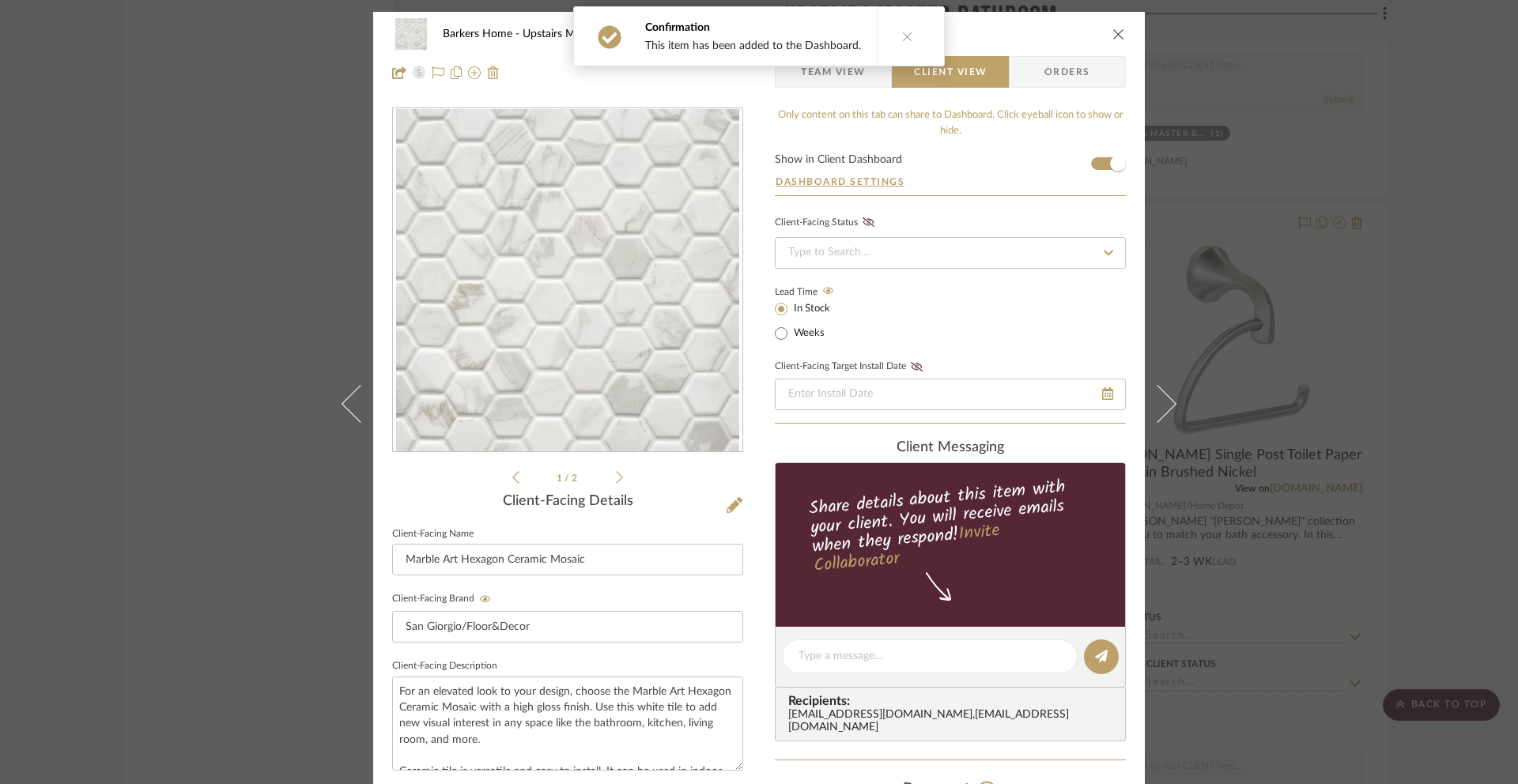
click at [1116, 35] on icon "close" at bounding box center [1119, 34] width 13 height 13
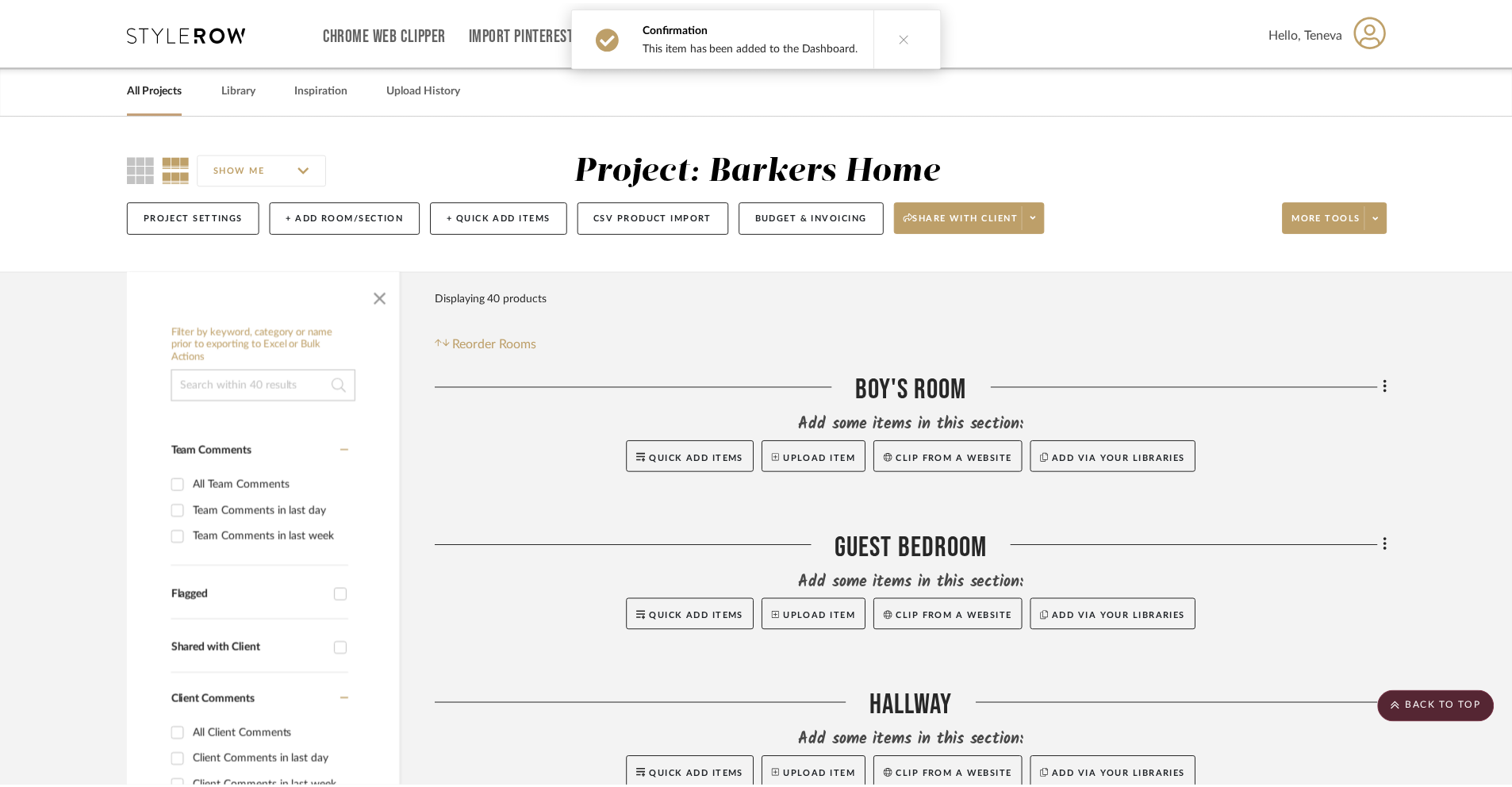
scroll to position [8740, 0]
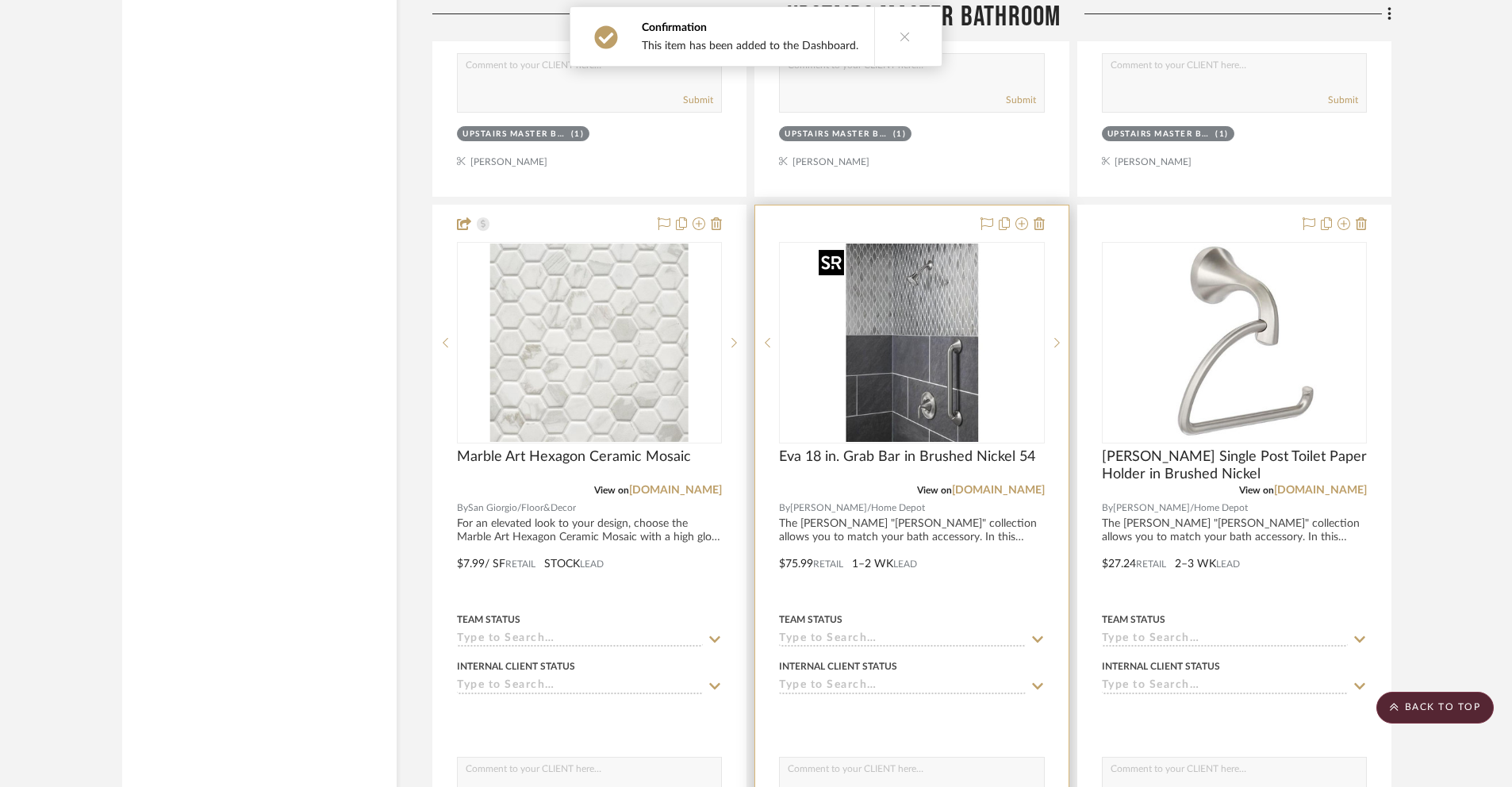
click at [940, 387] on img "0" at bounding box center [911, 342] width 198 height 198
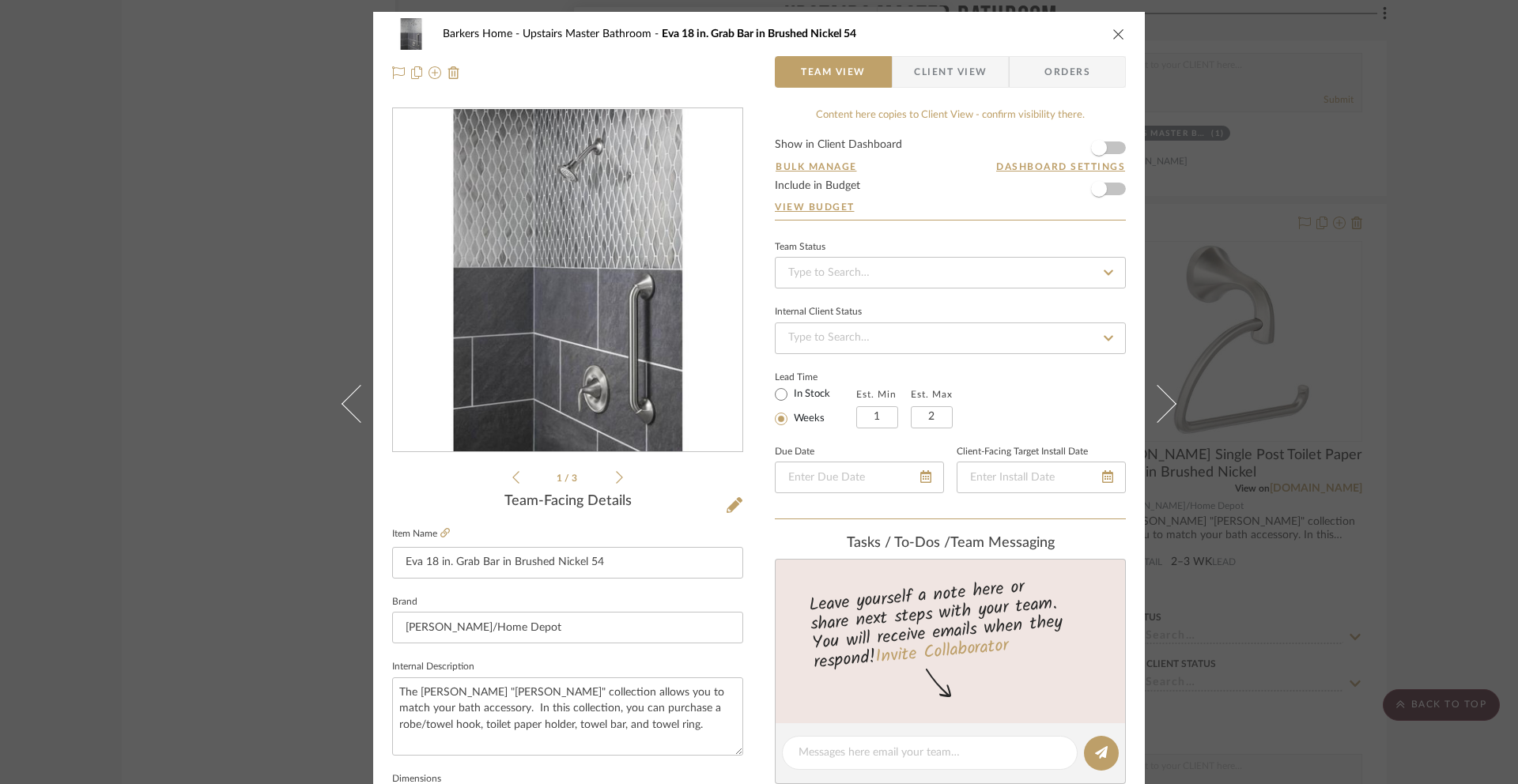
click at [962, 79] on span "Client View" at bounding box center [950, 72] width 73 height 32
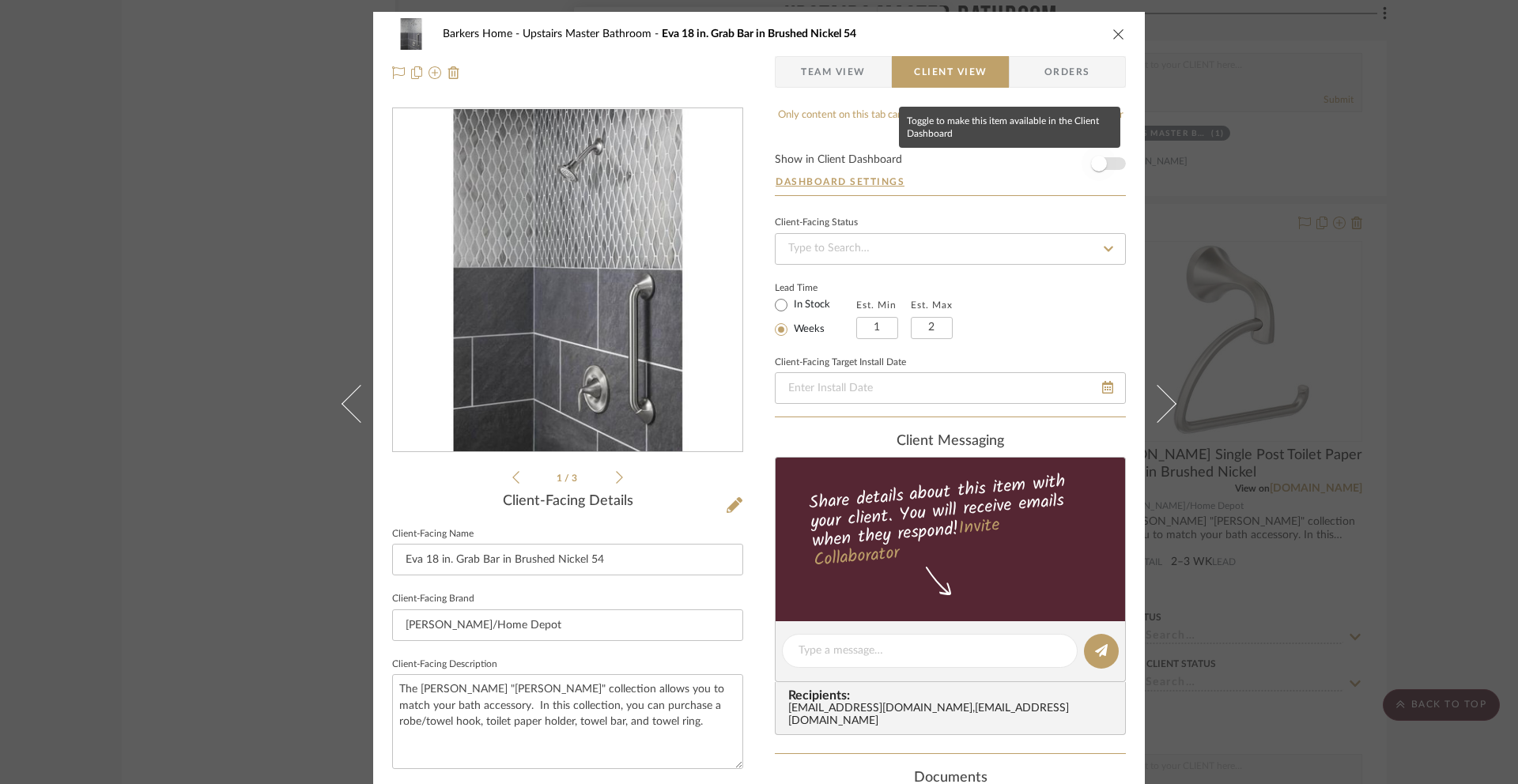
click at [1097, 163] on span "button" at bounding box center [1099, 163] width 16 height 16
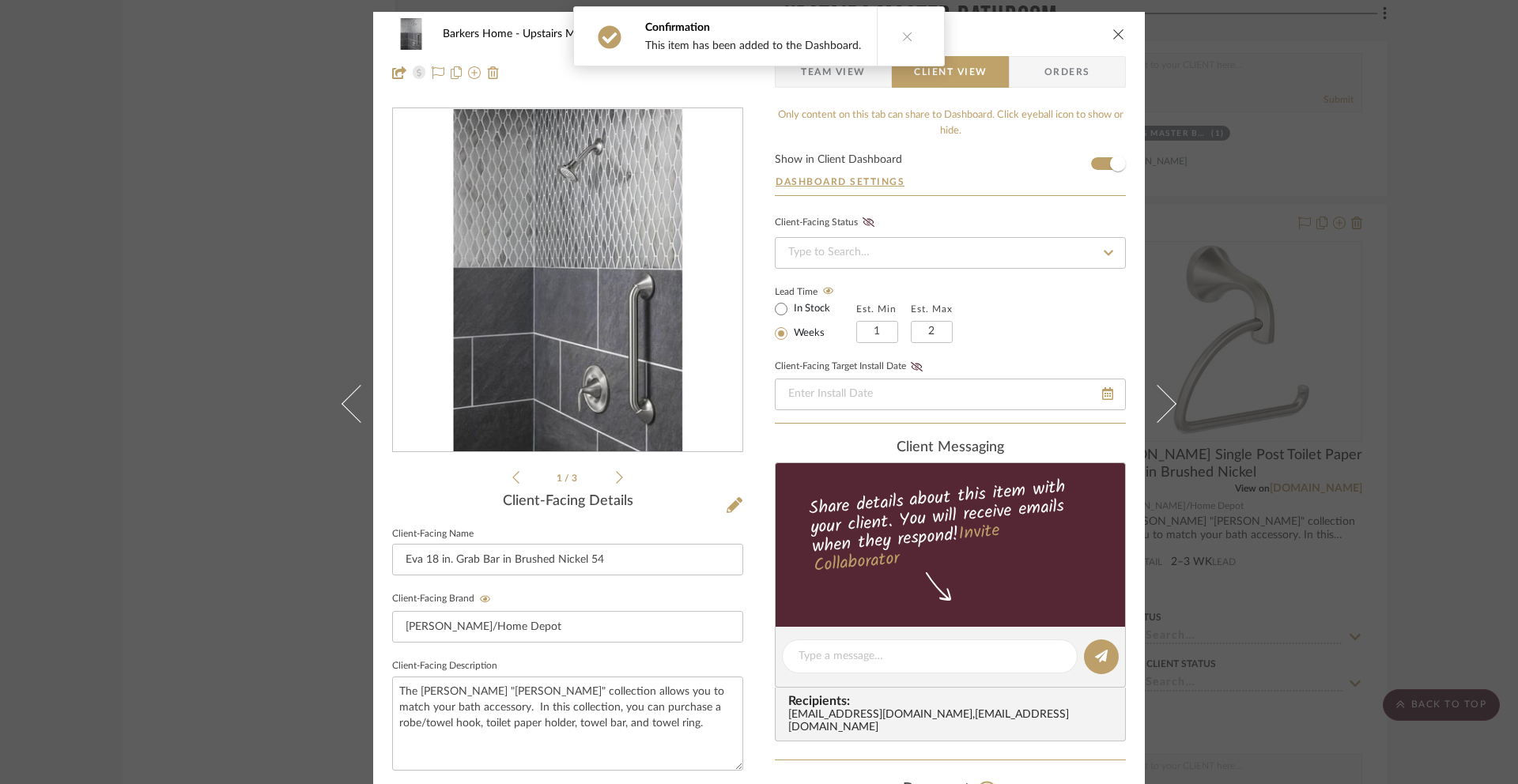
click at [1113, 31] on icon "close" at bounding box center [1119, 34] width 13 height 13
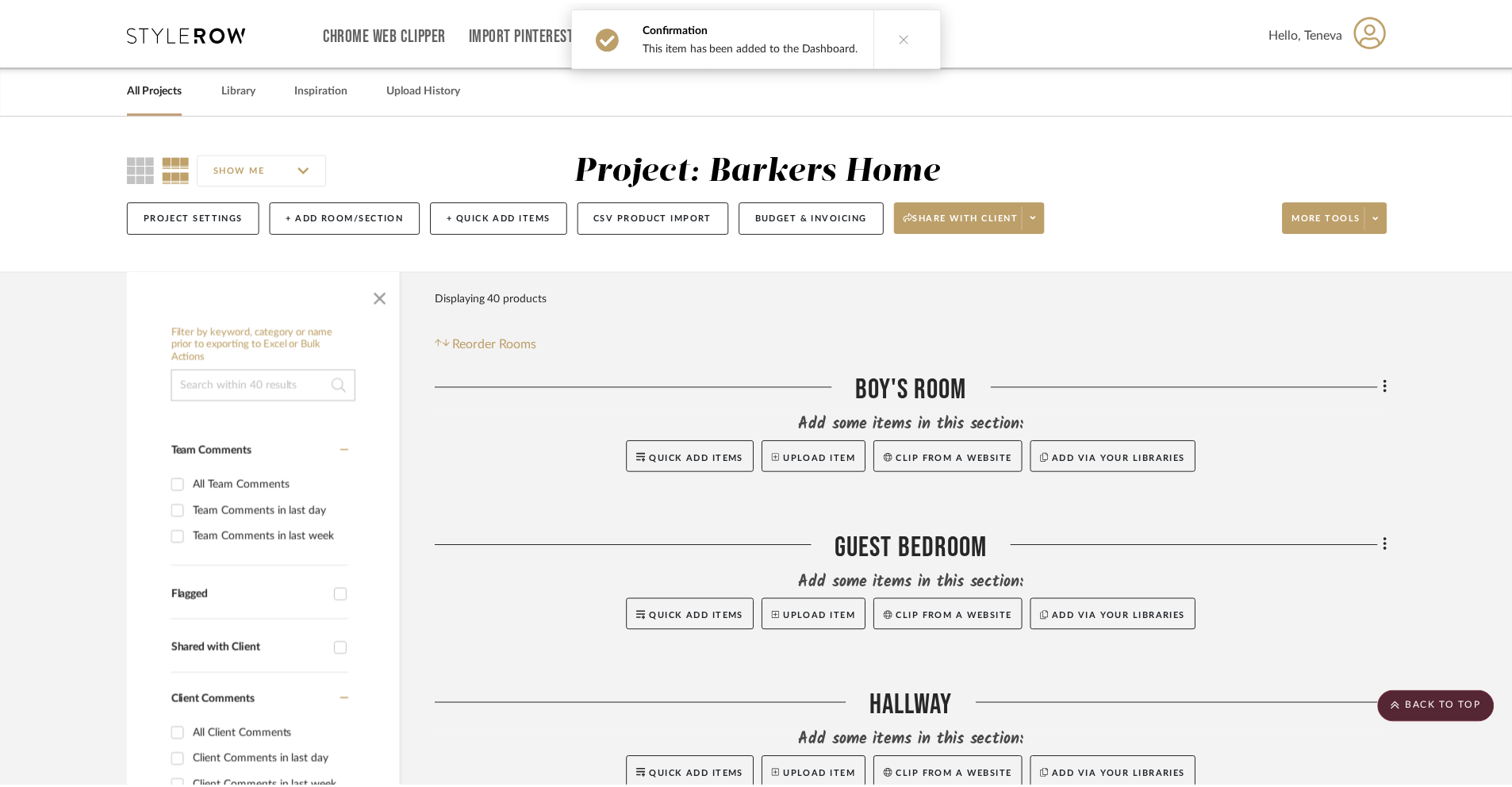
scroll to position [8740, 0]
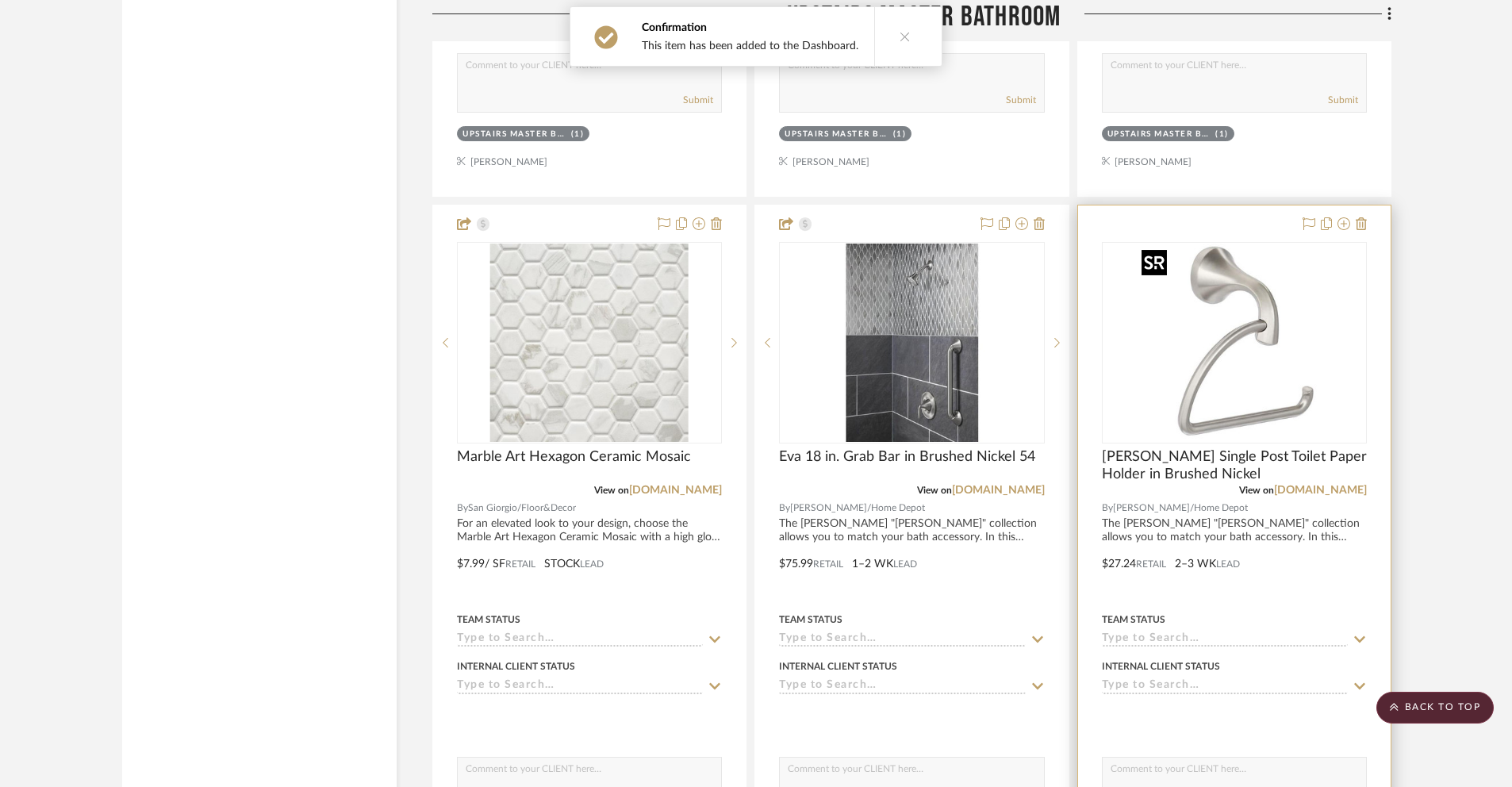
click at [0, 0] on img at bounding box center [0, 0] width 0 height 0
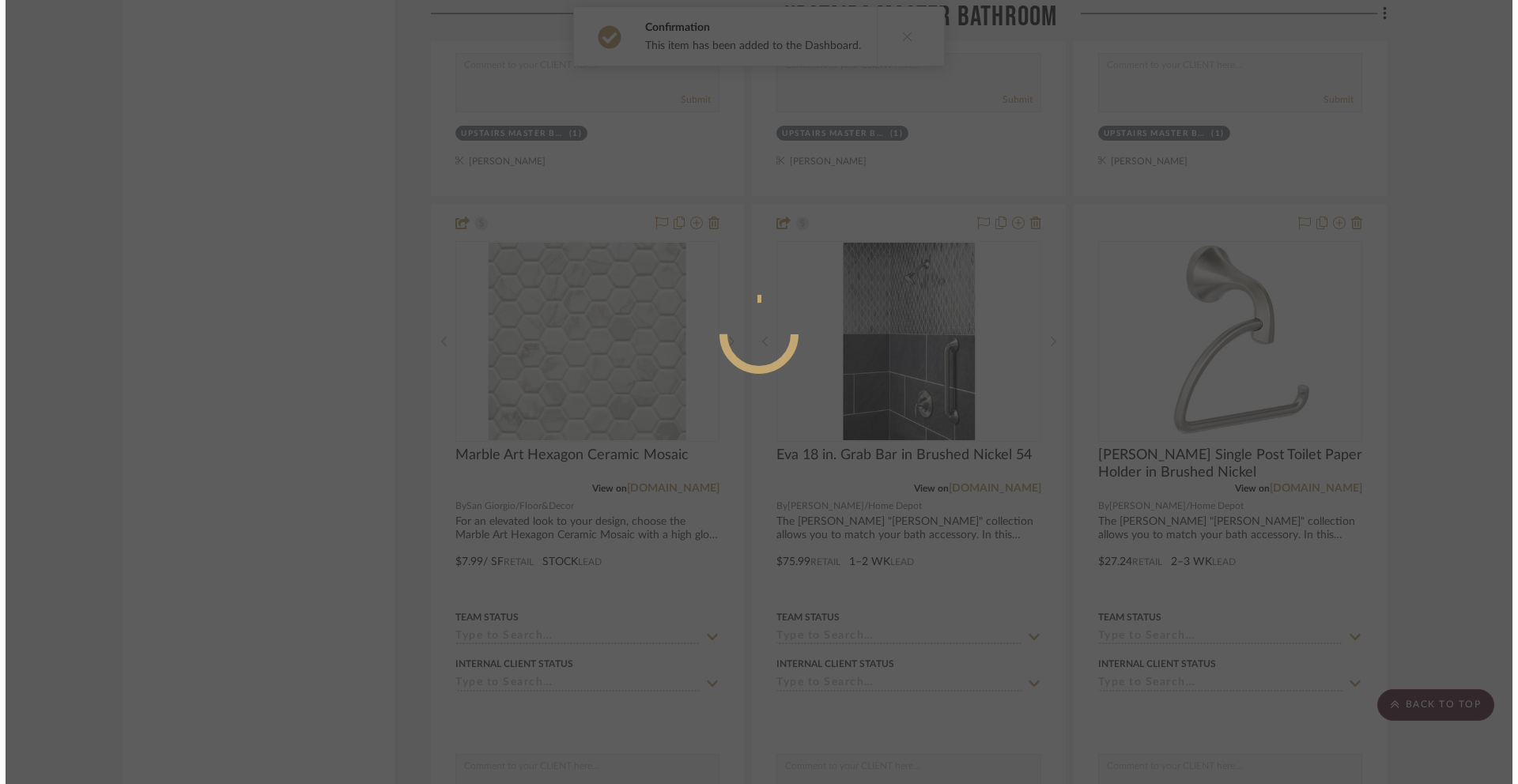
scroll to position [0, 0]
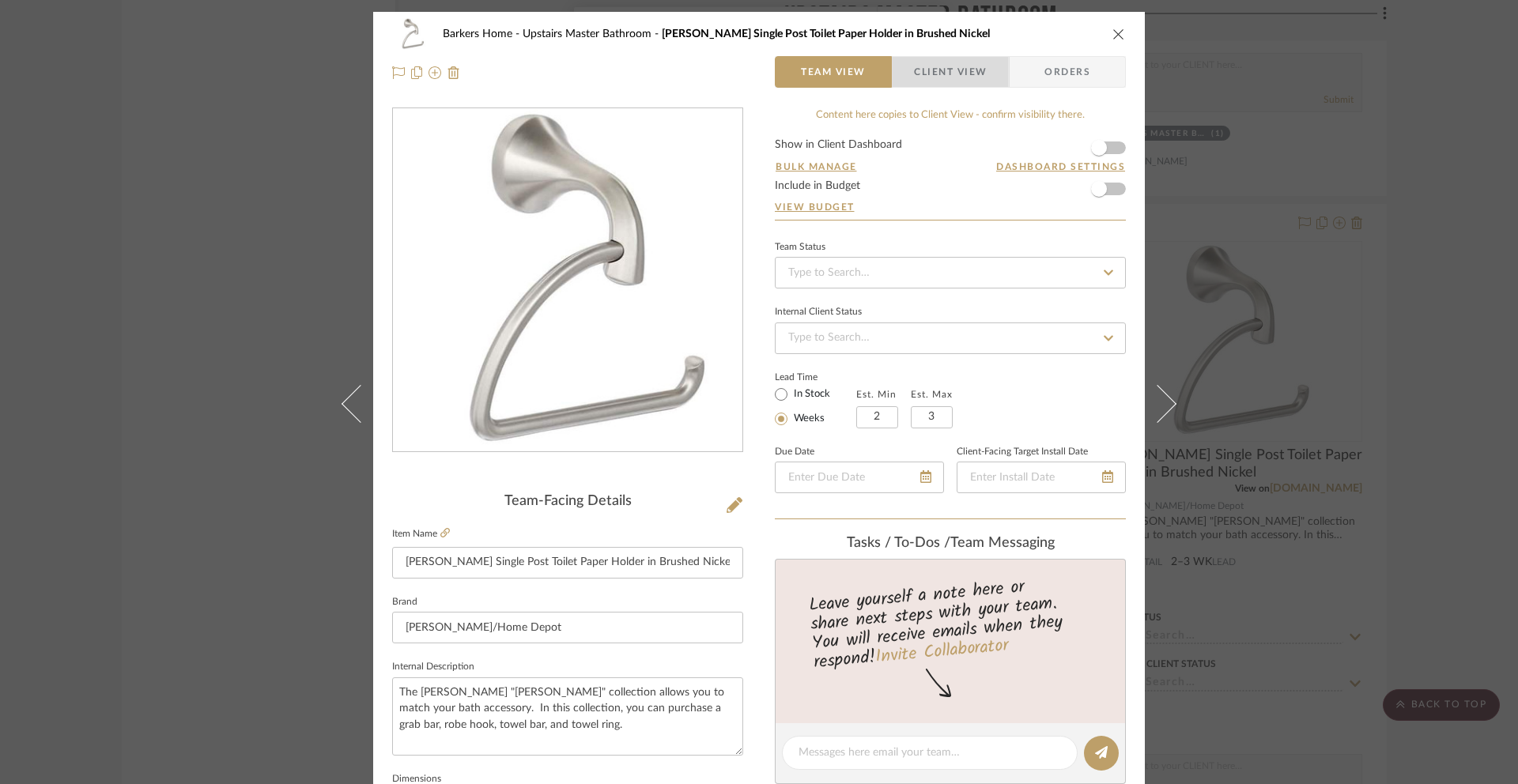
click at [929, 85] on span "Client View" at bounding box center [950, 72] width 73 height 32
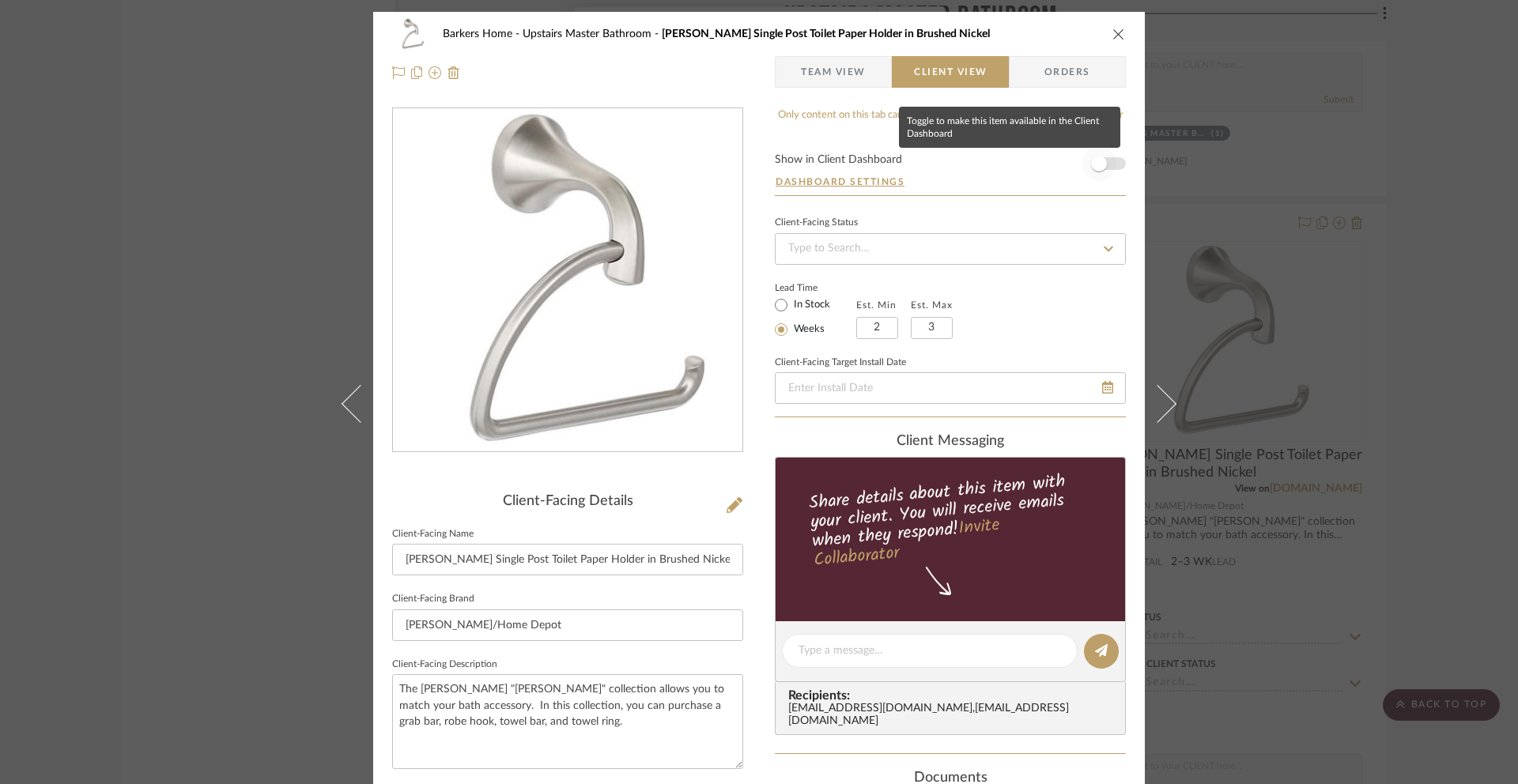
drag, startPoint x: 1103, startPoint y: 164, endPoint x: 1116, endPoint y: 139, distance: 28.2
click at [1103, 164] on span "button" at bounding box center [1099, 163] width 35 height 35
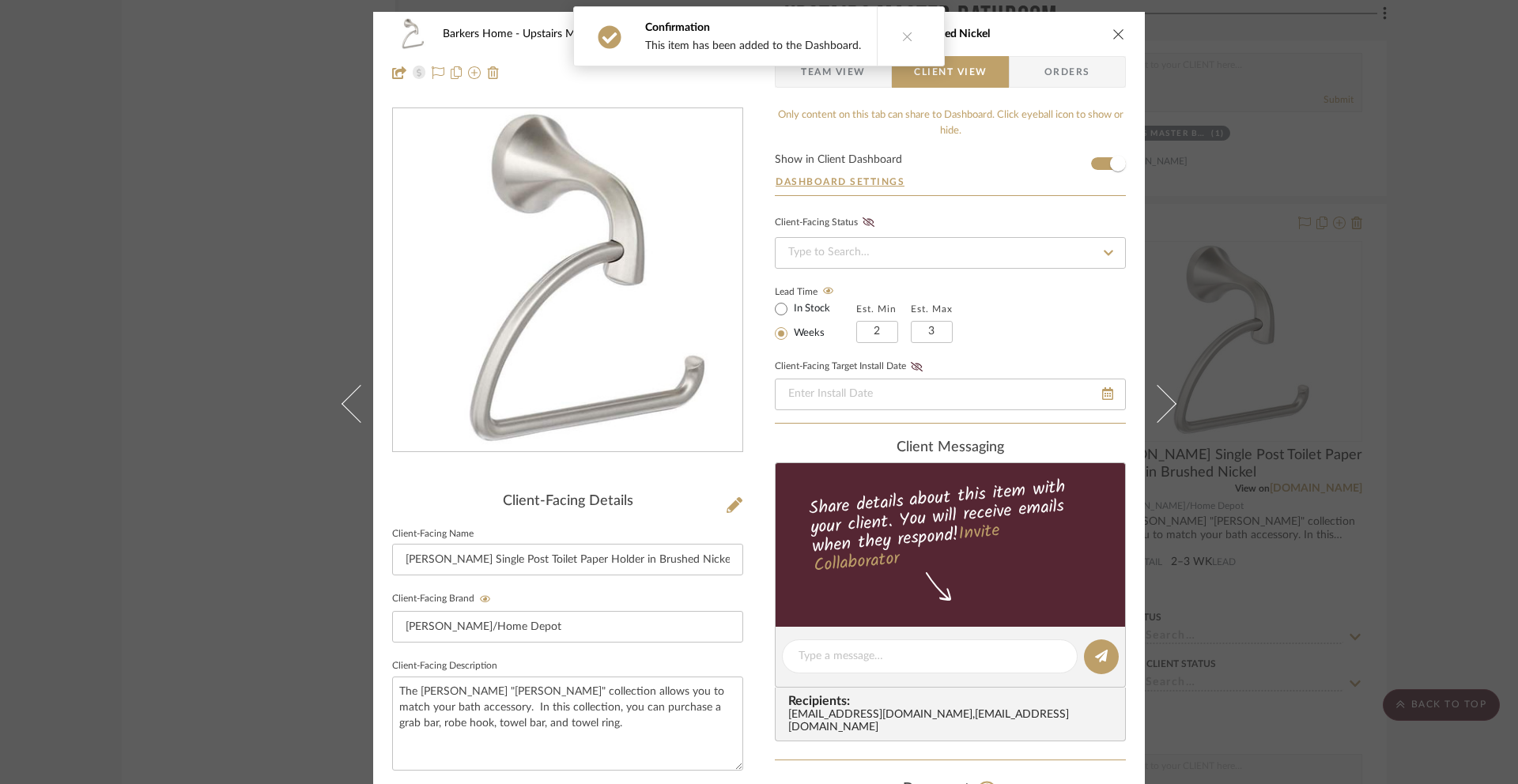
click at [1116, 35] on icon "close" at bounding box center [1119, 34] width 13 height 13
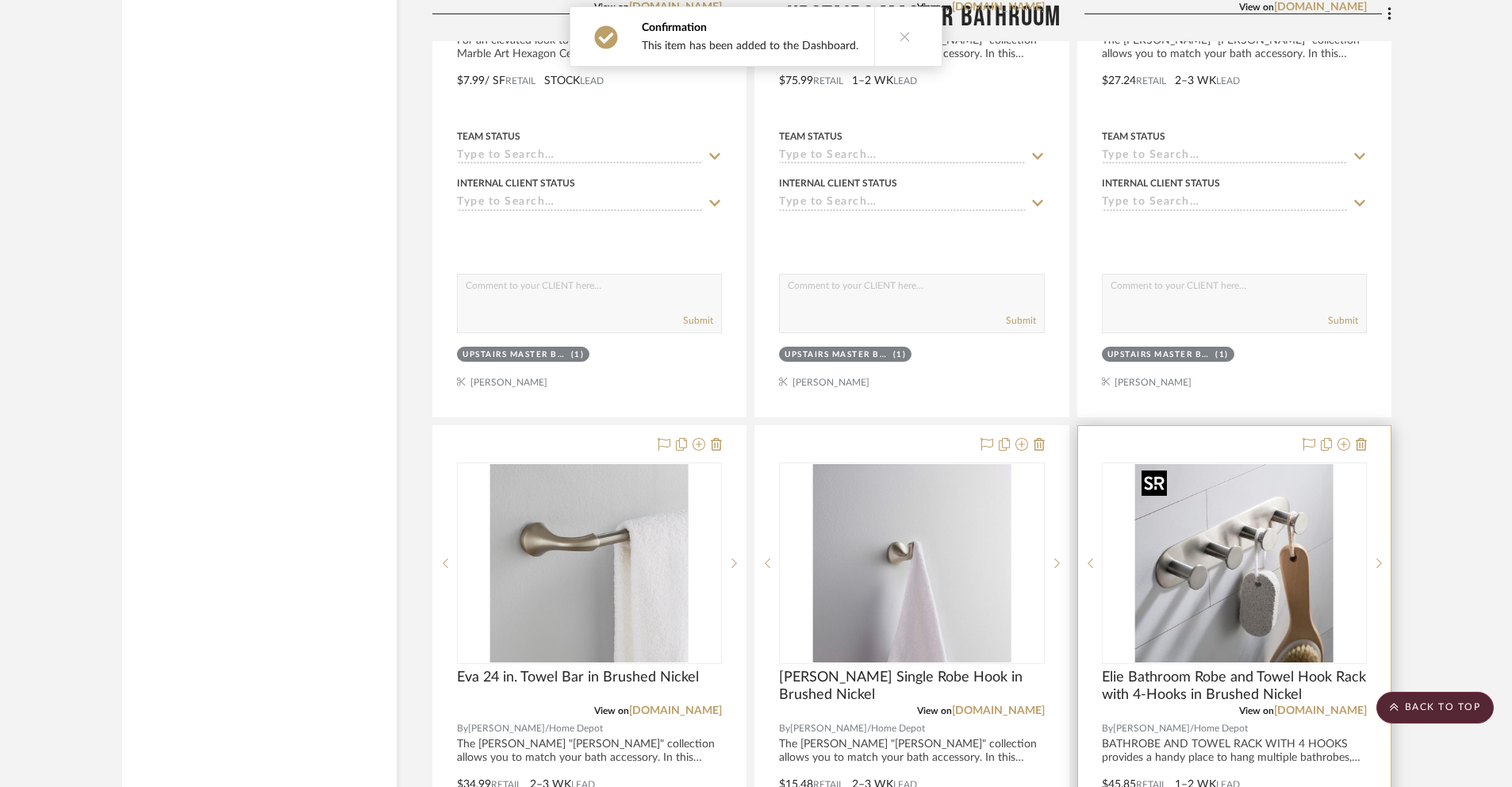
scroll to position [9226, 0]
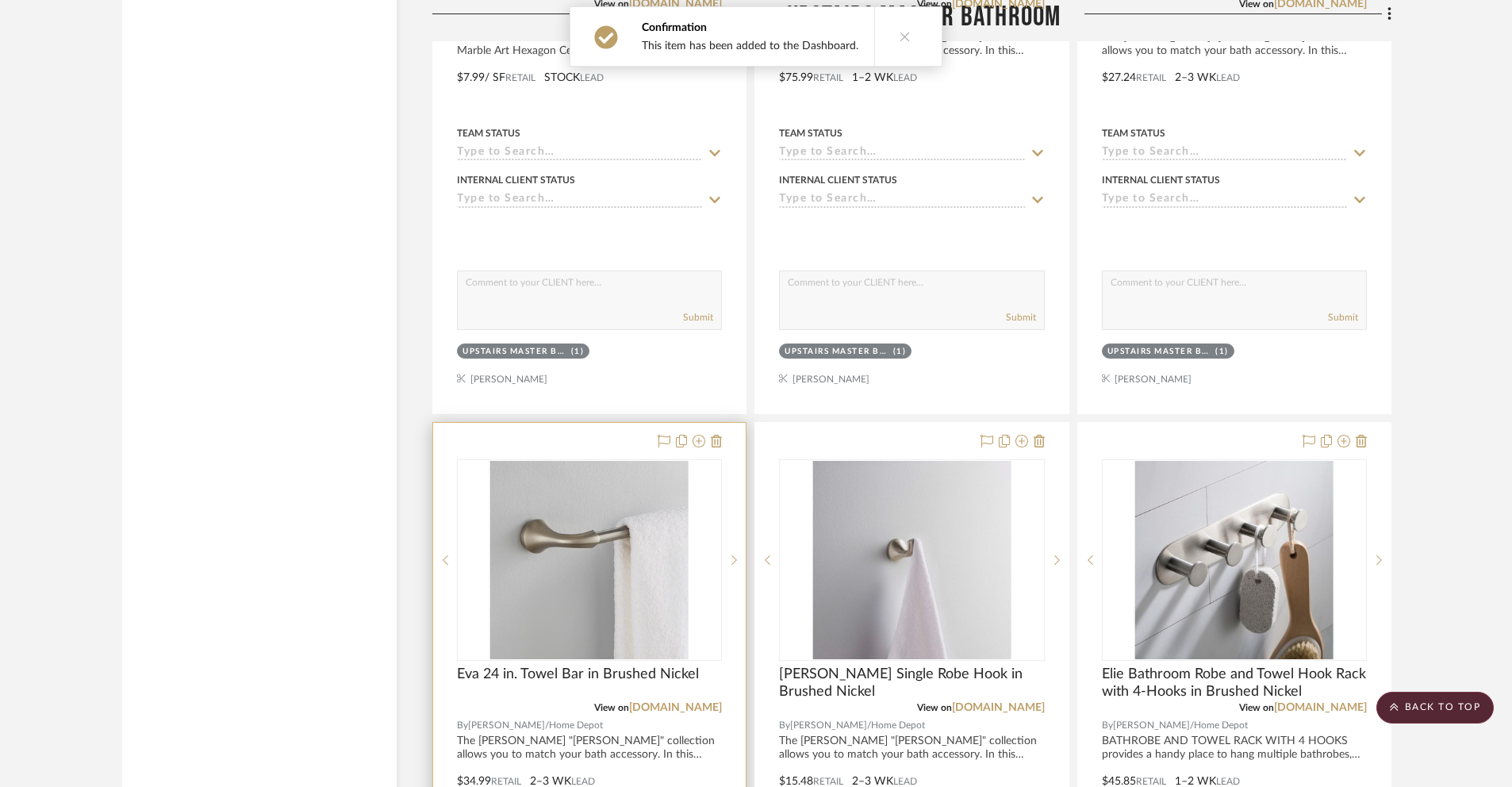
click at [673, 573] on img "0" at bounding box center [589, 560] width 198 height 198
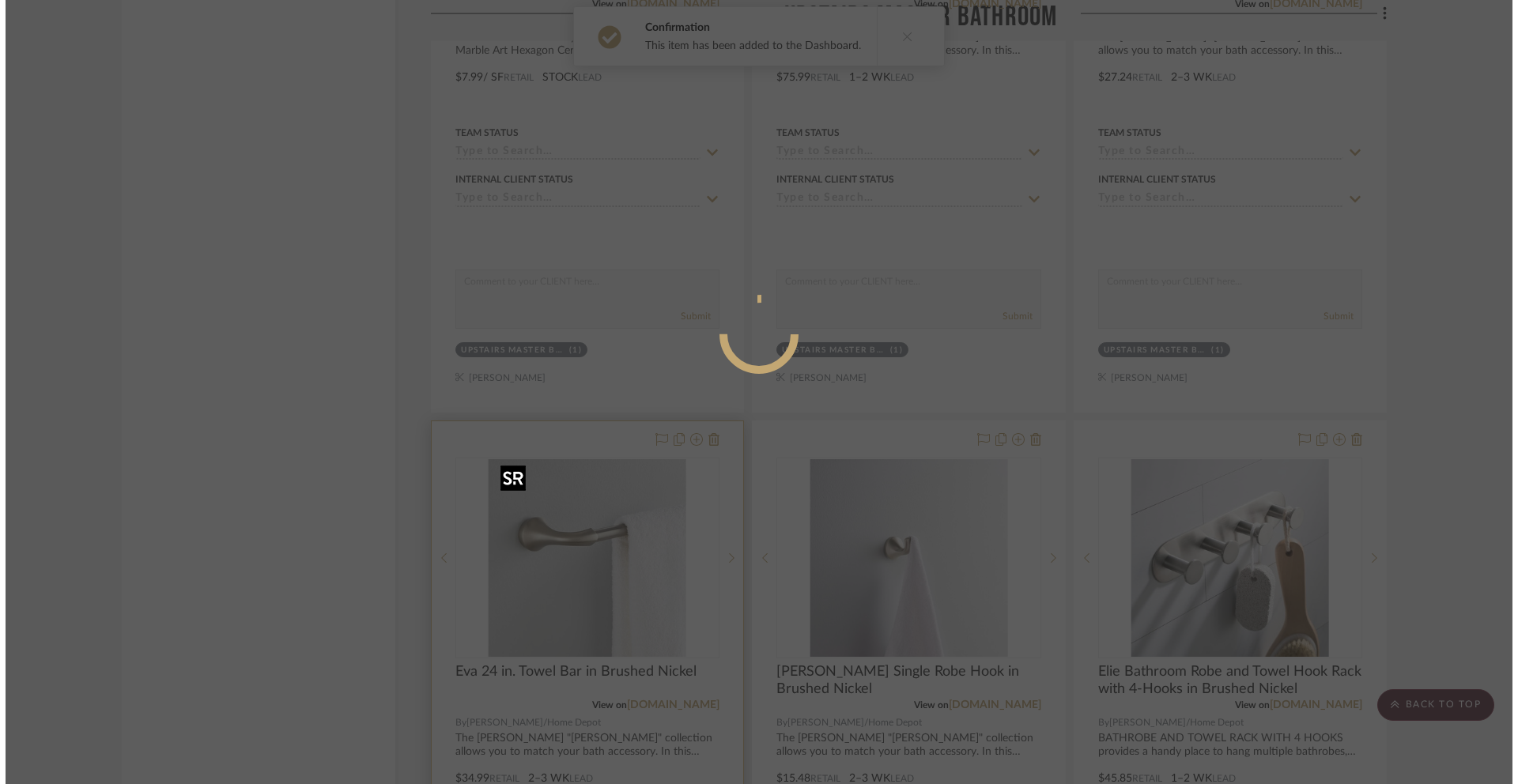
scroll to position [0, 0]
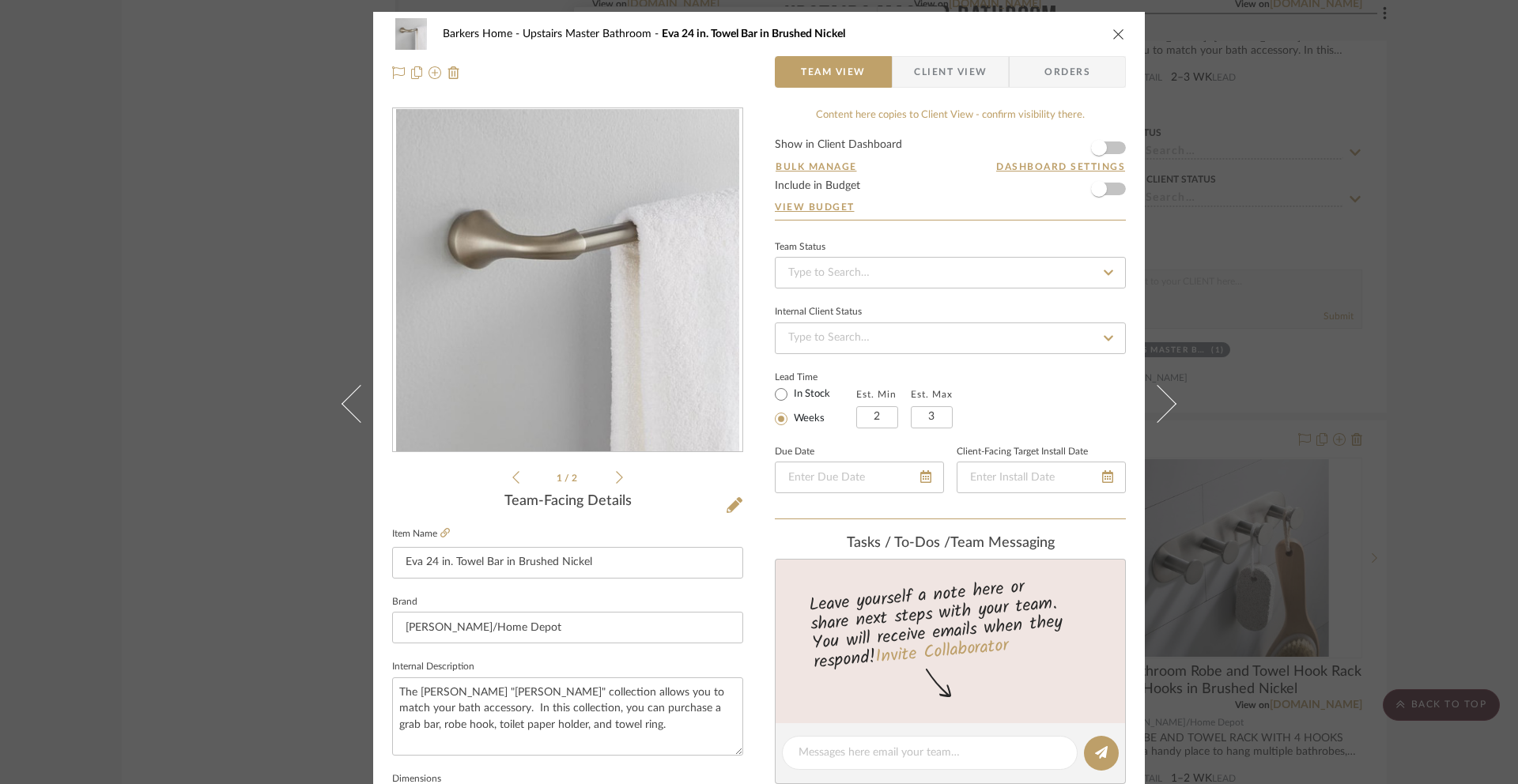
click at [957, 71] on span "Client View" at bounding box center [950, 72] width 73 height 32
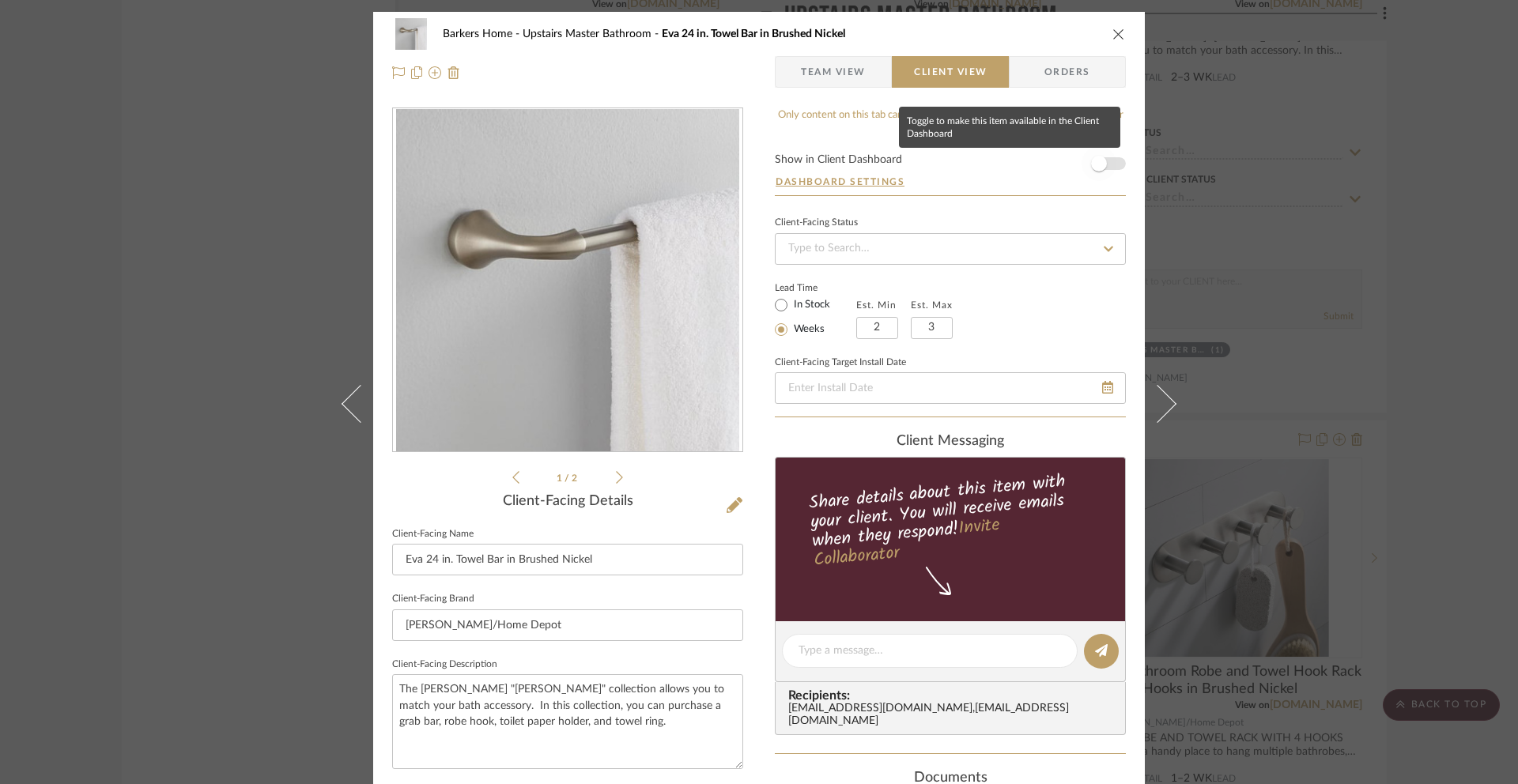
click at [1097, 163] on span "button" at bounding box center [1099, 163] width 16 height 16
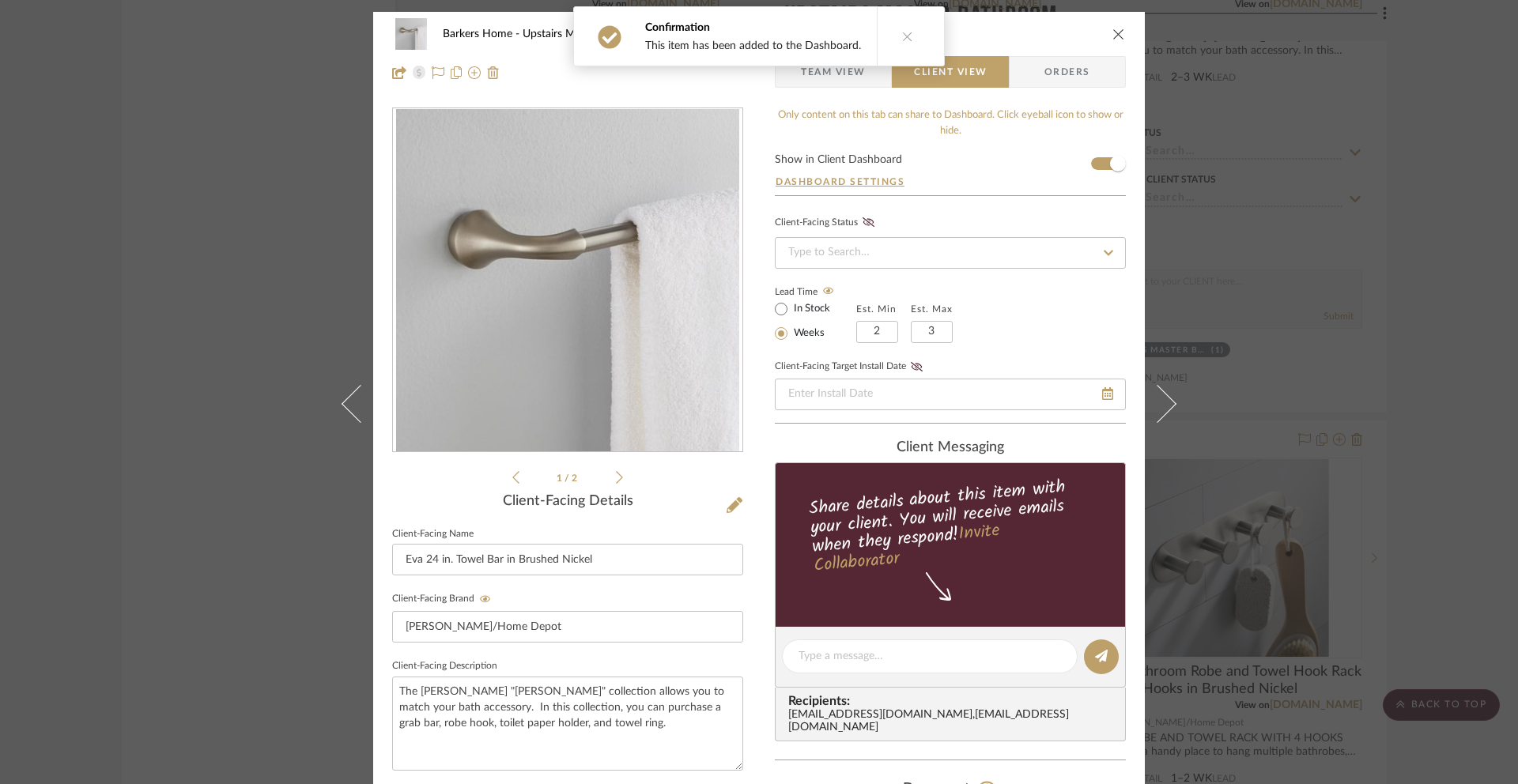
click at [1116, 33] on icon "close" at bounding box center [1119, 34] width 13 height 13
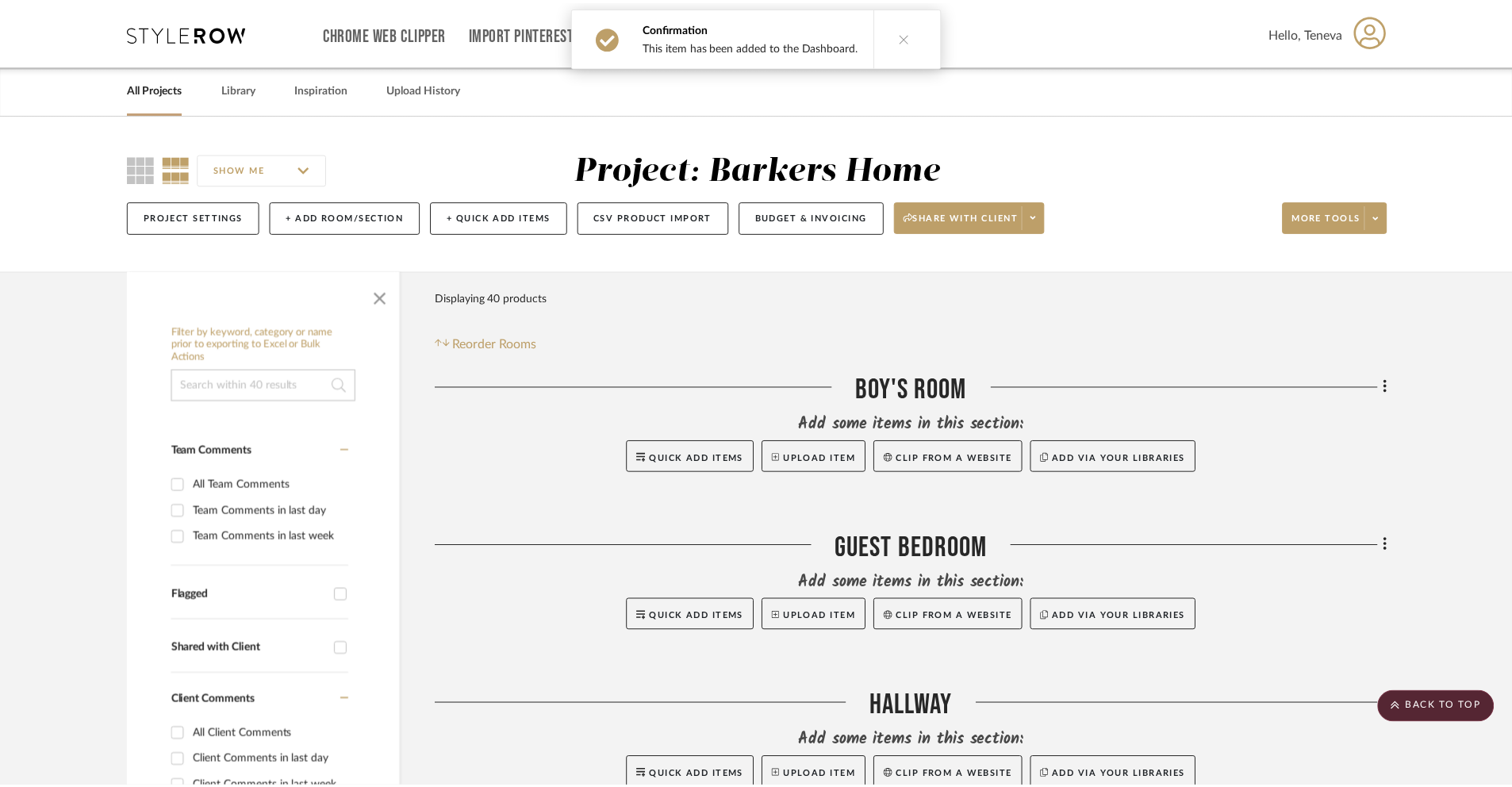
scroll to position [9226, 0]
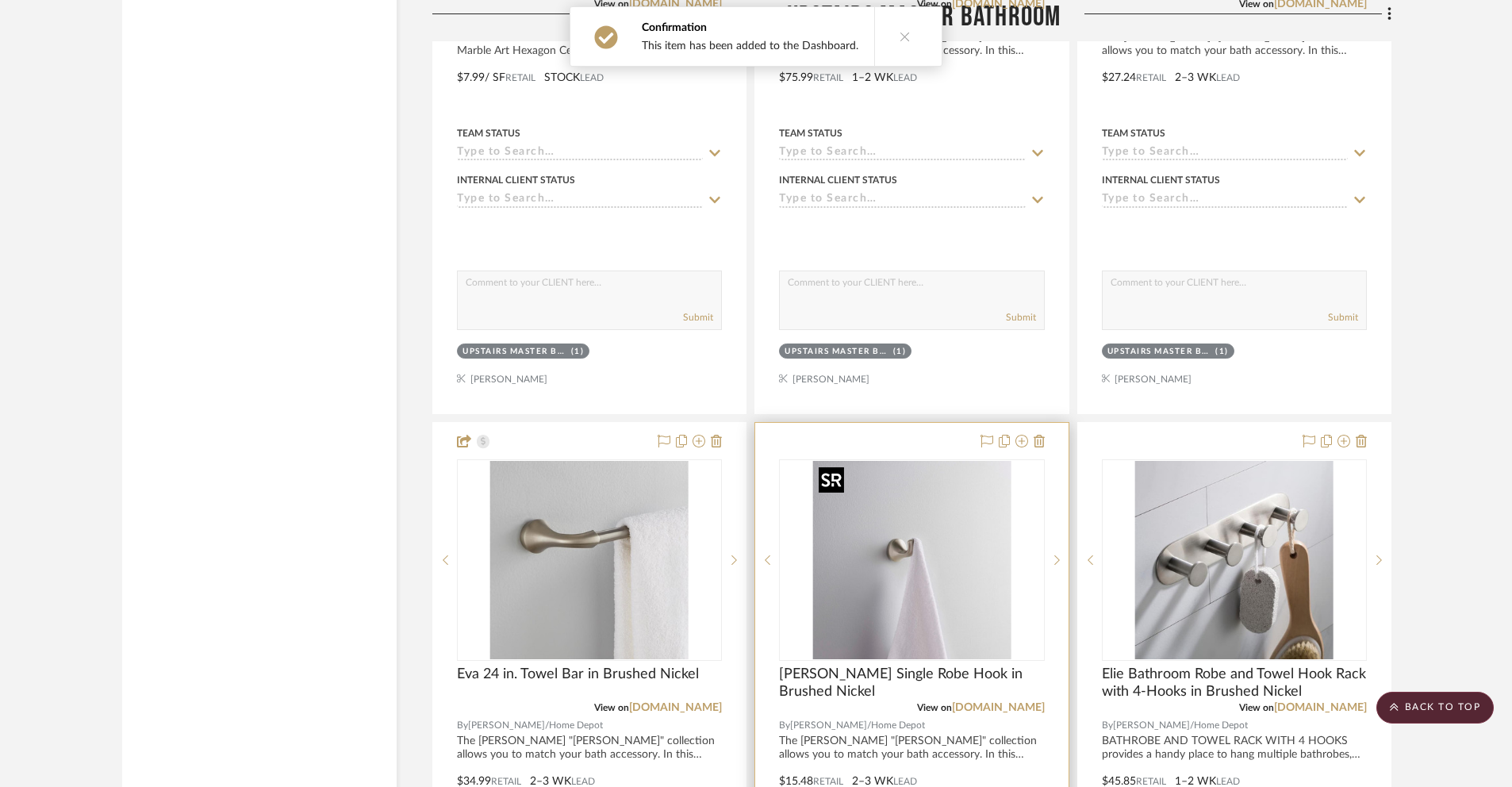
click at [917, 539] on img "0" at bounding box center [911, 560] width 198 height 198
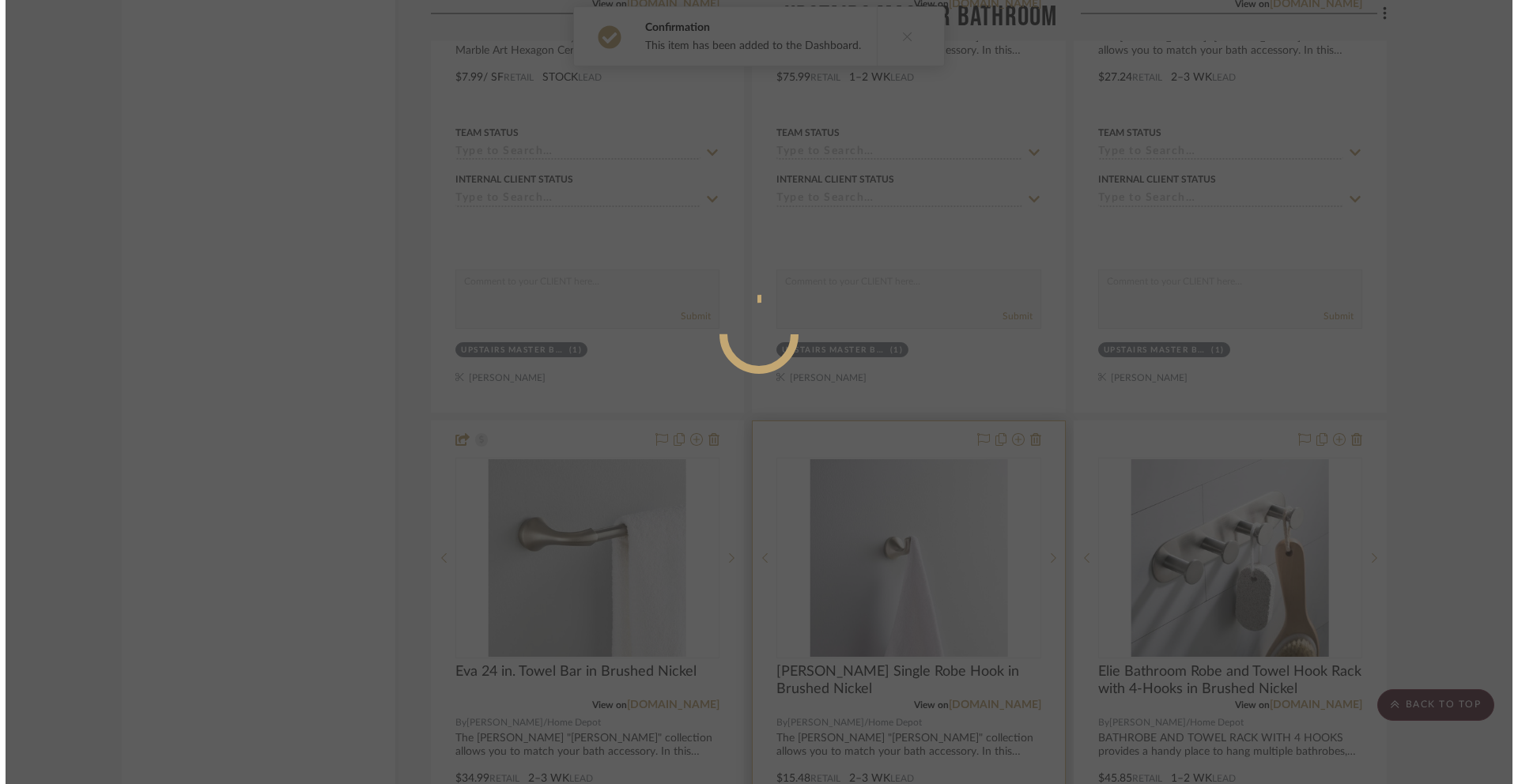
scroll to position [0, 0]
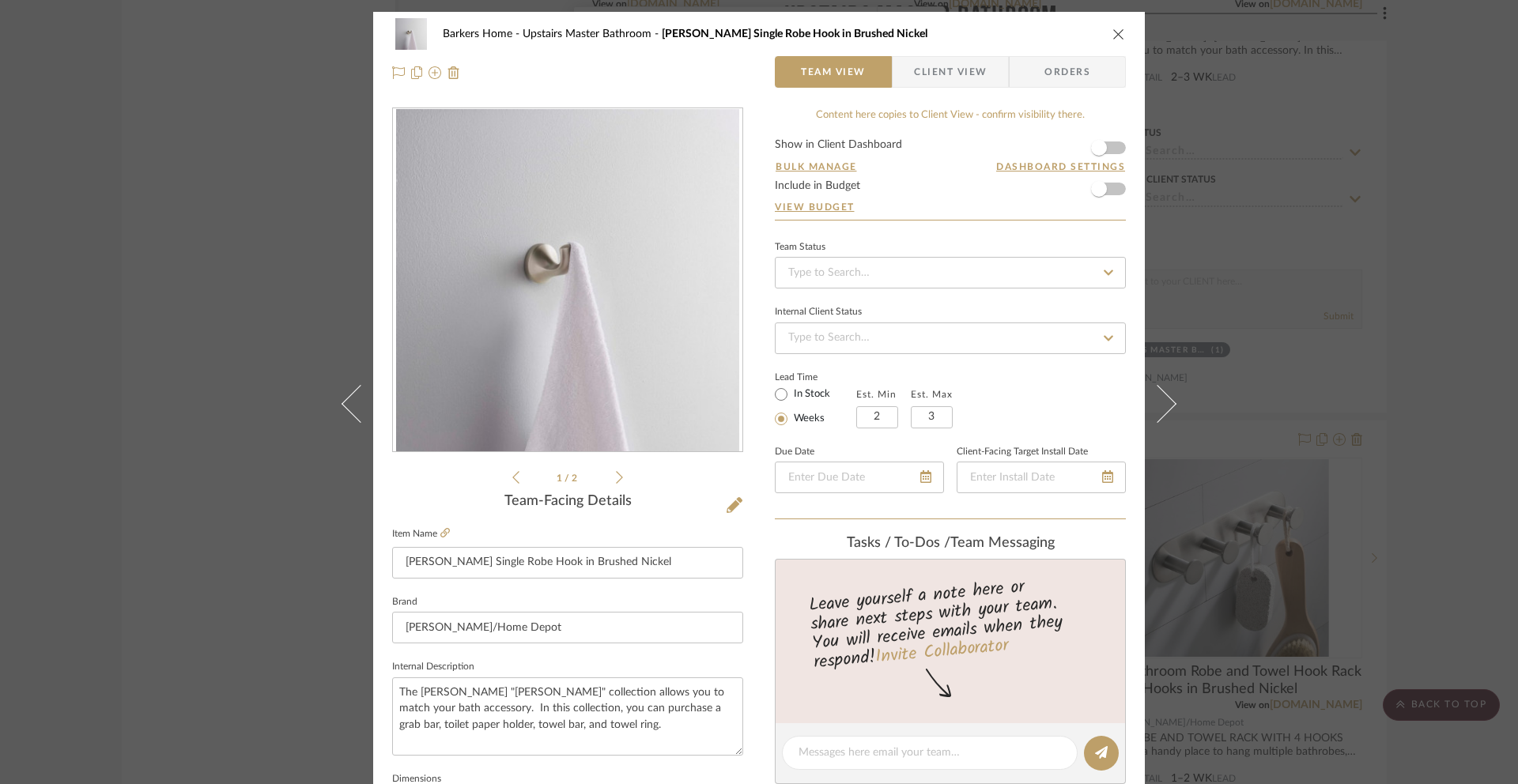
click at [914, 69] on span "Client View" at bounding box center [950, 72] width 73 height 32
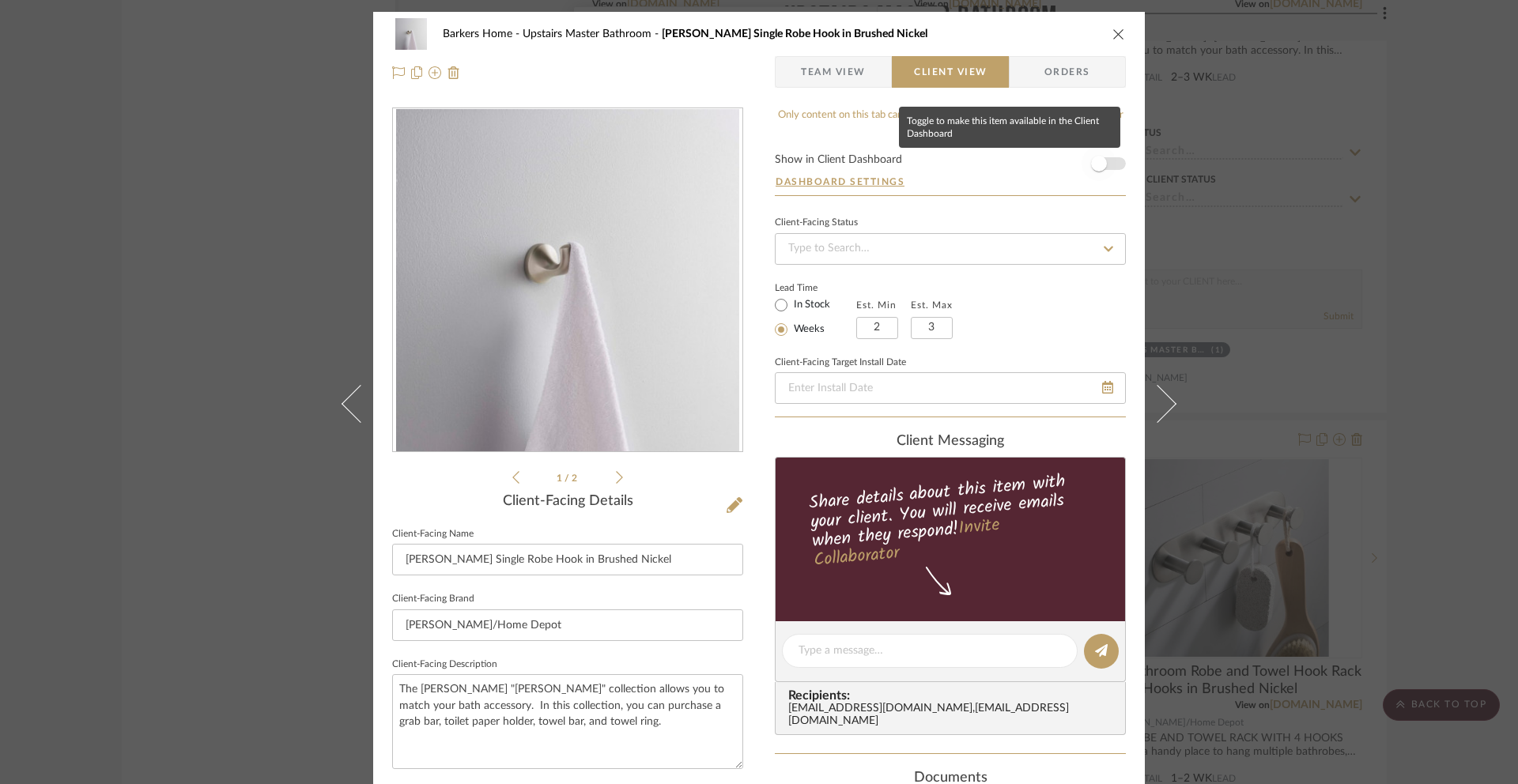
click at [1092, 163] on span "button" at bounding box center [1099, 163] width 16 height 16
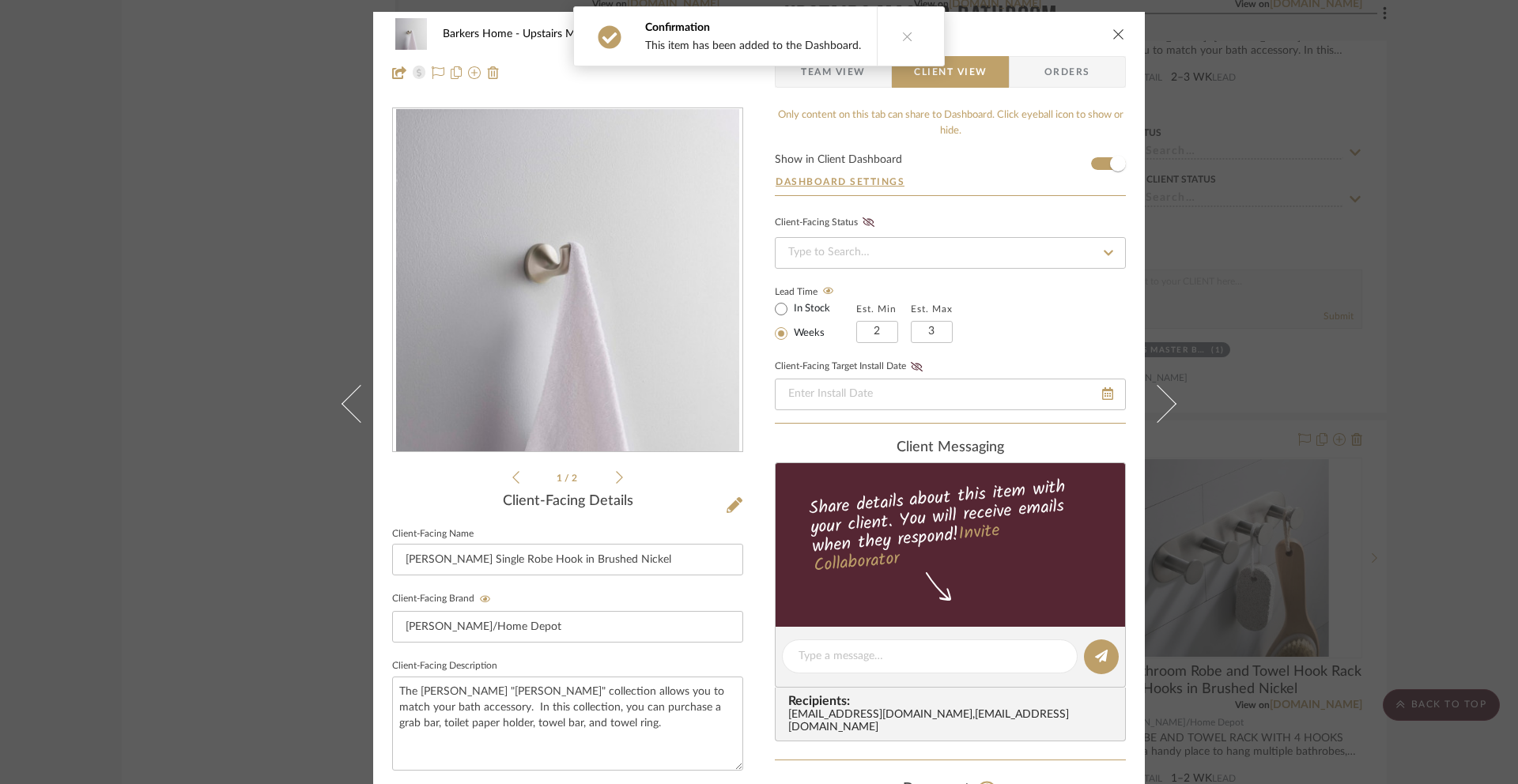
click at [1113, 33] on icon "close" at bounding box center [1119, 34] width 13 height 13
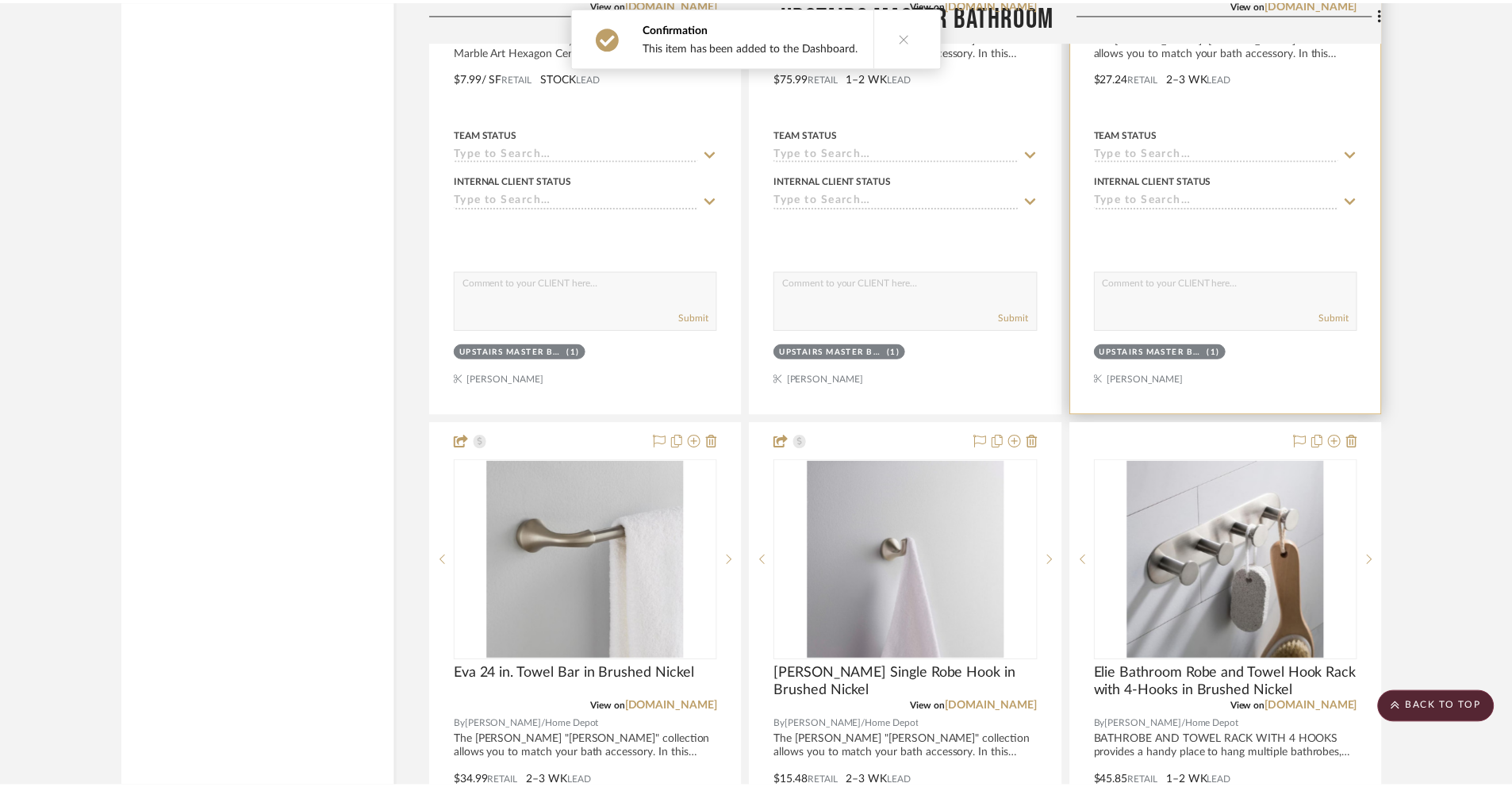
scroll to position [9226, 0]
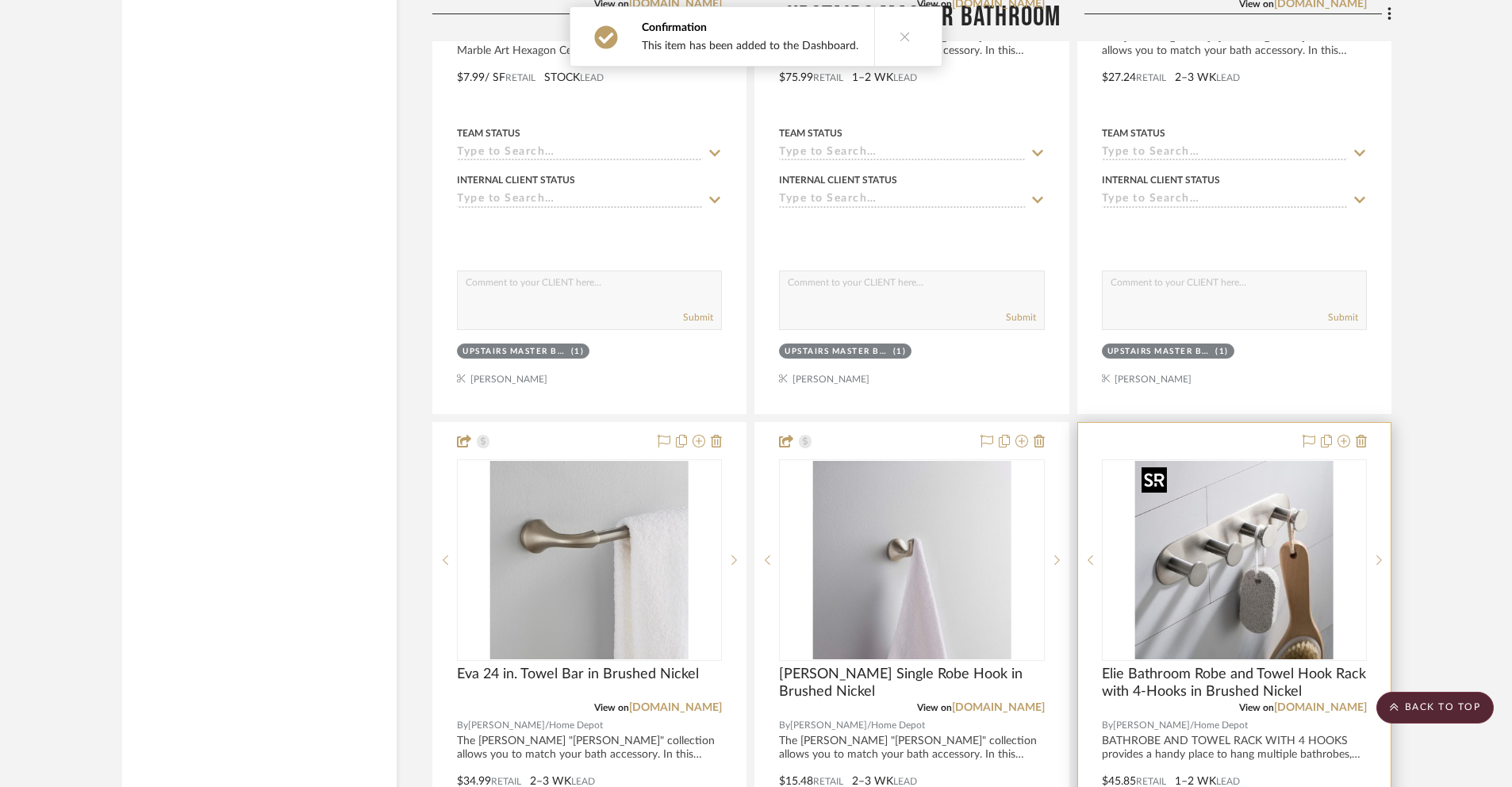
click at [1243, 535] on img "0" at bounding box center [1234, 560] width 198 height 198
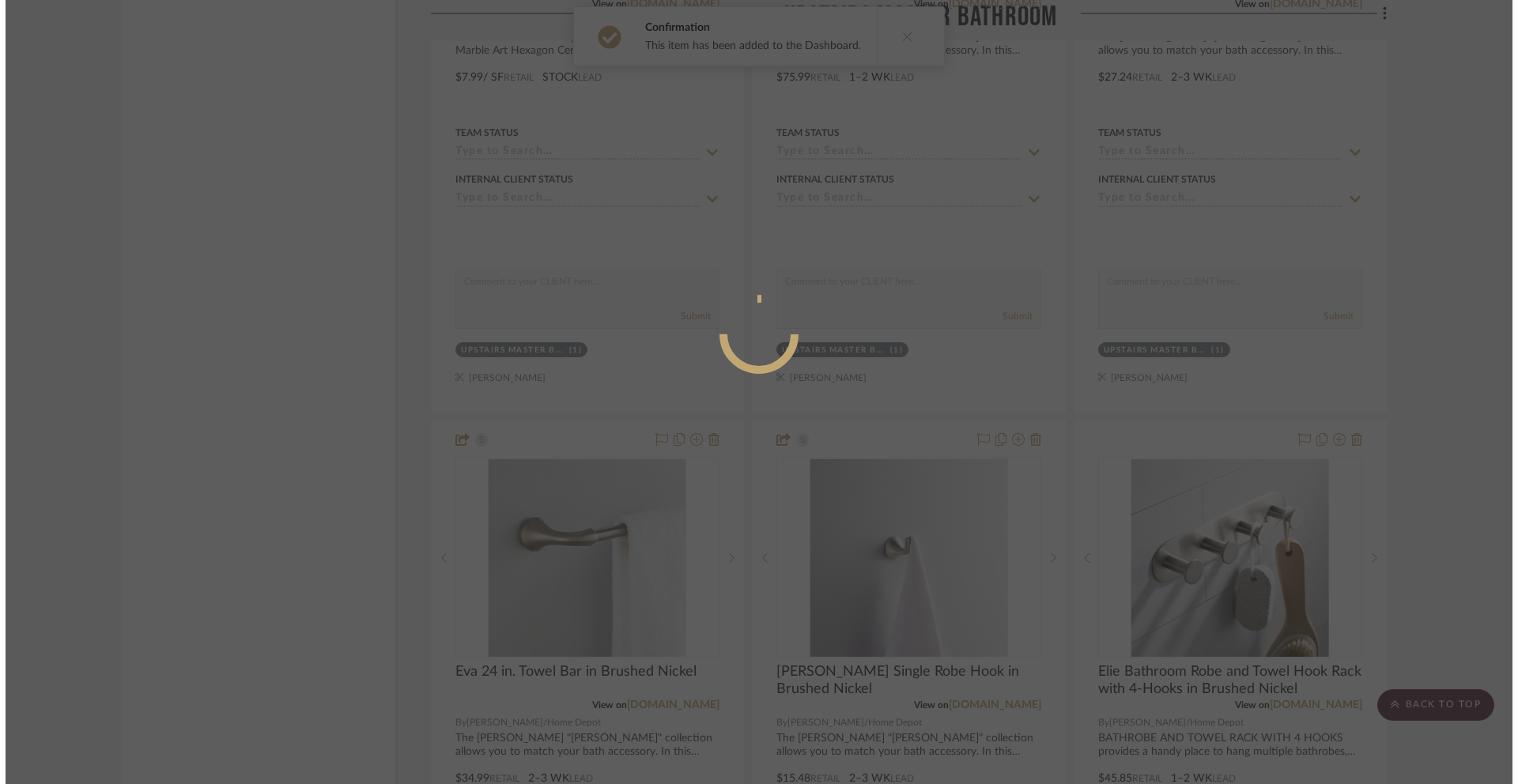
scroll to position [0, 0]
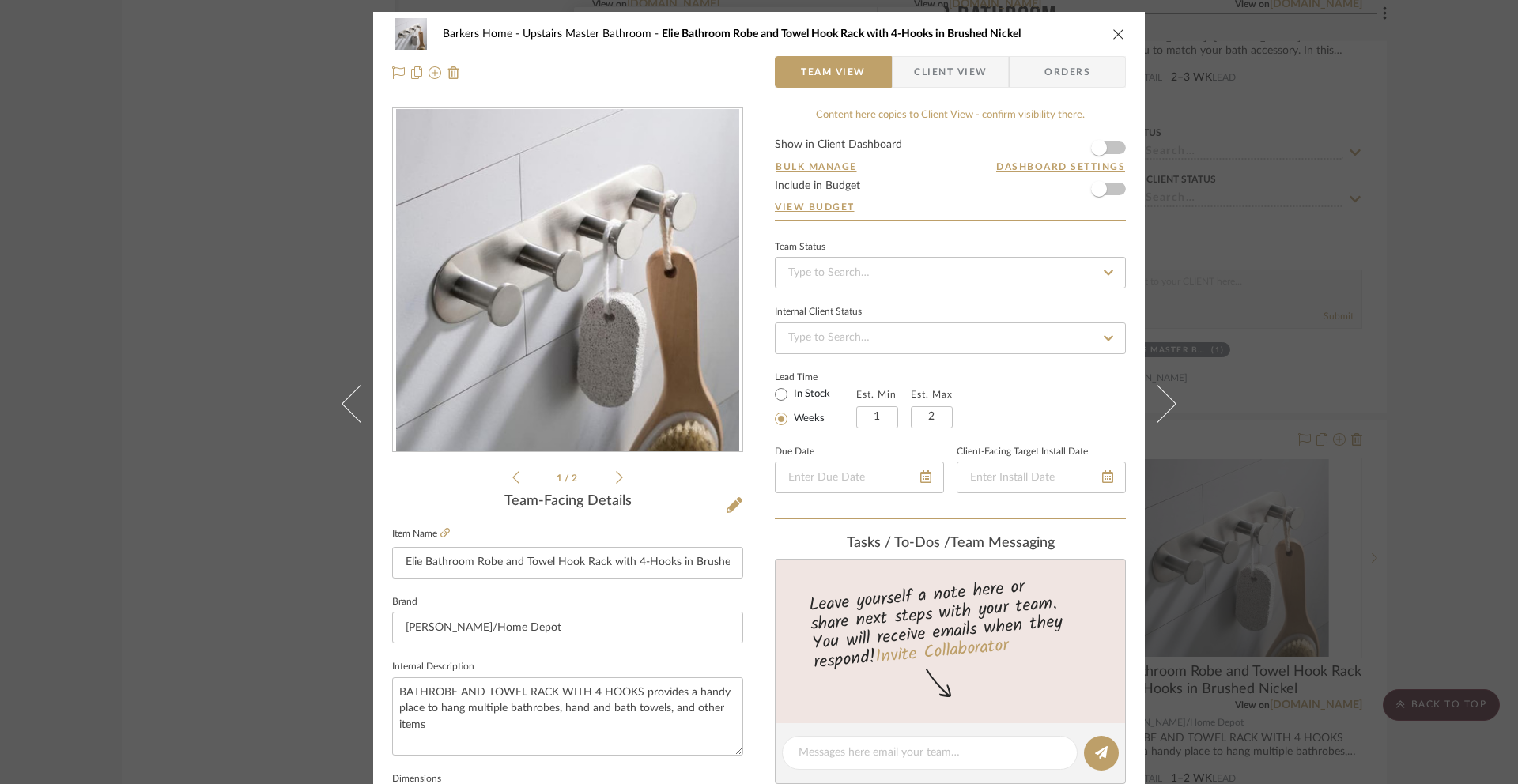
click at [964, 74] on span "Client View" at bounding box center [950, 72] width 73 height 32
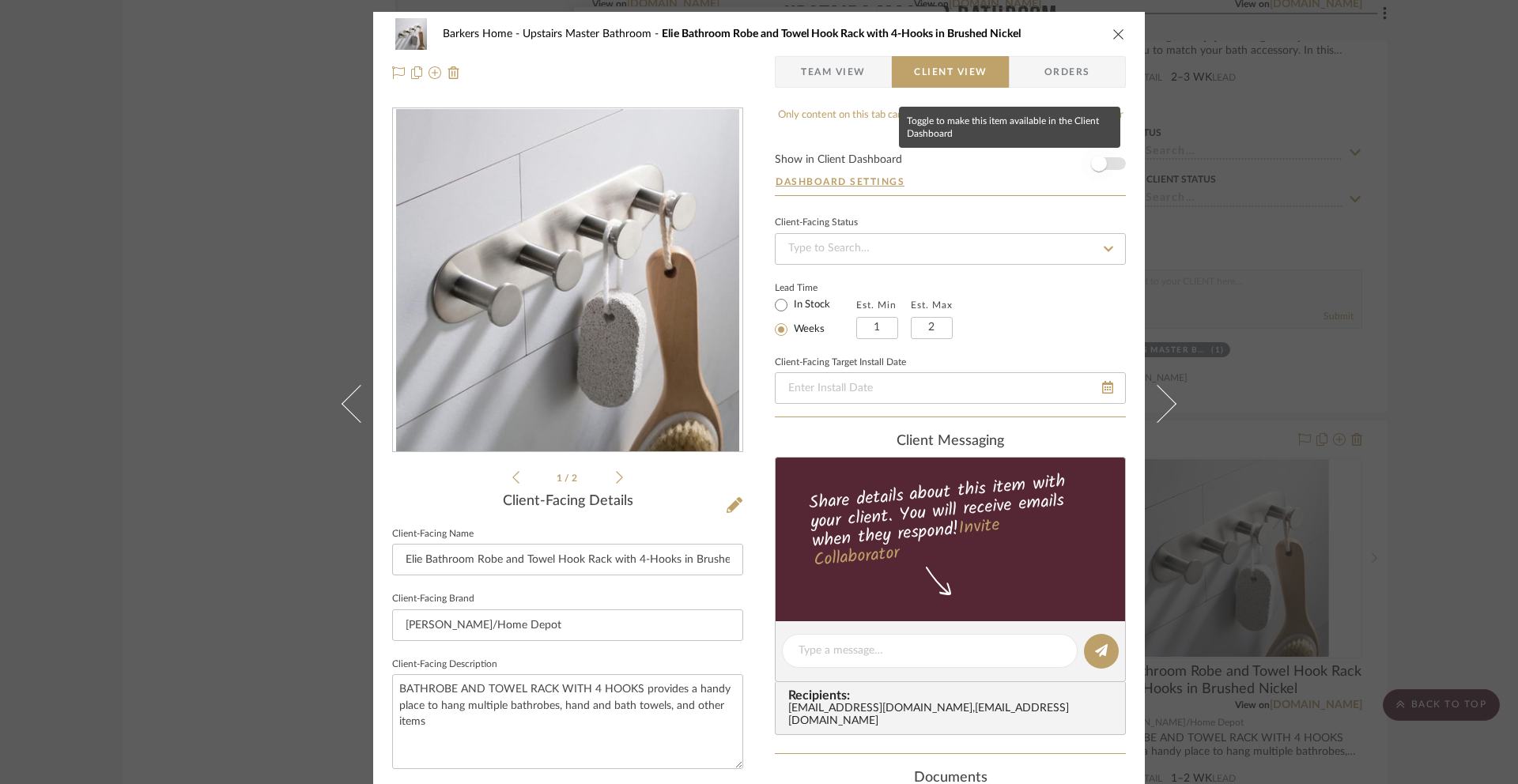
click at [1093, 163] on span "button" at bounding box center [1099, 163] width 16 height 16
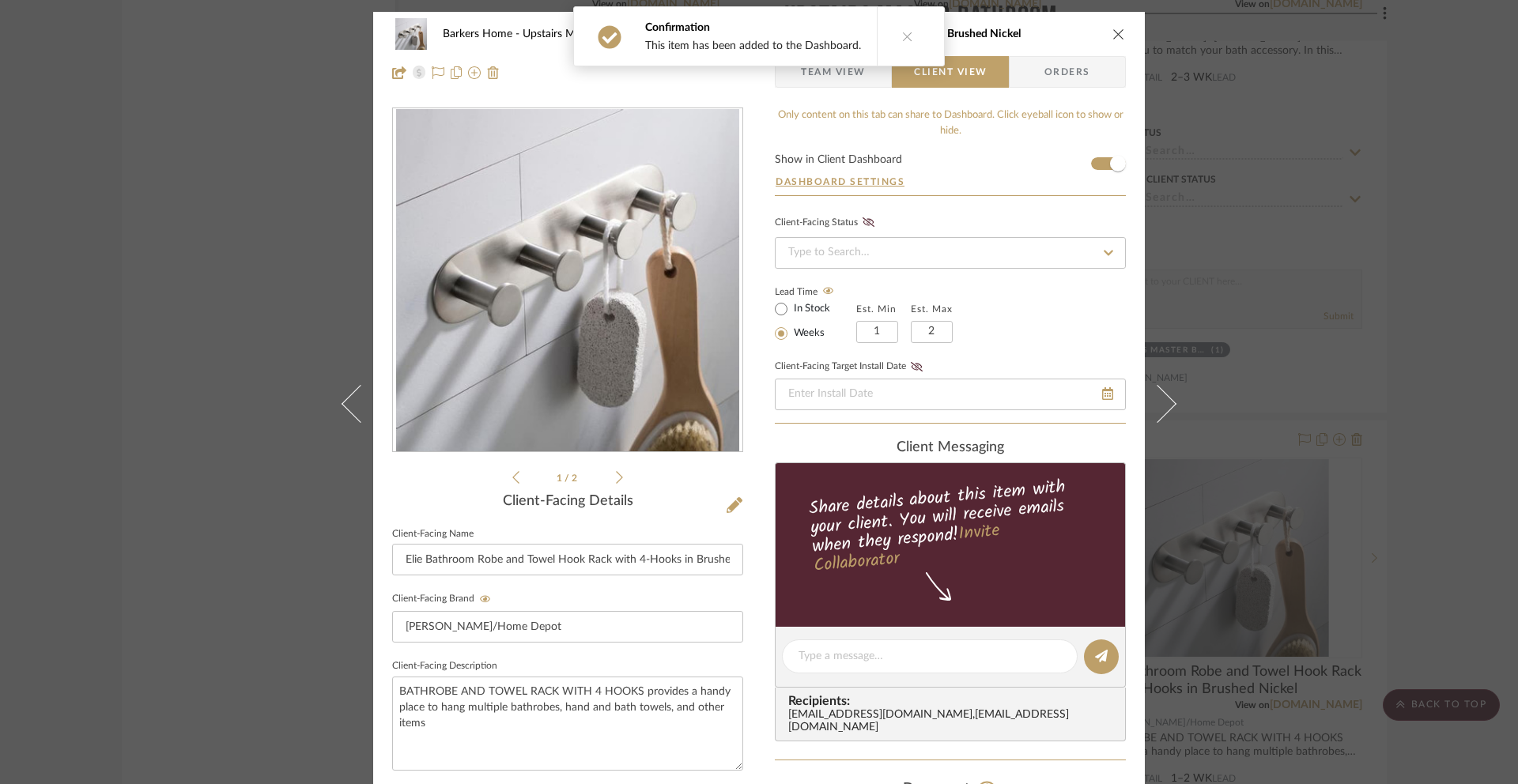
click at [1114, 35] on icon "close" at bounding box center [1119, 34] width 13 height 13
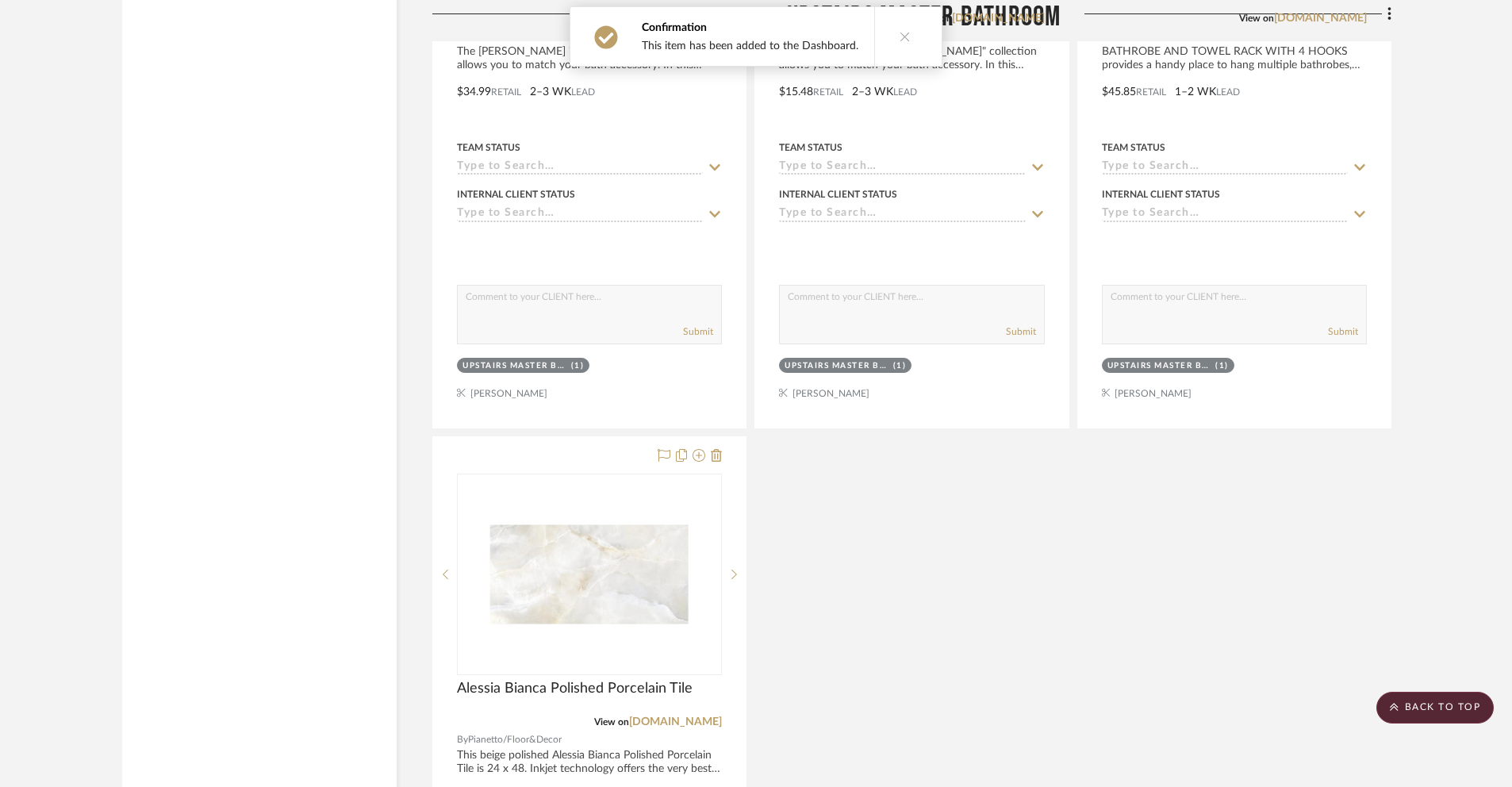
scroll to position [10089, 0]
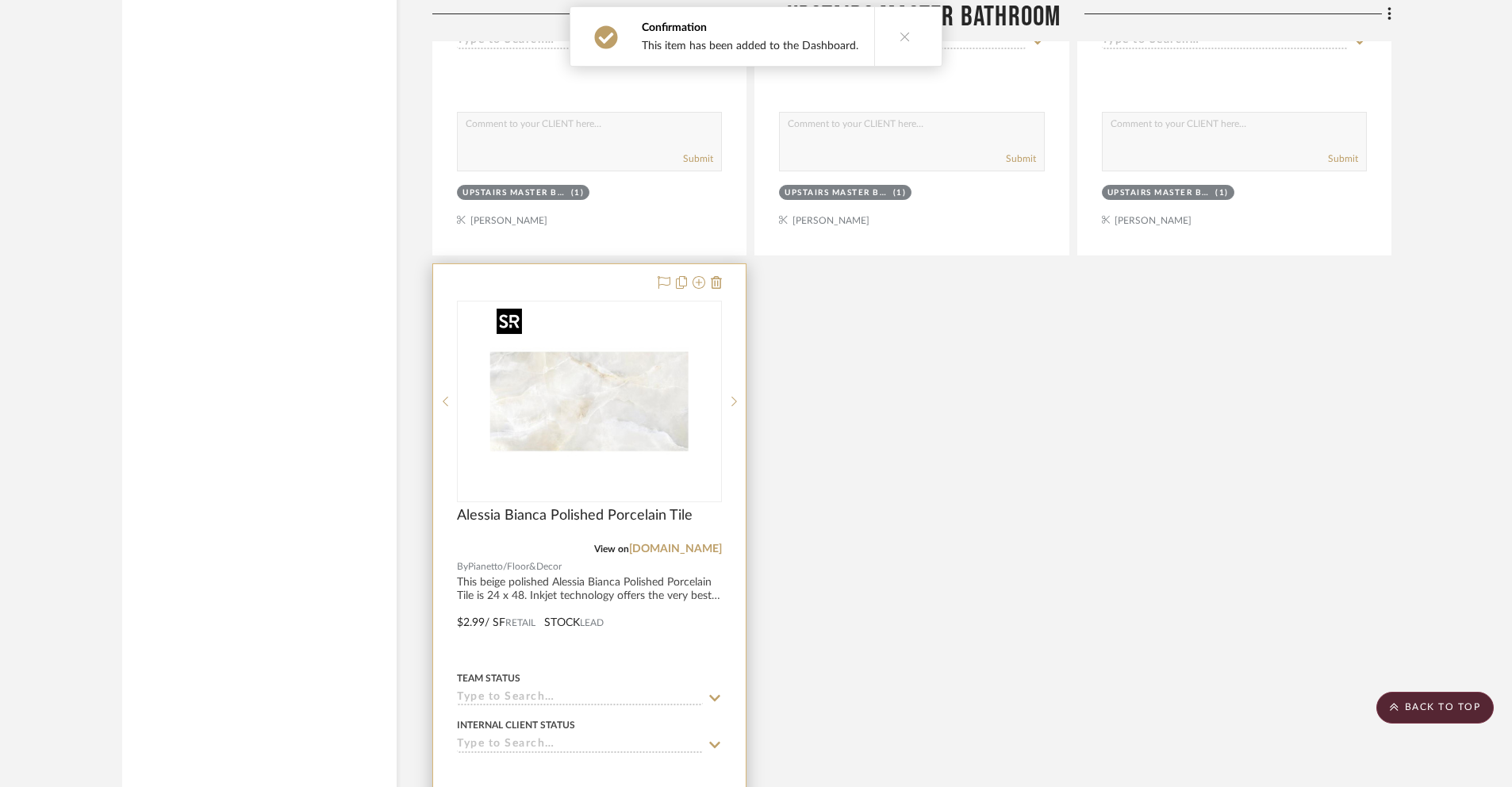
click at [588, 433] on img "0" at bounding box center [589, 401] width 198 height 198
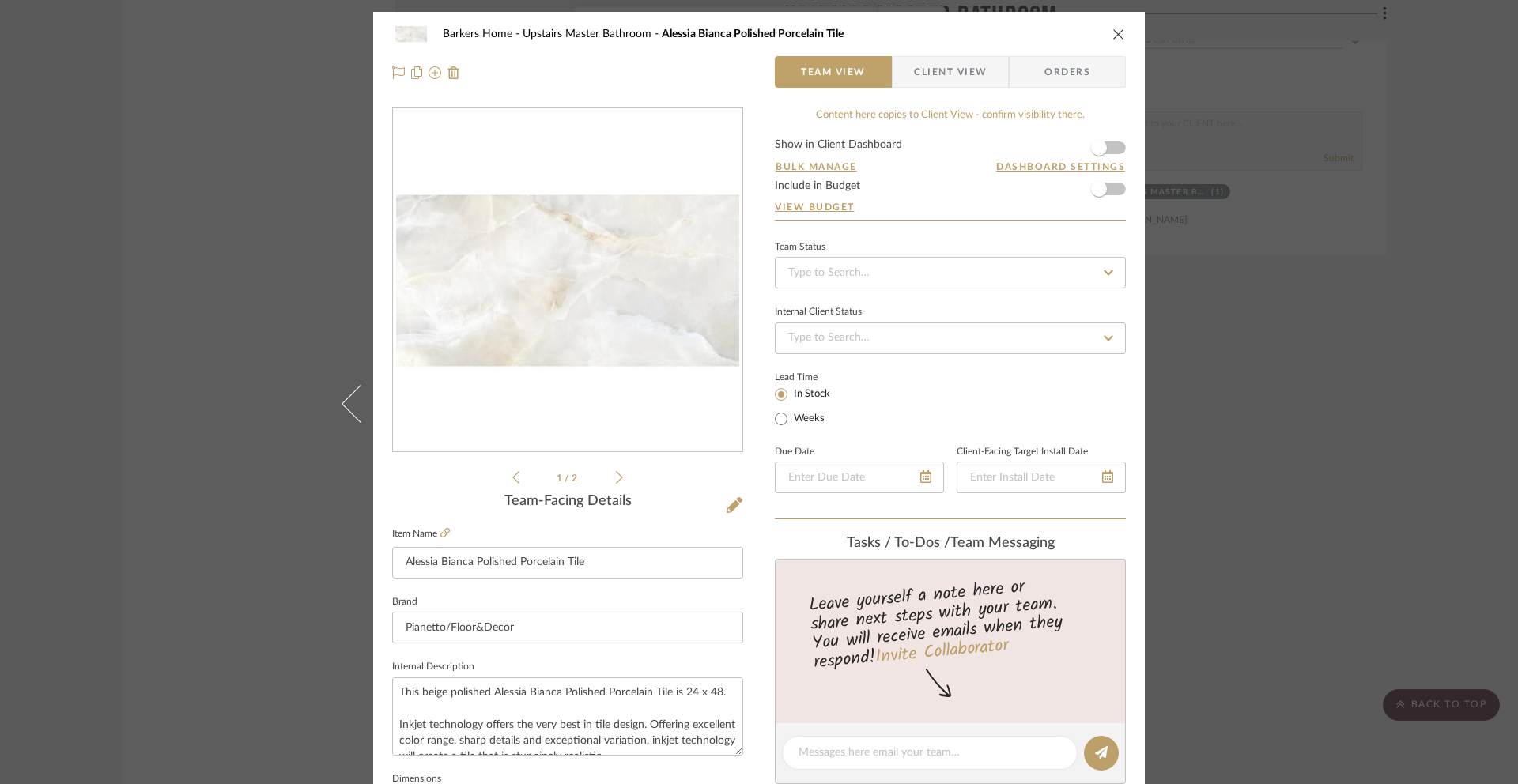
click at [927, 76] on span "Client View" at bounding box center [950, 72] width 73 height 32
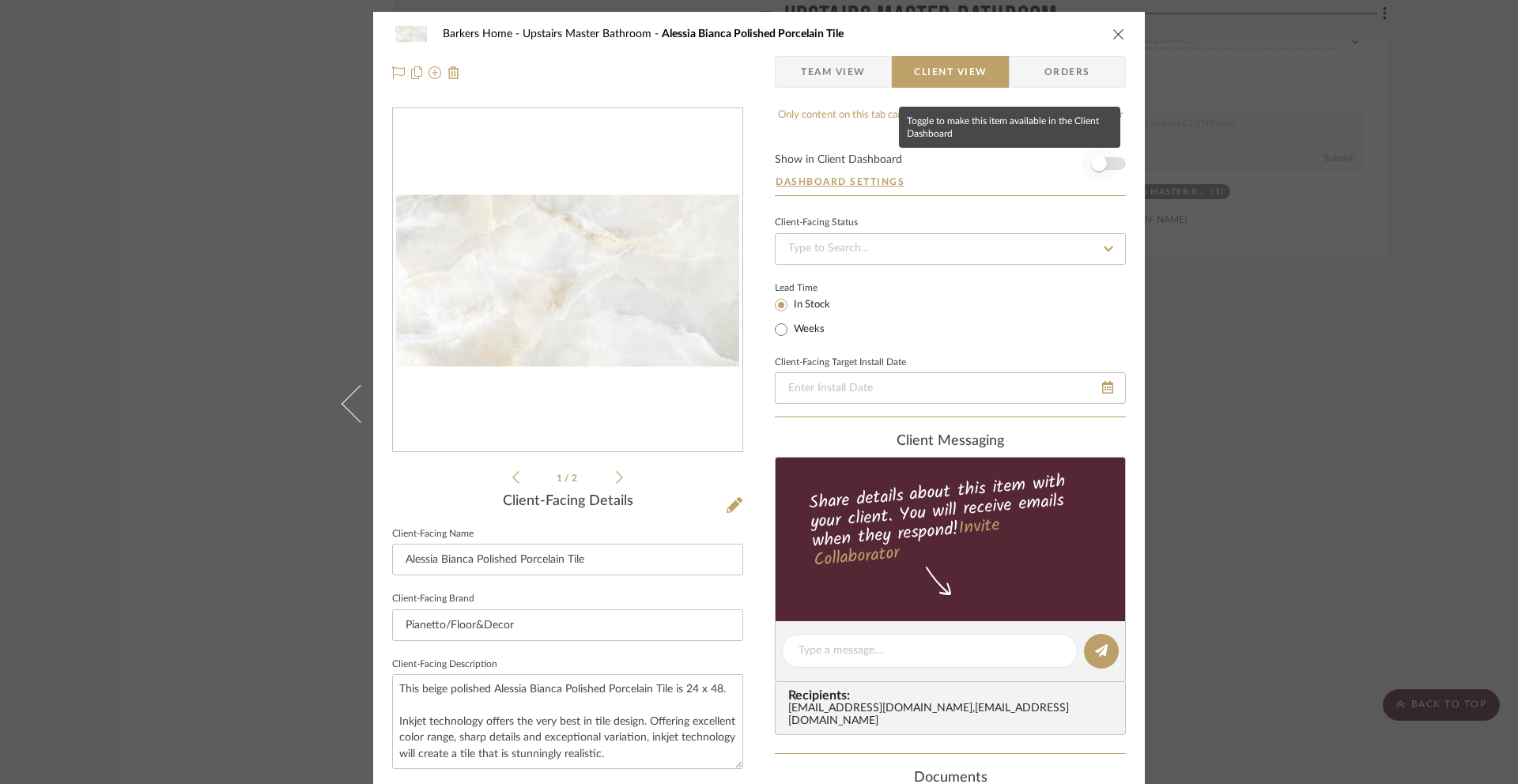
click at [1095, 159] on span "button" at bounding box center [1099, 163] width 16 height 16
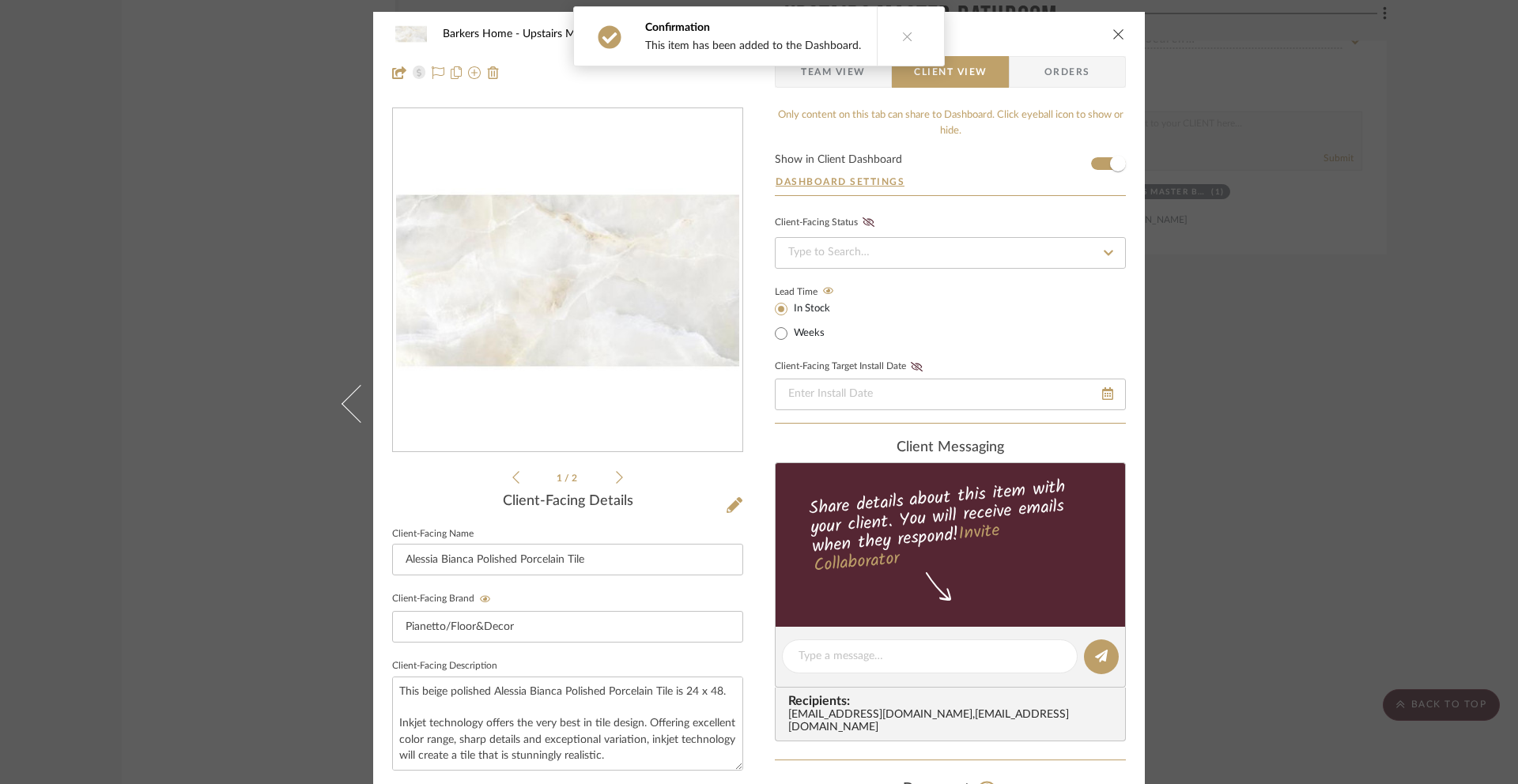
click at [1113, 28] on icon "close" at bounding box center [1119, 34] width 13 height 13
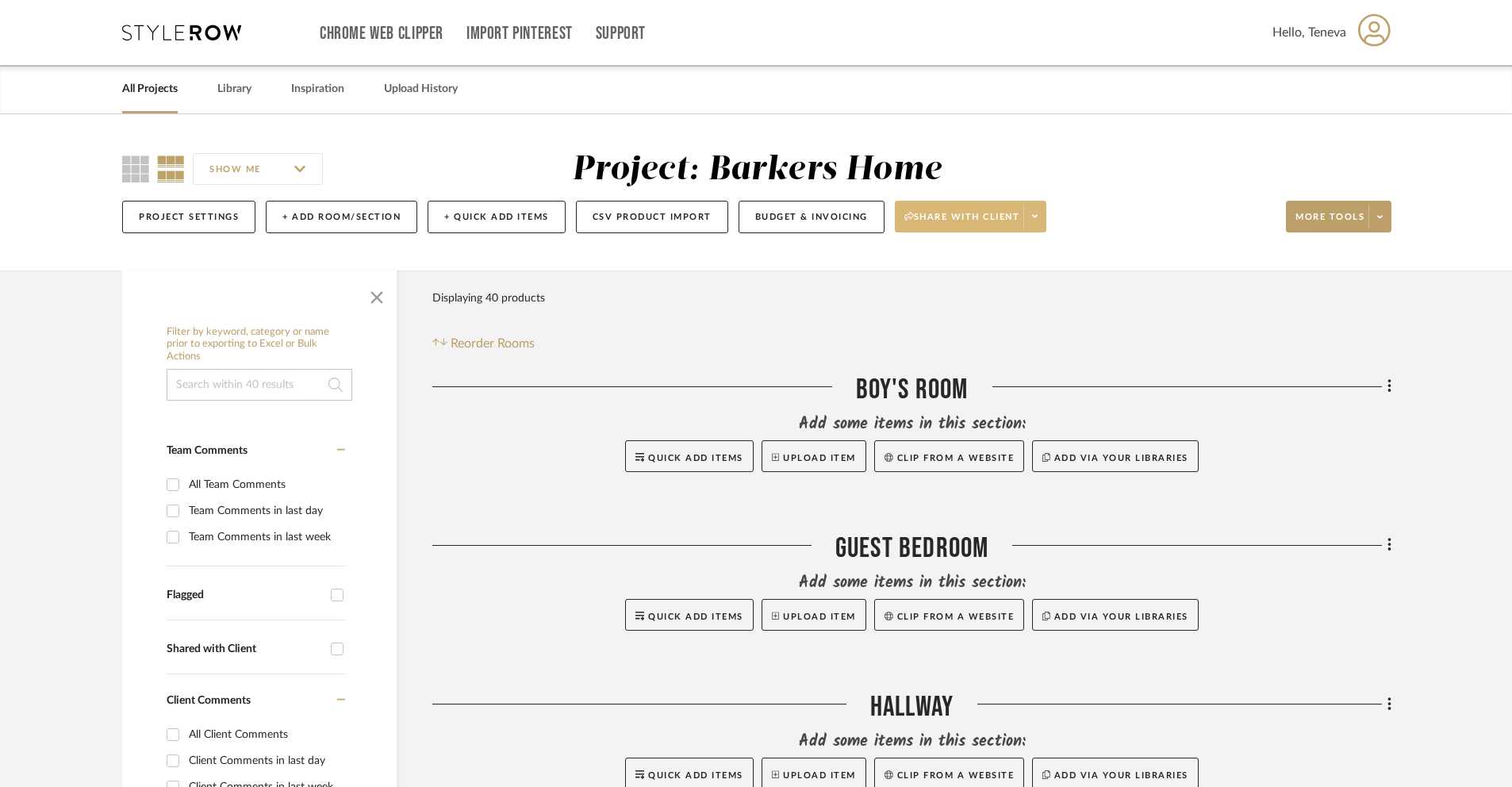
click at [1035, 211] on icon at bounding box center [1035, 216] width 5 height 9
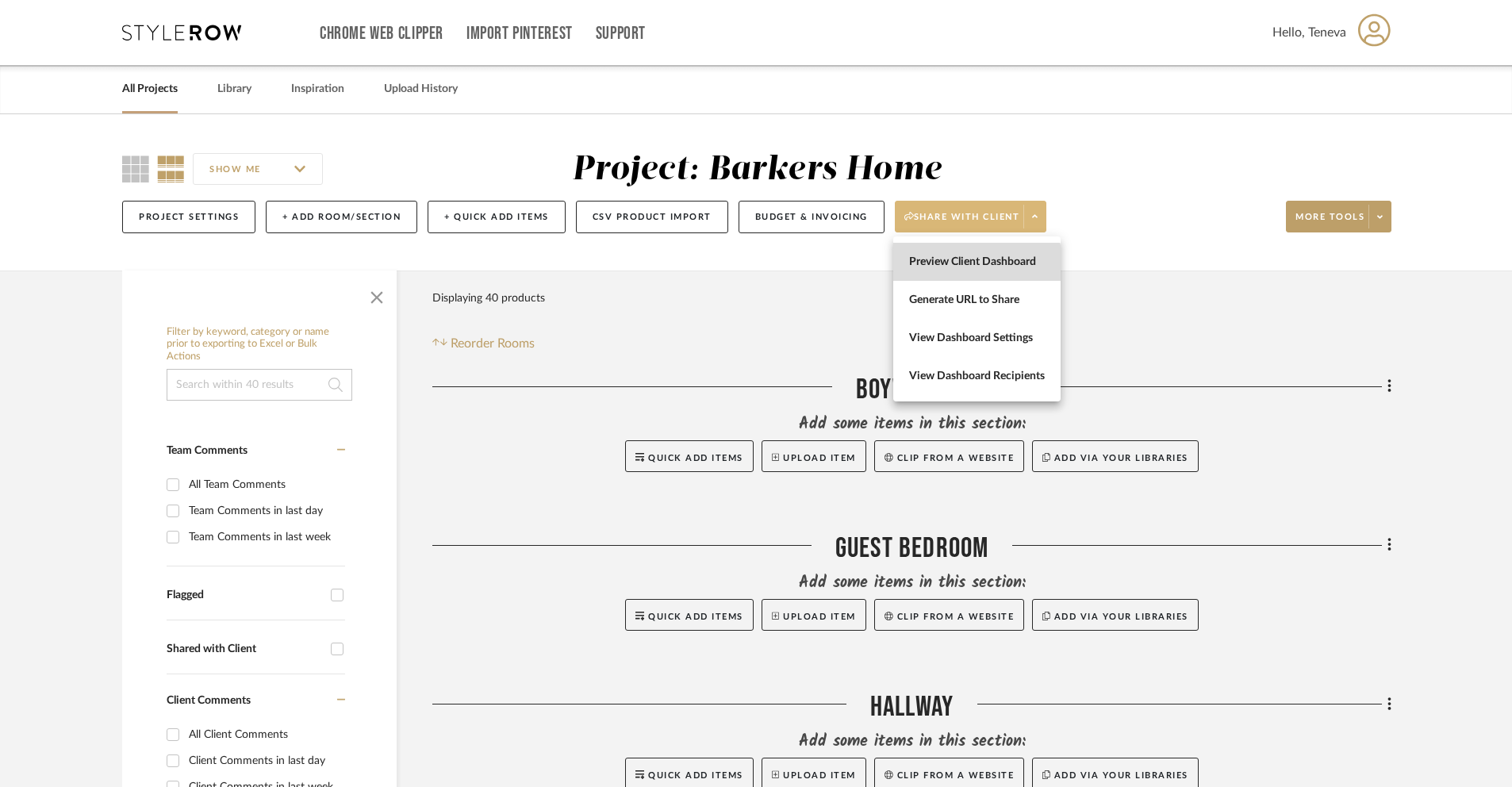
click at [971, 271] on button "Preview Client Dashboard" at bounding box center [977, 262] width 167 height 38
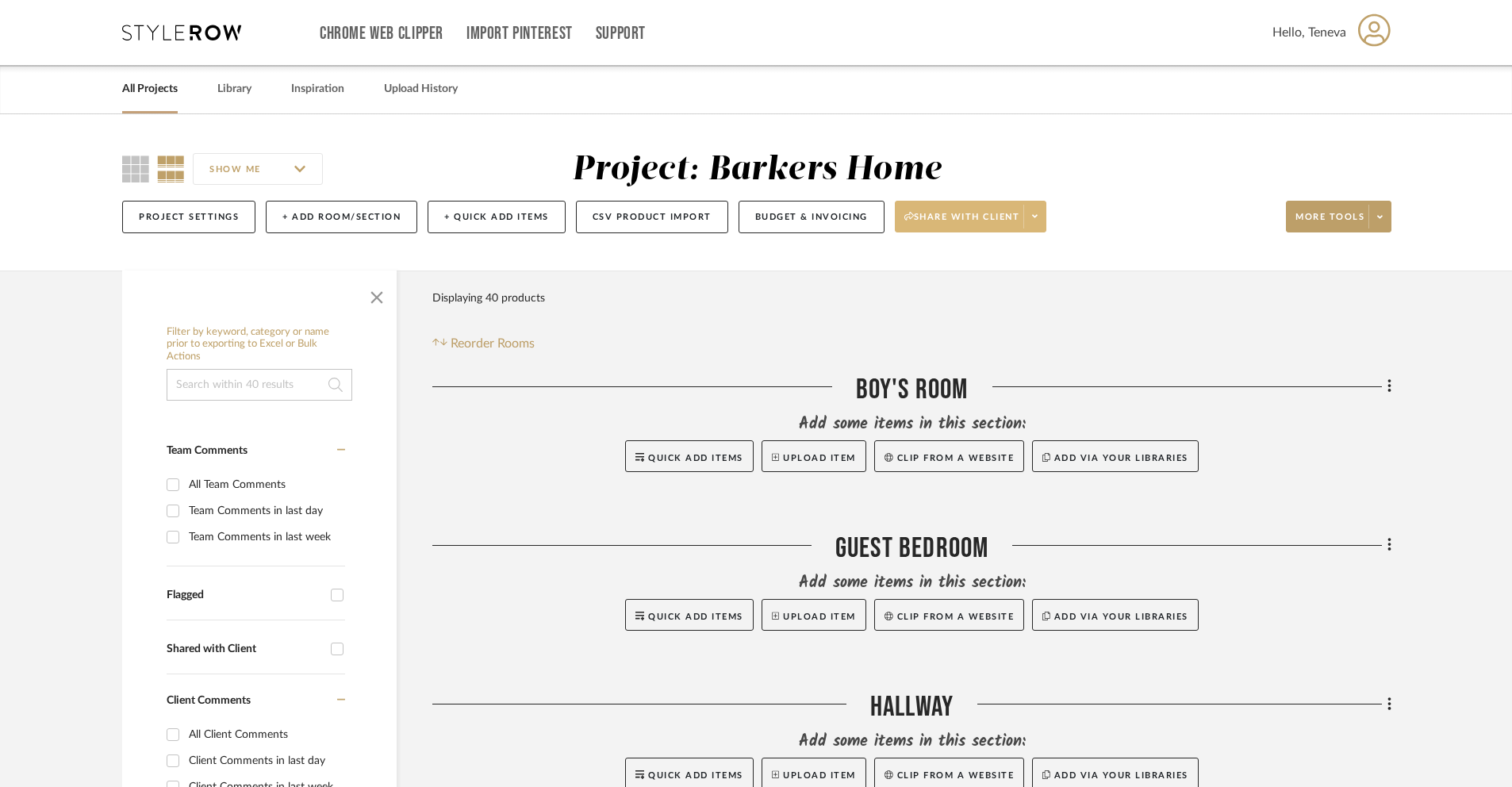
click at [1040, 220] on span at bounding box center [1035, 216] width 23 height 23
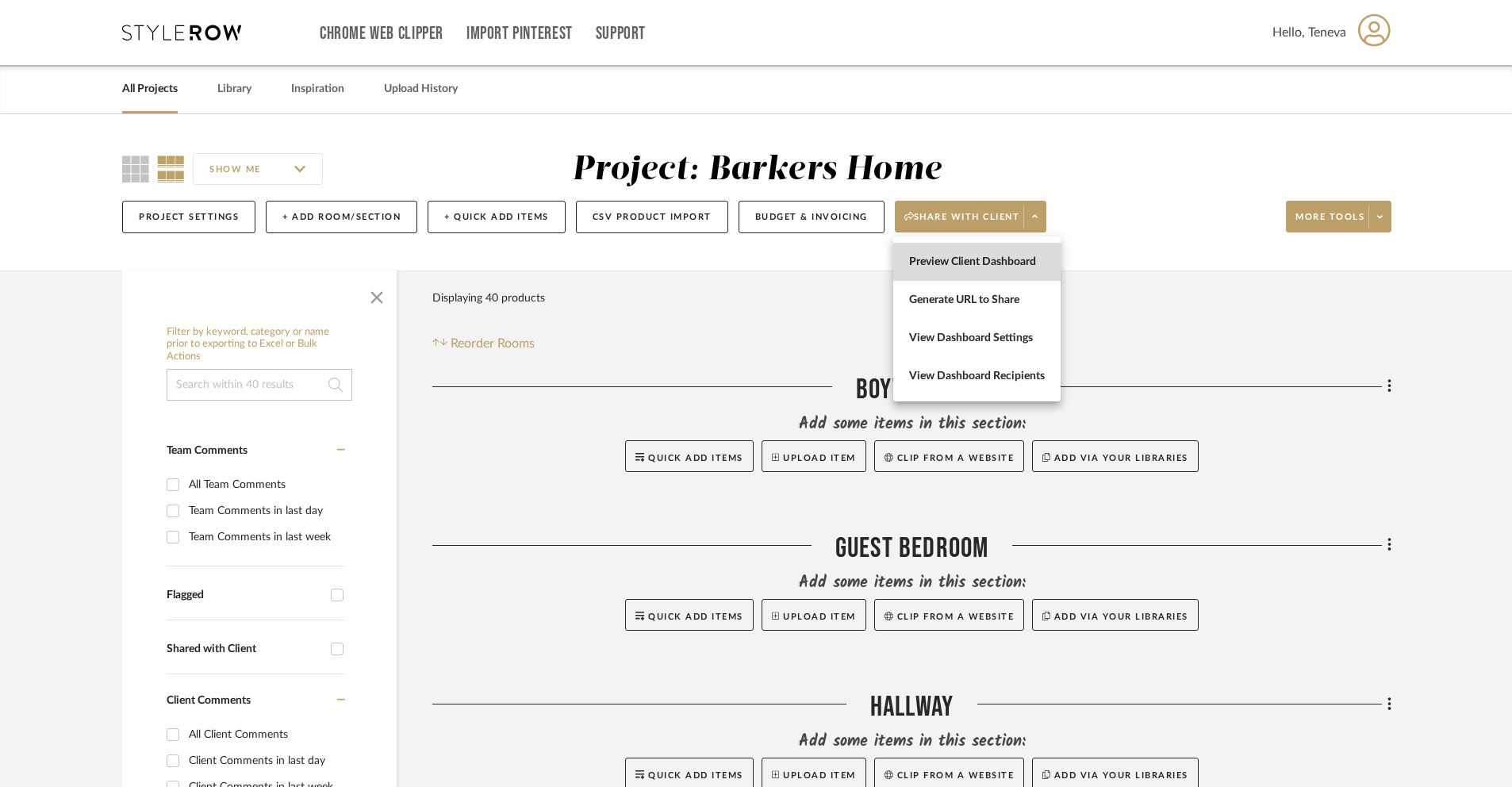
click at [994, 270] on button "Preview Client Dashboard" at bounding box center [977, 262] width 167 height 38
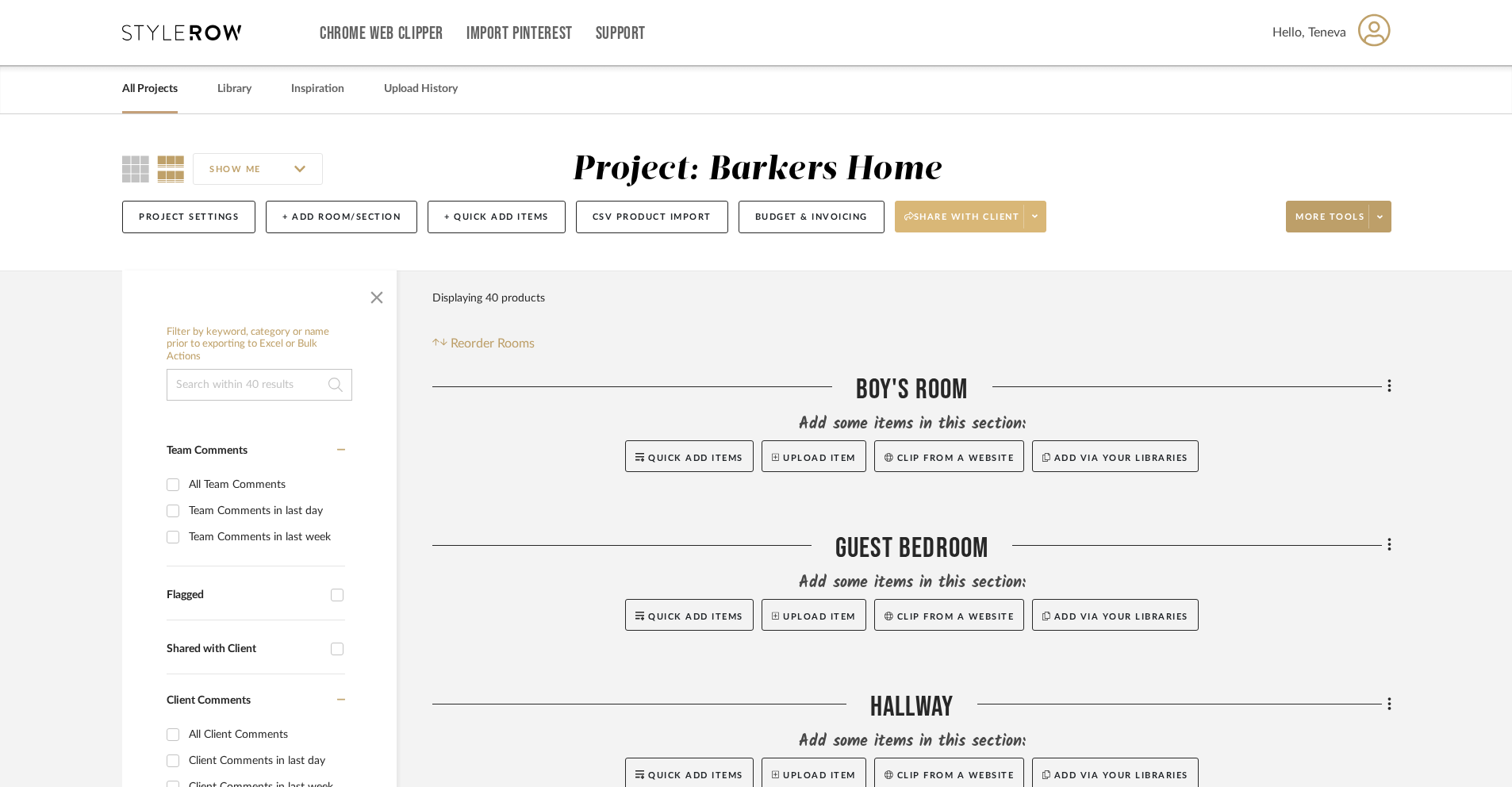
click at [1007, 220] on span "Share with client" at bounding box center [962, 222] width 116 height 23
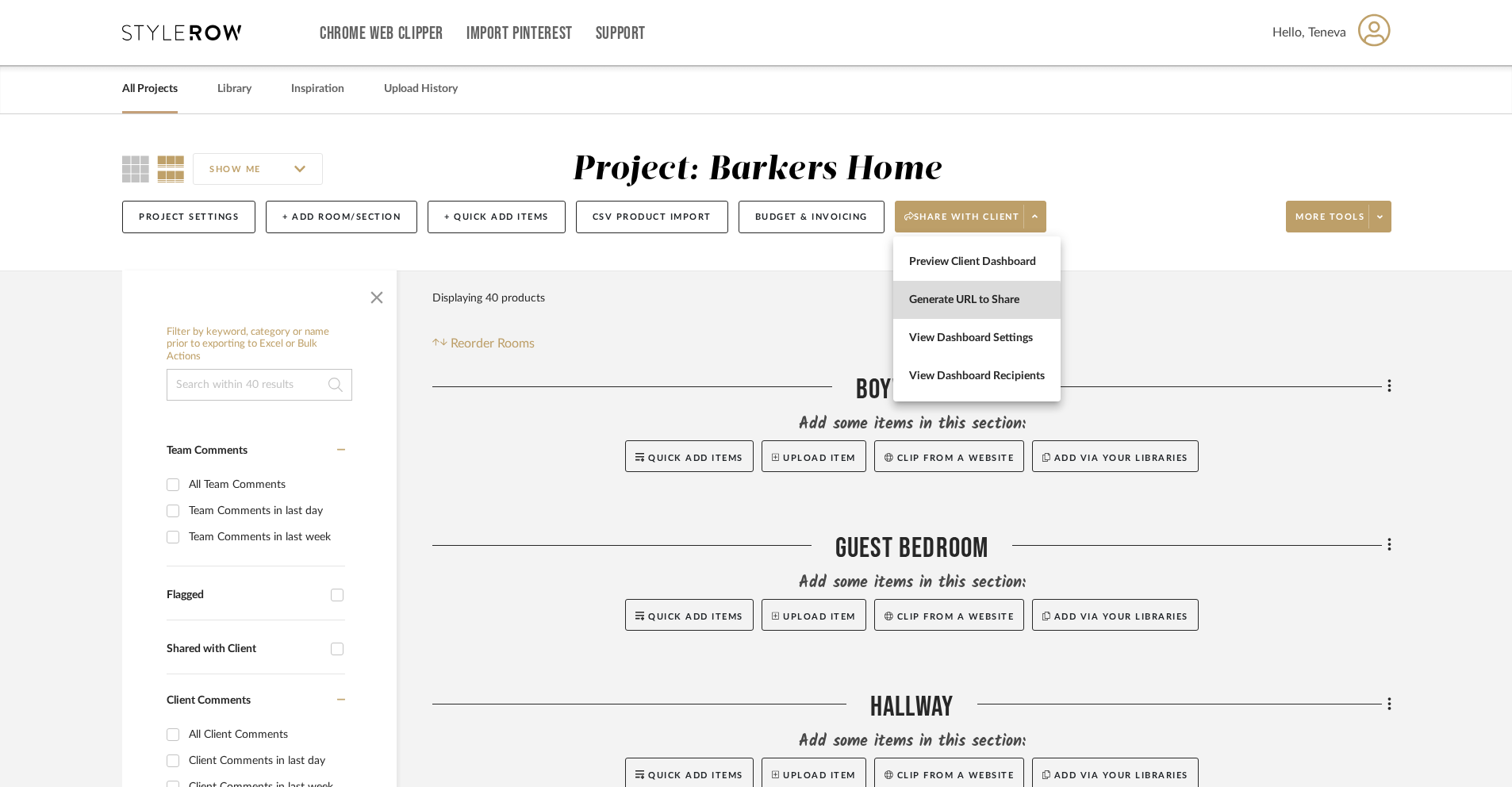
click at [971, 301] on span "Generate URL to Share" at bounding box center [977, 301] width 136 height 14
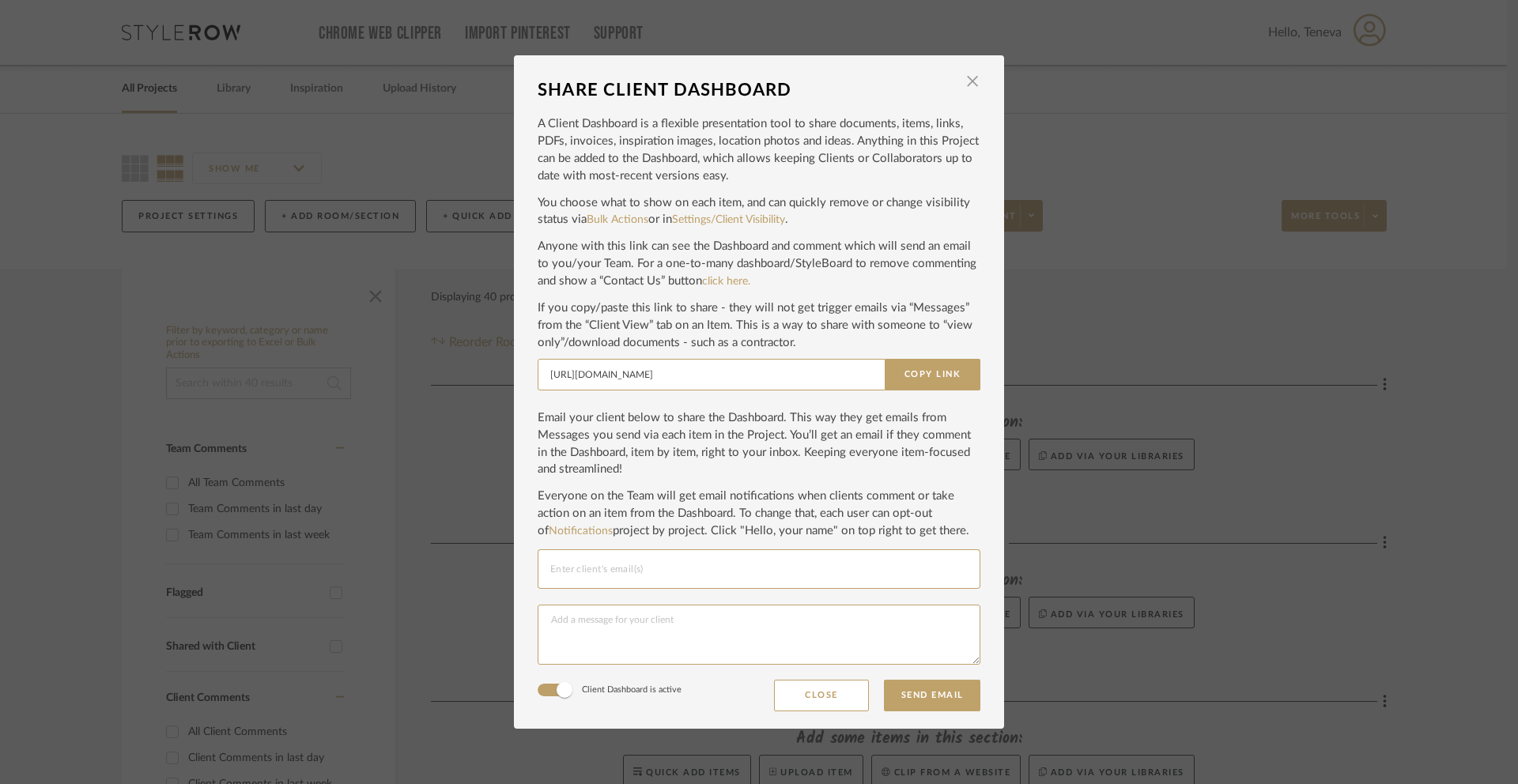
click at [565, 565] on input "Email selection" at bounding box center [759, 569] width 417 height 19
click at [965, 80] on span "button" at bounding box center [973, 81] width 32 height 32
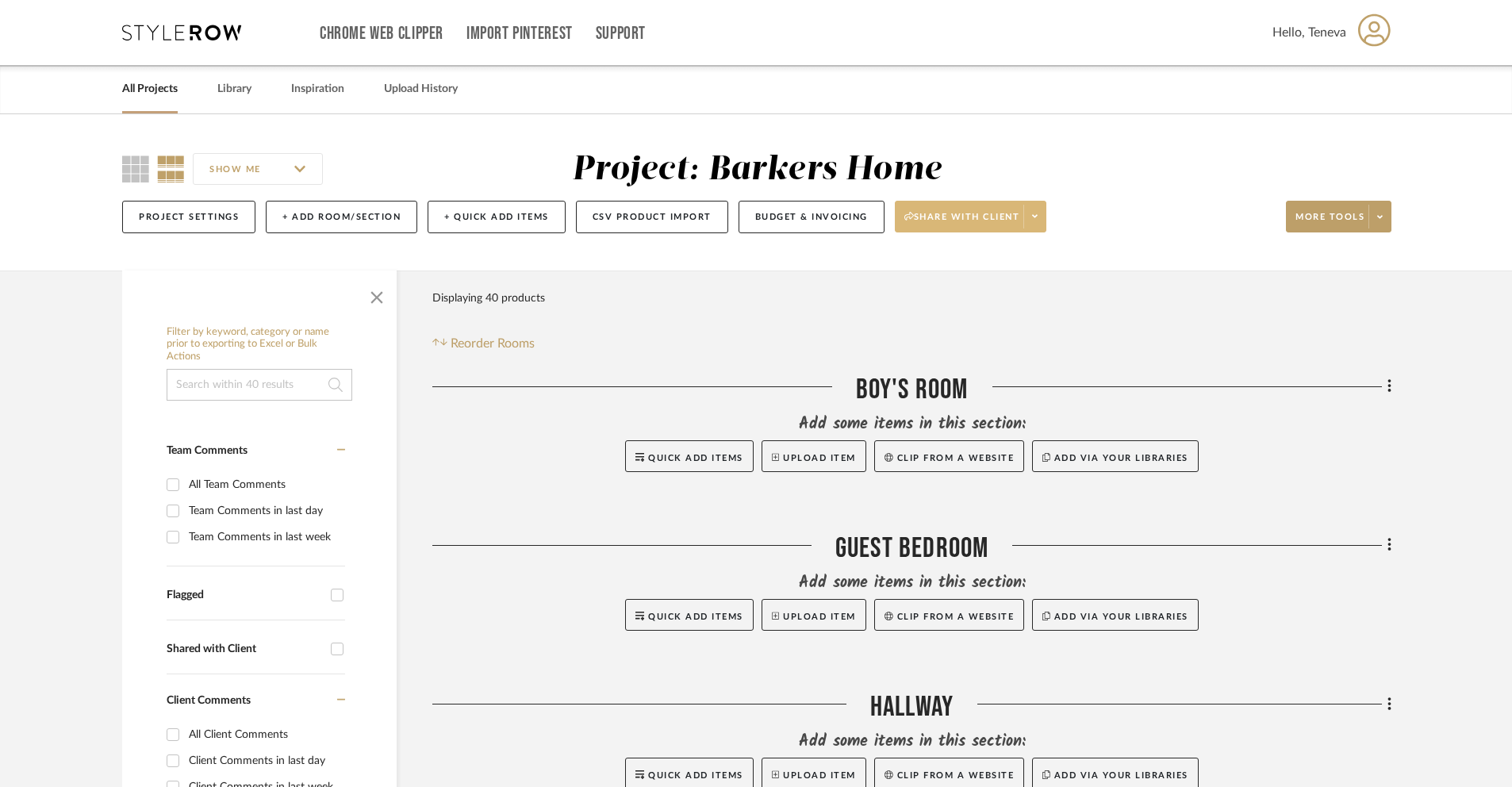
click at [1047, 231] on button "Share with client" at bounding box center [970, 217] width 152 height 32
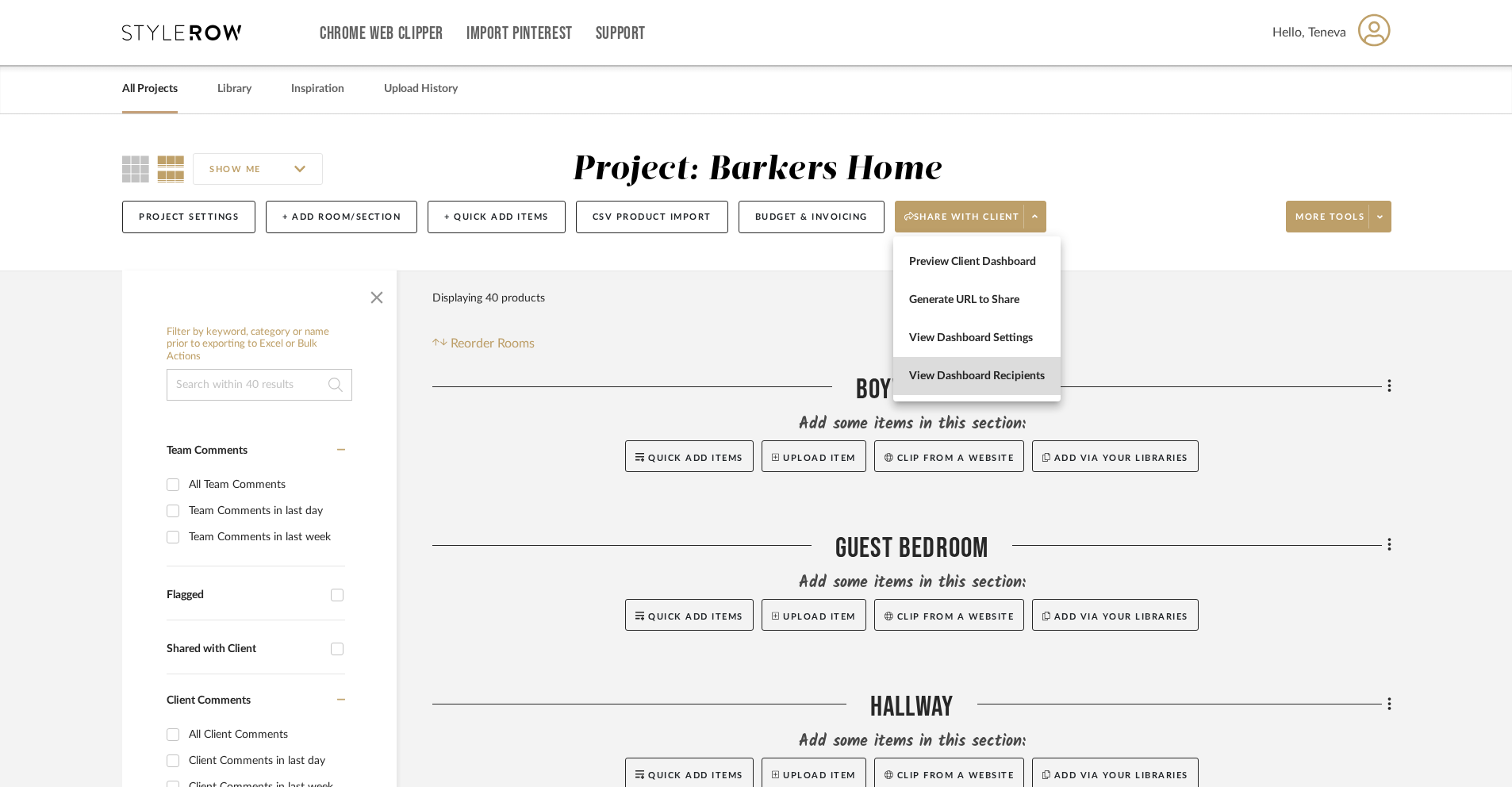
click at [1006, 375] on span "View Dashboard Recipients" at bounding box center [977, 377] width 136 height 14
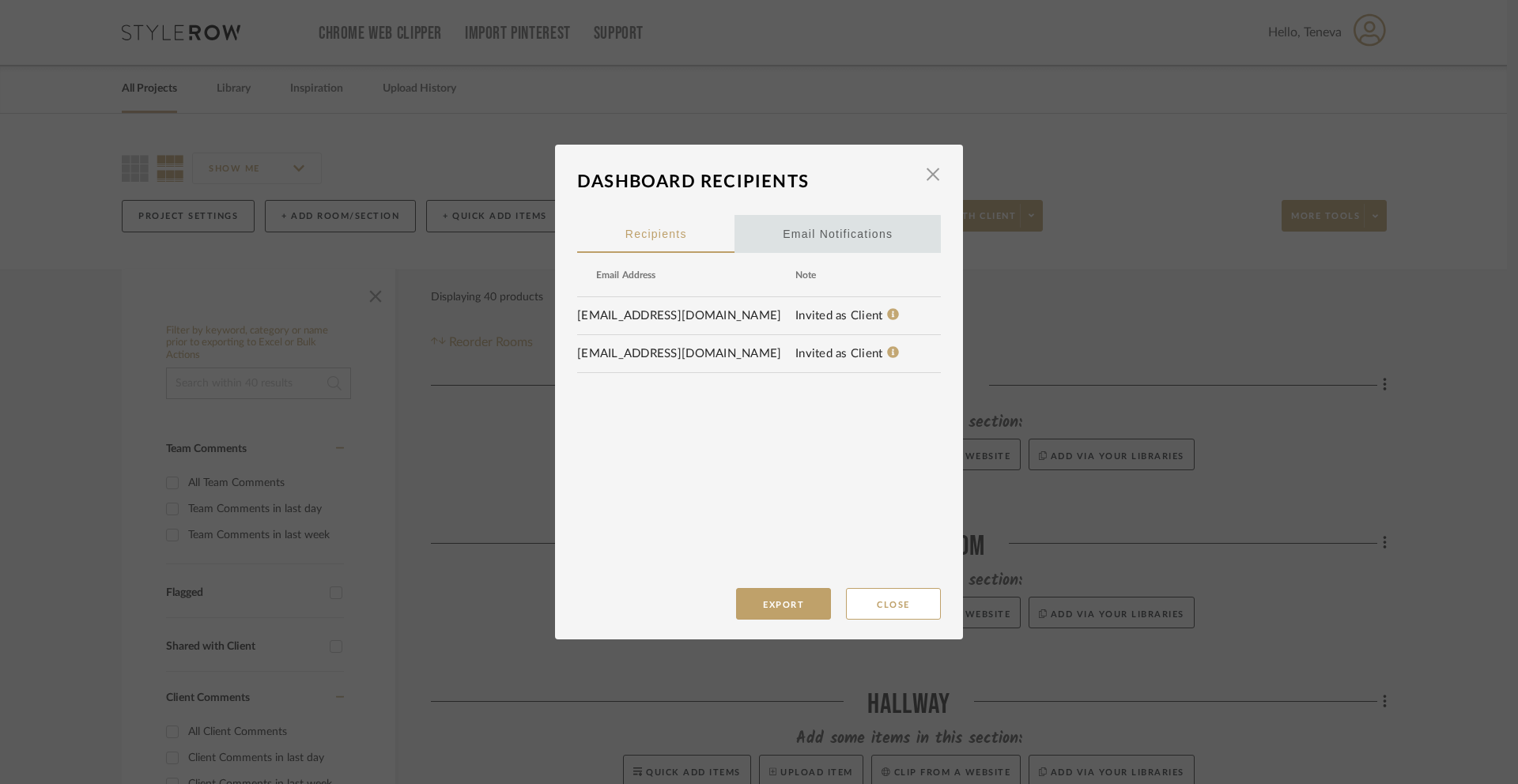
click at [827, 238] on div "Email Notifications" at bounding box center [837, 234] width 110 height 40
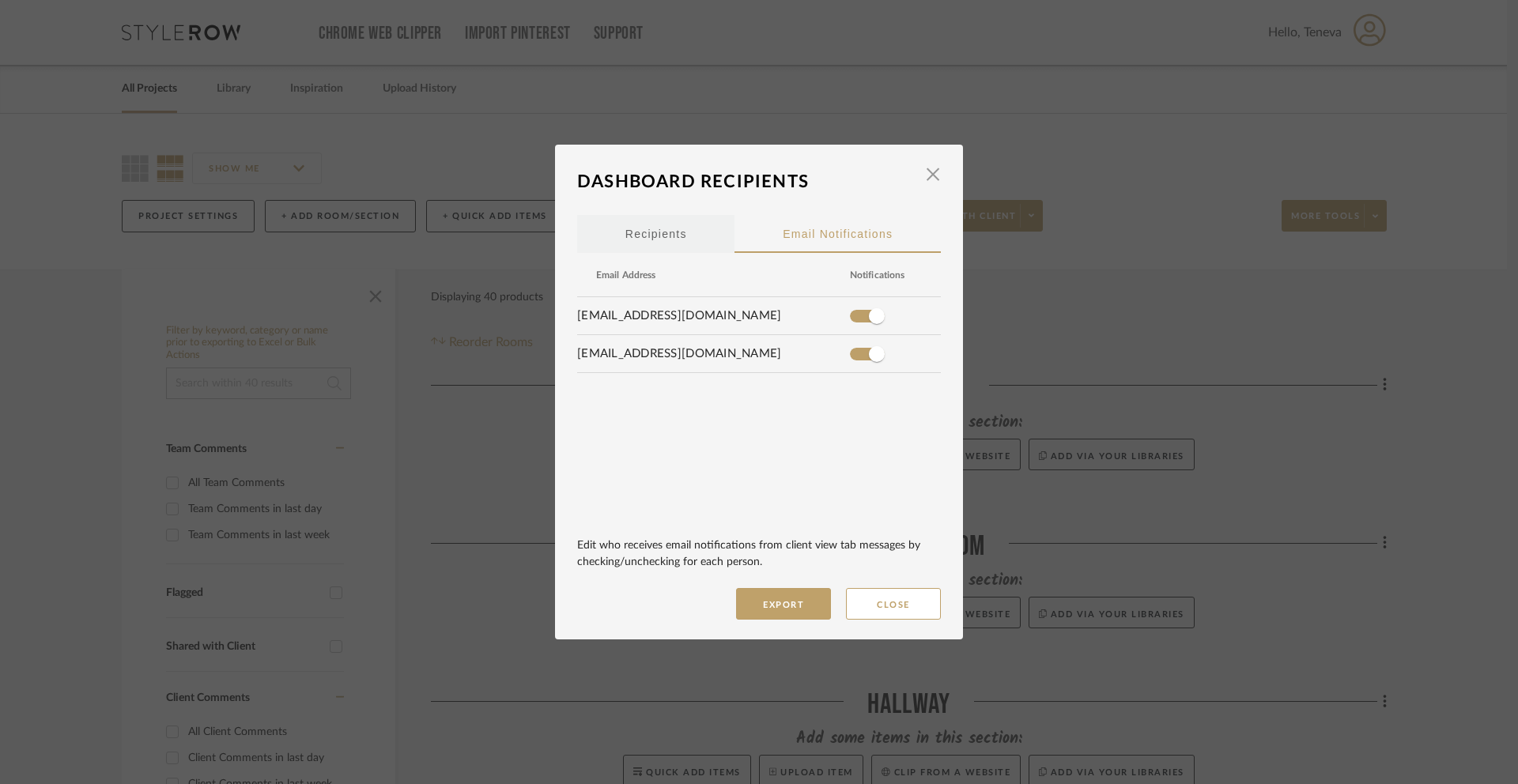
click at [669, 229] on span "Recipients" at bounding box center [656, 234] width 61 height 11
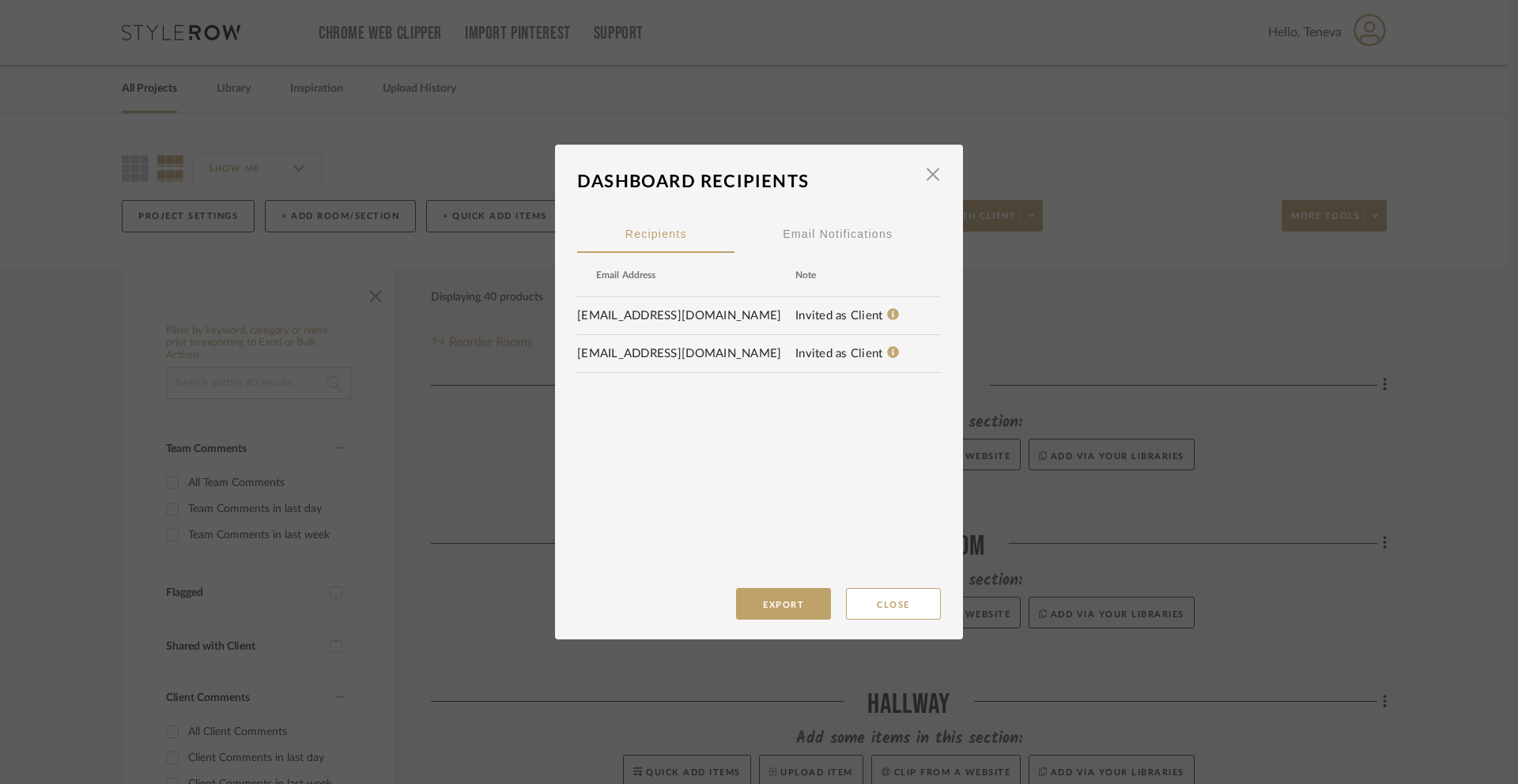
drag, startPoint x: 575, startPoint y: 317, endPoint x: 784, endPoint y: 319, distance: 209.0
click at [784, 319] on td "gwbarkers@gmail.com" at bounding box center [686, 315] width 219 height 23
drag, startPoint x: 695, startPoint y: 314, endPoint x: 563, endPoint y: 318, distance: 132.1
click at [563, 318] on dialog-content "Dashboard Recipients × Recipients Email Notifications Email Address Note gwbark…" at bounding box center [759, 392] width 408 height 495
click at [871, 602] on button "Close" at bounding box center [893, 604] width 95 height 32
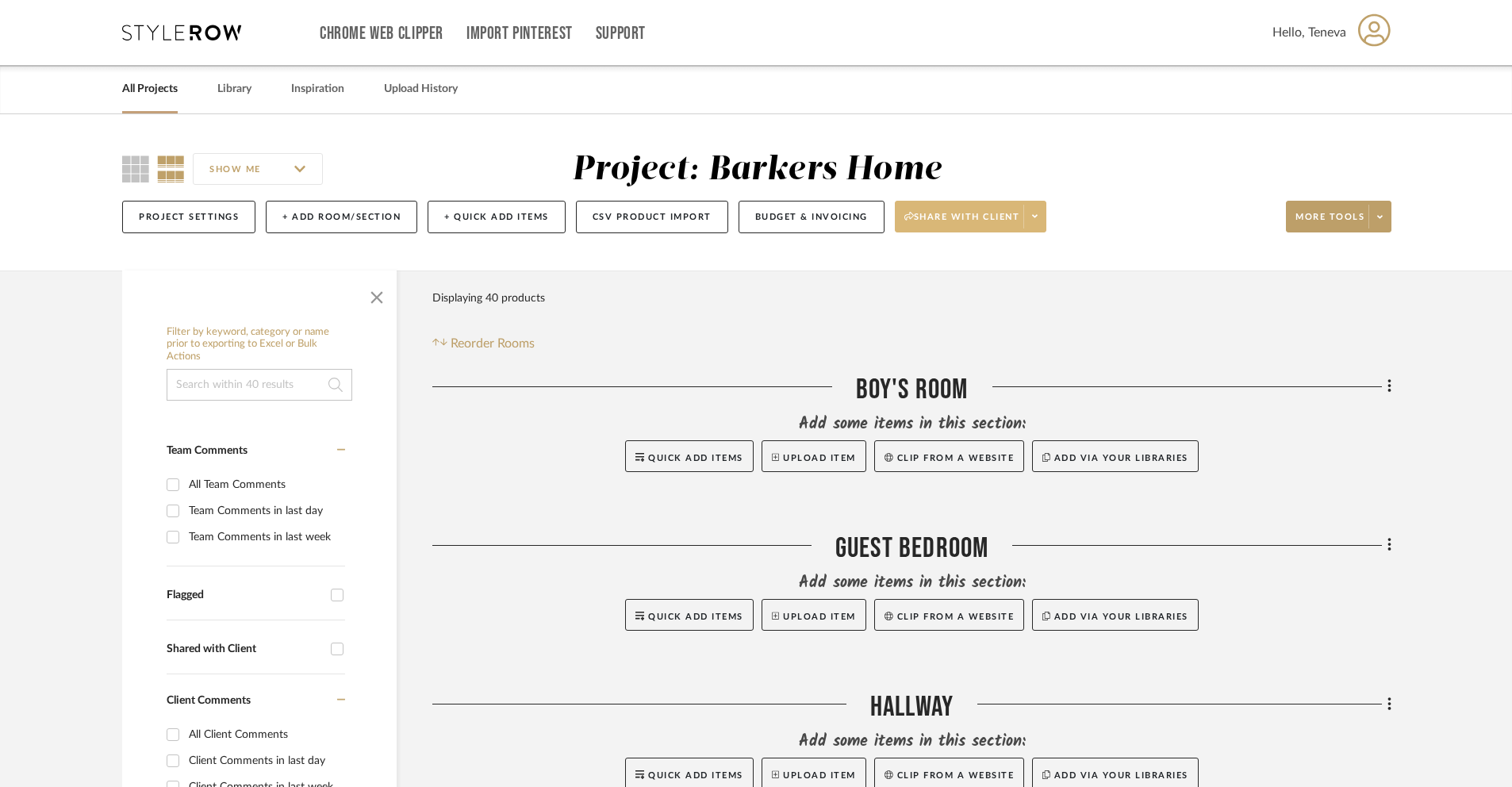
click at [962, 219] on span "Share with client" at bounding box center [962, 222] width 116 height 23
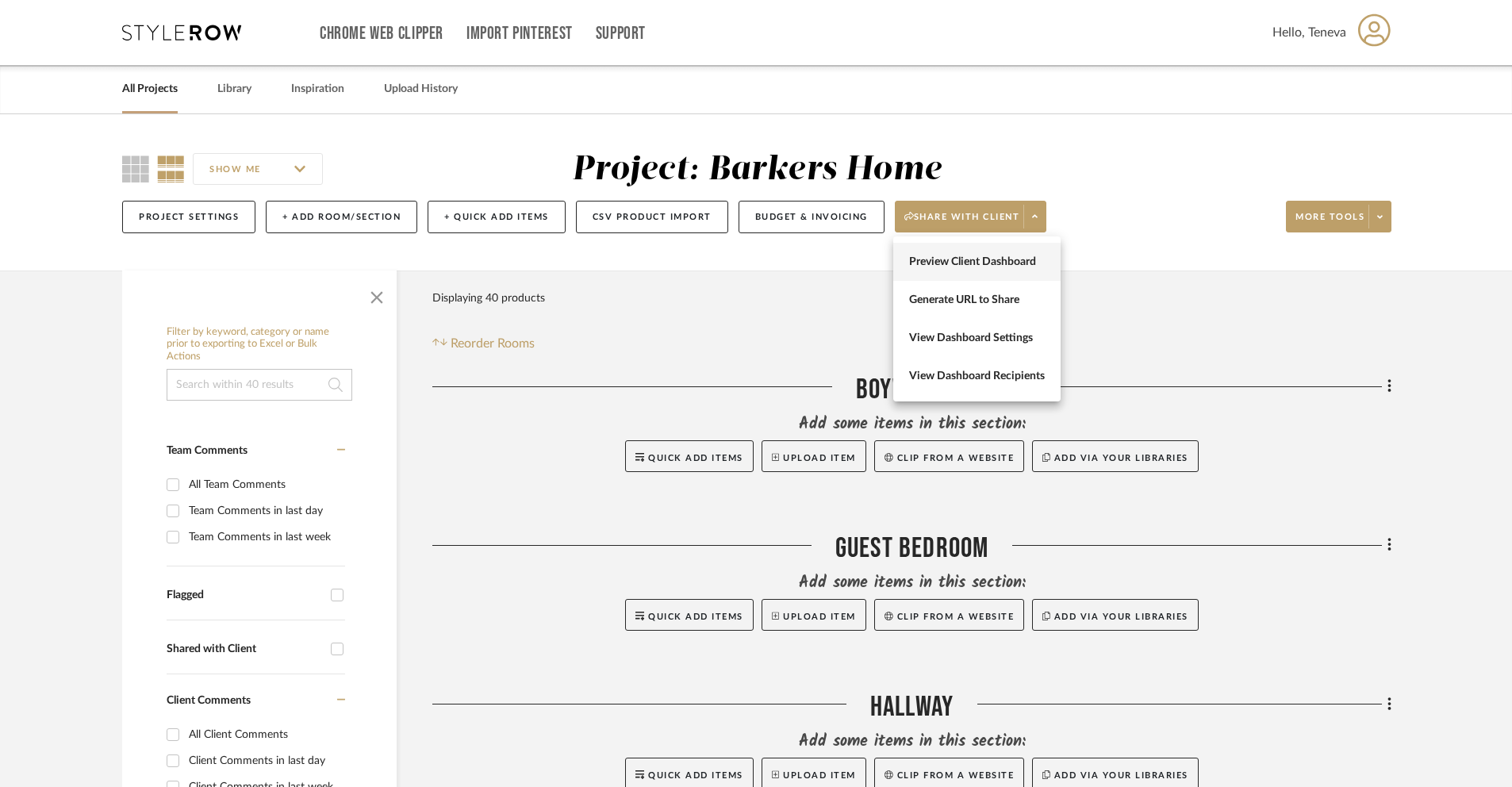
click at [938, 263] on span "Preview Client Dashboard" at bounding box center [977, 263] width 136 height 14
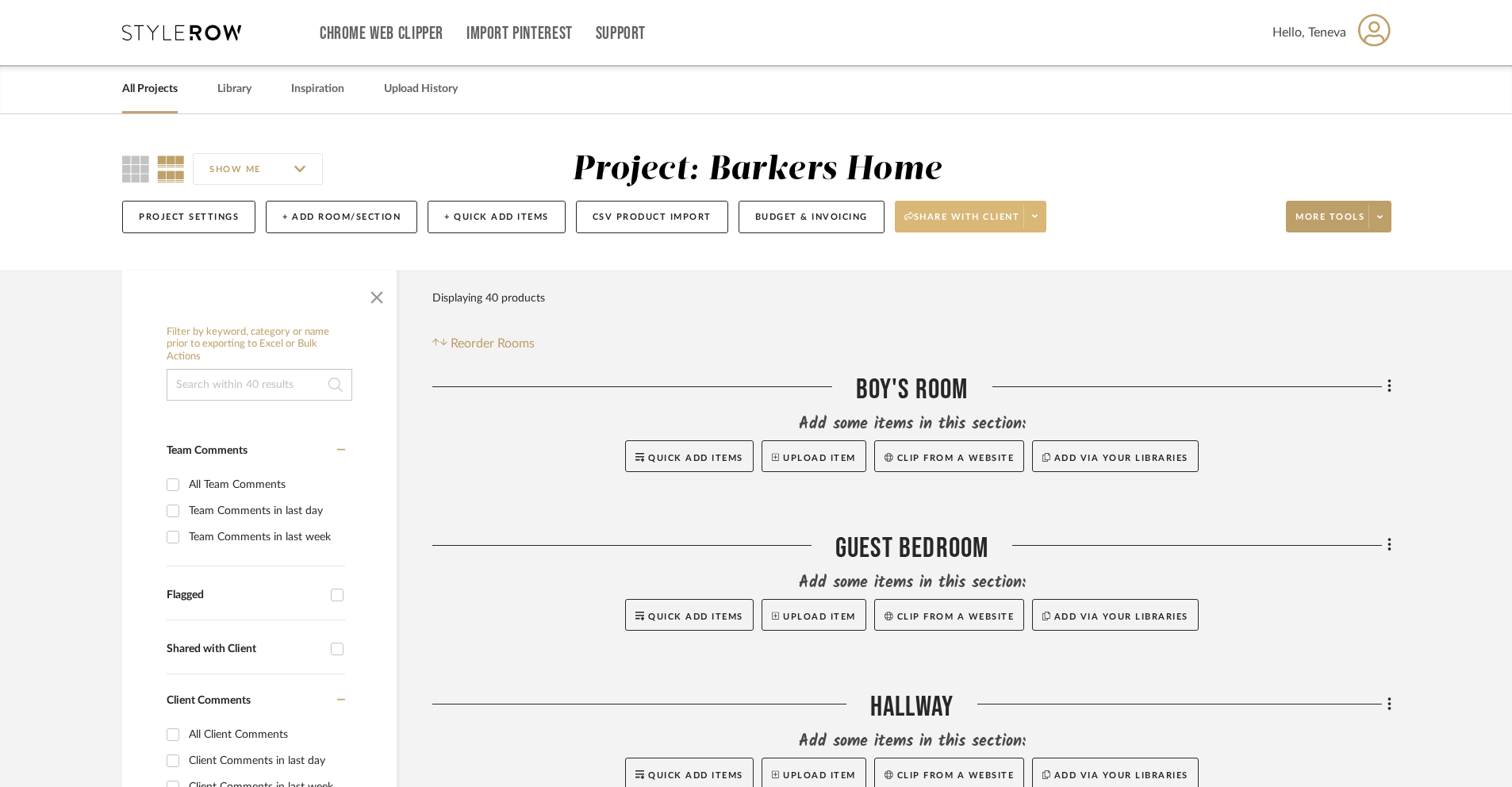
click at [1034, 220] on span at bounding box center [1035, 216] width 23 height 23
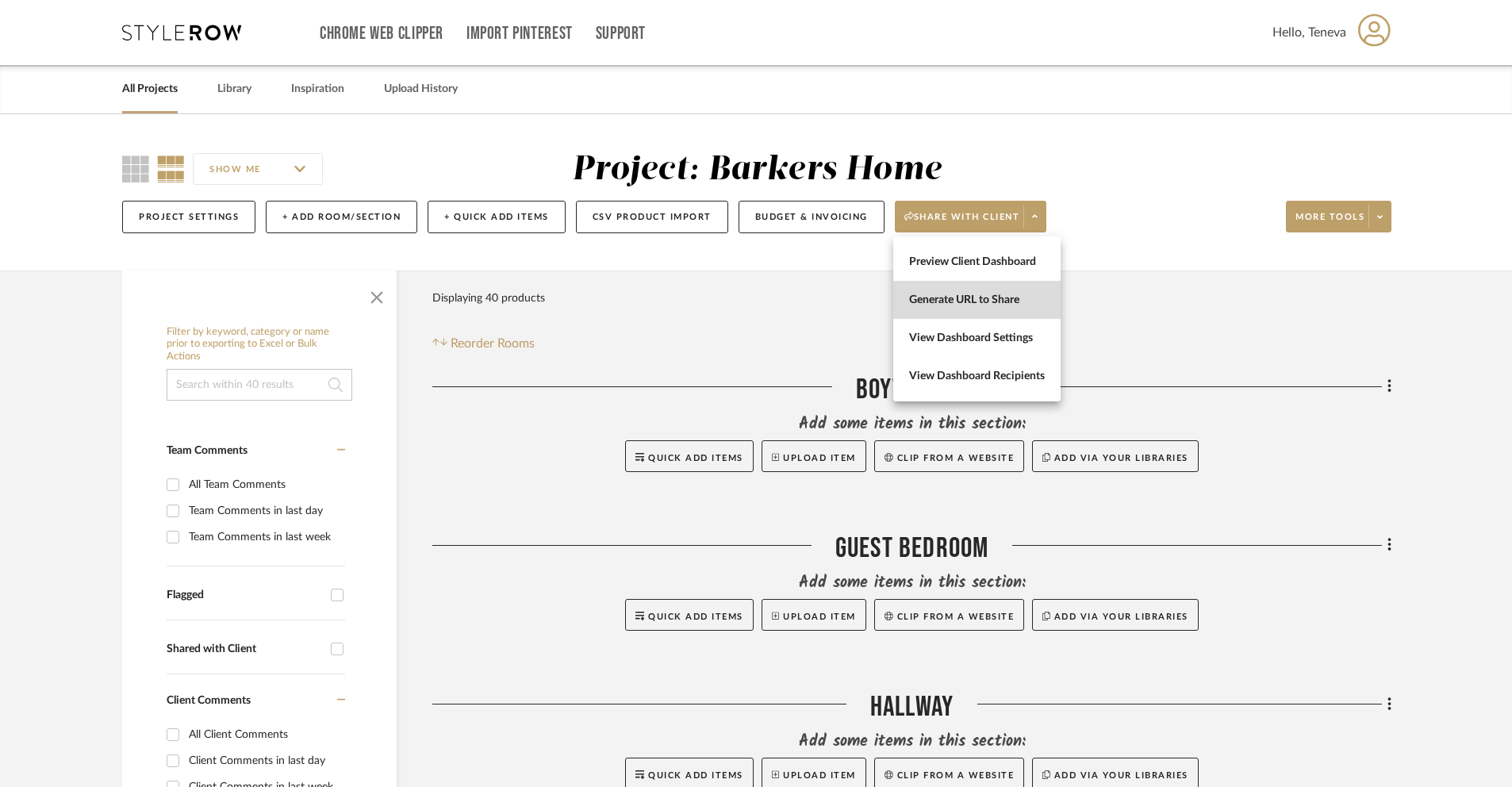
click at [1009, 303] on span "Generate URL to Share" at bounding box center [977, 301] width 136 height 14
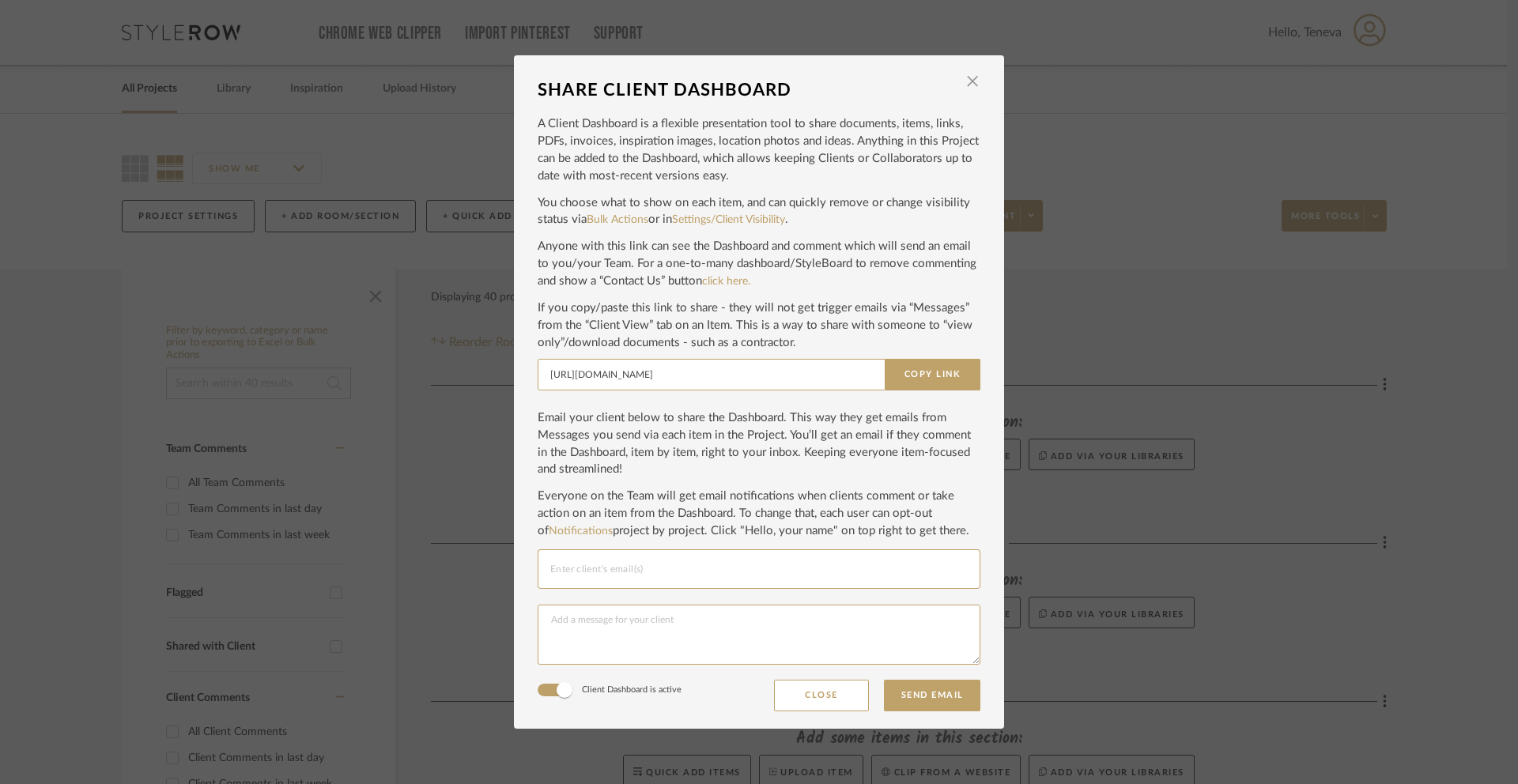
click at [593, 565] on input "Email selection" at bounding box center [759, 569] width 417 height 19
paste input "S6310BN ExactTemp Rain Shower Head with Immersion"
type input "S6310BN ExactTemp Rain Shower Head with Immersion"
drag, startPoint x: 818, startPoint y: 567, endPoint x: 506, endPoint y: 562, distance: 312.0
click at [505, 566] on div "SHARE CLIENT DASHBOARD × A Client Dashboard is a flexible presentation tool to …" at bounding box center [759, 392] width 1518 height 784
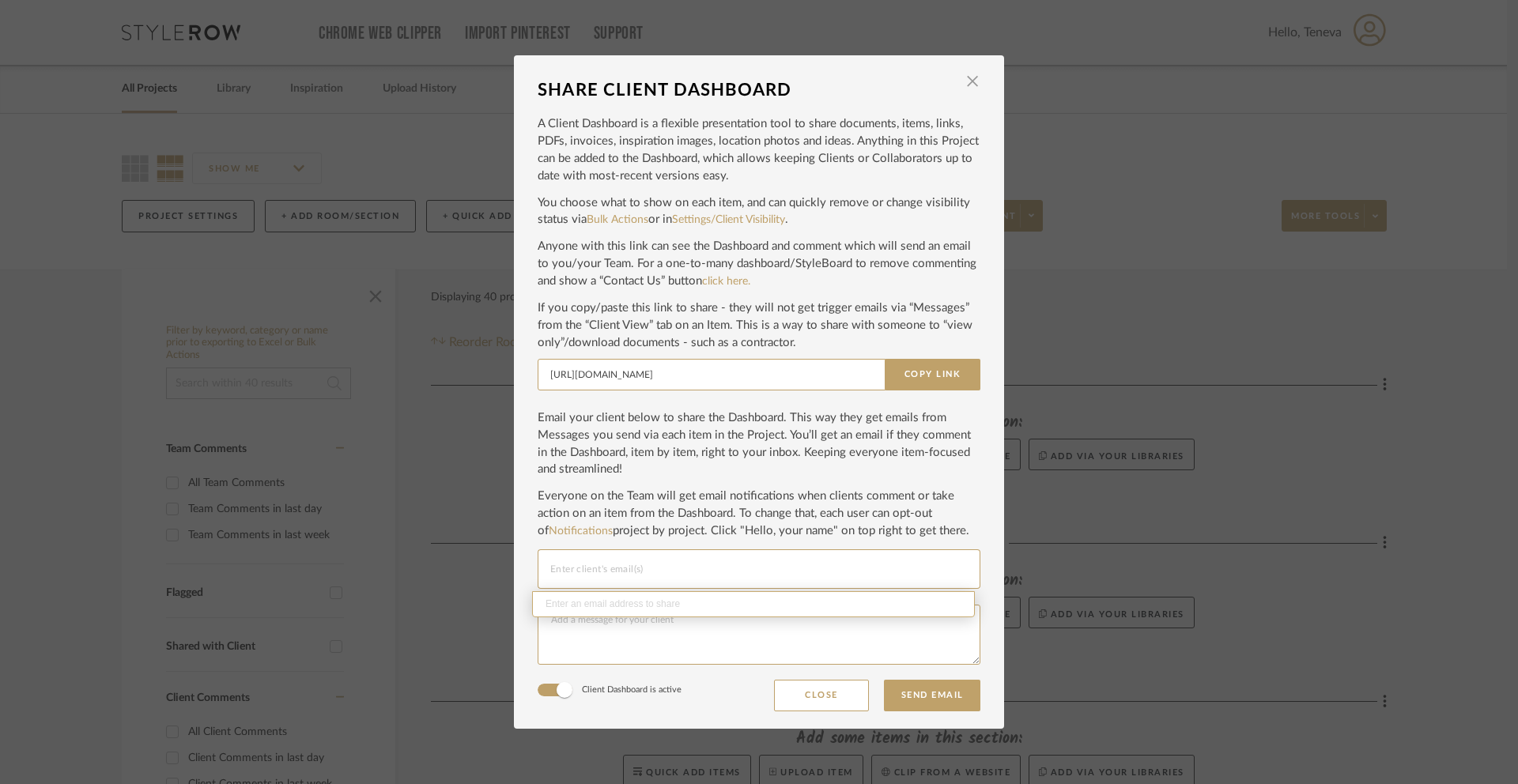
click at [453, 513] on div "SHARE CLIENT DASHBOARD × A Client Dashboard is a flexible presentation tool to …" at bounding box center [759, 392] width 1518 height 784
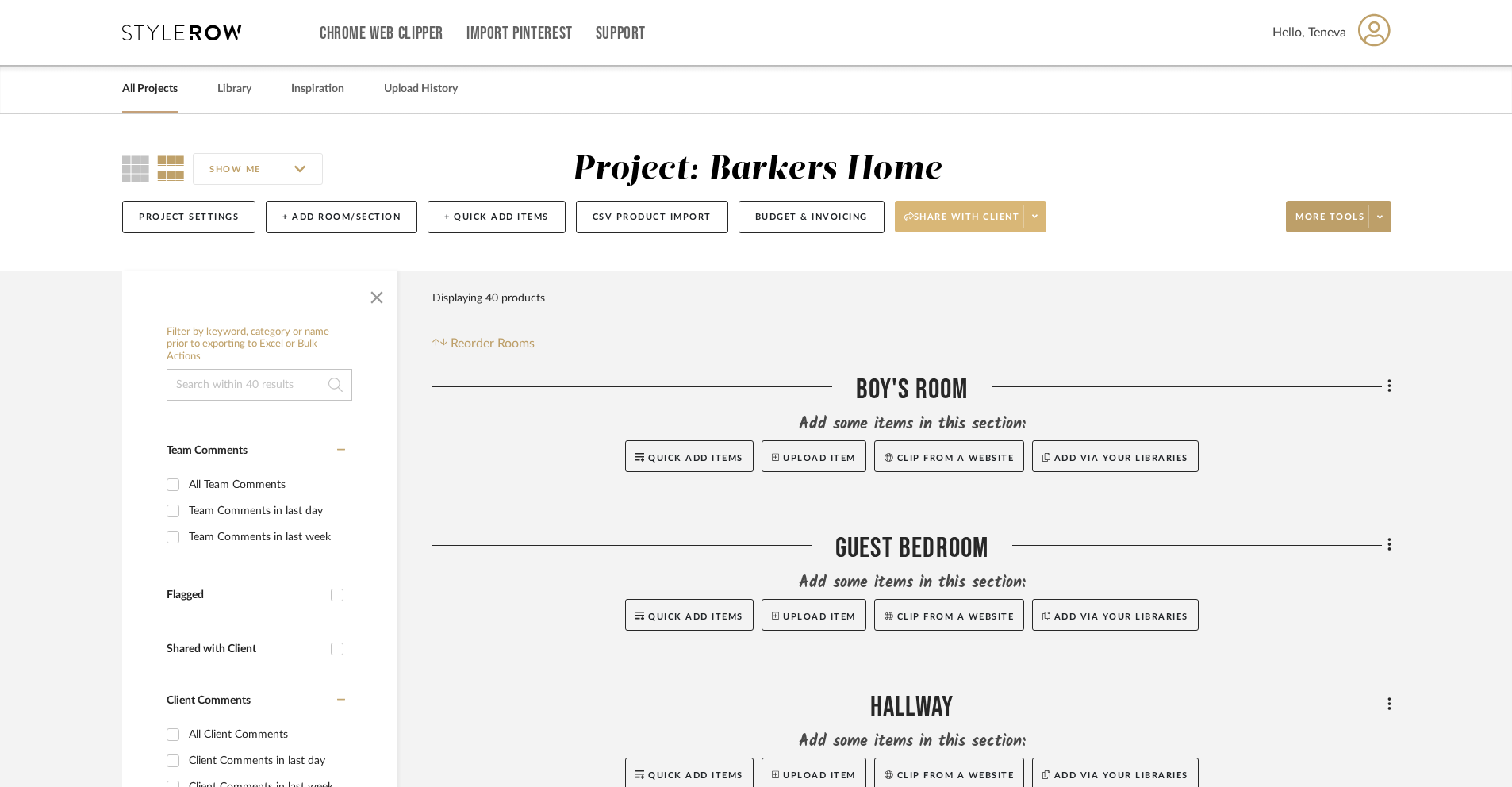
click at [1044, 217] on span at bounding box center [1035, 216] width 23 height 23
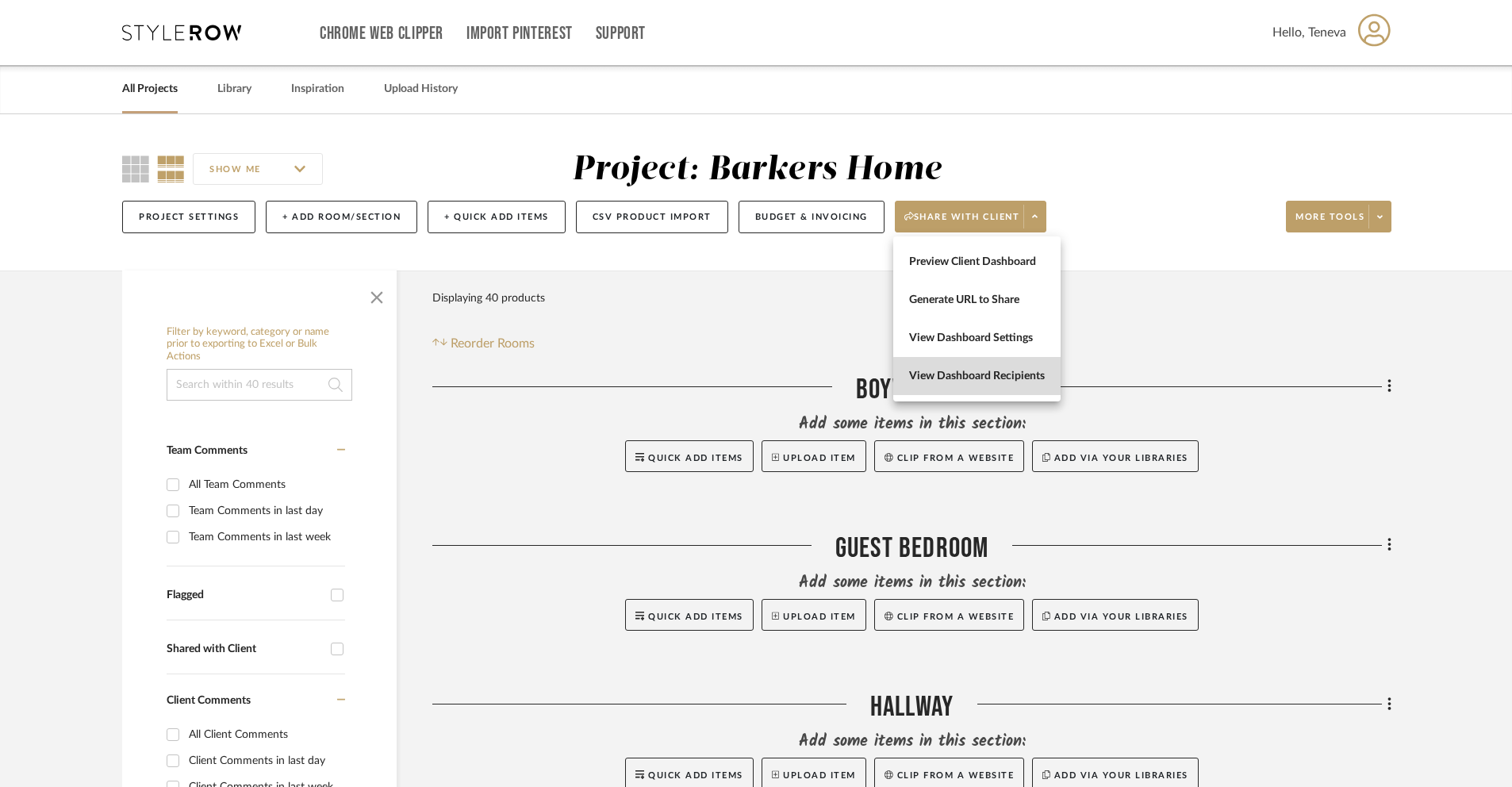
click at [989, 380] on span "View Dashboard Recipients" at bounding box center [977, 377] width 136 height 14
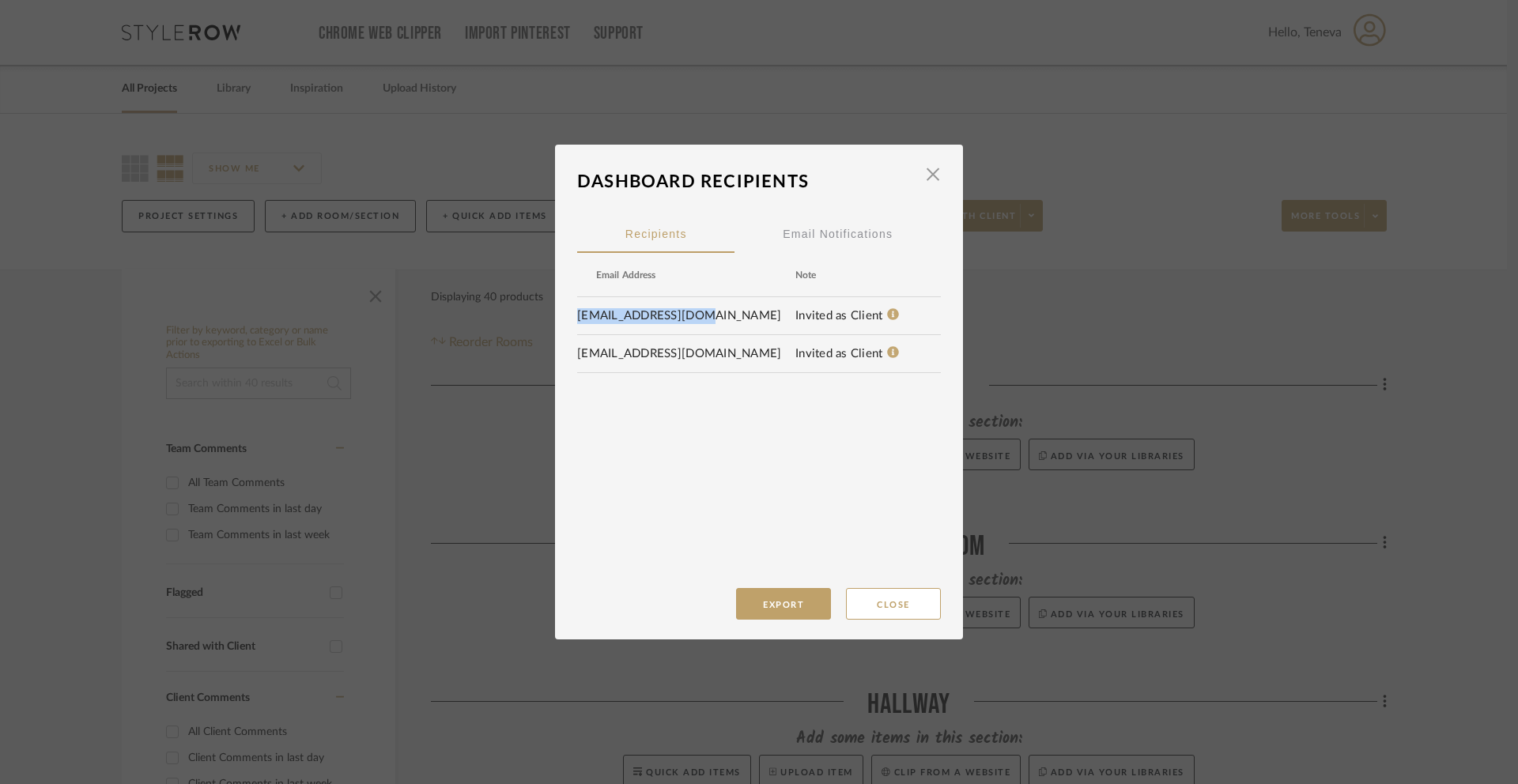
drag, startPoint x: 696, startPoint y: 317, endPoint x: 556, endPoint y: 322, distance: 140.1
click at [556, 322] on dialog-content "Dashboard Recipients × Recipients Email Notifications Email Address Note gwbark…" at bounding box center [759, 392] width 408 height 495
copy td "gwbarkers@gmail.com"
click at [892, 610] on button "Close" at bounding box center [893, 604] width 95 height 32
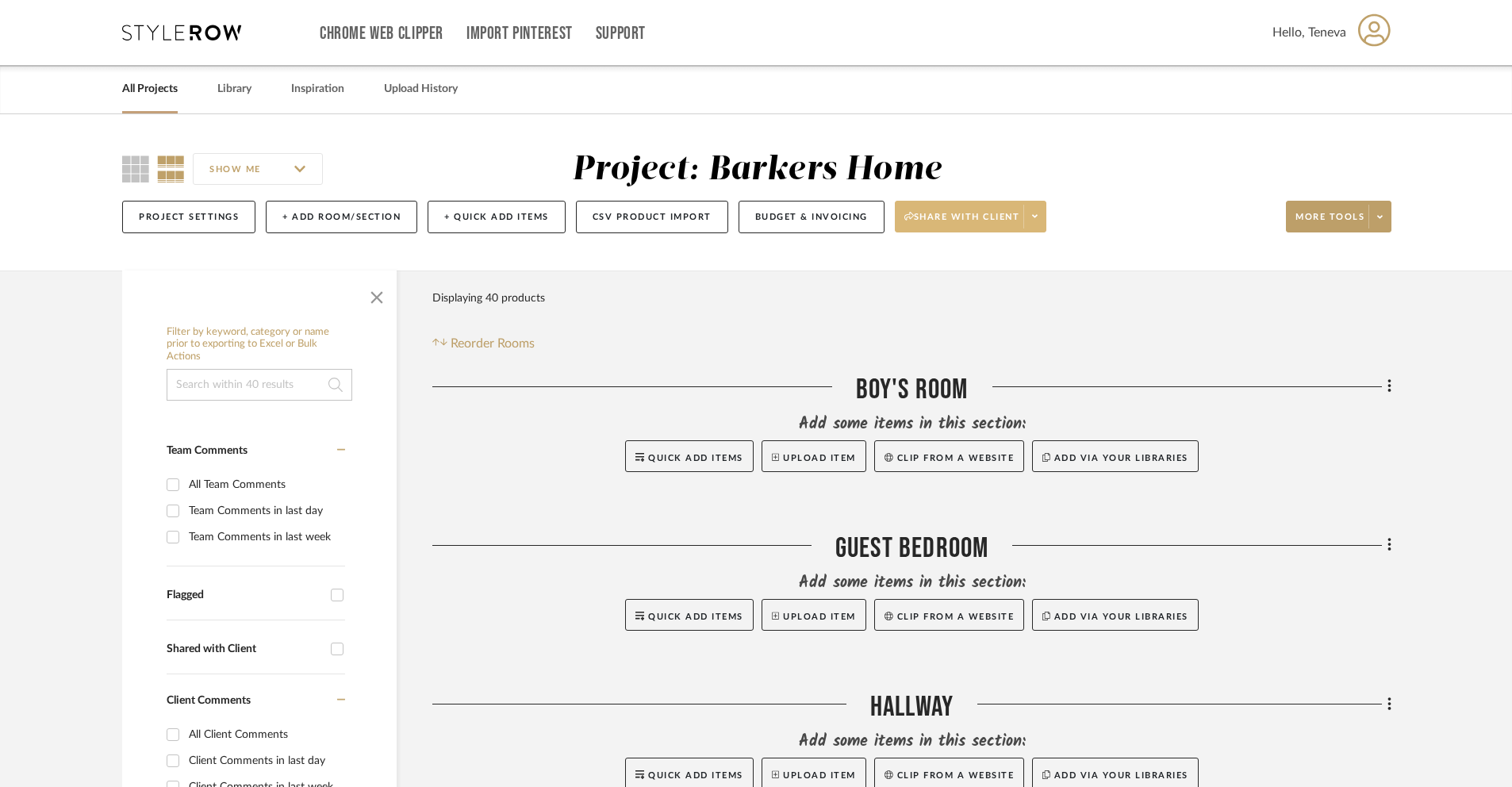
click at [1039, 224] on span at bounding box center [1035, 216] width 23 height 23
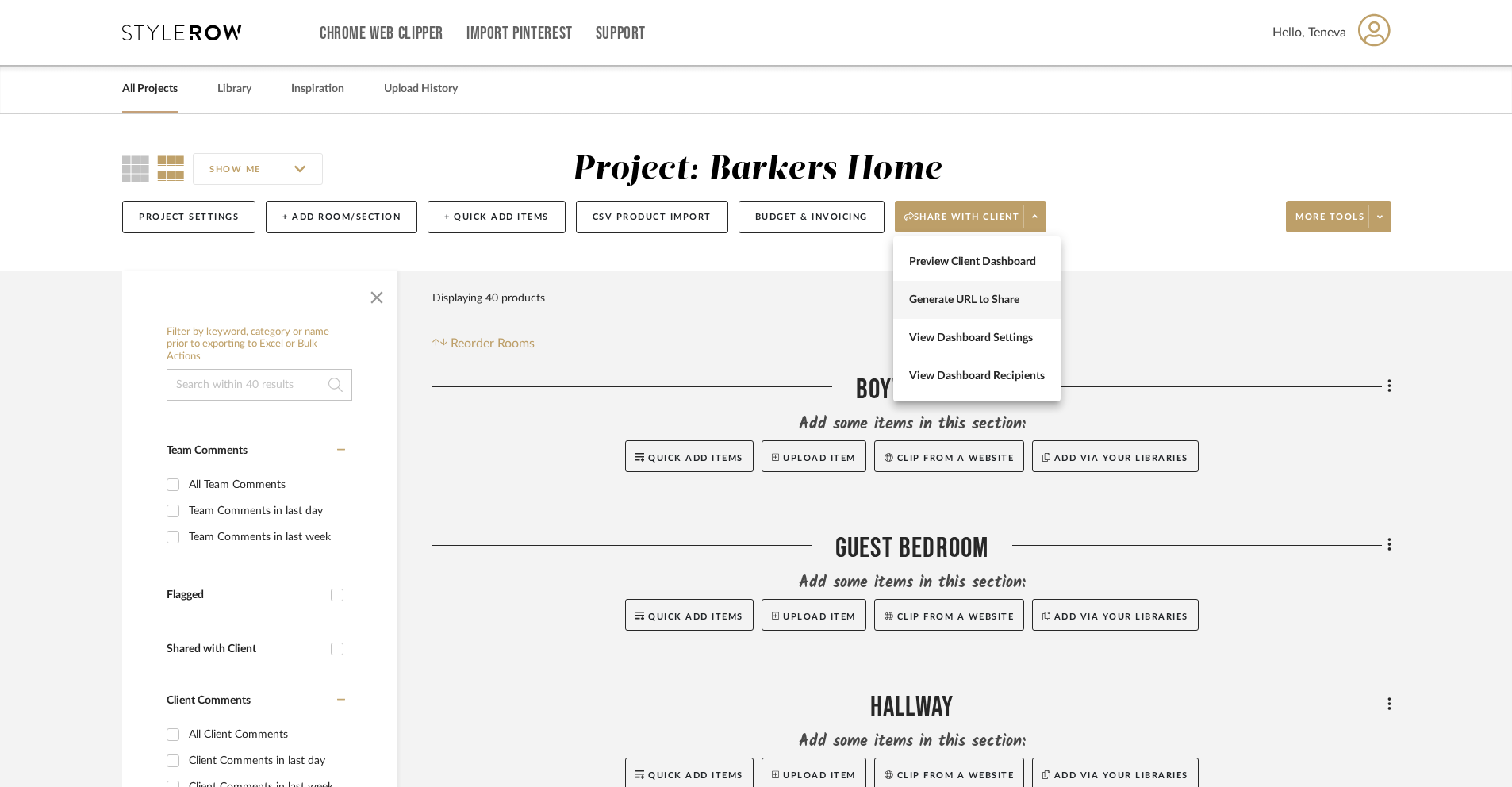
click at [1031, 303] on span "Generate URL to Share" at bounding box center [977, 301] width 136 height 14
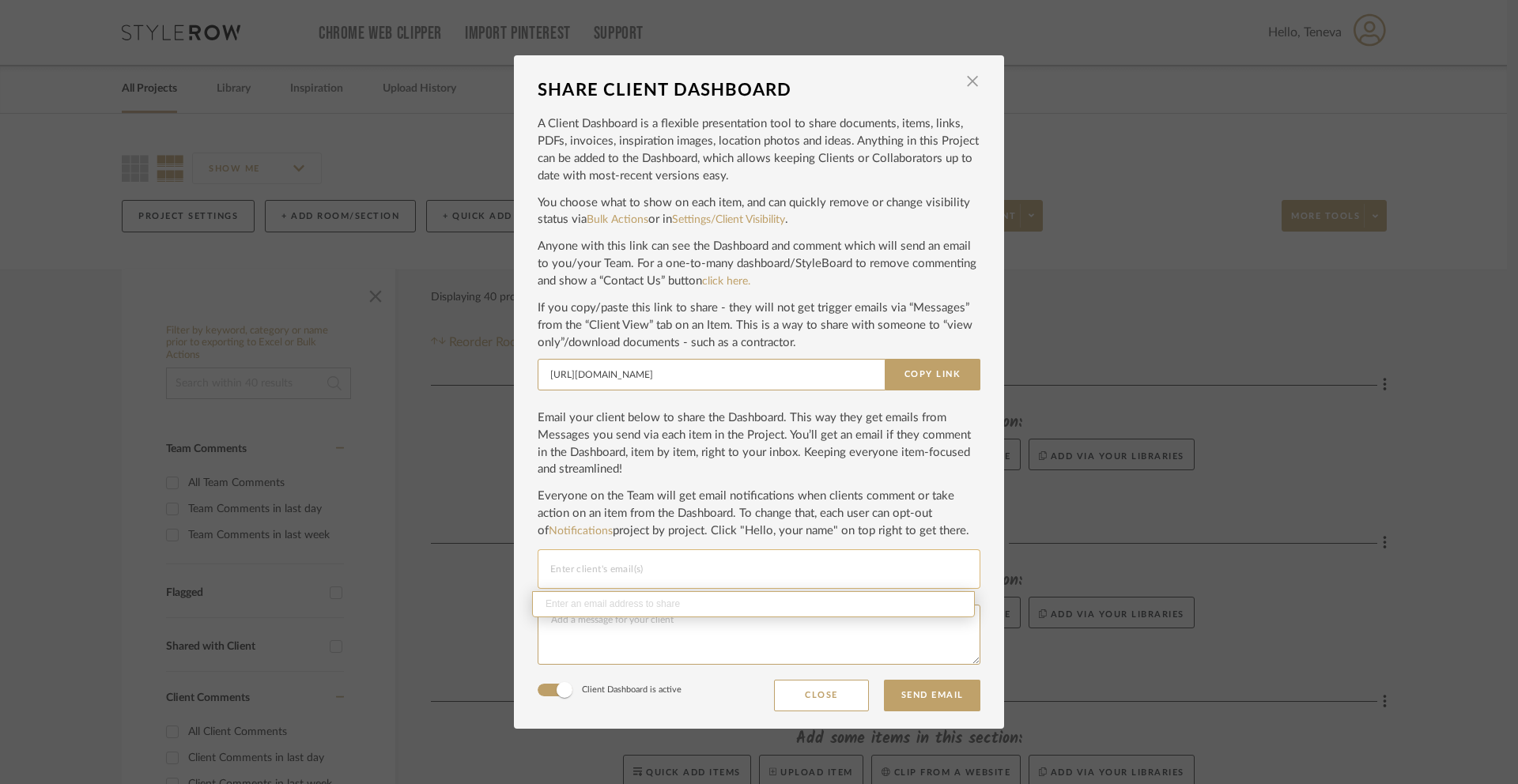
click at [616, 560] on input "Email selection" at bounding box center [759, 569] width 417 height 19
paste input "gwbarkers@gmail.com"
type input "gwbarkers@gmail.com"
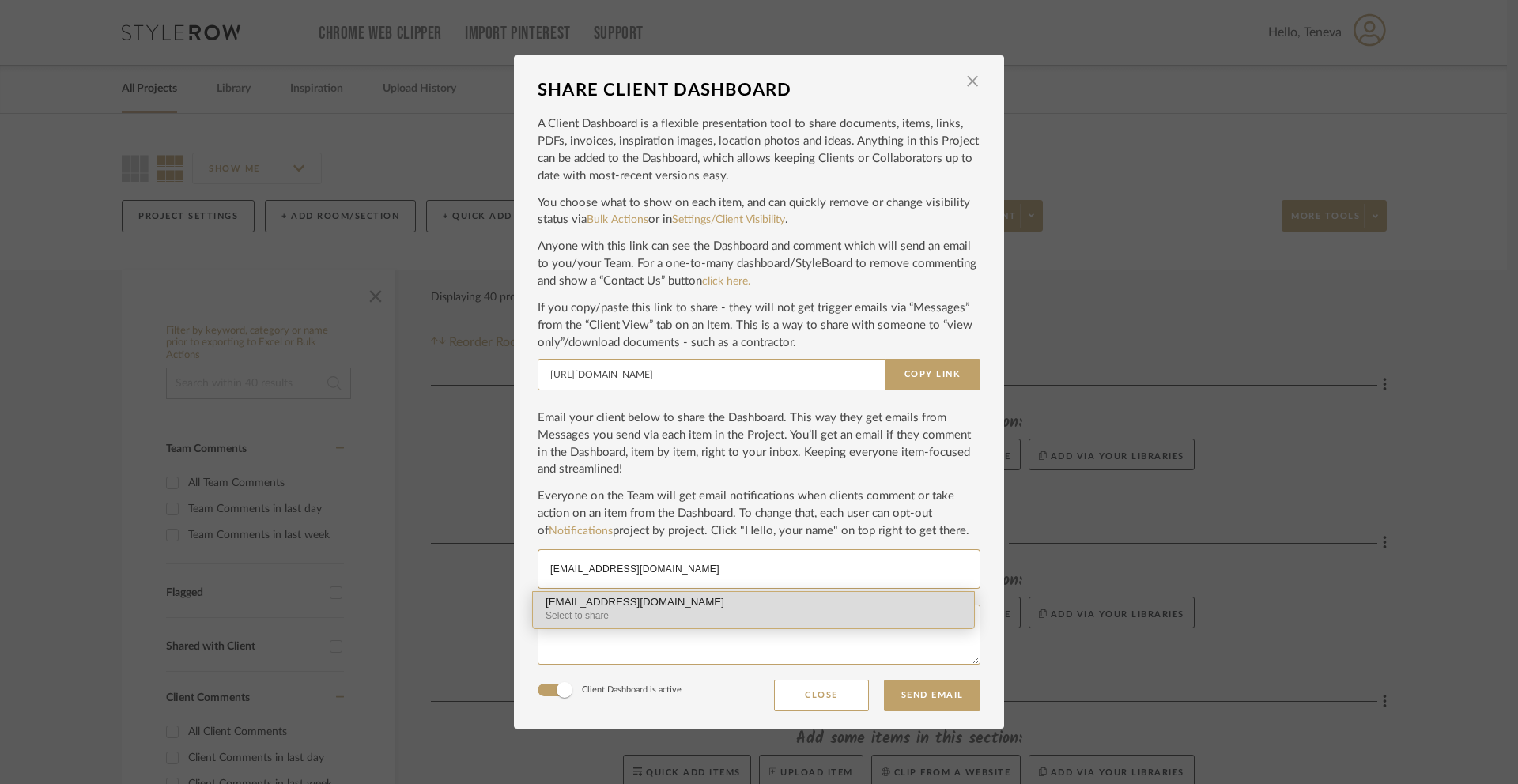
click at [594, 606] on div "gwbarkers@gmail.com" at bounding box center [753, 603] width 416 height 12
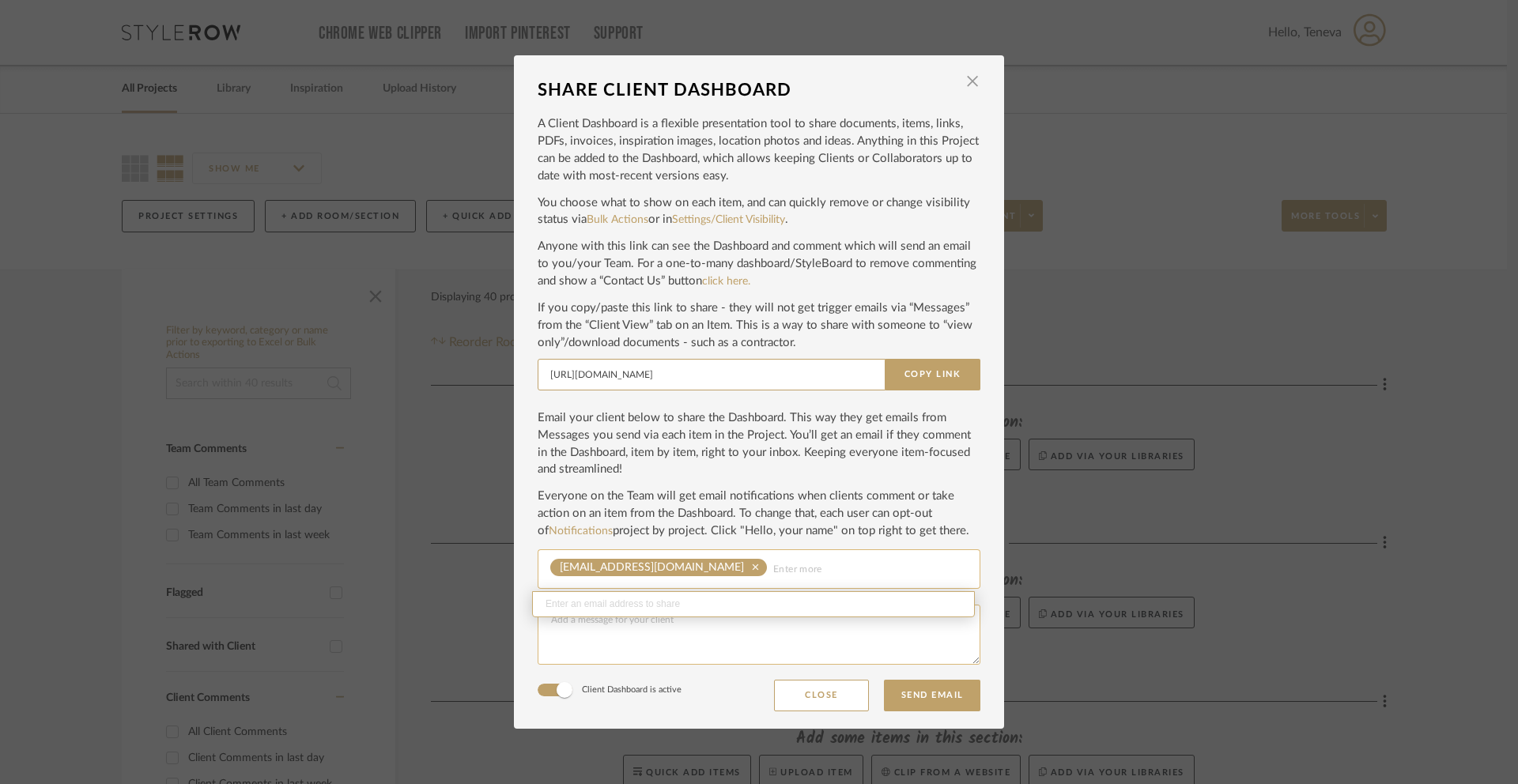
click at [558, 618] on textarea at bounding box center [759, 635] width 443 height 60
click at [580, 586] on div "gwbarkers@gmail.com clear" at bounding box center [759, 569] width 417 height 40
click at [572, 623] on textarea at bounding box center [759, 635] width 443 height 60
type textarea "H"
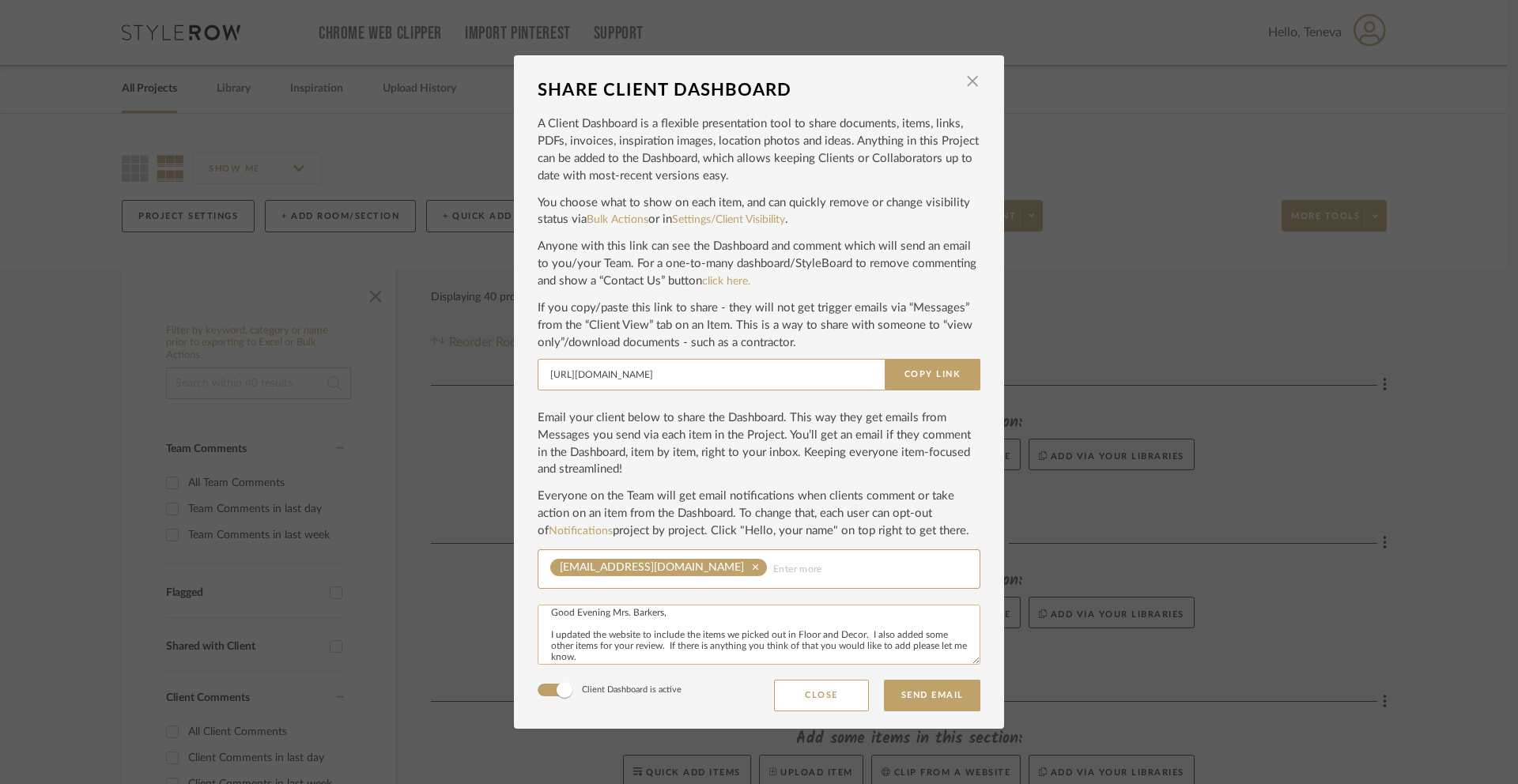
click at [621, 618] on textarea "Good Evening Mrs. Barkers, I updated the website to include the items we picked…" at bounding box center [759, 635] width 443 height 60
click at [787, 637] on textarea "Good Evening, Mrs. Barkers, I updated the website to include the items we picke…" at bounding box center [759, 635] width 443 height 60
click at [894, 652] on textarea "Good Evening, Mrs. Barkers, I updated the website to include the items we picke…" at bounding box center [759, 635] width 443 height 60
drag, startPoint x: 594, startPoint y: 660, endPoint x: 544, endPoint y: 608, distance: 72.1
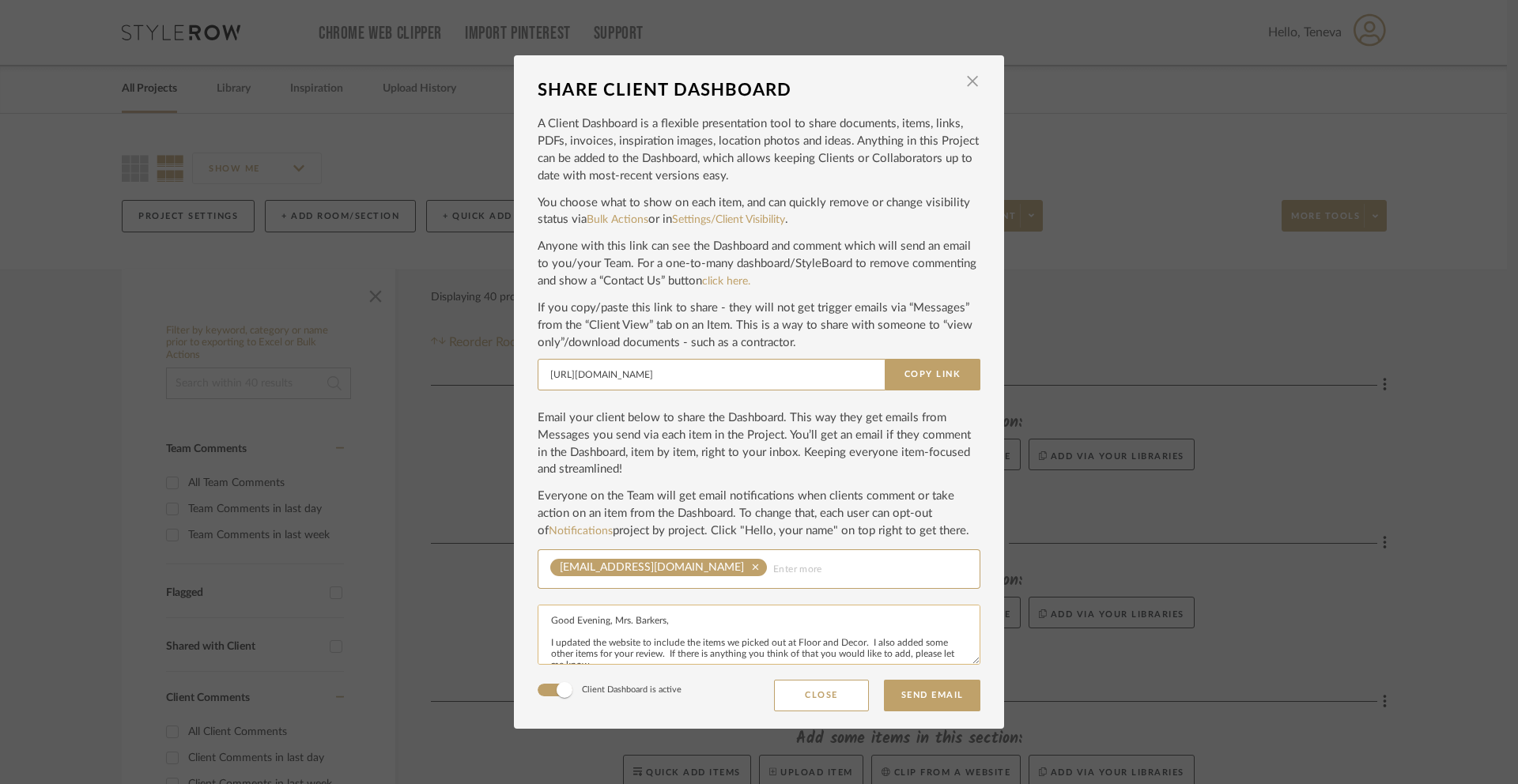
click at [544, 608] on textarea "Good Evening, Mrs. Barkers, I updated the website to include the items we picke…" at bounding box center [759, 635] width 443 height 60
type textarea "Good Evening, Mrs. Barkers, I updated the website to include the items we picke…"
click at [556, 630] on textarea "Good Evening, Mrs. Barkers, I updated the website to include the items we picke…" at bounding box center [759, 635] width 443 height 60
drag, startPoint x: 548, startPoint y: 622, endPoint x: 668, endPoint y: 644, distance: 122.0
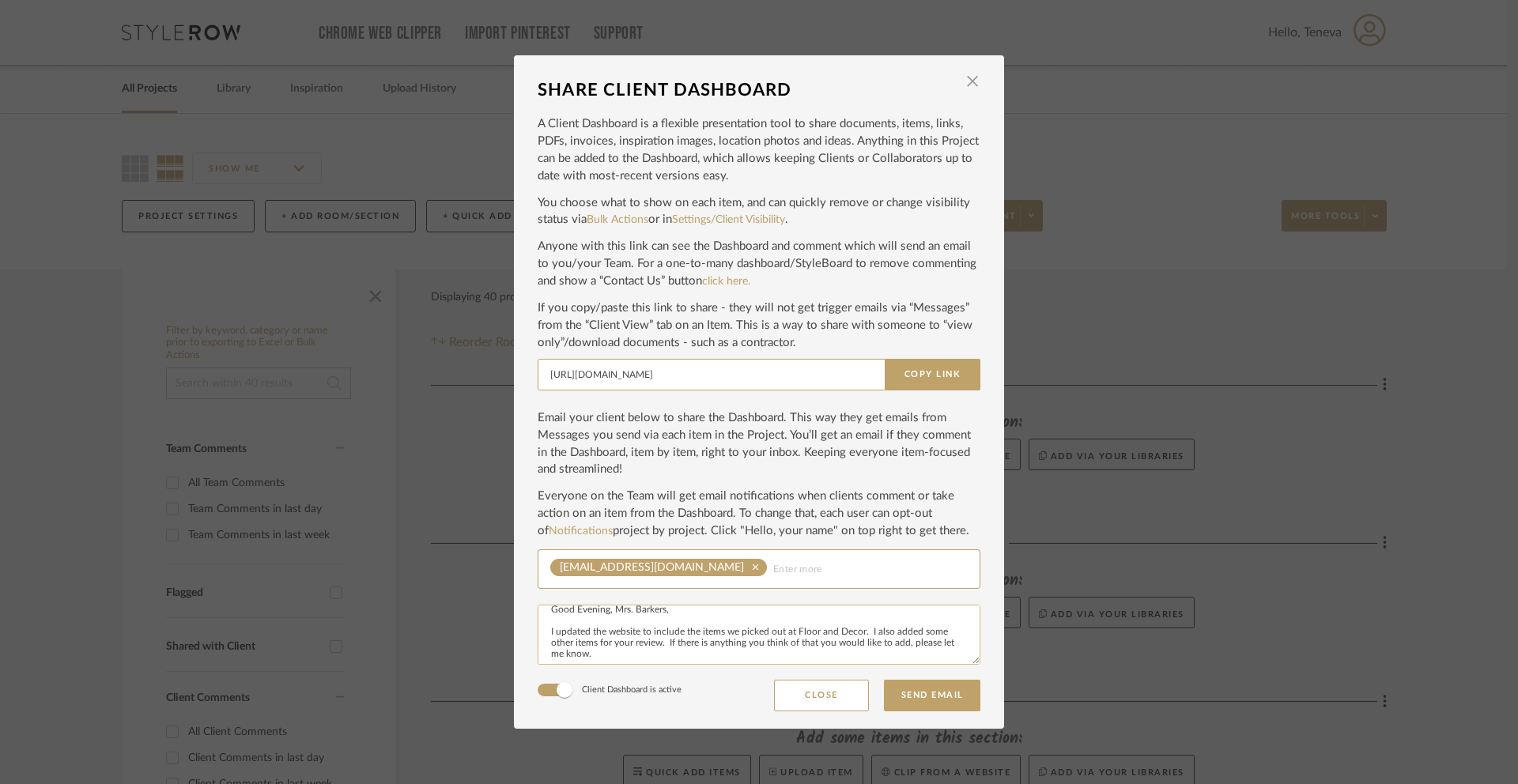
click at [802, 695] on form "A Client Dashboard is a flexible presentation tool to share documents, items, l…" at bounding box center [759, 408] width 443 height 604
paste textarea "Good Evening, Mrs. Barkers, I’ve updated the website to include the selections …"
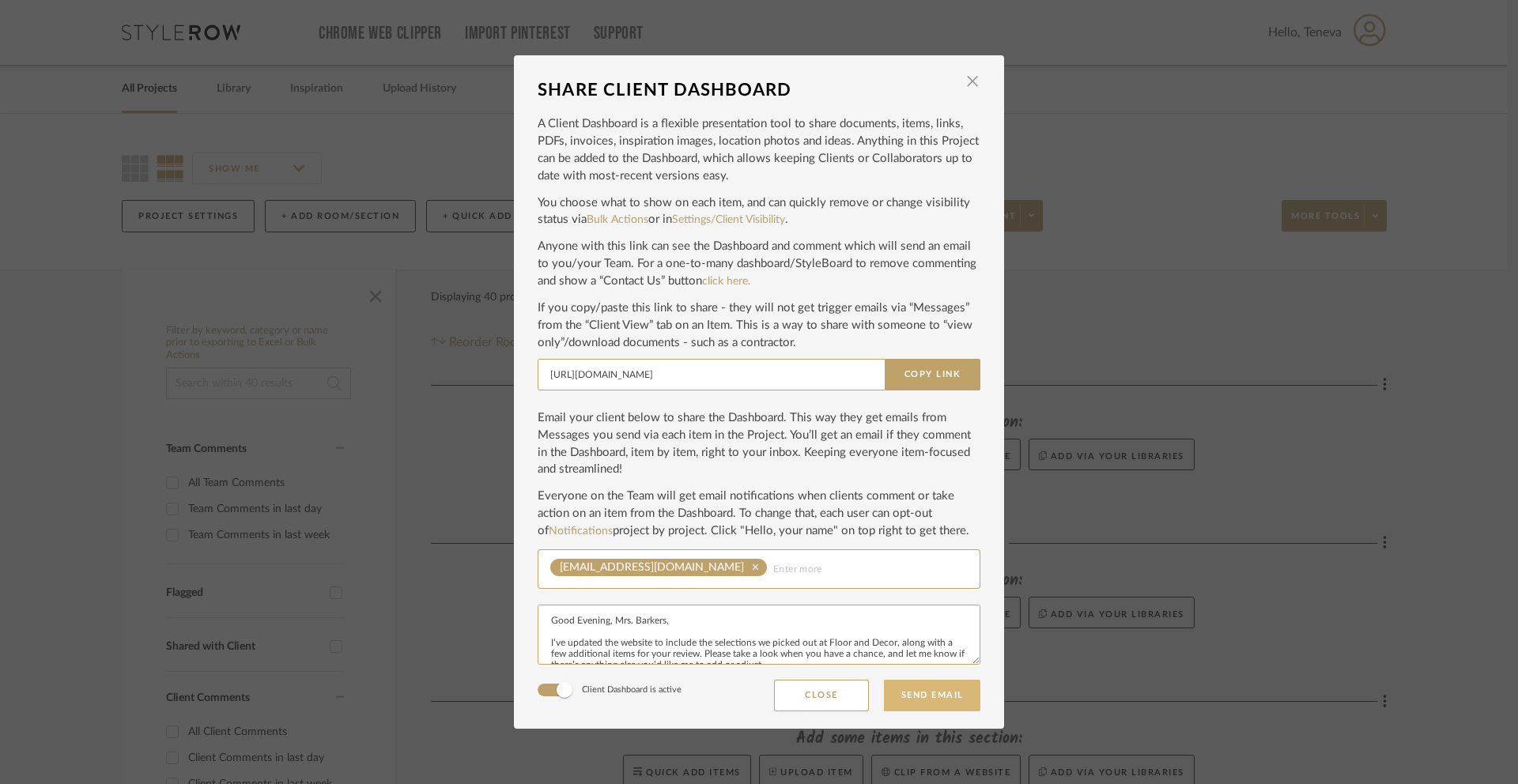
type textarea "Good Evening, Mrs. Barkers, I’ve updated the website to include the selections …"
click at [927, 694] on button "Send Email" at bounding box center [932, 695] width 97 height 32
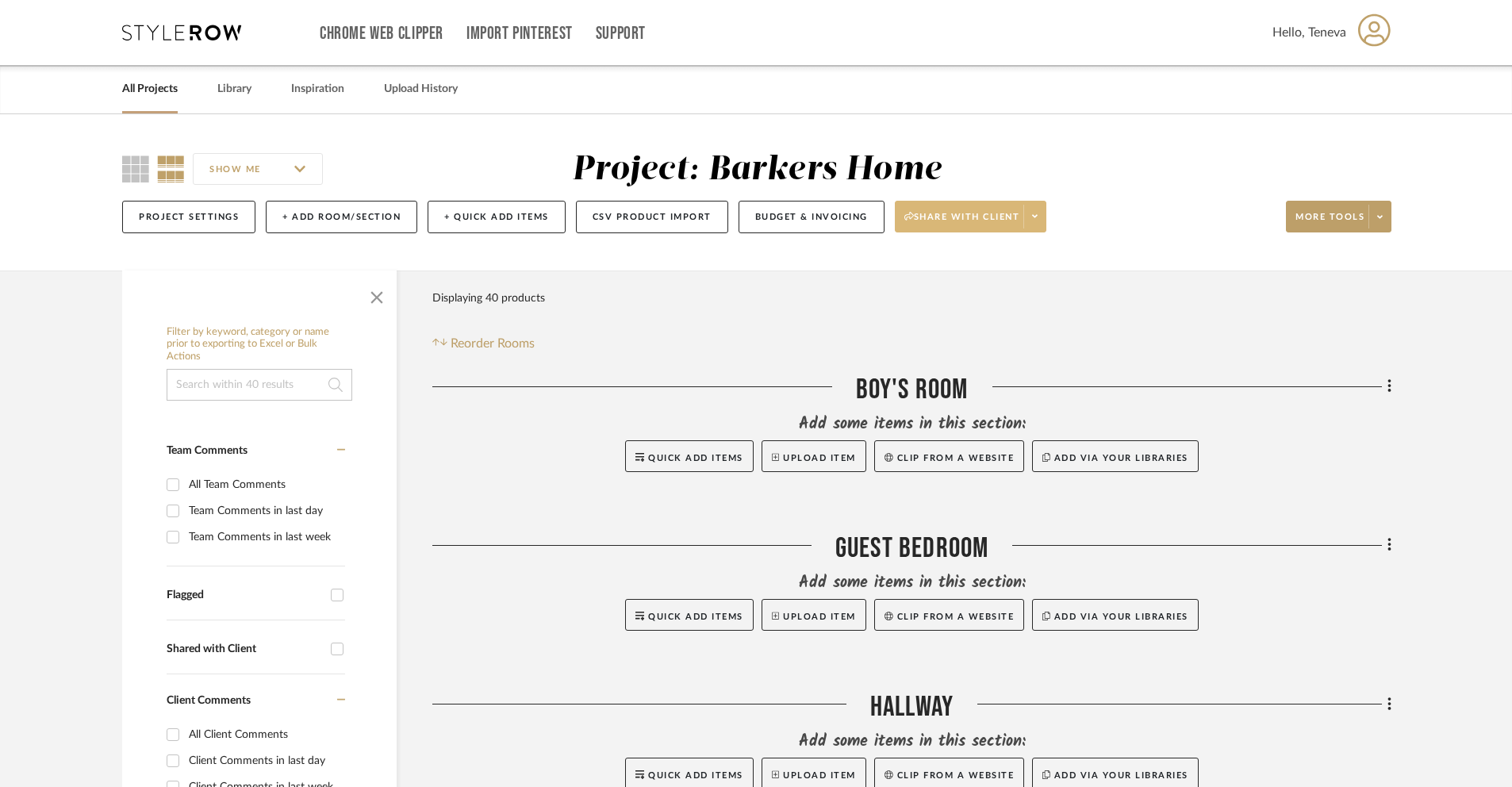
click at [1042, 218] on span at bounding box center [1035, 216] width 23 height 23
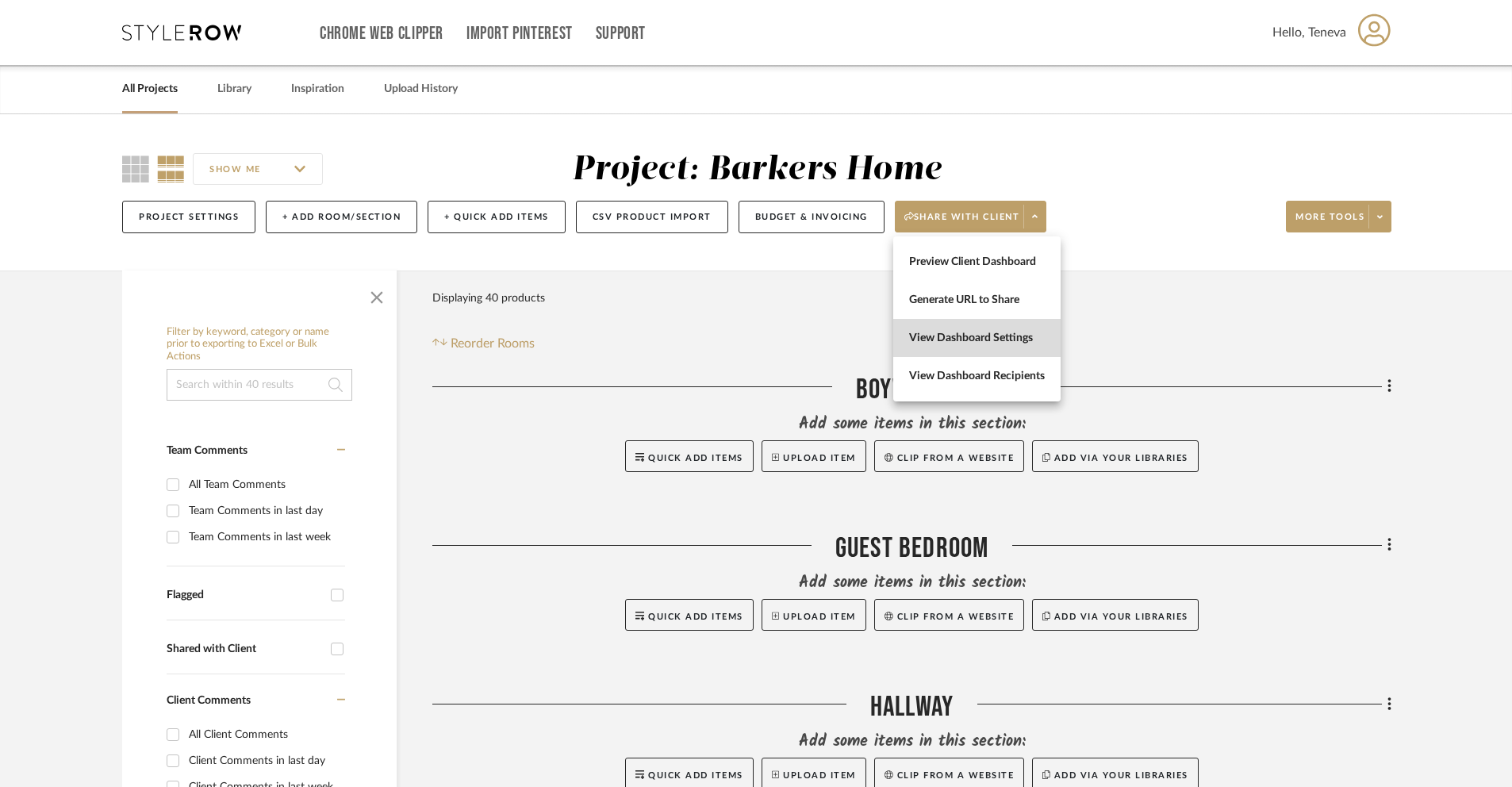
click at [978, 337] on span "View Dashboard Settings" at bounding box center [977, 339] width 136 height 14
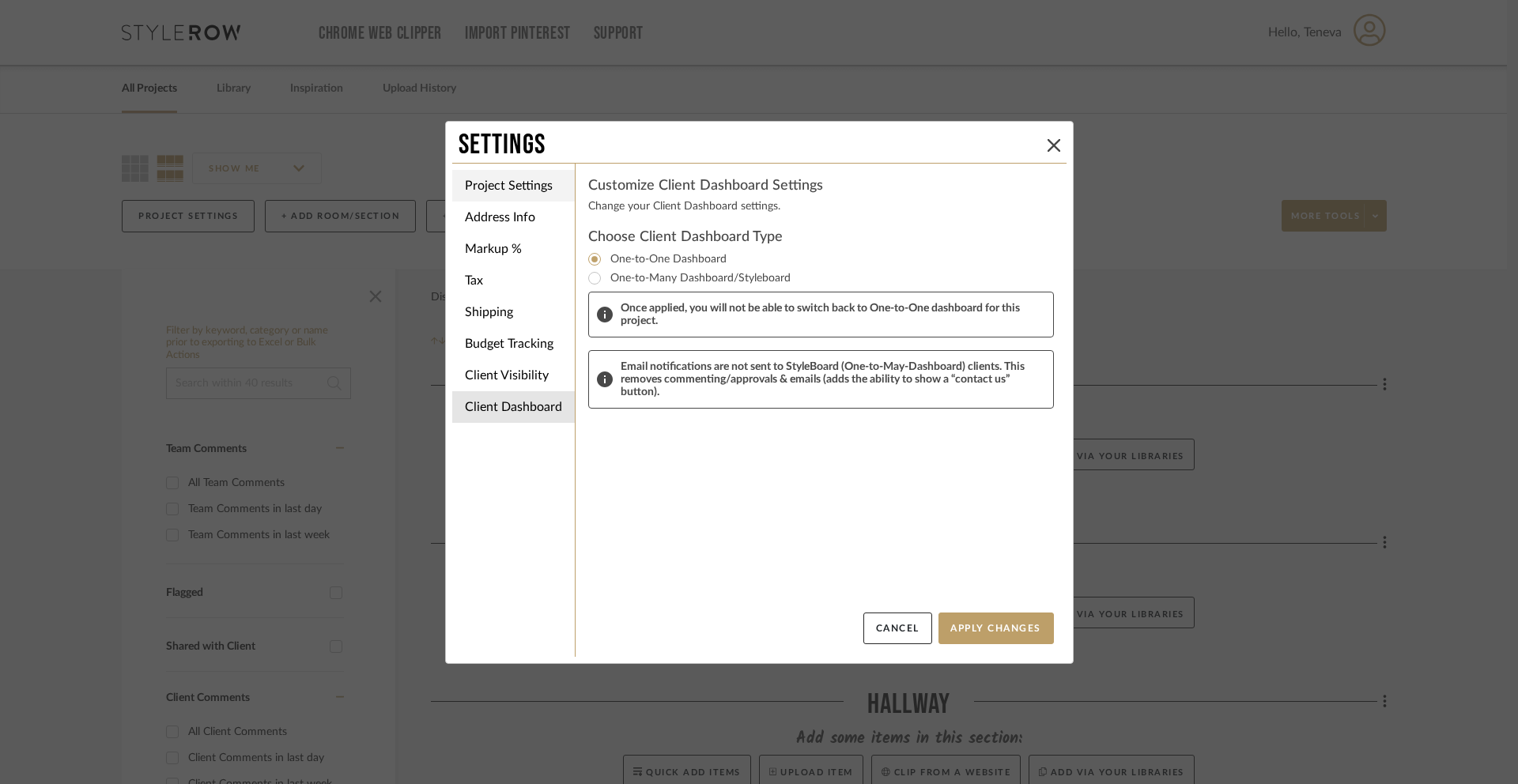
click at [507, 194] on li "Project Settings" at bounding box center [514, 186] width 123 height 32
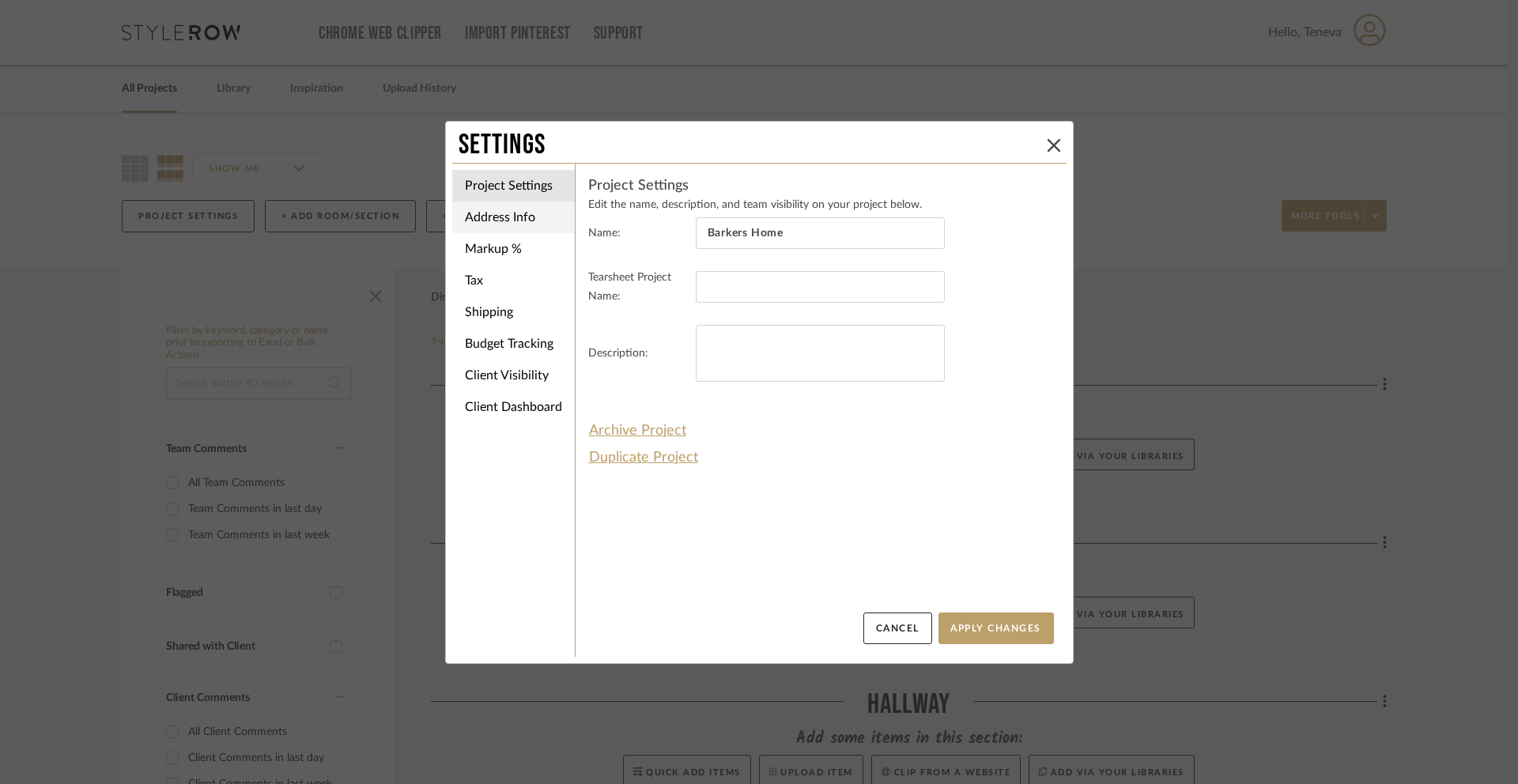
click at [505, 219] on li "Address Info" at bounding box center [514, 217] width 123 height 32
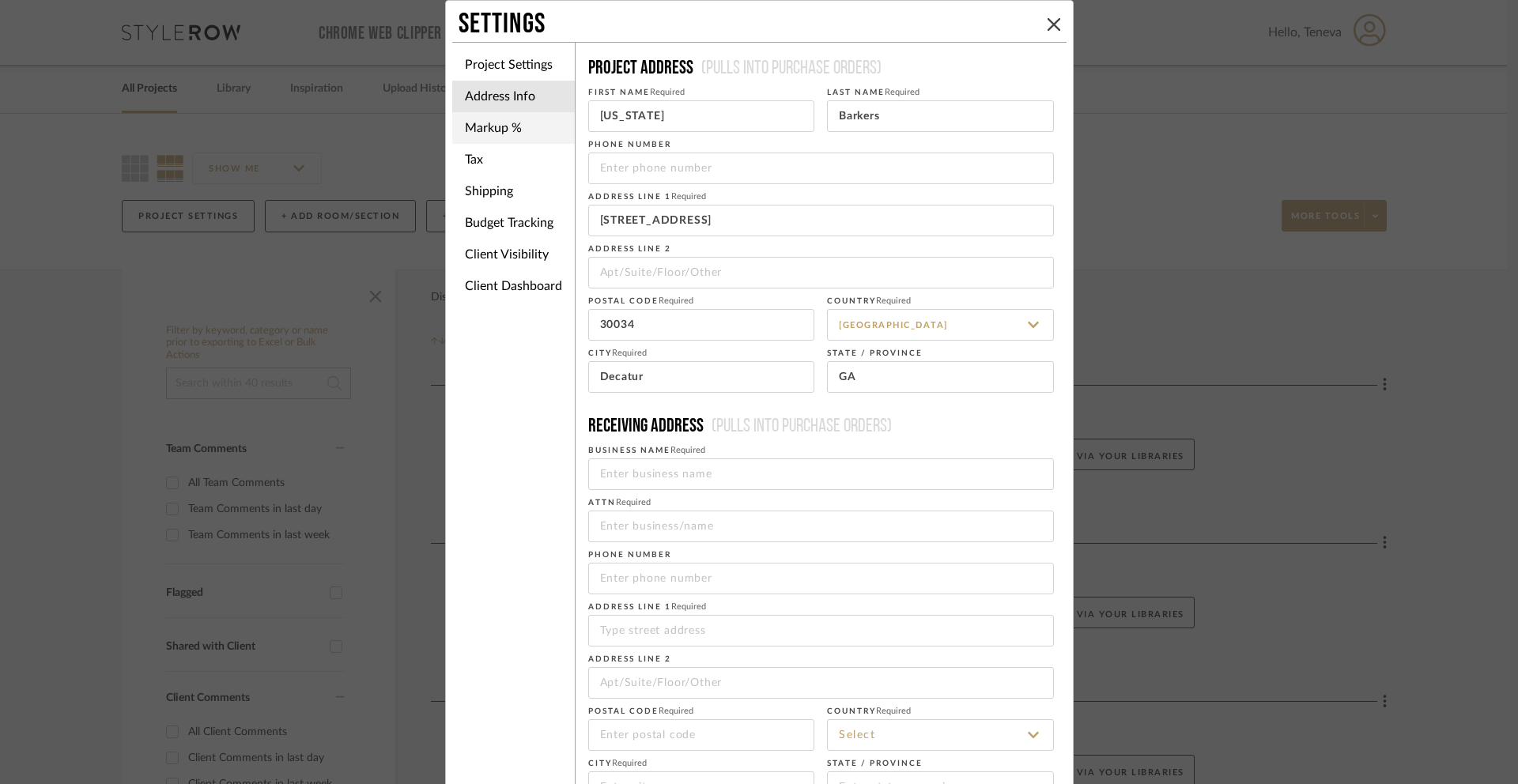
click at [486, 126] on li "Markup %" at bounding box center [514, 128] width 123 height 32
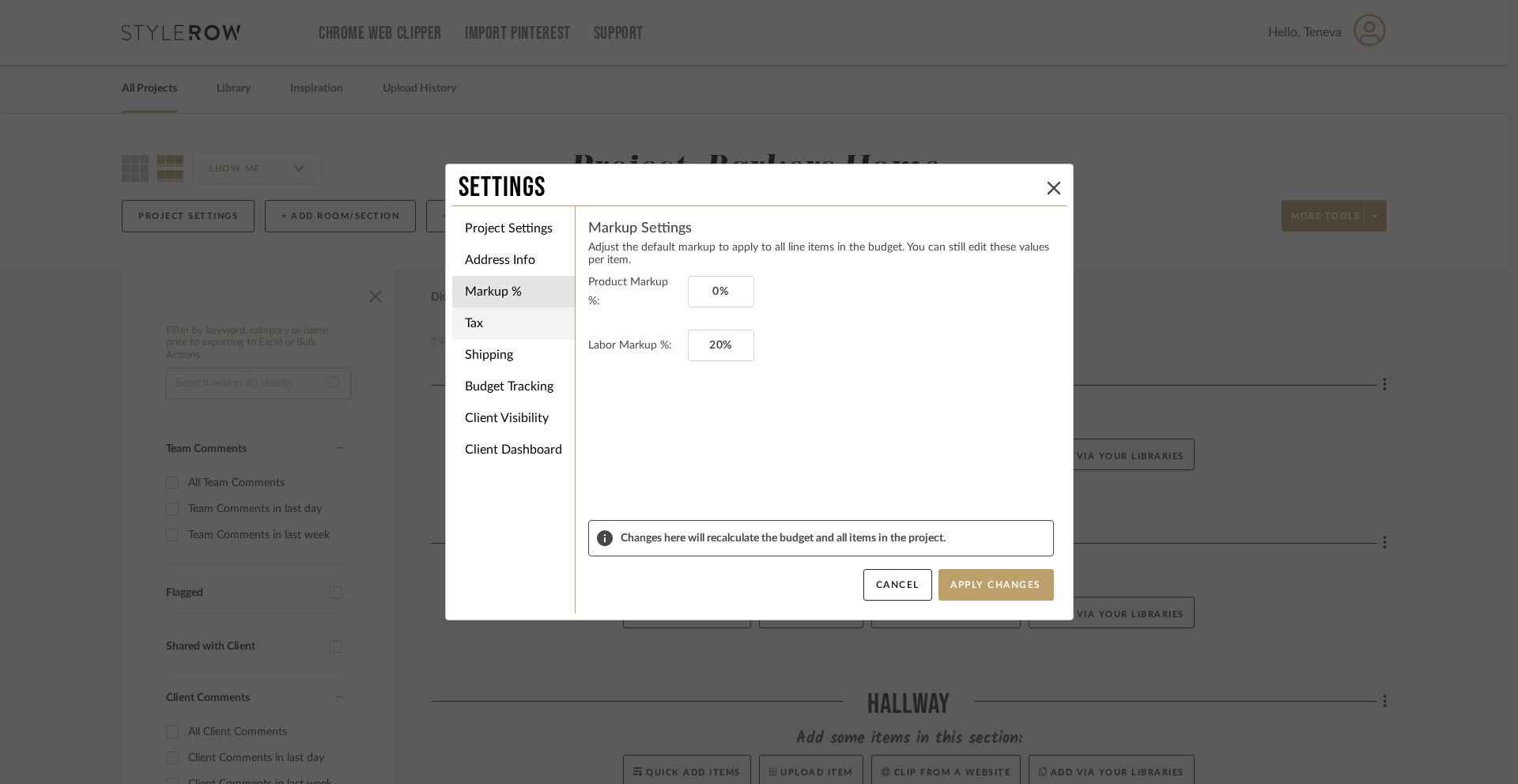
click at [469, 321] on li "Tax" at bounding box center [514, 323] width 123 height 32
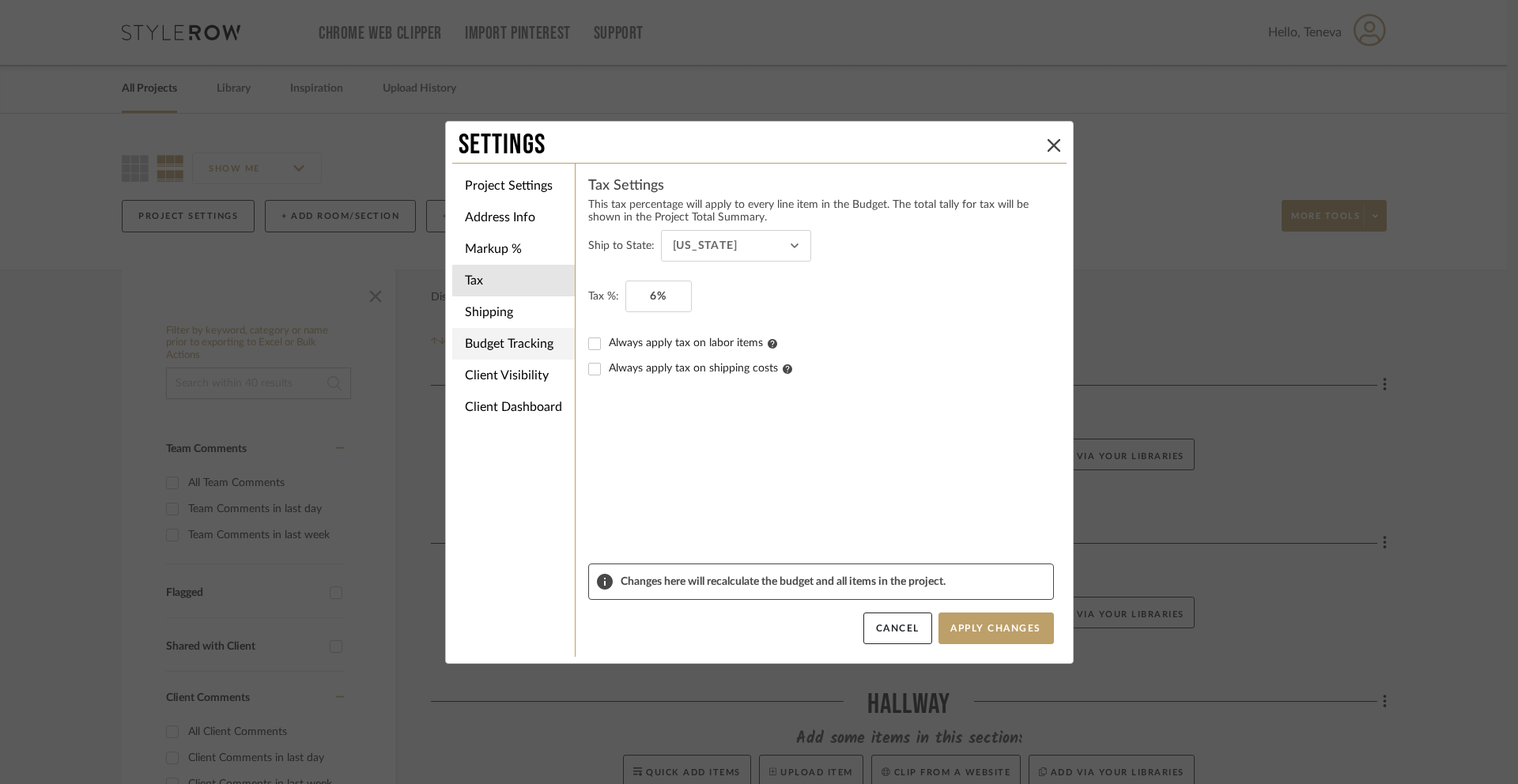
click at [468, 343] on li "Budget Tracking" at bounding box center [514, 344] width 123 height 32
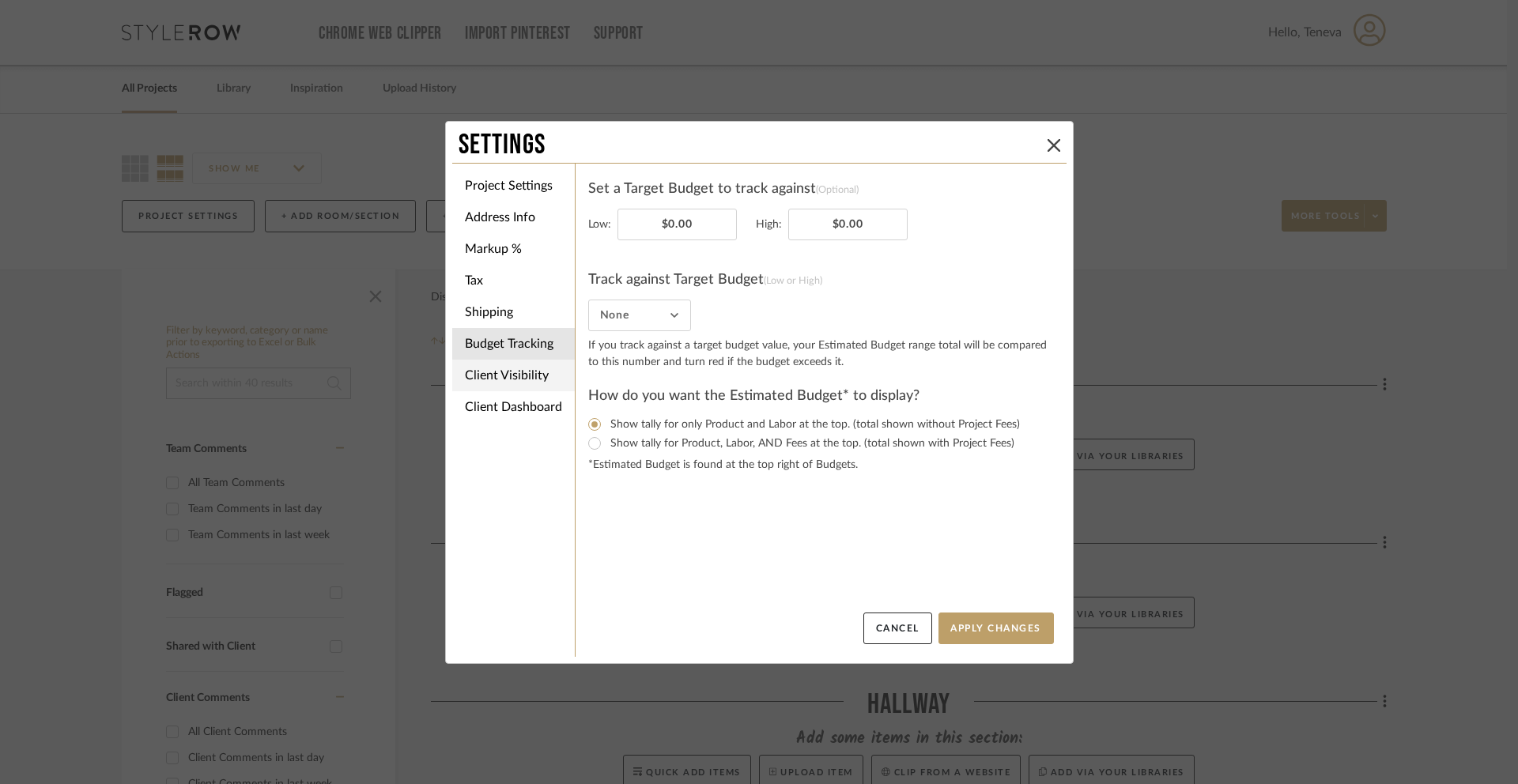
click at [474, 372] on li "Client Visibility" at bounding box center [514, 375] width 123 height 32
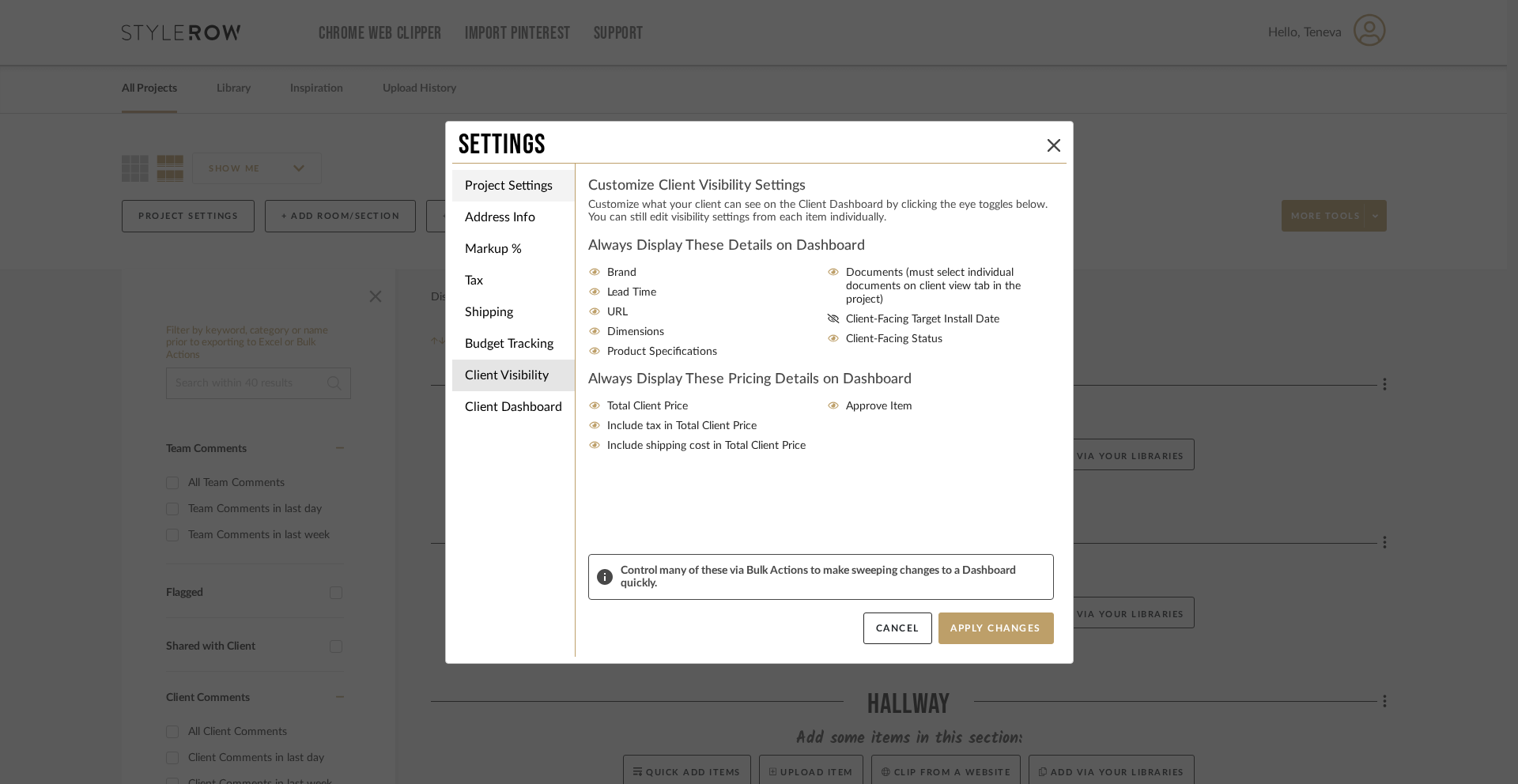
click at [511, 187] on li "Project Settings" at bounding box center [514, 186] width 123 height 32
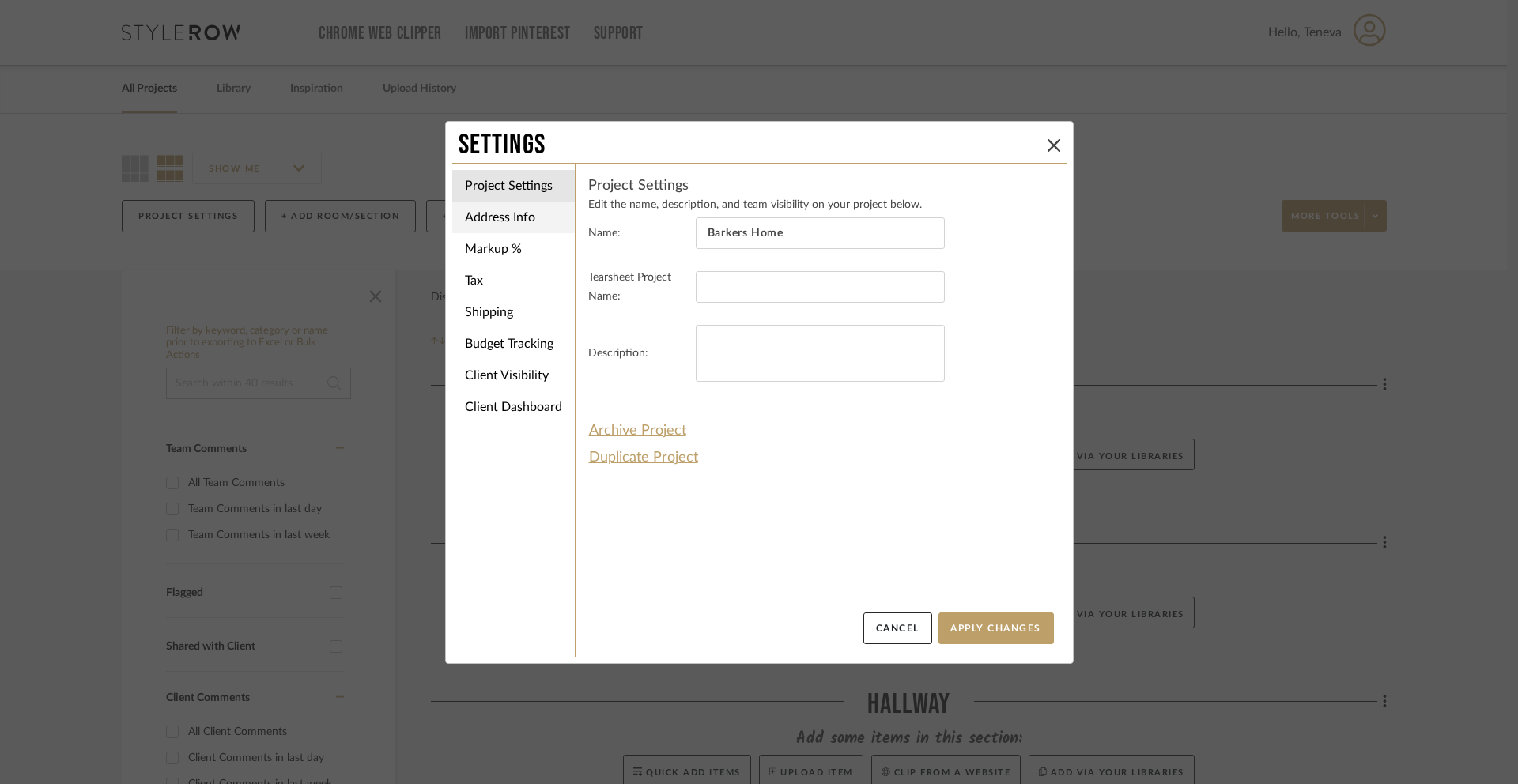
click at [509, 218] on li "Address Info" at bounding box center [514, 217] width 123 height 32
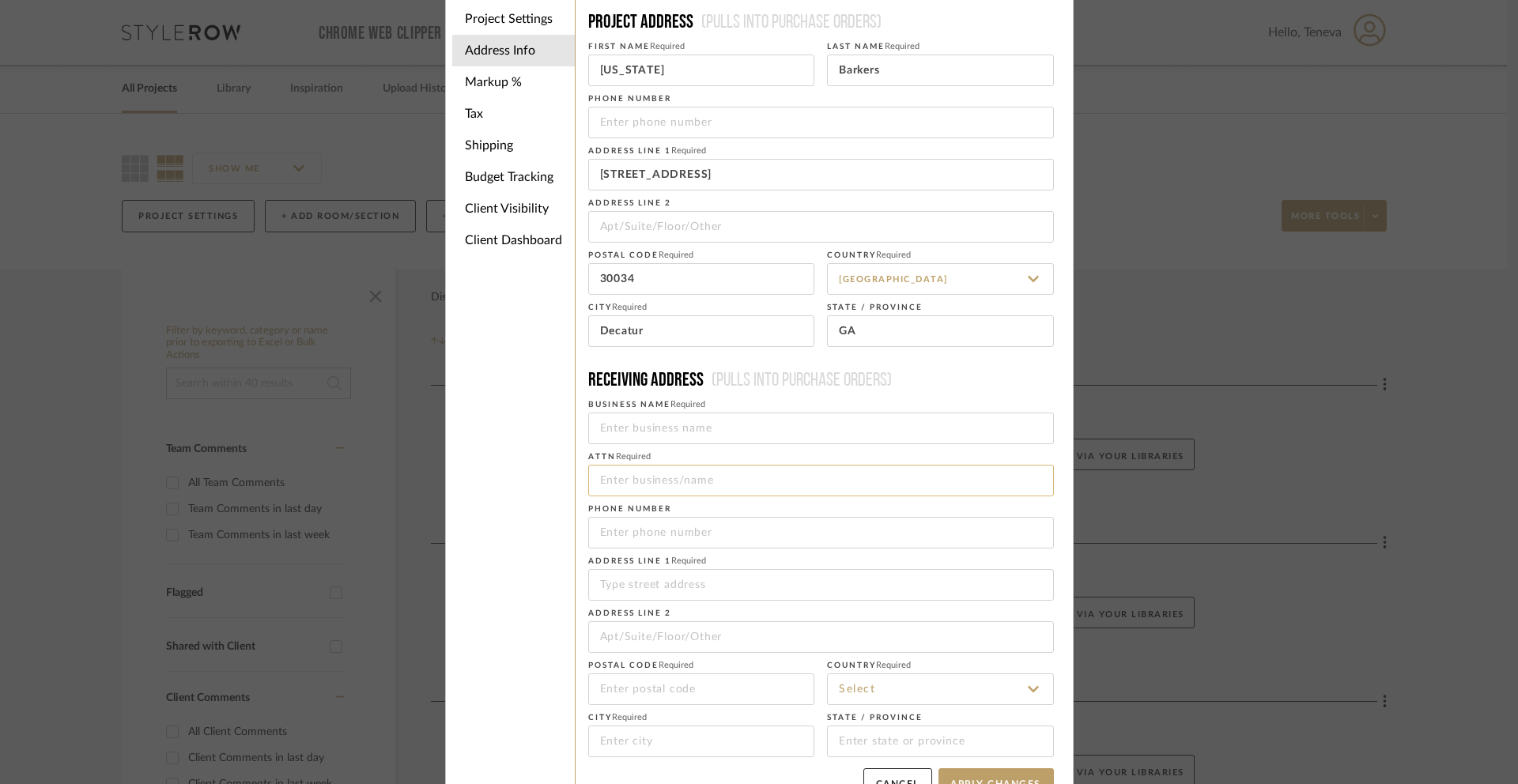
scroll to position [81, 0]
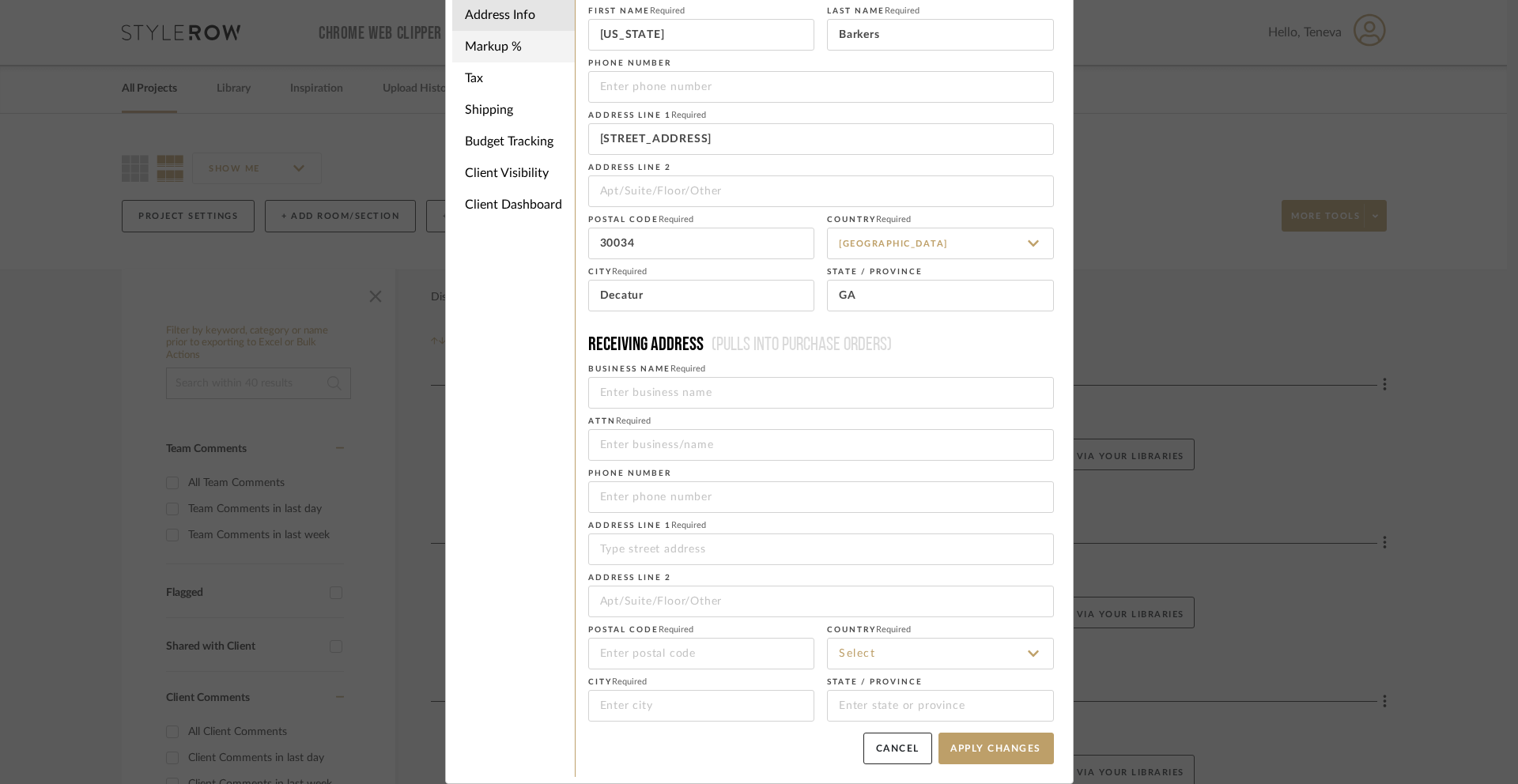
click at [497, 51] on li "Markup %" at bounding box center [514, 47] width 123 height 32
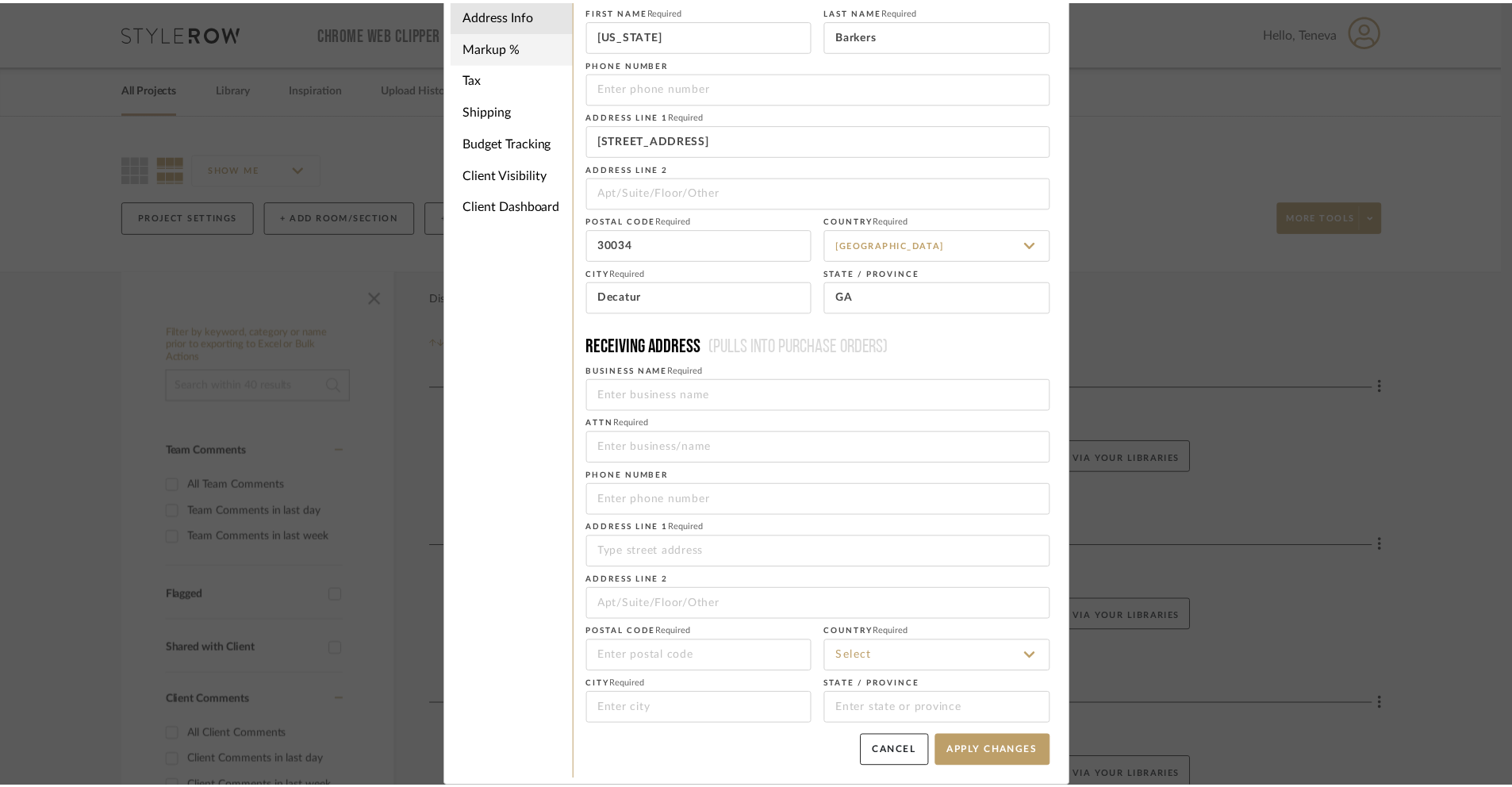
scroll to position [0, 0]
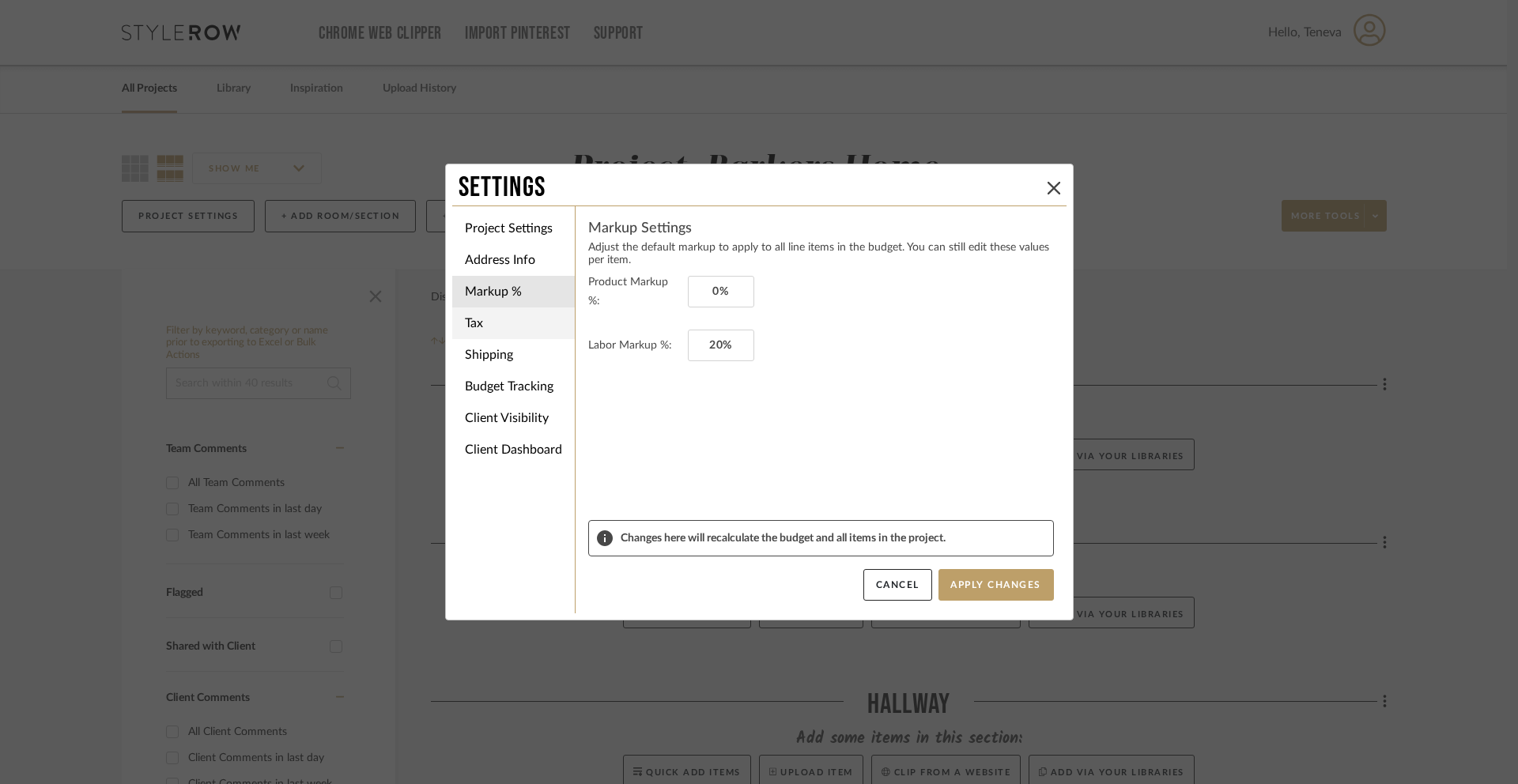
click at [492, 322] on li "Tax" at bounding box center [514, 323] width 123 height 32
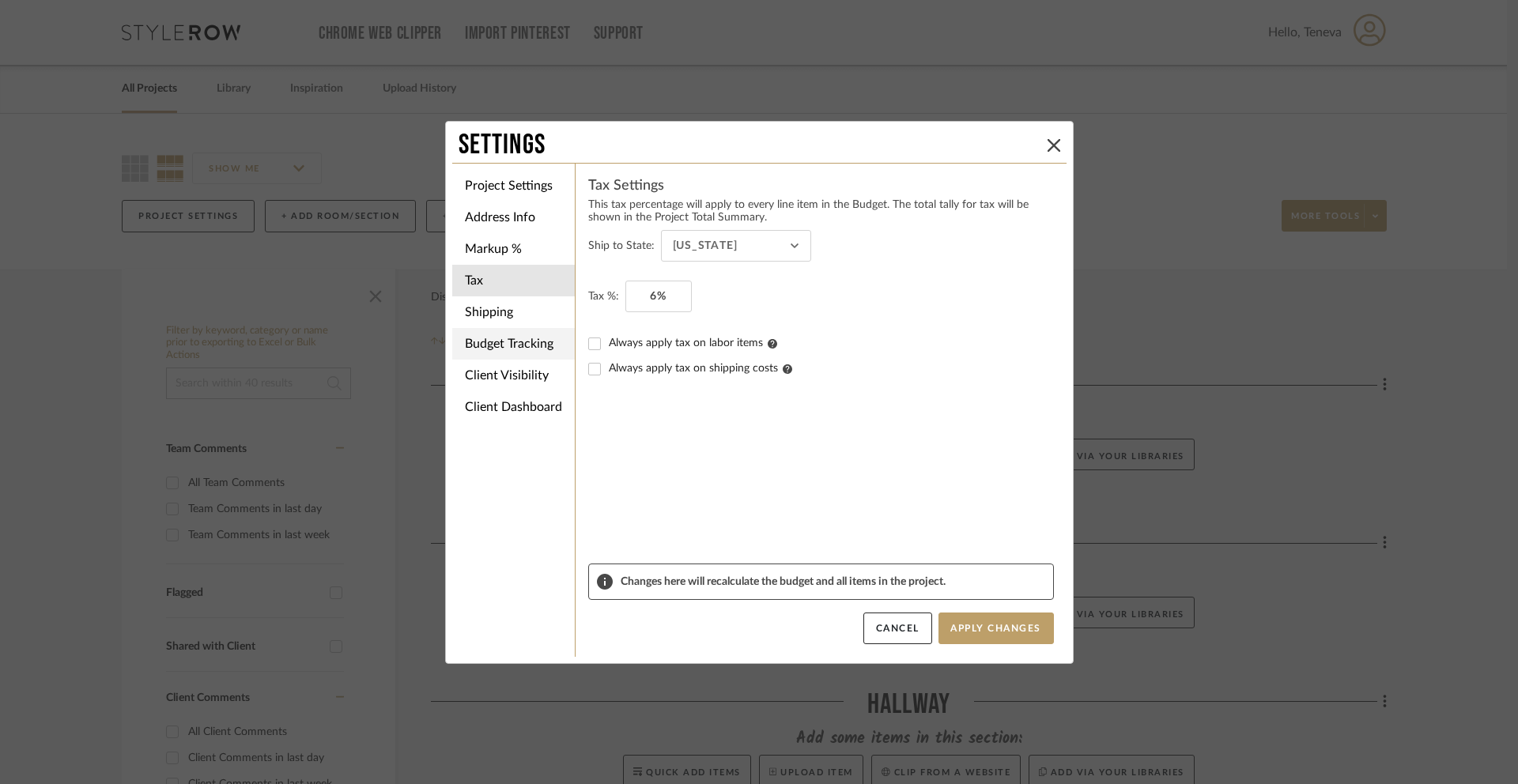
click at [482, 358] on ul "Project Settings Address Info Markup % Tax Shipping Budget Tracking Client Visi…" at bounding box center [514, 296] width 123 height 266
click at [484, 352] on li "Budget Tracking" at bounding box center [514, 344] width 123 height 32
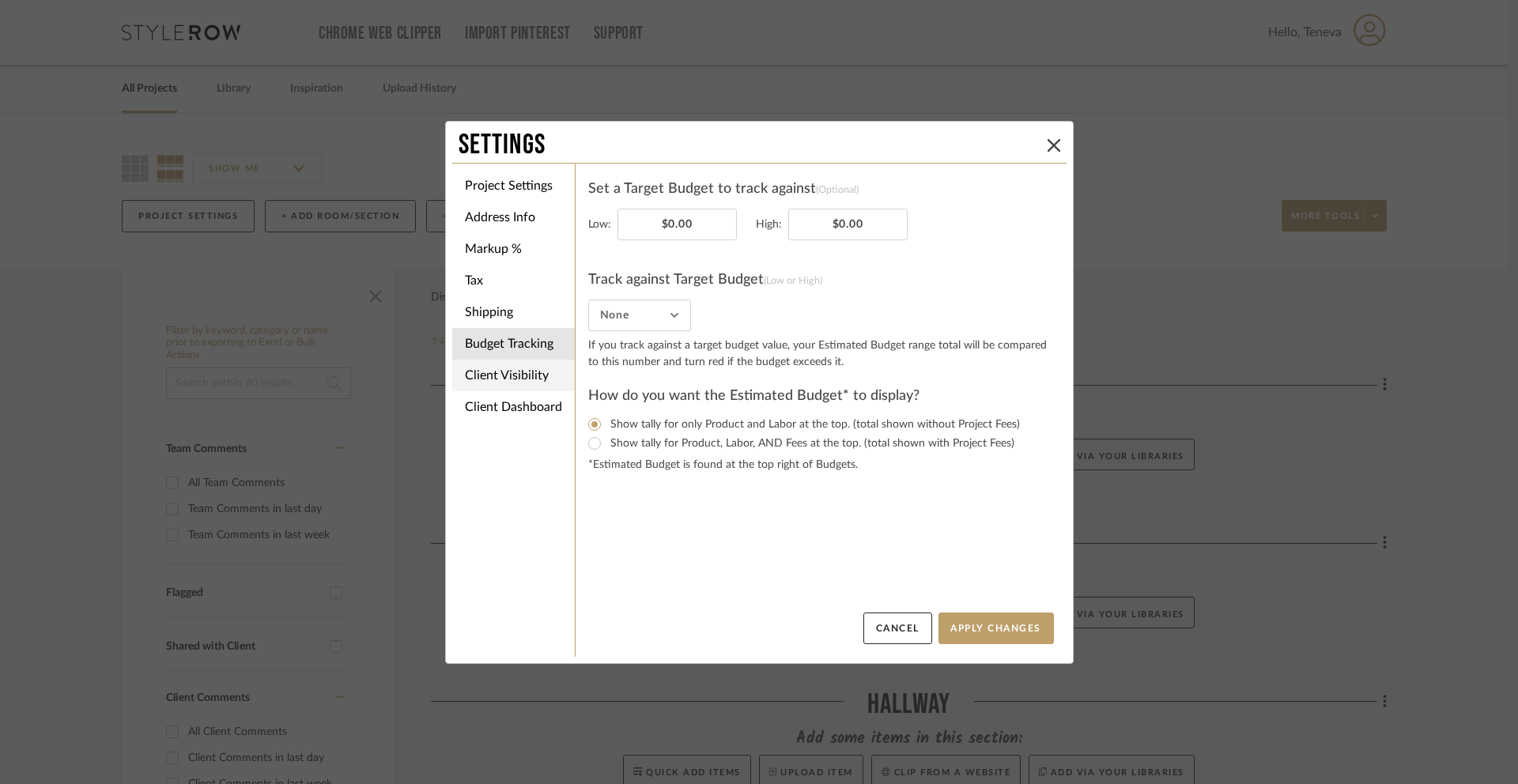
click at [509, 385] on li "Client Visibility" at bounding box center [514, 375] width 123 height 32
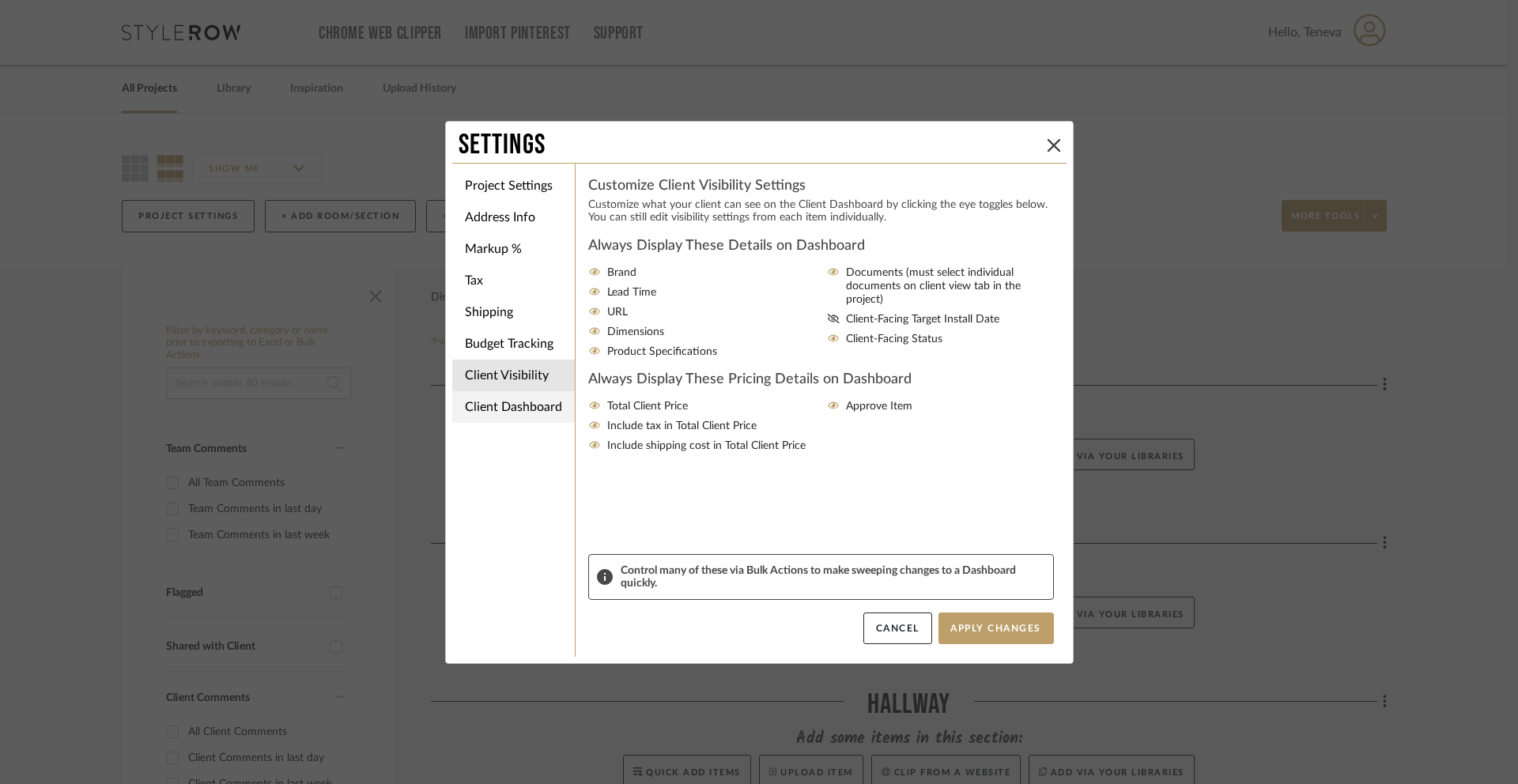
click at [507, 406] on li "Client Dashboard" at bounding box center [514, 407] width 123 height 32
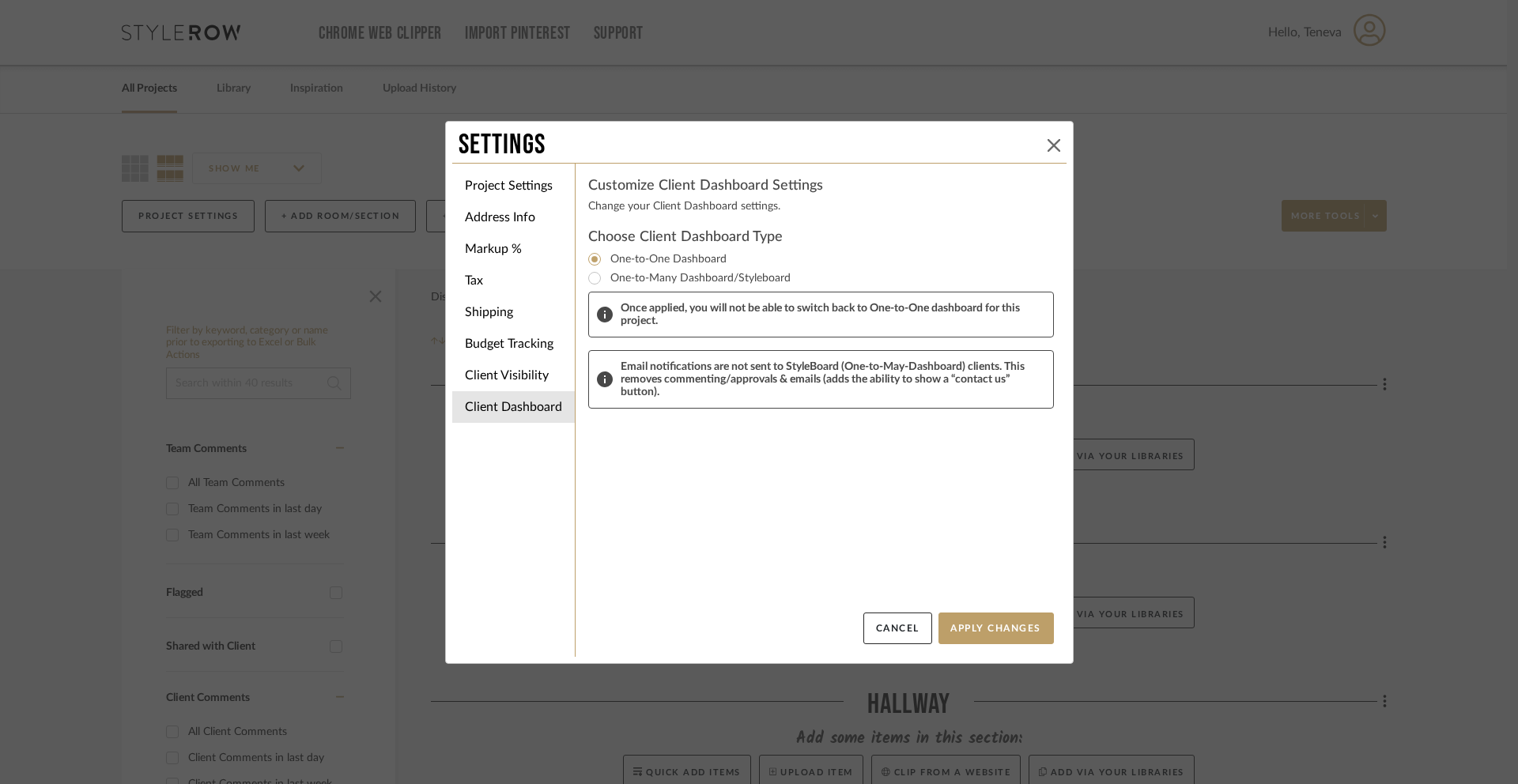
click at [1048, 149] on icon at bounding box center [1054, 145] width 13 height 13
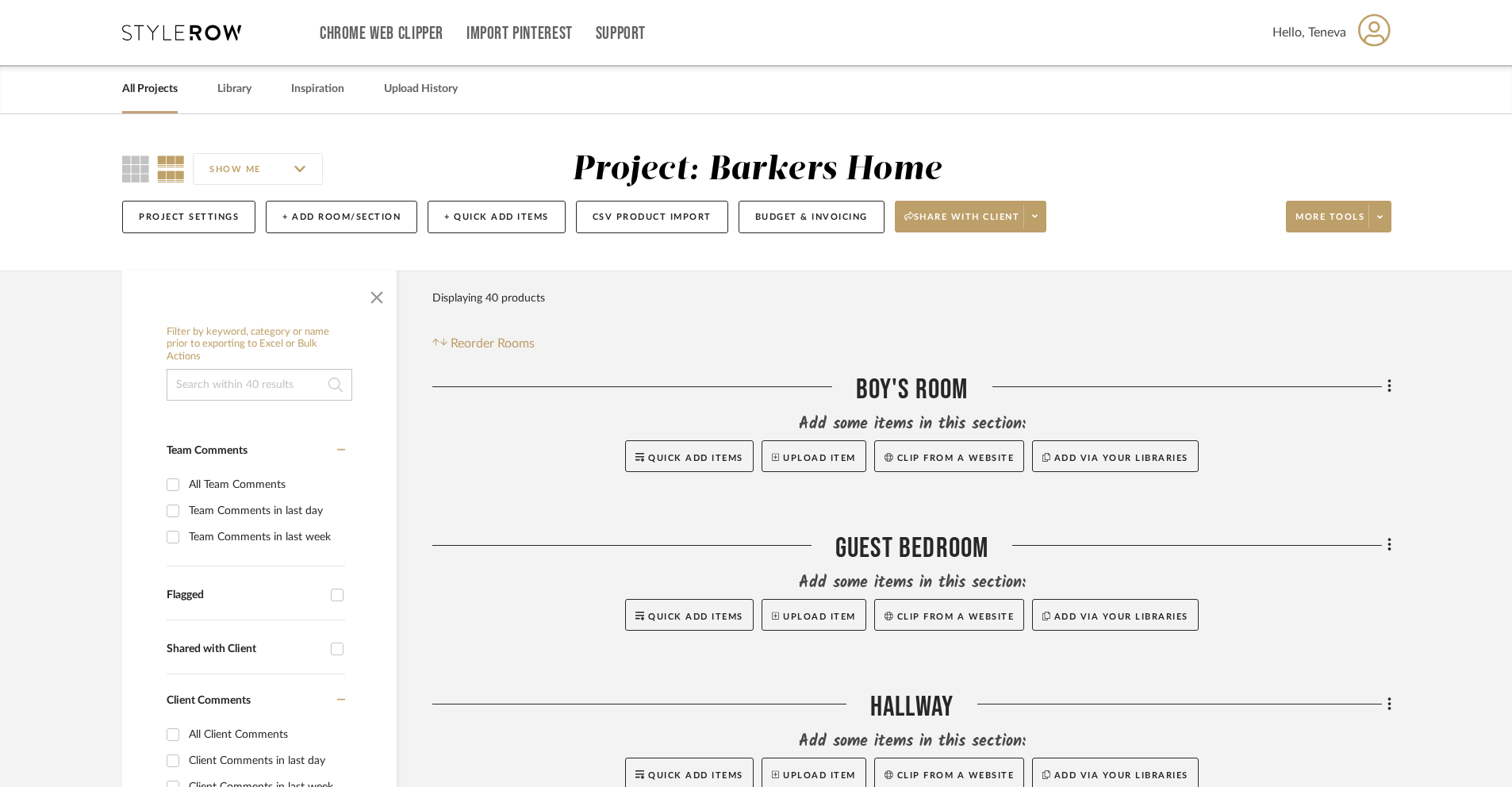
click at [1349, 39] on div "Hello, Teneva" at bounding box center [1331, 33] width 119 height 50
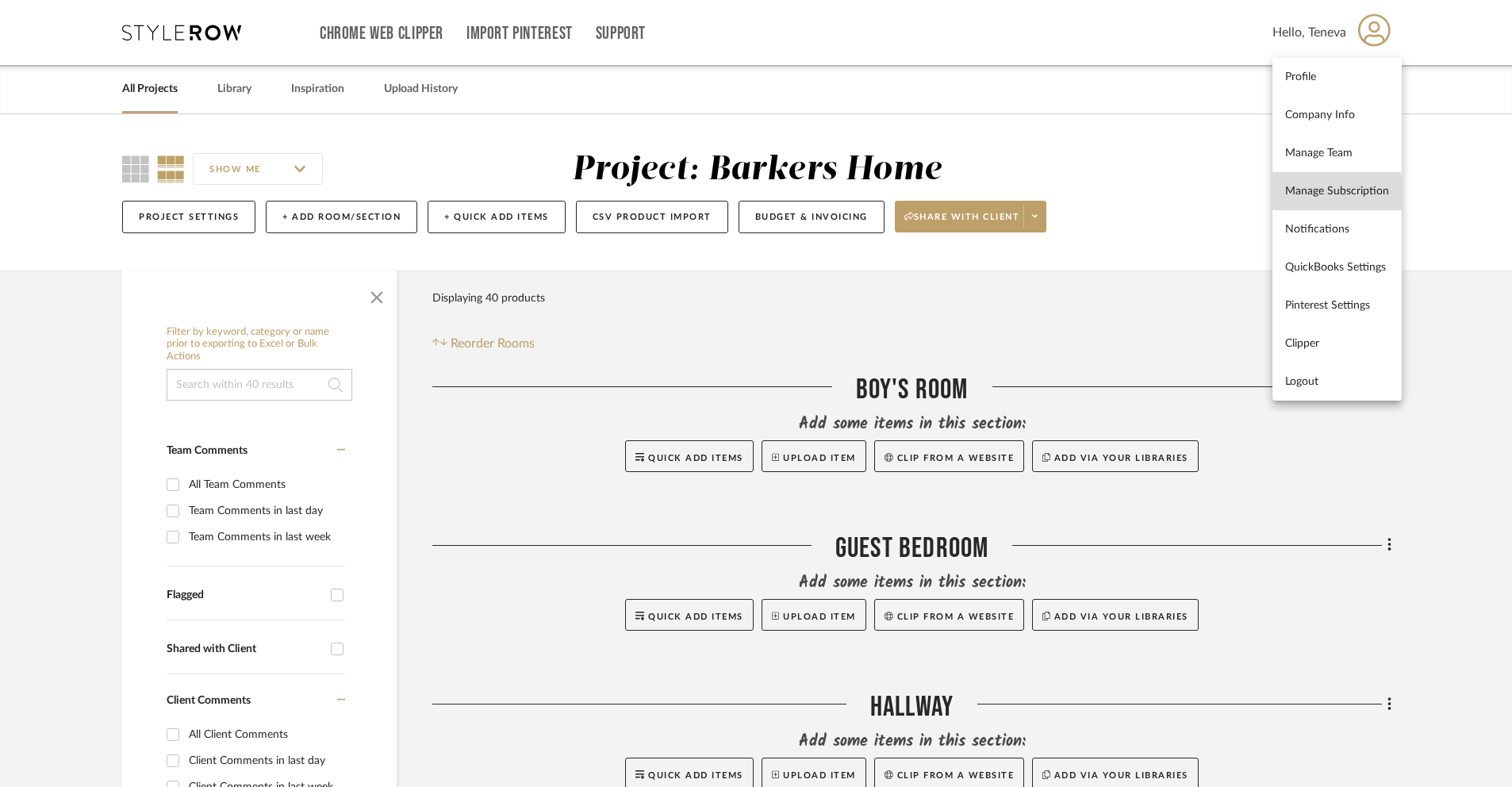
click at [1317, 197] on span "Manage Subscription" at bounding box center [1337, 191] width 104 height 14
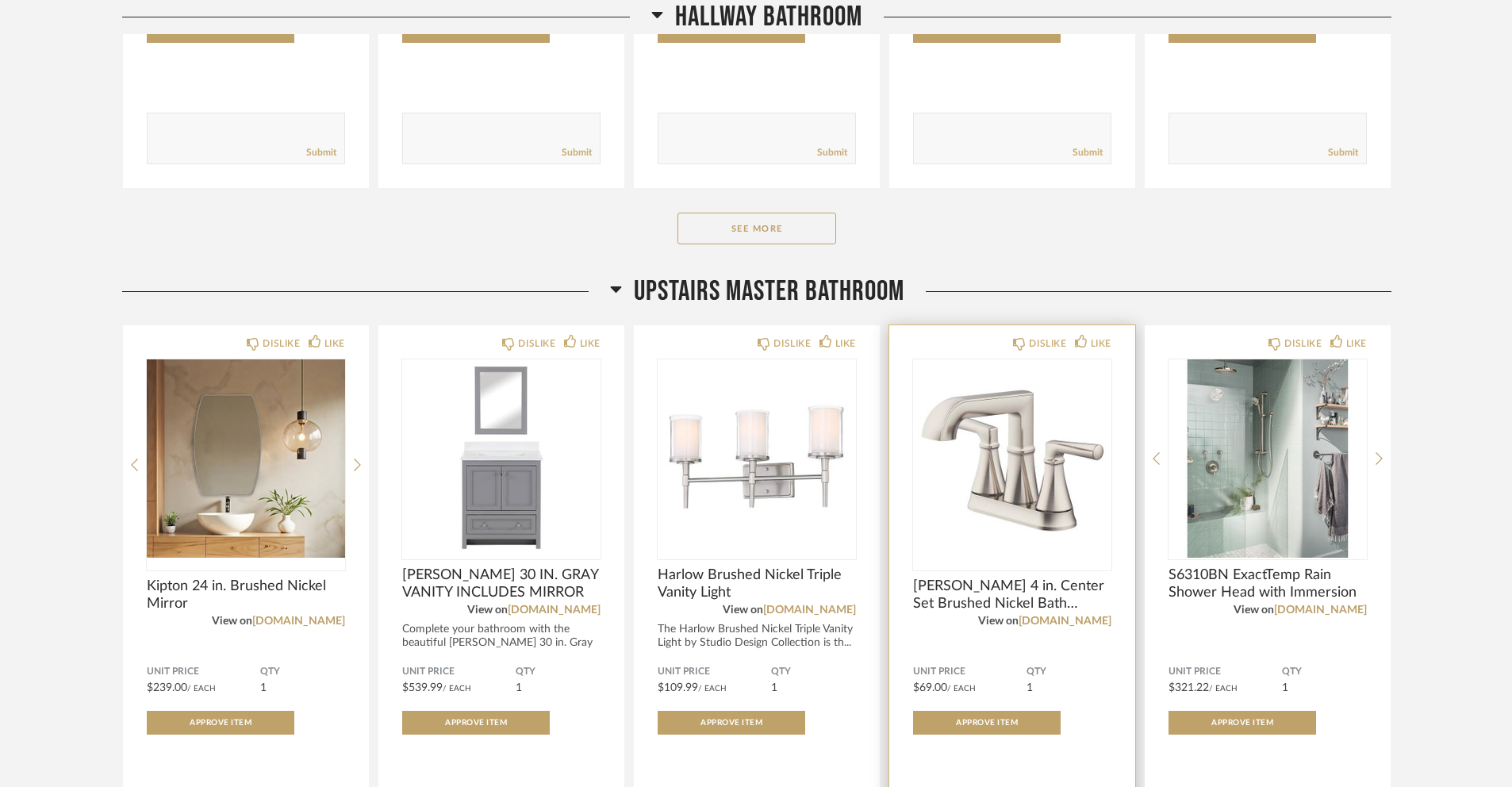
scroll to position [943, 0]
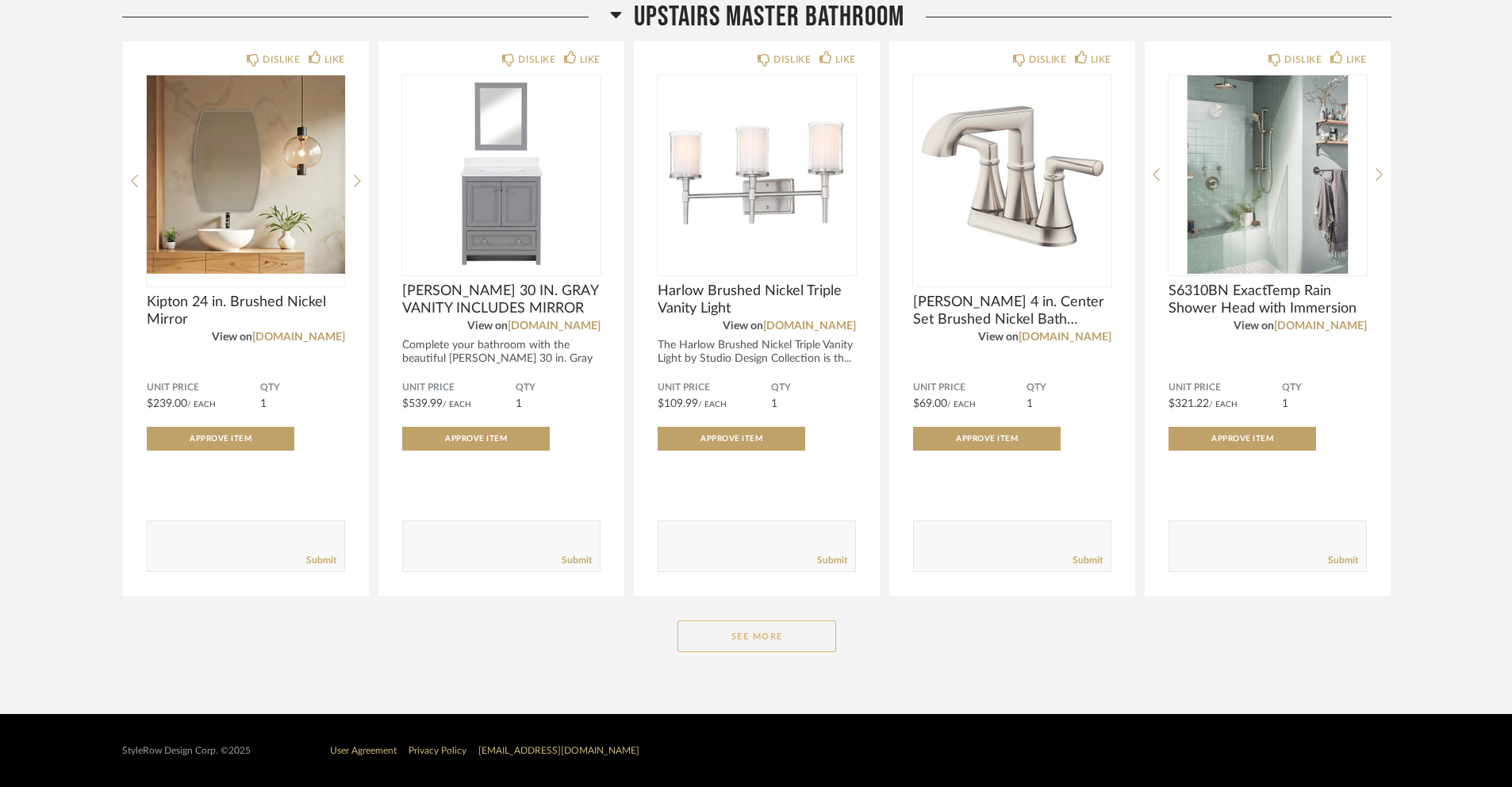
click at [762, 641] on button "See More" at bounding box center [756, 636] width 159 height 32
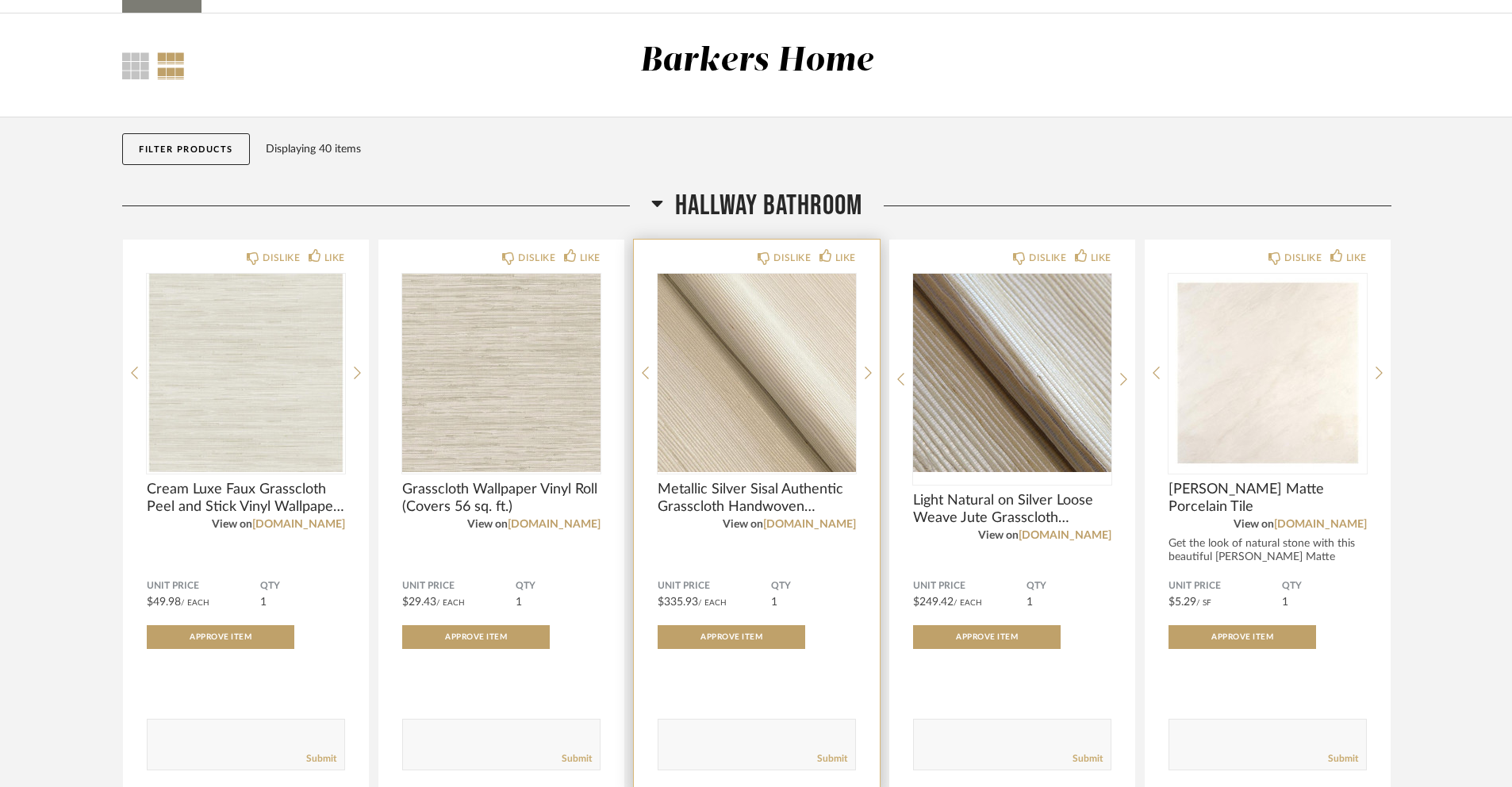
scroll to position [0, 0]
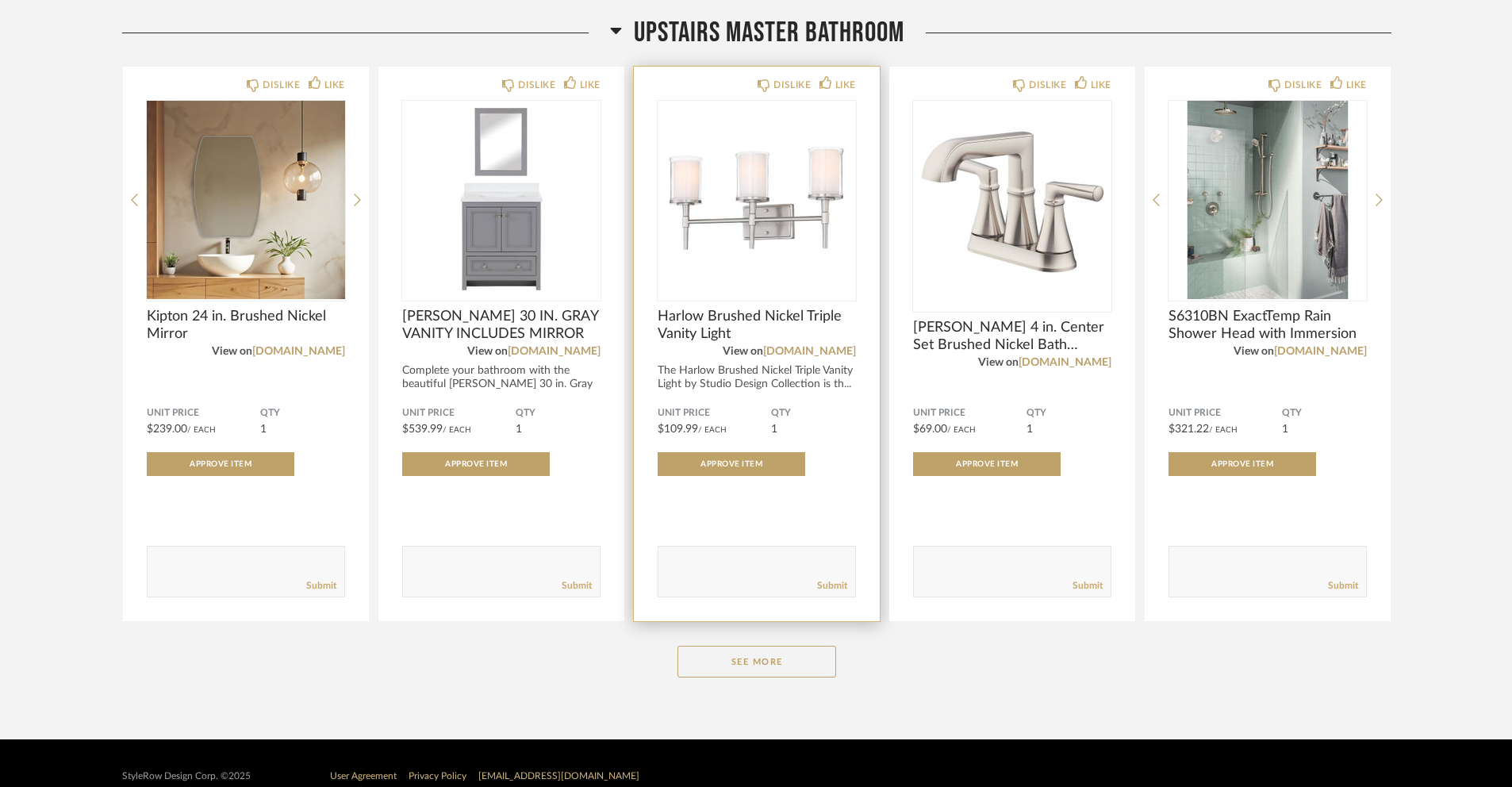
scroll to position [943, 0]
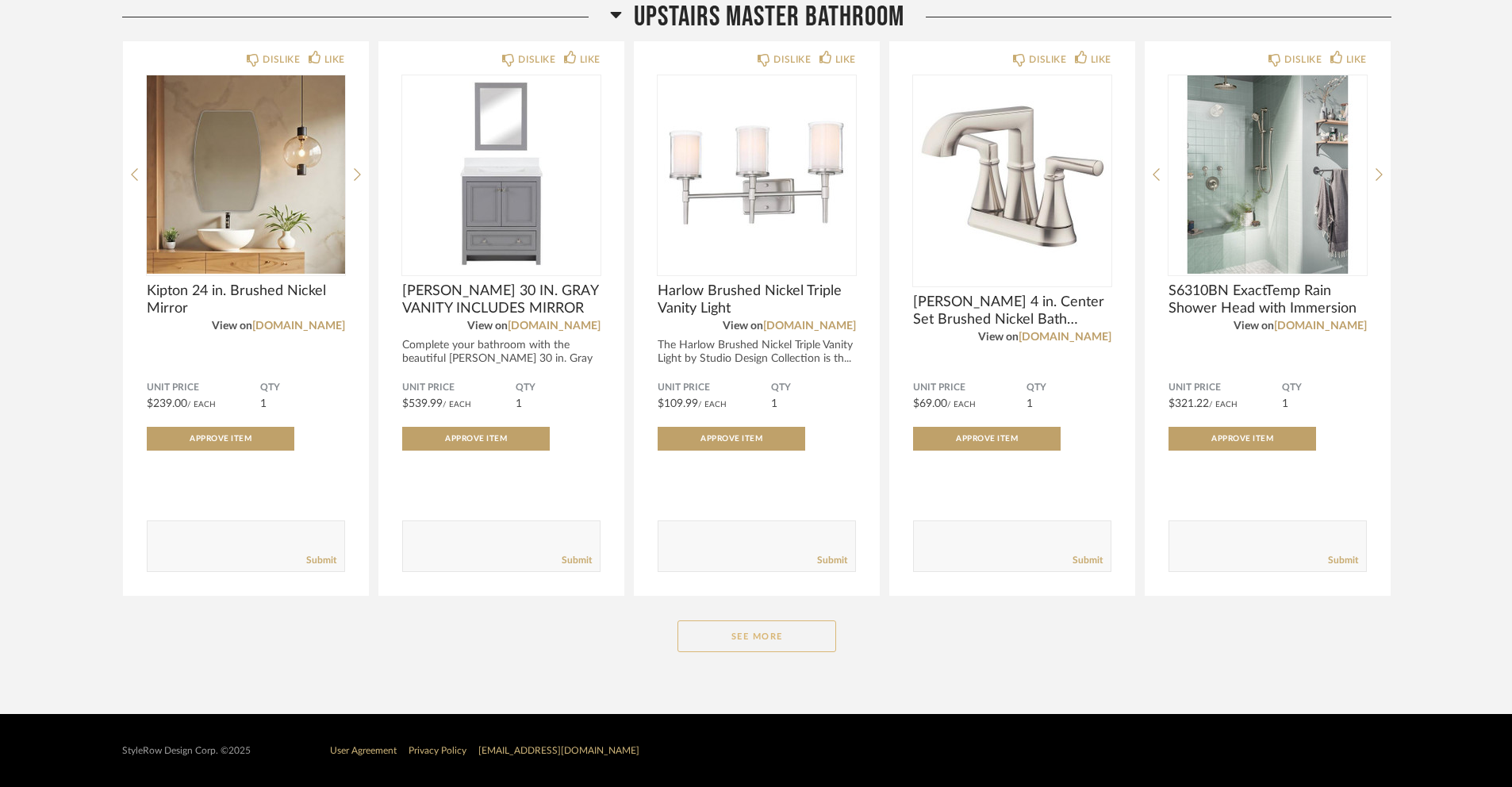
click at [735, 645] on button "See More" at bounding box center [756, 636] width 159 height 32
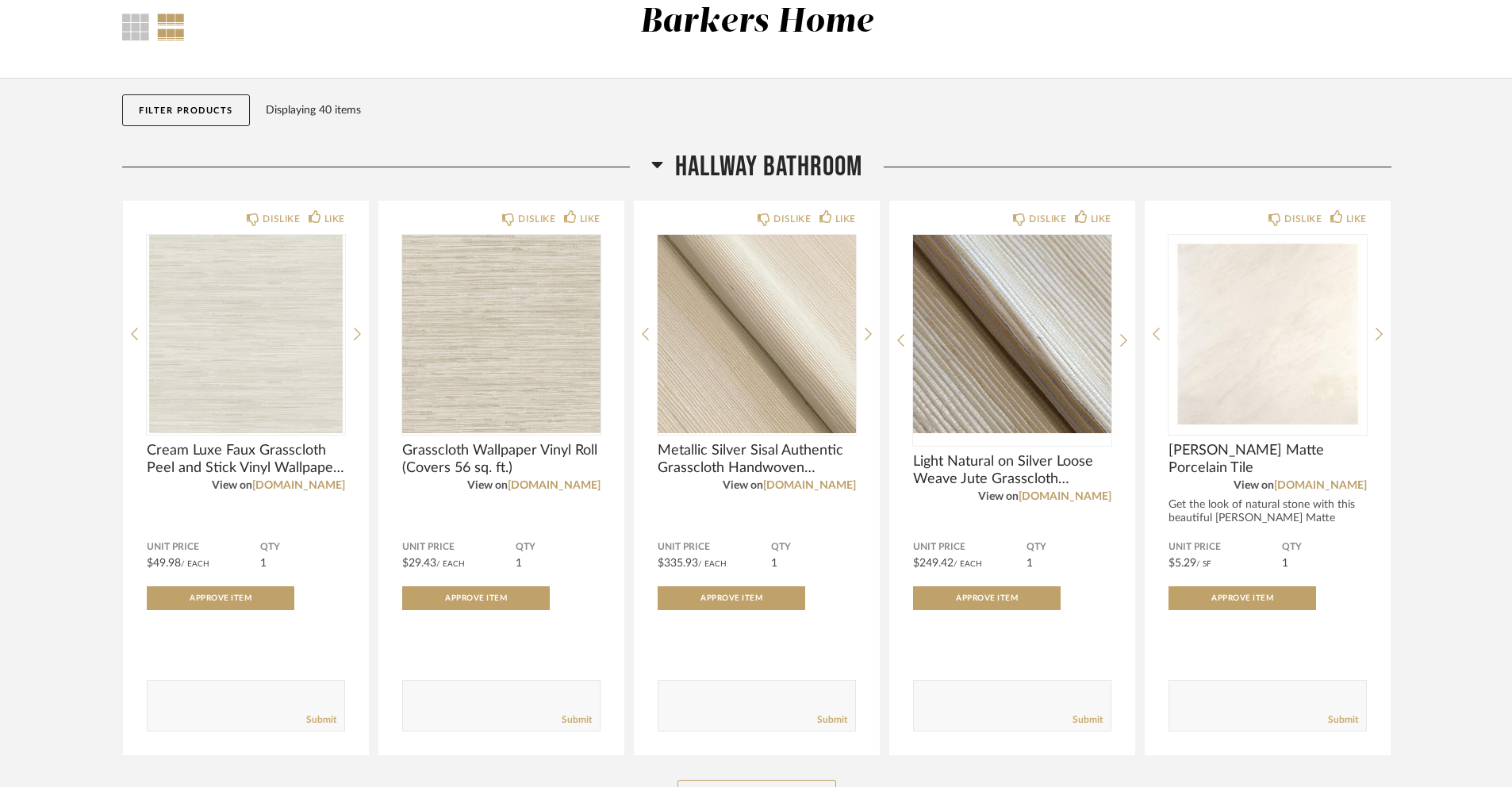
scroll to position [0, 0]
